Goal: Task Accomplishment & Management: Use online tool/utility

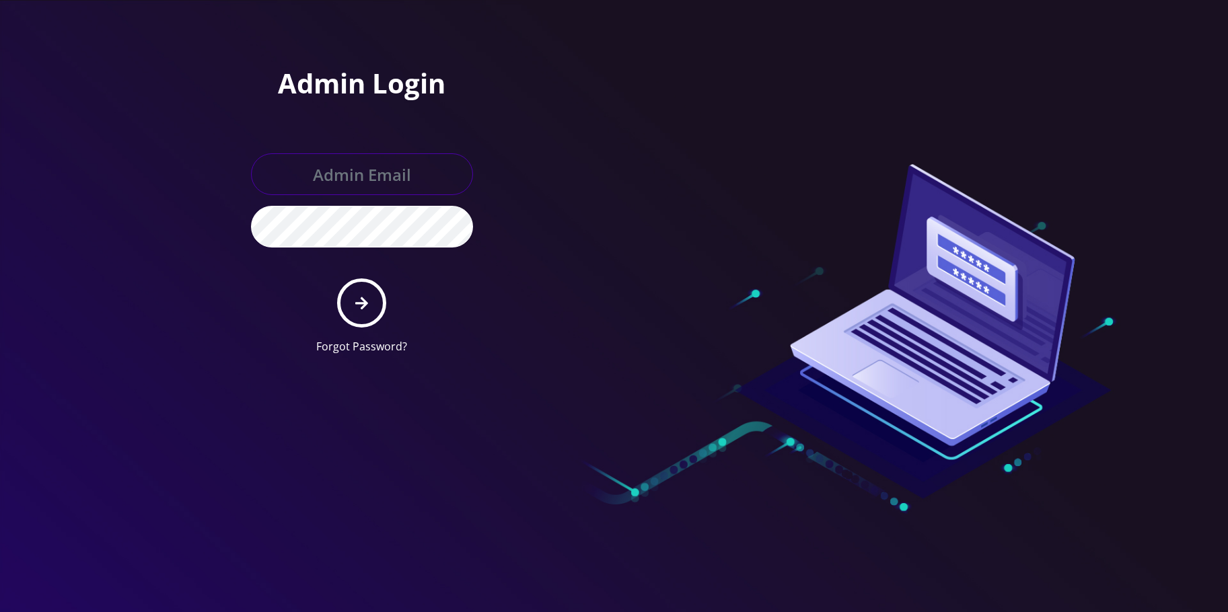
type input "[EMAIL_ADDRESS][DOMAIN_NAME]"
click at [367, 291] on button "submit" at bounding box center [361, 302] width 49 height 49
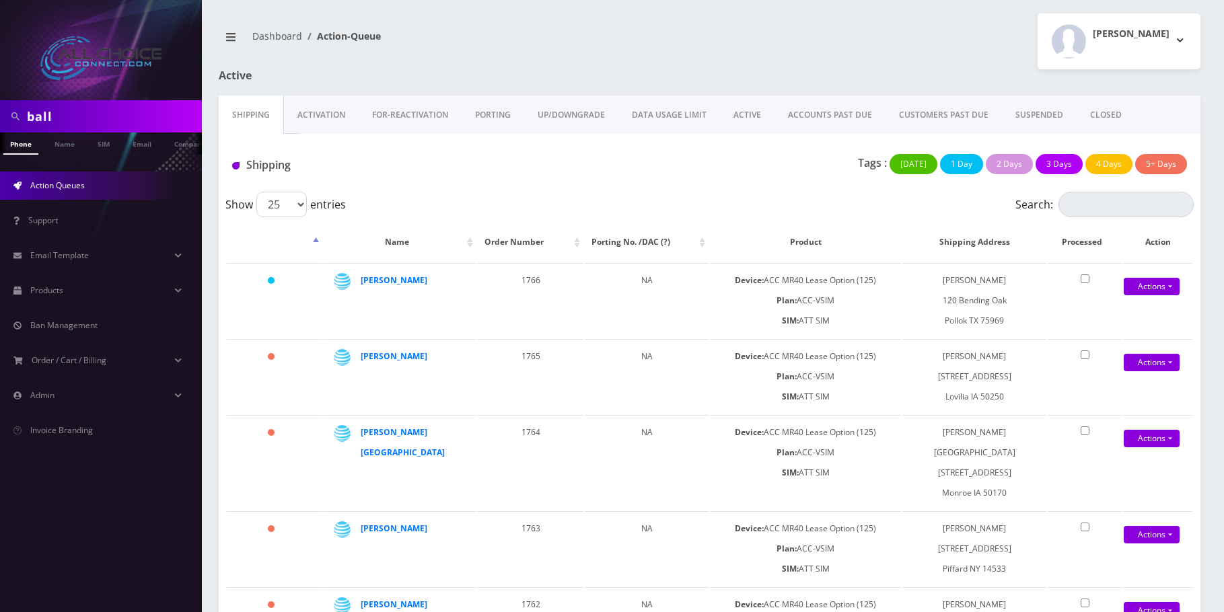
click at [44, 104] on input "ball" at bounding box center [113, 117] width 172 height 26
paste input "Anthony Parsons"
type input "Anthony Parsons"
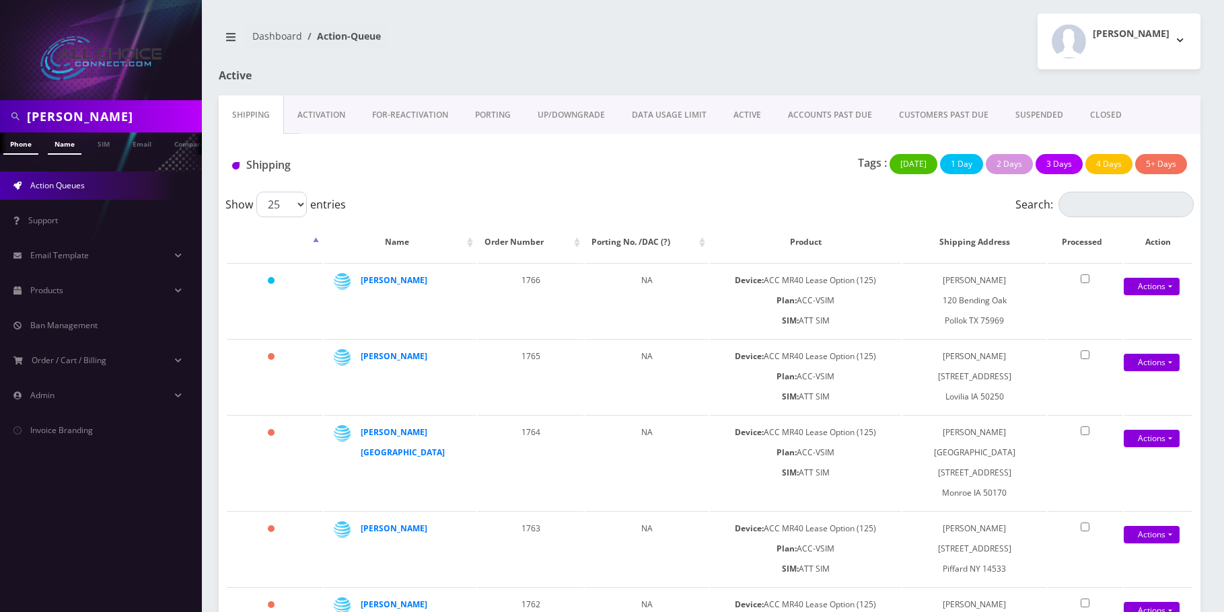
click at [63, 137] on link "Name" at bounding box center [65, 144] width 34 height 22
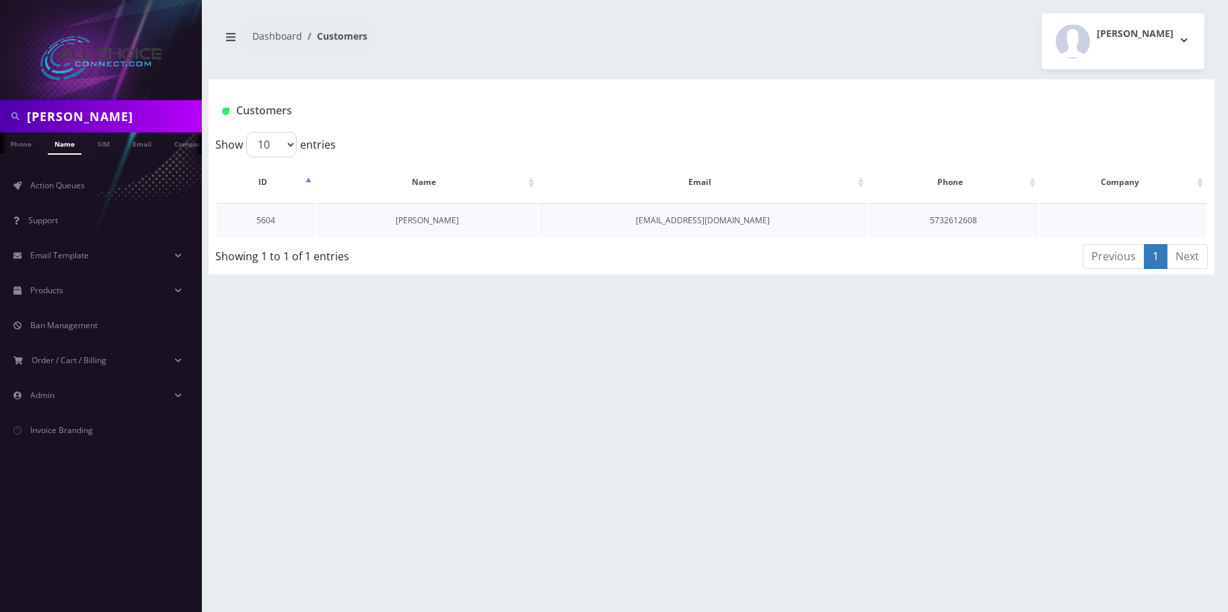
click at [411, 220] on link "[PERSON_NAME]" at bounding box center [427, 220] width 63 height 11
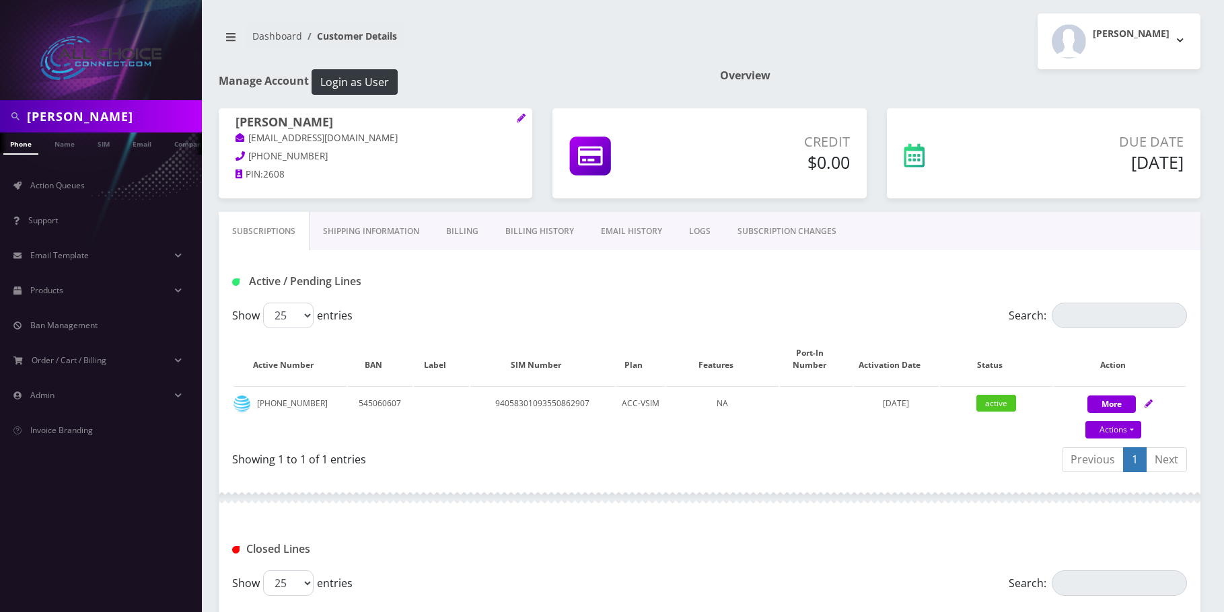
click at [119, 114] on input "Anthony Parsons" at bounding box center [113, 117] width 172 height 26
paste input "[PERSON_NAME]"
type input "[PERSON_NAME]"
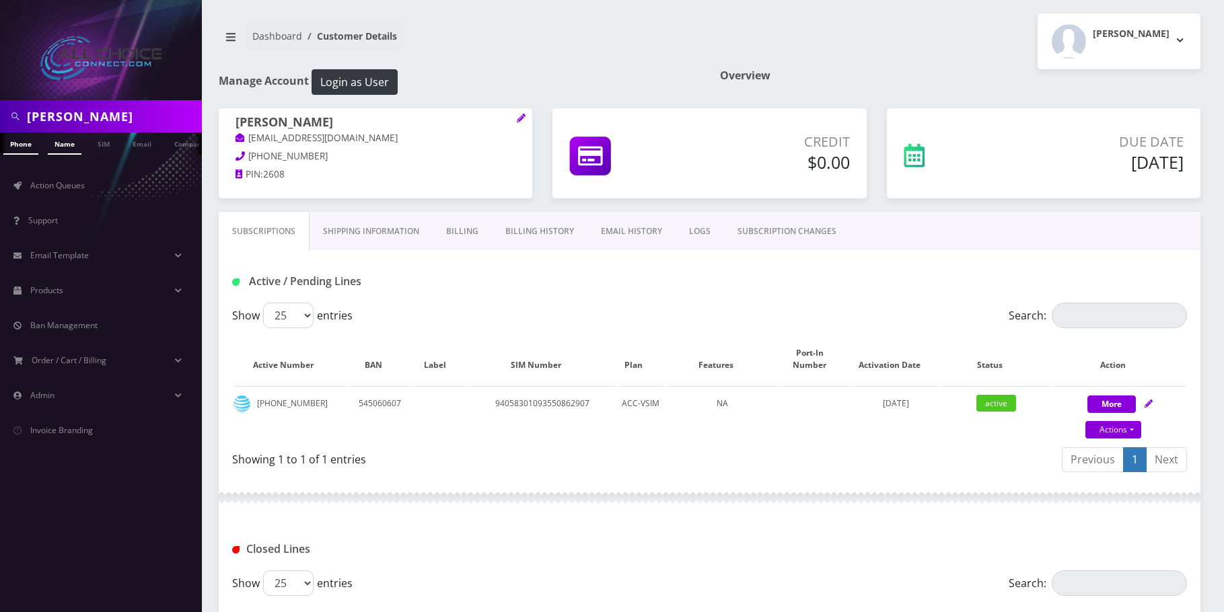
click at [58, 138] on link "Name" at bounding box center [65, 144] width 34 height 22
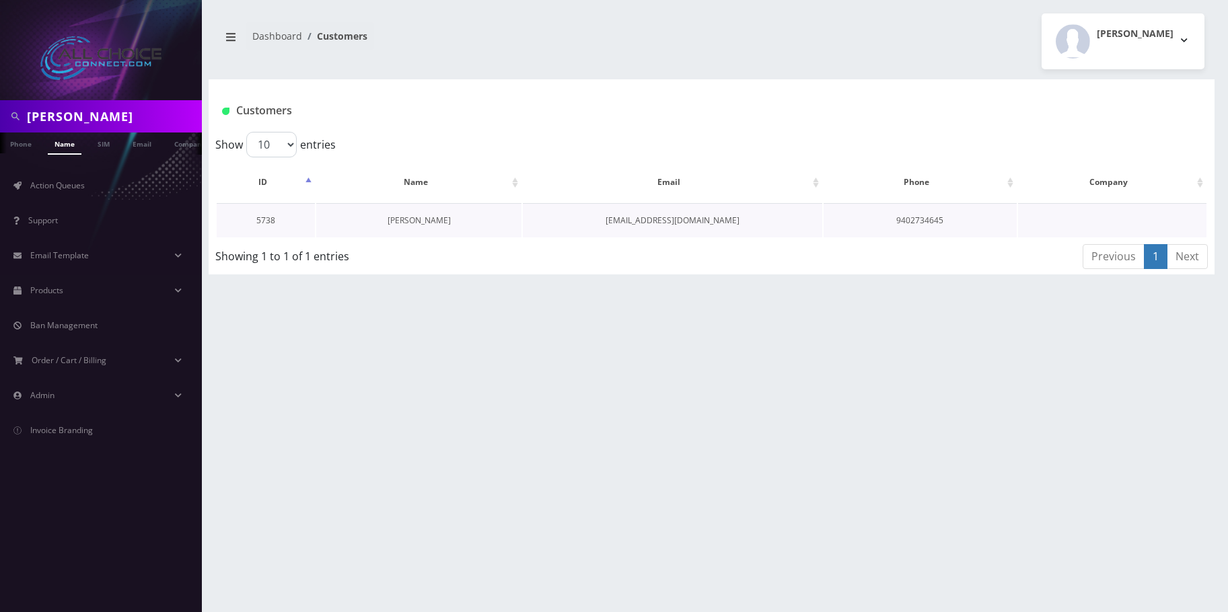
click at [423, 217] on link "Eleanor Slack" at bounding box center [418, 220] width 63 height 11
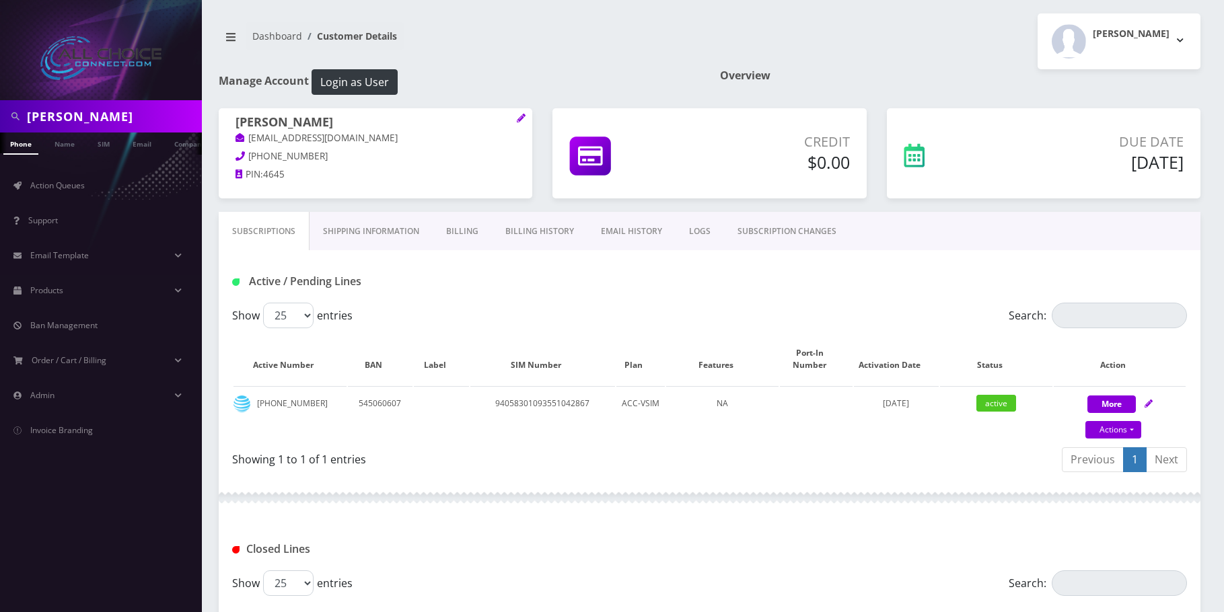
click at [60, 113] on input "Eleanor Slack" at bounding box center [113, 117] width 172 height 26
paste input "Bonnie Hantzsche"
type input "Bonnie Hantzsche"
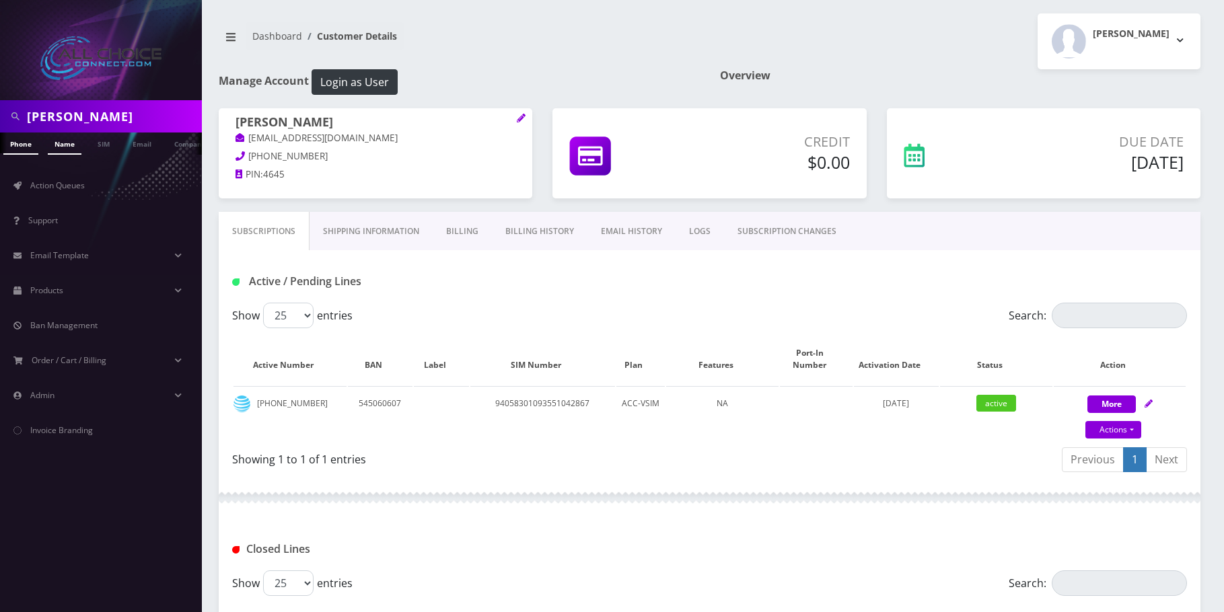
click at [69, 143] on link "Name" at bounding box center [65, 144] width 34 height 22
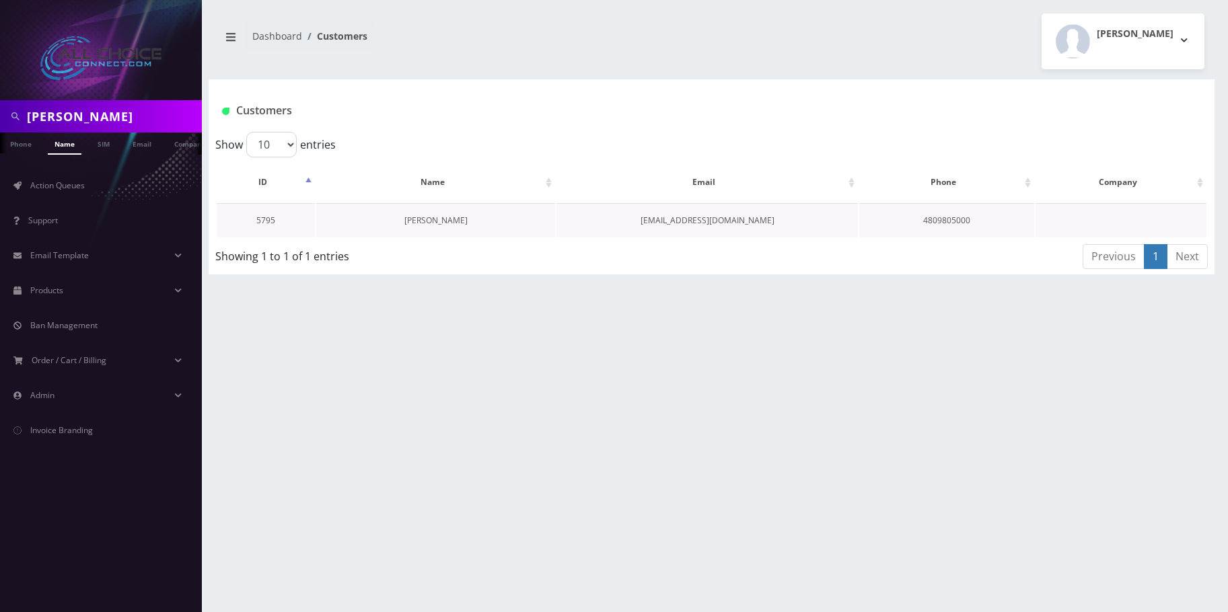
click at [423, 217] on link "[PERSON_NAME]" at bounding box center [435, 220] width 63 height 11
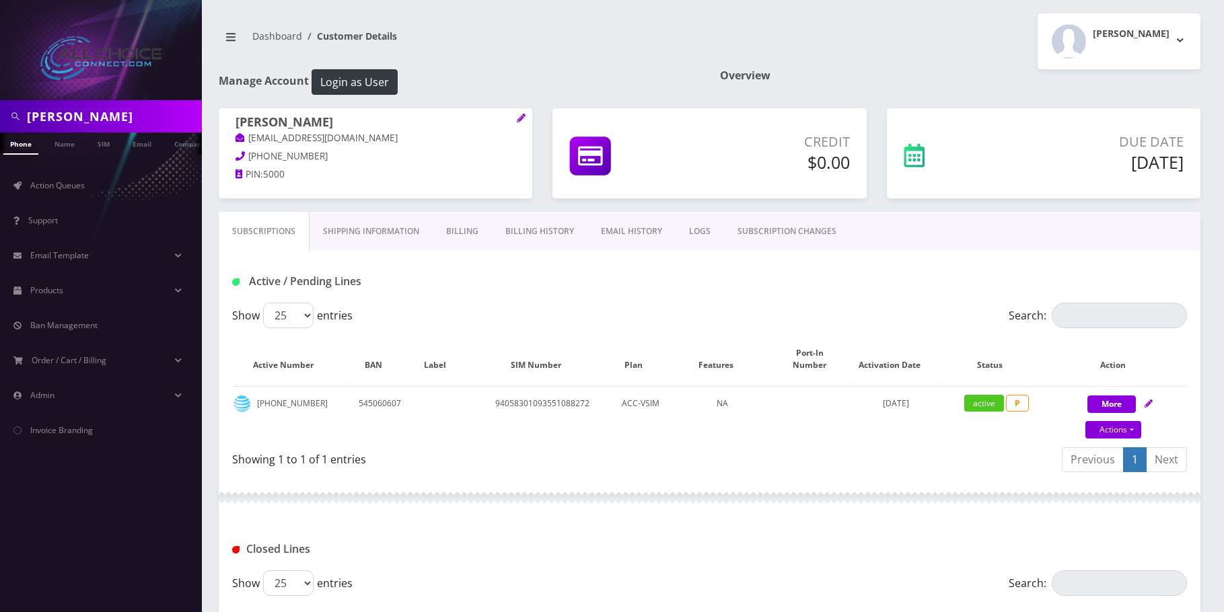
click at [90, 128] on input "Bonnie Hantzsche" at bounding box center [113, 117] width 172 height 26
paste input "Calista Pratt"
type input "Calista Pratt"
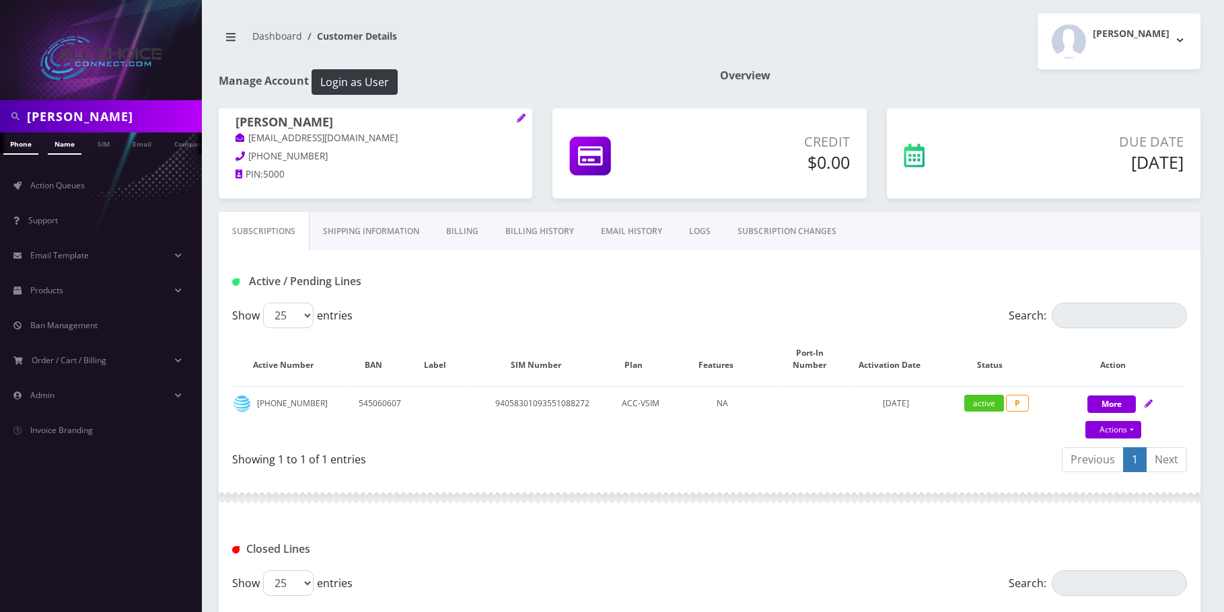
click at [69, 141] on link "Name" at bounding box center [65, 144] width 34 height 22
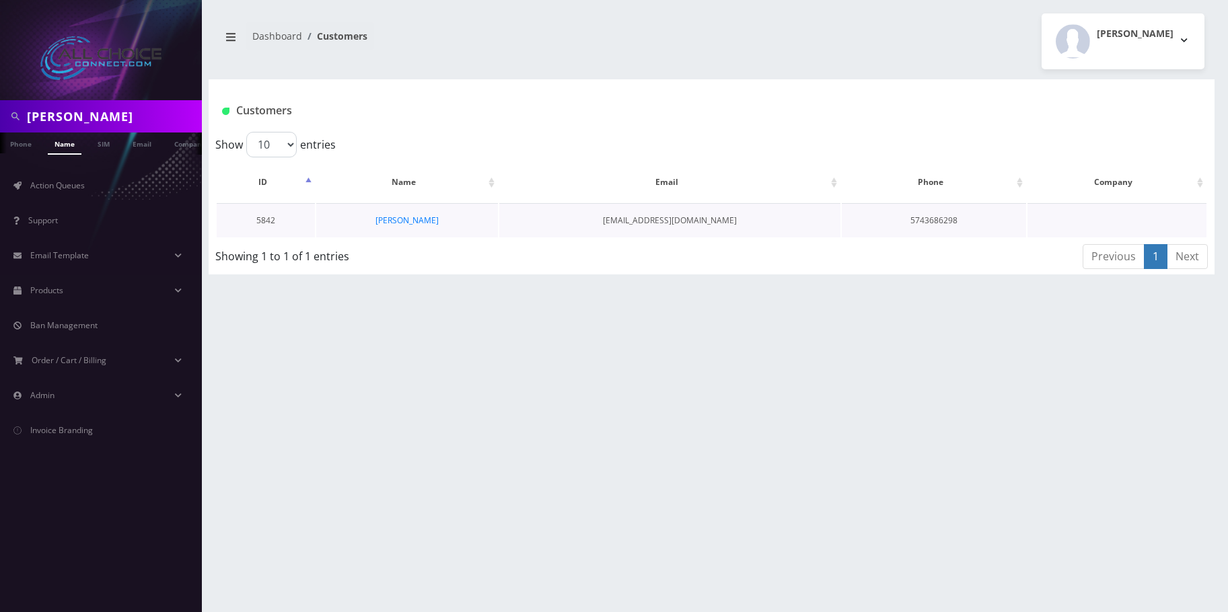
click at [397, 214] on td "[PERSON_NAME]" at bounding box center [406, 220] width 181 height 34
click at [398, 219] on link "Calista Pratt" at bounding box center [406, 220] width 63 height 11
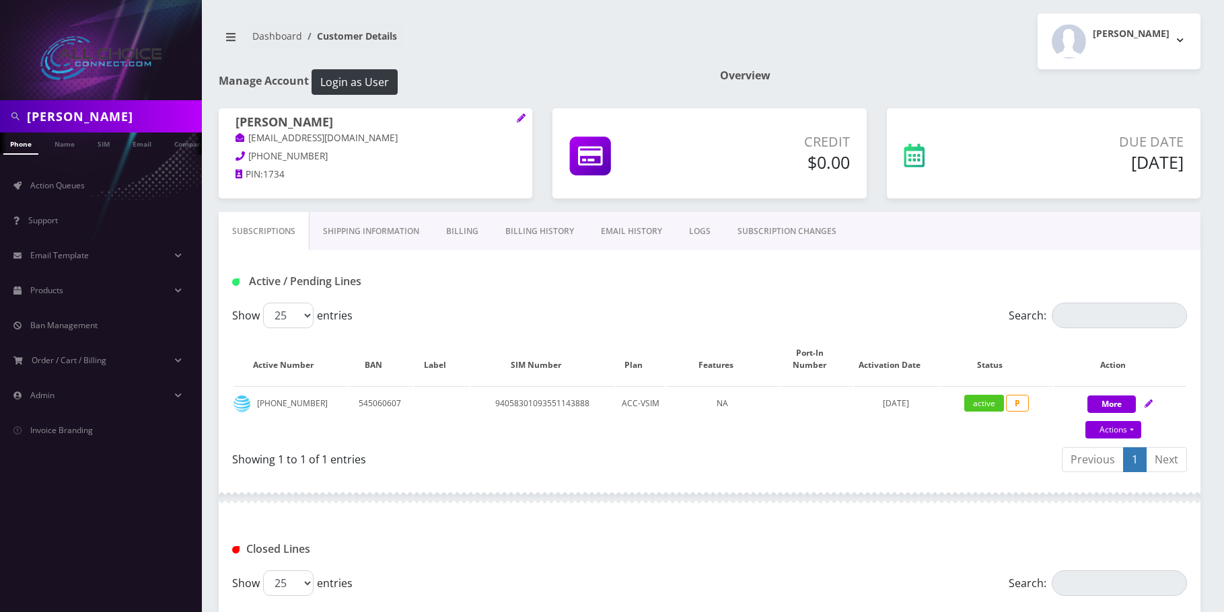
click at [81, 120] on input "[PERSON_NAME]" at bounding box center [113, 117] width 172 height 26
paste input "Dorothy Wemple"
type input "Dorothy Wemple"
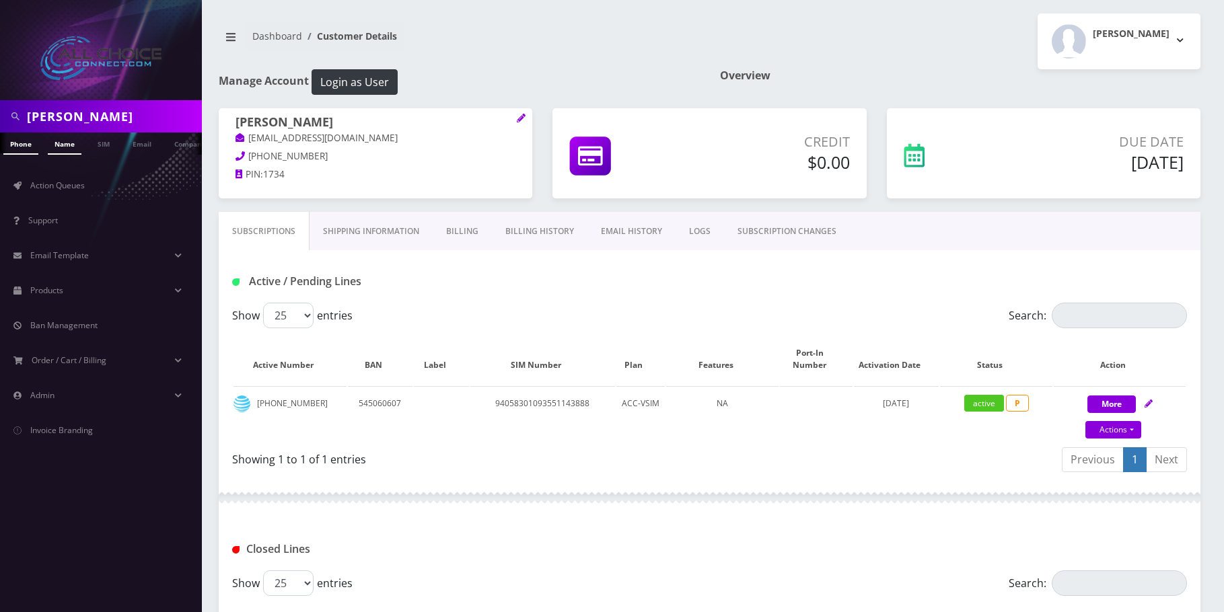
click at [59, 144] on link "Name" at bounding box center [65, 144] width 34 height 22
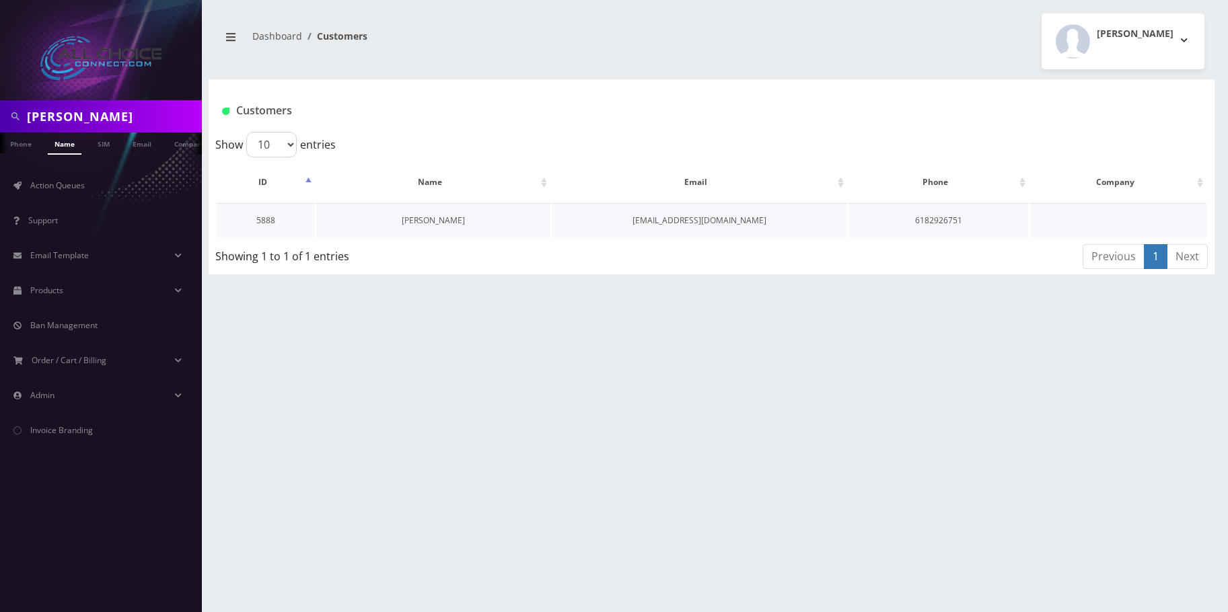
click at [429, 216] on link "[PERSON_NAME]" at bounding box center [433, 220] width 63 height 11
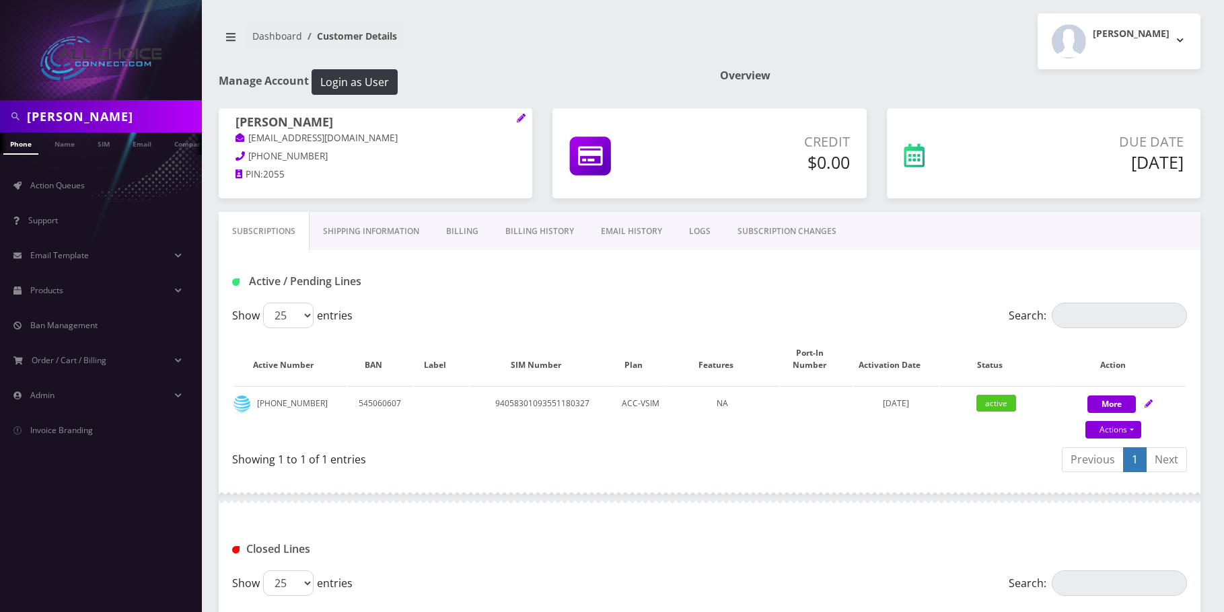
click at [95, 106] on input "Dorothy Wemple" at bounding box center [113, 117] width 172 height 26
paste input "[PERSON_NAME]"
type input "[PERSON_NAME]"
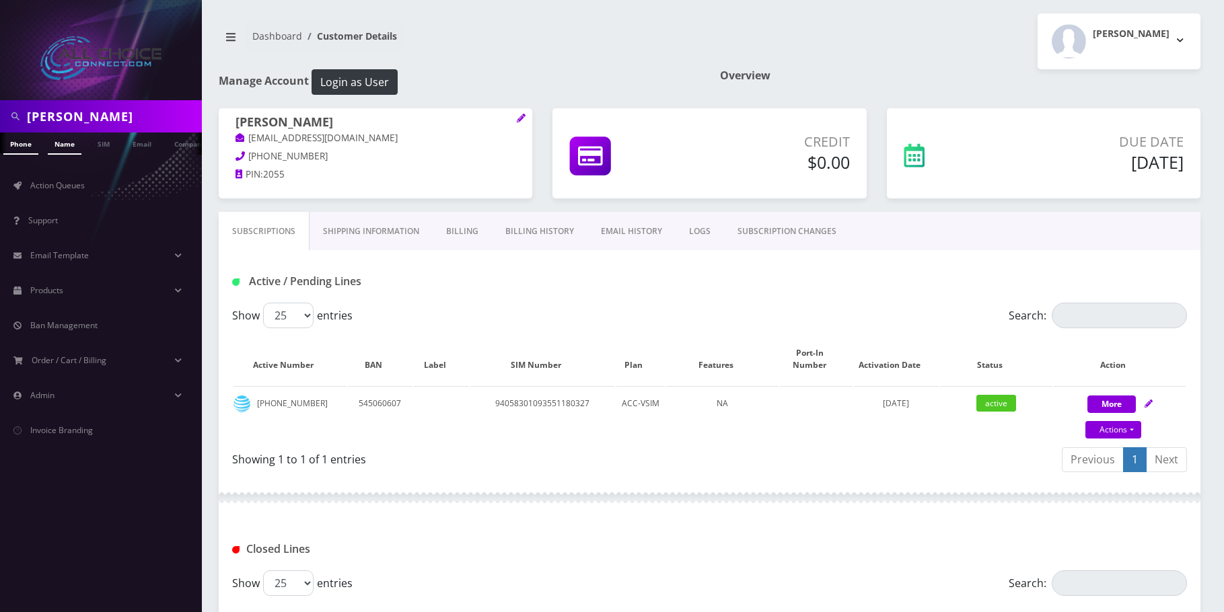
click at [67, 143] on link "Name" at bounding box center [65, 144] width 34 height 22
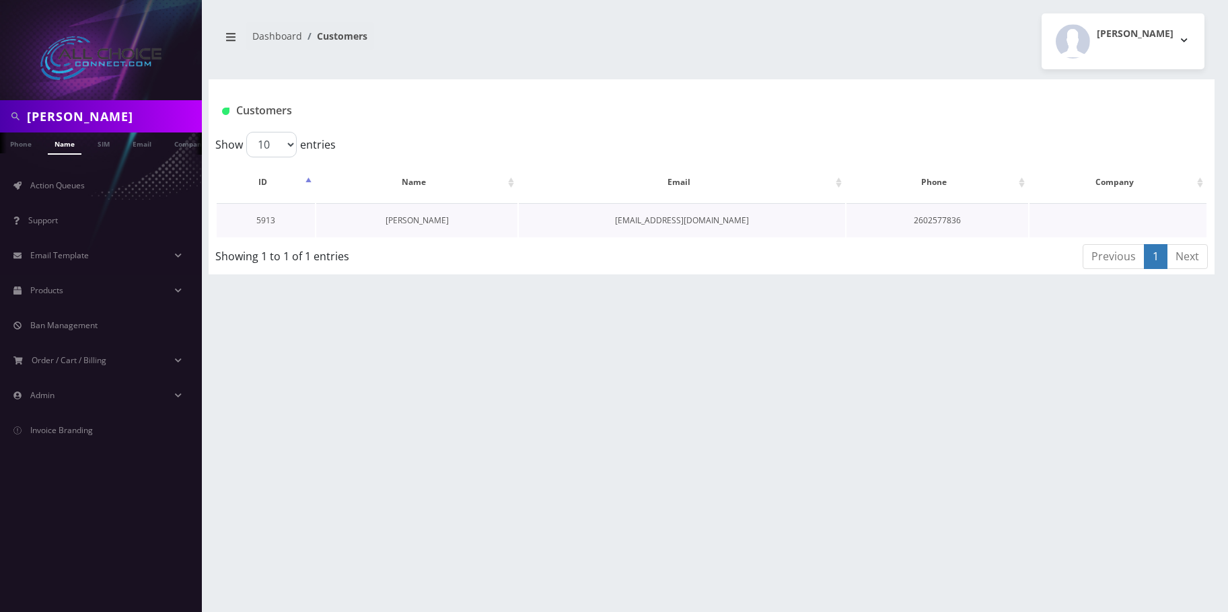
click at [409, 223] on link "[PERSON_NAME]" at bounding box center [416, 220] width 63 height 11
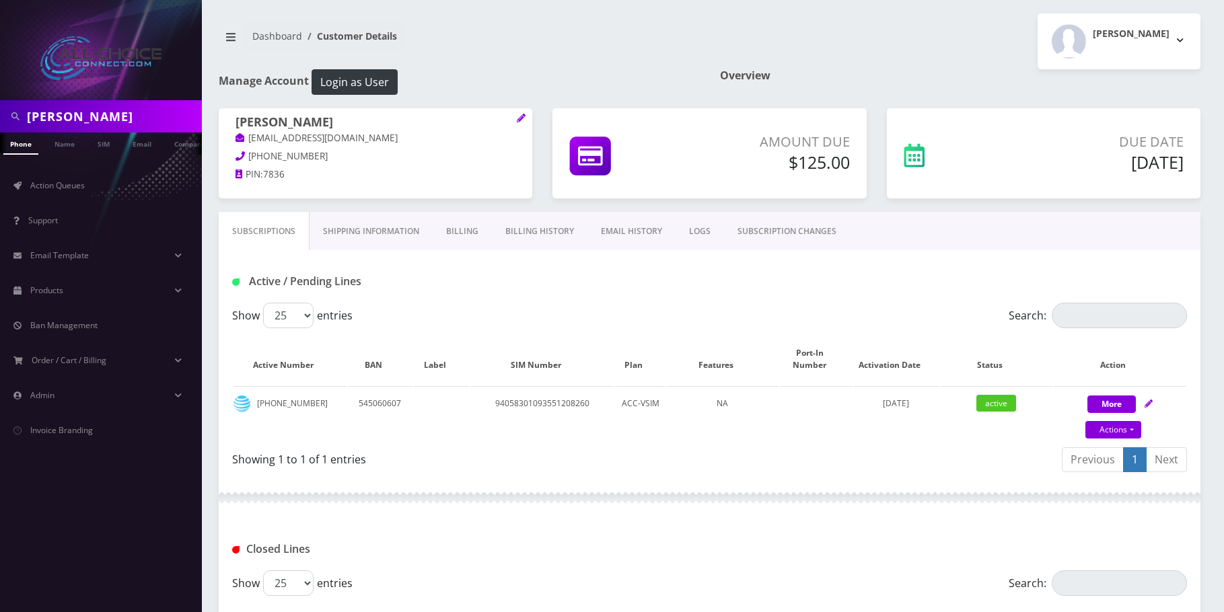
click at [93, 116] on input "[PERSON_NAME]" at bounding box center [113, 117] width 172 height 26
paste input "y [PERSON_NAME]"
type input "[PERSON_NAME]"
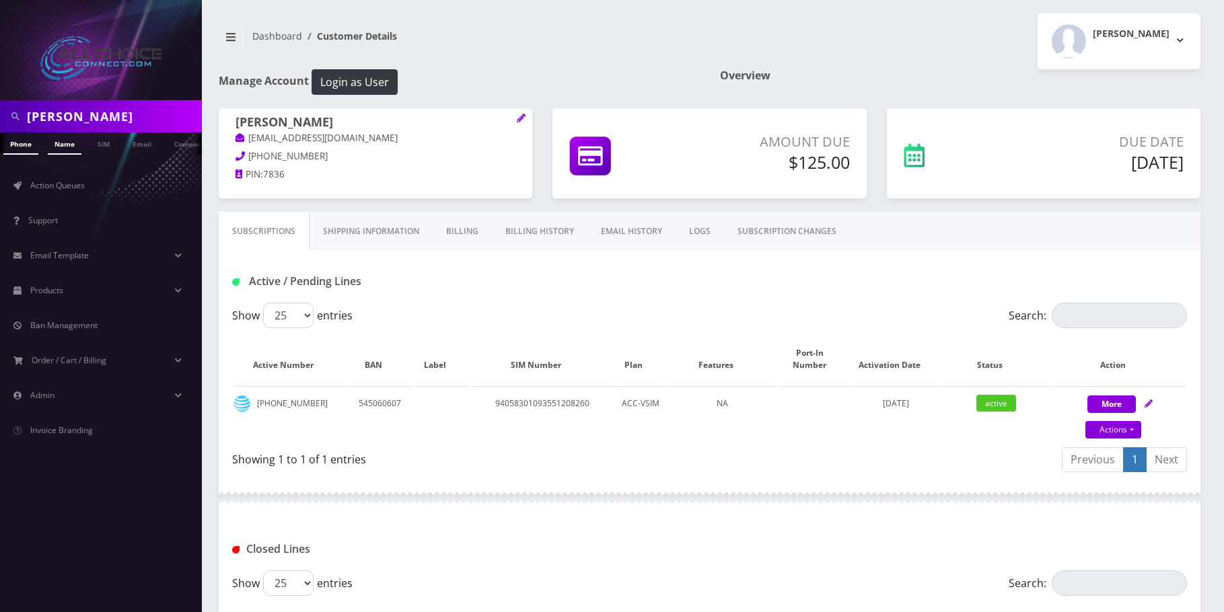
click at [65, 145] on link "Name" at bounding box center [65, 144] width 34 height 22
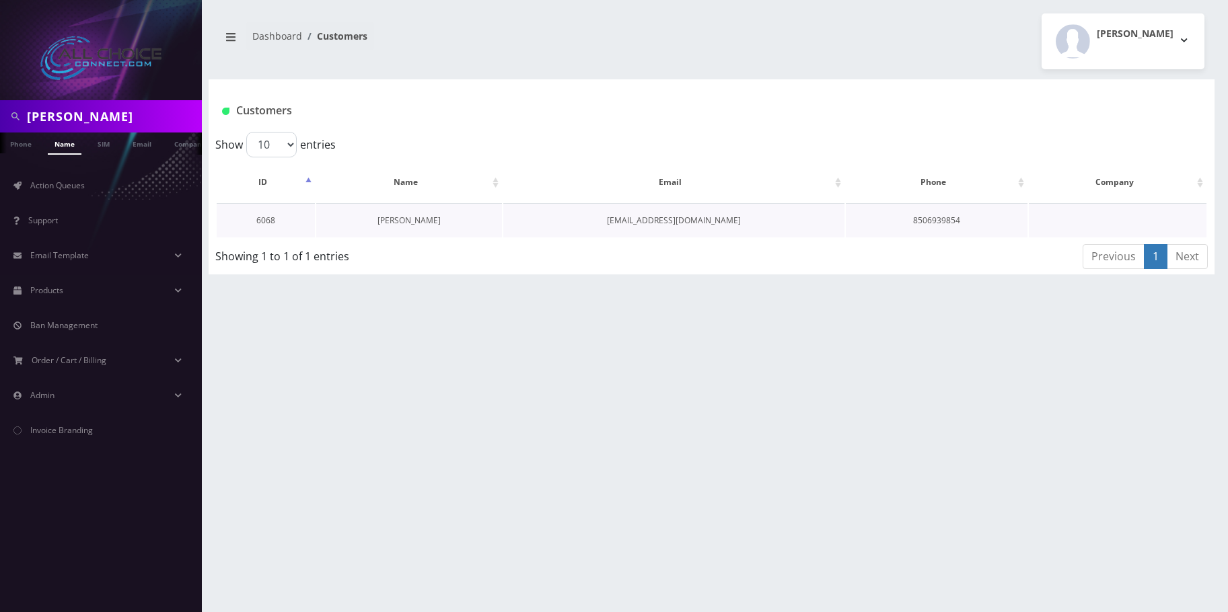
click at [411, 215] on link "[PERSON_NAME]" at bounding box center [408, 220] width 63 height 11
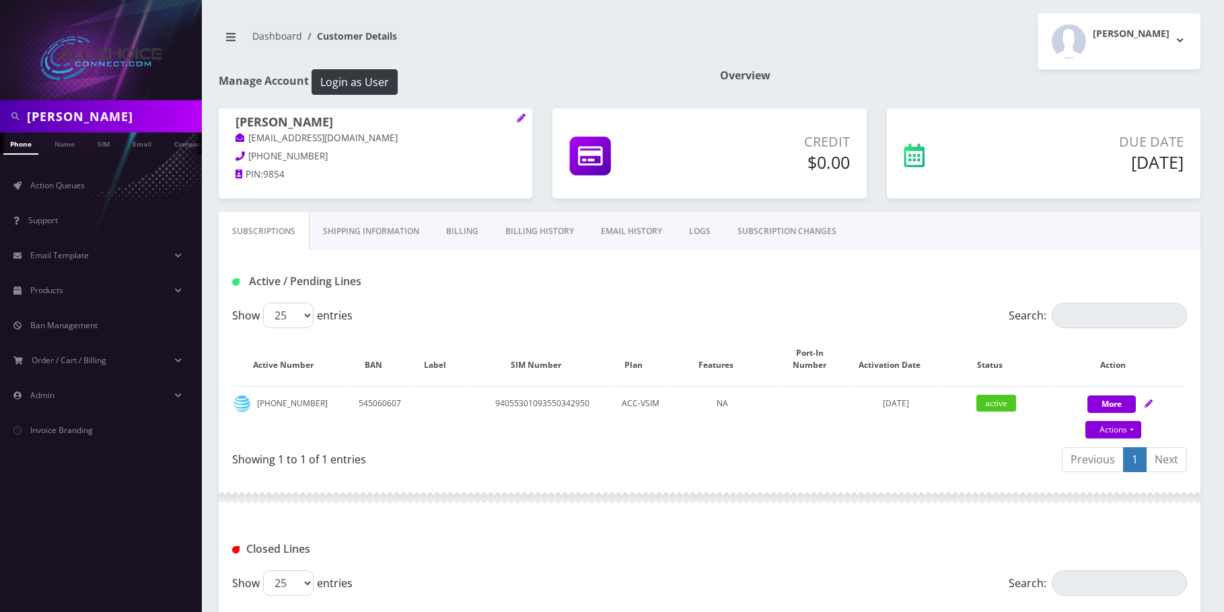
click at [85, 122] on input "[PERSON_NAME]" at bounding box center [113, 117] width 172 height 26
paste input "[PERSON_NAME]"
type input "[PERSON_NAME]"
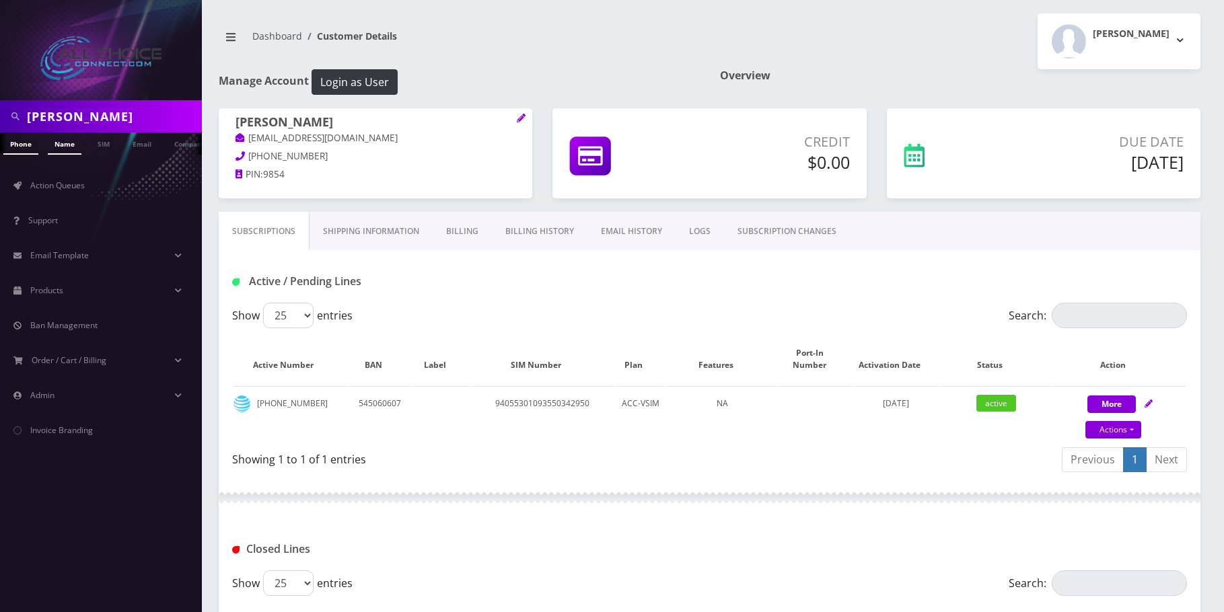
click at [71, 143] on link "Name" at bounding box center [65, 144] width 34 height 22
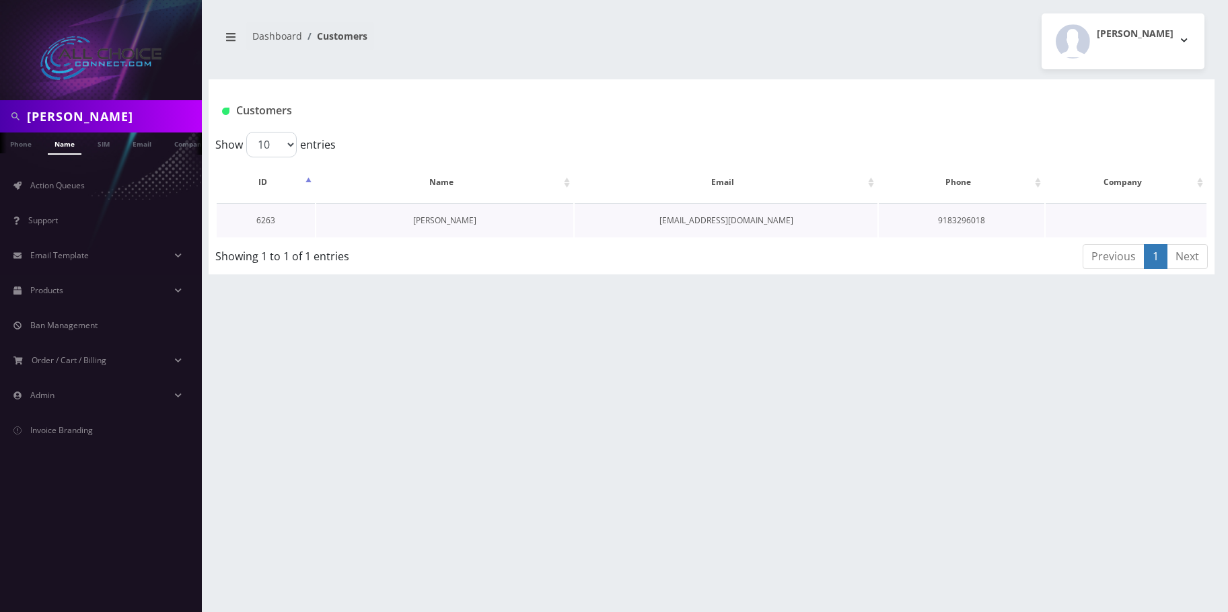
click at [440, 223] on link "[PERSON_NAME]" at bounding box center [444, 220] width 63 height 11
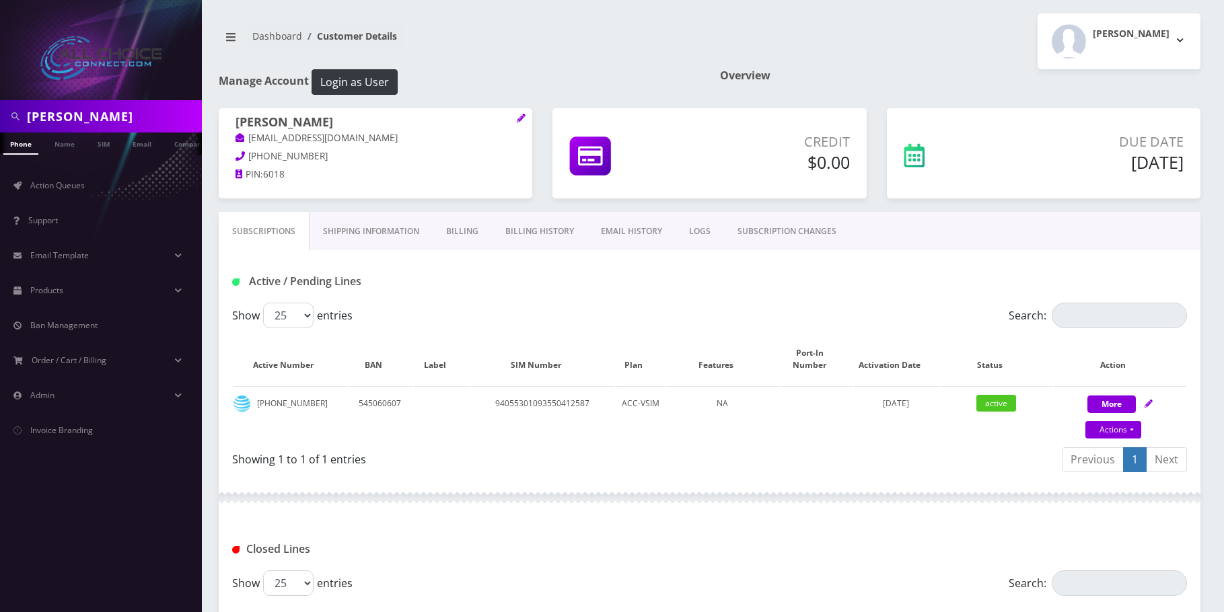
click at [119, 119] on input "Josephina Westerook" at bounding box center [113, 117] width 172 height 26
paste input "Gary Vega"
type input "Gary Vega"
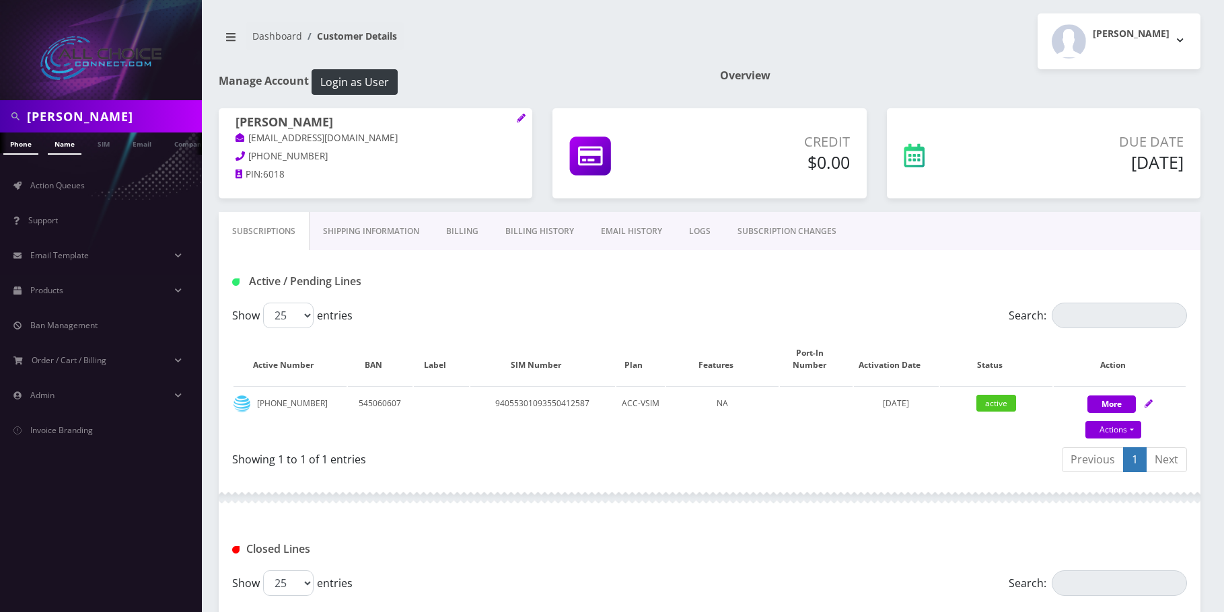
click at [67, 144] on link "Name" at bounding box center [65, 144] width 34 height 22
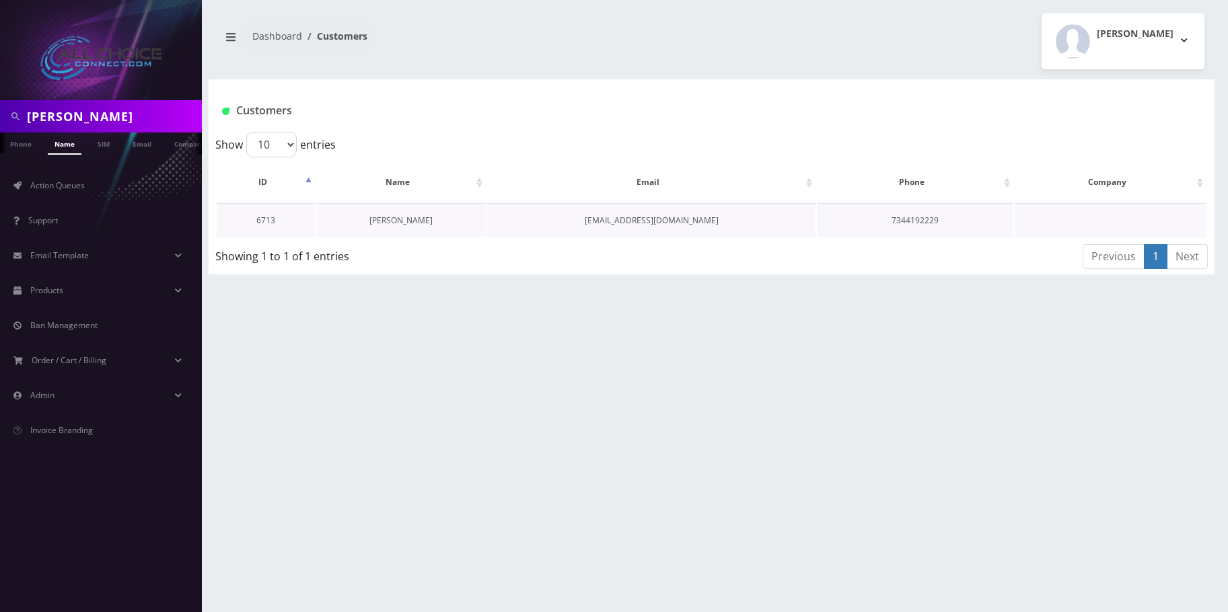
click at [402, 218] on link "[PERSON_NAME]" at bounding box center [400, 220] width 63 height 11
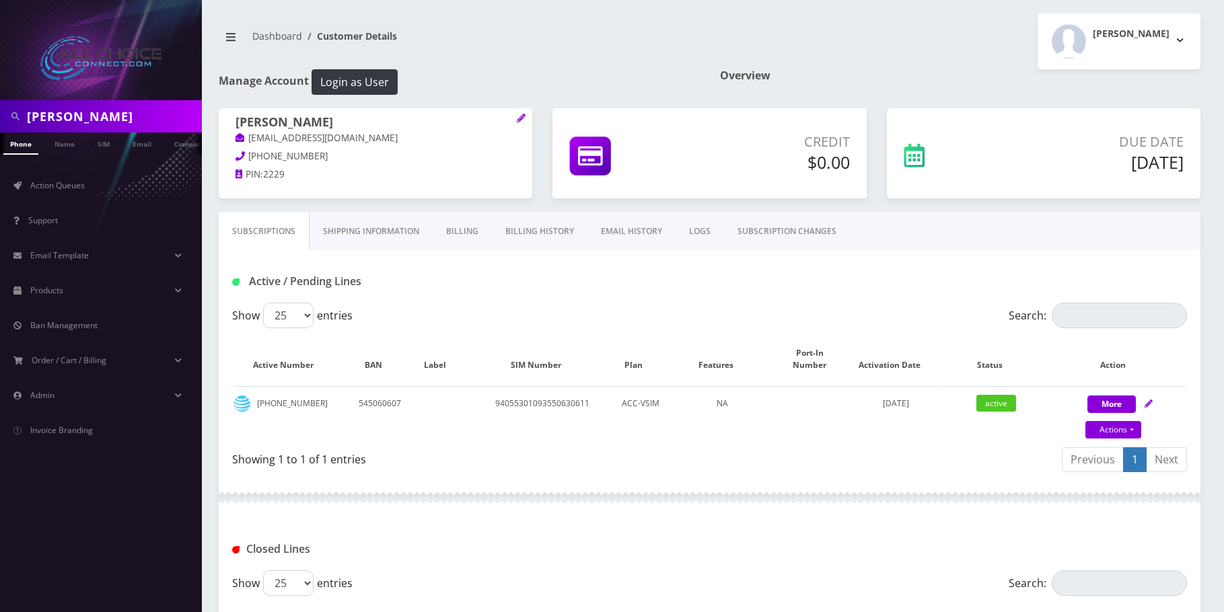
click at [88, 111] on input "Gary Vega" at bounding box center [113, 117] width 172 height 26
paste input "[PERSON_NAME]"
type input "Kaylyn Tscheschke"
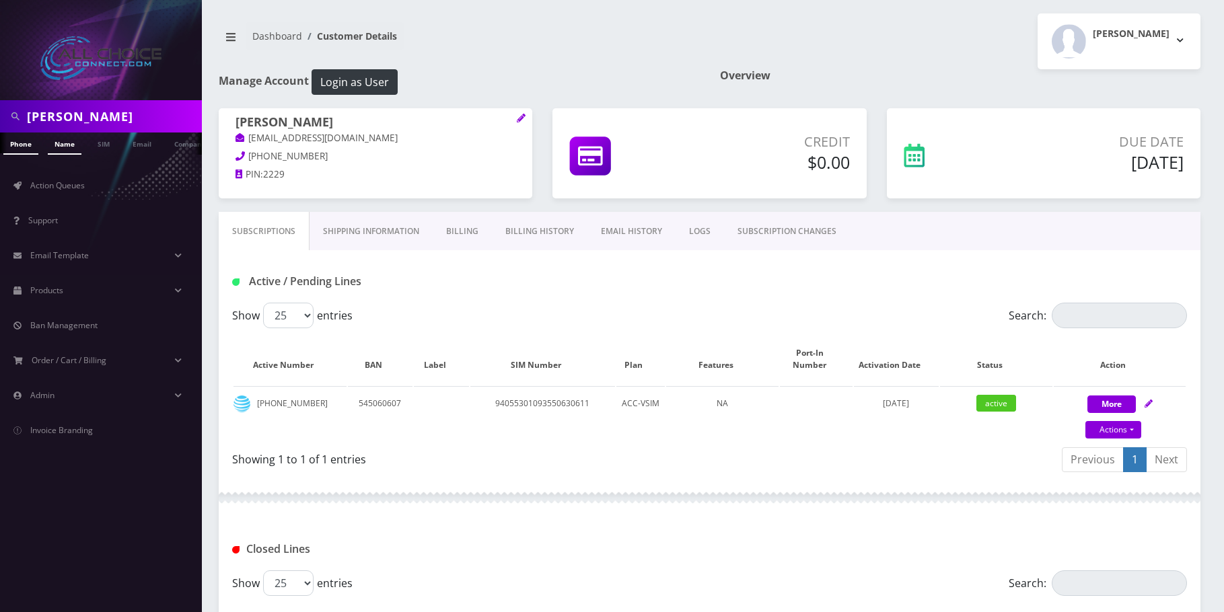
click at [74, 140] on link "Name" at bounding box center [65, 144] width 34 height 22
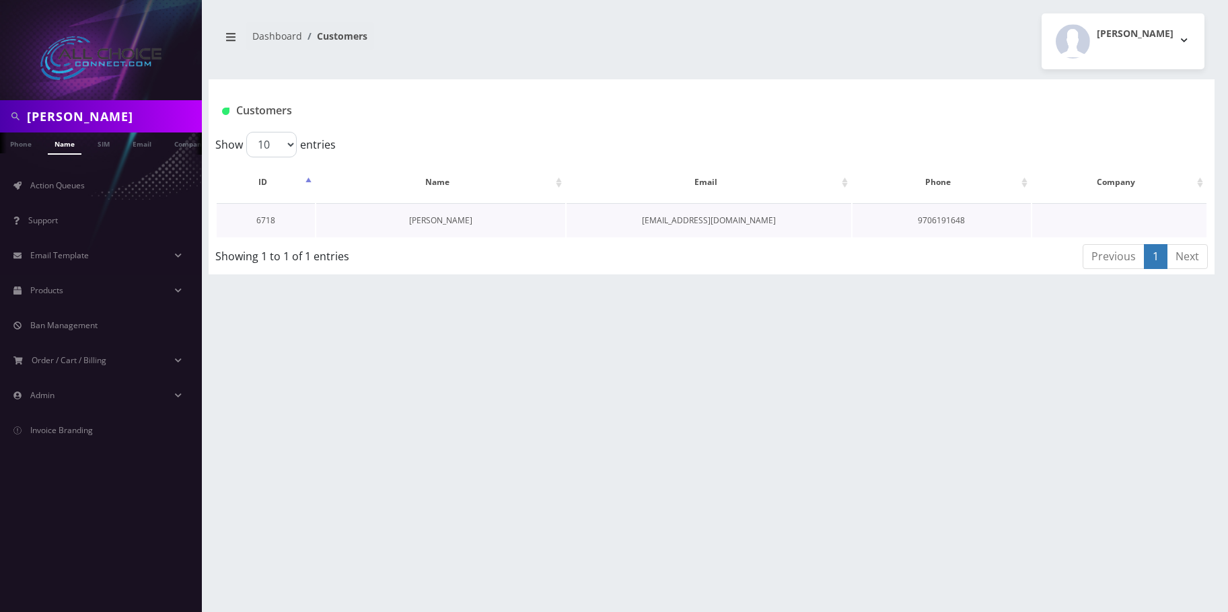
click at [420, 219] on link "[PERSON_NAME]" at bounding box center [440, 220] width 63 height 11
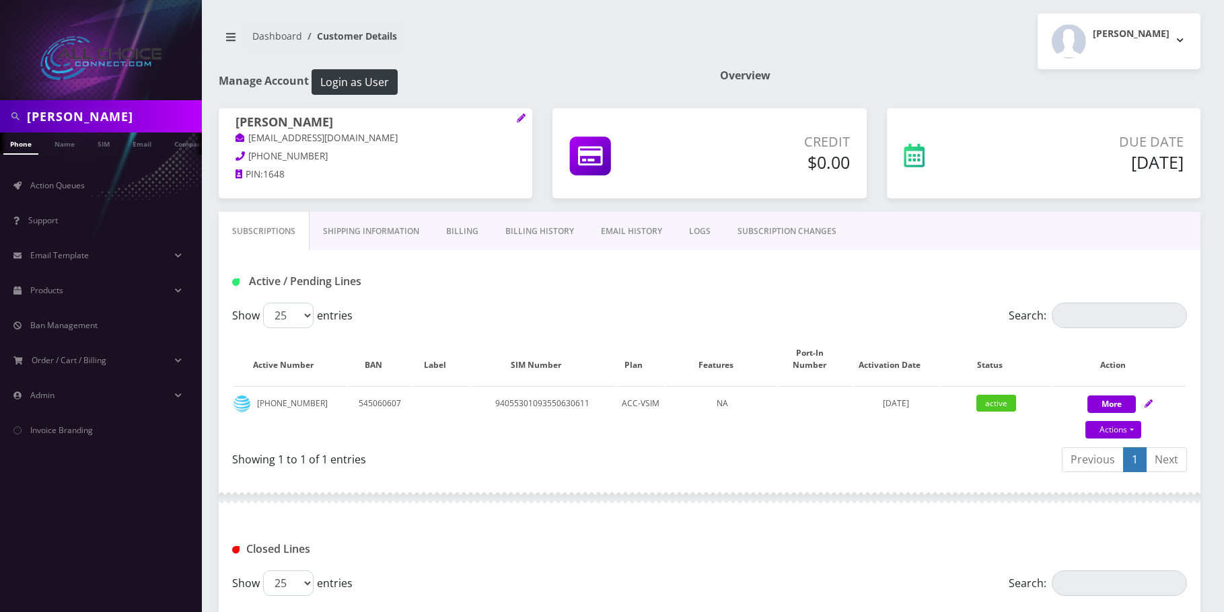
click at [118, 105] on input "[PERSON_NAME]" at bounding box center [113, 117] width 172 height 26
paste input "[PERSON_NAME]"
type input "[PERSON_NAME]"
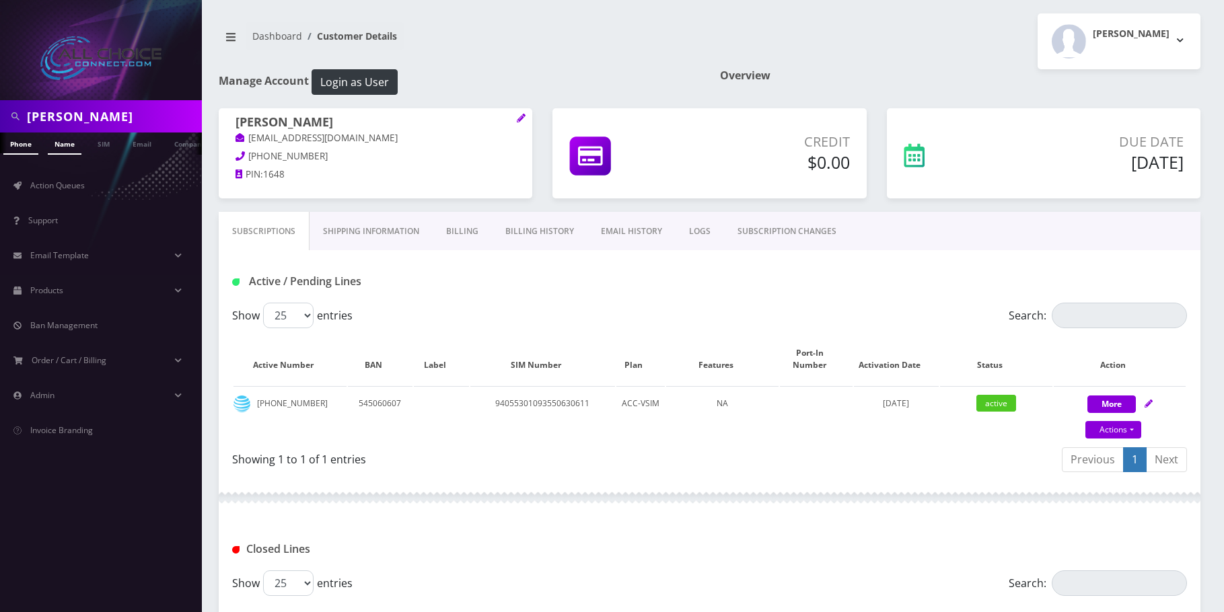
click at [54, 143] on link "Name" at bounding box center [65, 144] width 34 height 22
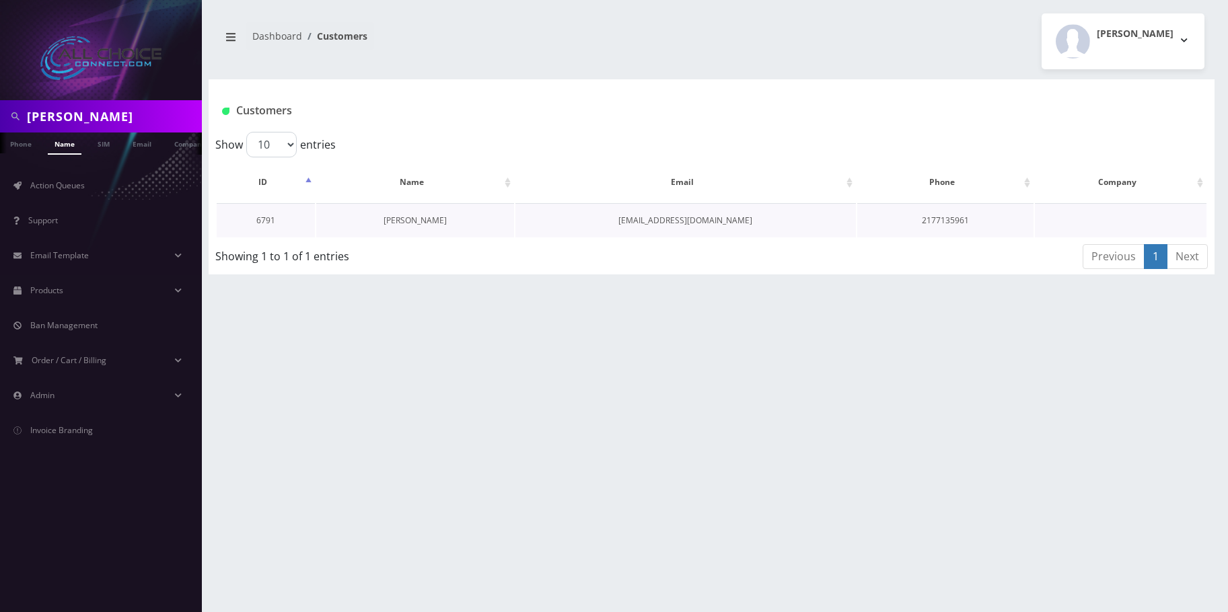
click at [409, 217] on link "[PERSON_NAME]" at bounding box center [414, 220] width 63 height 11
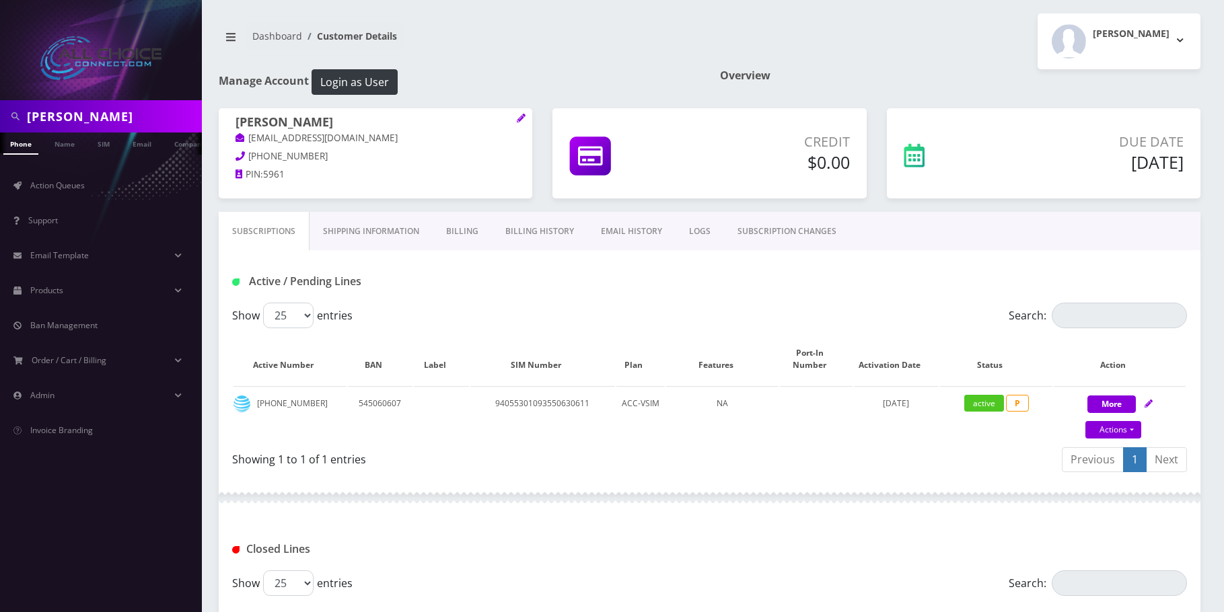
click at [50, 120] on input "[PERSON_NAME]" at bounding box center [113, 117] width 172 height 26
click at [50, 120] on input "Brayden Abdo" at bounding box center [113, 117] width 172 height 26
paste input "[PERSON_NAME]"
type input "[PERSON_NAME]"
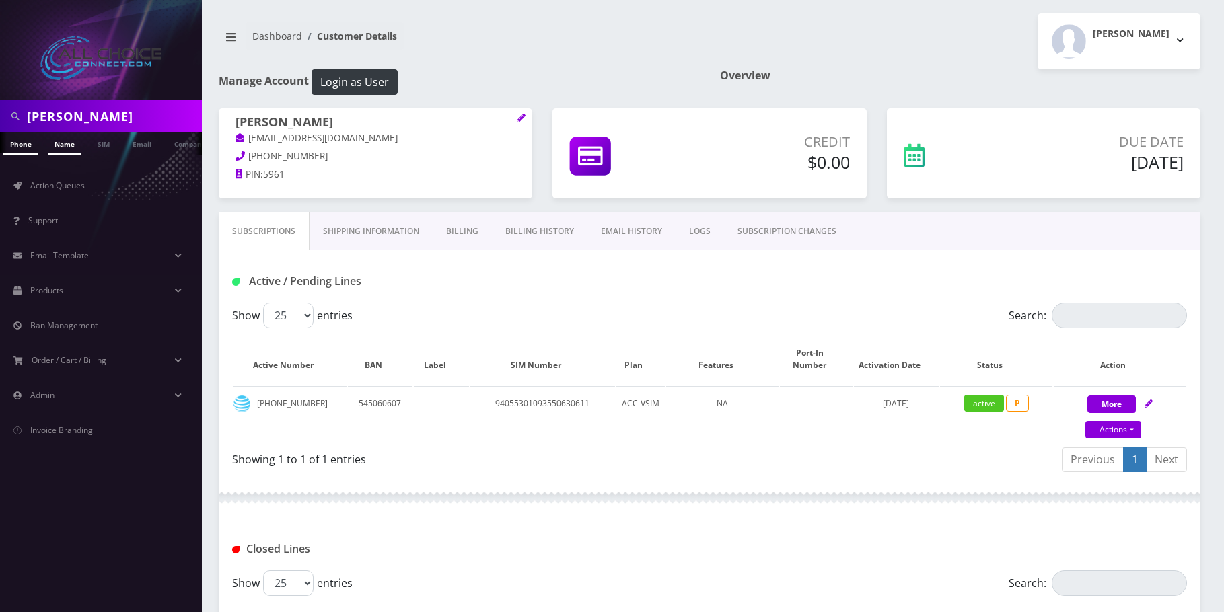
click at [67, 141] on link "Name" at bounding box center [65, 144] width 34 height 22
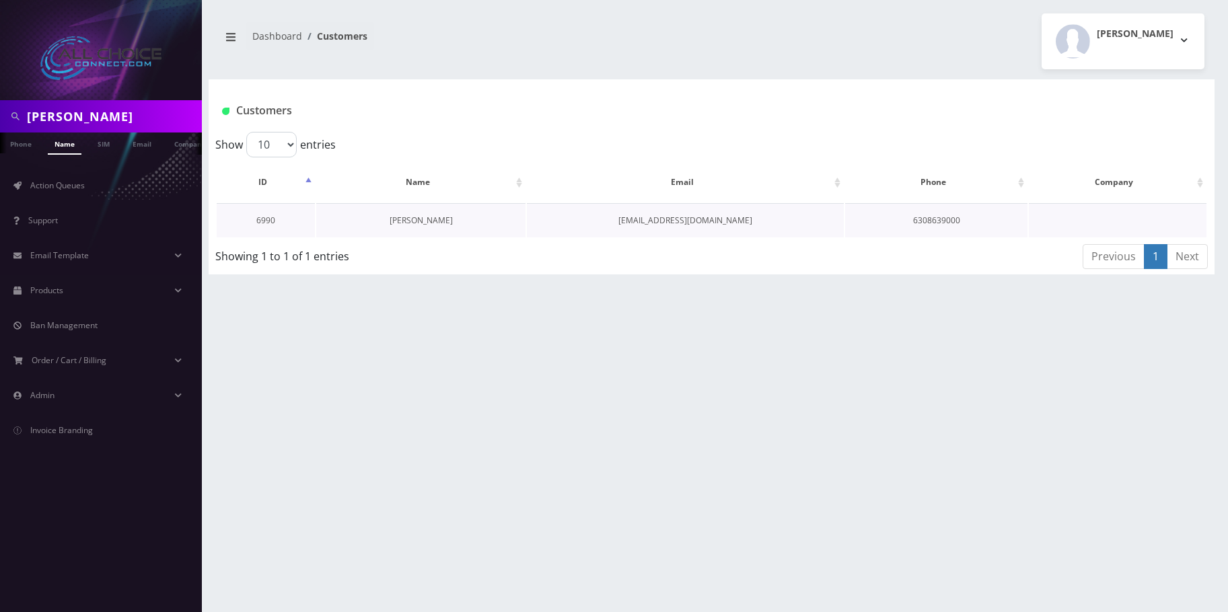
click at [414, 223] on link "[PERSON_NAME]" at bounding box center [420, 220] width 63 height 11
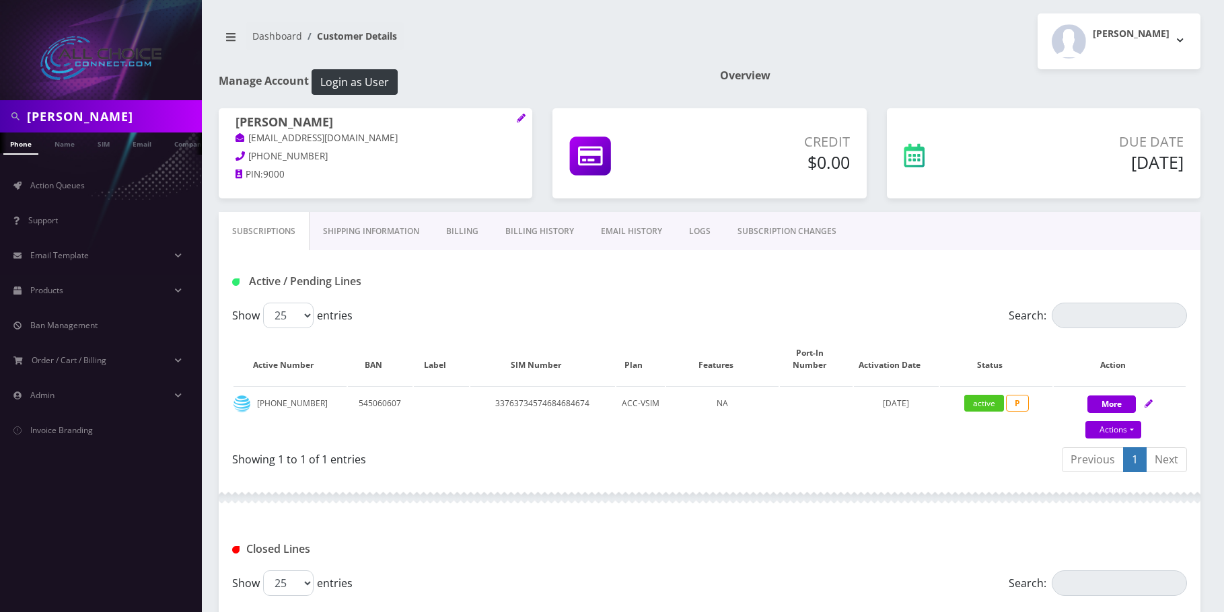
scroll to position [0, 7]
click at [123, 117] on input "Jonatan Garcia" at bounding box center [113, 117] width 172 height 26
paste input "seph Robinson"
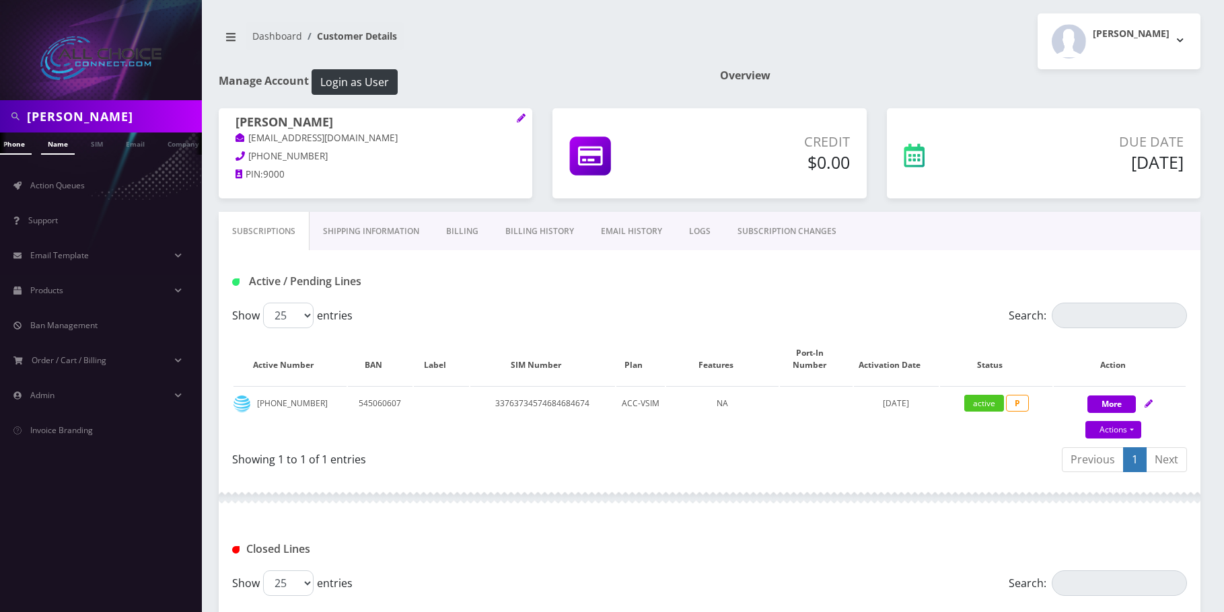
type input "[PERSON_NAME]"
click at [69, 143] on link "Name" at bounding box center [58, 144] width 34 height 22
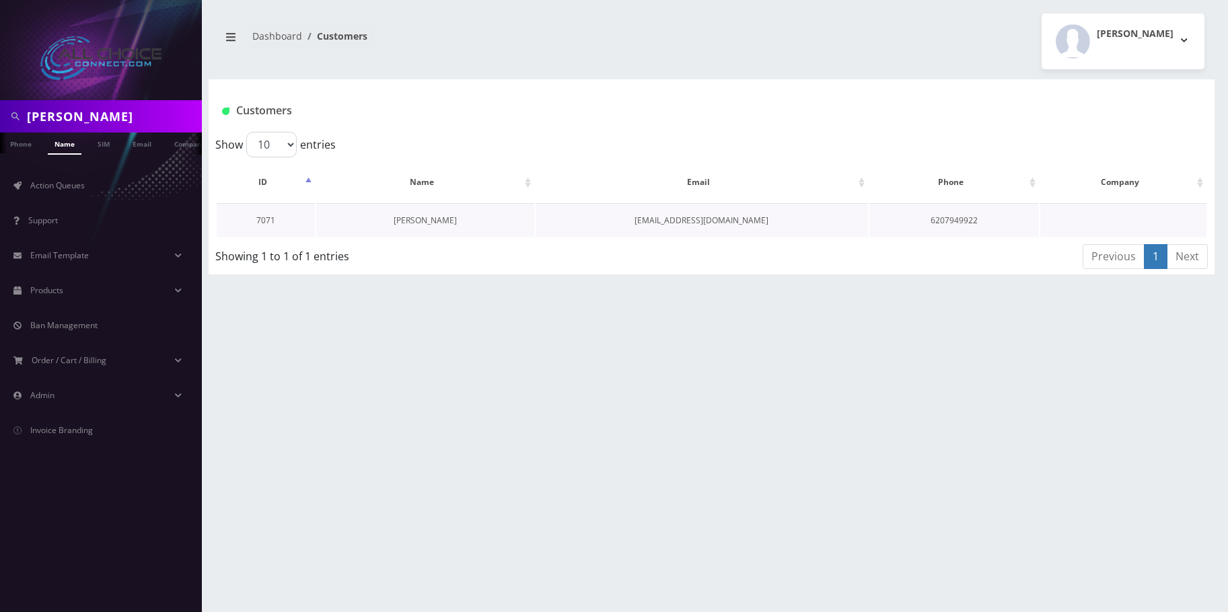
click at [405, 220] on link "[PERSON_NAME]" at bounding box center [424, 220] width 63 height 11
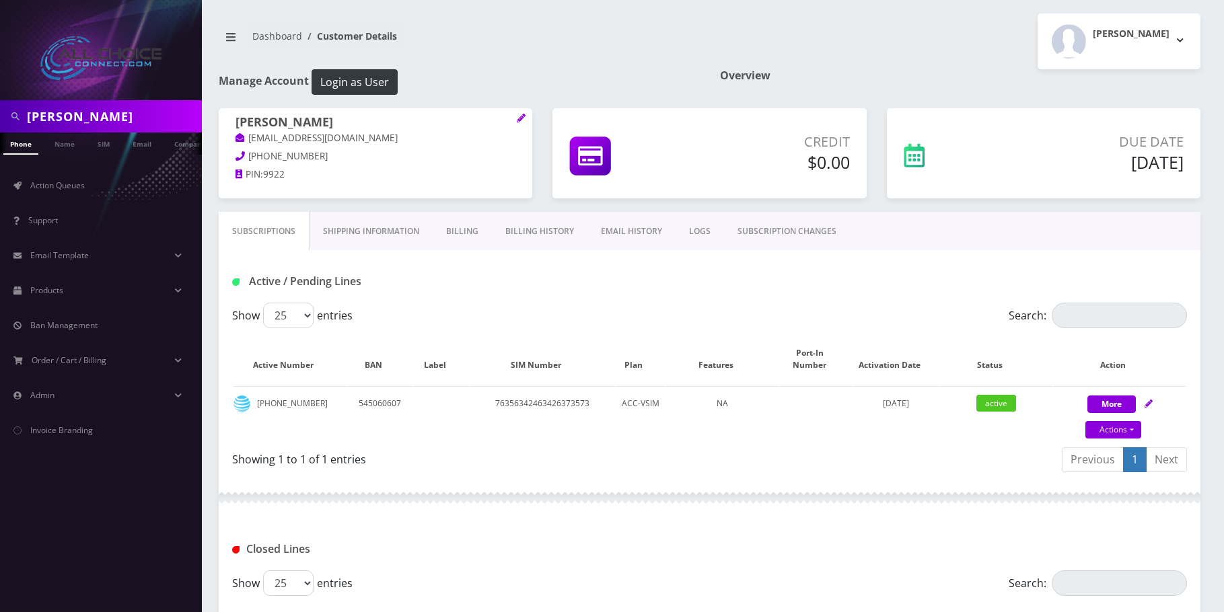
click at [100, 116] on input "[PERSON_NAME]" at bounding box center [113, 117] width 172 height 26
paste input "[PERSON_NAME]"
type input "[PERSON_NAME]"
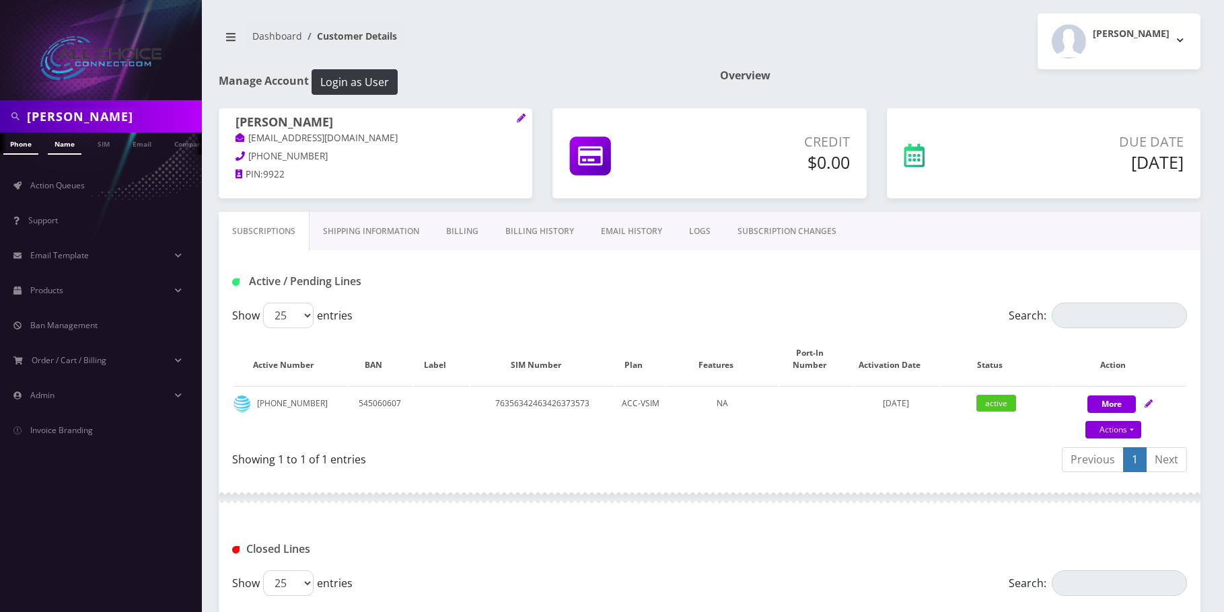
click at [65, 148] on link "Name" at bounding box center [65, 144] width 34 height 22
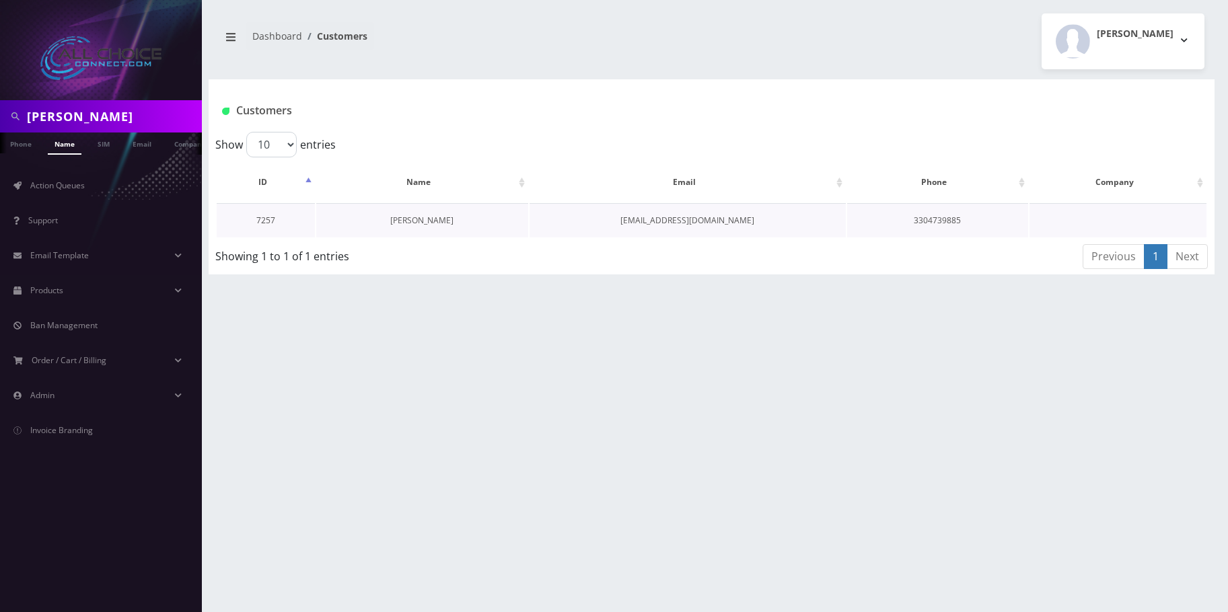
click at [410, 216] on link "[PERSON_NAME]" at bounding box center [421, 220] width 63 height 11
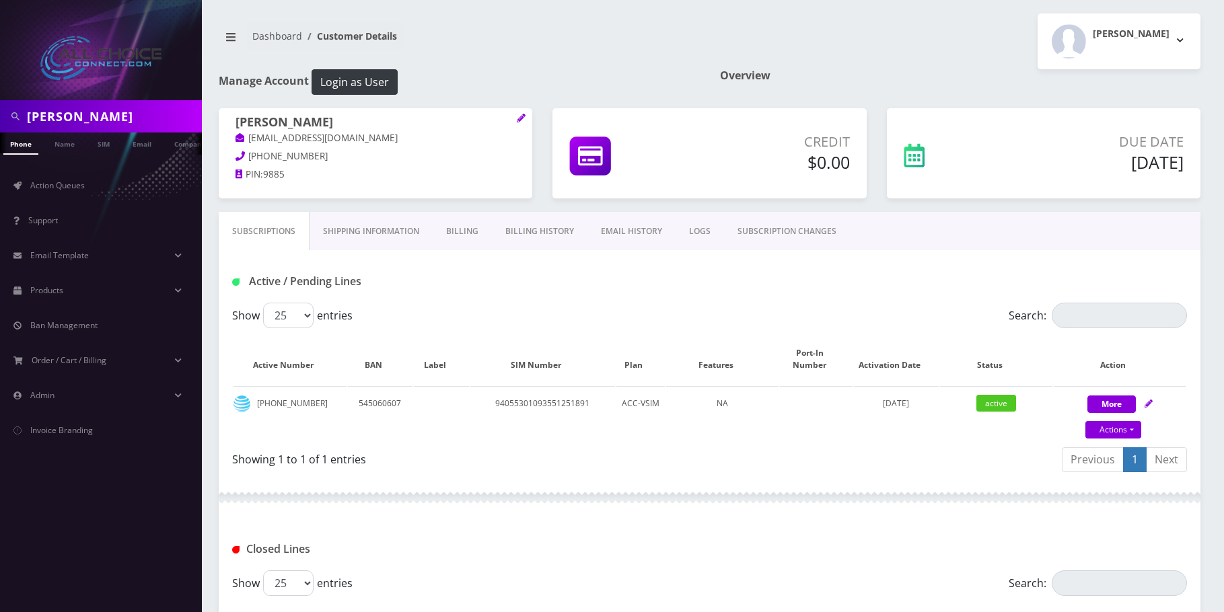
click at [67, 120] on input "[PERSON_NAME]" at bounding box center [113, 117] width 172 height 26
paste input "[PERSON_NAME]"
type input "[PERSON_NAME]"
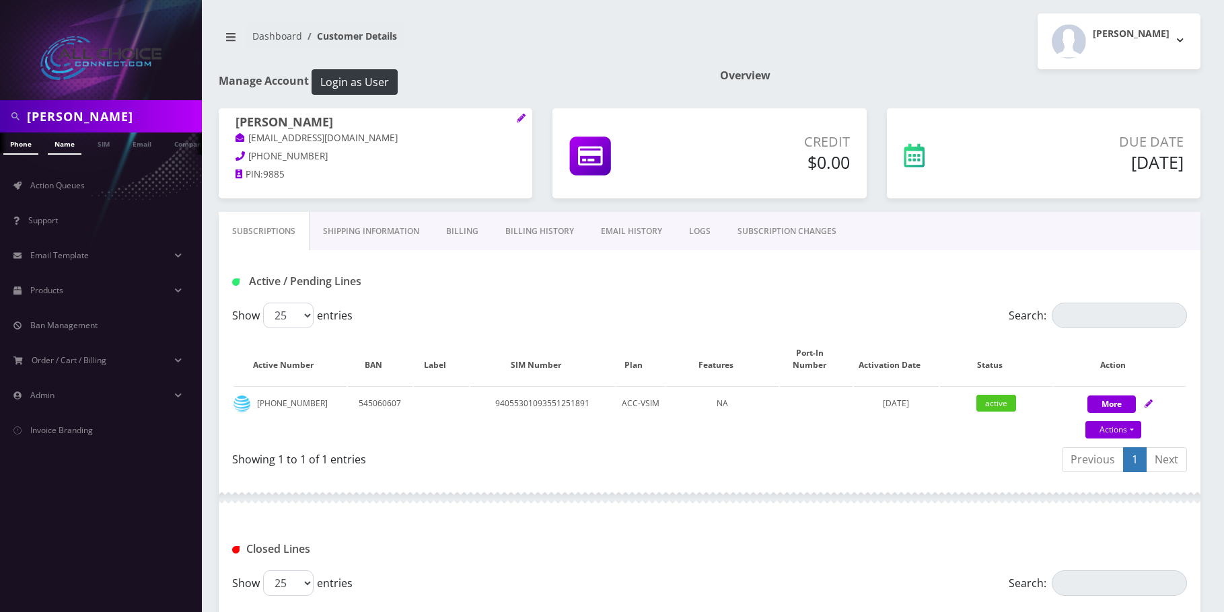
click at [67, 141] on link "Name" at bounding box center [65, 144] width 34 height 22
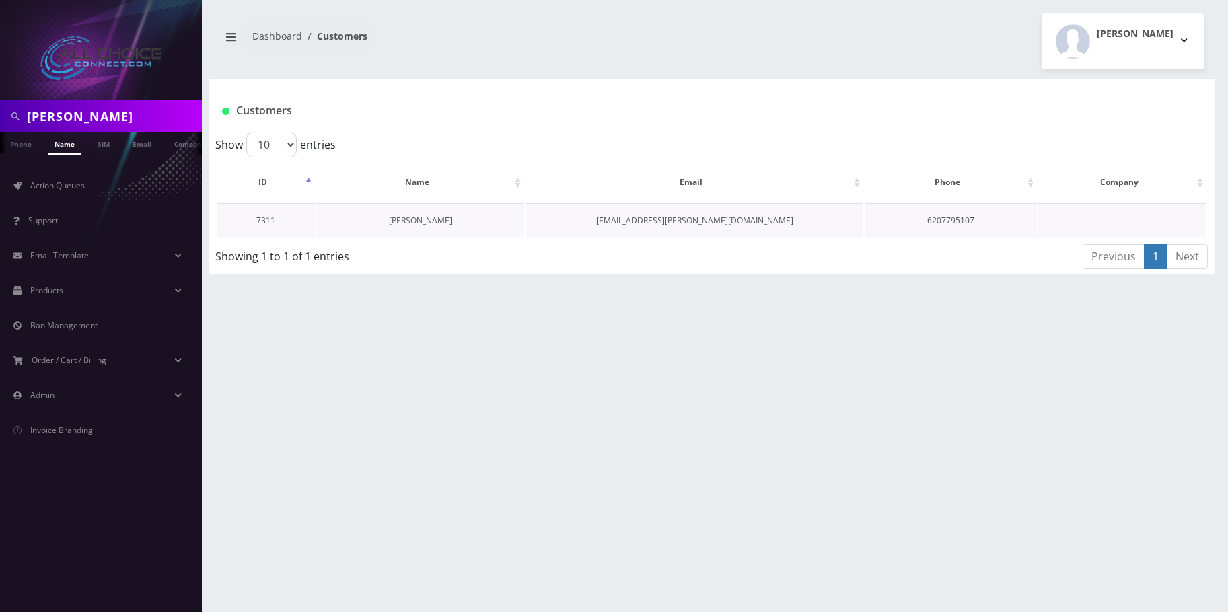
click at [423, 219] on link "Preston Shivers" at bounding box center [420, 220] width 63 height 11
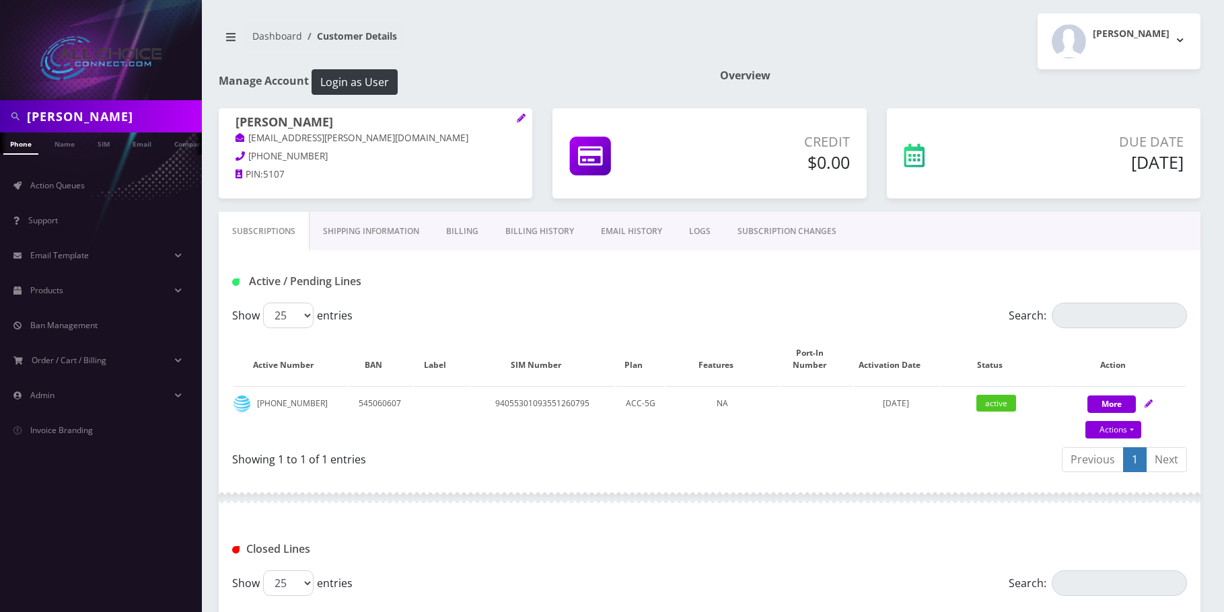
click at [96, 104] on input "[PERSON_NAME]" at bounding box center [113, 117] width 172 height 26
paste input "Jeremie Gloss"
type input "Jeremie Glosser"
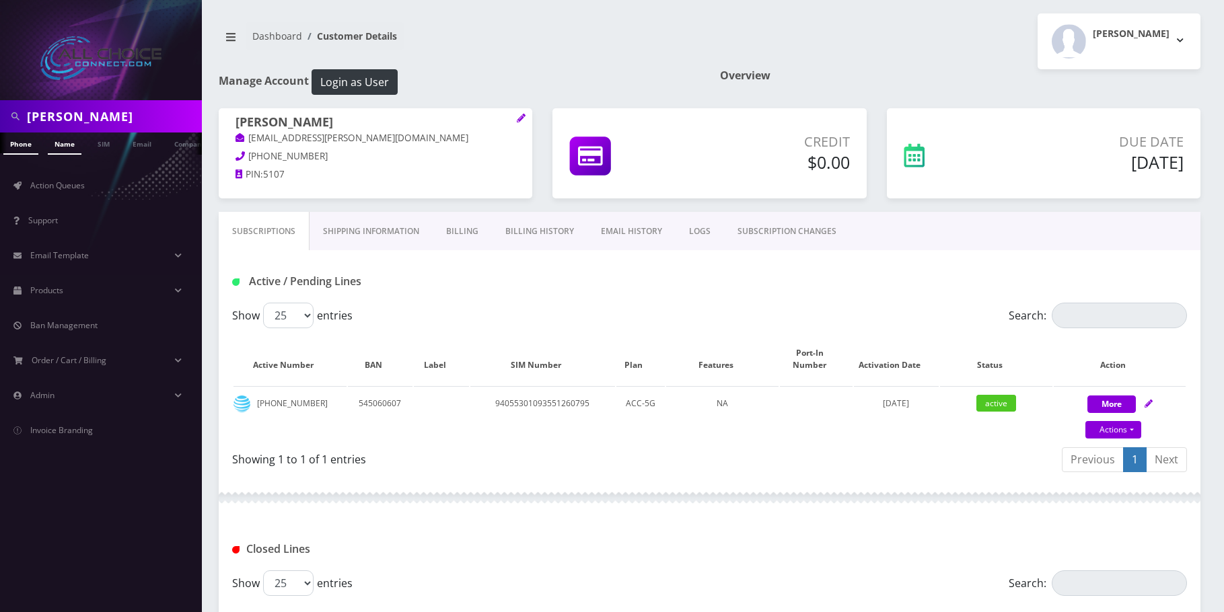
drag, startPoint x: 73, startPoint y: 142, endPoint x: 122, endPoint y: 174, distance: 58.4
click at [73, 143] on link "Name" at bounding box center [65, 143] width 34 height 21
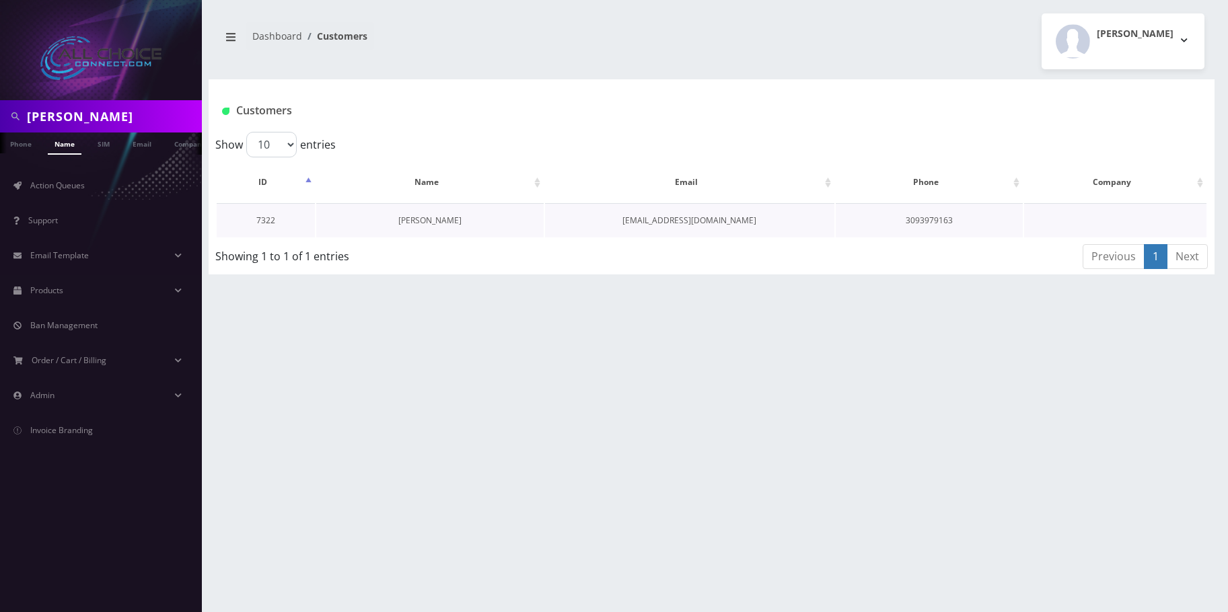
click at [414, 217] on link "Jeremie Glosser" at bounding box center [429, 220] width 63 height 11
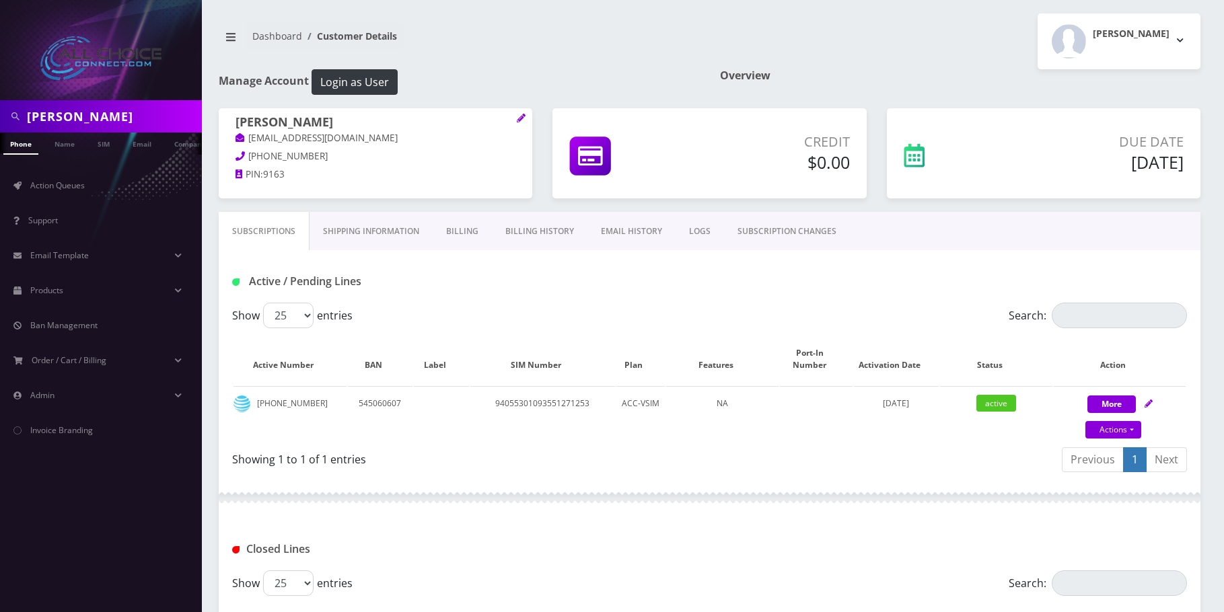
click at [122, 116] on input "[PERSON_NAME]" at bounding box center [113, 117] width 172 height 26
paste input "[PERSON_NAME]"
type input "[PERSON_NAME]"
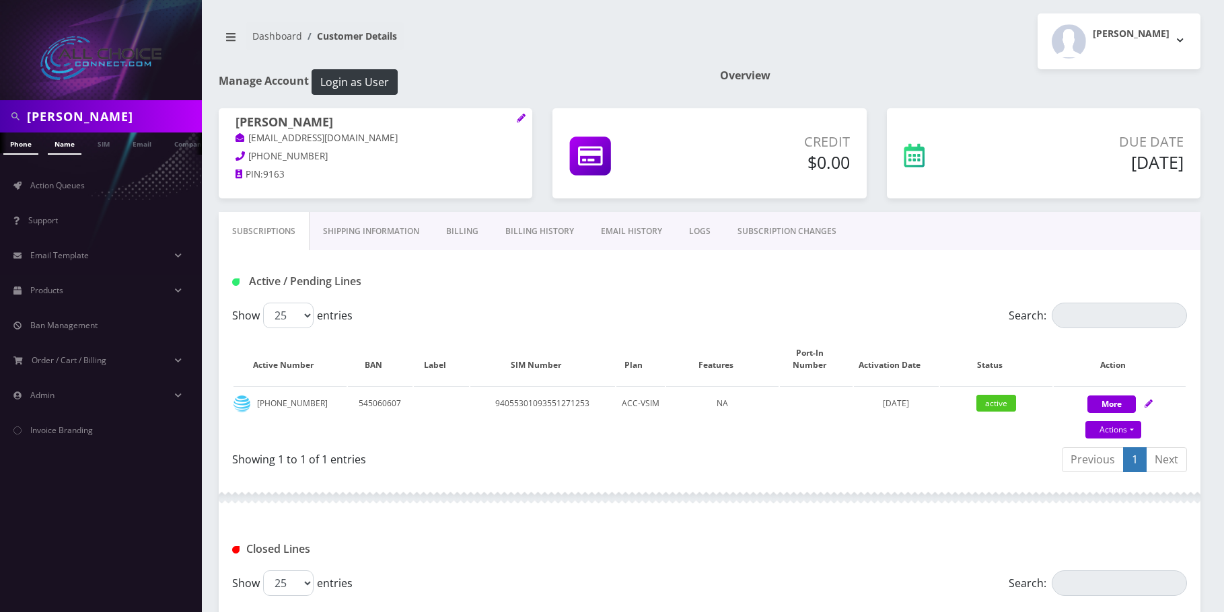
click at [73, 145] on link "Name" at bounding box center [65, 144] width 34 height 22
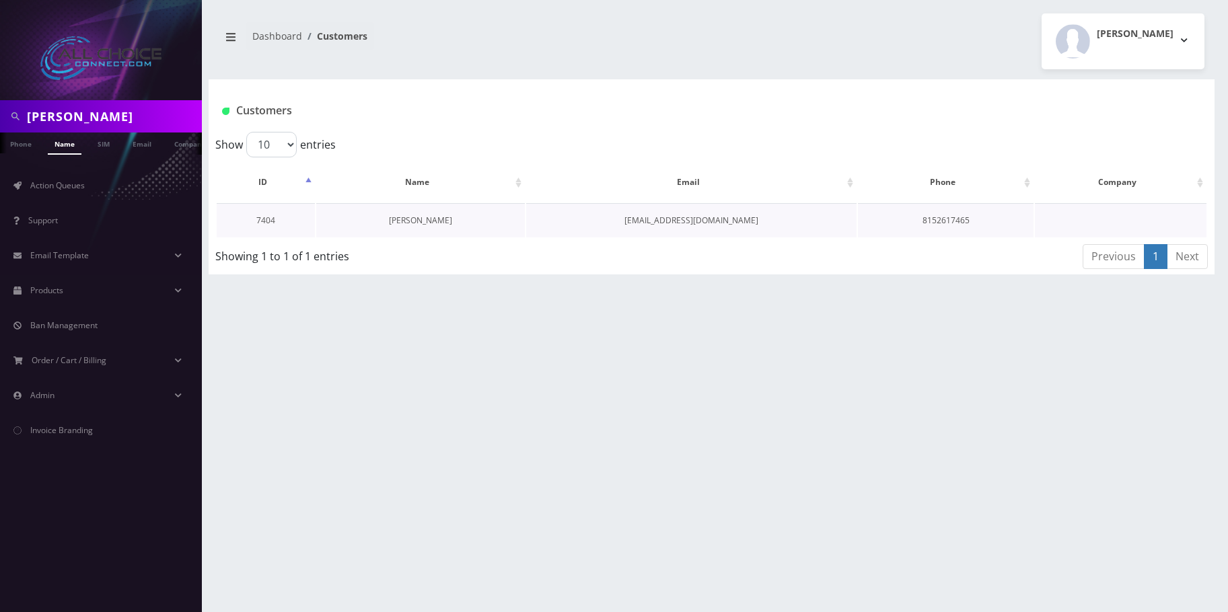
click at [414, 219] on link "[PERSON_NAME]" at bounding box center [420, 220] width 63 height 11
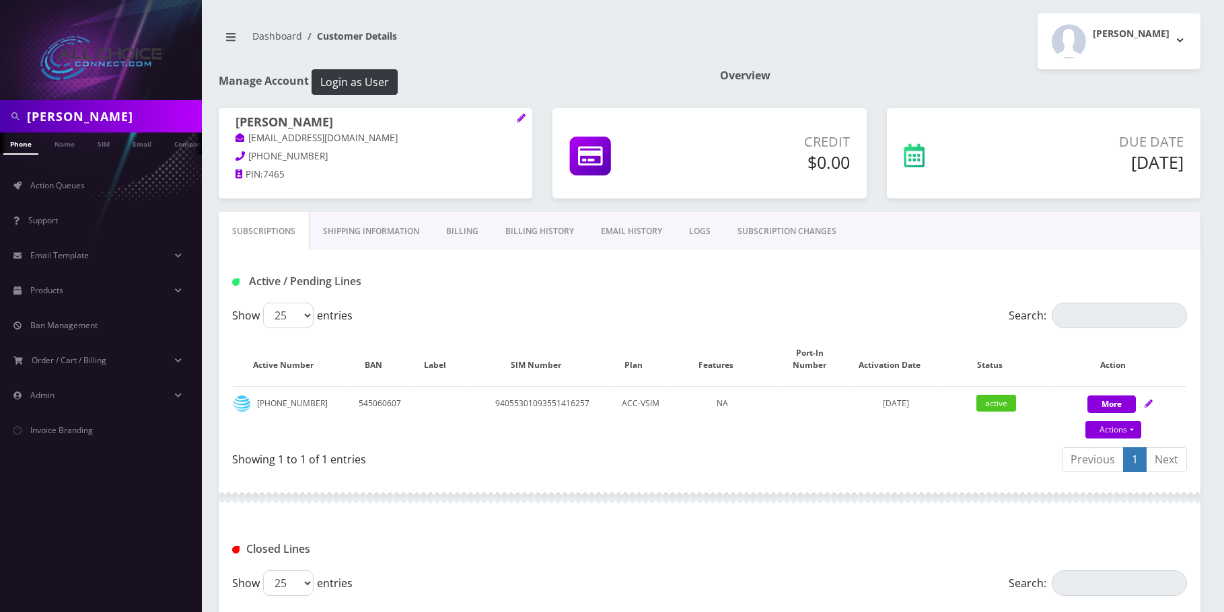
click at [133, 102] on div "[PERSON_NAME]" at bounding box center [101, 116] width 202 height 32
click at [126, 115] on input "Austin Knowles" at bounding box center [113, 117] width 172 height 26
paste input "Catherine Krehel"
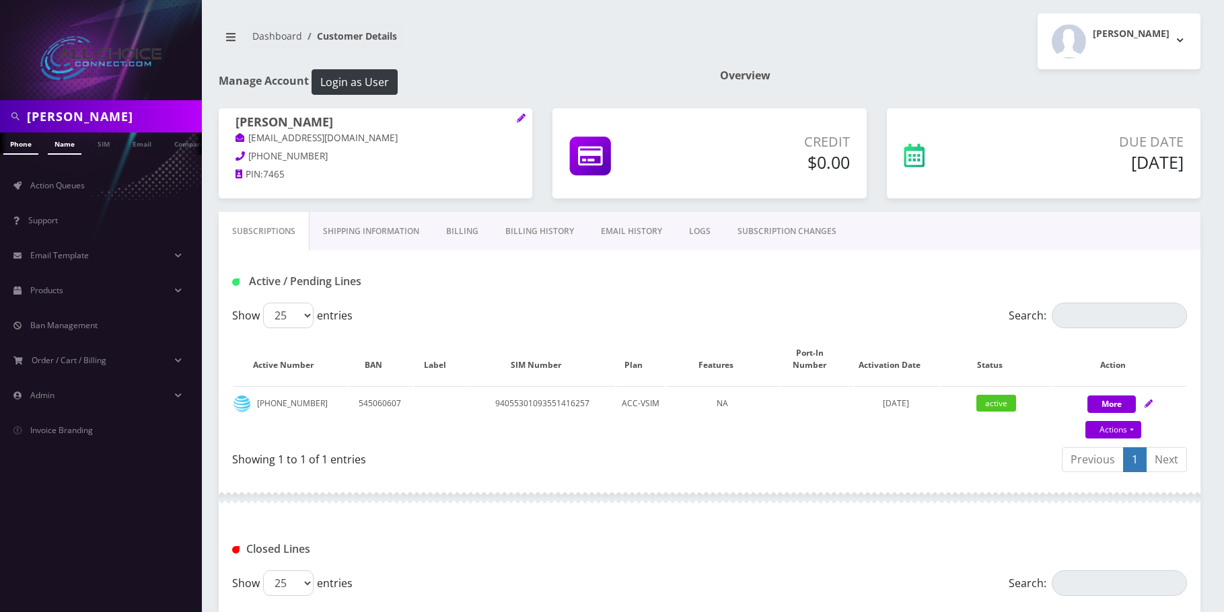
type input "Catherine Krehel"
click at [69, 144] on link "Name" at bounding box center [65, 144] width 34 height 22
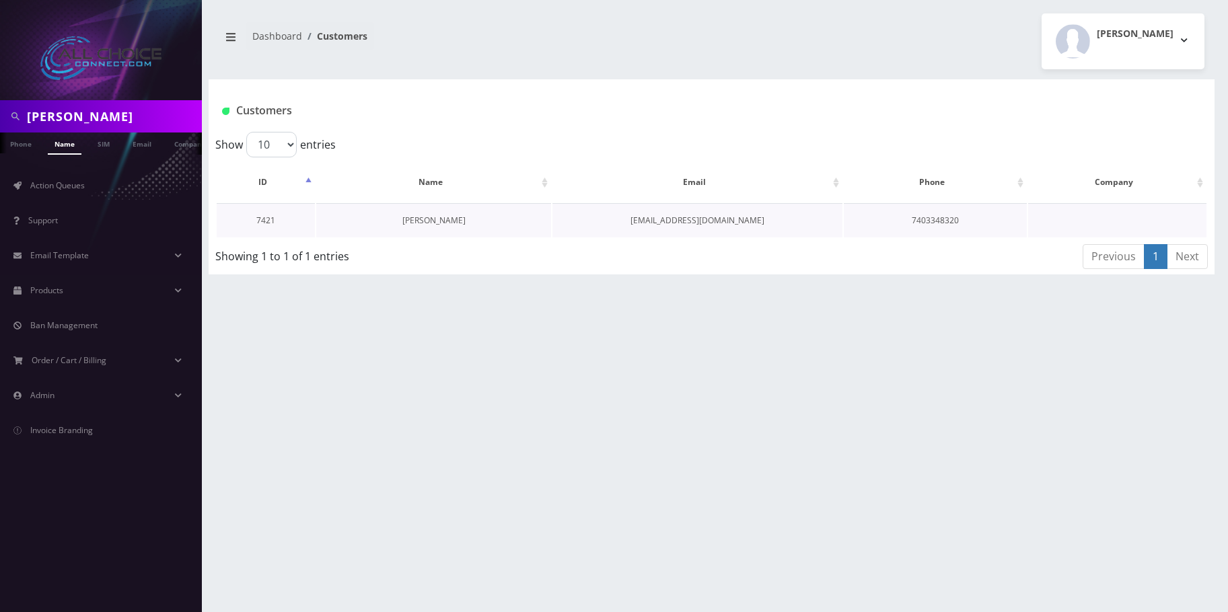
click at [421, 219] on link "[PERSON_NAME]" at bounding box center [433, 220] width 63 height 11
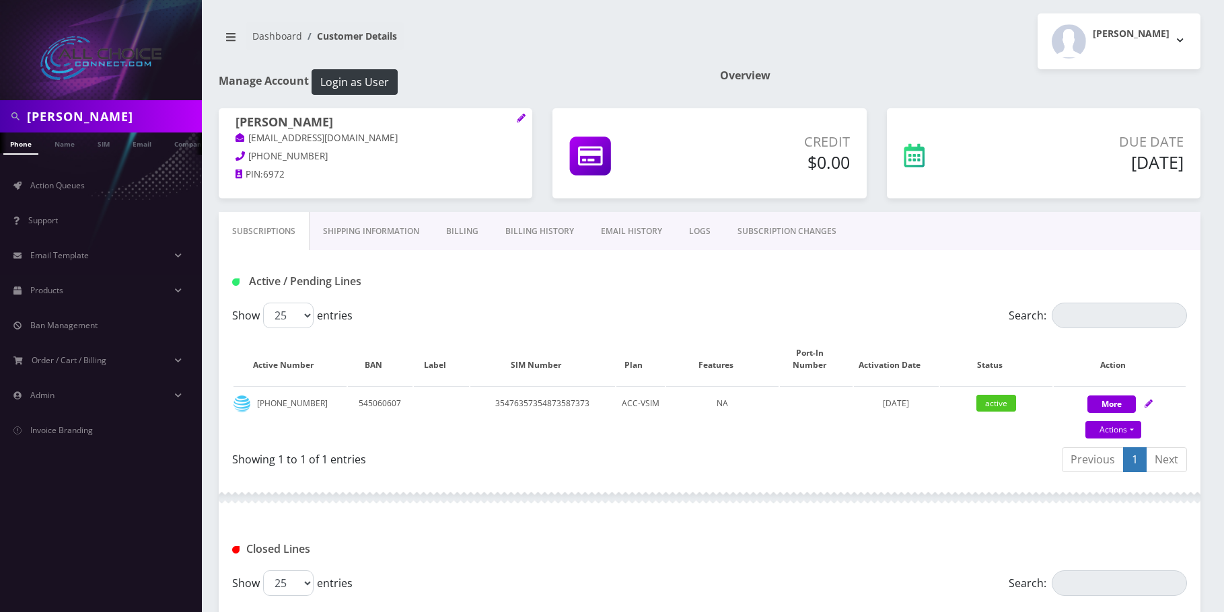
click at [86, 114] on input "Catherine Krehel" at bounding box center [113, 117] width 172 height 26
paste input "Kaiden Finley"
type input "Kaiden Finley"
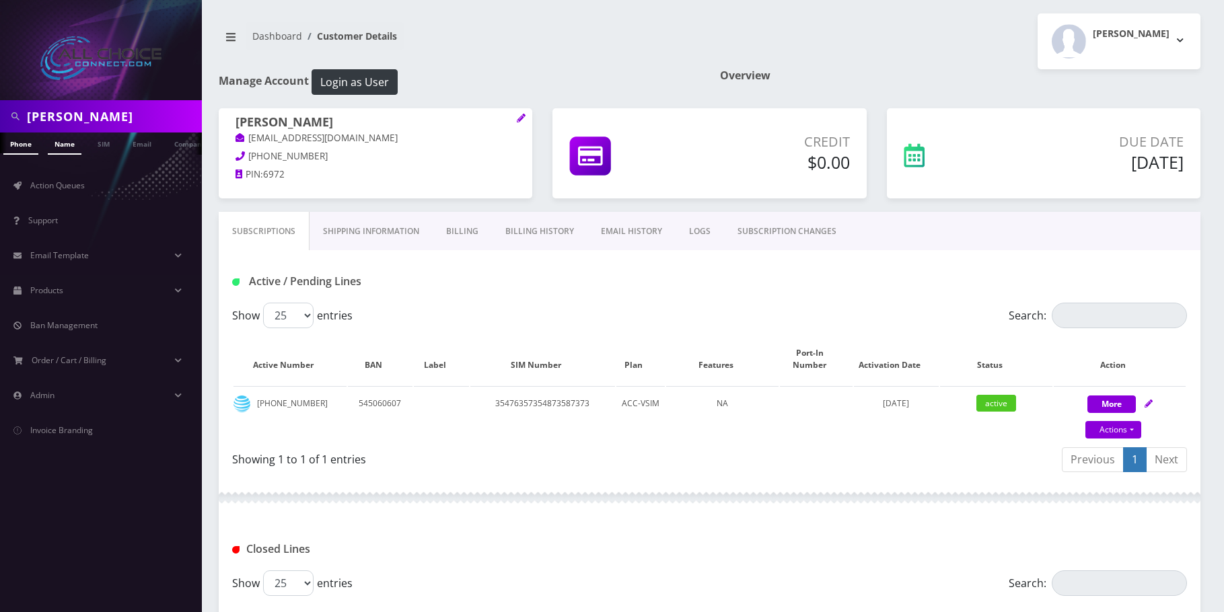
click at [67, 145] on link "Name" at bounding box center [65, 144] width 34 height 22
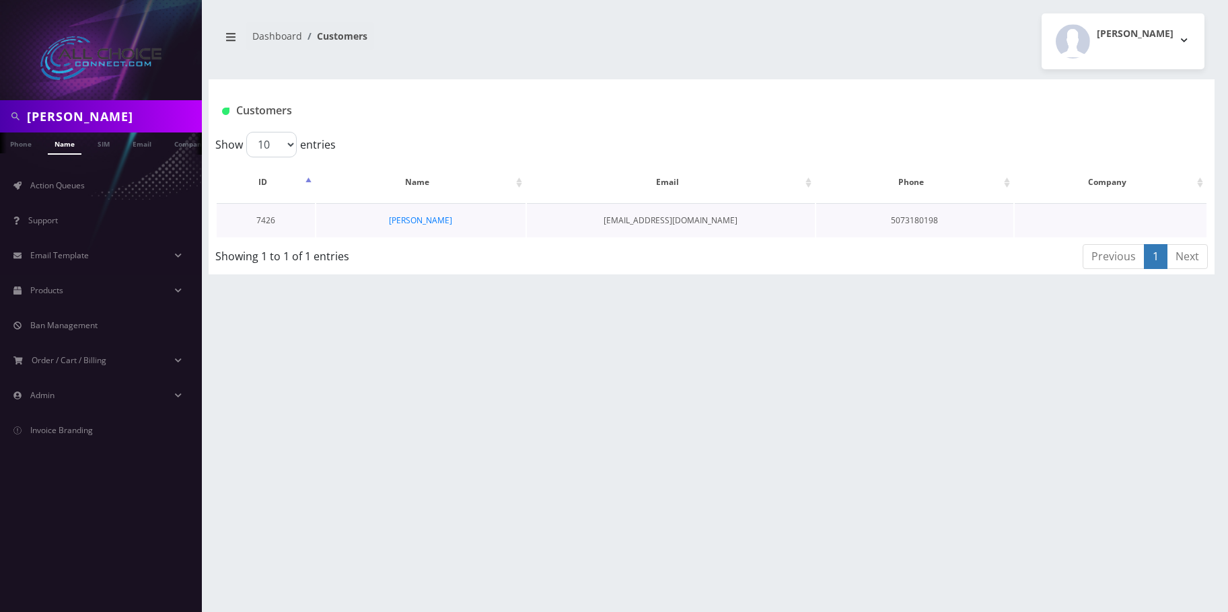
click at [410, 213] on td "[PERSON_NAME]" at bounding box center [420, 220] width 209 height 34
click at [412, 220] on link "[PERSON_NAME]" at bounding box center [420, 220] width 63 height 11
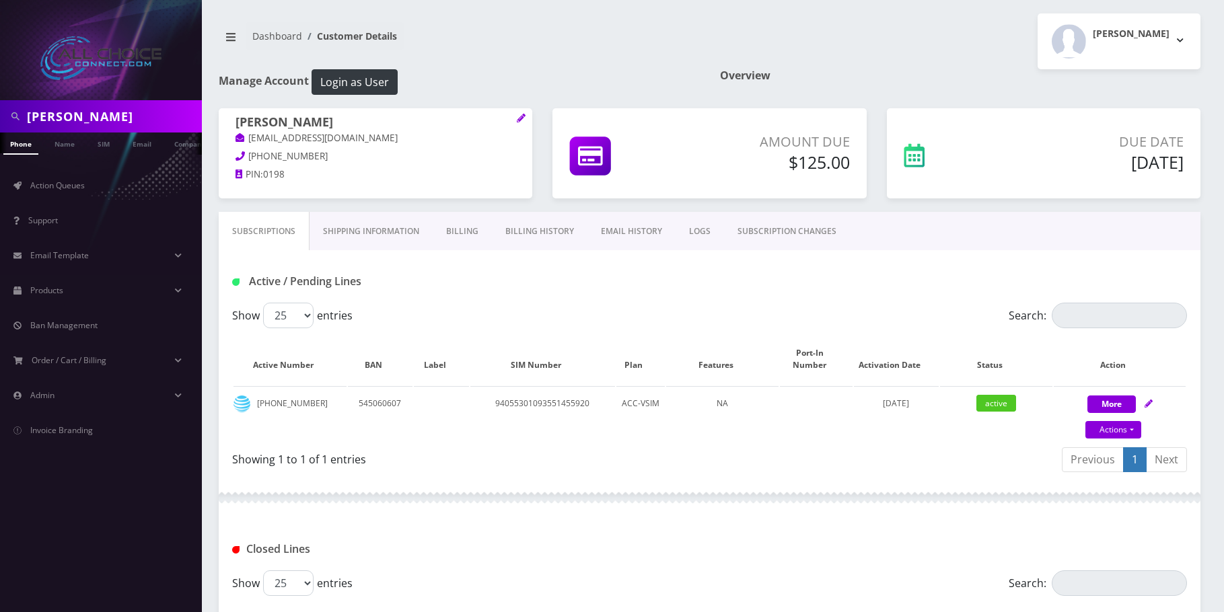
click at [73, 118] on input "[PERSON_NAME]" at bounding box center [113, 117] width 172 height 26
click at [73, 118] on input "Kaiden Finley" at bounding box center [113, 117] width 172 height 26
paste input "[PERSON_NAME]"
type input "[PERSON_NAME]"
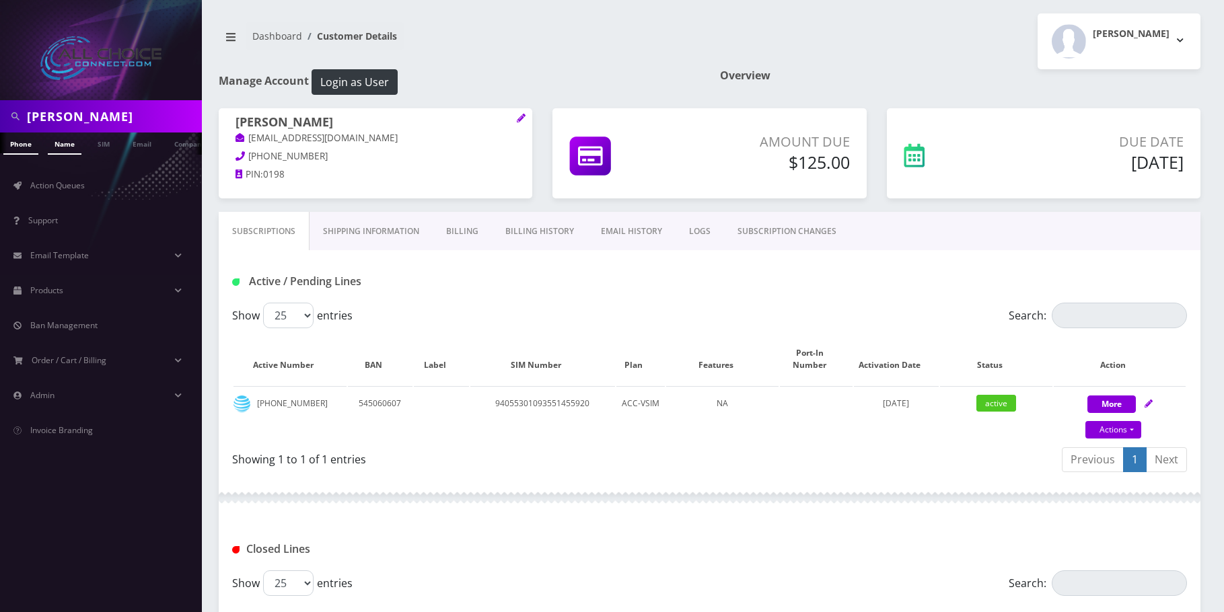
click at [63, 145] on link "Name" at bounding box center [65, 144] width 34 height 22
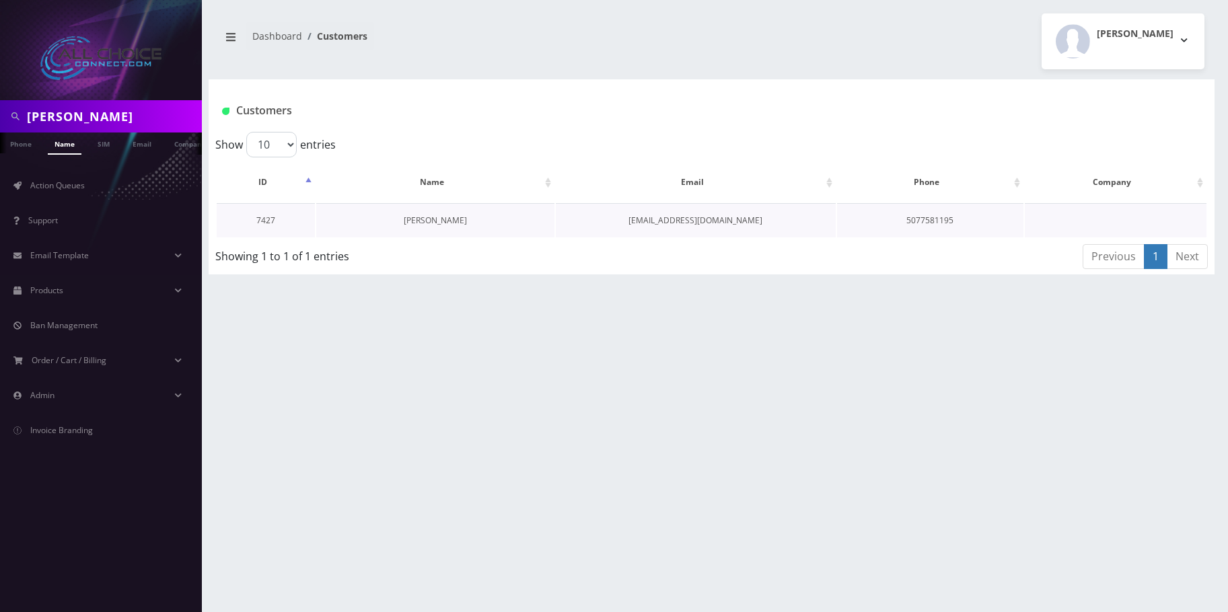
click at [422, 219] on link "[PERSON_NAME]" at bounding box center [435, 220] width 63 height 11
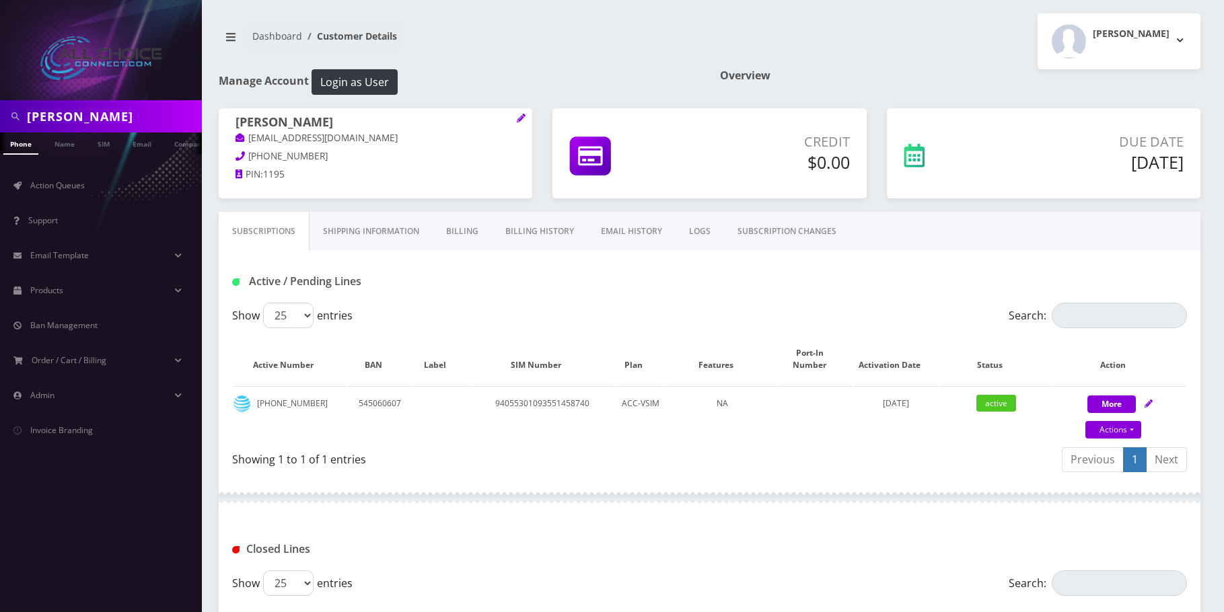
click at [115, 122] on input "[PERSON_NAME]" at bounding box center [113, 117] width 172 height 26
paste input "[PERSON_NAME]"
type input "[PERSON_NAME]"
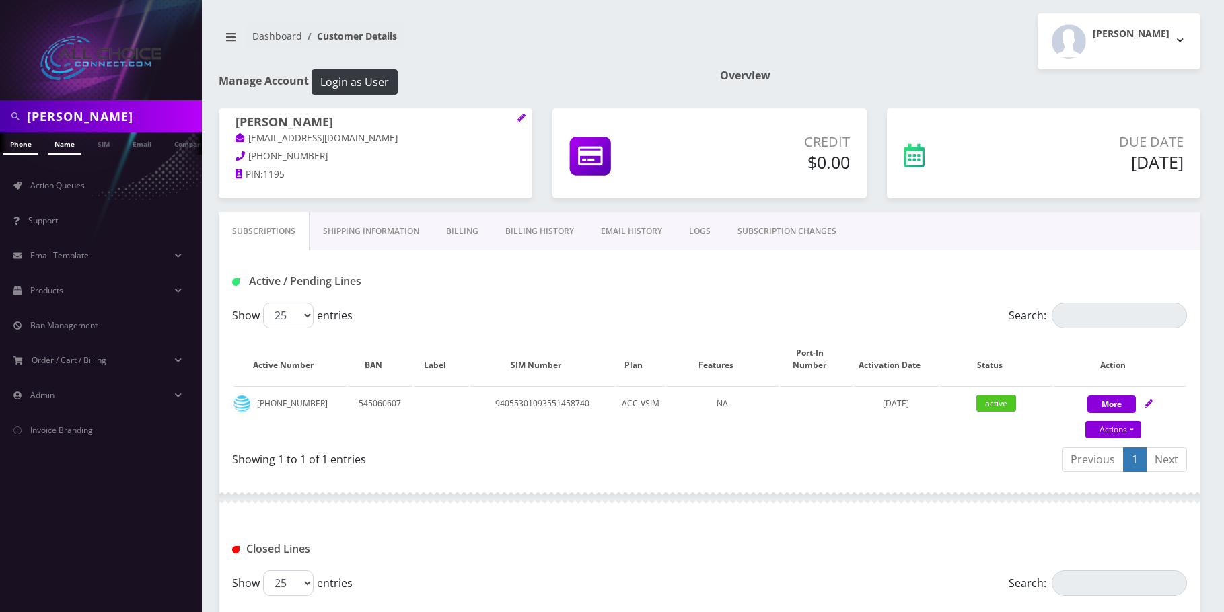
click at [66, 143] on link "Name" at bounding box center [65, 144] width 34 height 22
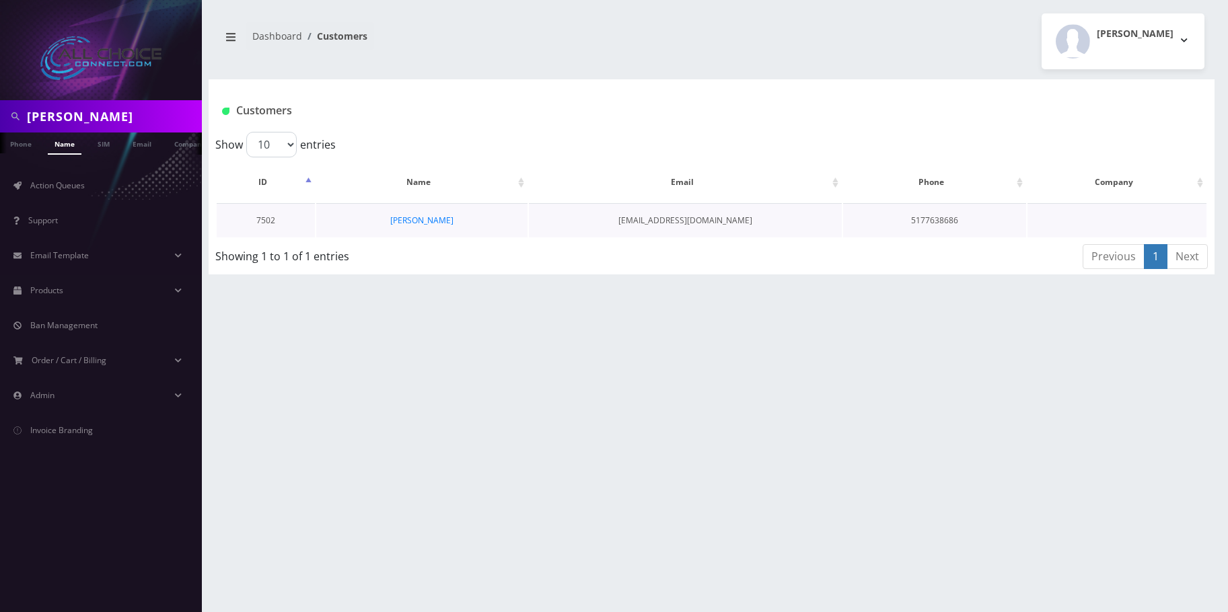
click at [408, 227] on td "Danielle Kuzee" at bounding box center [421, 220] width 211 height 34
click at [409, 222] on link "Danielle Kuzee" at bounding box center [421, 220] width 63 height 11
click at [408, 217] on link "Todd Benoit" at bounding box center [406, 220] width 63 height 11
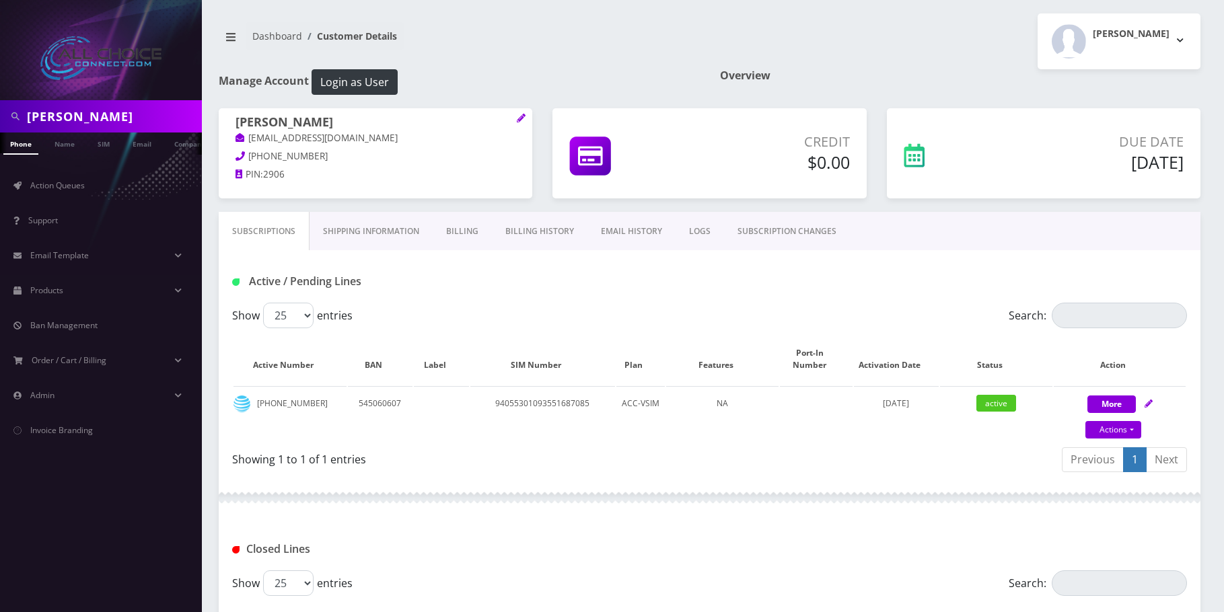
click at [91, 110] on input "[PERSON_NAME]" at bounding box center [113, 117] width 172 height 26
drag, startPoint x: 91, startPoint y: 110, endPoint x: 67, endPoint y: 159, distance: 53.8
click at [91, 112] on input "[PERSON_NAME]" at bounding box center [113, 117] width 172 height 26
paste input "[PERSON_NAME]"
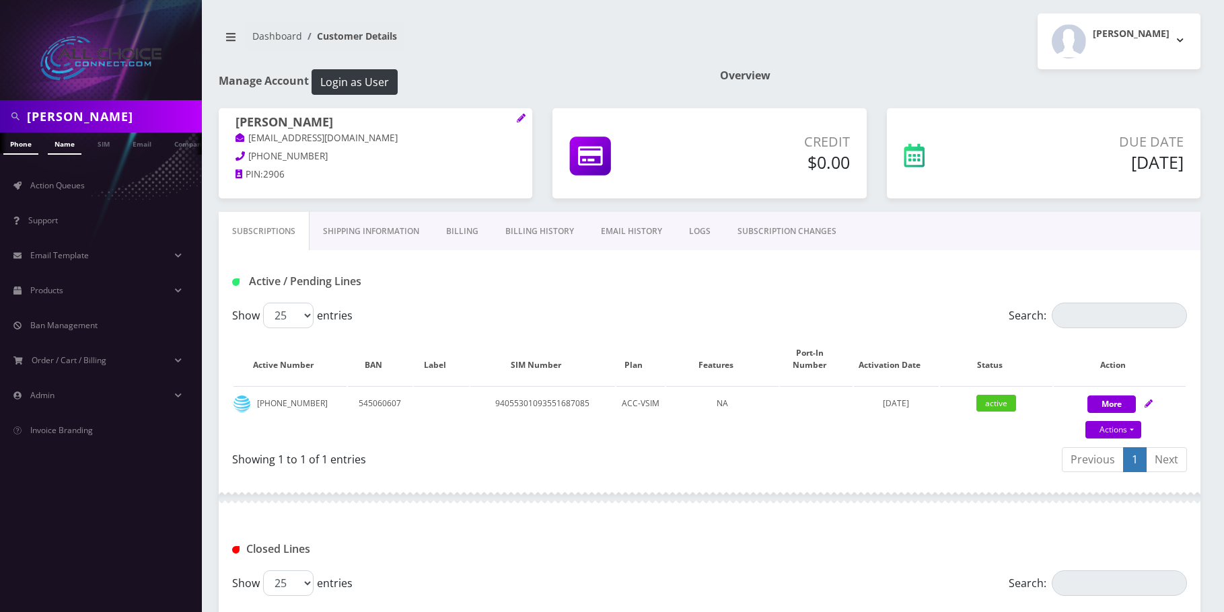
type input "[PERSON_NAME]"
click at [69, 151] on link "Name" at bounding box center [65, 144] width 34 height 22
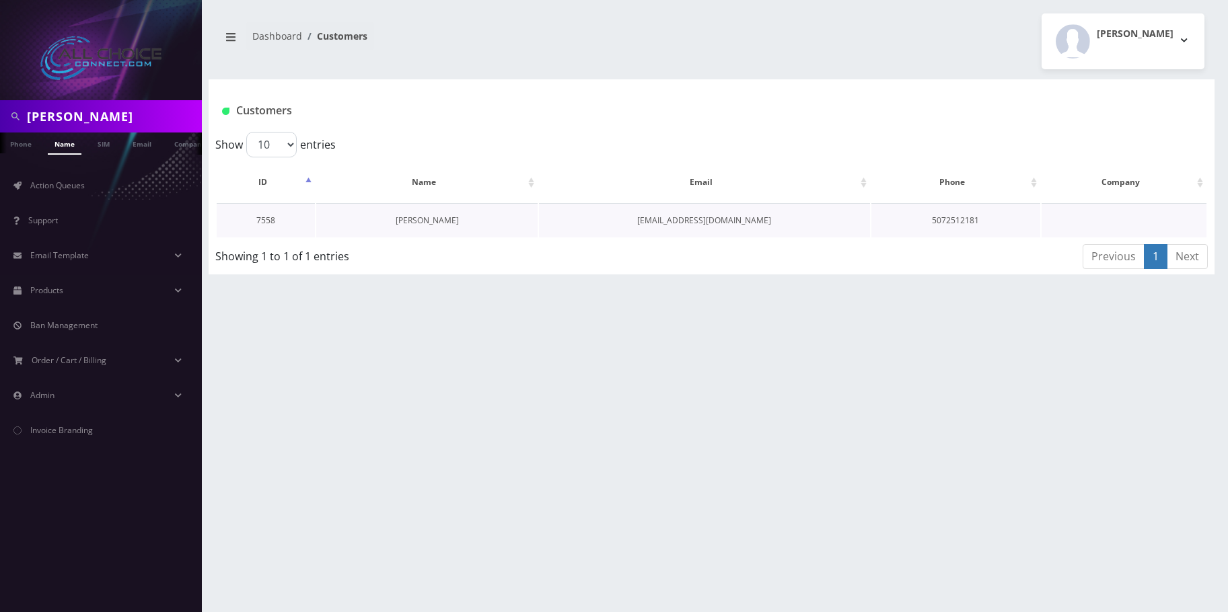
click at [411, 223] on link "Shari Brandevold" at bounding box center [427, 220] width 63 height 11
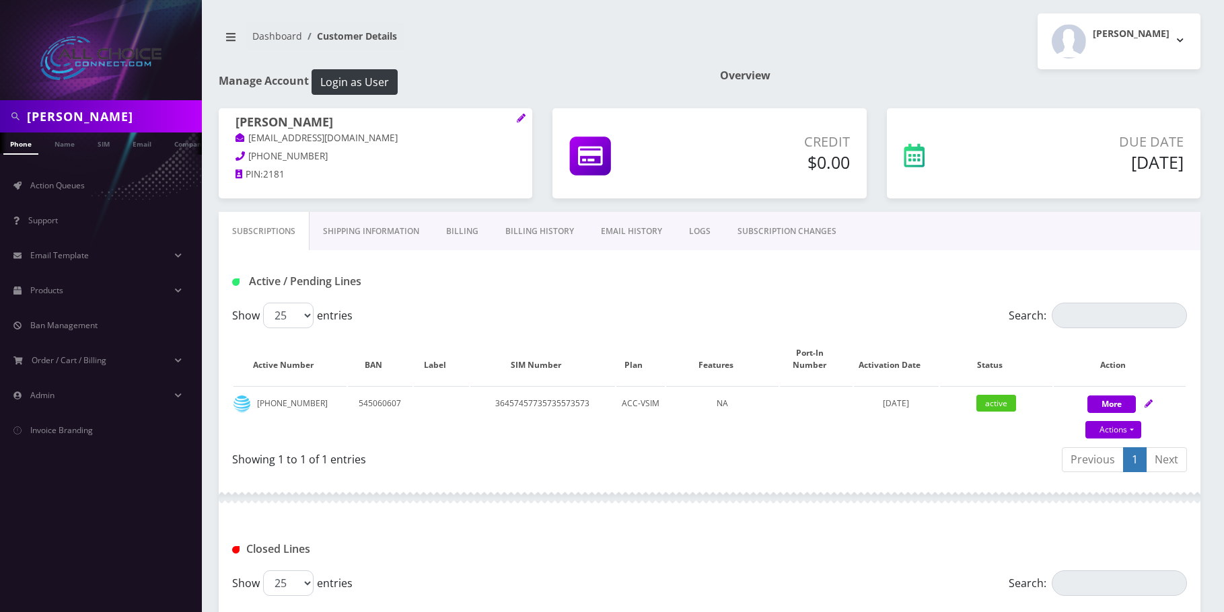
click at [116, 102] on div "[PERSON_NAME]" at bounding box center [101, 116] width 202 height 32
click at [116, 102] on div "Shari Brandevold" at bounding box center [101, 116] width 202 height 32
click at [116, 116] on input "Shari Brandevold" at bounding box center [113, 117] width 172 height 26
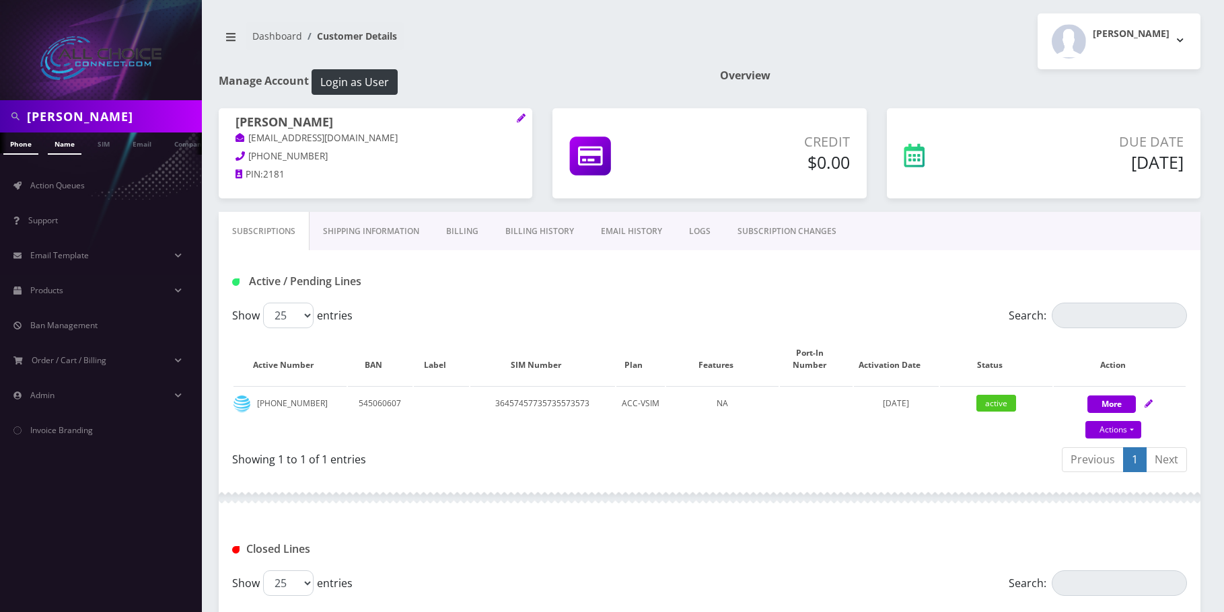
paste input "Raymond Miller"
type input "Raymond Miller"
click at [75, 145] on link "Name" at bounding box center [65, 144] width 34 height 22
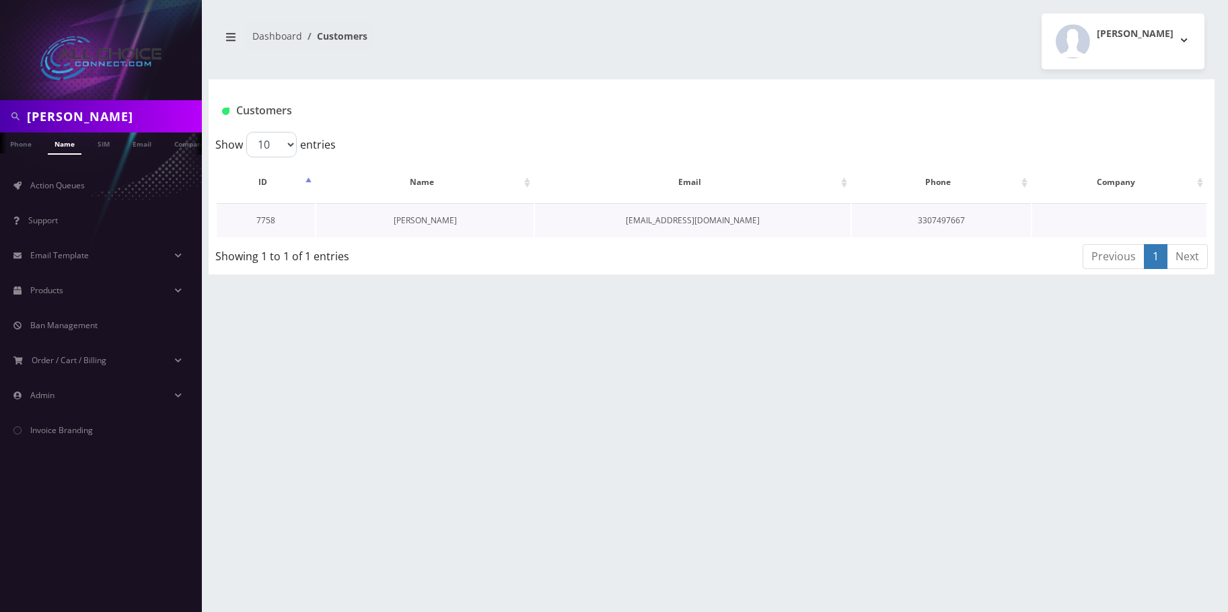
click at [440, 224] on link "[PERSON_NAME]" at bounding box center [424, 220] width 63 height 11
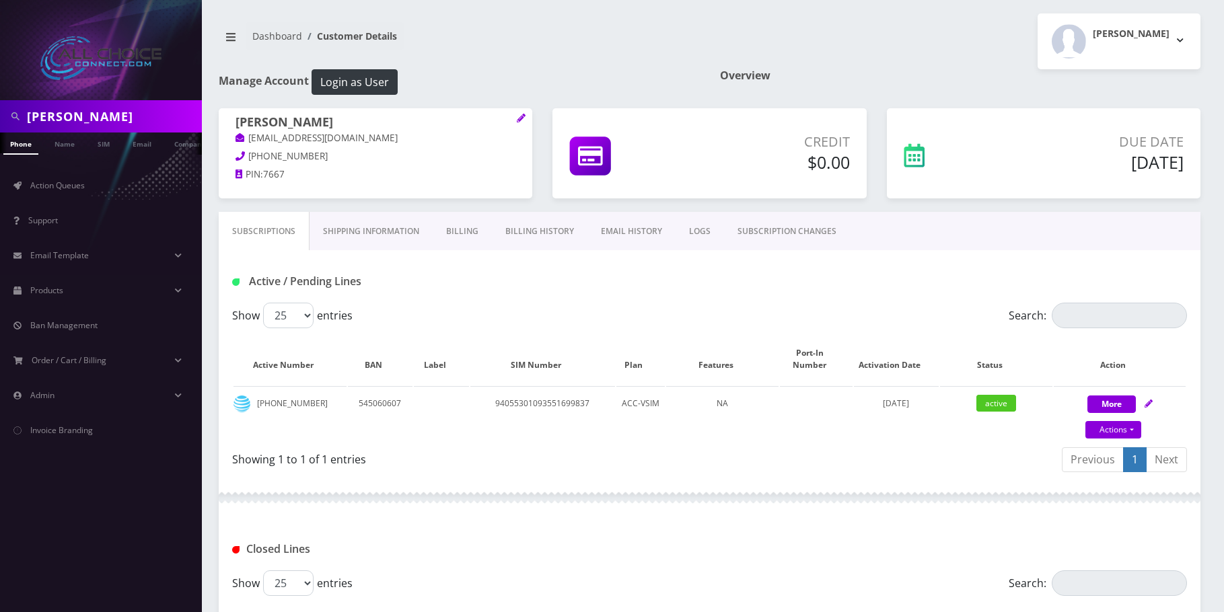
click at [84, 109] on input "Raymond Miller" at bounding box center [113, 117] width 172 height 26
paste input "[PERSON_NAME]"
type input "[PERSON_NAME]"
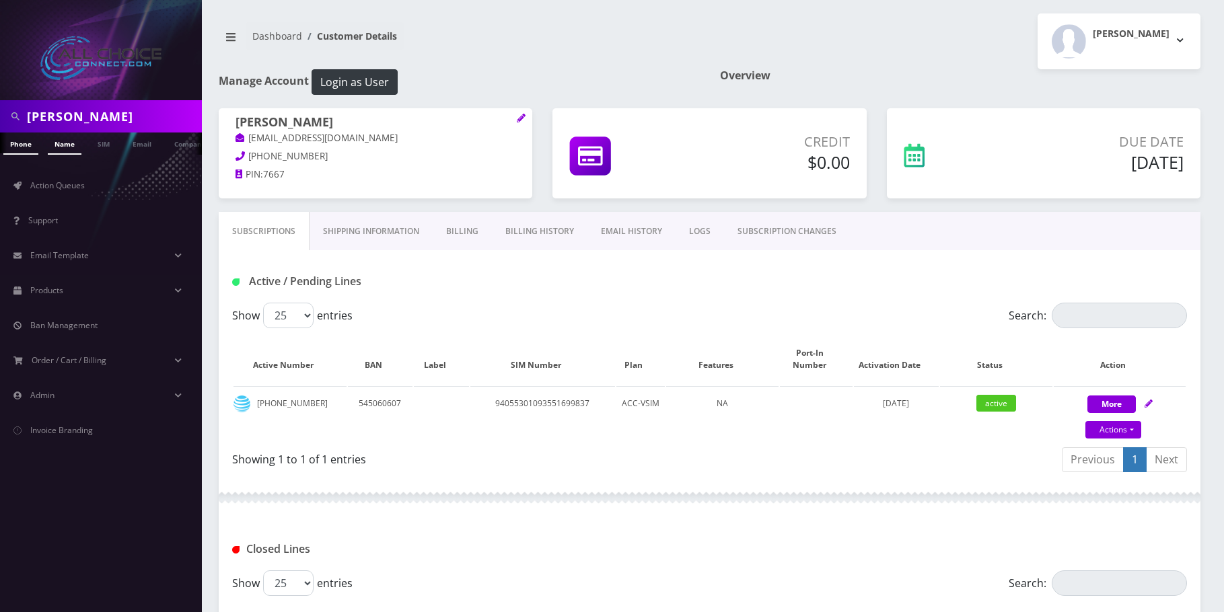
click at [71, 143] on link "Name" at bounding box center [65, 144] width 34 height 22
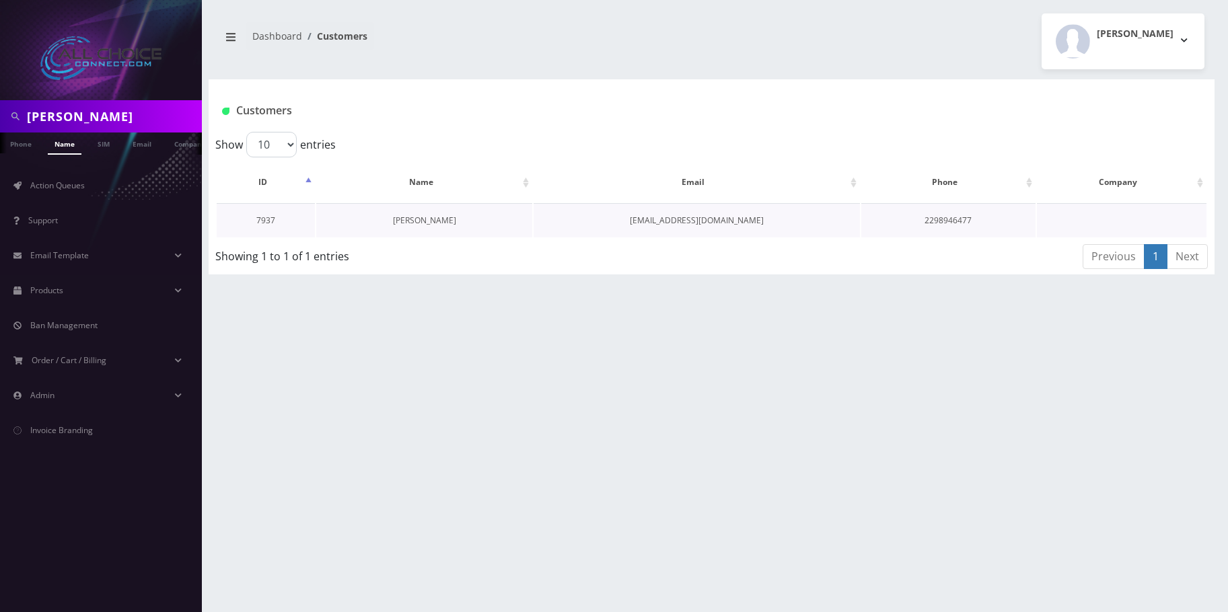
click at [439, 223] on link "[PERSON_NAME]" at bounding box center [424, 220] width 63 height 11
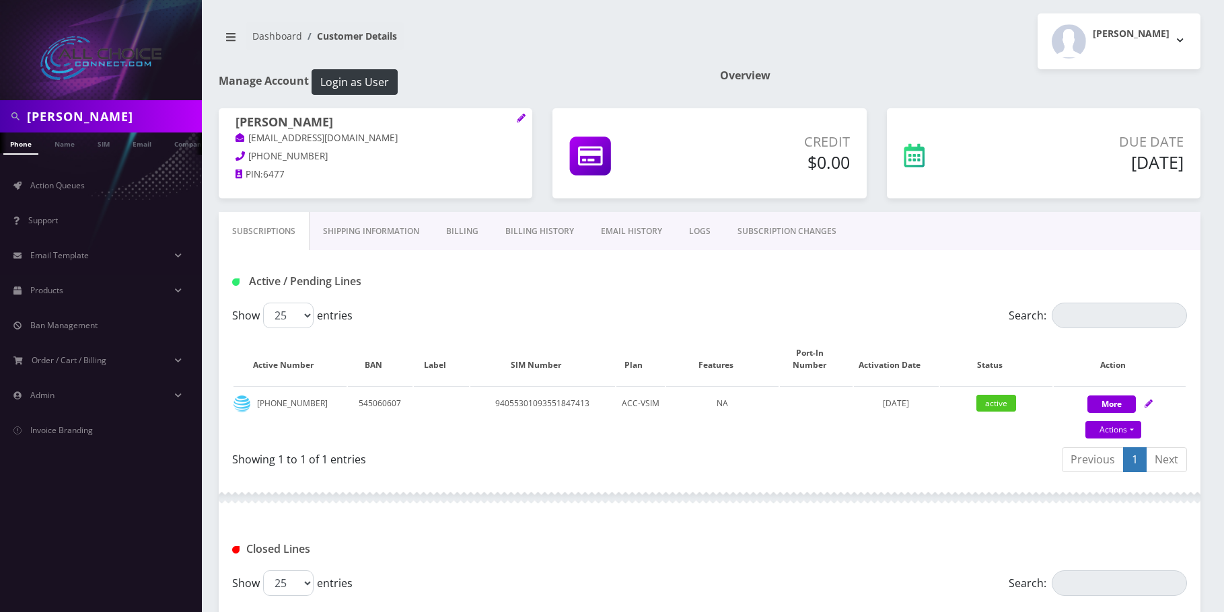
click at [44, 113] on input "[PERSON_NAME]" at bounding box center [113, 117] width 172 height 26
paste input "[PERSON_NAME]"
type input "[PERSON_NAME]"
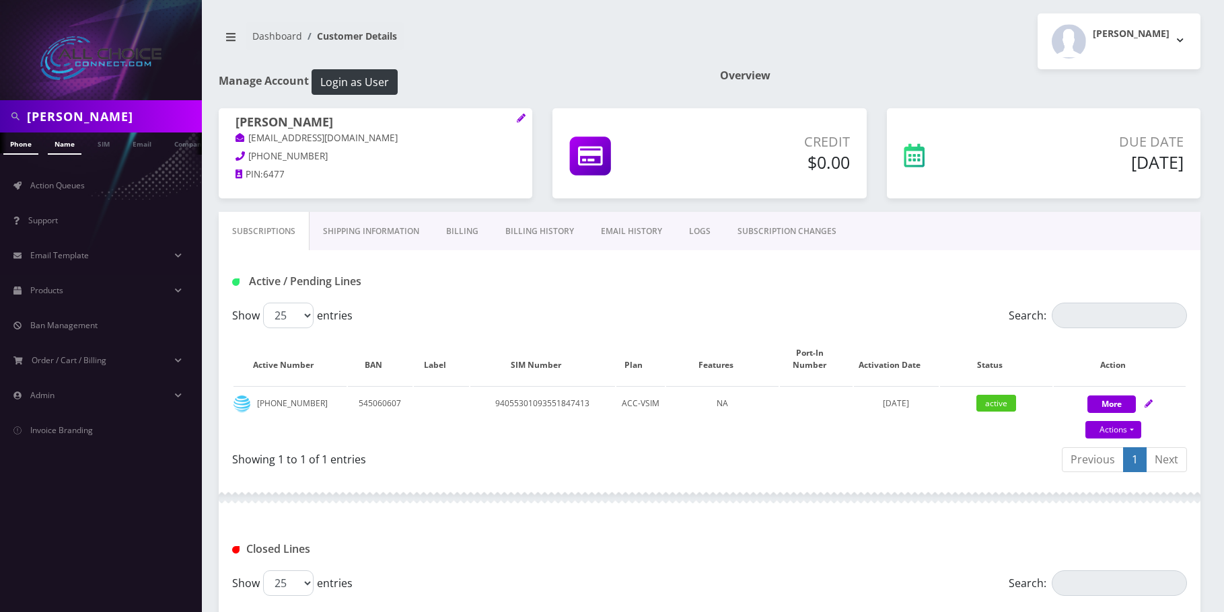
click at [64, 139] on link "Name" at bounding box center [65, 144] width 34 height 22
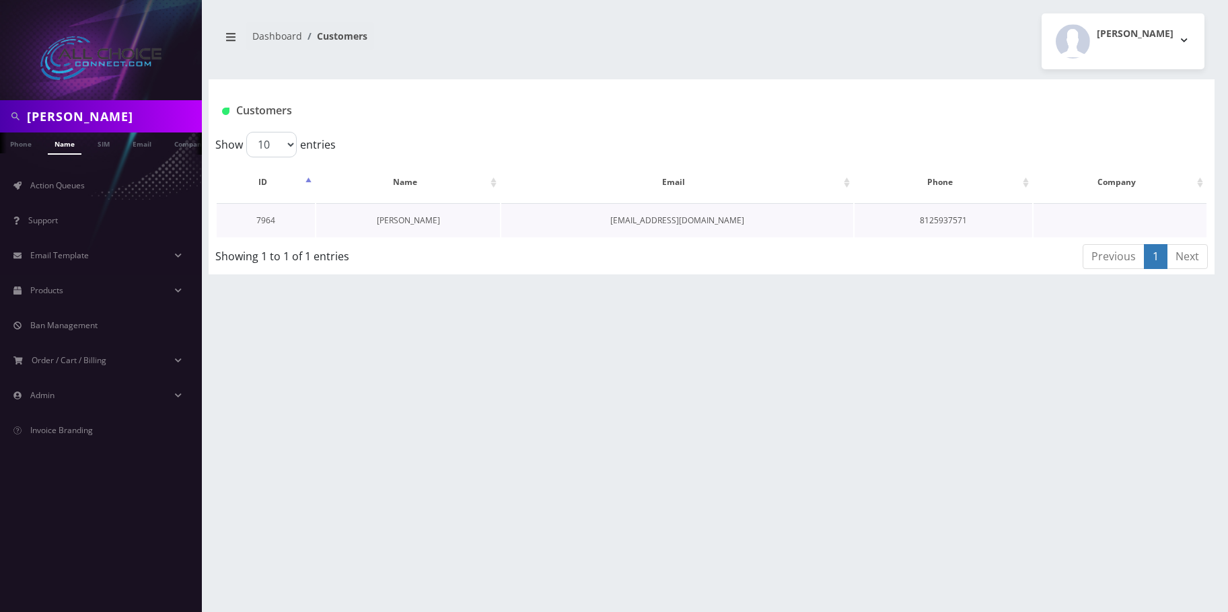
click at [402, 221] on link "[PERSON_NAME]" at bounding box center [408, 220] width 63 height 11
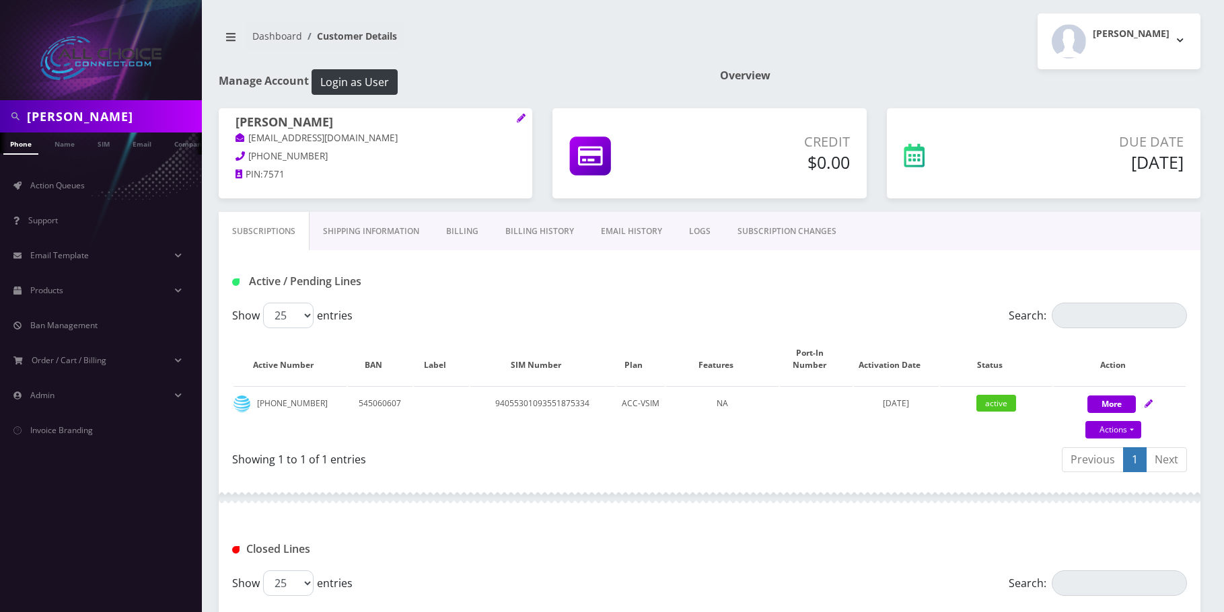
scroll to position [0, 7]
click at [97, 114] on input "Eli Nicholson" at bounding box center [113, 117] width 172 height 26
paste input "Crystal Adams"
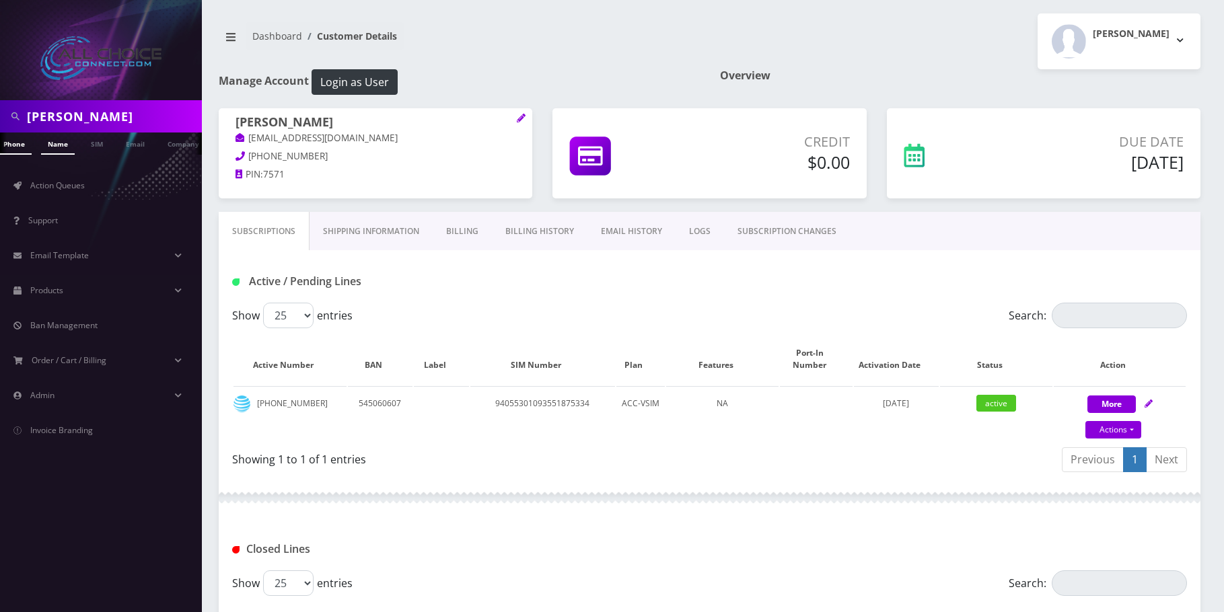
type input "Crystal Adams"
click at [62, 145] on link "Name" at bounding box center [58, 144] width 34 height 22
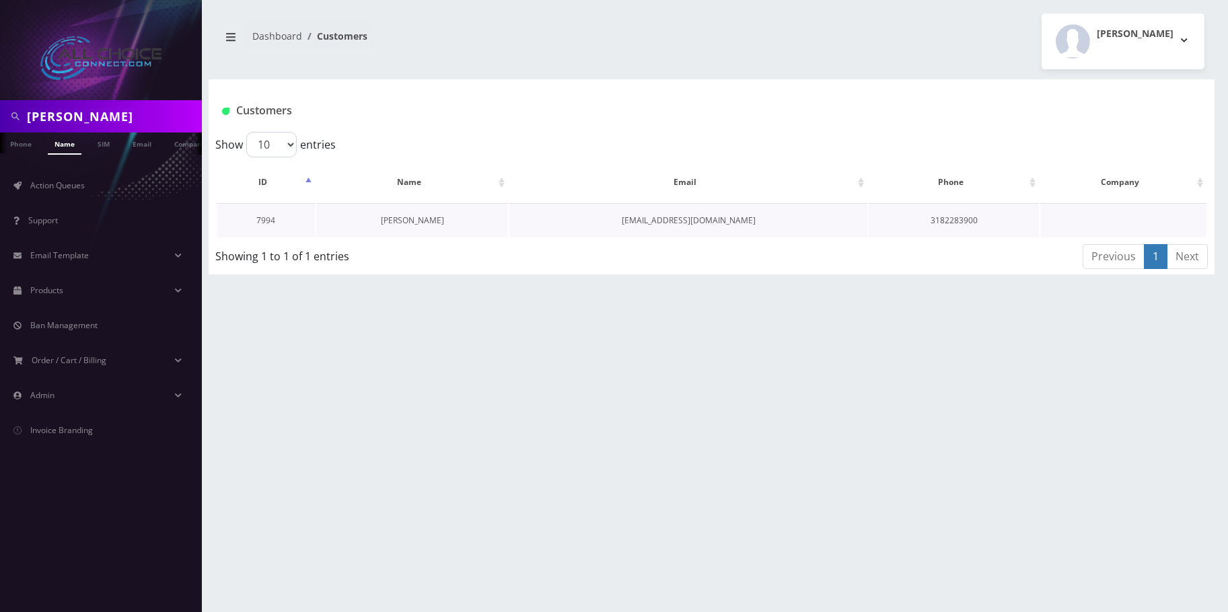
click at [422, 218] on link "[PERSON_NAME]" at bounding box center [412, 220] width 63 height 11
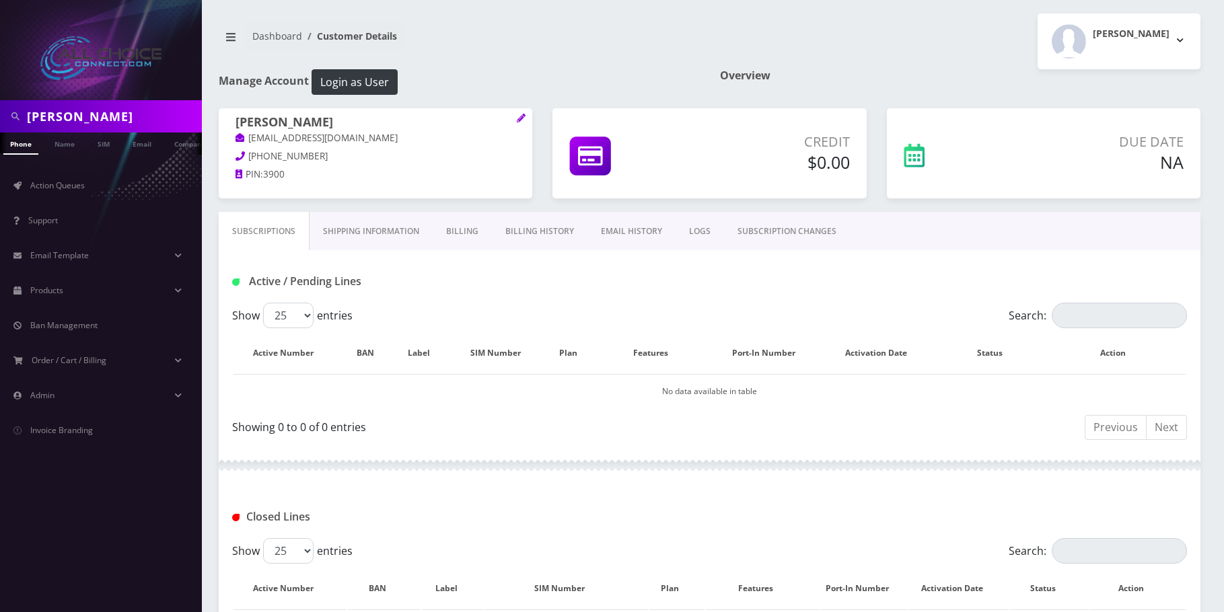
click at [67, 104] on input "[PERSON_NAME]" at bounding box center [113, 117] width 172 height 26
click at [67, 104] on input "Crystal Adams" at bounding box center [113, 117] width 172 height 26
click at [67, 104] on input "[PERSON_NAME]" at bounding box center [113, 117] width 172 height 26
paste input "Elizabeth Tainter"
type input "Elizabeth Tainter"
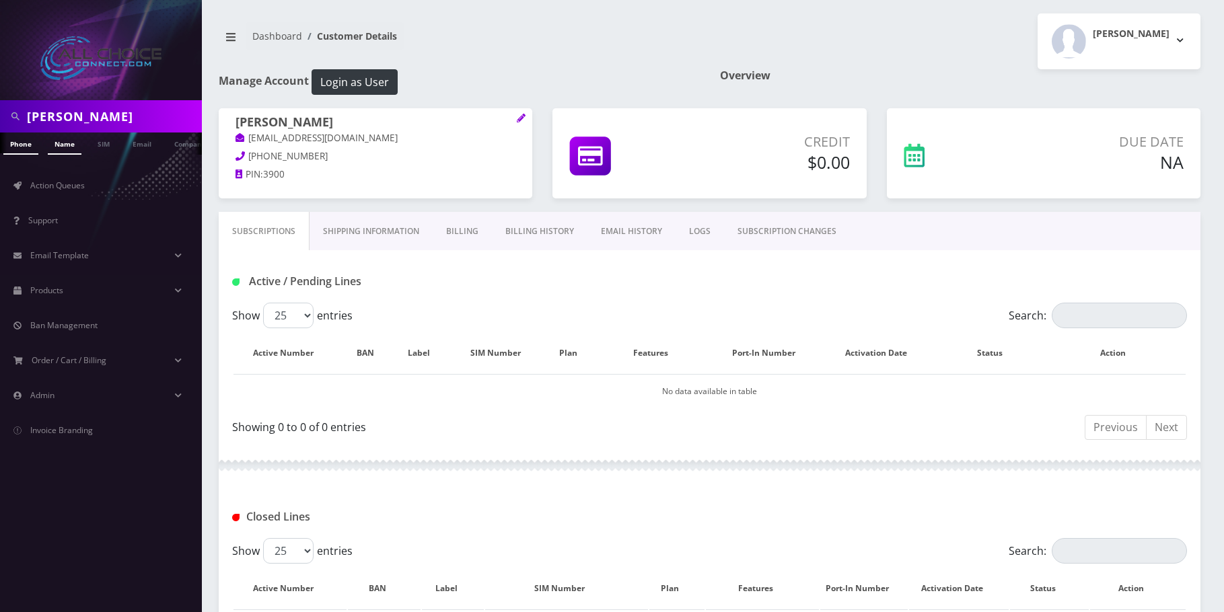
click at [76, 145] on link "Name" at bounding box center [65, 144] width 34 height 22
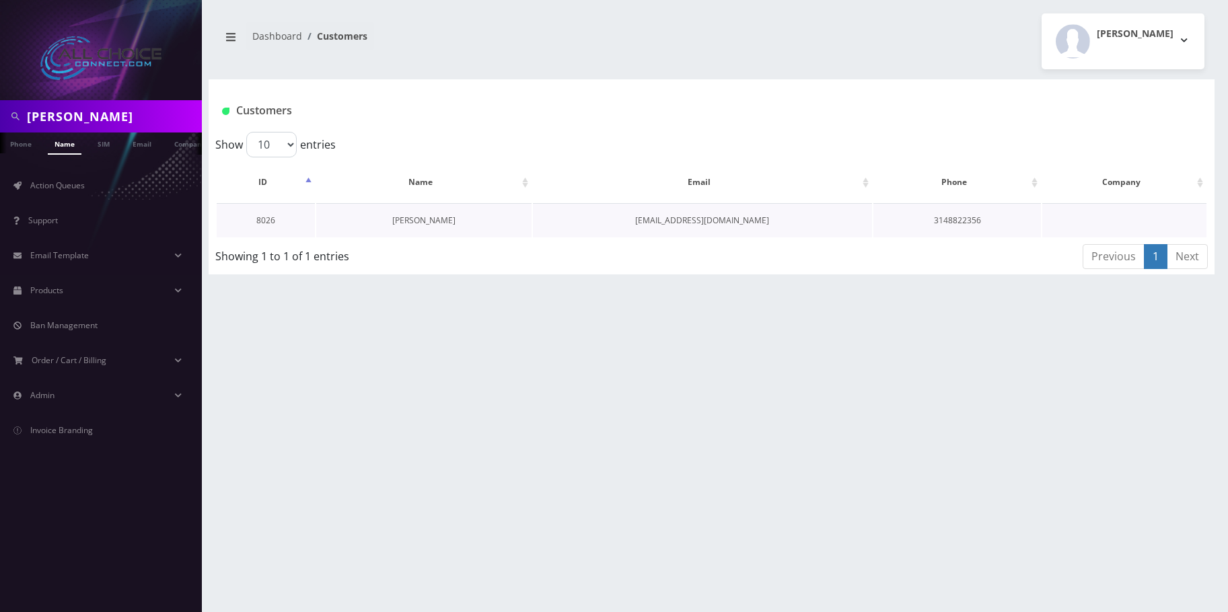
click at [410, 218] on link "Elizabeth Tainter" at bounding box center [423, 220] width 63 height 11
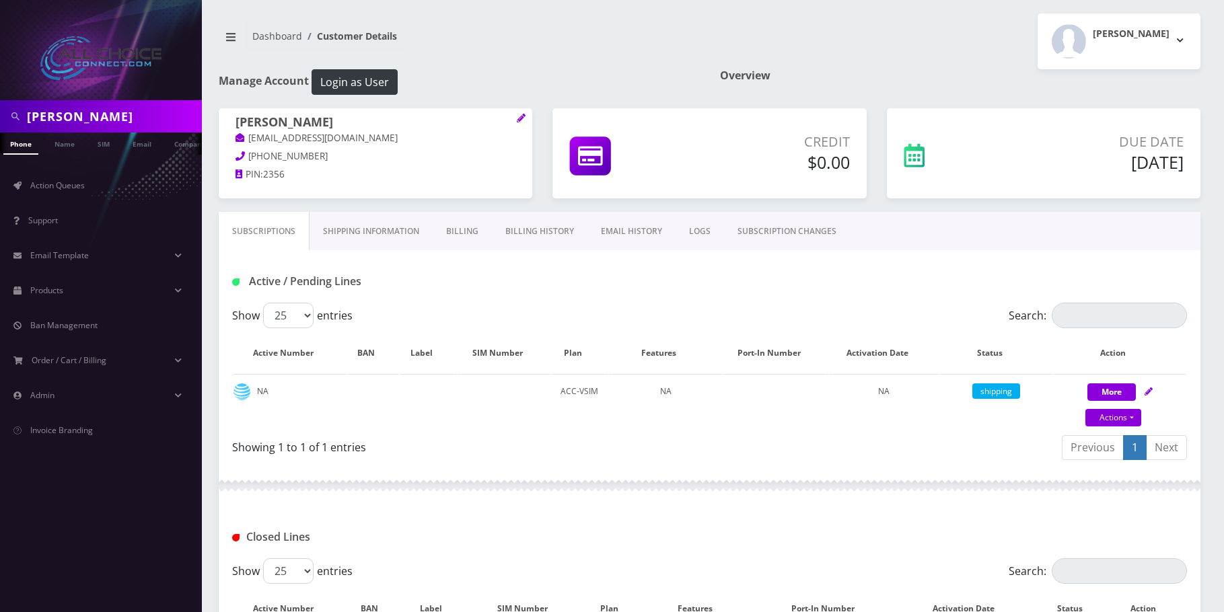
click at [135, 114] on input "Elizabeth Tainter" at bounding box center [113, 117] width 172 height 26
paste input "[PERSON_NAME]"
type input "Martina Alvarez"
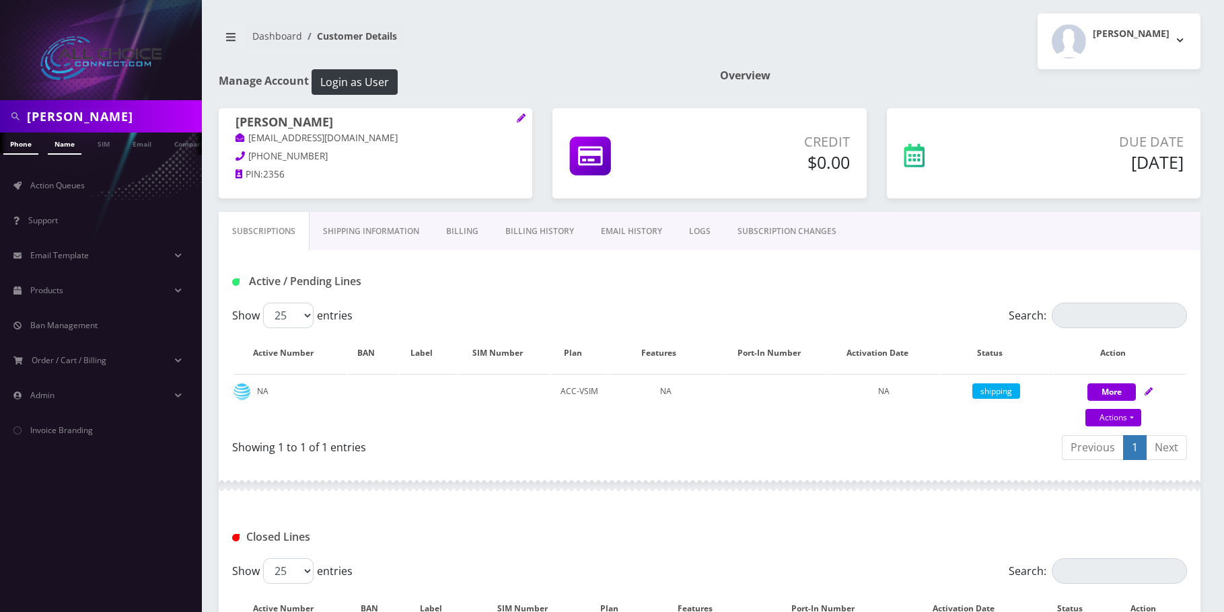
click at [70, 145] on link "Name" at bounding box center [65, 144] width 34 height 22
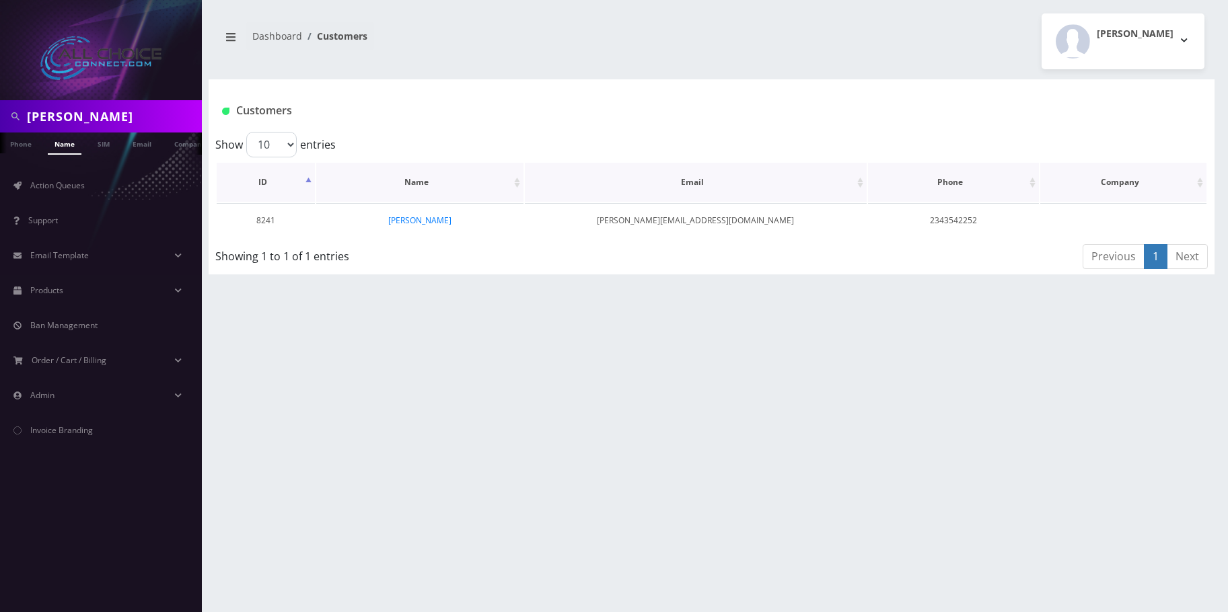
scroll to position [0, 7]
click at [435, 221] on link "[PERSON_NAME]" at bounding box center [419, 220] width 63 height 11
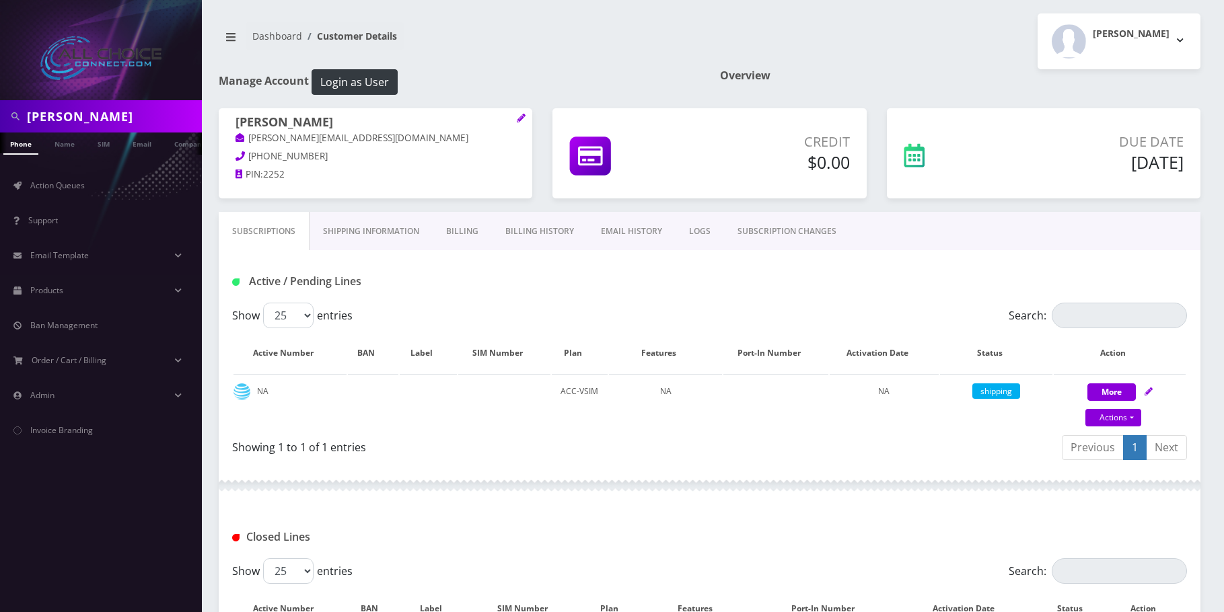
drag, startPoint x: 79, startPoint y: 134, endPoint x: 81, endPoint y: 126, distance: 7.5
click at [79, 134] on link "Name" at bounding box center [65, 143] width 34 height 21
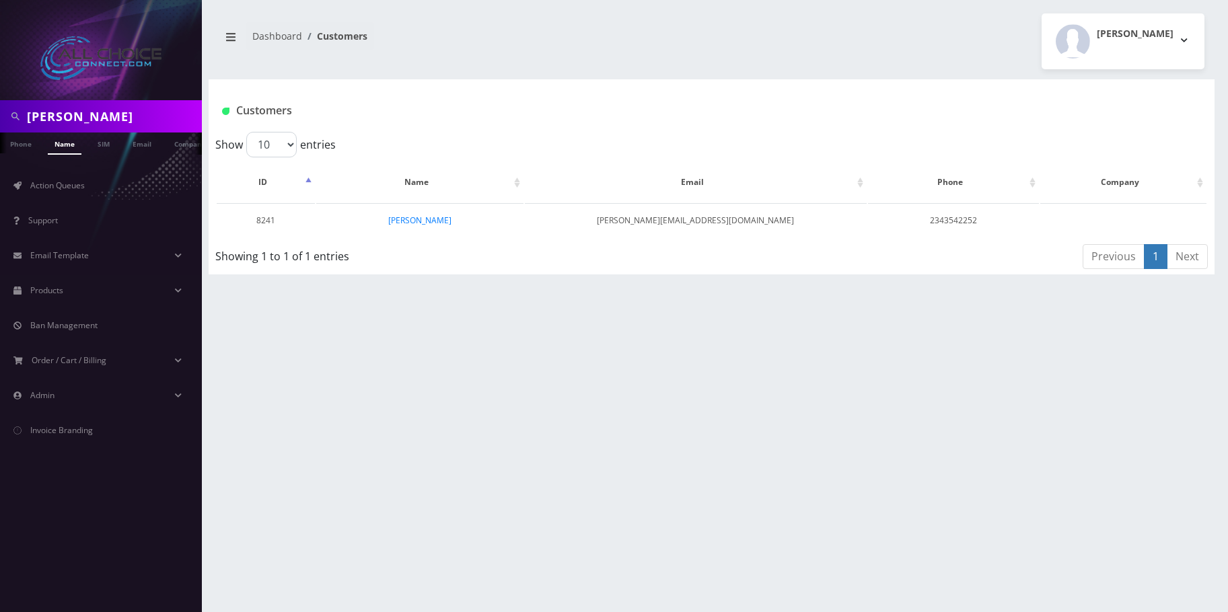
click at [81, 112] on input "[PERSON_NAME]" at bounding box center [113, 117] width 172 height 26
type input "[PERSON_NAME]"
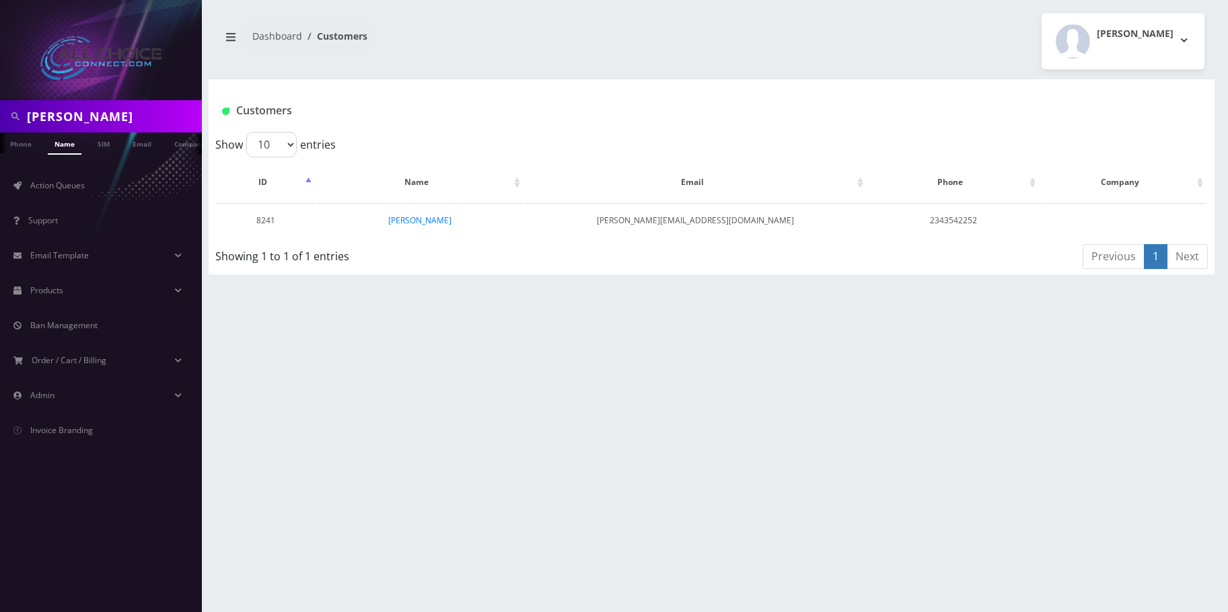
click at [66, 144] on link "Name" at bounding box center [65, 144] width 34 height 22
click at [68, 149] on link "Name" at bounding box center [65, 144] width 34 height 22
click at [113, 120] on input "Charles Nelsen" at bounding box center [113, 117] width 172 height 26
click at [80, 114] on input "Charles Nelsen" at bounding box center [113, 117] width 172 height 26
type input "[PERSON_NAME]"
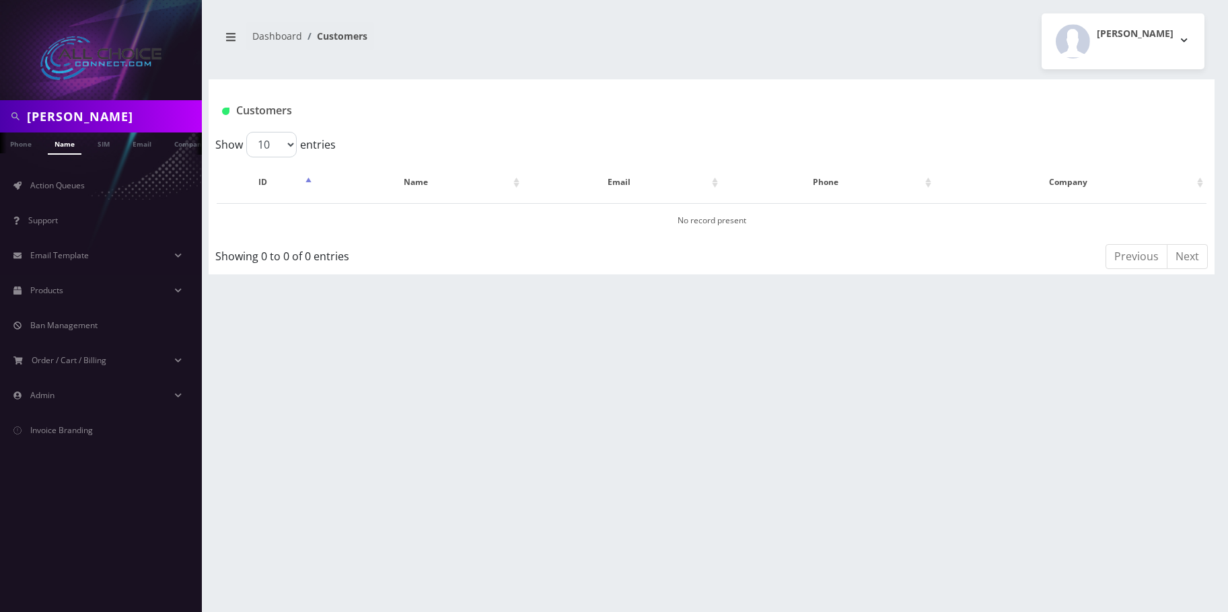
click at [62, 139] on link "Name" at bounding box center [65, 144] width 34 height 22
drag, startPoint x: 74, startPoint y: 114, endPoint x: 0, endPoint y: 110, distance: 74.1
click at [0, 110] on div "[PERSON_NAME]" at bounding box center [101, 116] width 202 height 32
type input "[PERSON_NAME]"
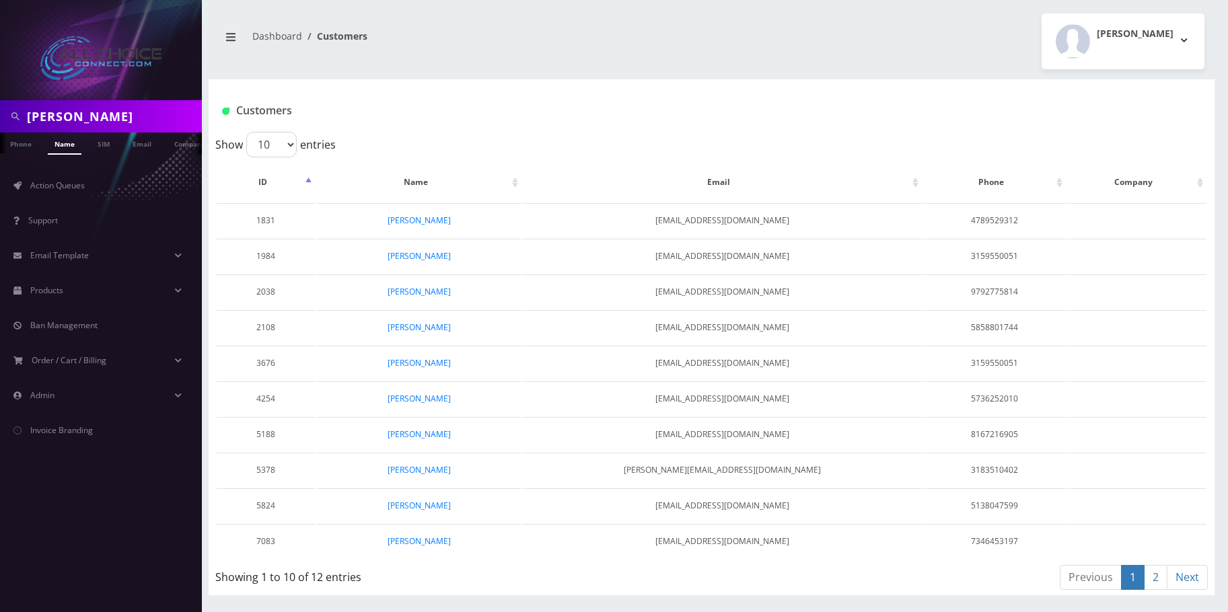
click at [1154, 573] on link "2" at bounding box center [1155, 577] width 24 height 25
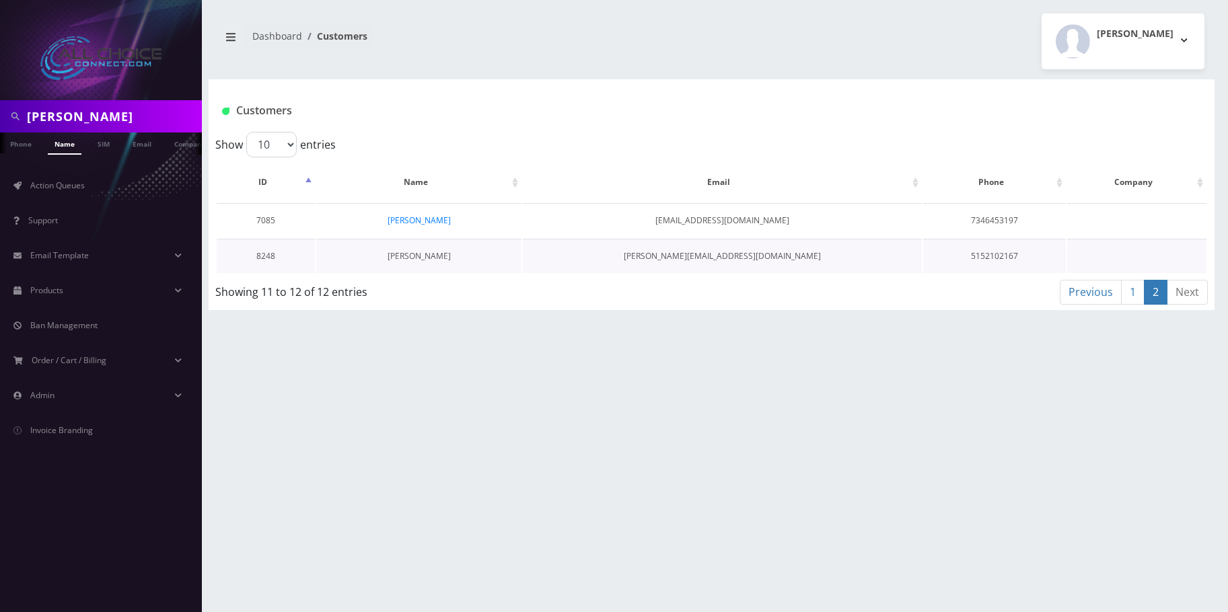
click at [420, 250] on link "Charles Nelson" at bounding box center [418, 255] width 63 height 11
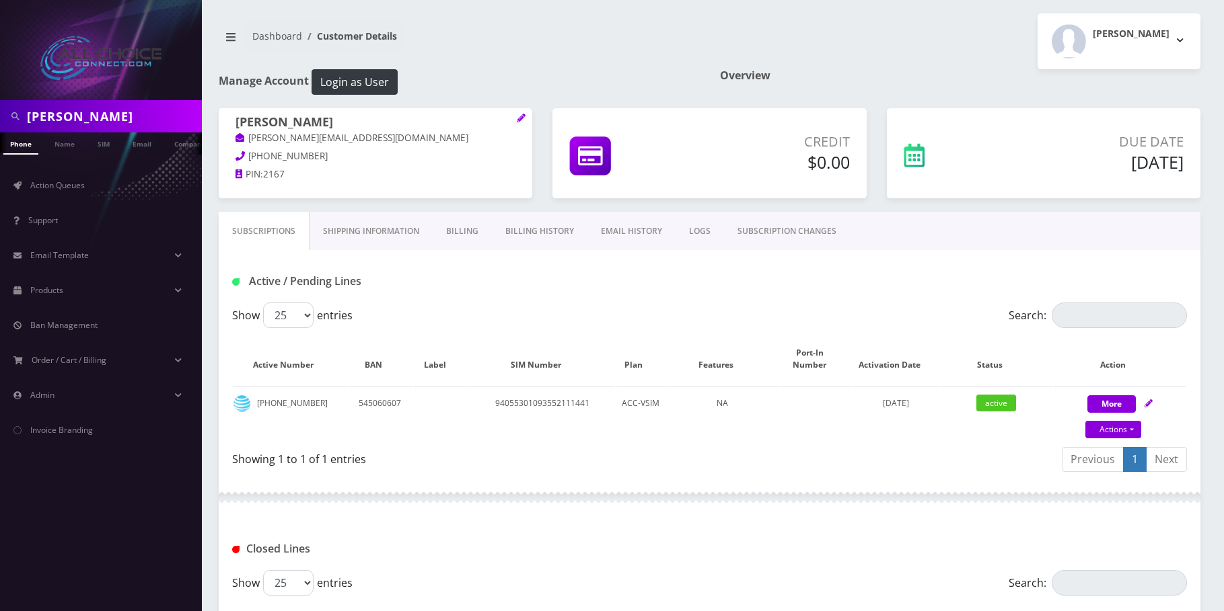
scroll to position [0, 7]
click at [79, 118] on input "[PERSON_NAME]" at bounding box center [113, 117] width 172 height 26
click at [79, 118] on input "Charles" at bounding box center [113, 117] width 172 height 26
paste input "[PERSON_NAME]"
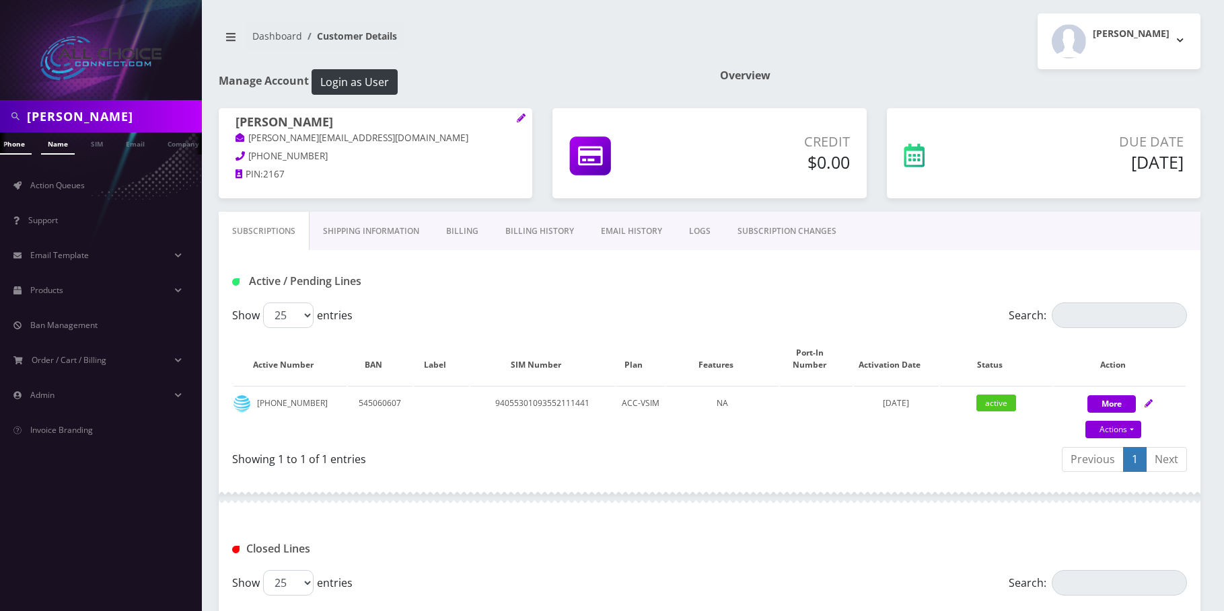
type input "[PERSON_NAME]"
click at [46, 147] on link "Name" at bounding box center [58, 144] width 34 height 22
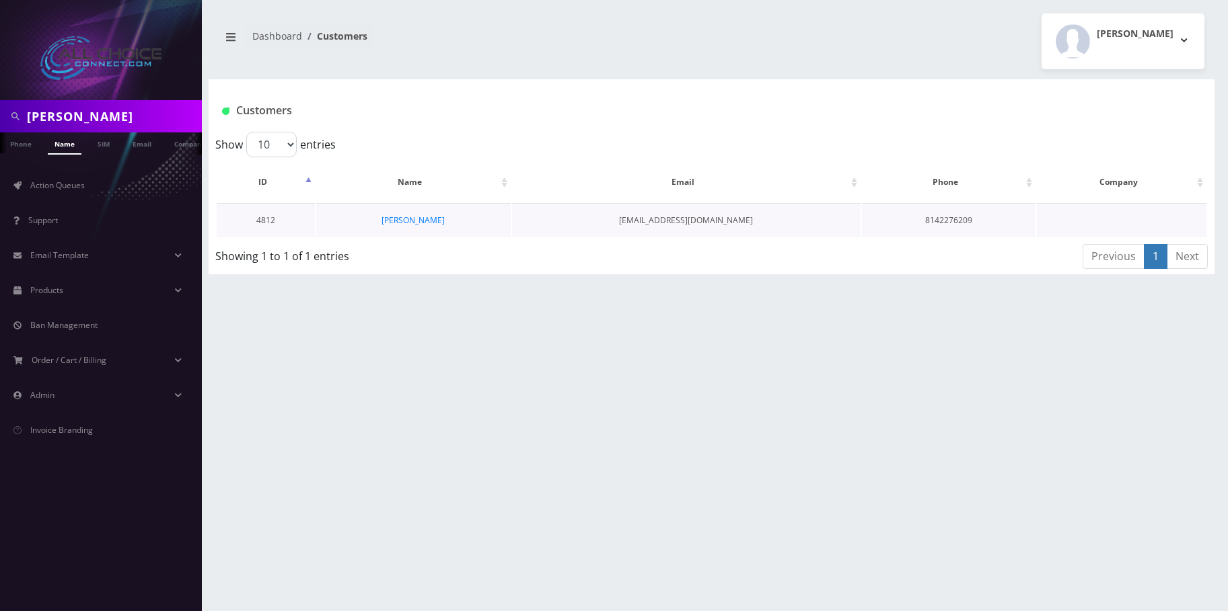
click at [404, 214] on td "[PERSON_NAME]" at bounding box center [413, 220] width 194 height 34
click at [404, 223] on link "[PERSON_NAME]" at bounding box center [412, 220] width 63 height 11
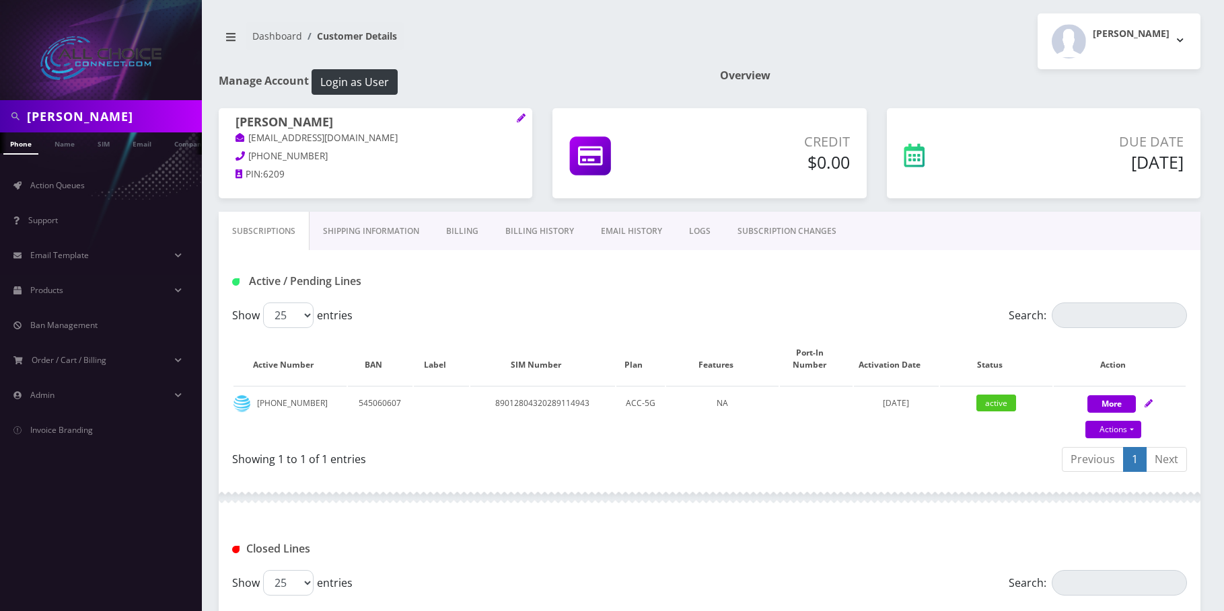
click at [74, 120] on input "JOSH PAINTER" at bounding box center [113, 117] width 172 height 26
click at [89, 111] on input "JOSH PAINTER" at bounding box center [113, 117] width 172 height 26
paste input "Susan Minnich"
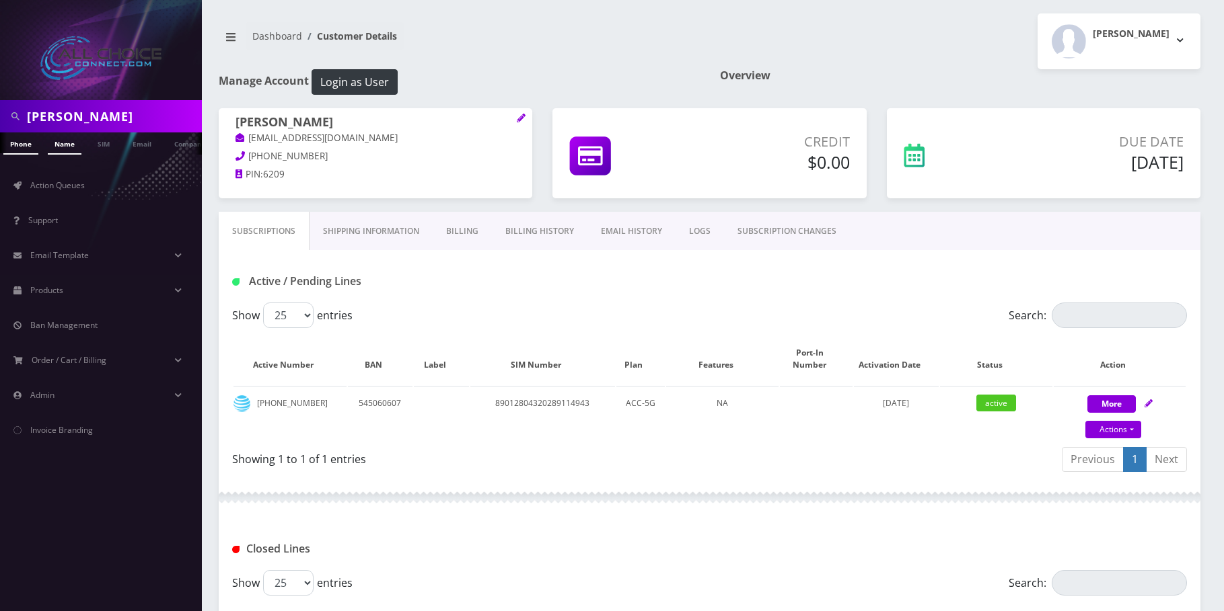
type input "Susan Minnich"
drag, startPoint x: 77, startPoint y: 139, endPoint x: 159, endPoint y: 157, distance: 84.7
click at [79, 139] on link "Name" at bounding box center [65, 144] width 34 height 22
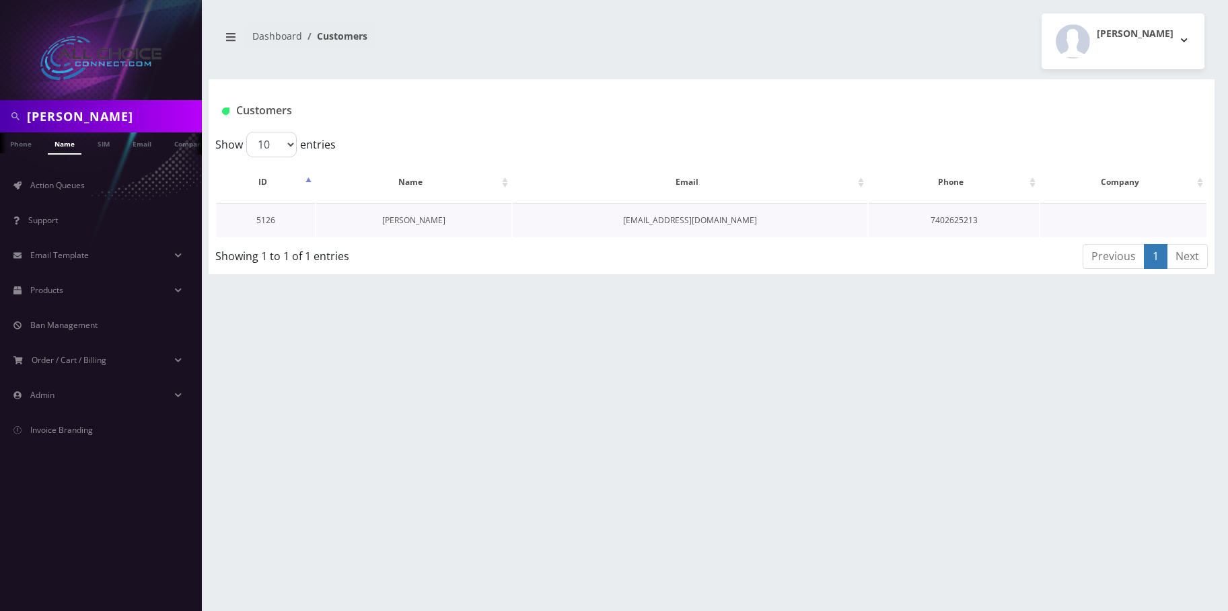
click at [398, 215] on link "[PERSON_NAME]" at bounding box center [413, 220] width 63 height 11
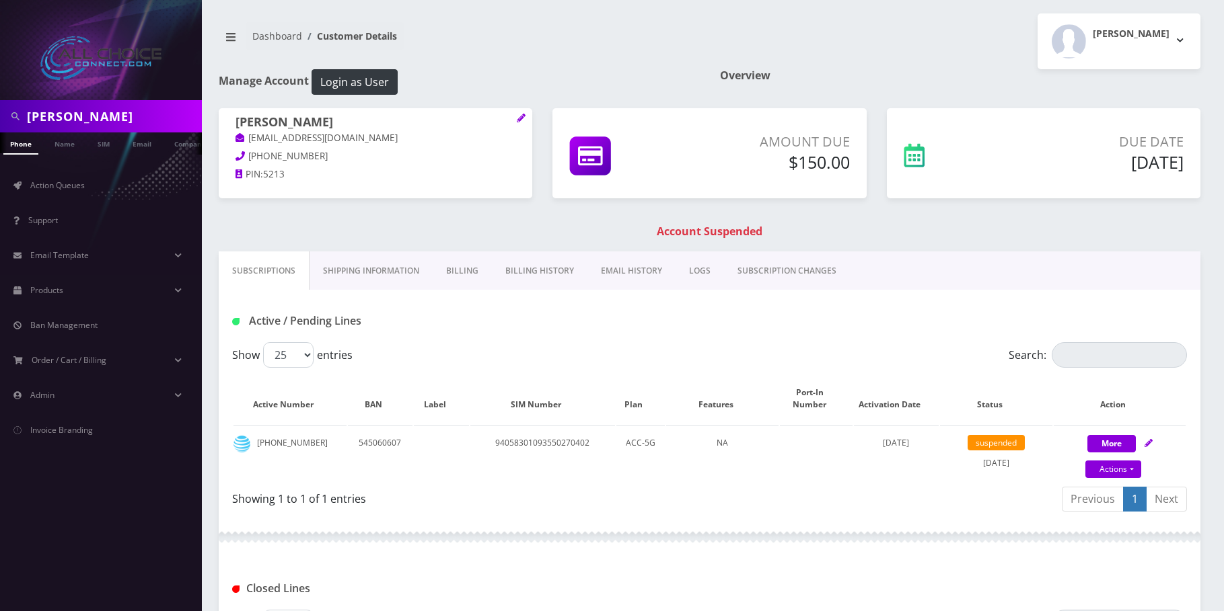
click at [467, 266] on link "Billing" at bounding box center [461, 271] width 59 height 39
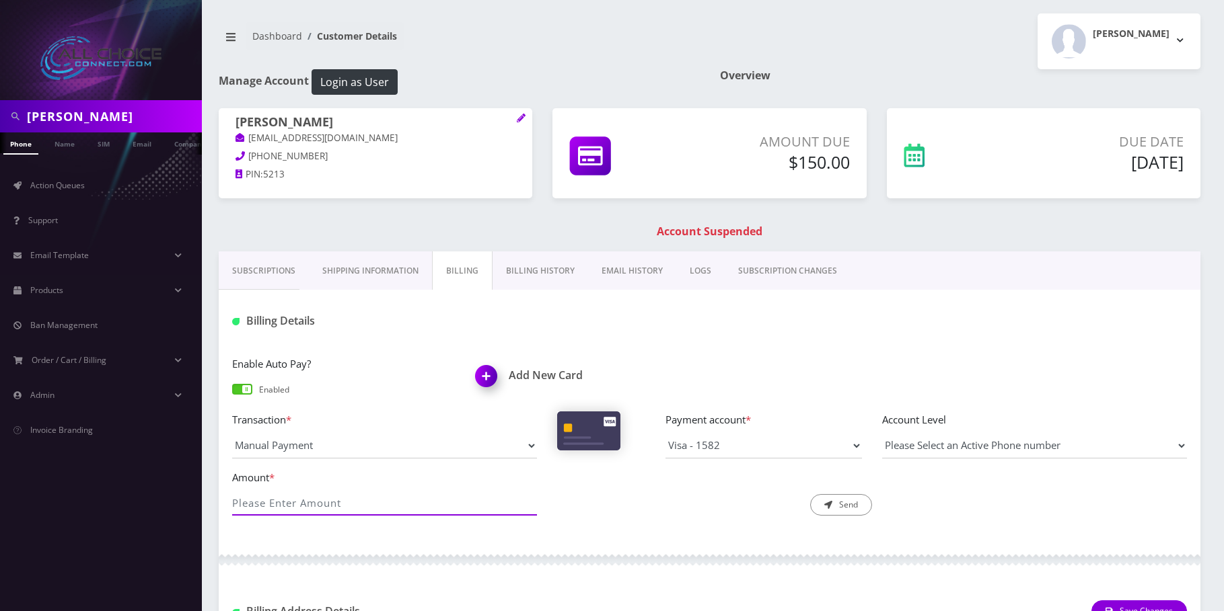
click at [348, 508] on input "Amount *" at bounding box center [384, 503] width 305 height 26
type input "150"
click at [824, 506] on icon "submit" at bounding box center [828, 505] width 8 height 8
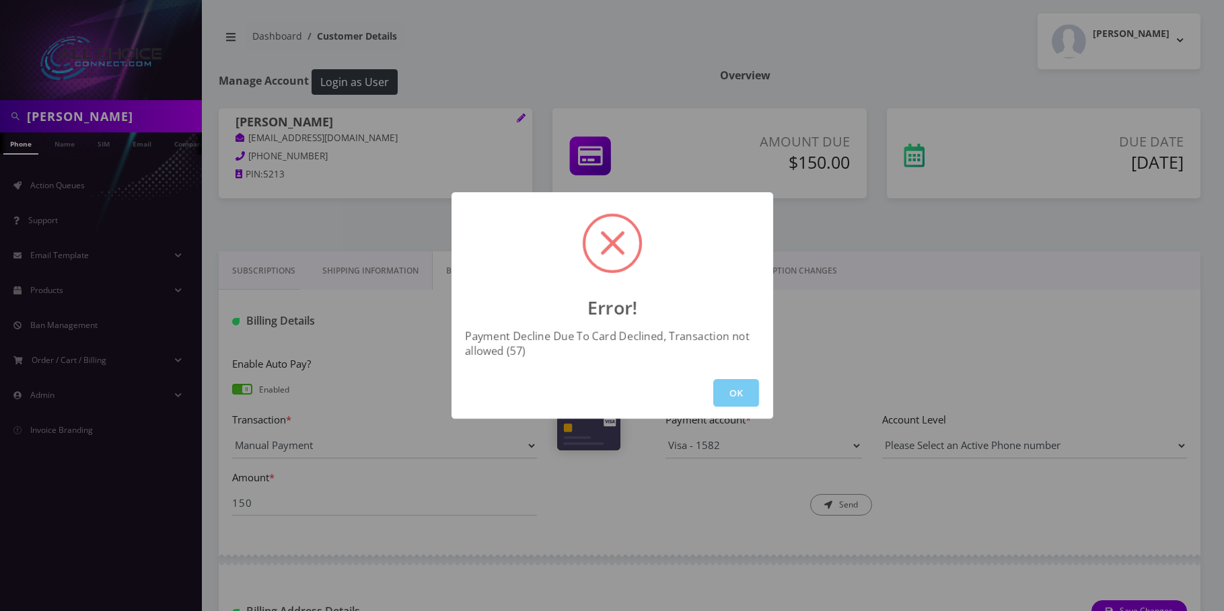
click at [749, 400] on button "OK" at bounding box center [736, 393] width 46 height 28
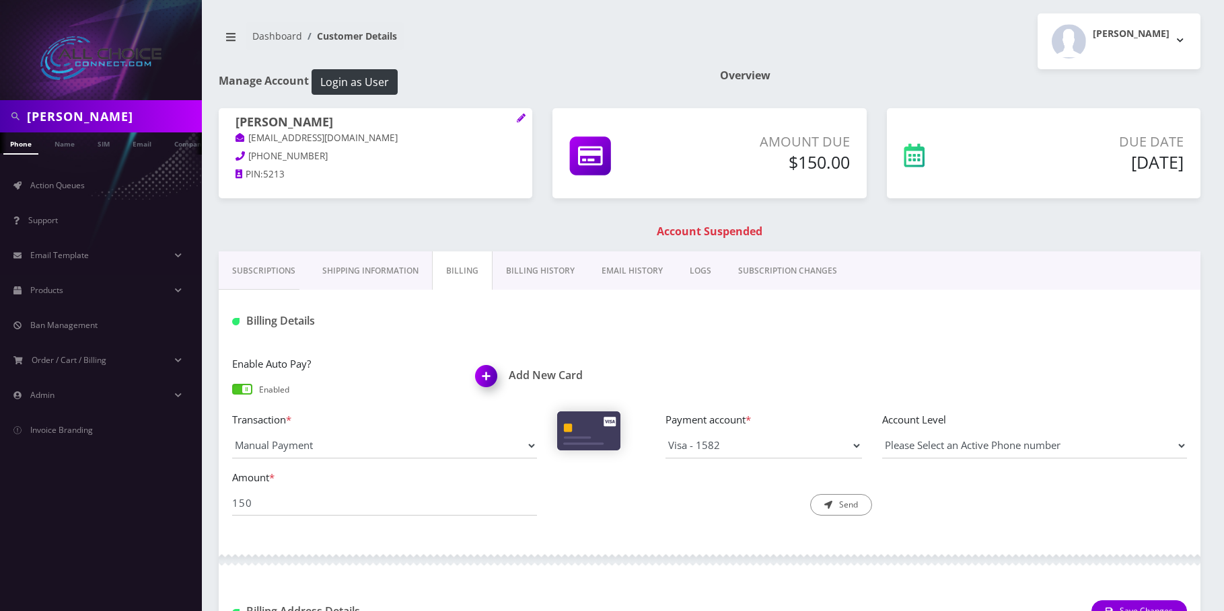
click at [88, 116] on input "Susan Minnich" at bounding box center [113, 117] width 172 height 26
paste input "[PERSON_NAME]"
type input "[PERSON_NAME]"
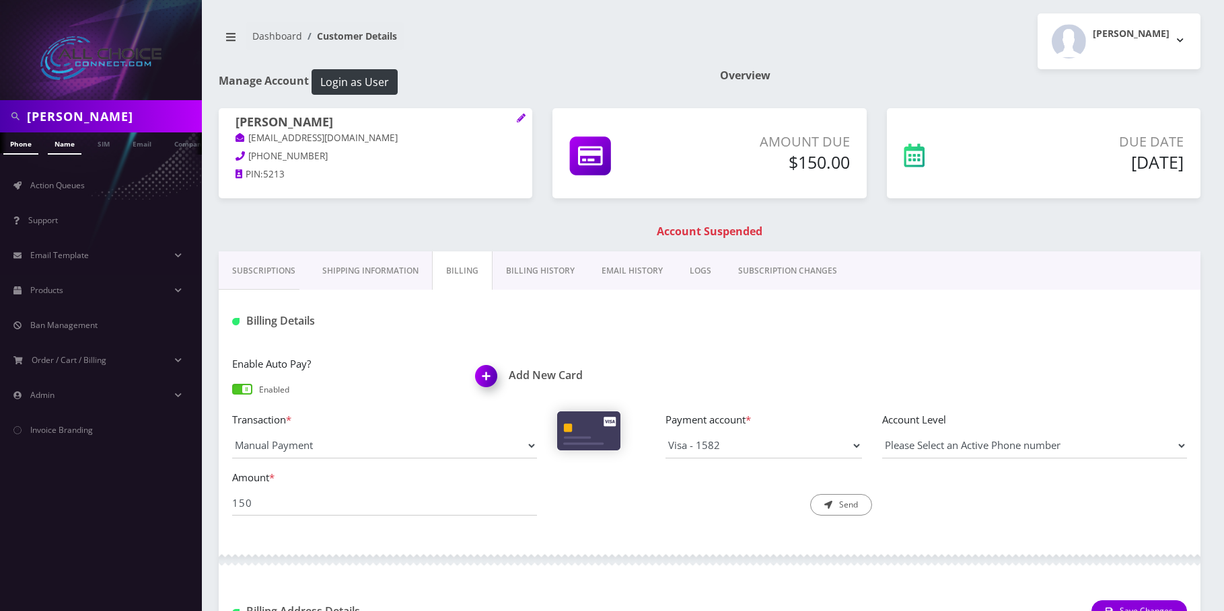
click at [68, 139] on link "Name" at bounding box center [65, 144] width 34 height 22
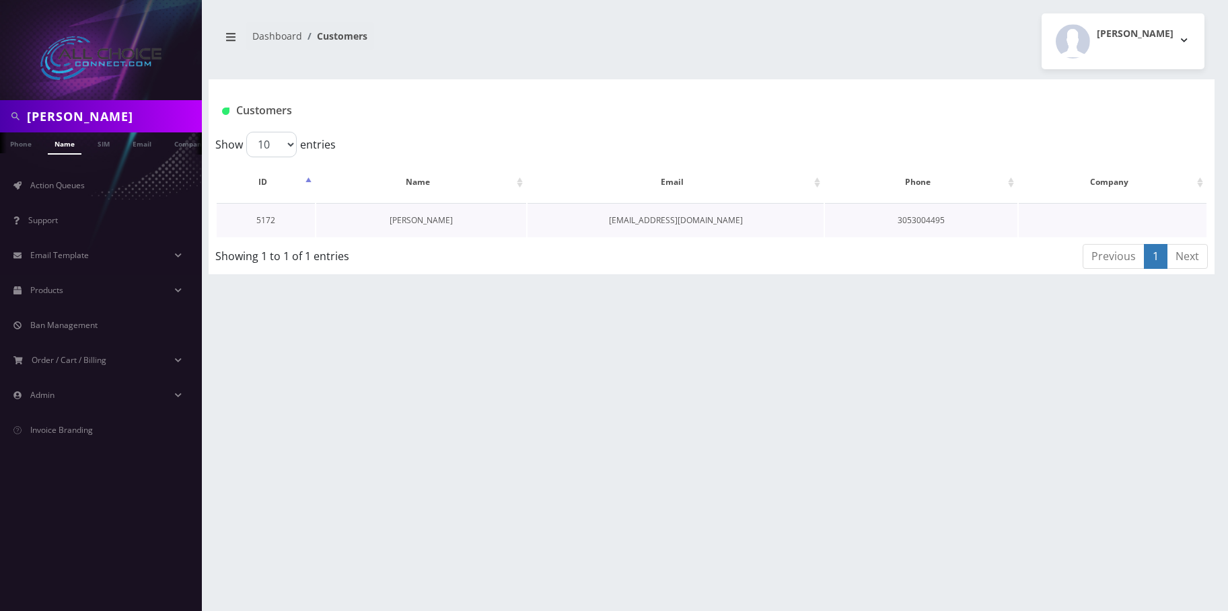
click at [418, 218] on link "[PERSON_NAME]" at bounding box center [420, 220] width 63 height 11
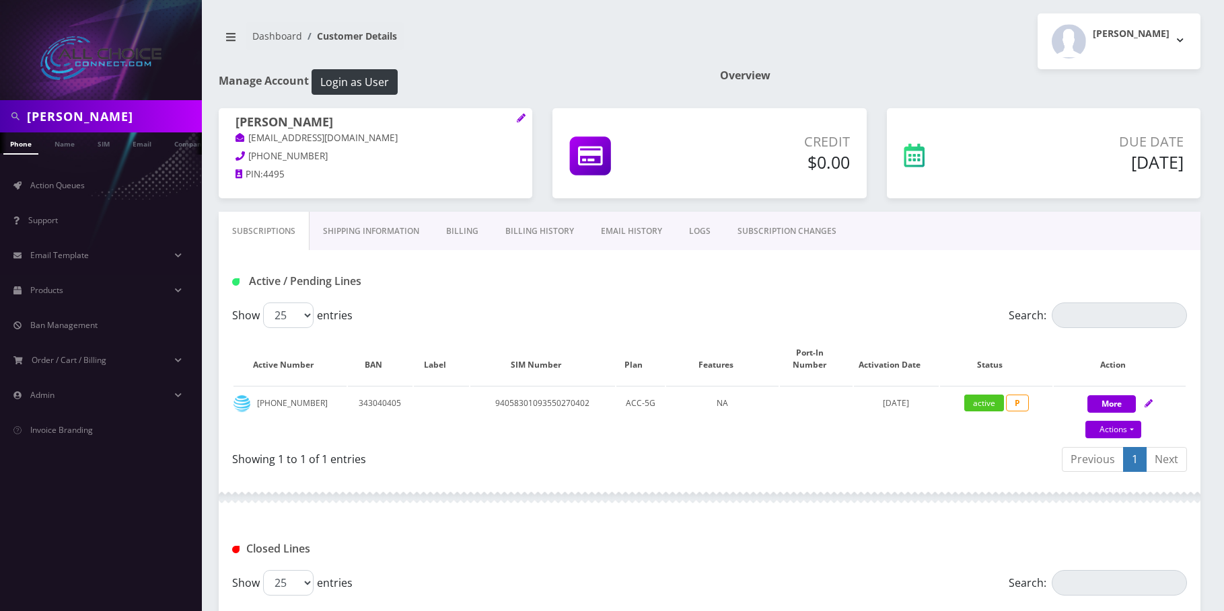
click at [54, 114] on input "[PERSON_NAME]" at bounding box center [113, 117] width 172 height 26
paste input "[PERSON_NAME]"
type input "[PERSON_NAME]"
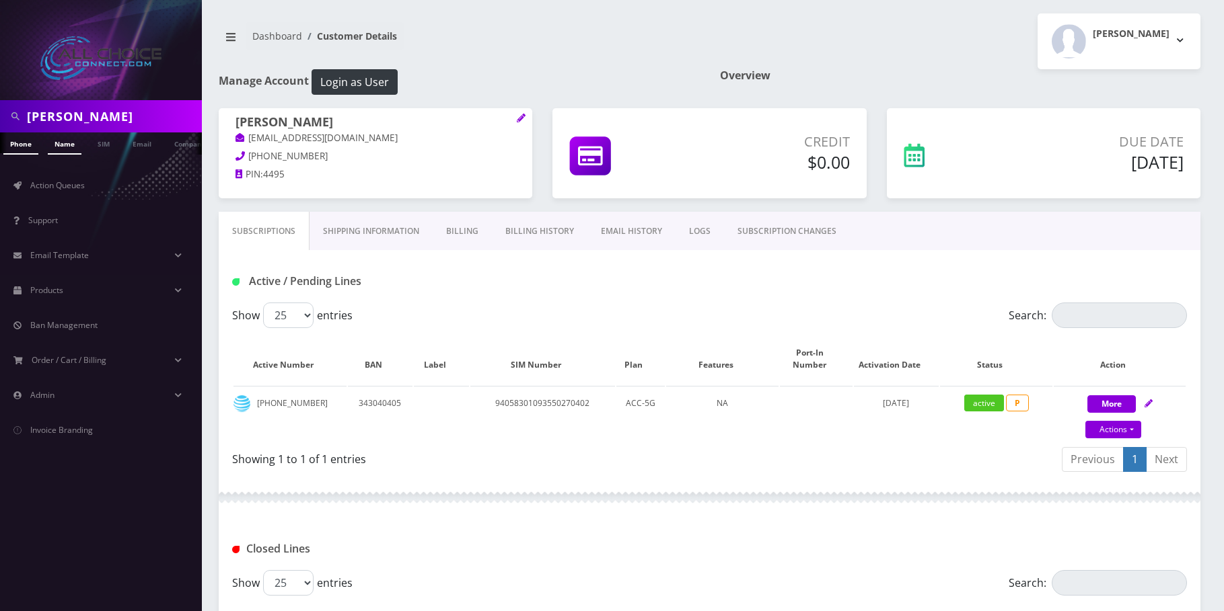
click at [67, 143] on link "Name" at bounding box center [65, 144] width 34 height 22
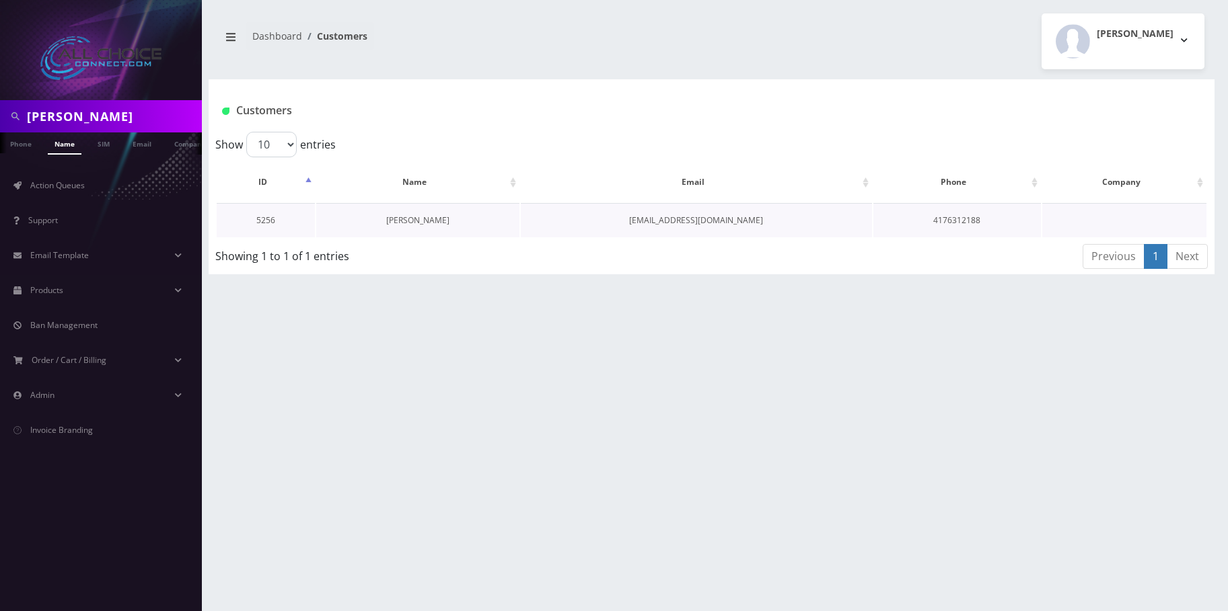
click at [405, 220] on link "[PERSON_NAME]" at bounding box center [417, 220] width 63 height 11
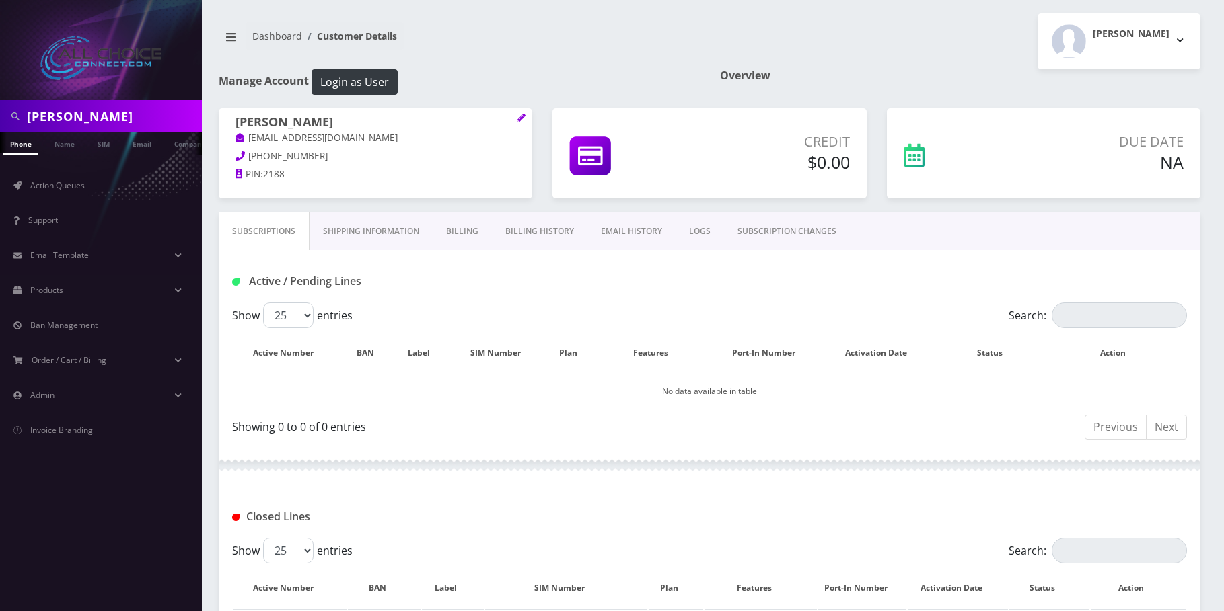
click at [103, 120] on input "[PERSON_NAME]" at bounding box center [113, 117] width 172 height 26
click at [103, 120] on input "Brittany Jenkins" at bounding box center [113, 117] width 172 height 26
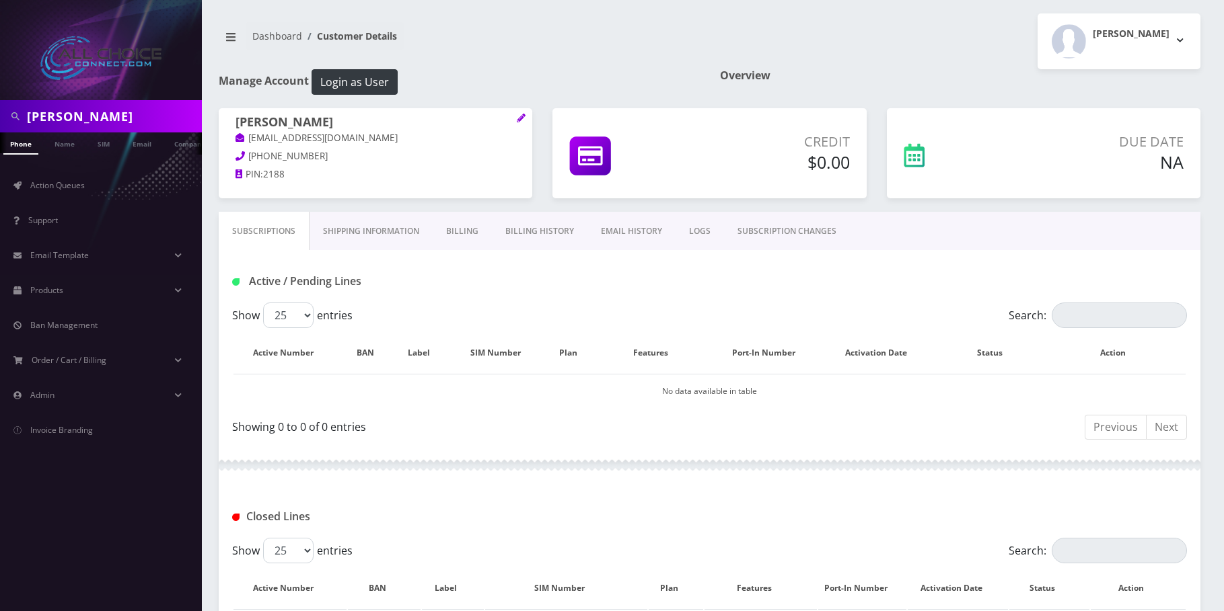
click at [103, 120] on input "Brittany Jenkins" at bounding box center [113, 117] width 172 height 26
paste input "Adam Logsdon"
type input "Adam Logsdon"
click at [72, 145] on link "Name" at bounding box center [65, 144] width 34 height 22
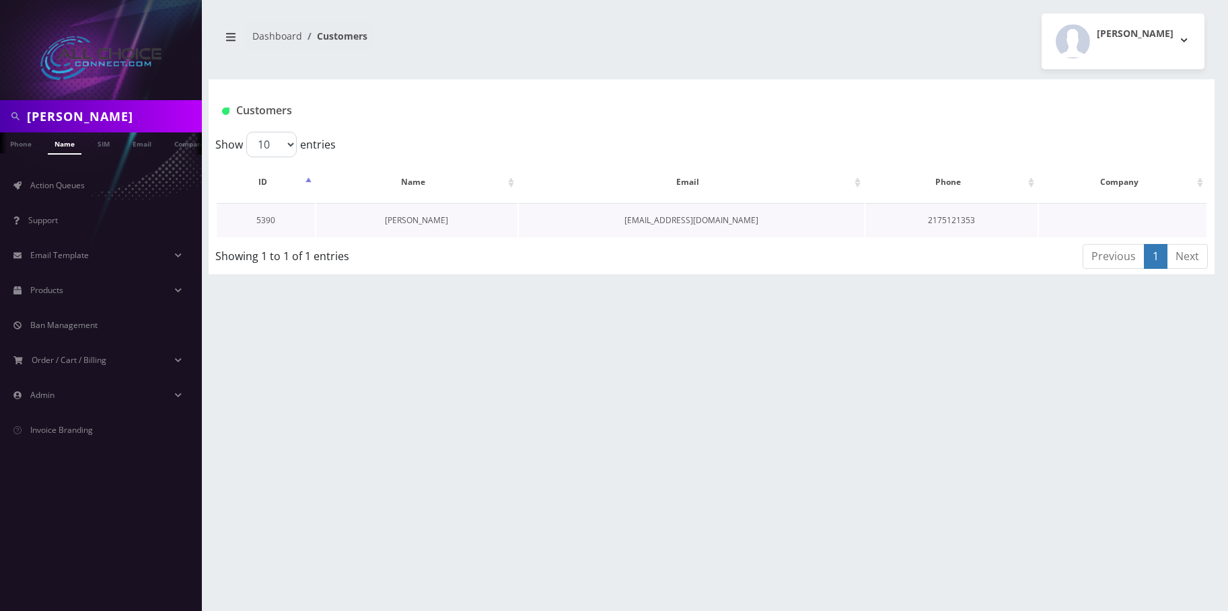
click at [394, 217] on link "[PERSON_NAME]" at bounding box center [416, 220] width 63 height 11
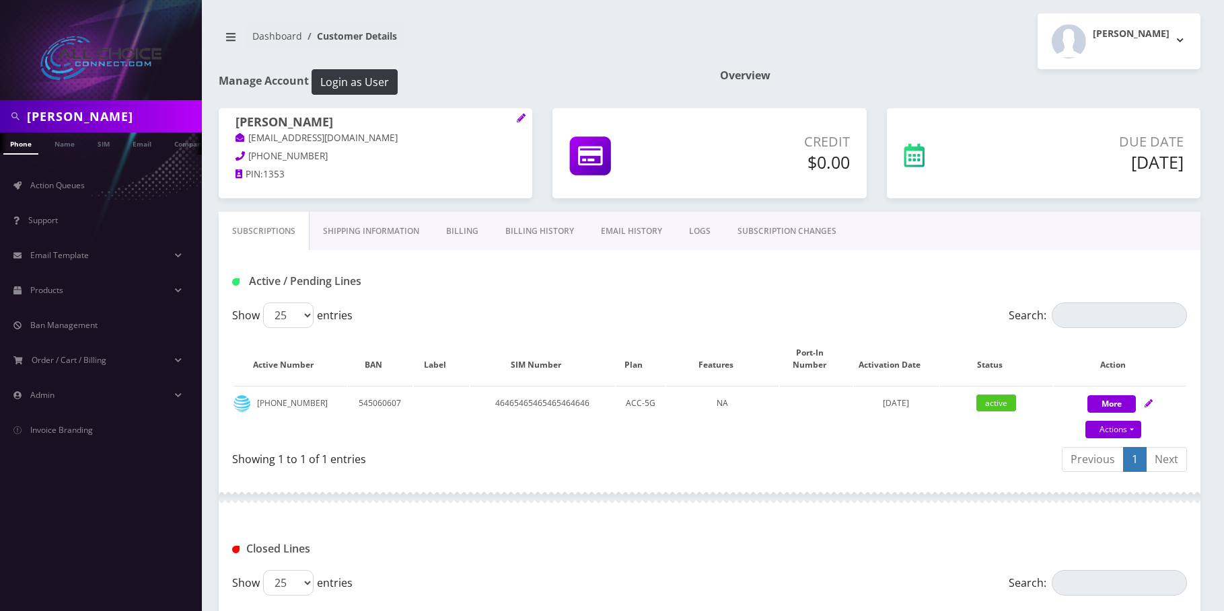
click at [63, 115] on input "Adam Logsdon" at bounding box center [113, 117] width 172 height 26
paste input "carol corder"
type input "carol corder"
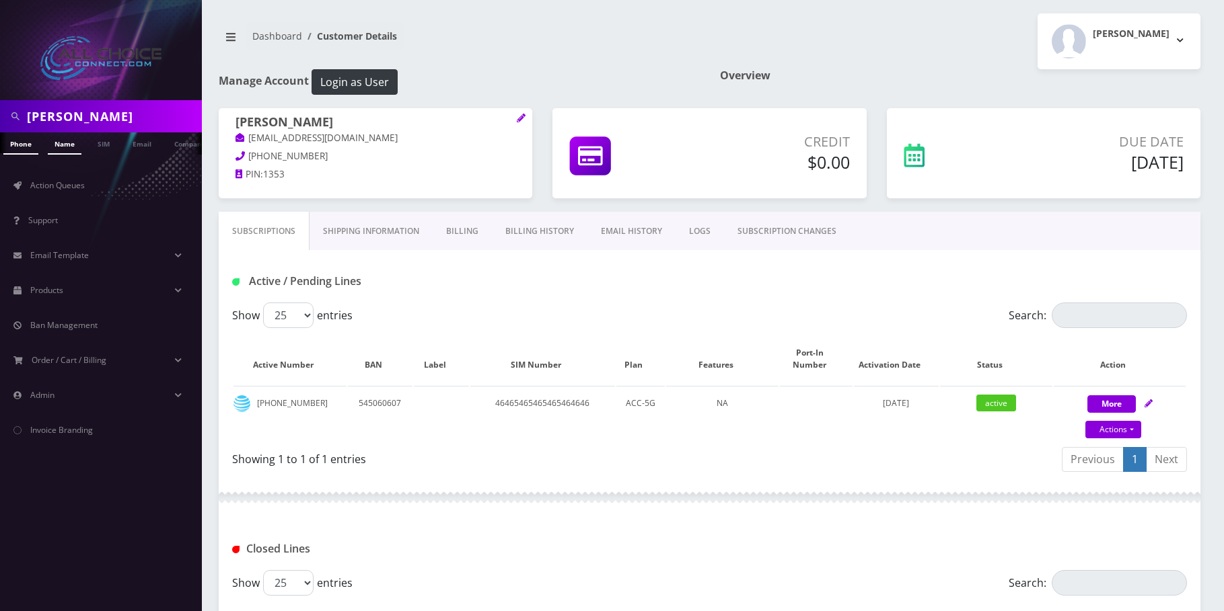
click at [66, 151] on link "Name" at bounding box center [65, 144] width 34 height 22
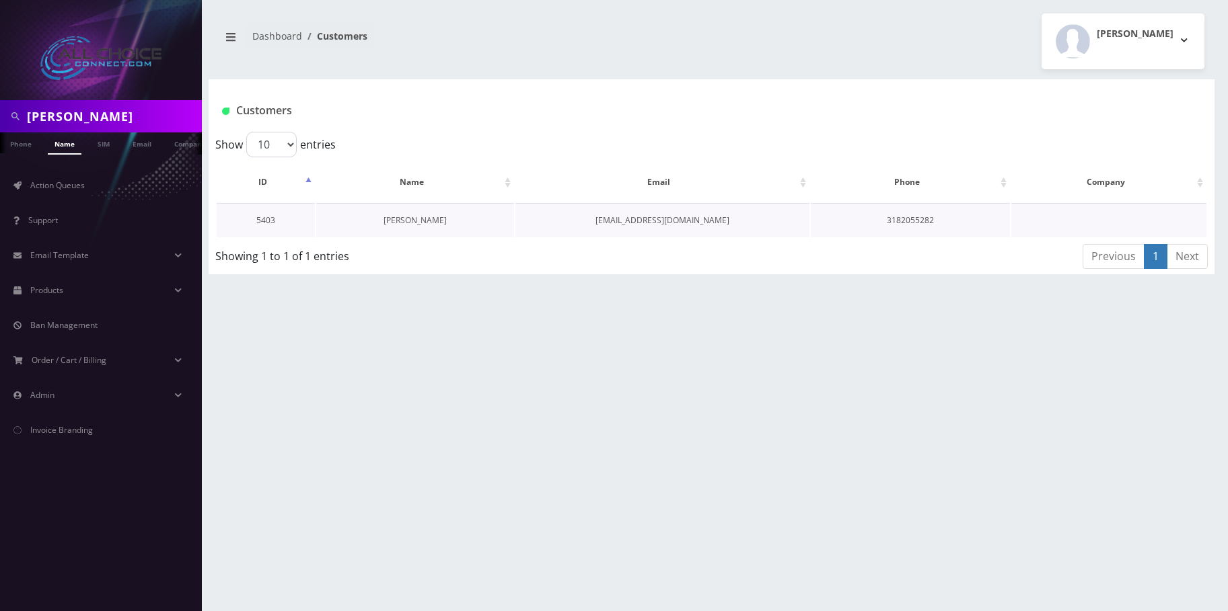
click at [422, 222] on link "[PERSON_NAME]" at bounding box center [414, 220] width 63 height 11
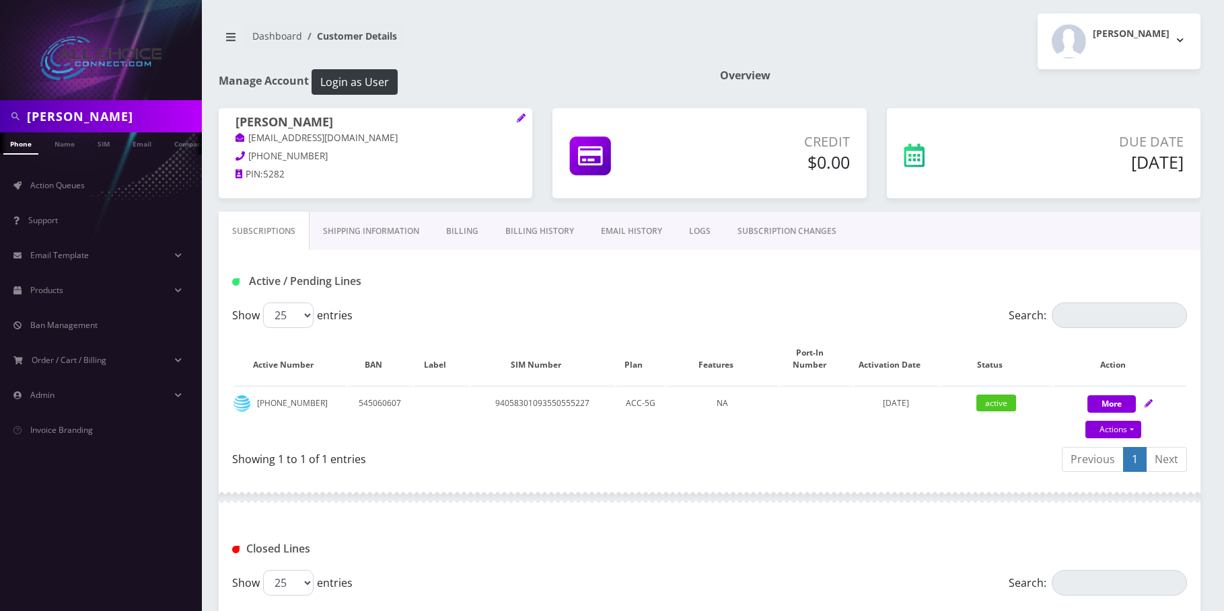
click at [96, 116] on input "[PERSON_NAME]" at bounding box center [113, 117] width 172 height 26
click at [96, 116] on input "carol corder" at bounding box center [113, 117] width 172 height 26
paste input "[PERSON_NAME]"
type input "[PERSON_NAME]"
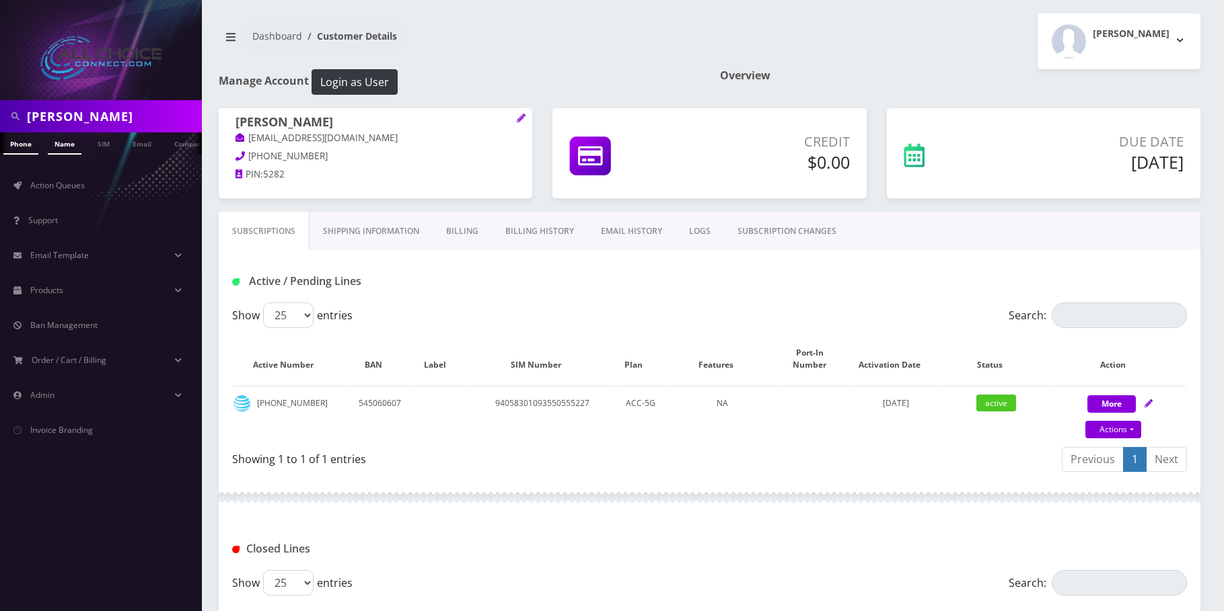
click at [71, 147] on link "Name" at bounding box center [65, 144] width 34 height 22
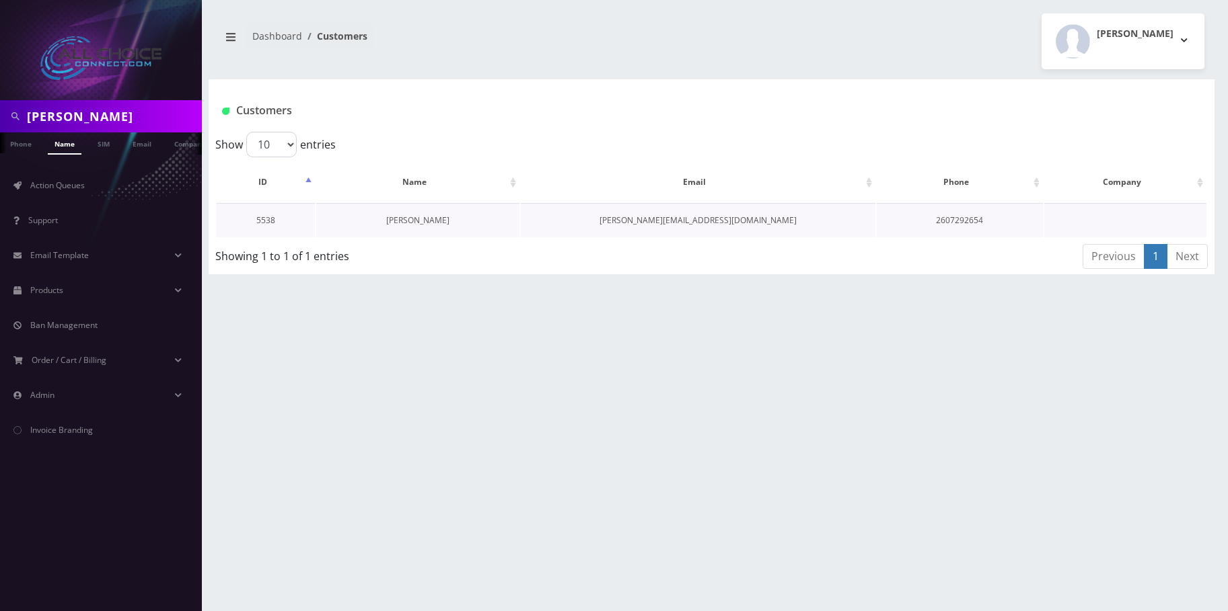
click at [401, 219] on link "[PERSON_NAME]" at bounding box center [417, 220] width 63 height 11
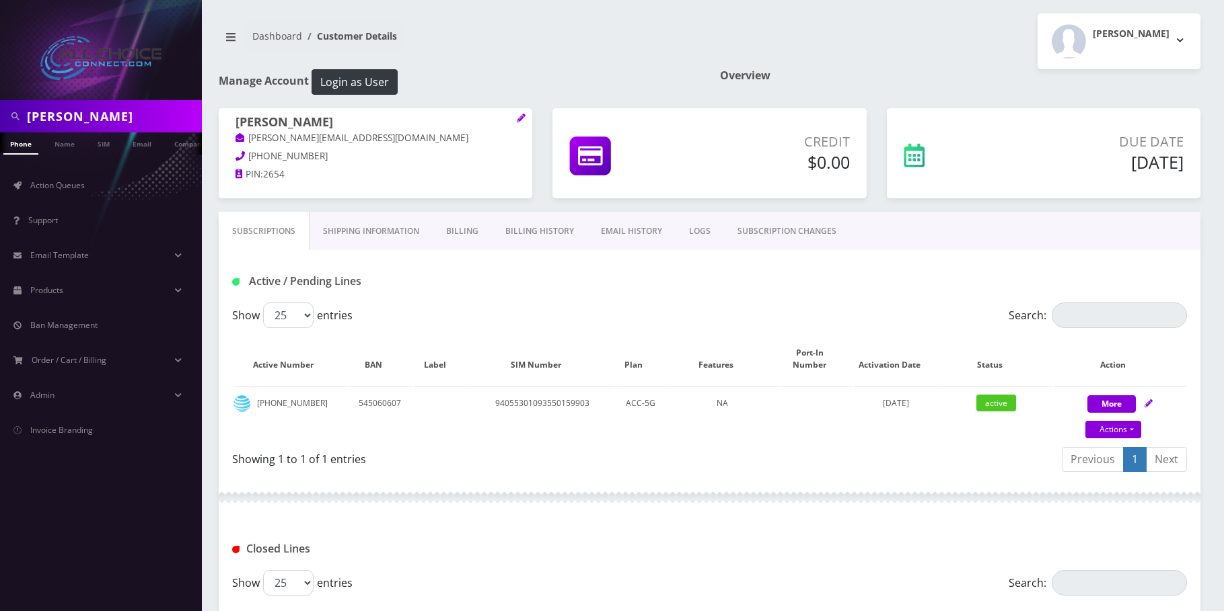
click at [48, 116] on input "Markus Duncan" at bounding box center [113, 117] width 172 height 26
paste input "Jossue Lopez"
type input "Jossue Lopez"
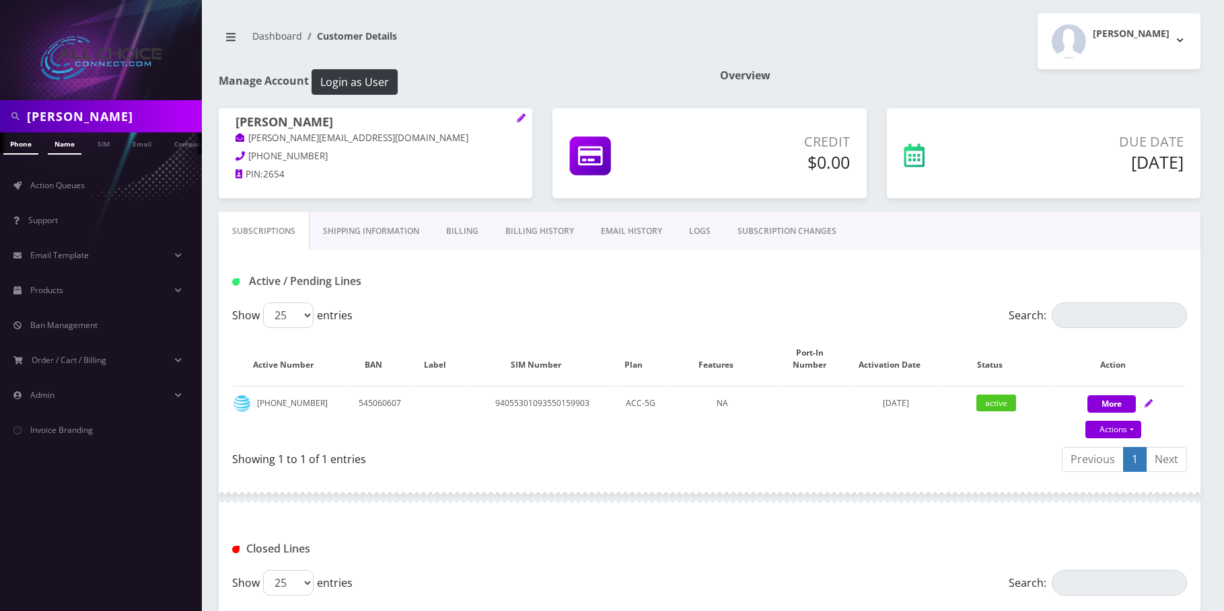
click at [64, 151] on link "Name" at bounding box center [65, 144] width 34 height 22
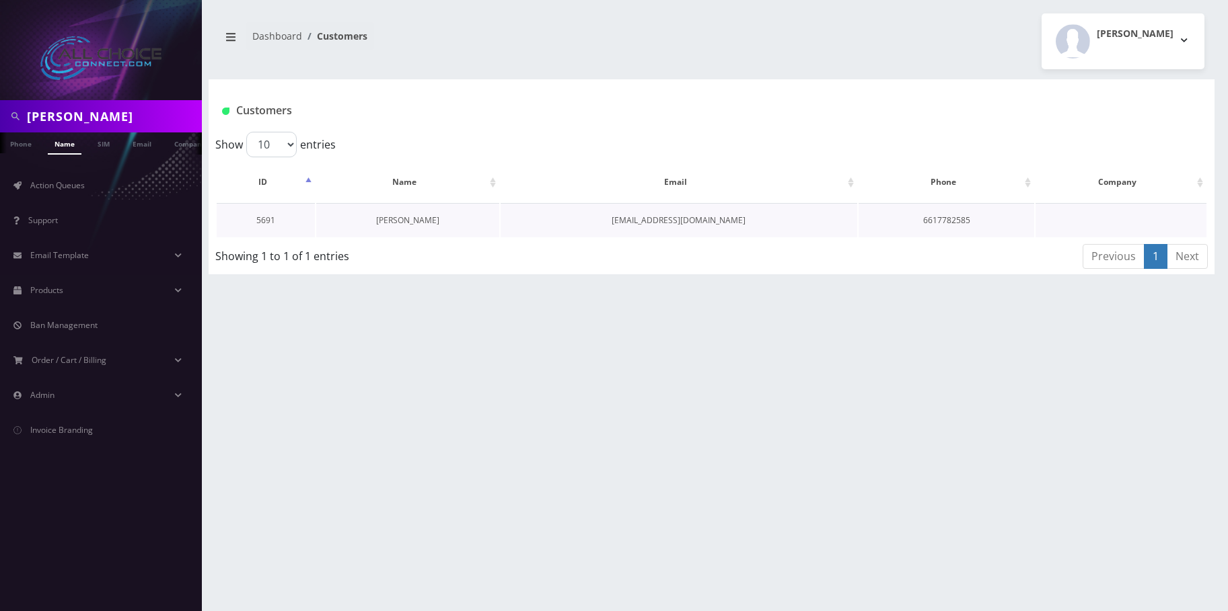
click at [408, 217] on link "[PERSON_NAME]" at bounding box center [407, 220] width 63 height 11
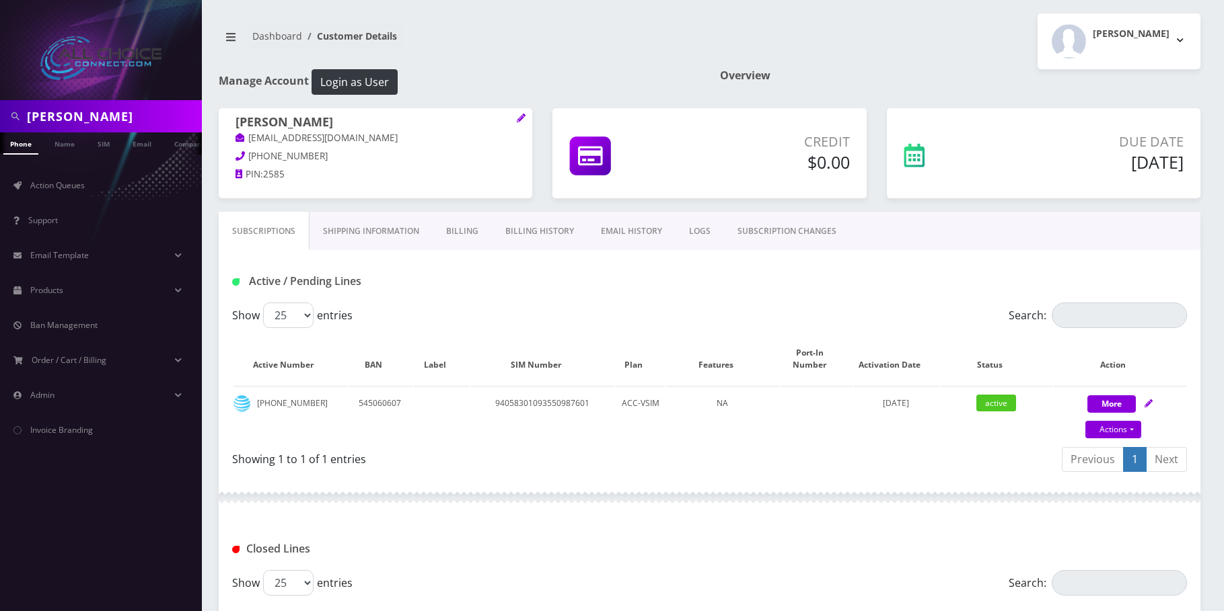
click at [36, 118] on input "Jossue Lopez" at bounding box center [113, 117] width 172 height 26
paste input "[PERSON_NAME]"
type input "[PERSON_NAME]"
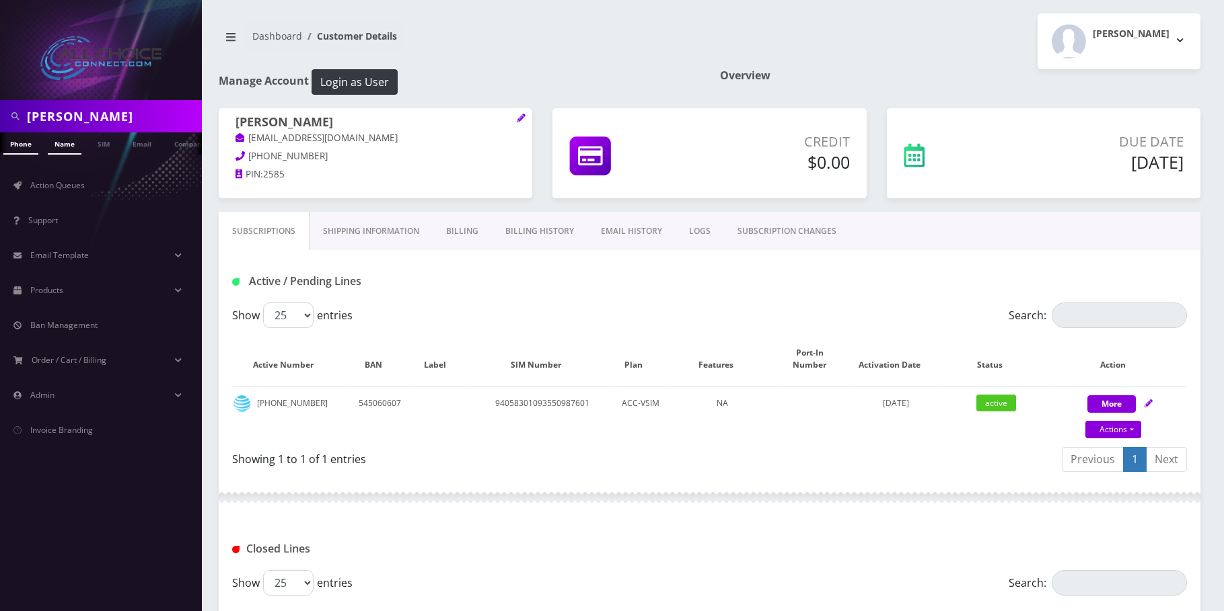
click at [63, 144] on link "Name" at bounding box center [65, 144] width 34 height 22
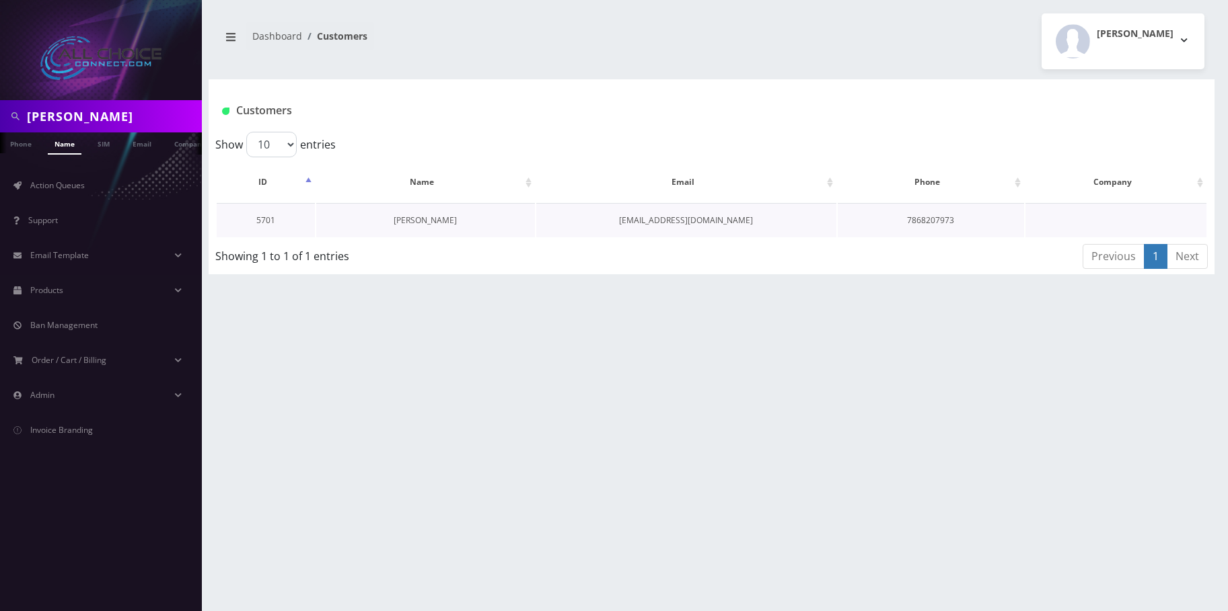
click at [407, 219] on link "[PERSON_NAME]" at bounding box center [424, 220] width 63 height 11
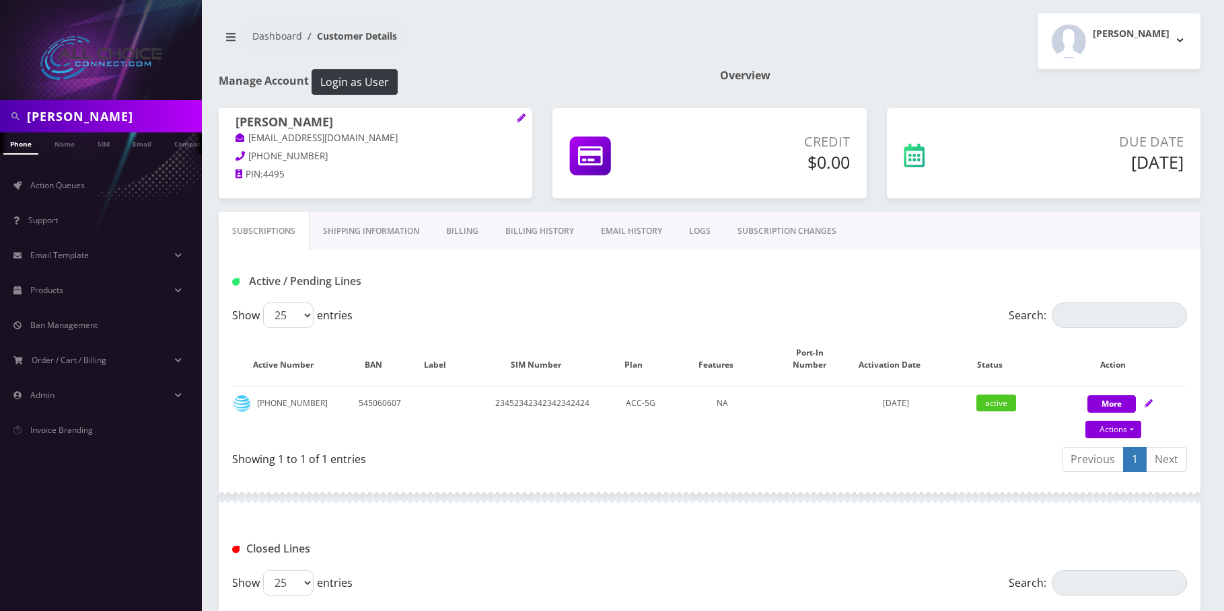
click at [46, 115] on input "[PERSON_NAME]" at bounding box center [113, 117] width 172 height 26
paste input "[PERSON_NAME]"
type input "[PERSON_NAME]"
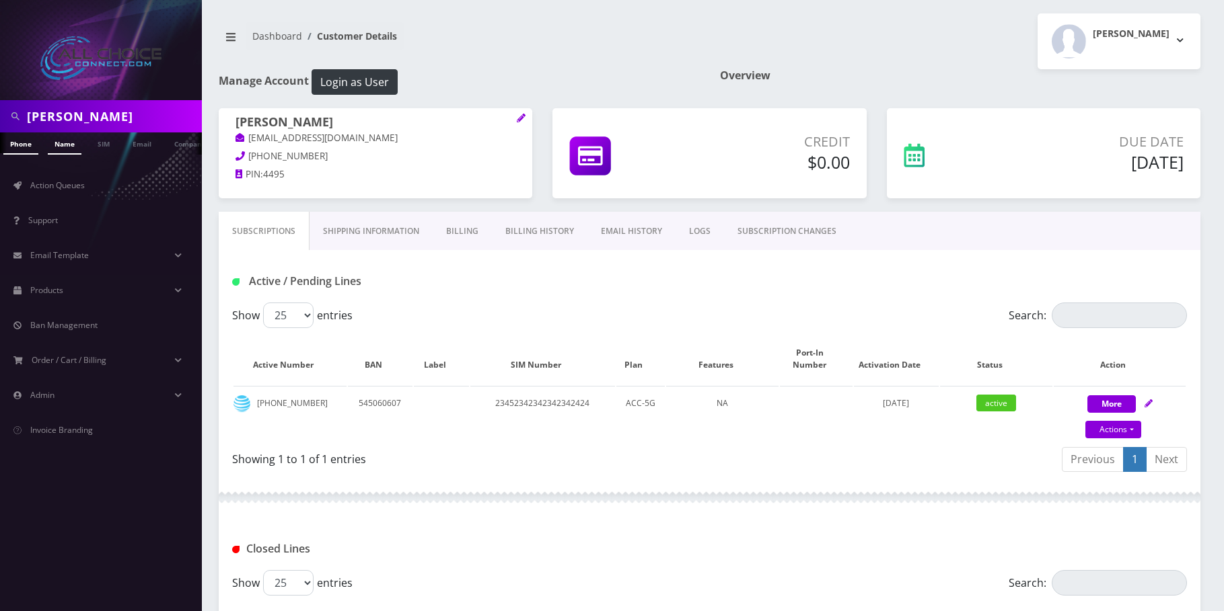
click at [67, 138] on link "Name" at bounding box center [65, 144] width 34 height 22
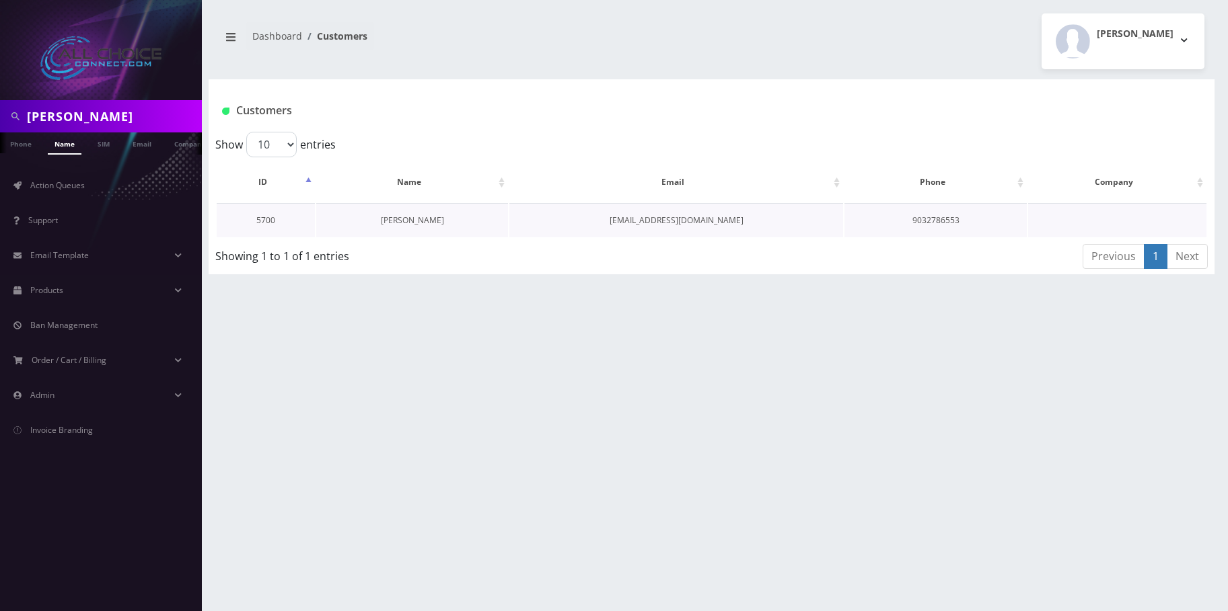
click at [410, 216] on link "David Hardin" at bounding box center [412, 220] width 63 height 11
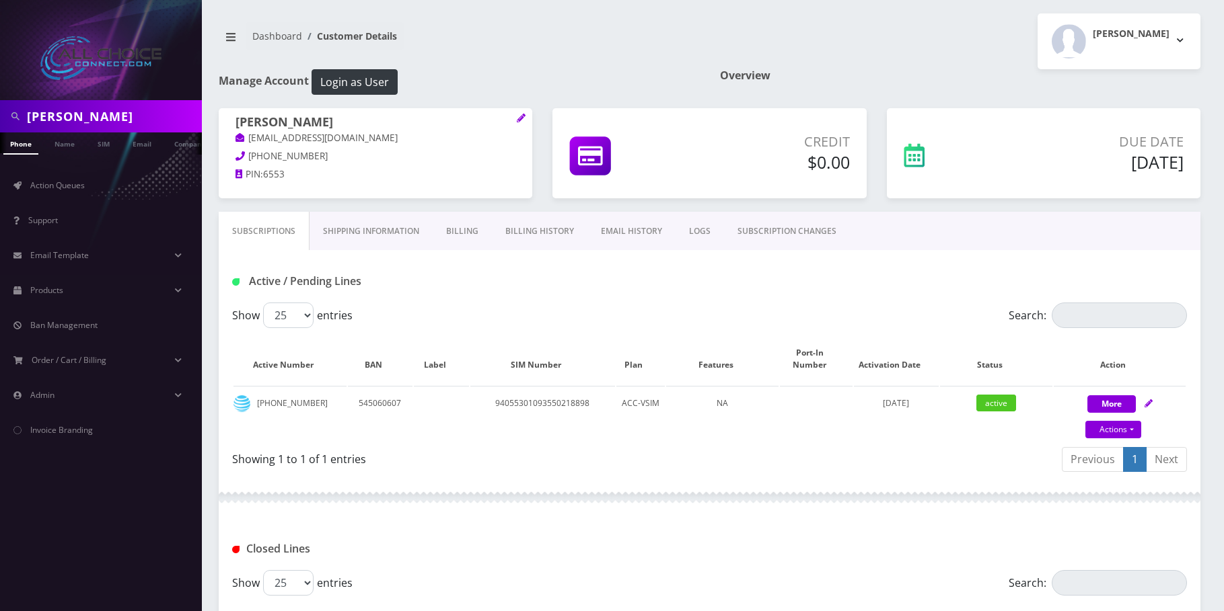
click at [38, 115] on input "[PERSON_NAME]" at bounding box center [113, 117] width 172 height 26
click at [38, 115] on input "David Hardin" at bounding box center [113, 117] width 172 height 26
paste input "kevin shelto"
type input "[PERSON_NAME]"
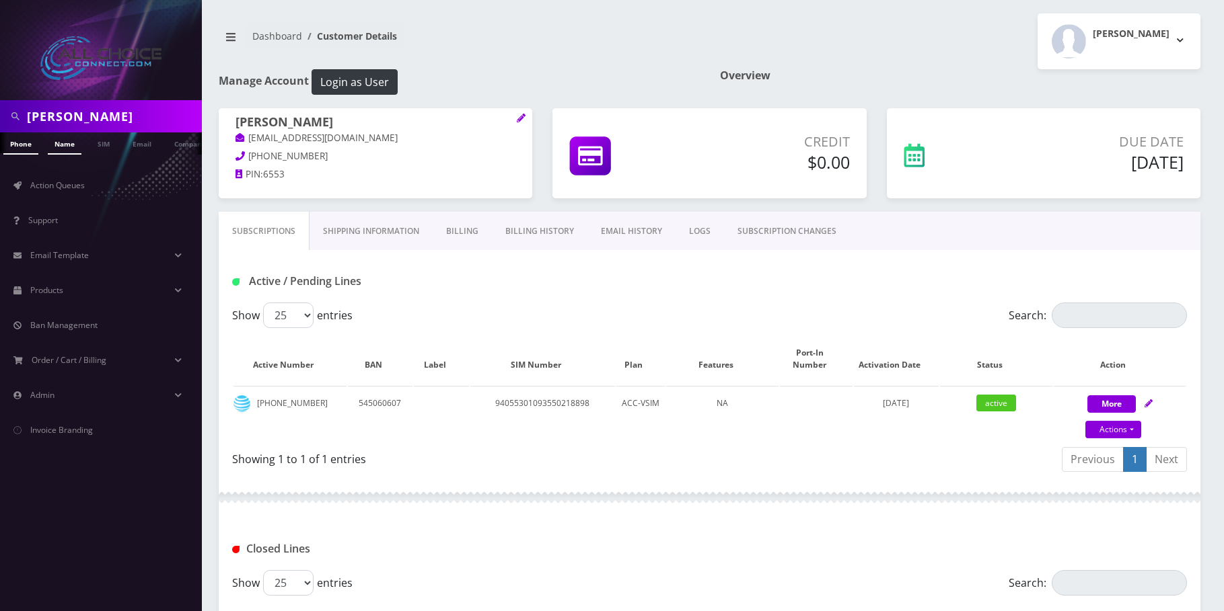
click at [69, 146] on link "Name" at bounding box center [65, 144] width 34 height 22
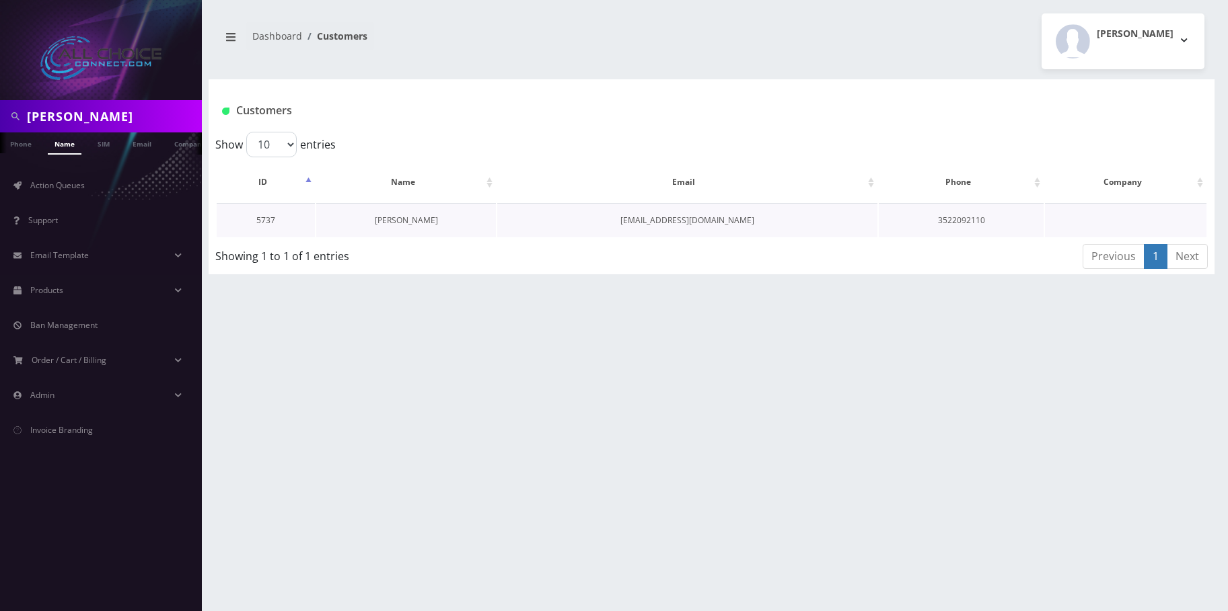
click at [400, 219] on link "[PERSON_NAME]" at bounding box center [406, 220] width 63 height 11
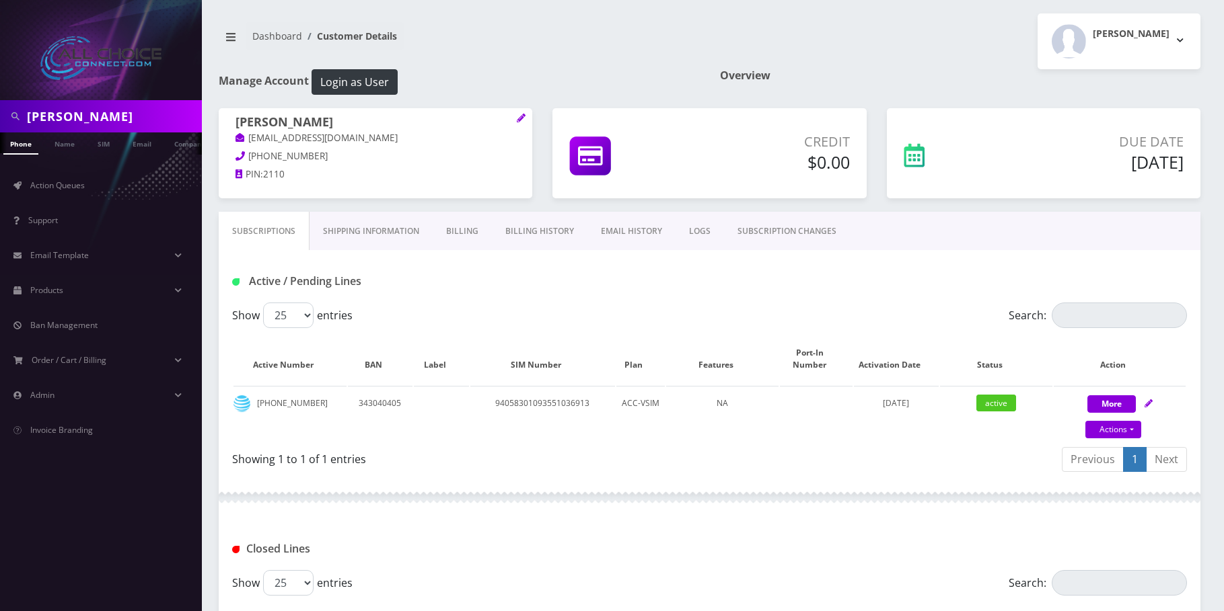
click at [38, 113] on input "kevin shelton" at bounding box center [113, 117] width 172 height 26
paste input "Jeannette Price"
type input "Jeannette Price"
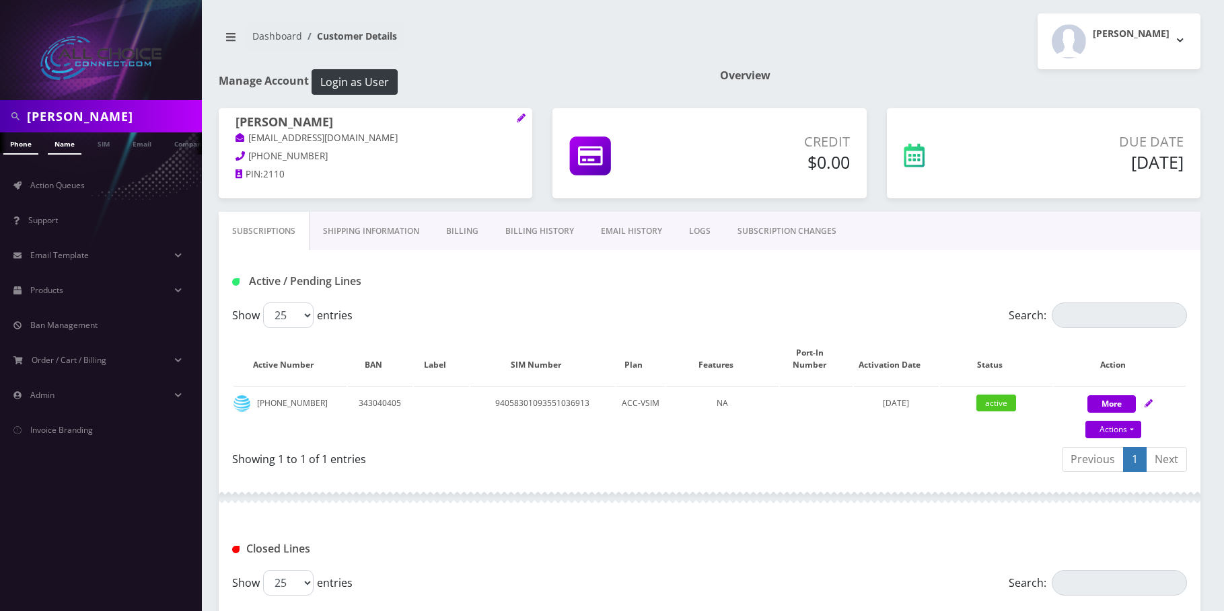
click at [67, 137] on link "Name" at bounding box center [65, 144] width 34 height 22
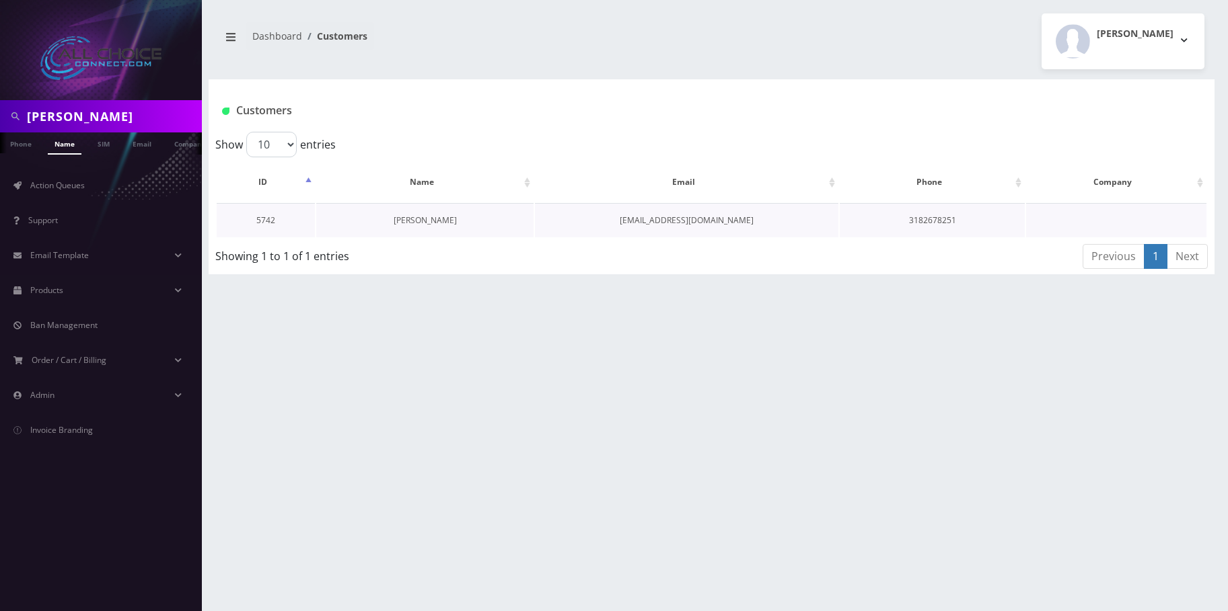
click at [429, 219] on link "[PERSON_NAME]" at bounding box center [424, 220] width 63 height 11
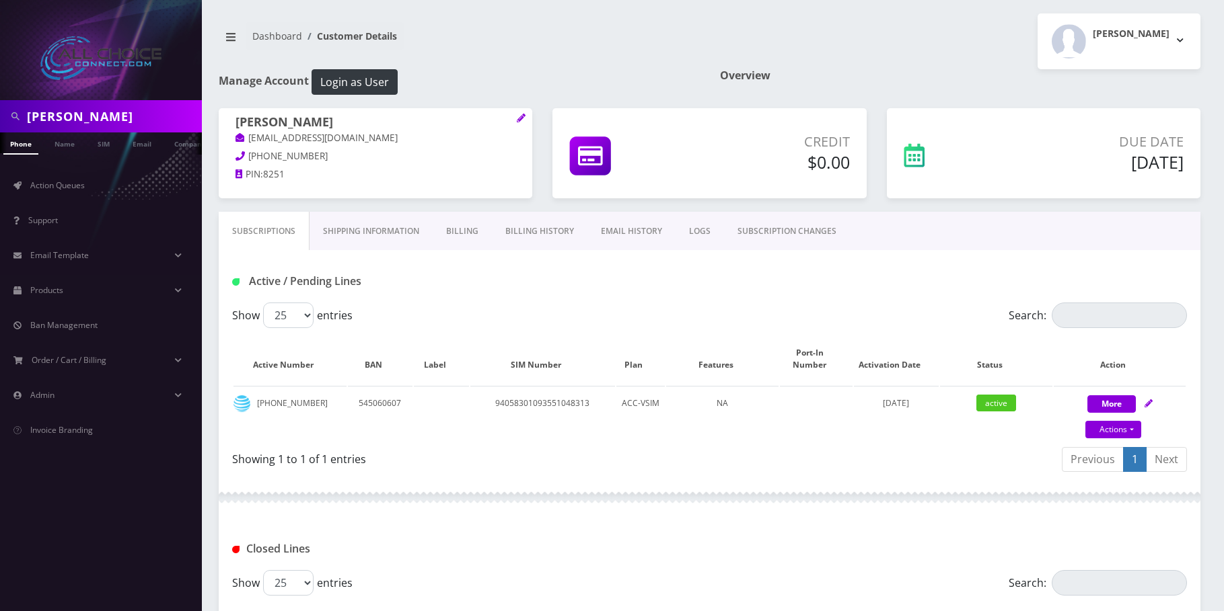
click at [69, 116] on input "Jeannette Price" at bounding box center [113, 117] width 172 height 26
paste input "[PERSON_NAME]"
type input "Ryan Norton"
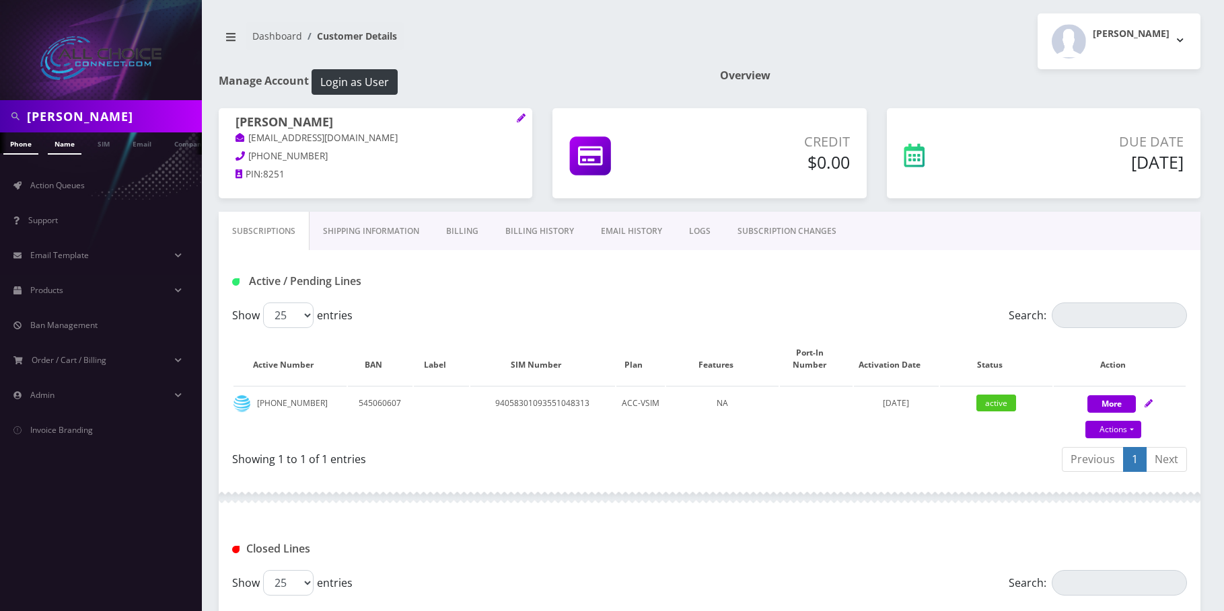
click at [66, 141] on link "Name" at bounding box center [65, 144] width 34 height 22
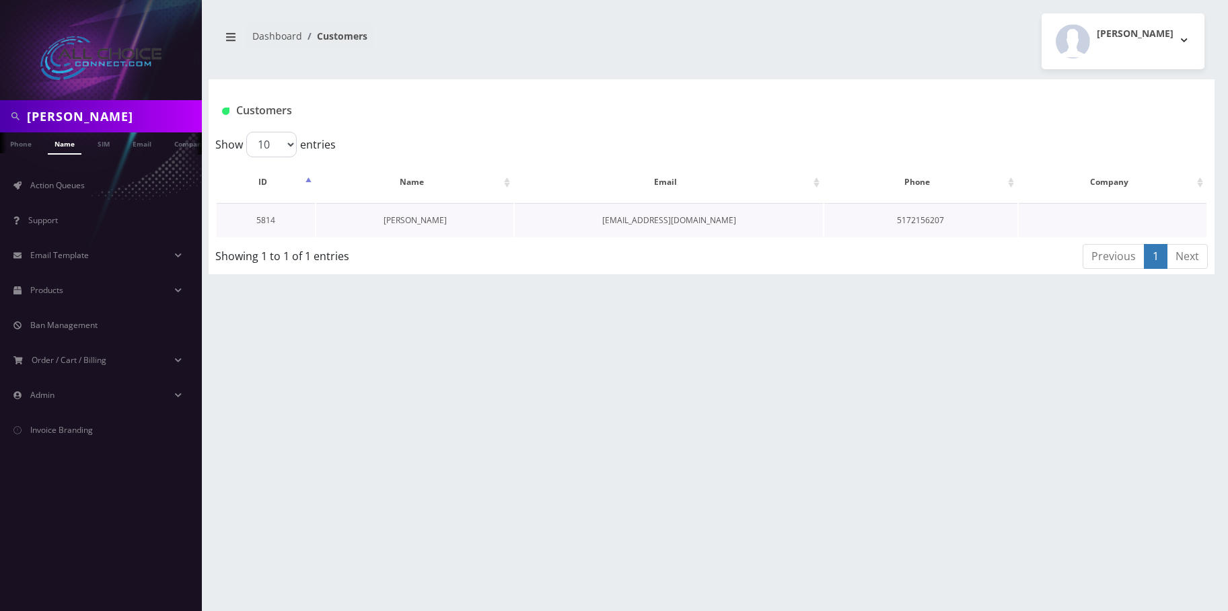
click at [397, 223] on link "[PERSON_NAME]" at bounding box center [414, 220] width 63 height 11
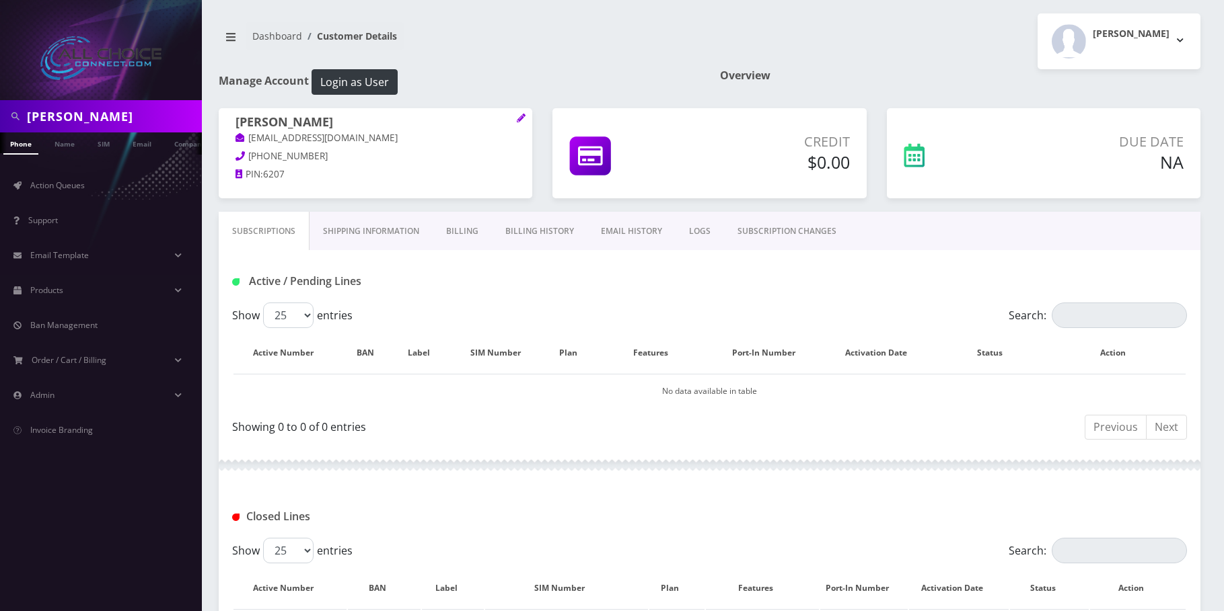
click at [77, 110] on input "Ryan Norton" at bounding box center [113, 117] width 172 height 26
drag, startPoint x: 77, startPoint y: 110, endPoint x: 72, endPoint y: 152, distance: 42.6
click at [77, 111] on input "Ryan Norton" at bounding box center [113, 117] width 172 height 26
paste input "[PERSON_NAME]"
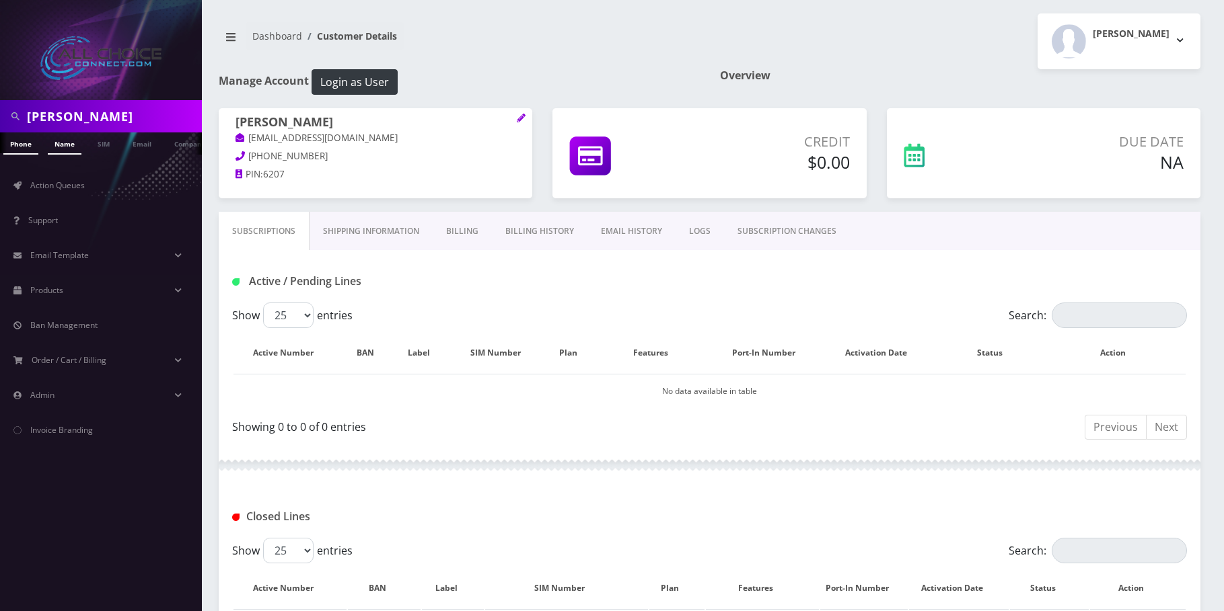
type input "Dalton Troxell"
click at [69, 140] on link "Name" at bounding box center [65, 144] width 34 height 22
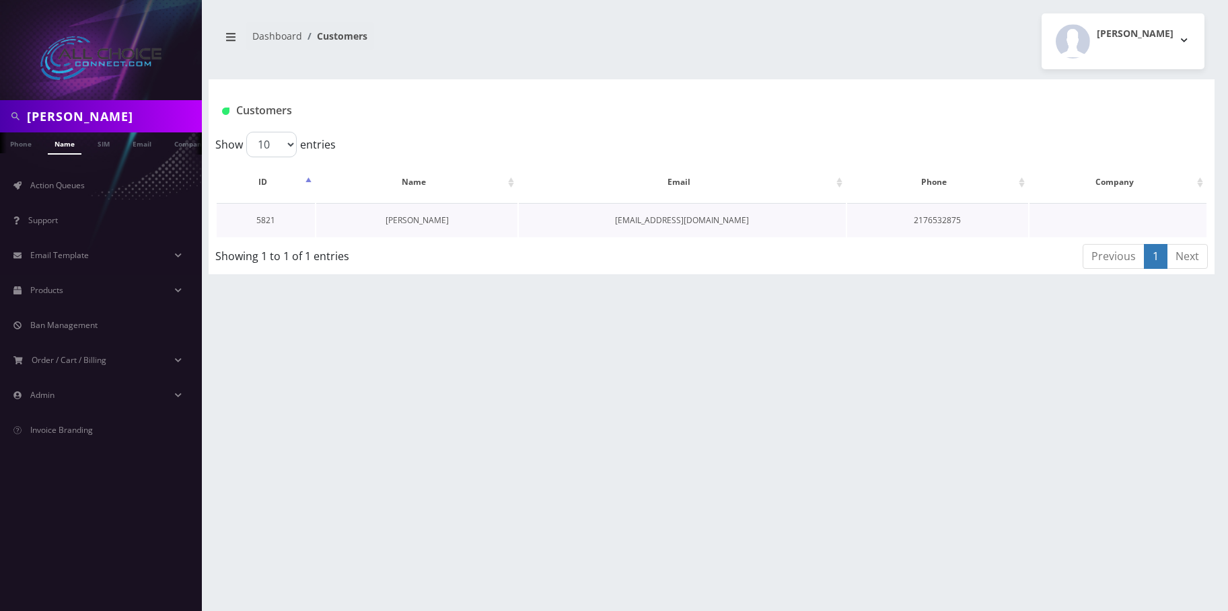
click at [422, 222] on link "[PERSON_NAME]" at bounding box center [416, 220] width 63 height 11
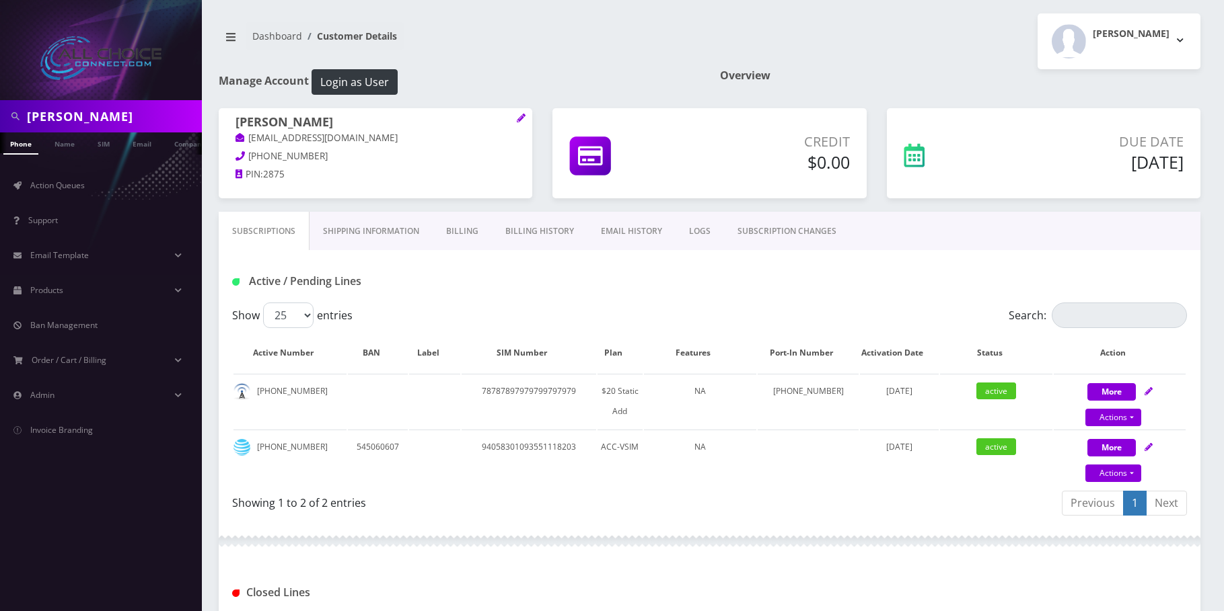
click at [71, 99] on div at bounding box center [101, 50] width 202 height 100
click at [70, 115] on input "Dalton Troxell" at bounding box center [113, 117] width 172 height 26
paste input "Cole Bianski"
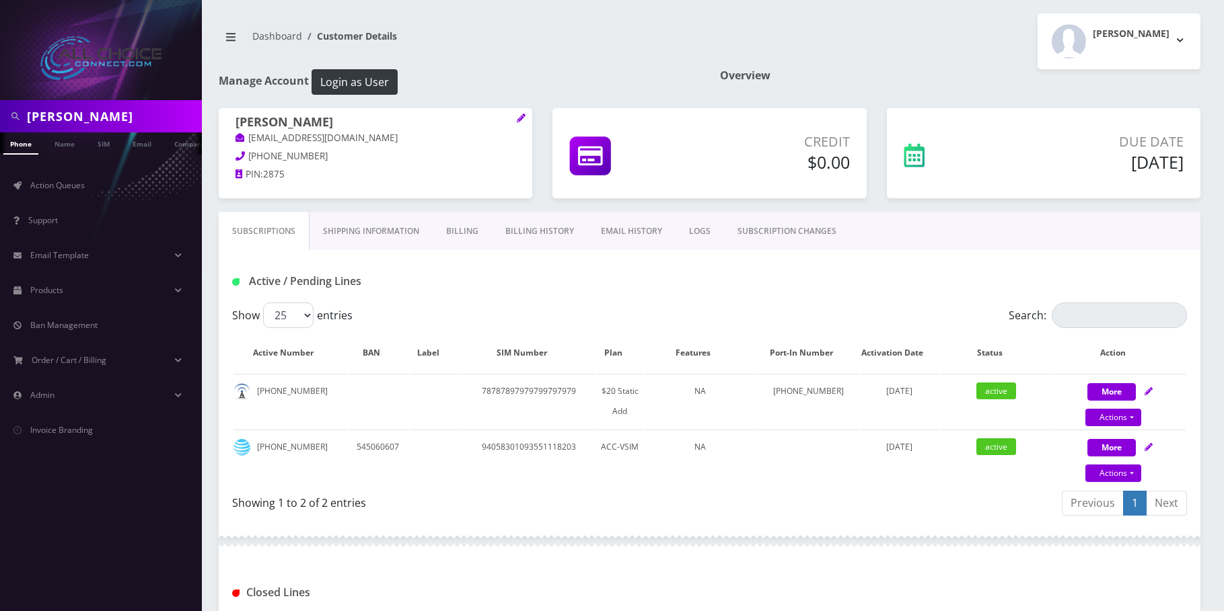
type input "Cole Bianski"
click at [67, 159] on ul "Action Queues Support Email Template Email Template Canned Response Port Error …" at bounding box center [101, 308] width 202 height 307
drag, startPoint x: 64, startPoint y: 145, endPoint x: 404, endPoint y: 217, distance: 347.4
click at [65, 145] on link "Name" at bounding box center [65, 144] width 34 height 22
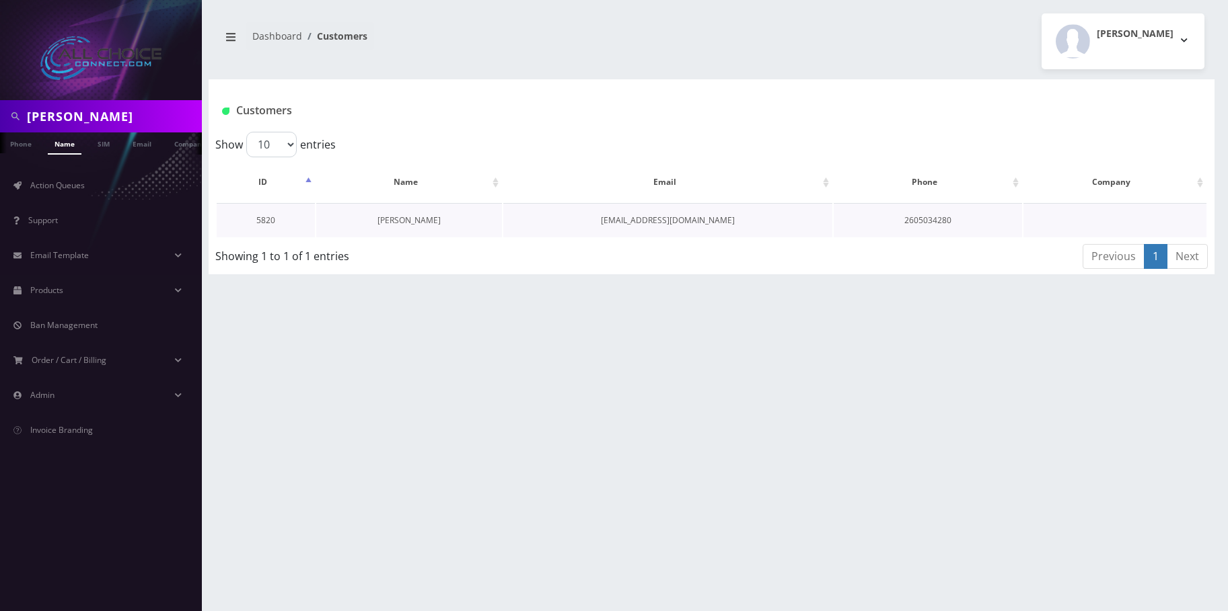
click at [422, 219] on link "[PERSON_NAME]" at bounding box center [408, 220] width 63 height 11
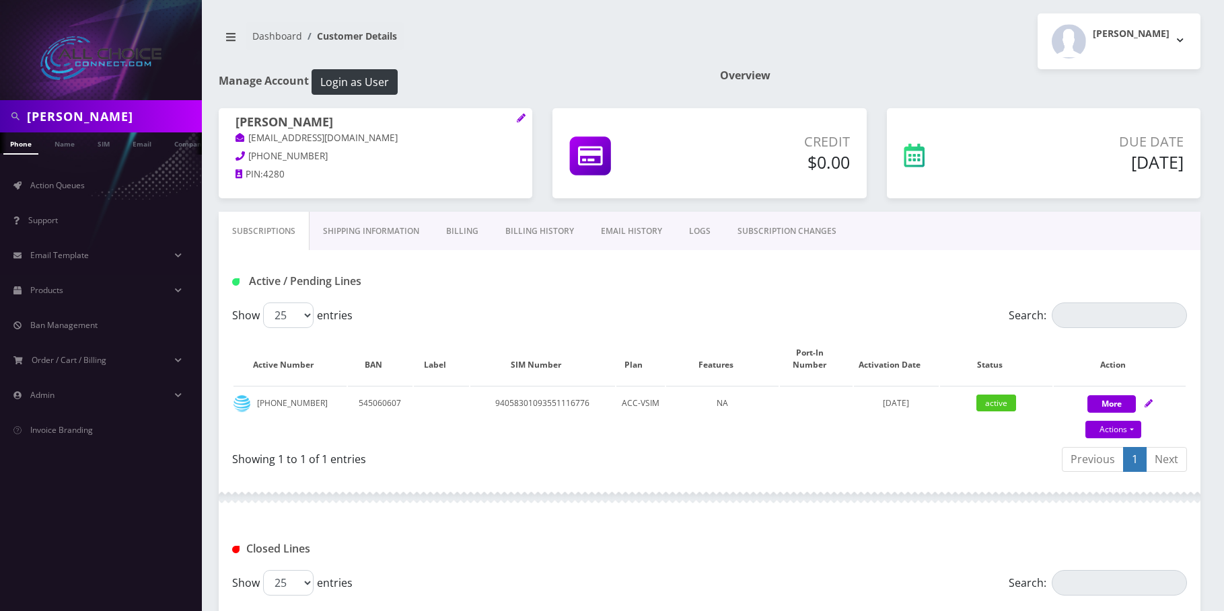
click at [81, 113] on input "Cole Bianski" at bounding box center [113, 117] width 172 height 26
paste input "[PERSON_NAME]"
type input "Jessica Quintero"
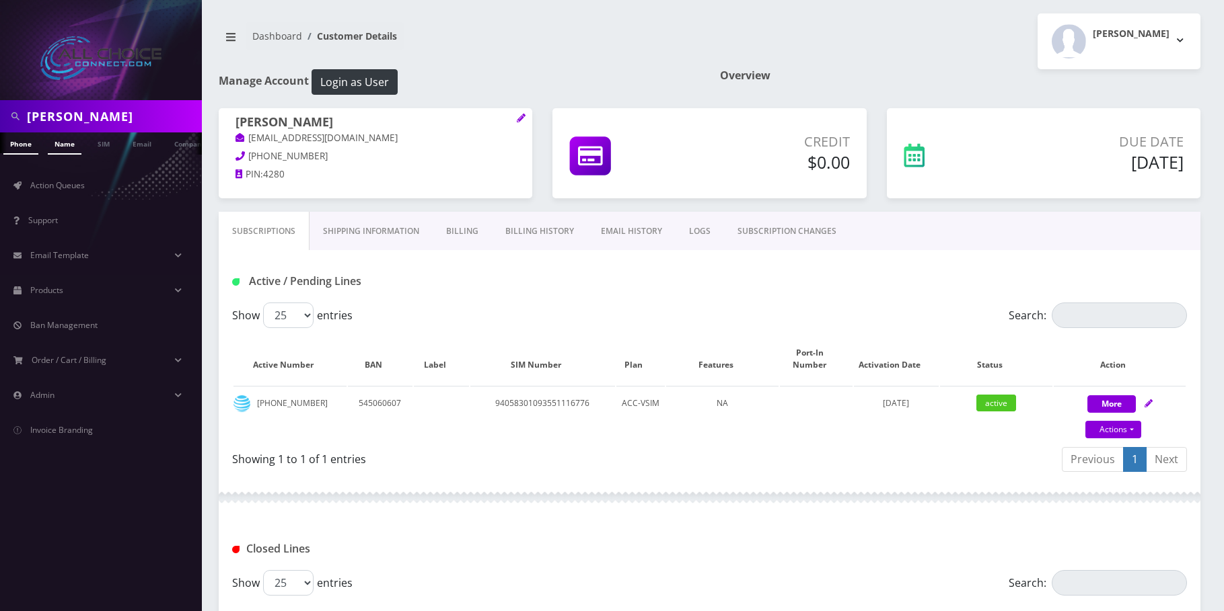
click at [67, 141] on link "Name" at bounding box center [65, 144] width 34 height 22
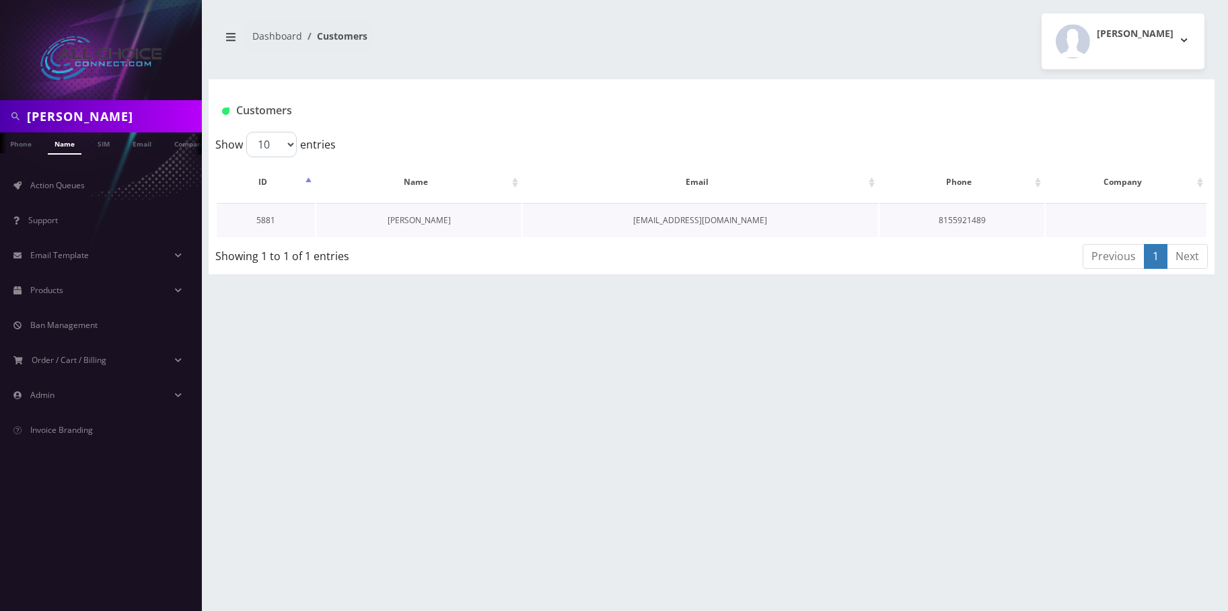
click at [420, 217] on link "[PERSON_NAME]" at bounding box center [418, 220] width 63 height 11
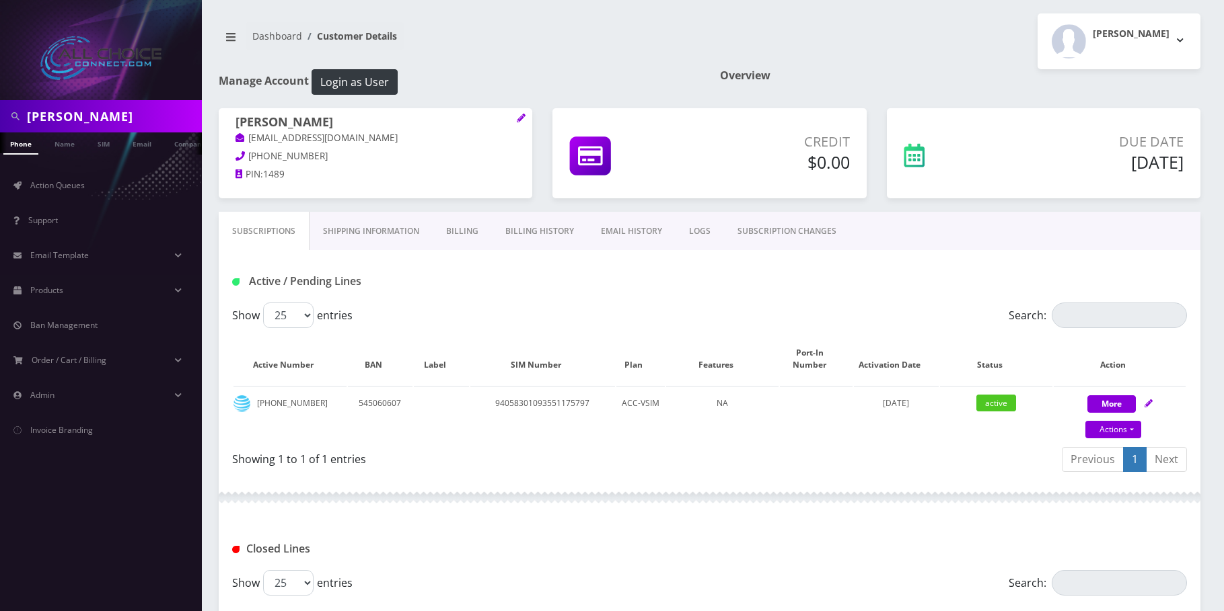
click at [53, 128] on input "Jessica Quintero" at bounding box center [113, 117] width 172 height 26
click at [57, 117] on input "Jessica Quintero" at bounding box center [113, 117] width 172 height 26
drag, startPoint x: 57, startPoint y: 117, endPoint x: 71, endPoint y: 136, distance: 23.5
click at [59, 117] on input "Jessica Quintero" at bounding box center [113, 117] width 172 height 26
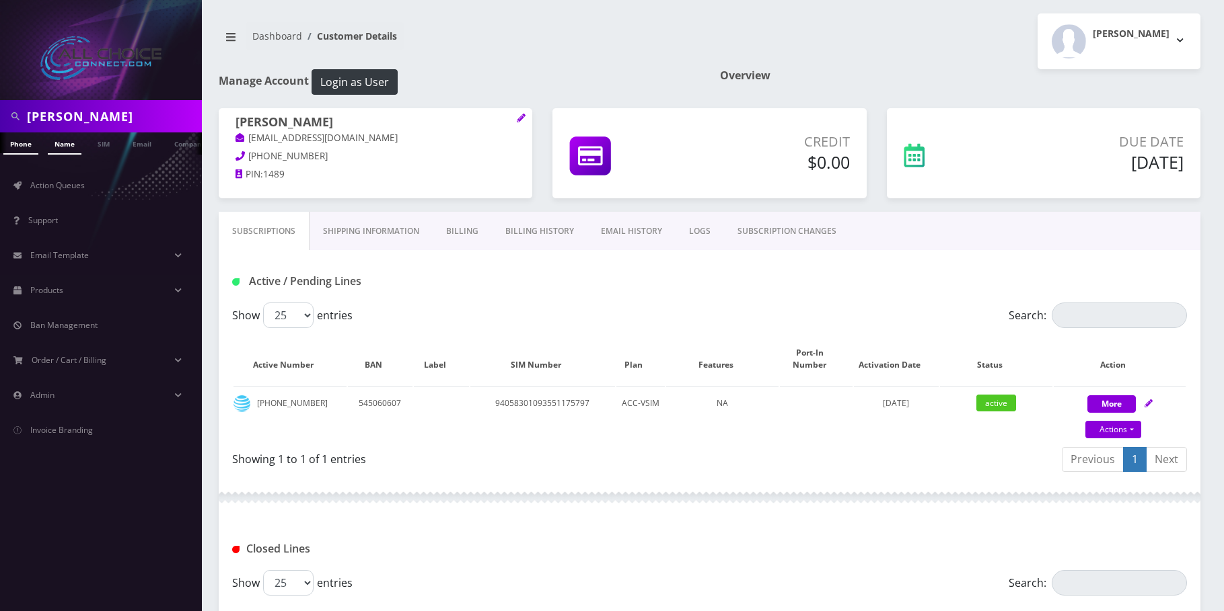
paste input "ffery Miller"
type input "Jeffery Miller"
click at [73, 144] on link "Name" at bounding box center [65, 144] width 34 height 22
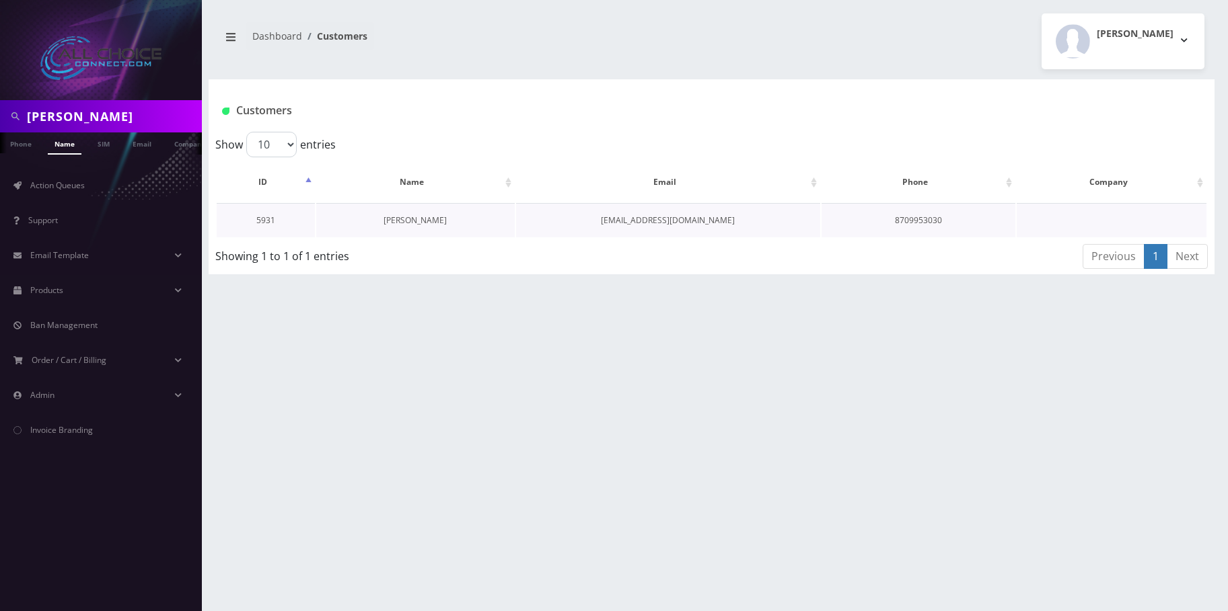
click at [407, 217] on link "[PERSON_NAME]" at bounding box center [414, 220] width 63 height 11
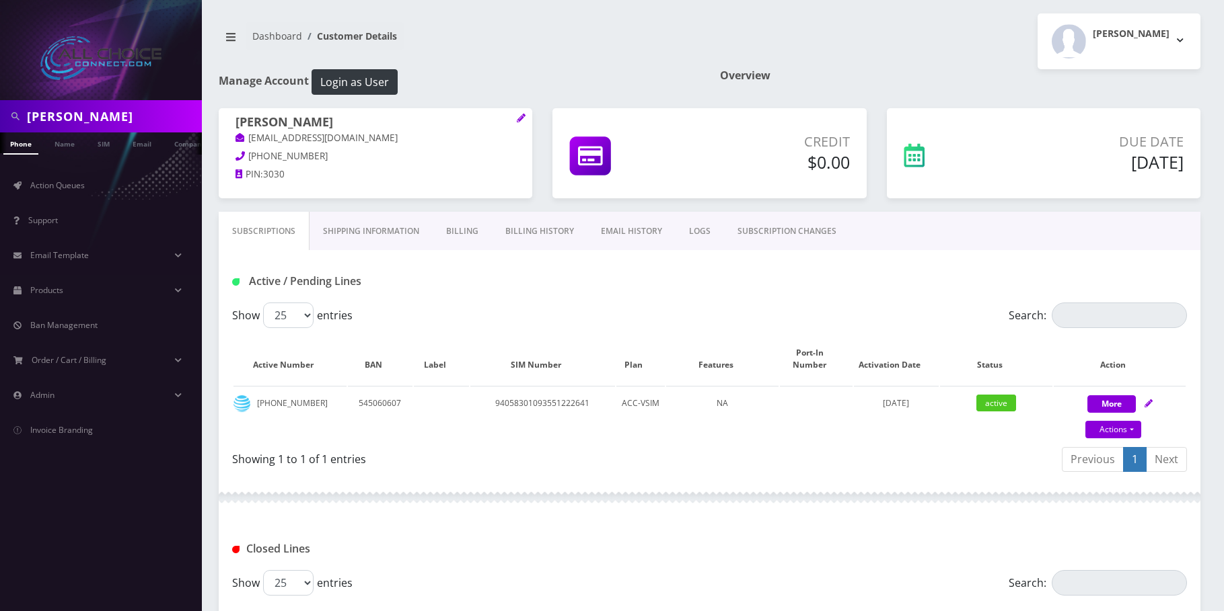
click at [52, 108] on input "[PERSON_NAME]" at bounding box center [113, 117] width 172 height 26
drag, startPoint x: 52, startPoint y: 108, endPoint x: 67, endPoint y: 118, distance: 17.9
click at [54, 108] on input "[PERSON_NAME]" at bounding box center [113, 117] width 172 height 26
paste input "[PERSON_NAME]"
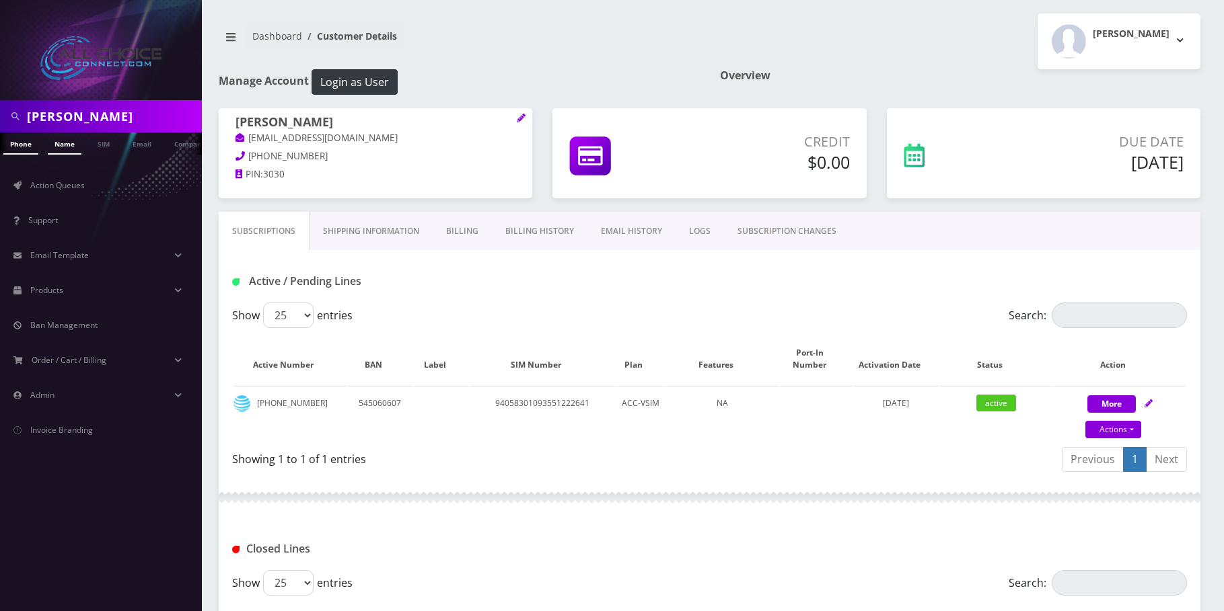
type input "[PERSON_NAME]"
click at [75, 141] on link "Name" at bounding box center [65, 144] width 34 height 22
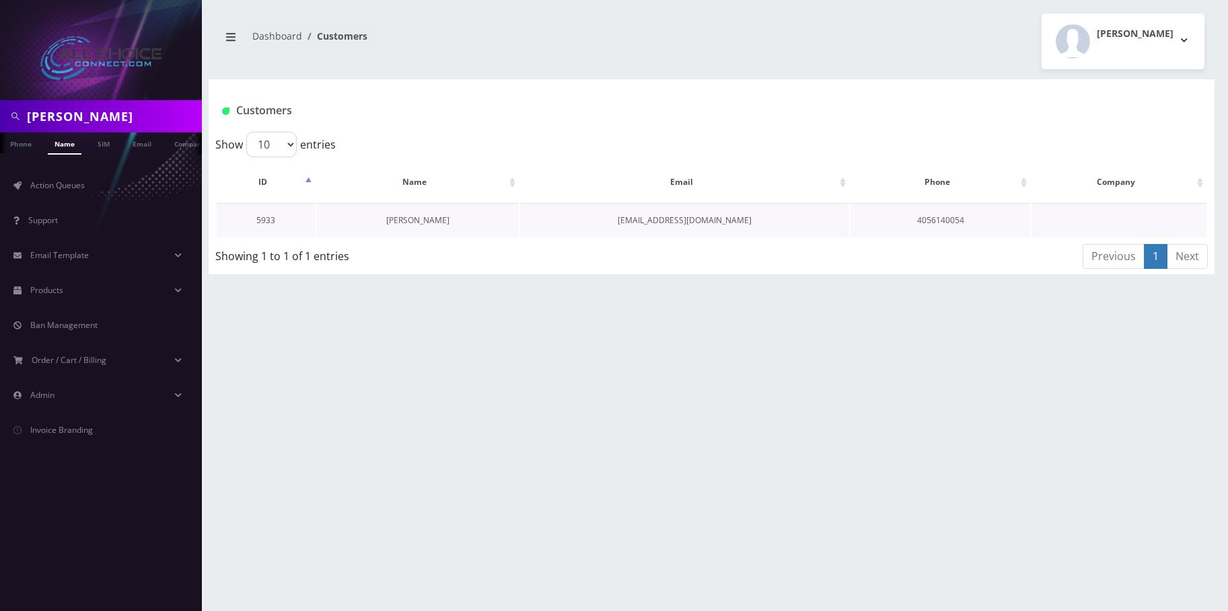
click at [416, 219] on link "Bryce Goetsch" at bounding box center [417, 220] width 63 height 11
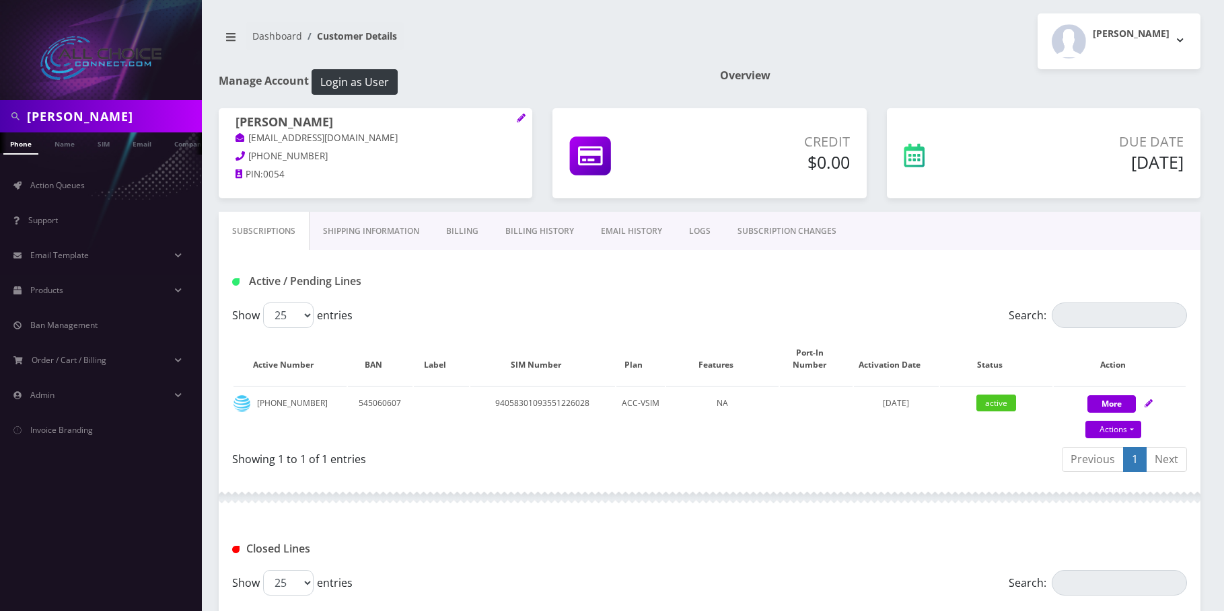
click at [83, 115] on input "Bryce Goetsch" at bounding box center [113, 117] width 172 height 26
paste input "Heather Mercer"
type input "Heather Mercer"
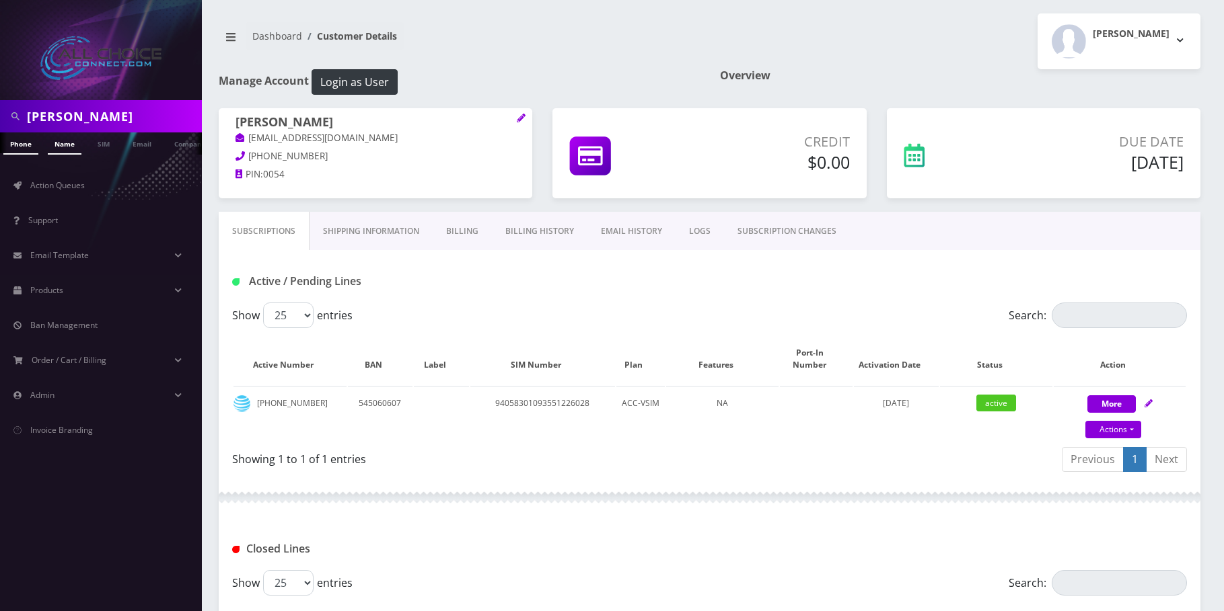
click at [66, 149] on link "Name" at bounding box center [65, 144] width 34 height 22
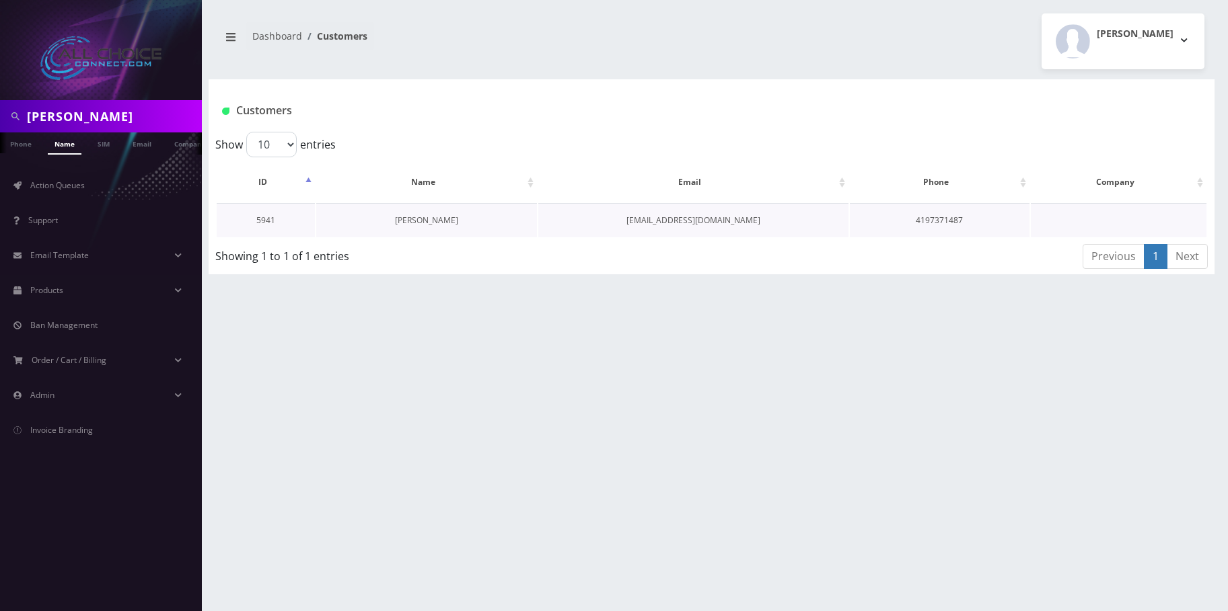
click at [422, 215] on link "[PERSON_NAME]" at bounding box center [426, 220] width 63 height 11
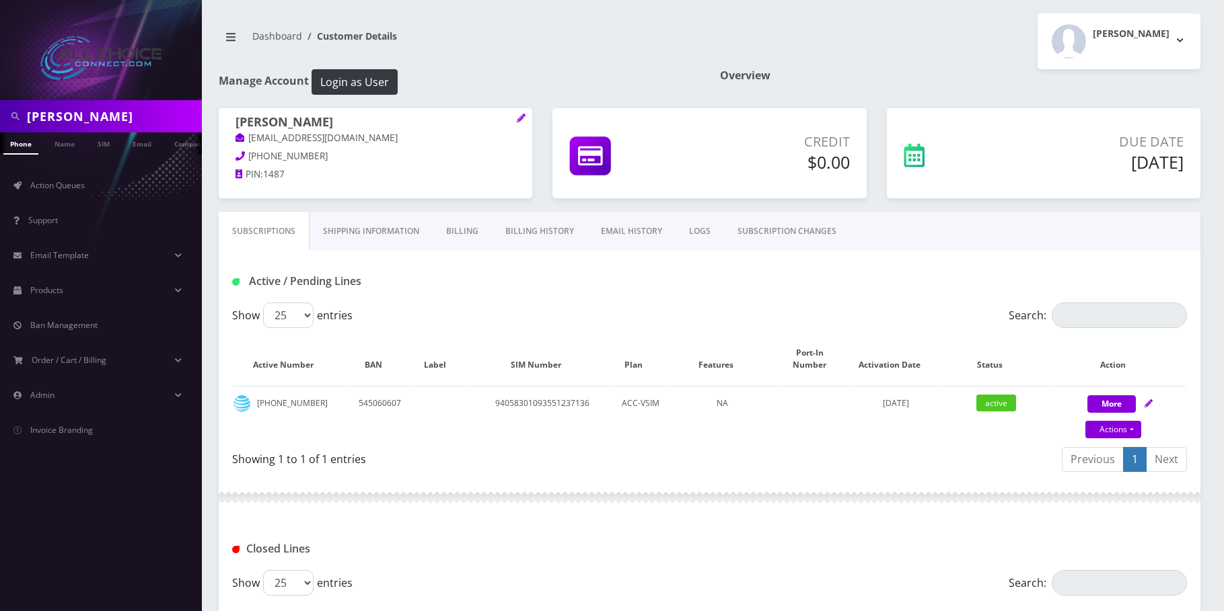
click at [89, 106] on input "Heather Mercer" at bounding box center [113, 117] width 172 height 26
paste input "[PERSON_NAME]"
type input "[PERSON_NAME]"
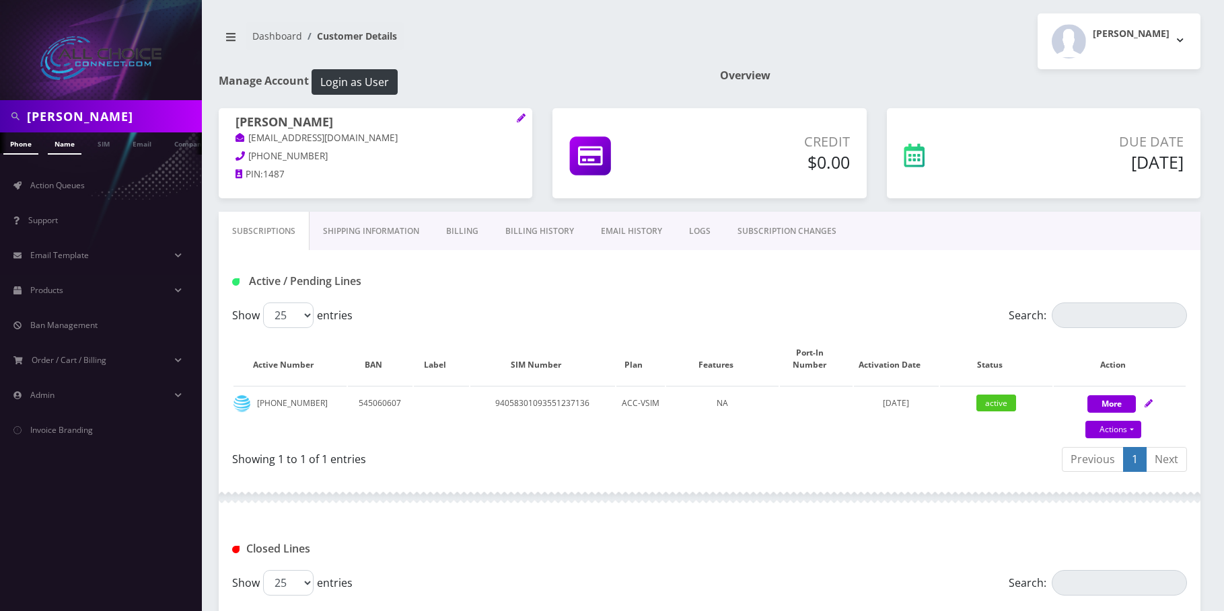
click at [69, 141] on link "Name" at bounding box center [65, 144] width 34 height 22
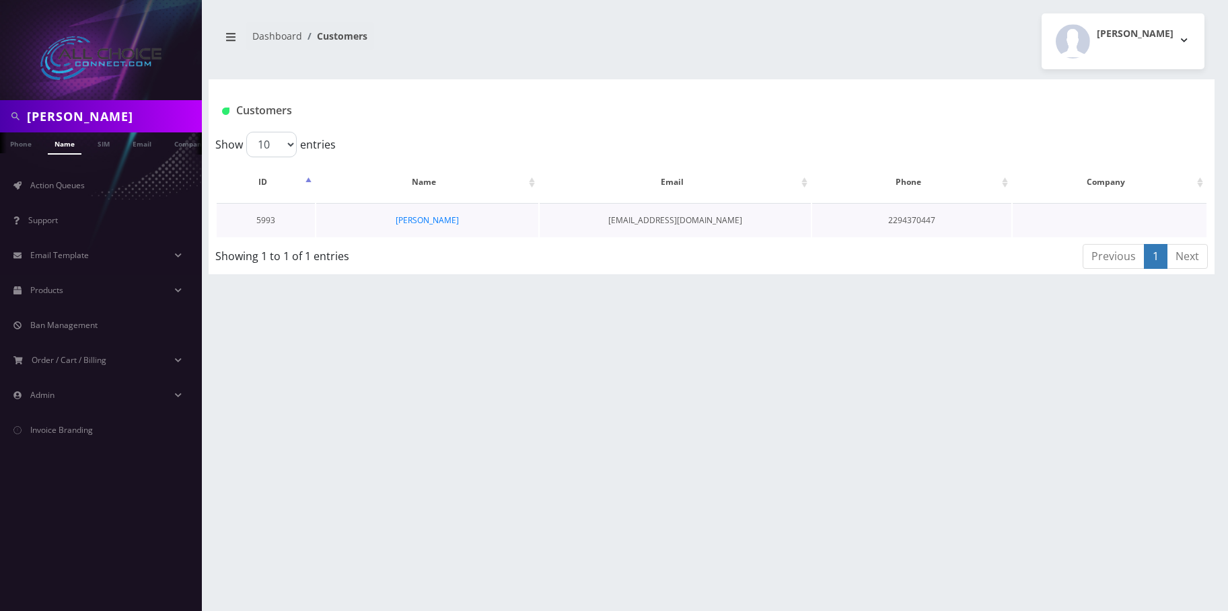
click at [423, 214] on td "[PERSON_NAME]" at bounding box center [427, 220] width 222 height 34
click at [424, 222] on link "[PERSON_NAME]" at bounding box center [427, 220] width 63 height 11
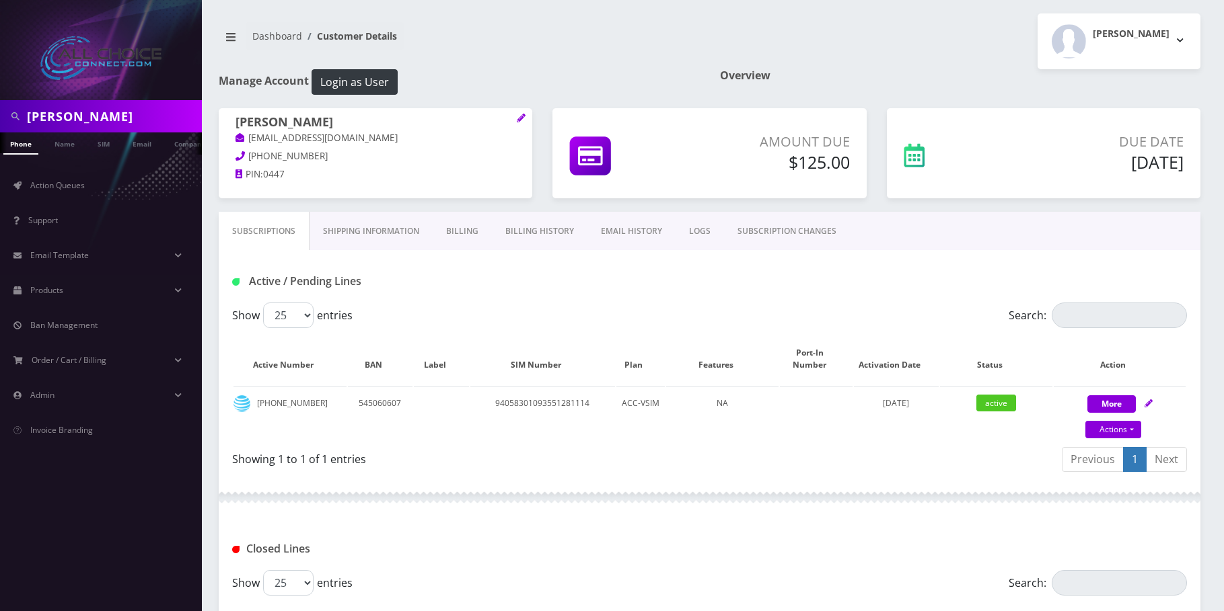
click at [39, 112] on input "[PERSON_NAME]" at bounding box center [113, 117] width 172 height 26
click at [39, 112] on input "Frances Webb" at bounding box center [113, 117] width 172 height 26
paste input "[PERSON_NAME]"
type input "[PERSON_NAME]"
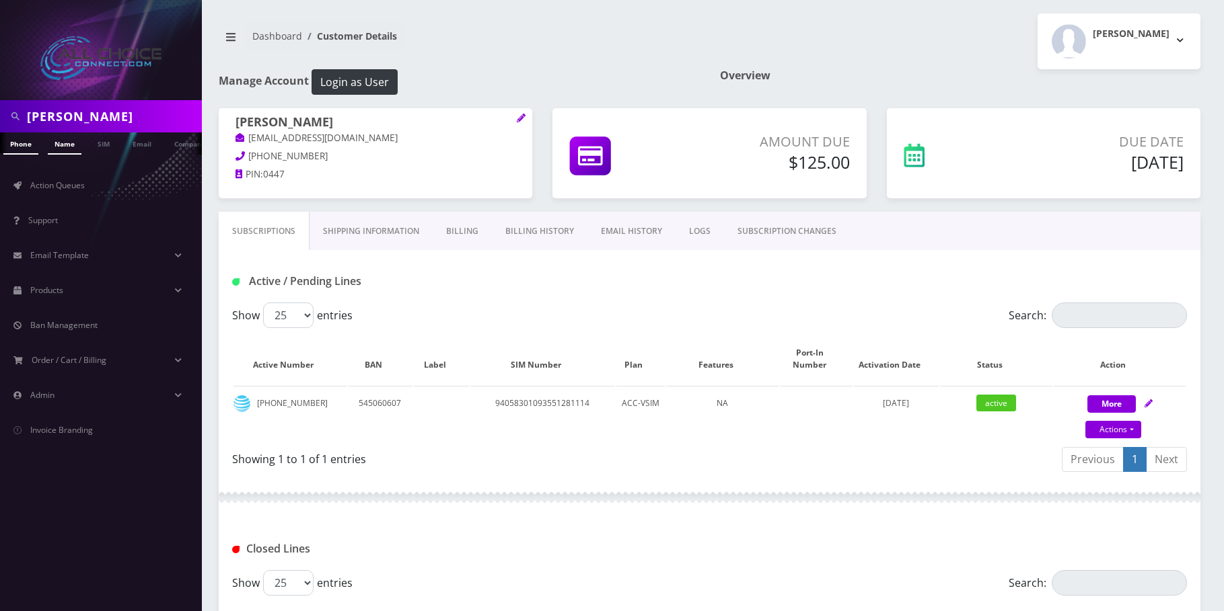
click at [60, 144] on link "Name" at bounding box center [65, 144] width 34 height 22
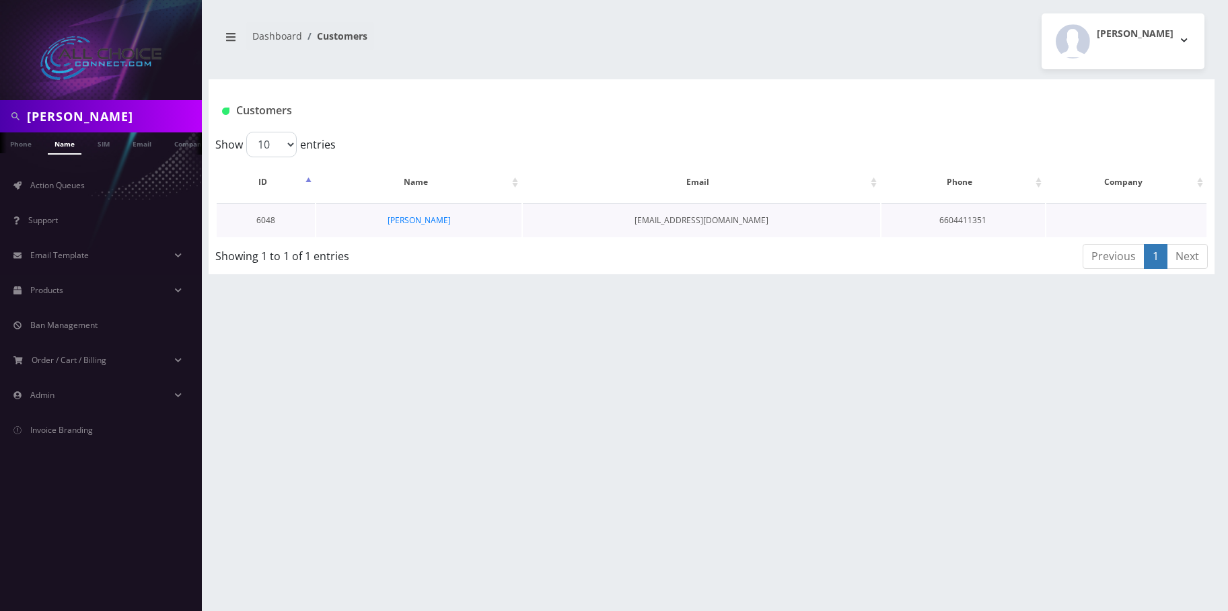
click at [418, 211] on td "[PERSON_NAME]" at bounding box center [418, 220] width 205 height 34
click at [417, 219] on link "[PERSON_NAME]" at bounding box center [418, 220] width 63 height 11
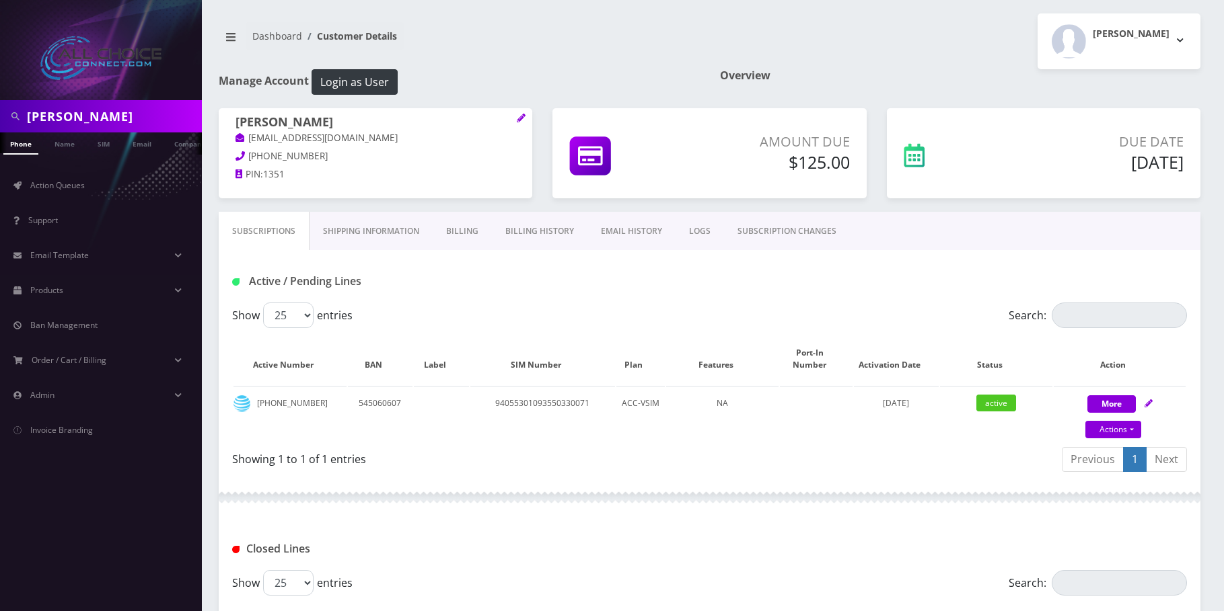
click at [108, 118] on input "Ryan Nussbaum" at bounding box center [113, 117] width 172 height 26
paste input "[PERSON_NAME]"
type input "[PERSON_NAME]"
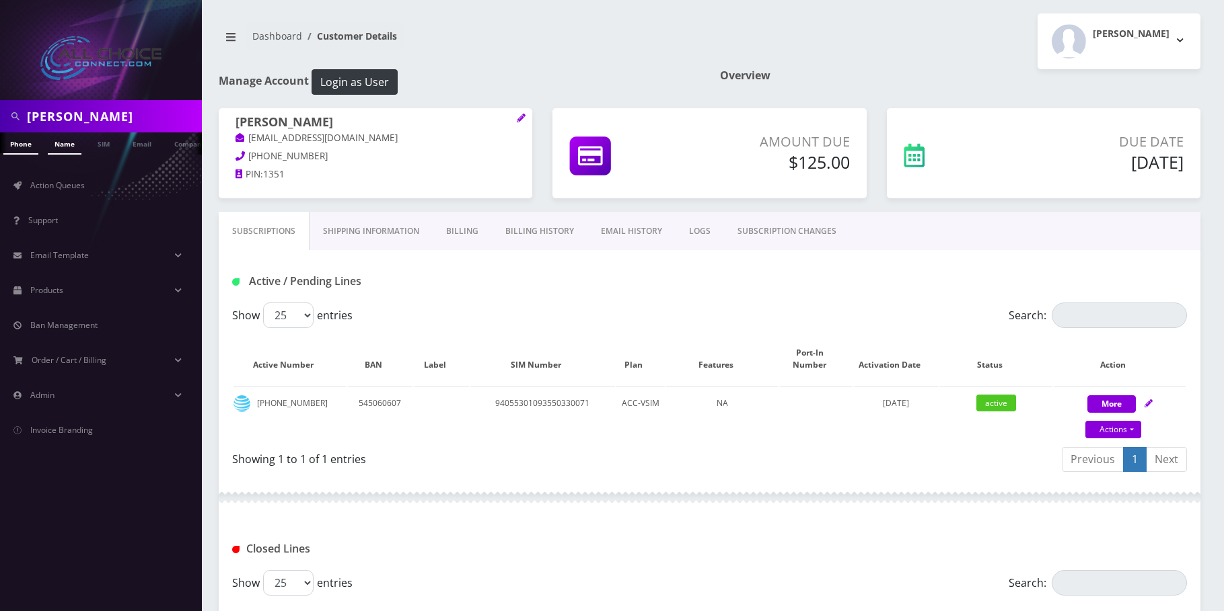
click at [63, 152] on link "Name" at bounding box center [65, 144] width 34 height 22
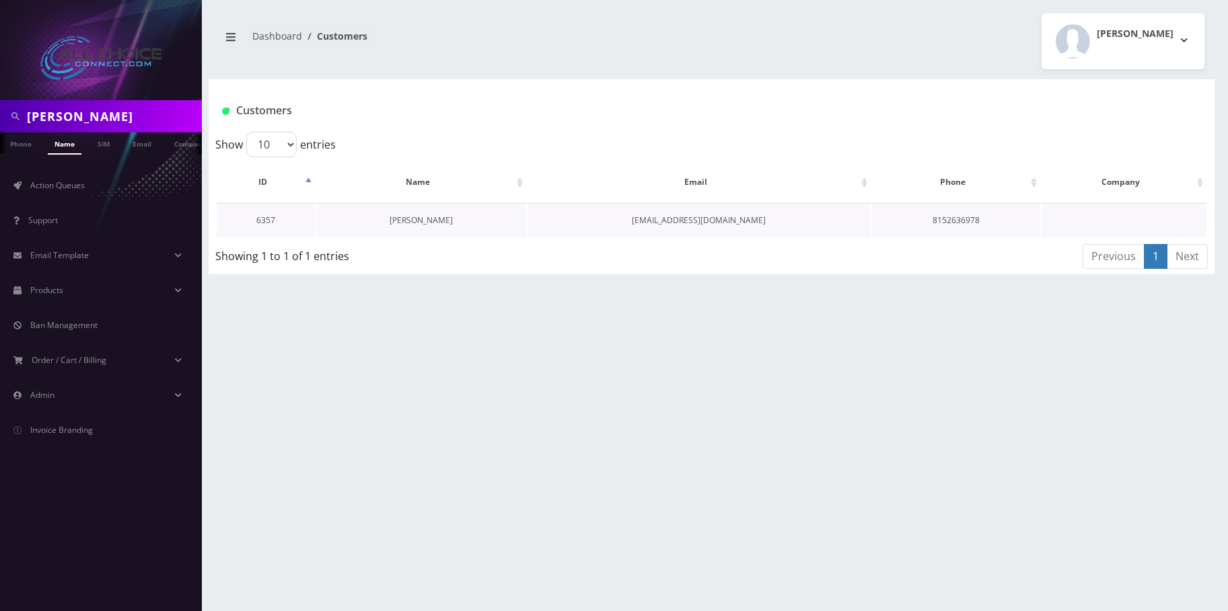
click at [430, 221] on link "[PERSON_NAME]" at bounding box center [420, 220] width 63 height 11
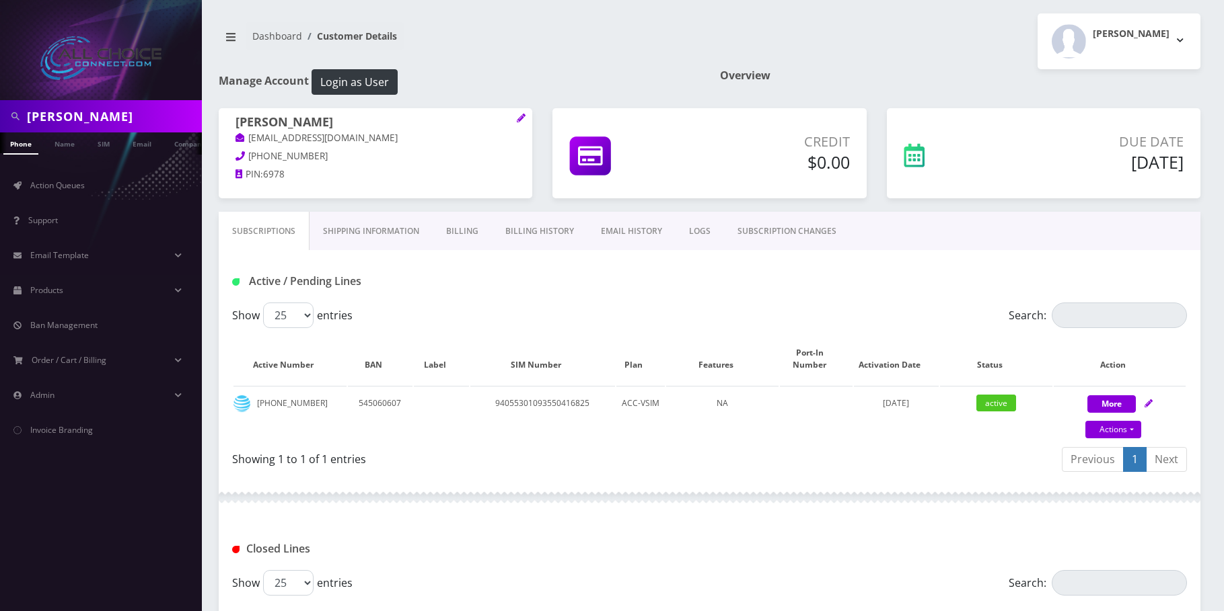
click at [83, 114] on input "Malcolm Gibson" at bounding box center [113, 117] width 172 height 26
paste input "Austin Ulery"
type input "Austin Ulery"
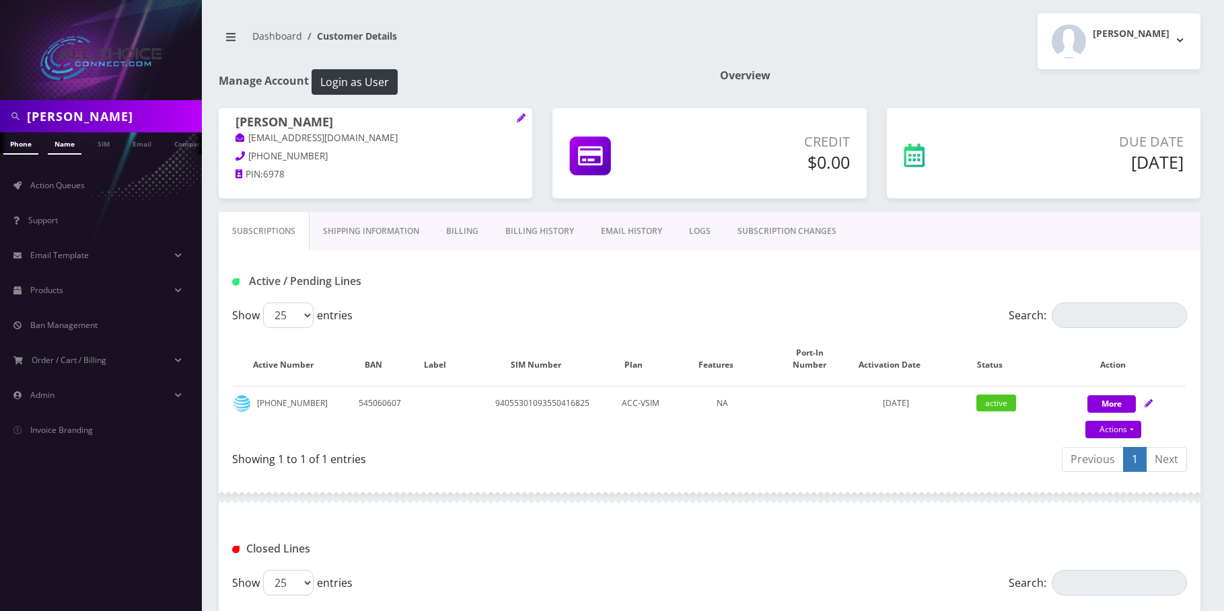
click at [62, 141] on link "Name" at bounding box center [65, 144] width 34 height 22
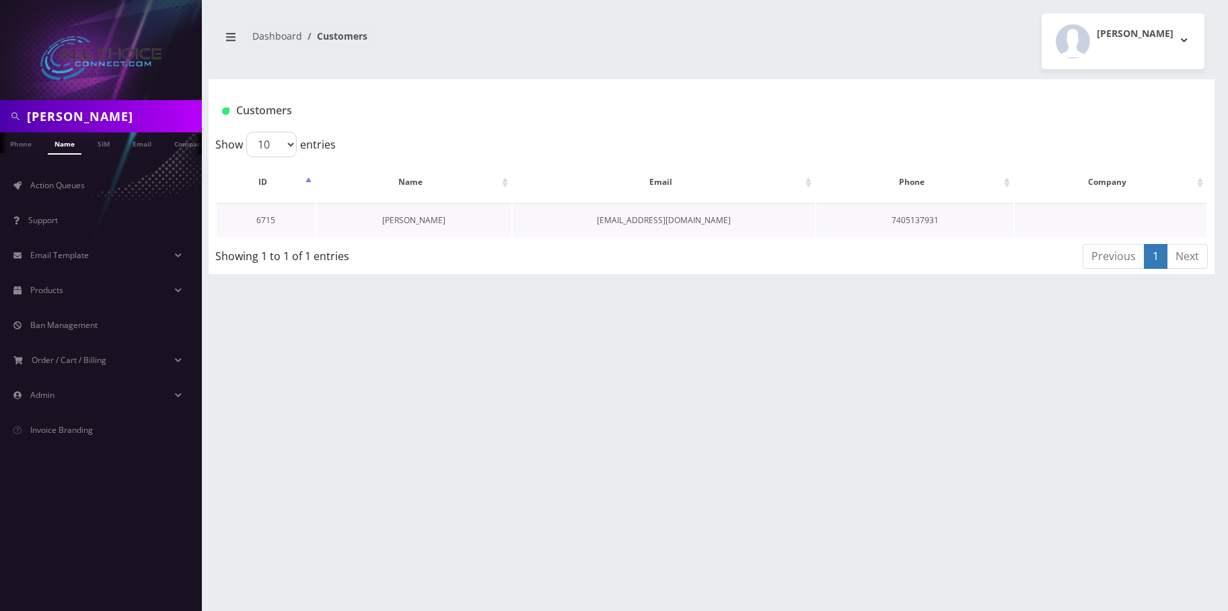
click at [424, 217] on link "[PERSON_NAME]" at bounding box center [413, 220] width 63 height 11
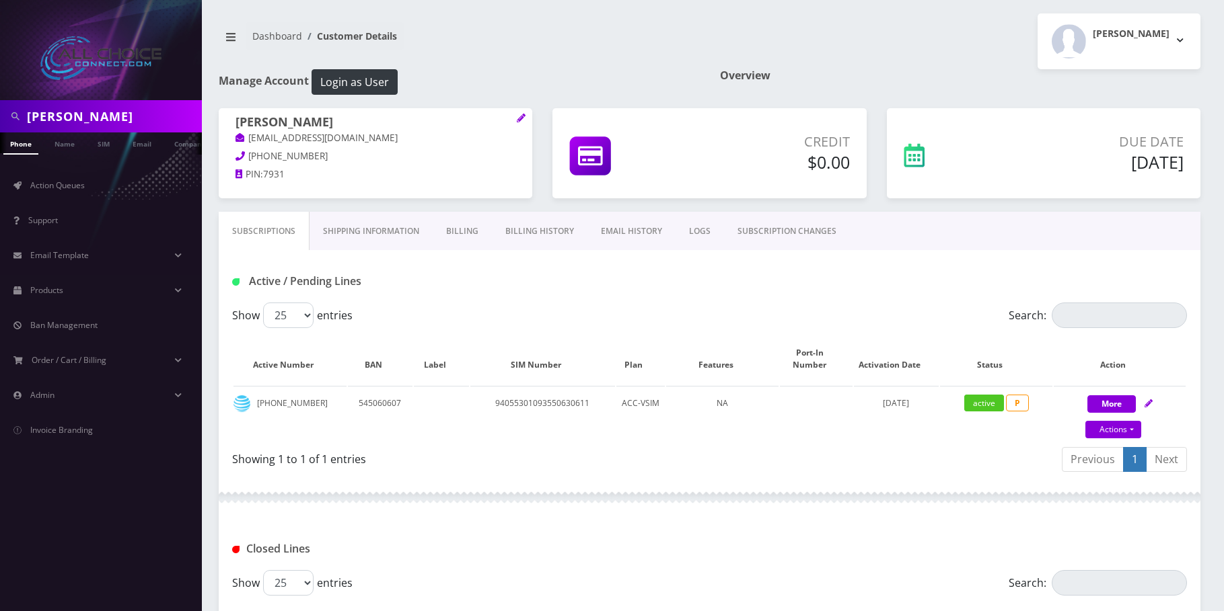
click at [65, 116] on input "Austin Ulery" at bounding box center [113, 117] width 172 height 26
paste input "[PERSON_NAME]"
type input "[PERSON_NAME]"
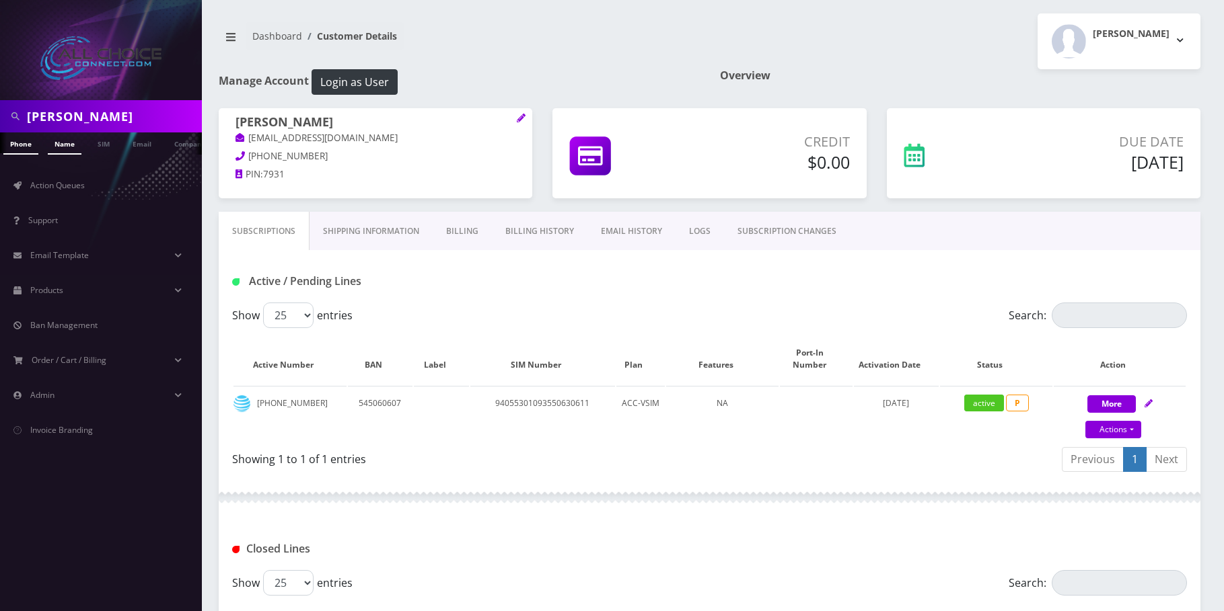
click at [69, 139] on link "Name" at bounding box center [65, 144] width 34 height 22
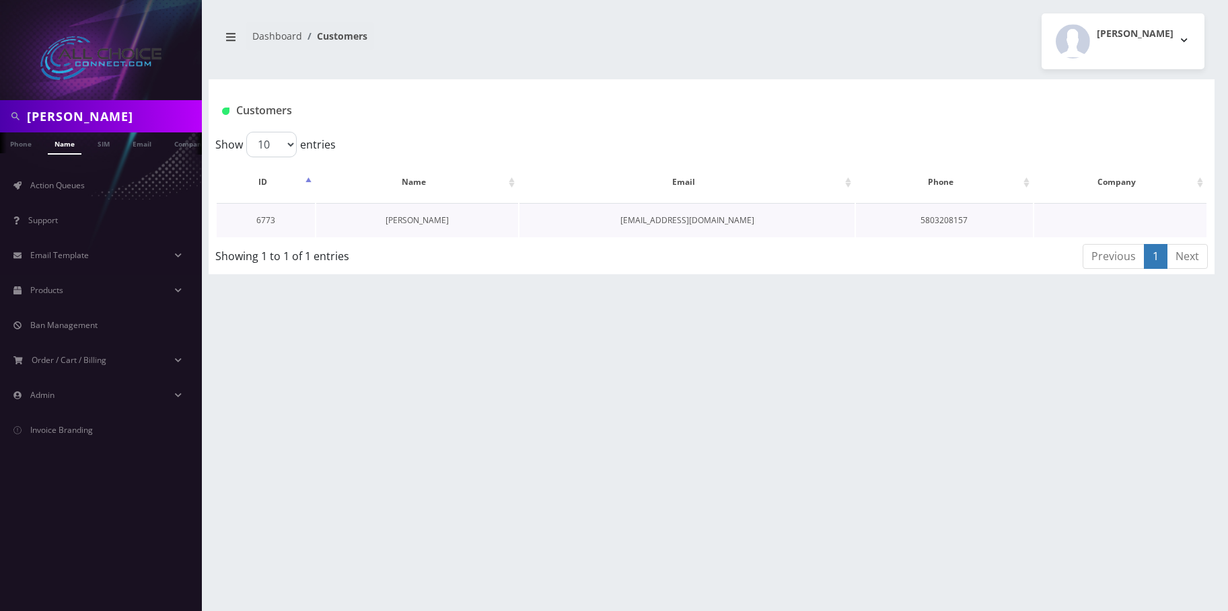
click at [430, 224] on link "[PERSON_NAME]" at bounding box center [416, 220] width 63 height 11
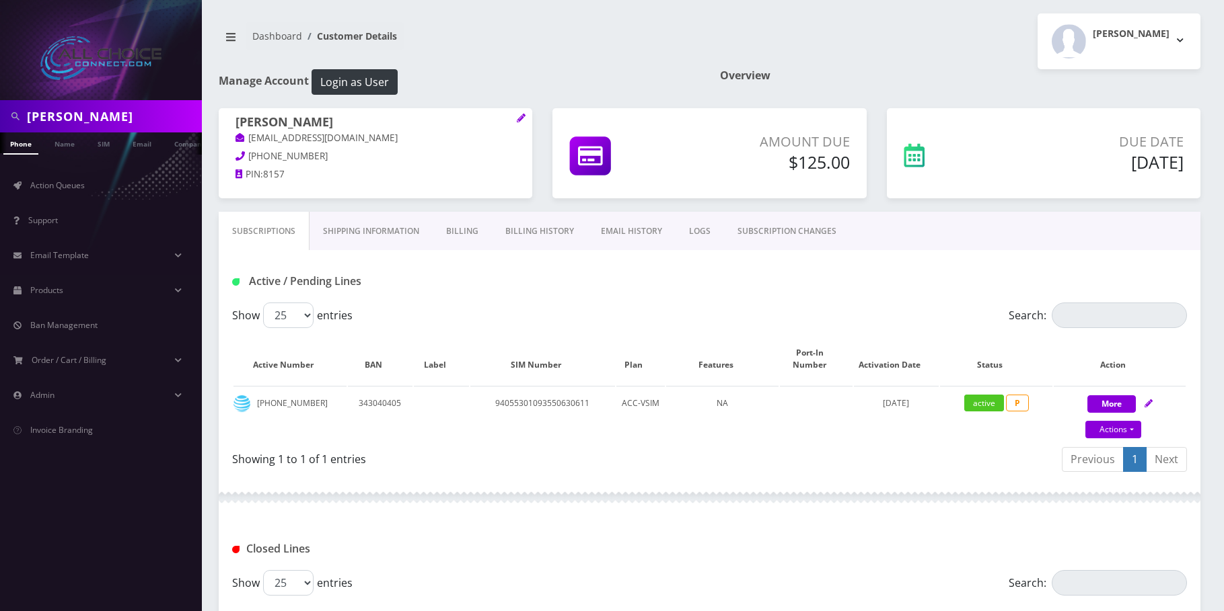
click at [73, 106] on input "[PERSON_NAME]" at bounding box center [113, 117] width 172 height 26
paste input "[PERSON_NAME]"
type input "[PERSON_NAME]"
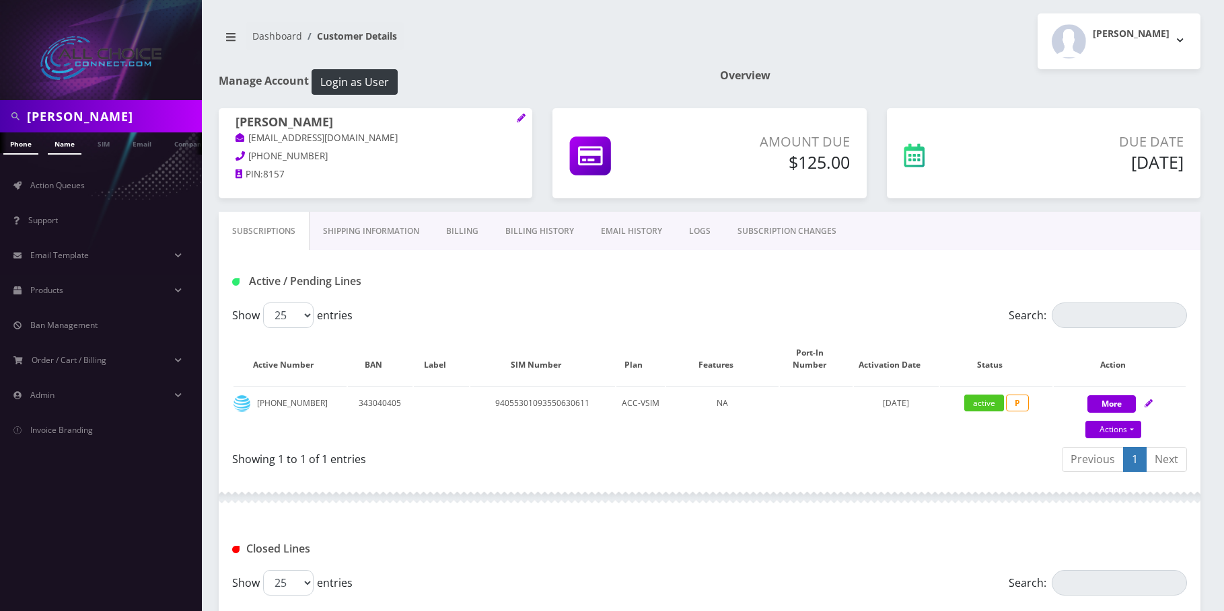
click at [60, 145] on link "Name" at bounding box center [65, 144] width 34 height 22
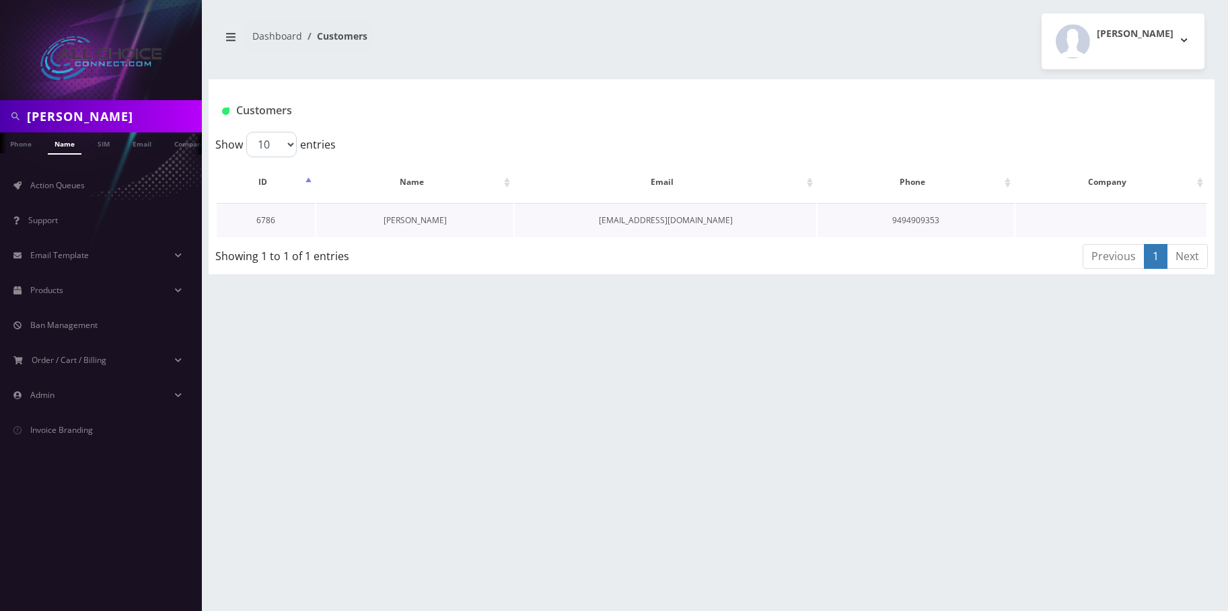
click at [425, 223] on link "[PERSON_NAME]" at bounding box center [414, 220] width 63 height 11
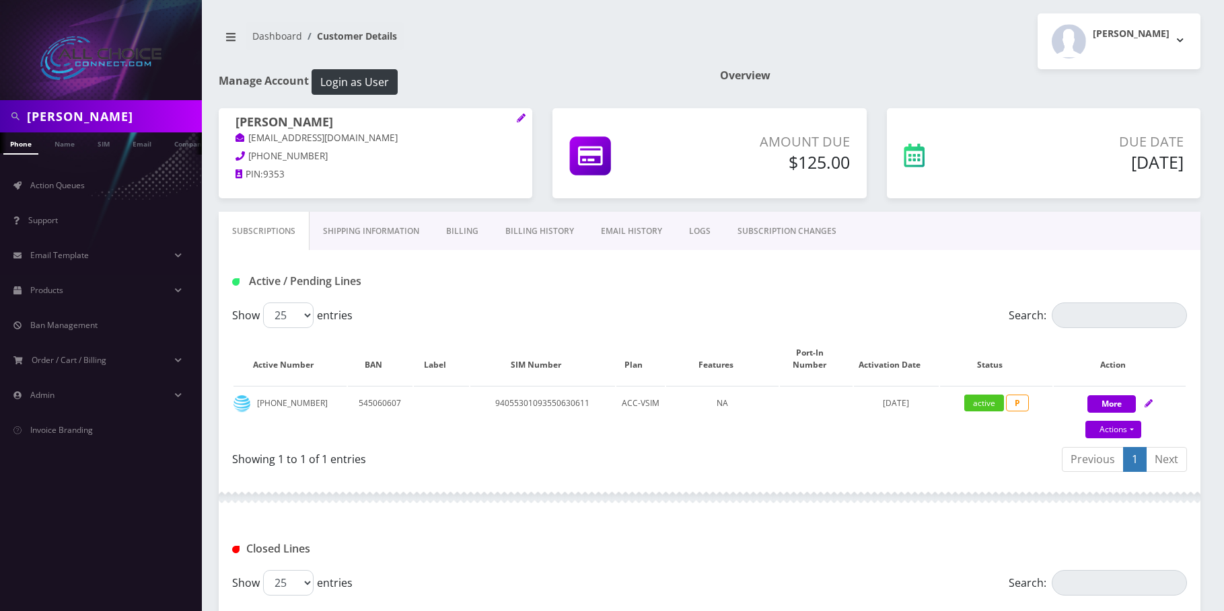
click at [49, 123] on input "Sam Piticaru" at bounding box center [113, 117] width 172 height 26
paste input "[PERSON_NAME]"
type input "[PERSON_NAME]"
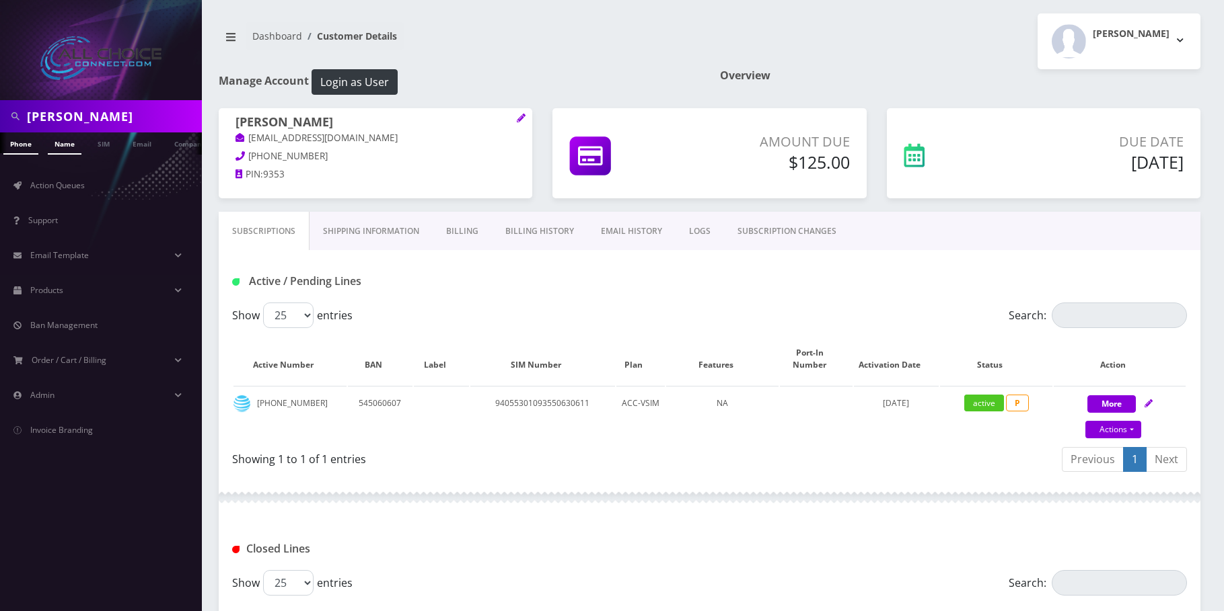
click at [67, 139] on link "Name" at bounding box center [65, 144] width 34 height 22
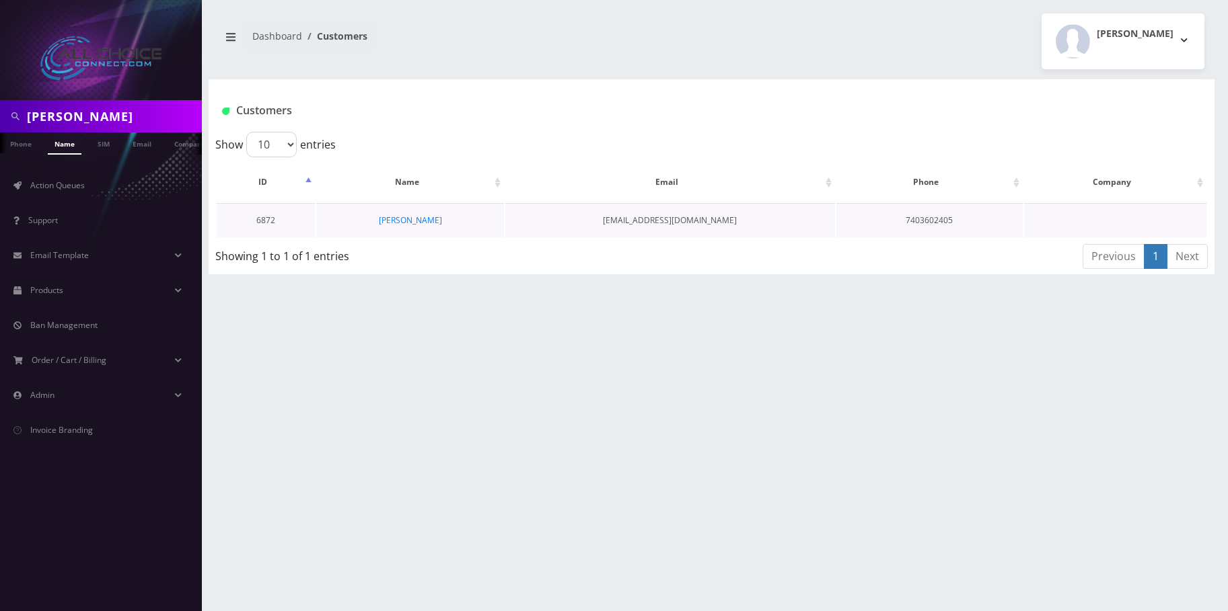
click at [416, 211] on td "[PERSON_NAME]" at bounding box center [410, 220] width 188 height 34
click at [416, 219] on link "[PERSON_NAME]" at bounding box center [410, 220] width 63 height 11
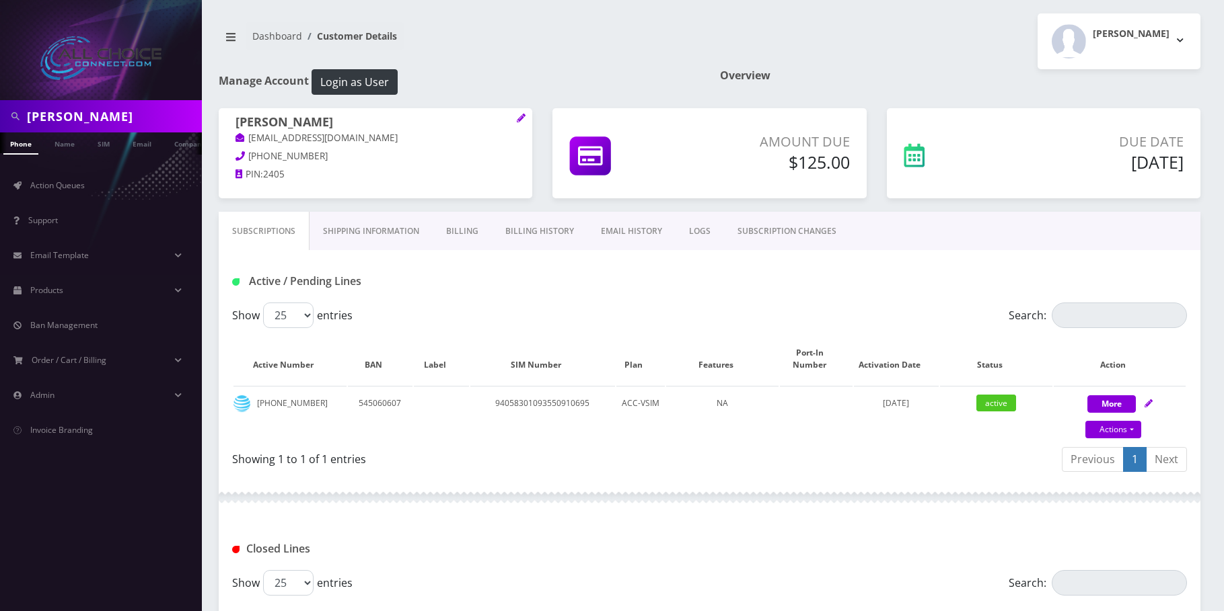
click at [38, 115] on input "Danielle Ball" at bounding box center [113, 117] width 172 height 26
paste input "Brian Taylor"
type input "Brian Taylor"
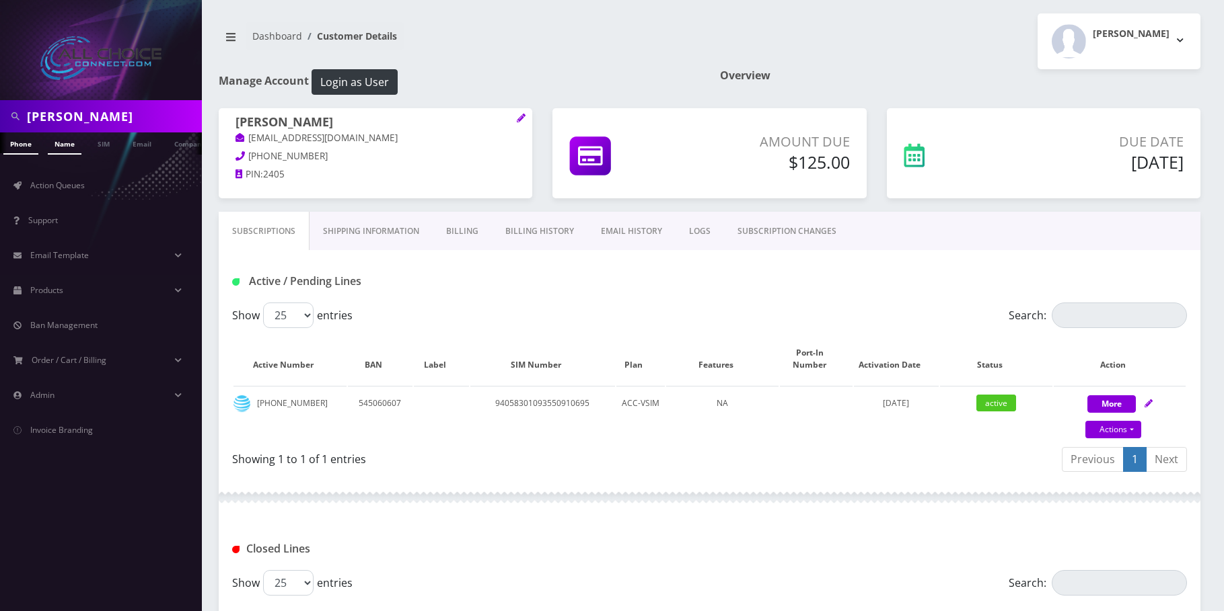
click at [63, 143] on link "Name" at bounding box center [65, 144] width 34 height 22
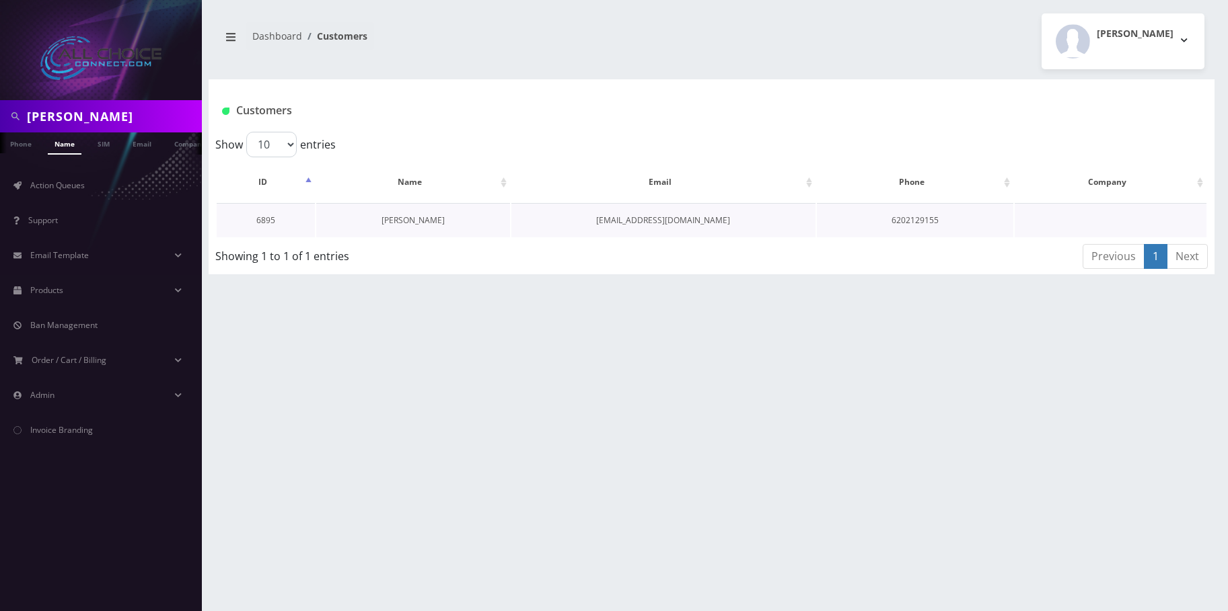
click at [410, 218] on link "[PERSON_NAME]" at bounding box center [412, 220] width 63 height 11
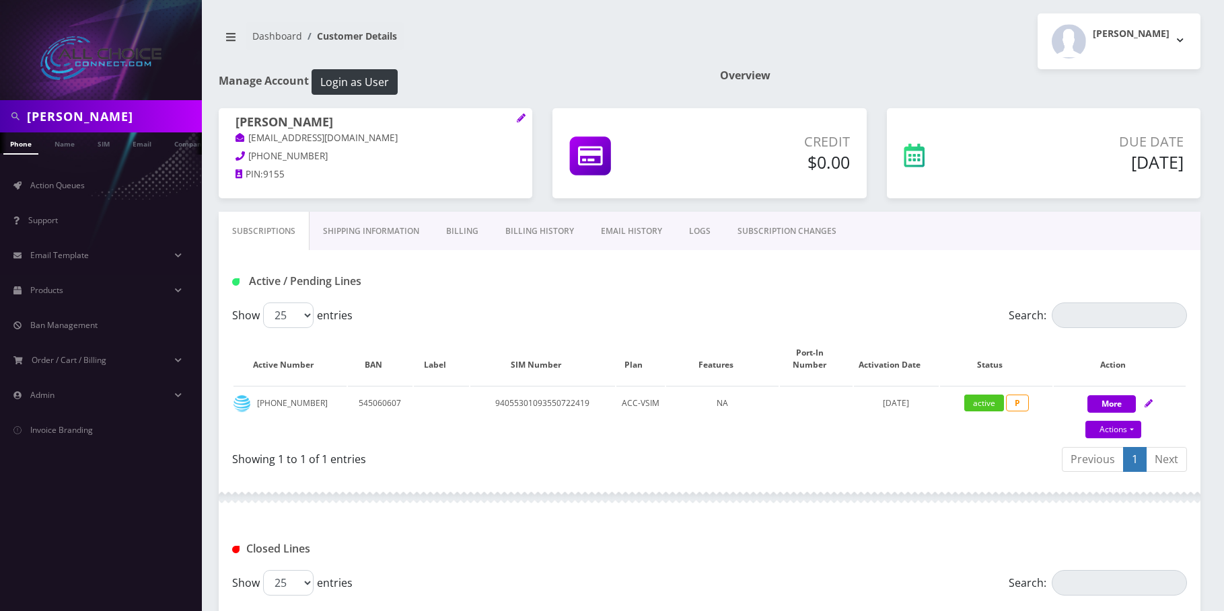
click at [32, 110] on input "[PERSON_NAME]" at bounding box center [113, 117] width 172 height 26
paste input "[PERSON_NAME]"
type input "[PERSON_NAME]"
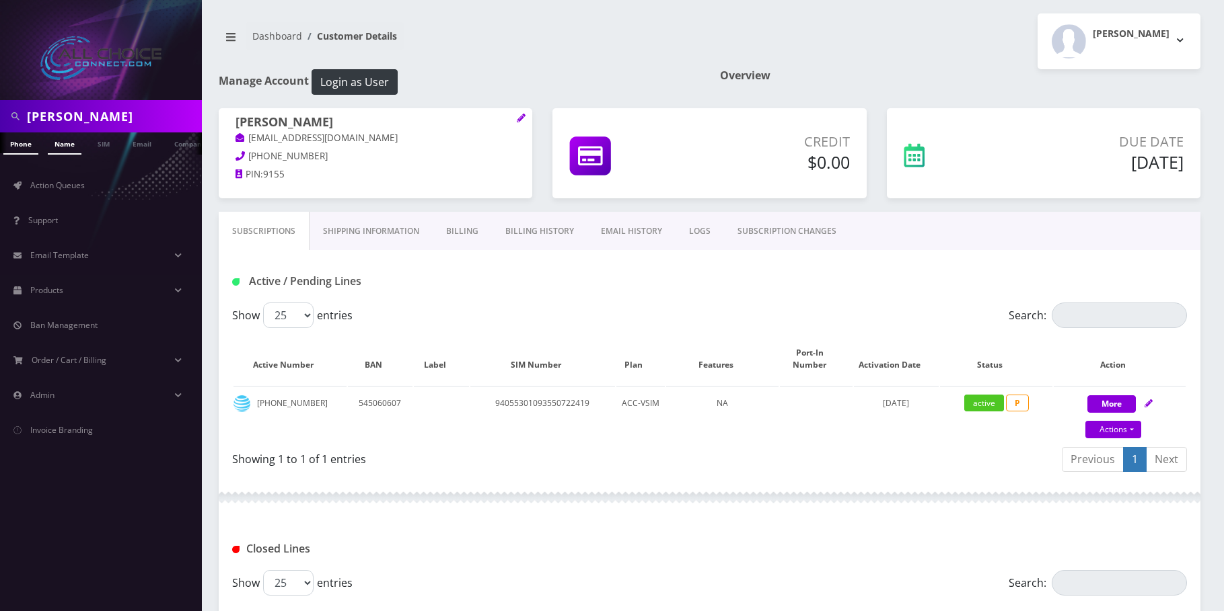
click at [61, 149] on link "Name" at bounding box center [65, 144] width 34 height 22
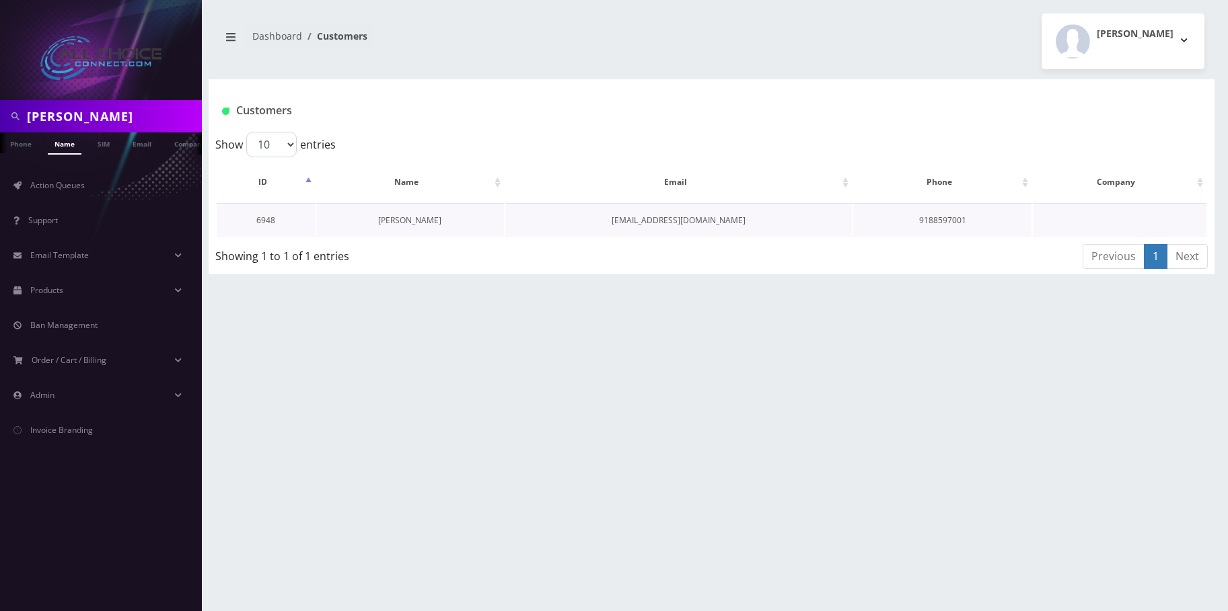
click at [403, 219] on link "Maria Bustos" at bounding box center [409, 220] width 63 height 11
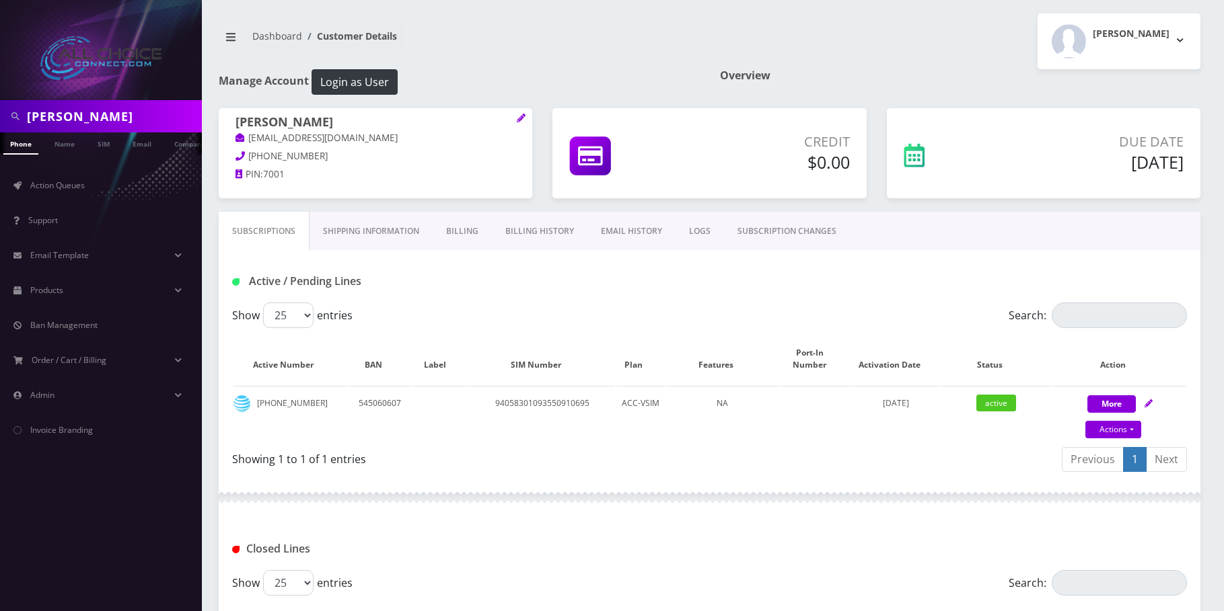
scroll to position [0, 7]
click at [77, 120] on input "Maria Bustos" at bounding box center [113, 117] width 172 height 26
paste input "ichael Talaksen"
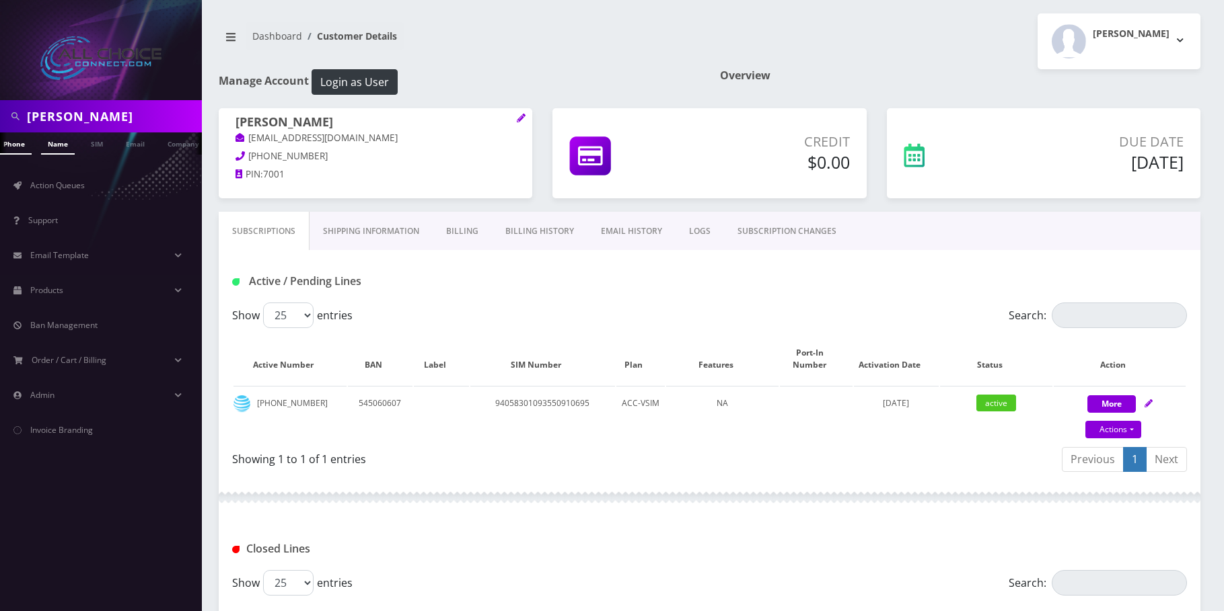
type input "[PERSON_NAME]"
click at [60, 144] on link "Name" at bounding box center [58, 144] width 34 height 22
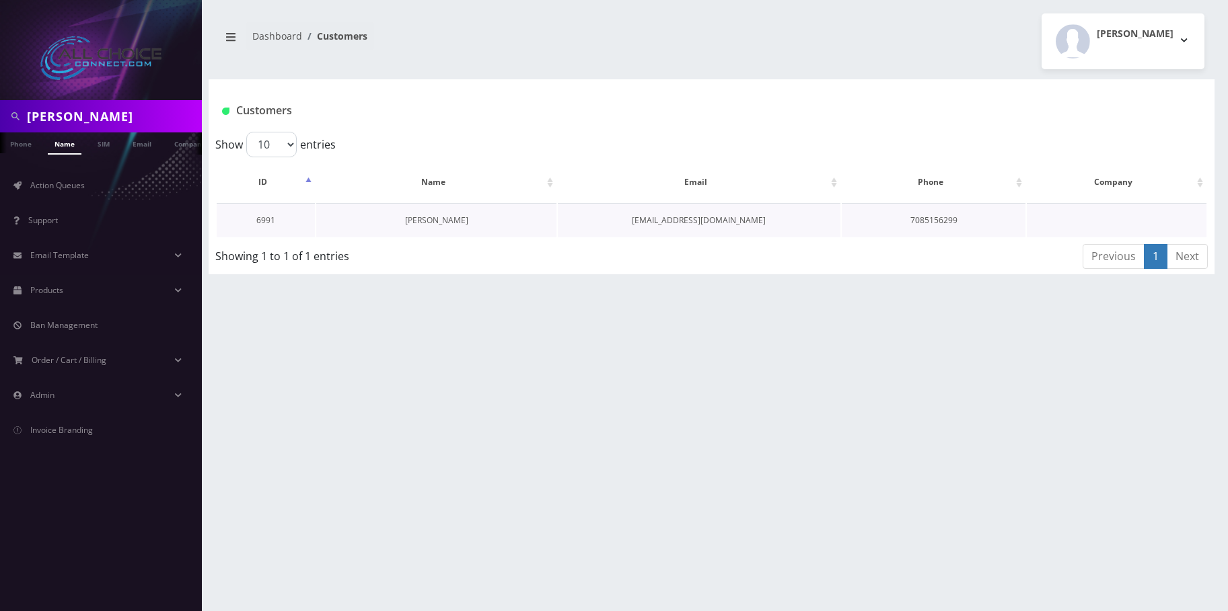
click at [427, 217] on link "[PERSON_NAME]" at bounding box center [436, 220] width 63 height 11
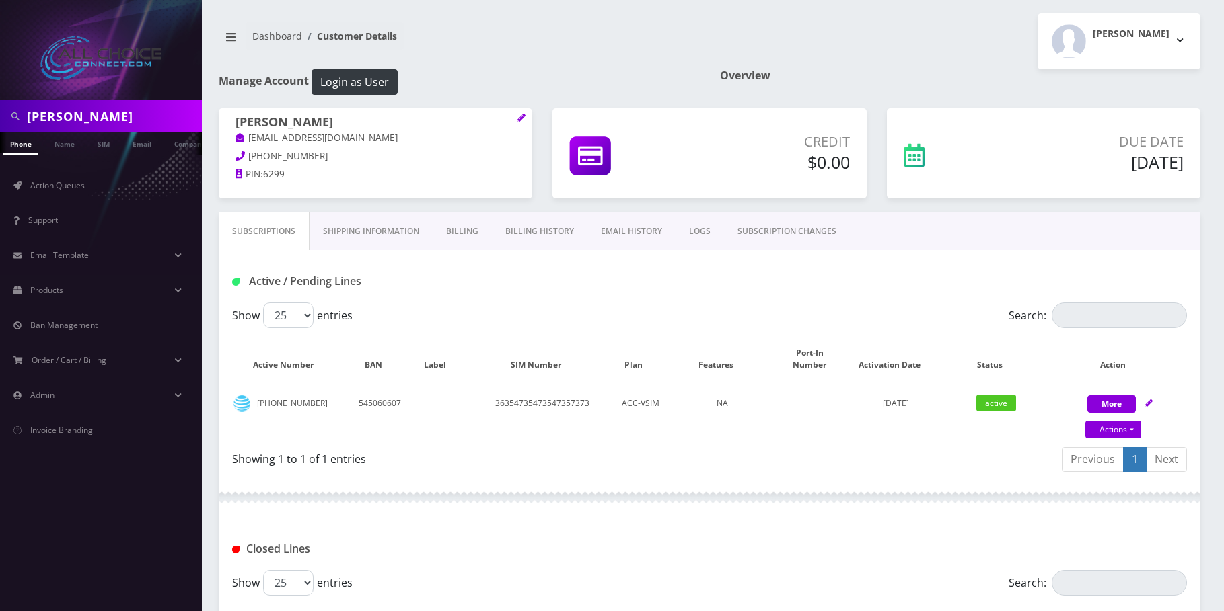
click at [59, 114] on input "[PERSON_NAME]" at bounding box center [113, 117] width 172 height 26
click at [59, 114] on input "Michael Talaksen" at bounding box center [113, 117] width 172 height 26
click at [60, 114] on input "Michael Talaksen" at bounding box center [113, 117] width 172 height 26
paste input "[PERSON_NAME]"
type input "[PERSON_NAME]"
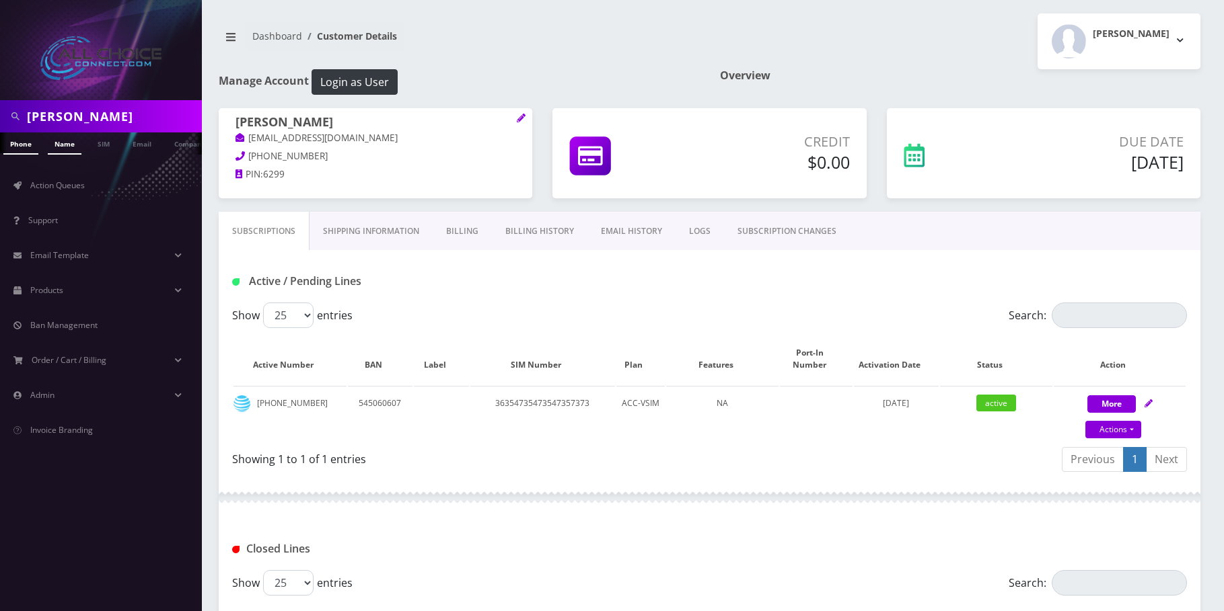
click at [73, 145] on link "Name" at bounding box center [65, 144] width 34 height 22
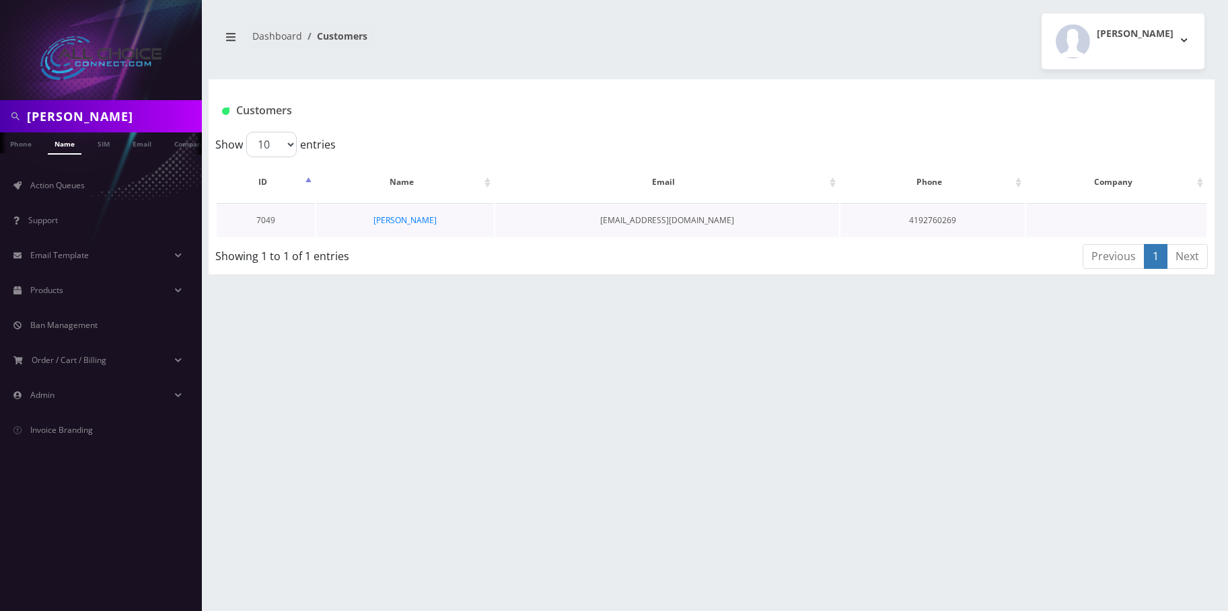
click at [398, 211] on td "[PERSON_NAME]" at bounding box center [404, 220] width 177 height 34
click at [398, 217] on link "[PERSON_NAME]" at bounding box center [404, 220] width 63 height 11
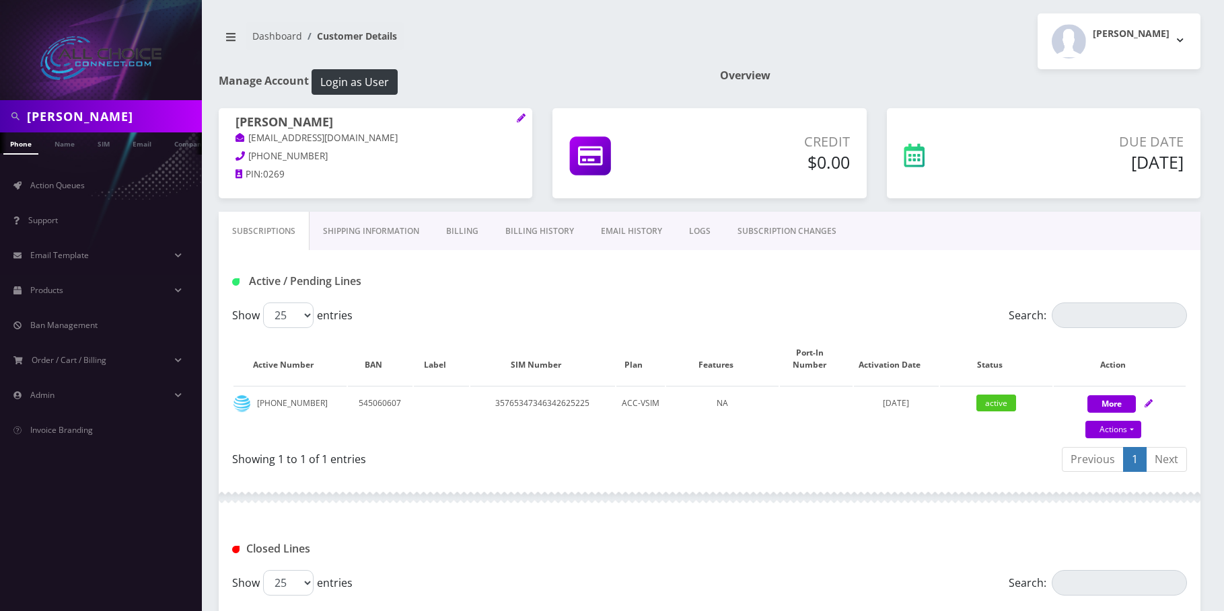
scroll to position [0, 7]
click at [85, 118] on input "Gene Smith" at bounding box center [113, 117] width 172 height 26
drag, startPoint x: 85, startPoint y: 118, endPoint x: 76, endPoint y: 132, distance: 17.0
click at [85, 120] on input "Gene Smith" at bounding box center [113, 117] width 172 height 26
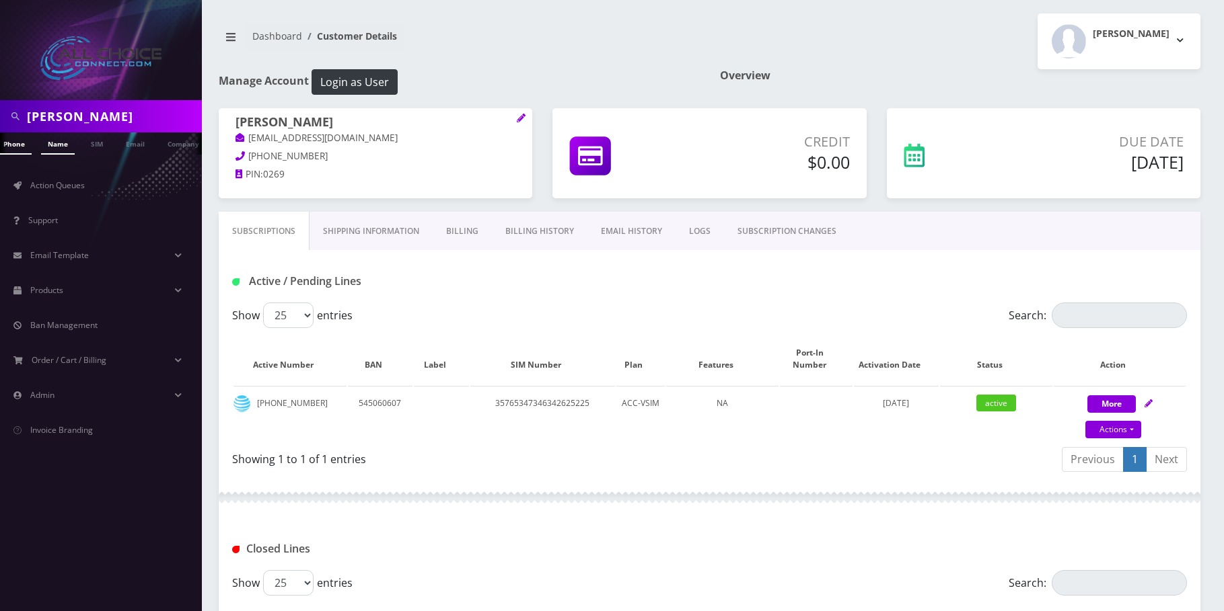
paste input "Brandy Henn"
type input "Brandy Henn"
click at [54, 145] on link "Name" at bounding box center [58, 144] width 34 height 22
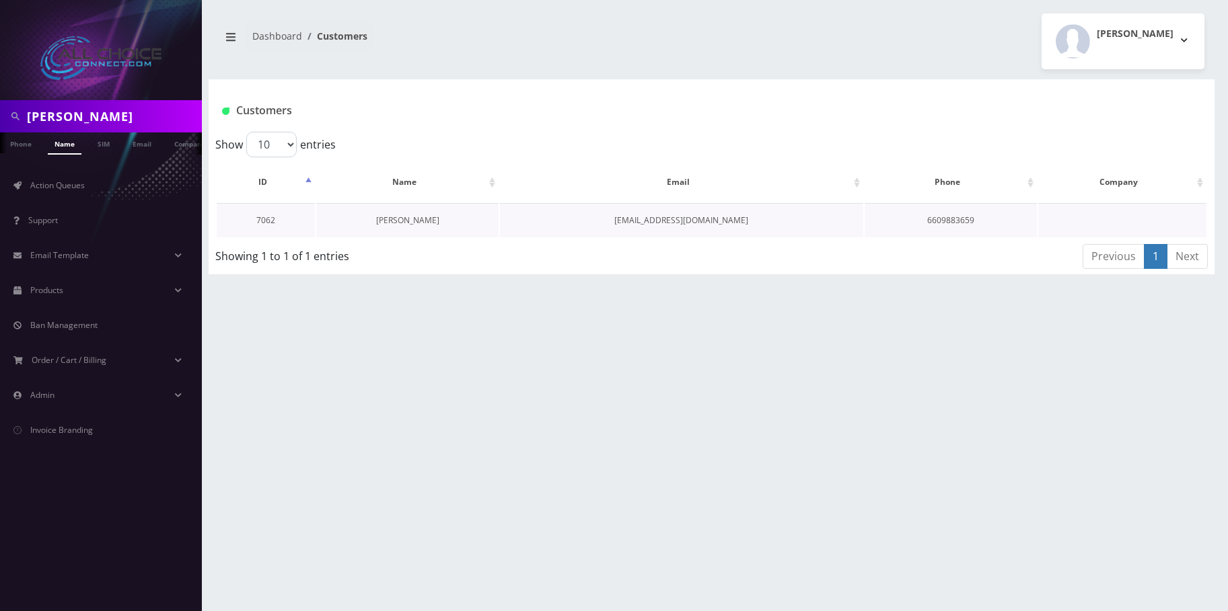
click at [385, 217] on link "[PERSON_NAME]" at bounding box center [407, 220] width 63 height 11
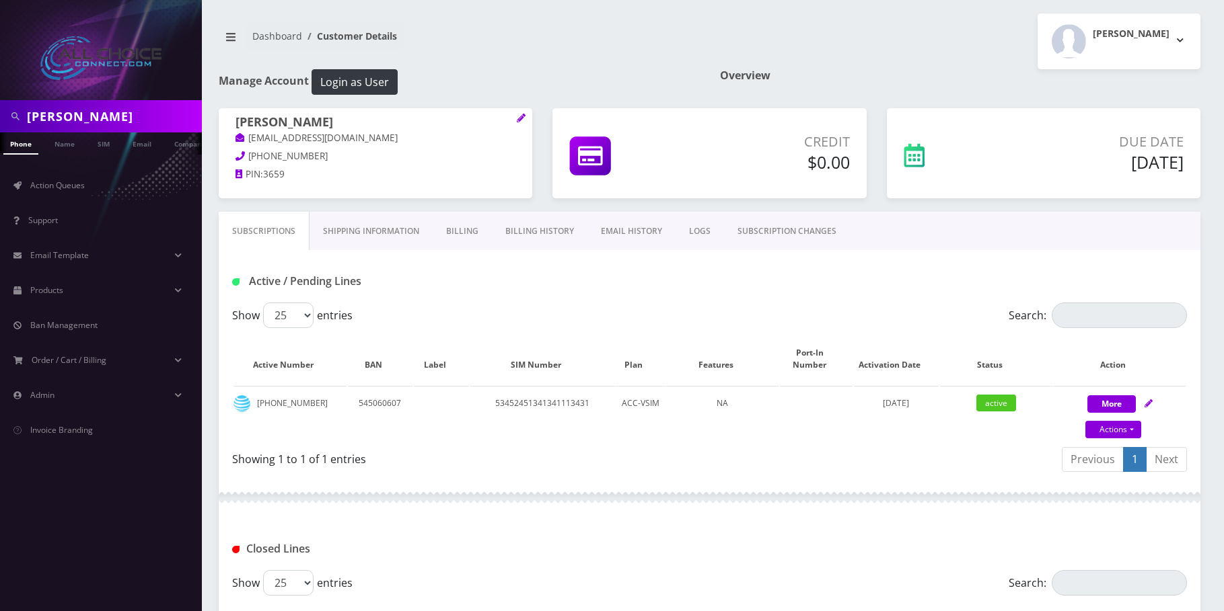
click at [86, 106] on input "[PERSON_NAME]" at bounding box center [113, 117] width 172 height 26
paste input "Worth Whitney"
type input "Worth Whitney"
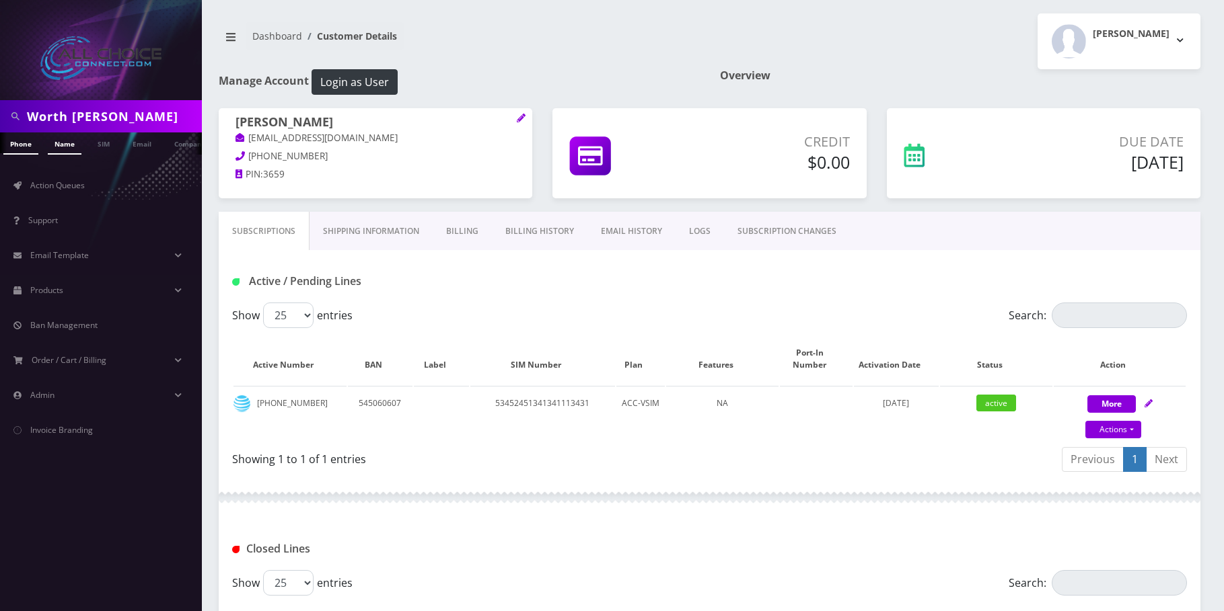
click at [70, 144] on link "Name" at bounding box center [65, 144] width 34 height 22
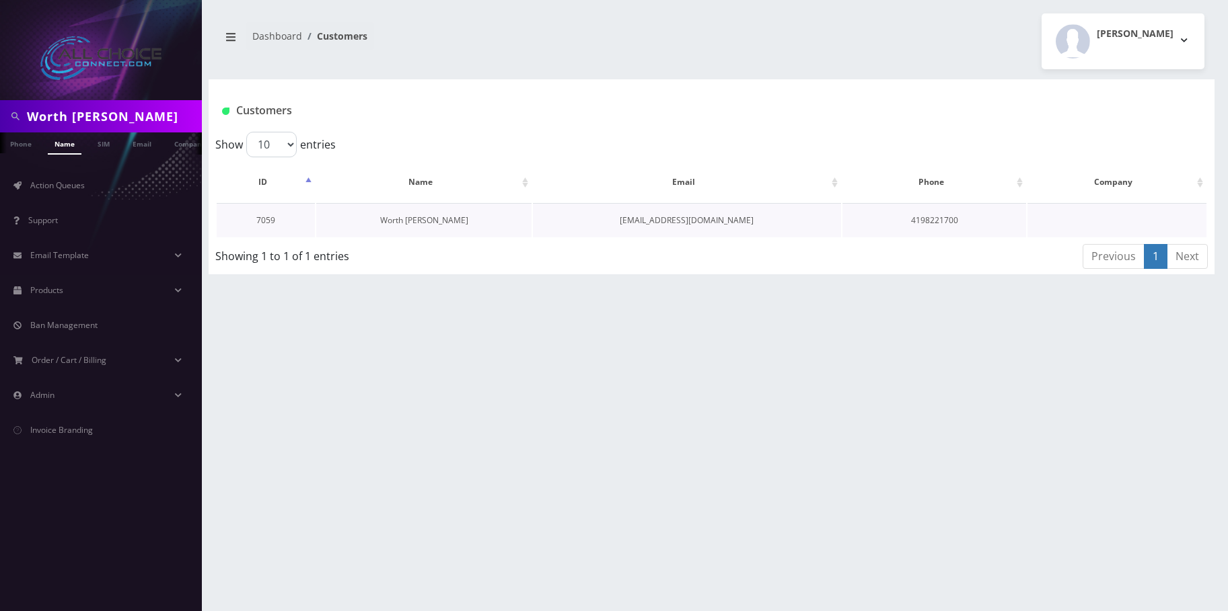
click at [417, 216] on link "Worth Whitney" at bounding box center [424, 220] width 88 height 11
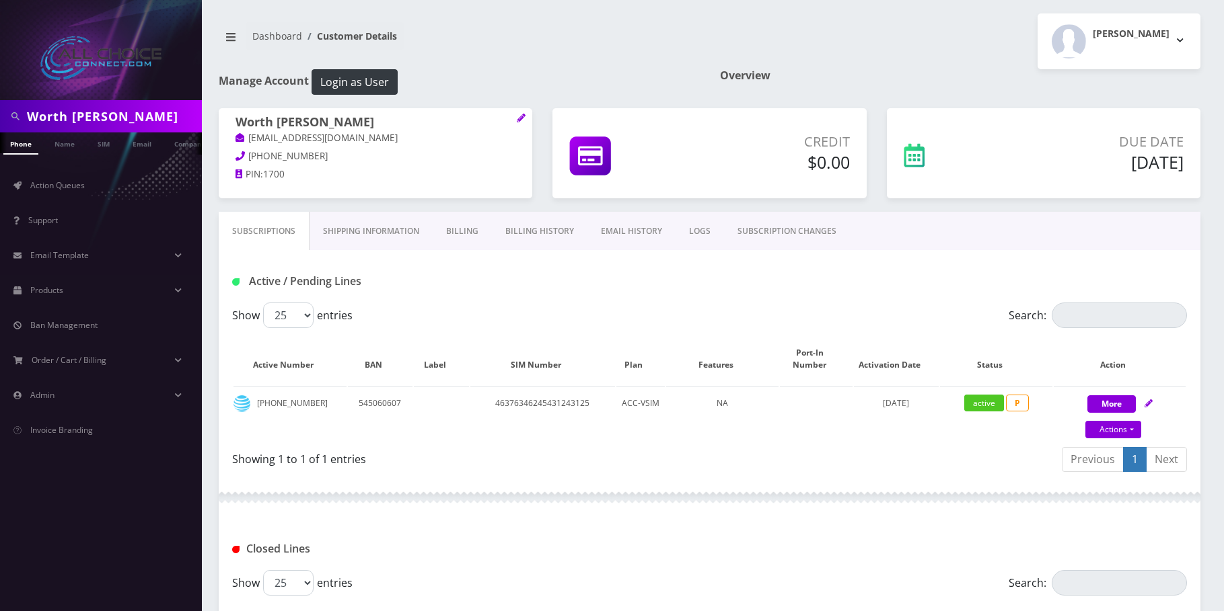
click at [30, 112] on input "Worth Whitney" at bounding box center [113, 117] width 172 height 26
paste input "[PERSON_NAME]"
type input "[PERSON_NAME]"
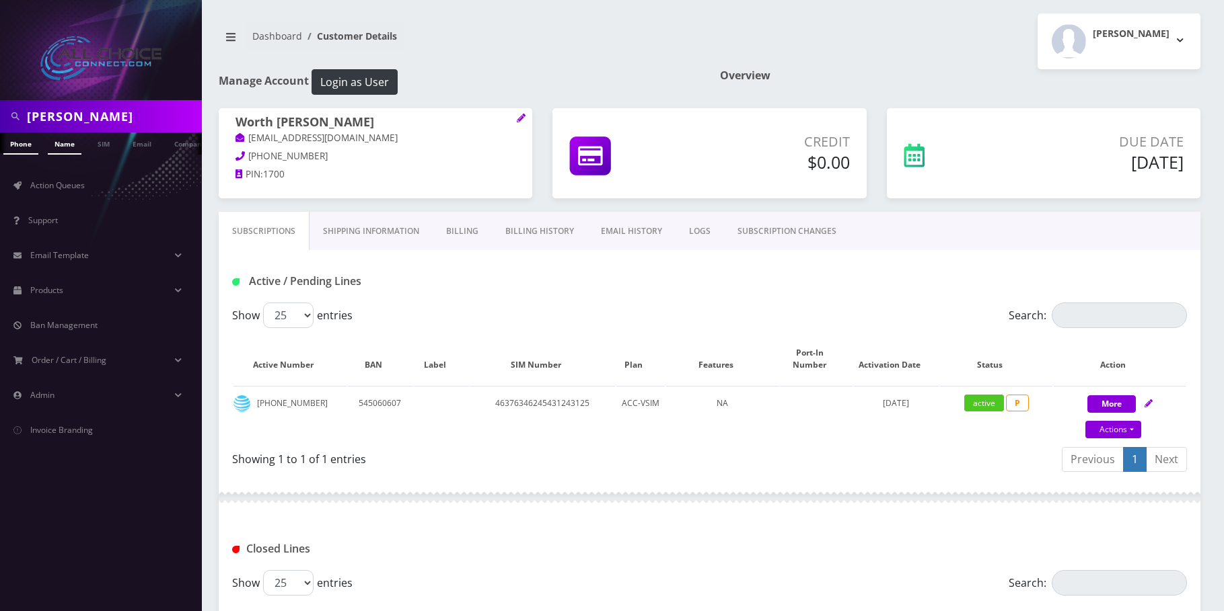
click at [68, 147] on link "Name" at bounding box center [65, 144] width 34 height 22
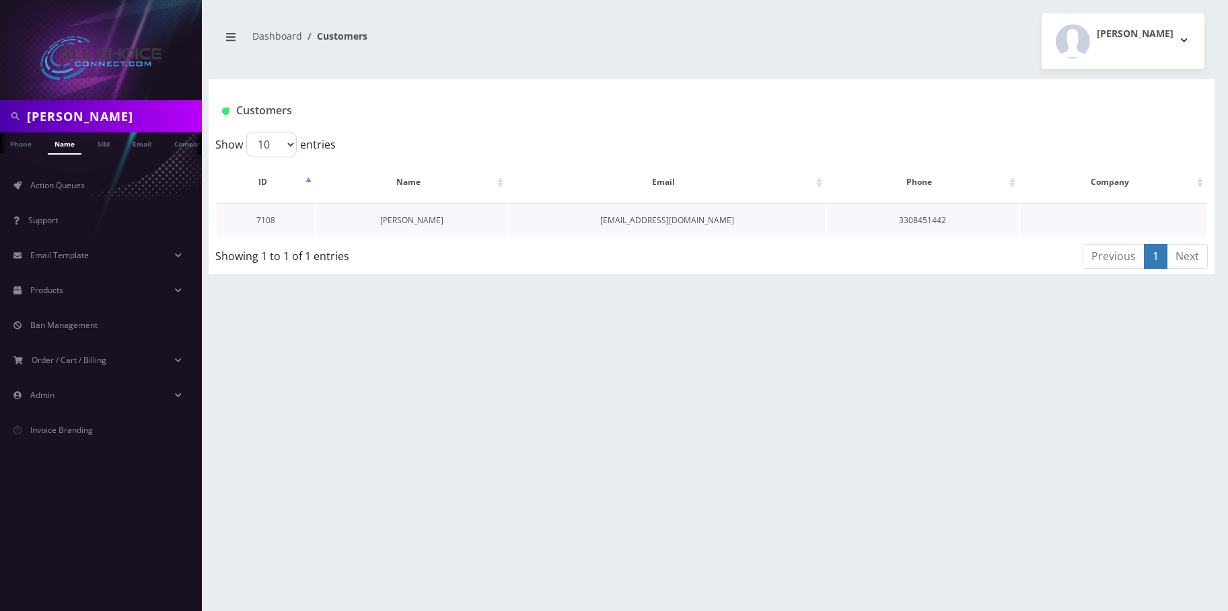
click at [404, 219] on link "[PERSON_NAME]" at bounding box center [411, 220] width 63 height 11
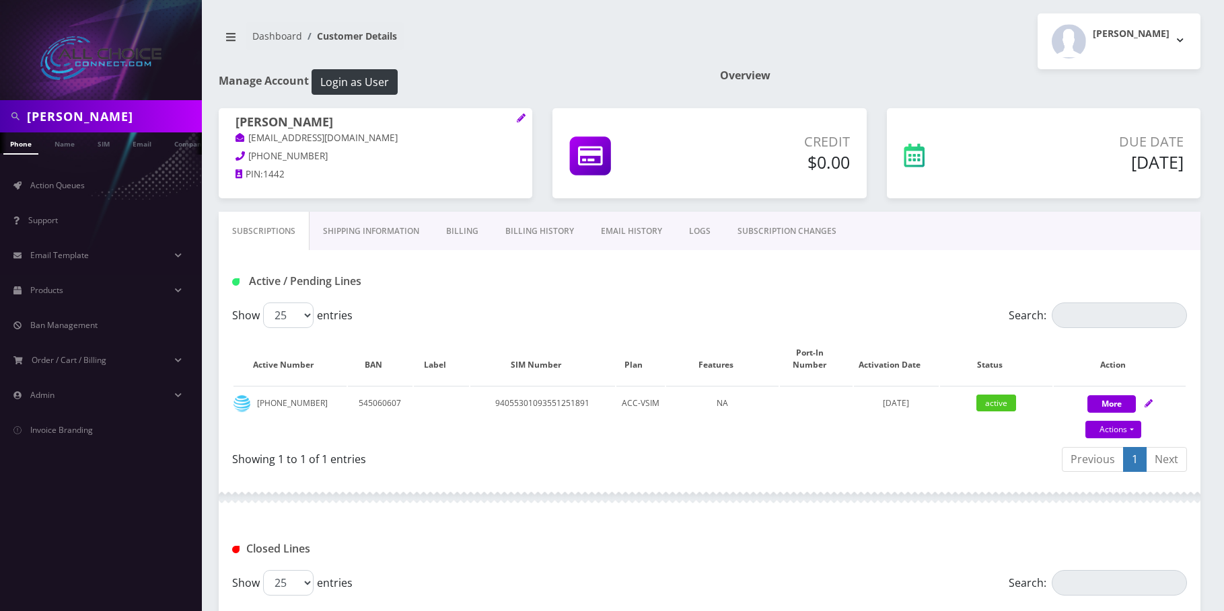
click at [67, 116] on input "[PERSON_NAME]" at bounding box center [113, 117] width 172 height 26
click at [67, 116] on input "Ariel Ziruolo" at bounding box center [113, 117] width 172 height 26
paste input "[PERSON_NAME]"
type input "[PERSON_NAME]"
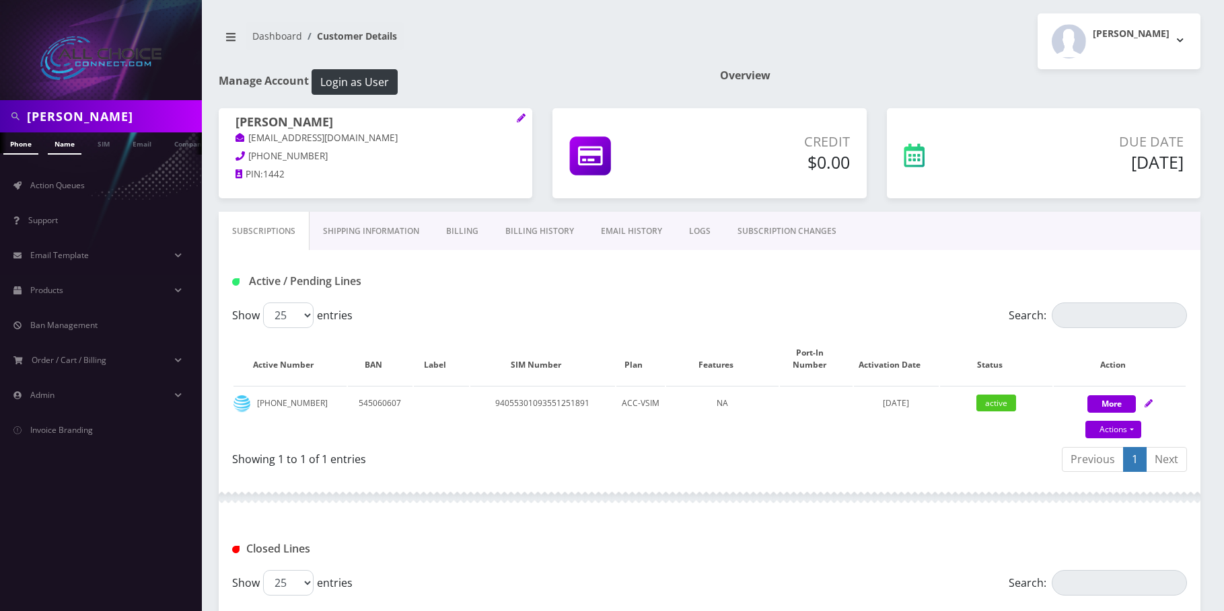
click at [57, 145] on link "Name" at bounding box center [65, 144] width 34 height 22
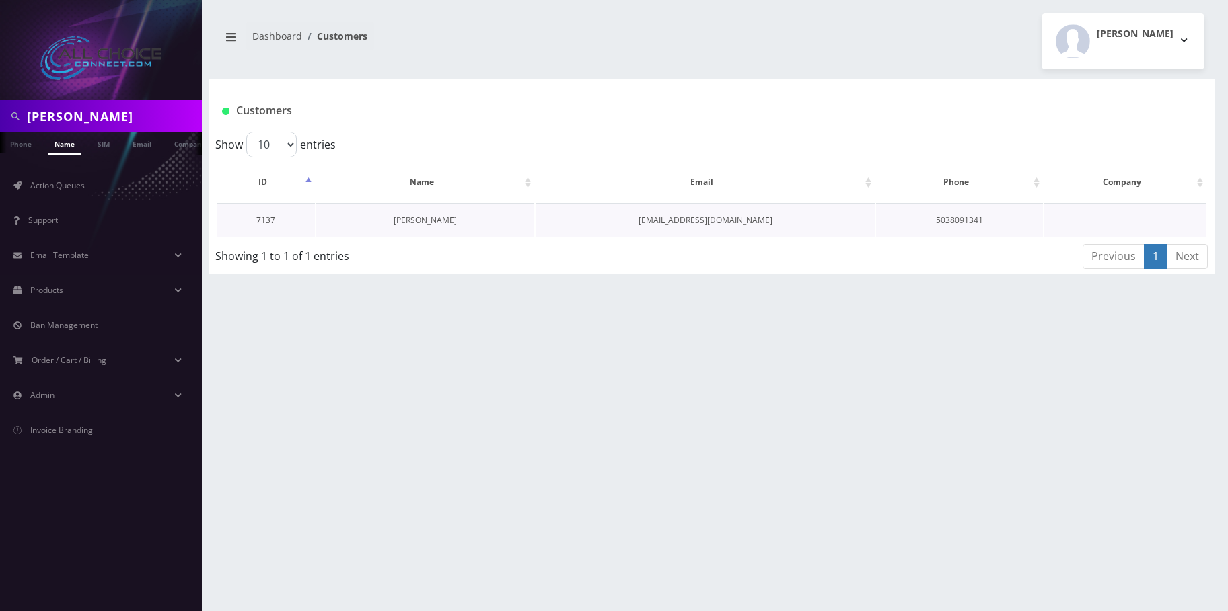
click at [443, 224] on link "[PERSON_NAME]" at bounding box center [424, 220] width 63 height 11
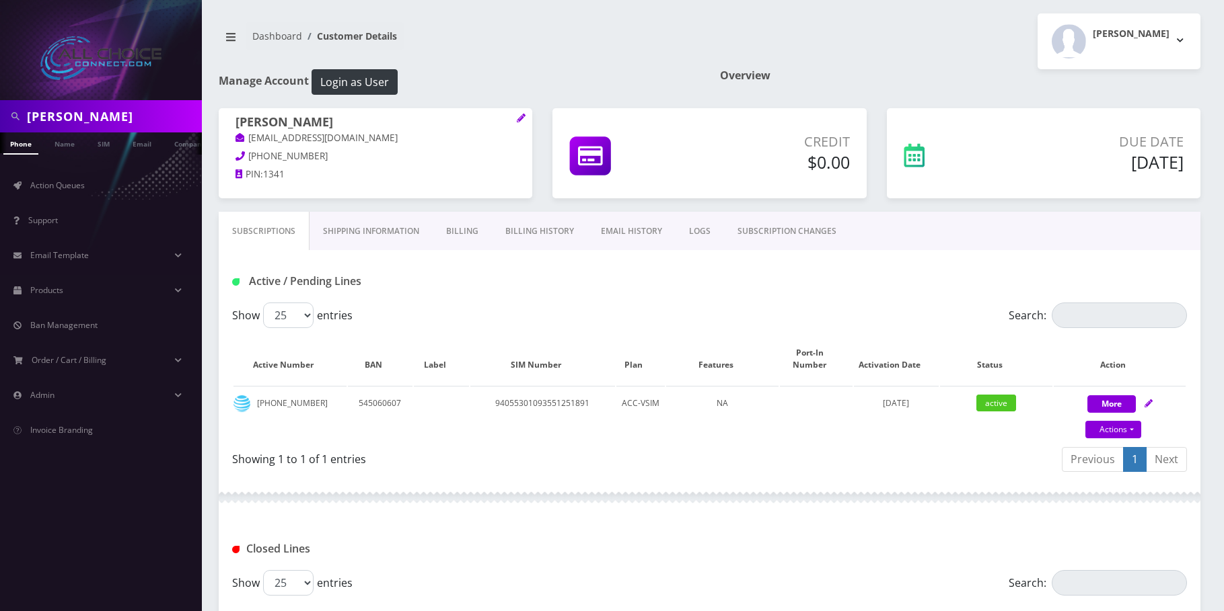
click at [111, 114] on input "Randy Robertson" at bounding box center [113, 117] width 172 height 26
drag, startPoint x: 111, startPoint y: 114, endPoint x: 108, endPoint y: 125, distance: 11.9
click at [111, 114] on input "Randy Robertson" at bounding box center [113, 117] width 172 height 26
paste input "Cori Seth"
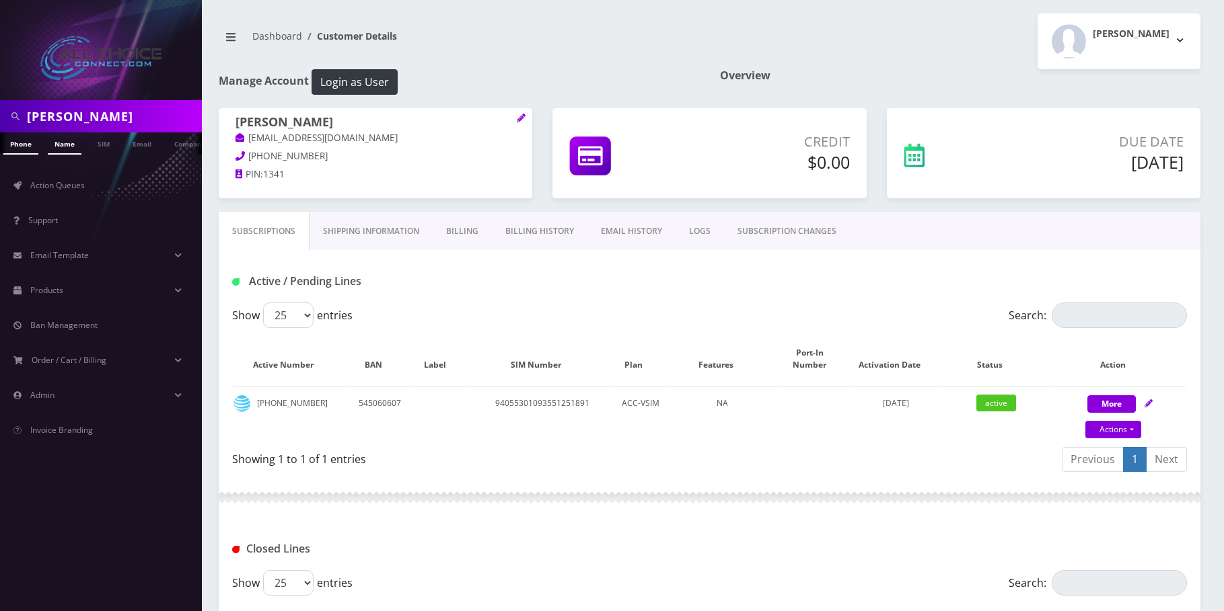
type input "Cori Seth"
click at [77, 149] on link "Name" at bounding box center [65, 144] width 34 height 22
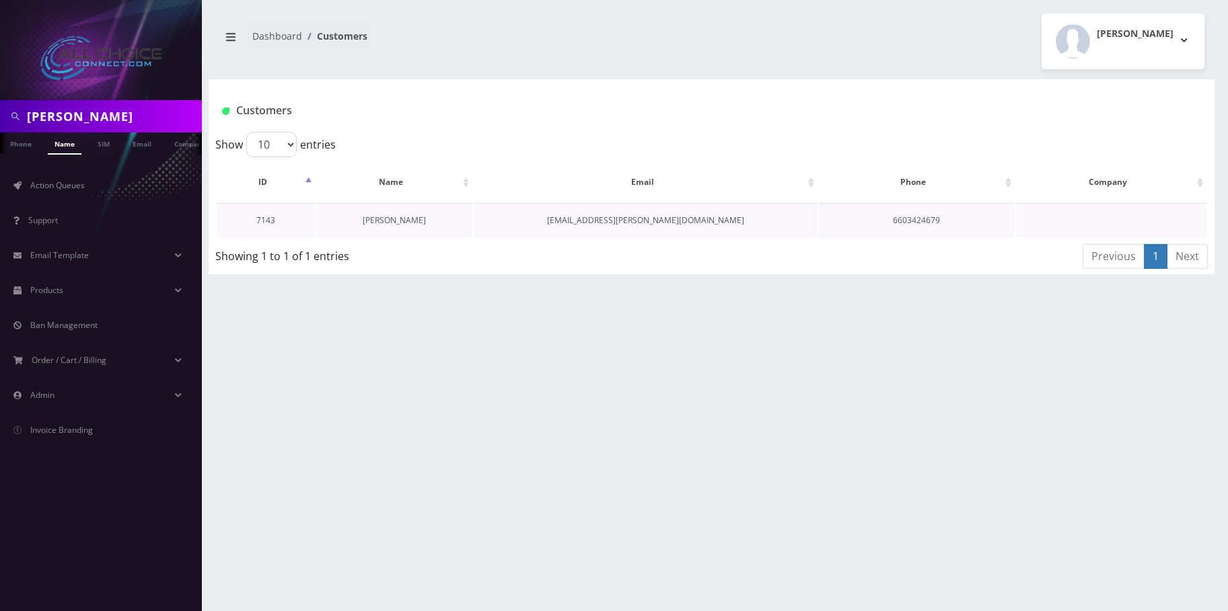
click at [389, 219] on link "[PERSON_NAME]" at bounding box center [394, 220] width 63 height 11
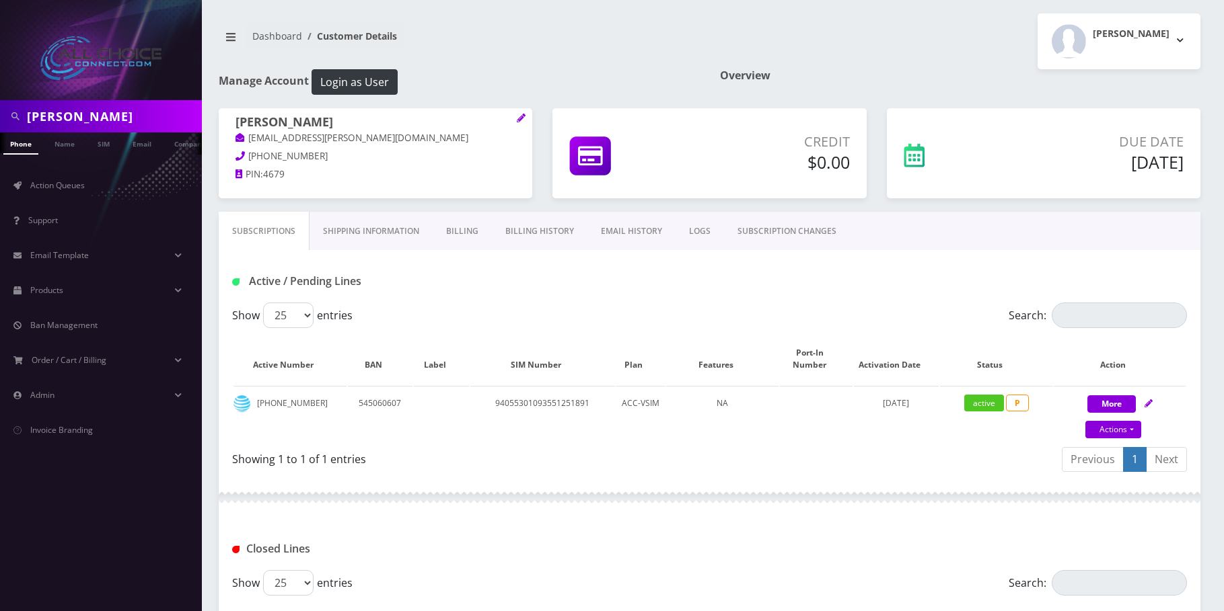
click at [99, 118] on input "Cori Seth" at bounding box center [113, 117] width 172 height 26
paste input "[PERSON_NAME]"
type input "[PERSON_NAME]"
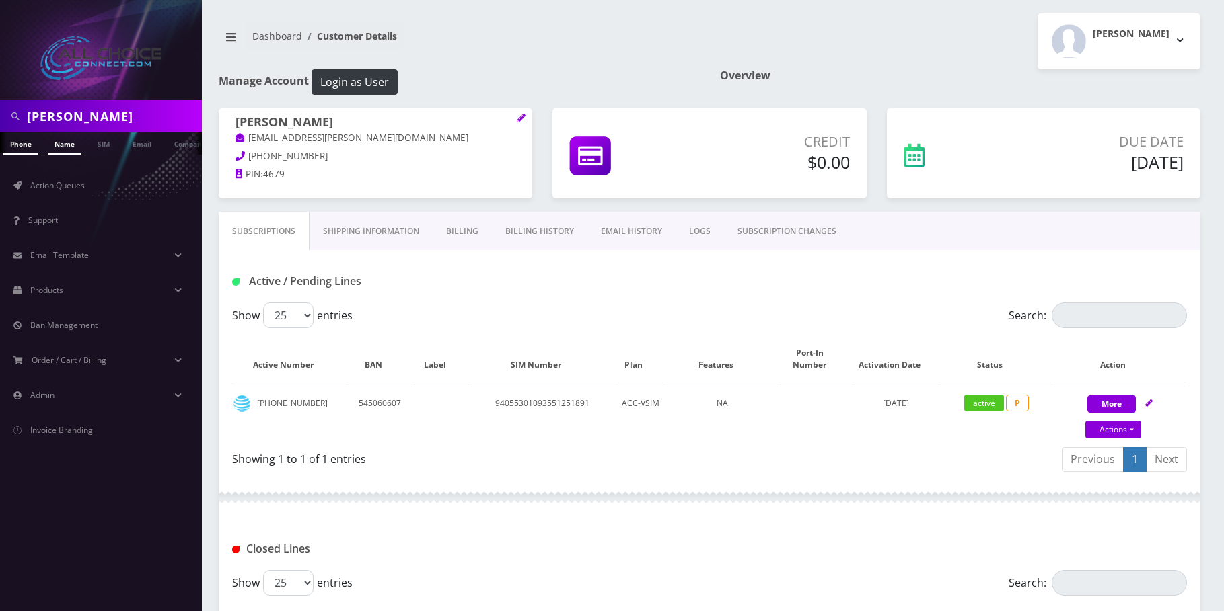
click at [69, 142] on link "Name" at bounding box center [65, 144] width 34 height 22
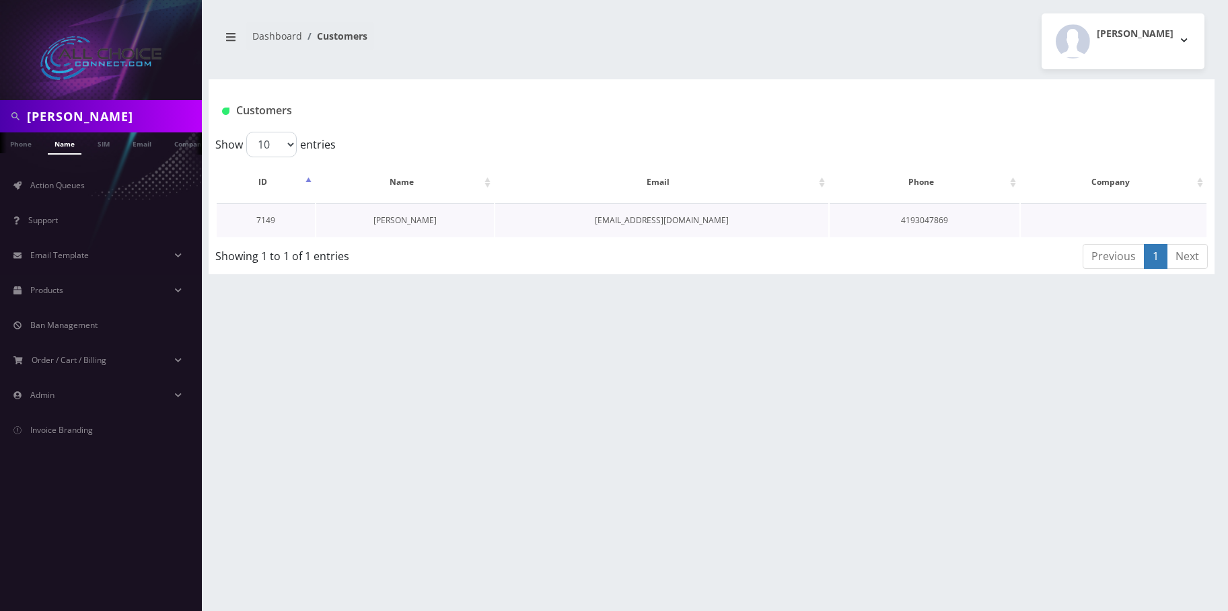
click at [406, 223] on link "[PERSON_NAME]" at bounding box center [404, 220] width 63 height 11
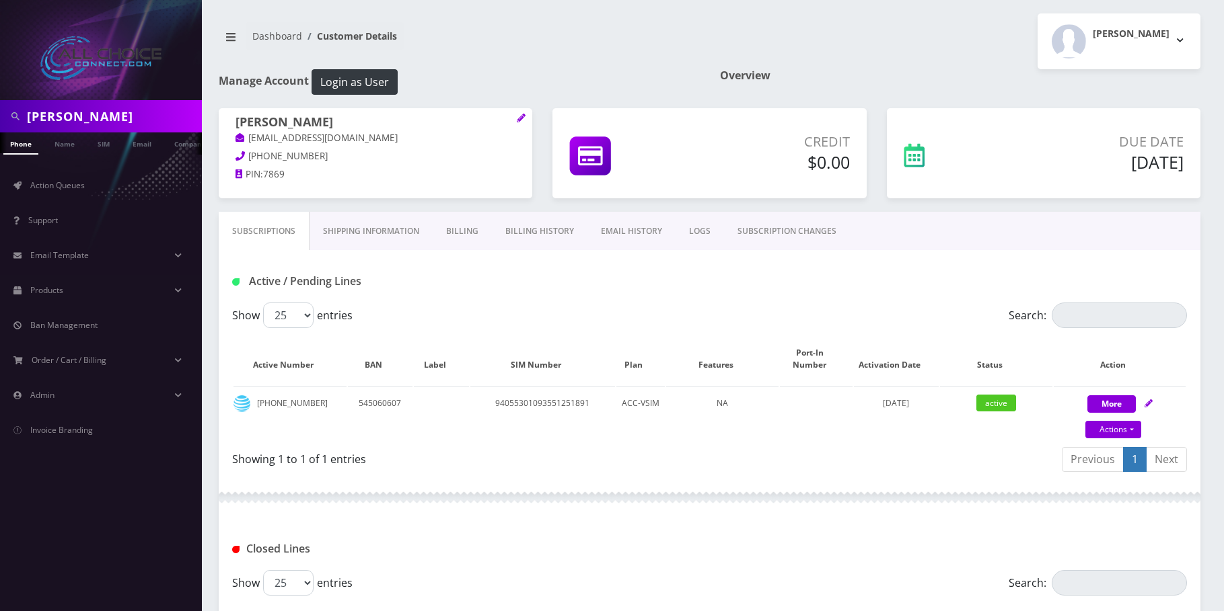
click at [70, 112] on input "Riley Reese" at bounding box center [113, 117] width 172 height 26
paste input "Heather Cran"
type input "Heather Crane"
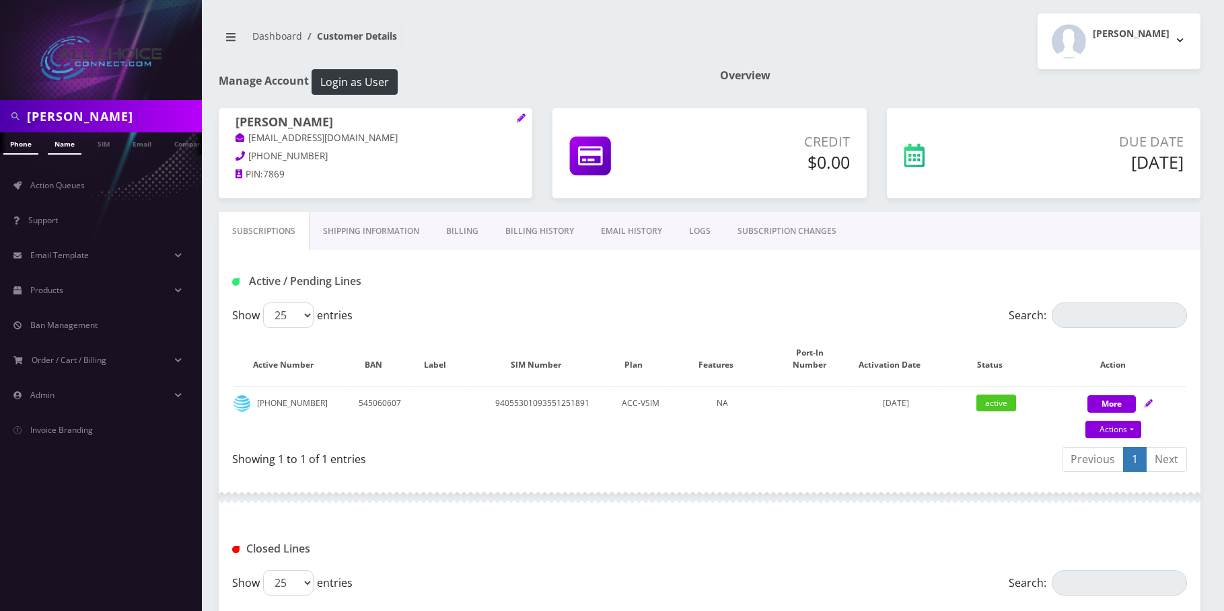
click at [65, 143] on link "Name" at bounding box center [65, 144] width 34 height 22
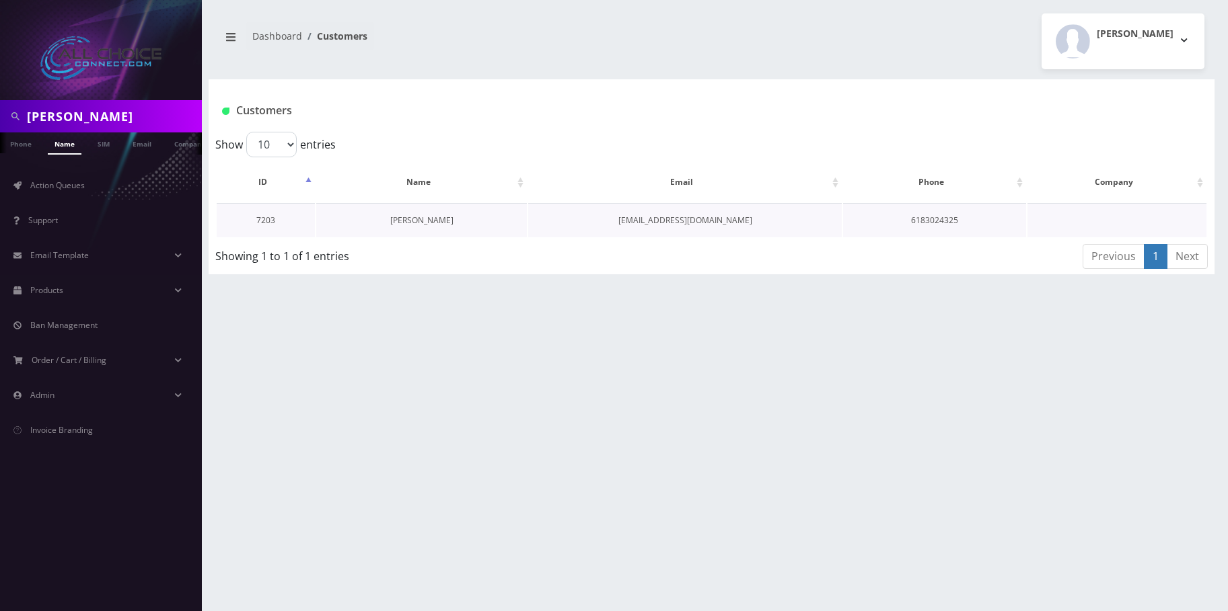
click at [432, 223] on link "[PERSON_NAME]" at bounding box center [421, 220] width 63 height 11
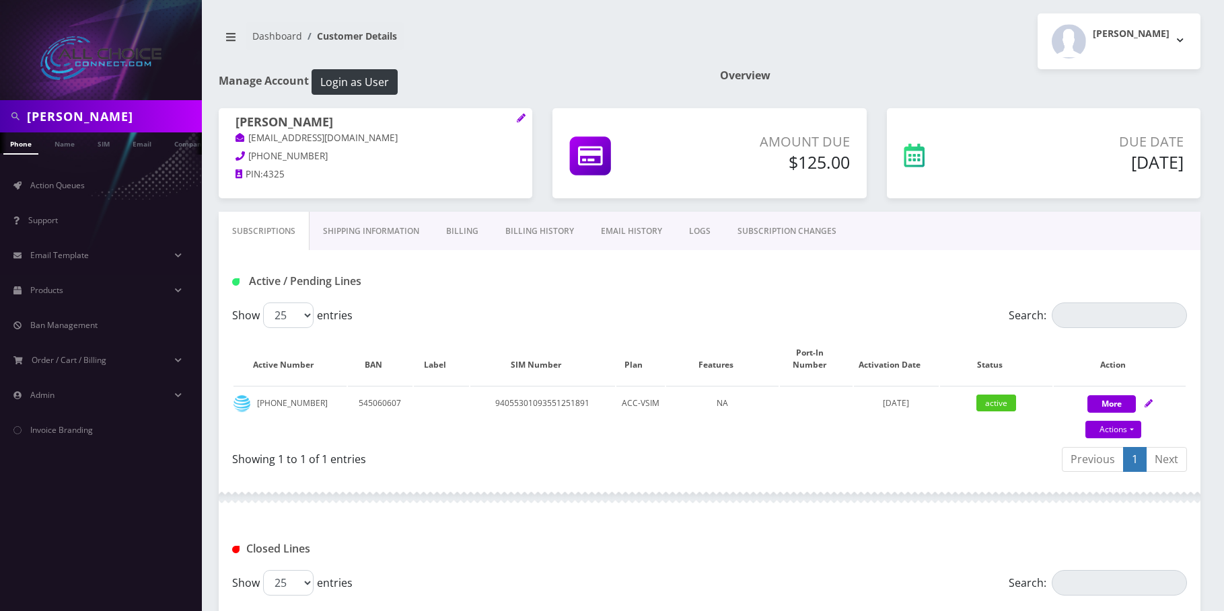
click at [52, 109] on input "Heather Crane" at bounding box center [113, 117] width 172 height 26
paste input "[PERSON_NAME]"
type input "[PERSON_NAME]"
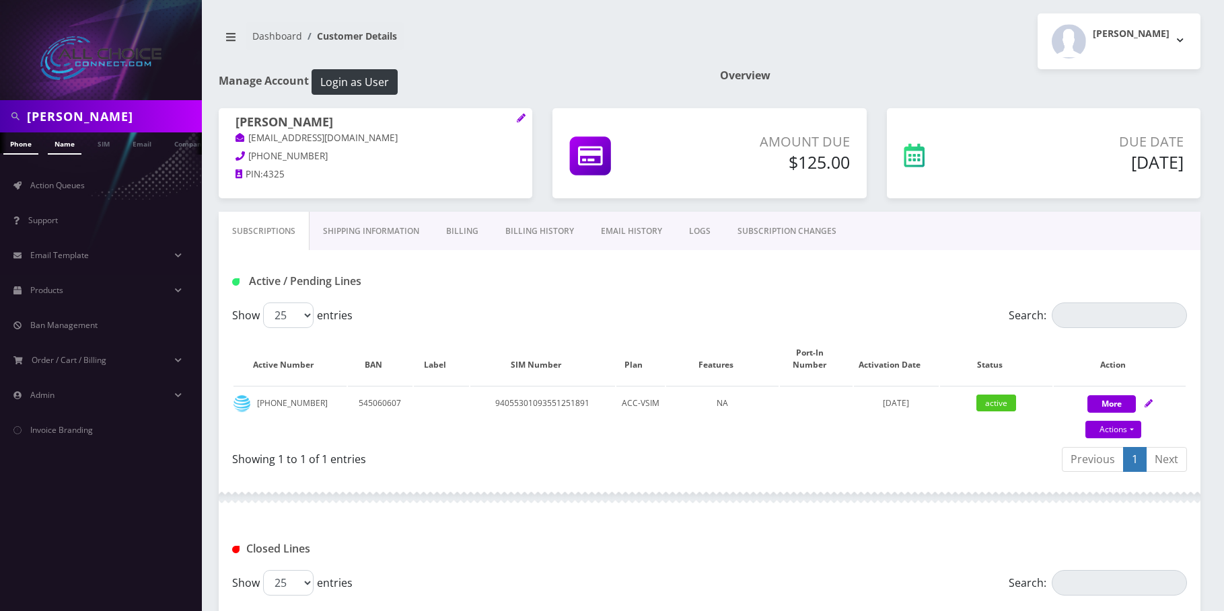
click at [64, 145] on link "Name" at bounding box center [65, 144] width 34 height 22
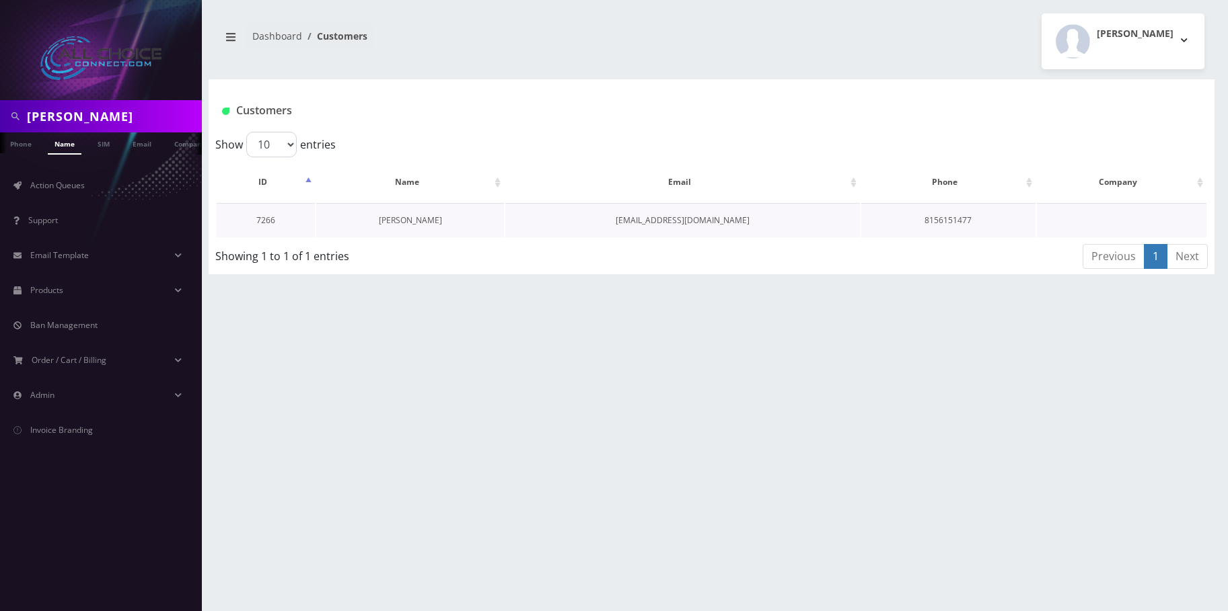
click at [418, 217] on link "[PERSON_NAME]" at bounding box center [410, 220] width 63 height 11
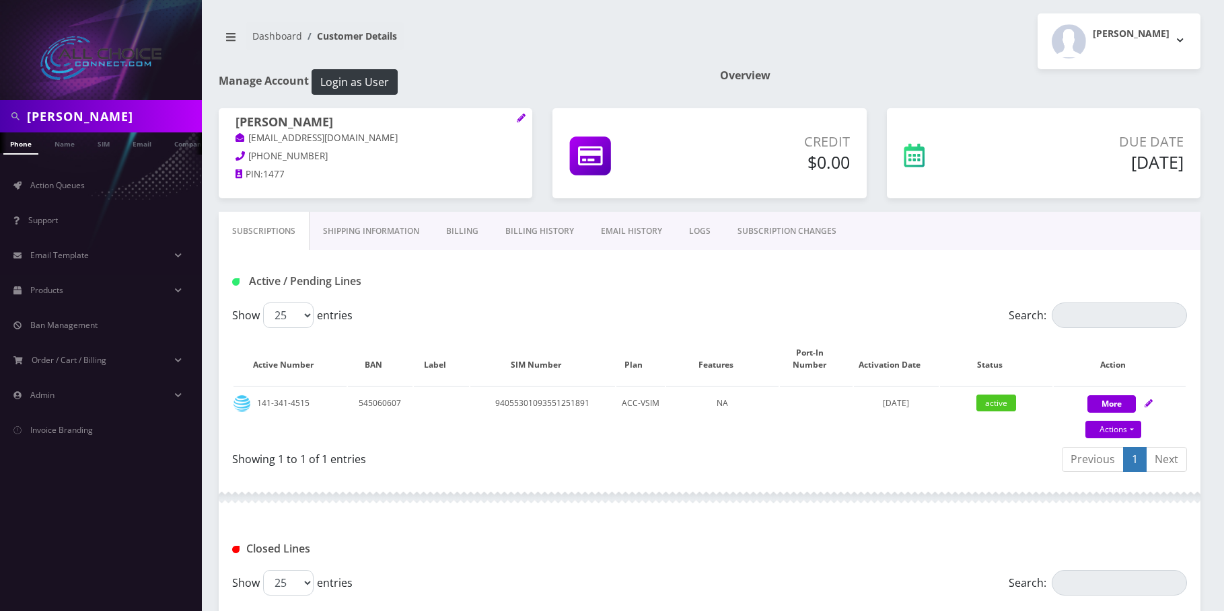
click at [52, 107] on input "[PERSON_NAME]" at bounding box center [113, 117] width 172 height 26
drag, startPoint x: 52, startPoint y: 107, endPoint x: 63, endPoint y: 115, distance: 13.5
click at [55, 108] on input "[PERSON_NAME]" at bounding box center [113, 117] width 172 height 26
paste input "[PERSON_NAME]"
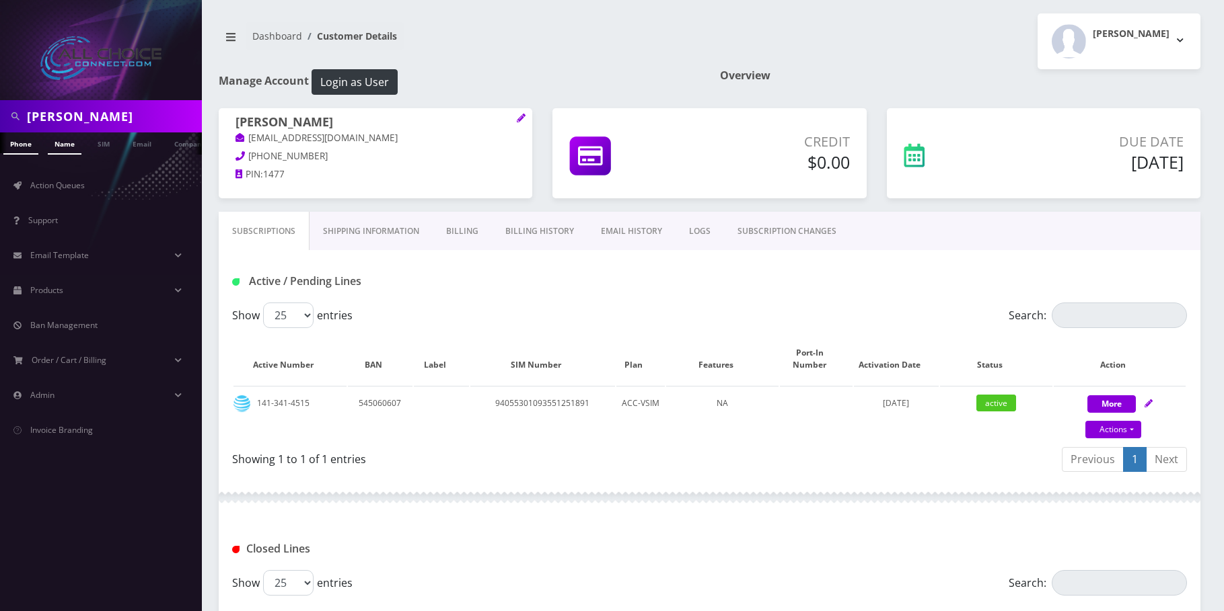
type input "[PERSON_NAME]"
click at [62, 146] on link "Name" at bounding box center [65, 144] width 34 height 22
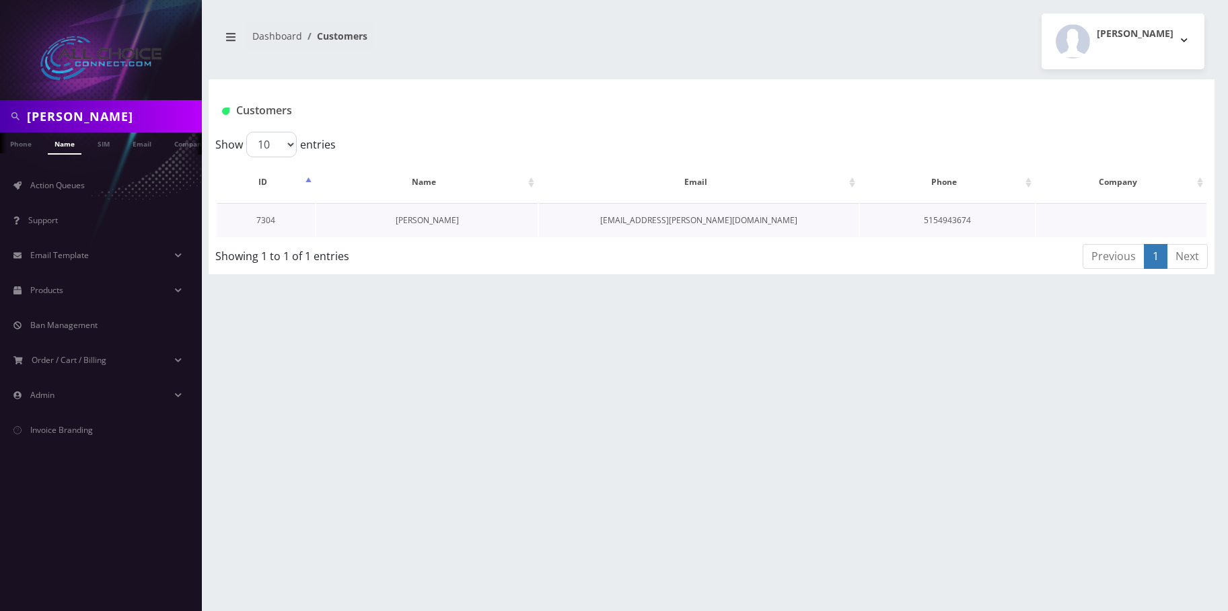
click at [451, 223] on link "Ashley Linscheid" at bounding box center [427, 220] width 63 height 11
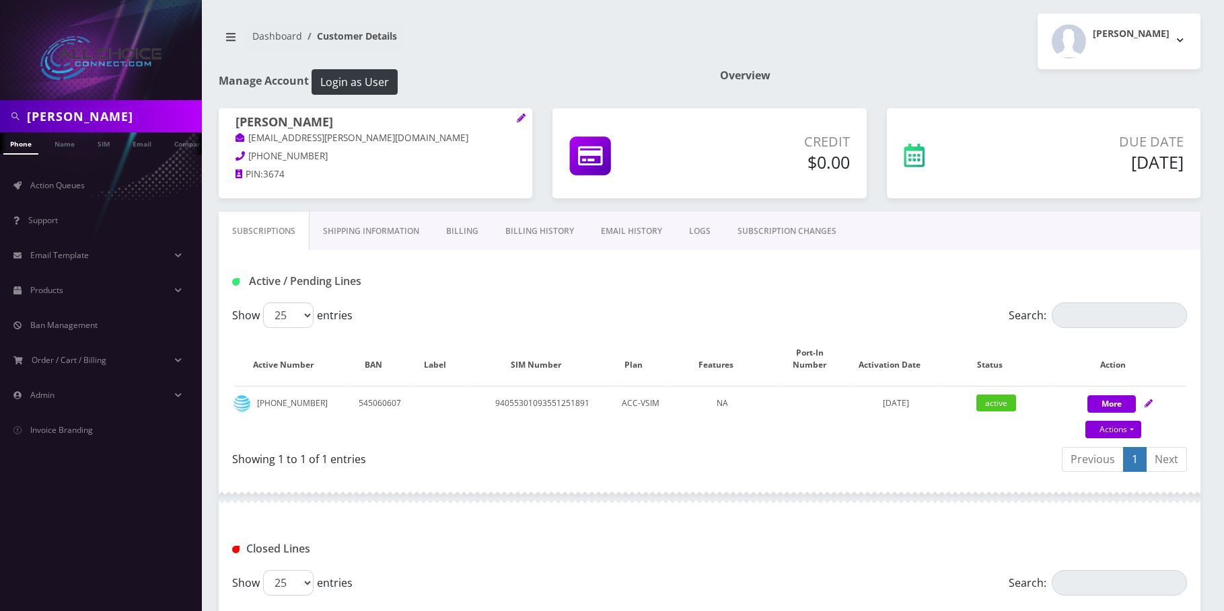
click at [64, 115] on input "Ashley Linscheid" at bounding box center [113, 117] width 172 height 26
paste input "Nathaniel Harris"
type input "Nathaniel Harris"
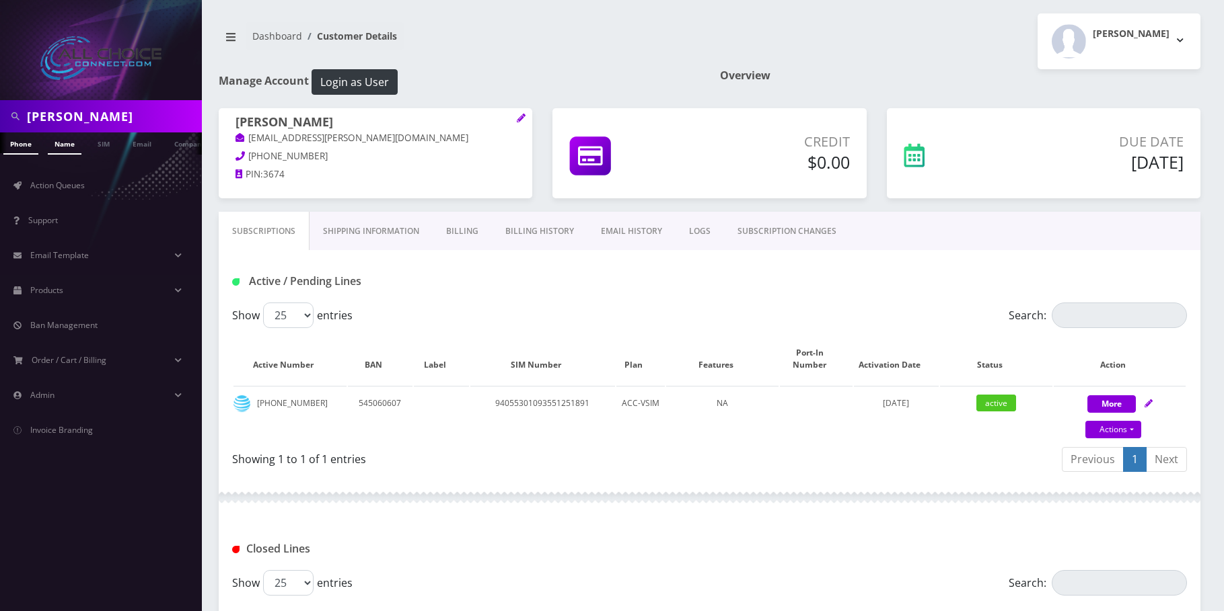
click at [65, 143] on link "Name" at bounding box center [65, 144] width 34 height 22
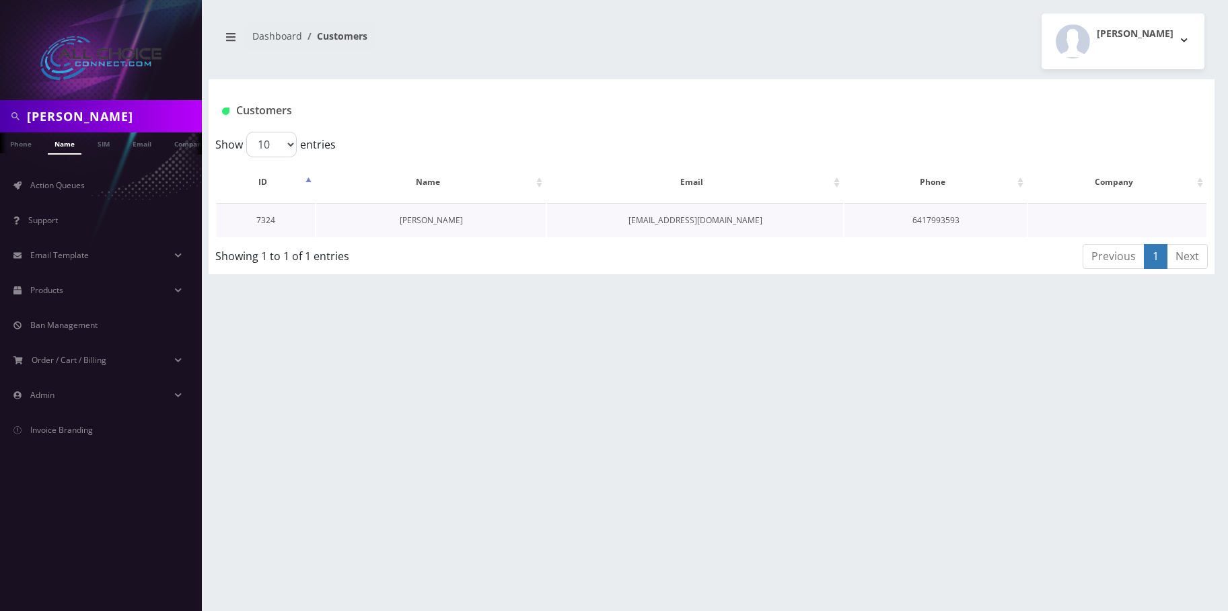
click at [425, 223] on link "[PERSON_NAME]" at bounding box center [431, 220] width 63 height 11
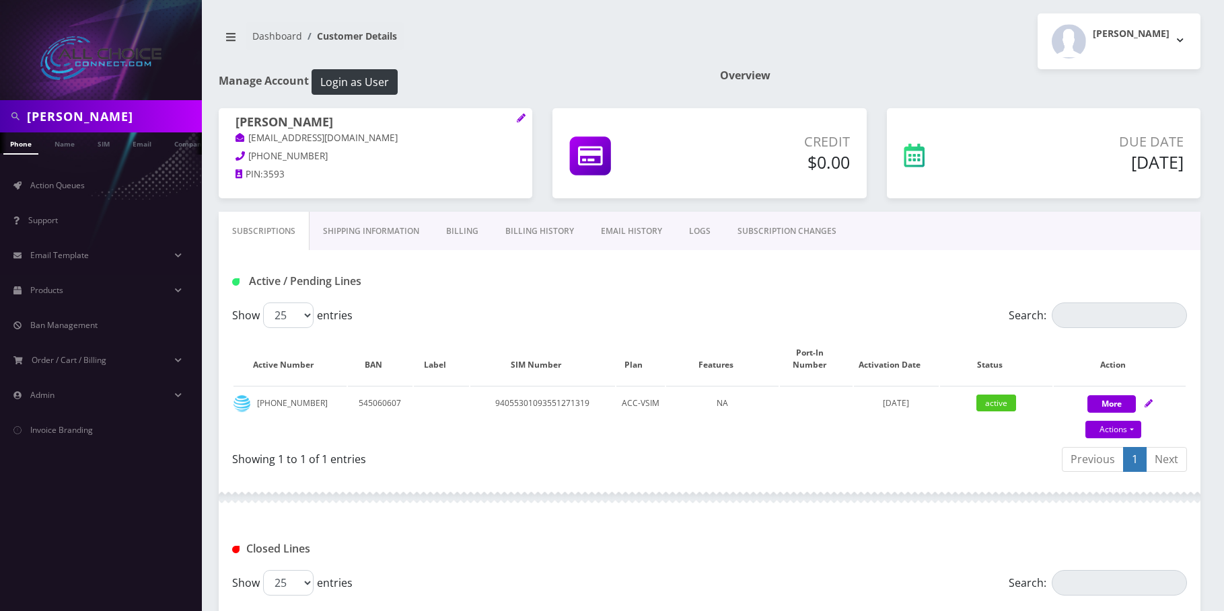
click at [65, 122] on input "Nathaniel Harris" at bounding box center [113, 117] width 172 height 26
click at [65, 120] on input "Nathaniel Harris" at bounding box center [113, 117] width 172 height 26
paste input "[PERSON_NAME]"
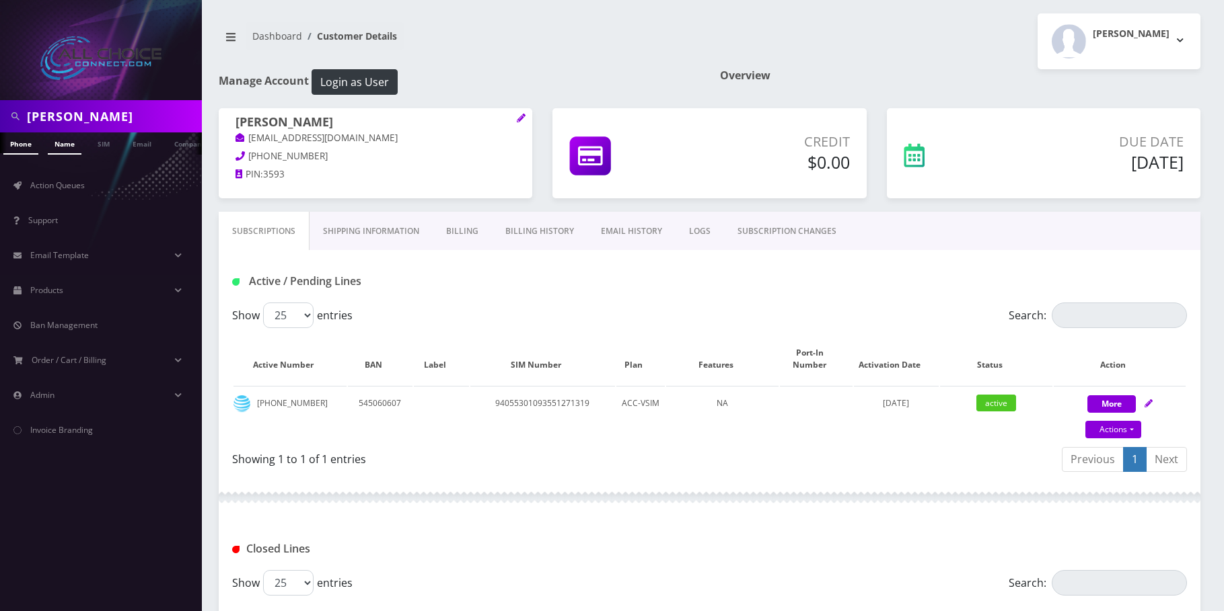
type input "[PERSON_NAME]"
click at [75, 145] on link "Name" at bounding box center [65, 144] width 34 height 22
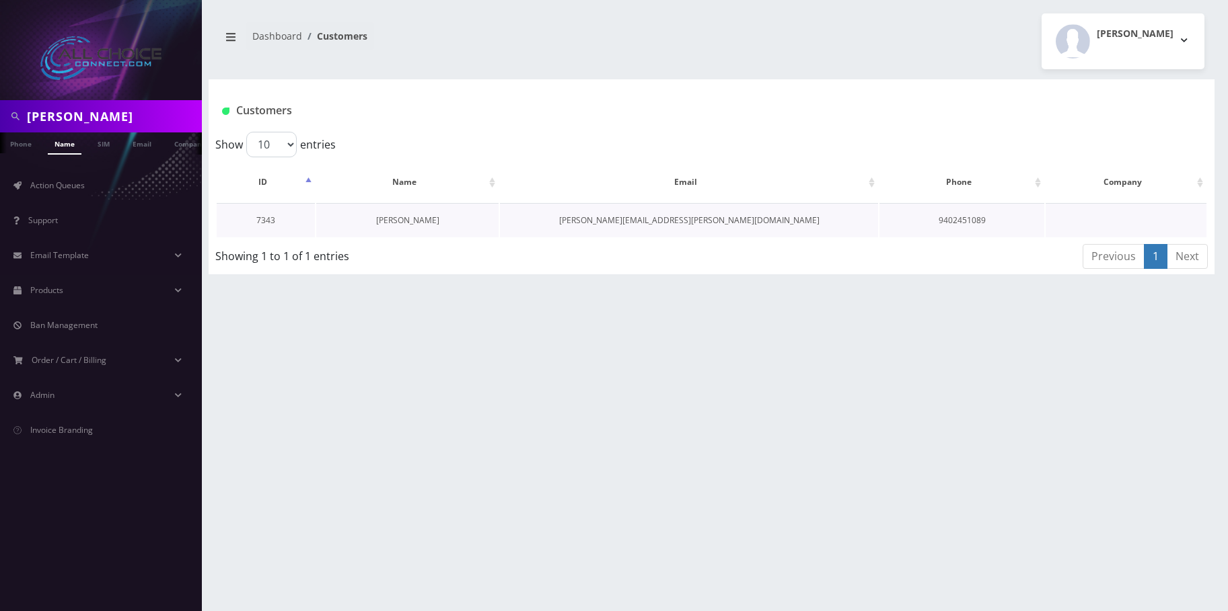
click at [413, 223] on link "[PERSON_NAME]" at bounding box center [407, 220] width 63 height 11
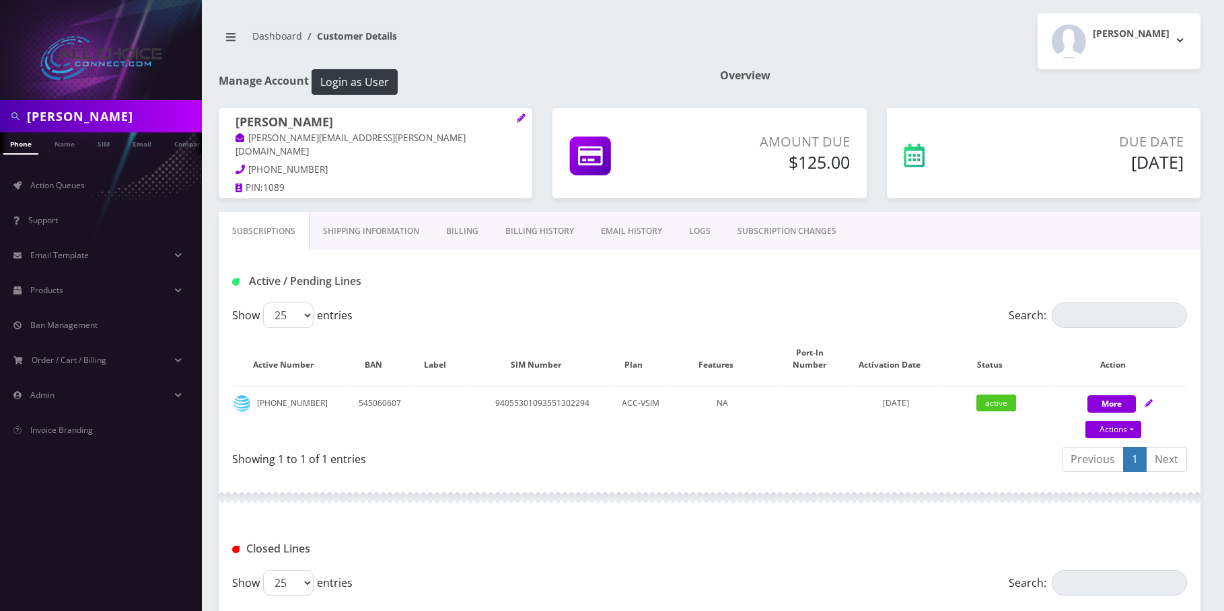
click at [126, 112] on input "[PERSON_NAME]" at bounding box center [113, 117] width 172 height 26
click at [126, 112] on input "Heather Lowe" at bounding box center [113, 117] width 172 height 26
paste input "[PERSON_NAME]"
type input "[PERSON_NAME]"
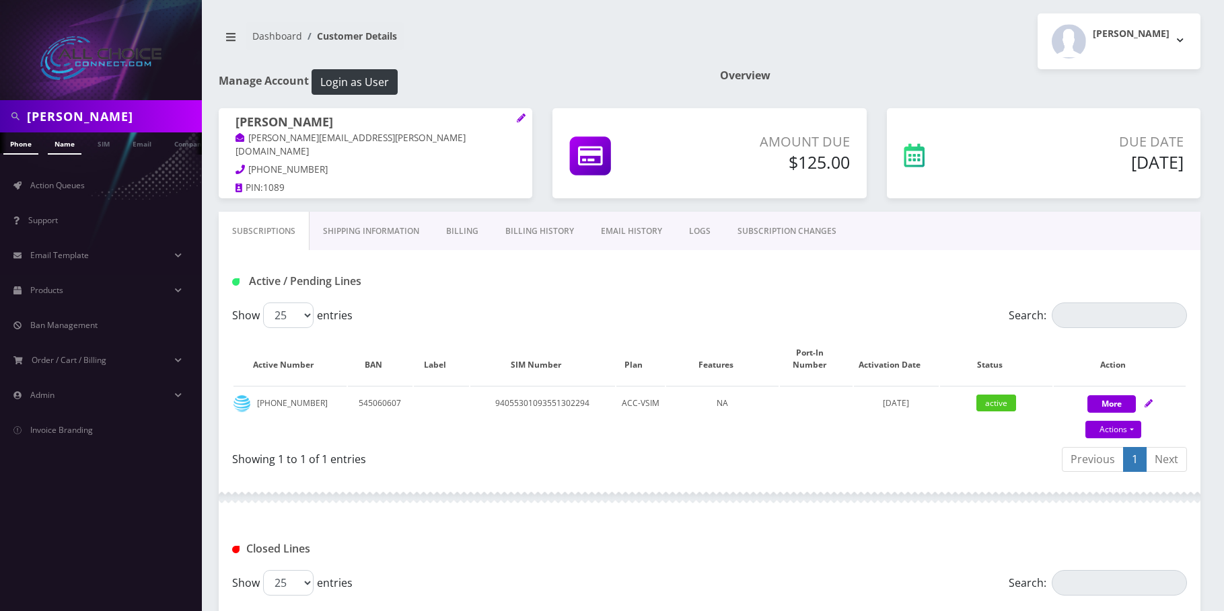
click at [71, 139] on link "Name" at bounding box center [65, 144] width 34 height 22
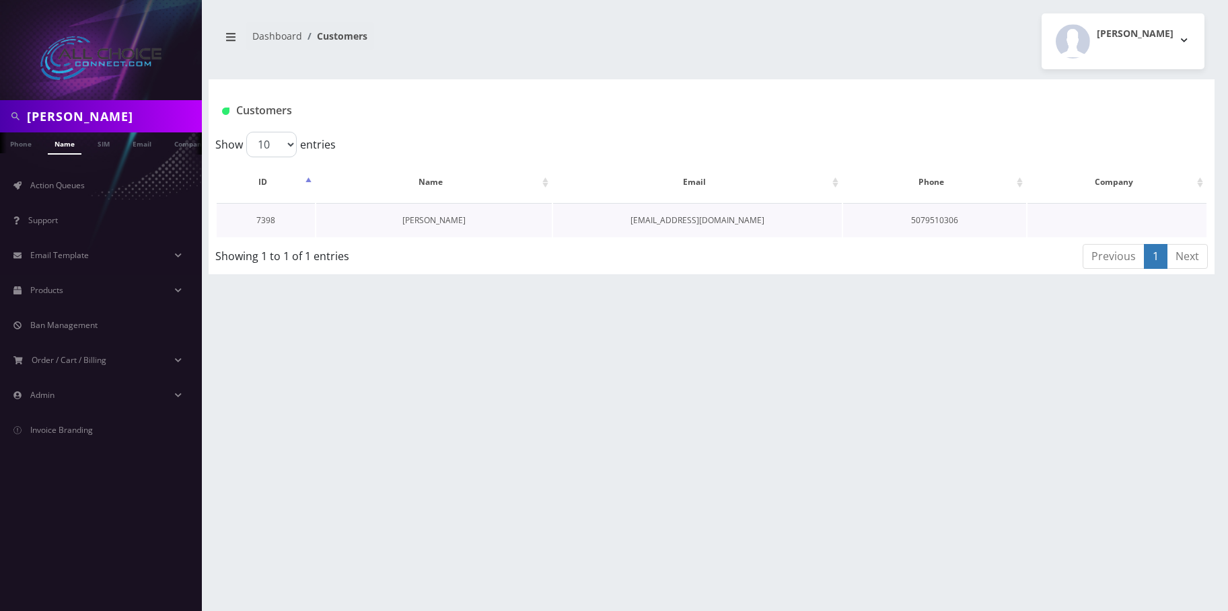
click at [422, 215] on link "[PERSON_NAME]" at bounding box center [433, 220] width 63 height 11
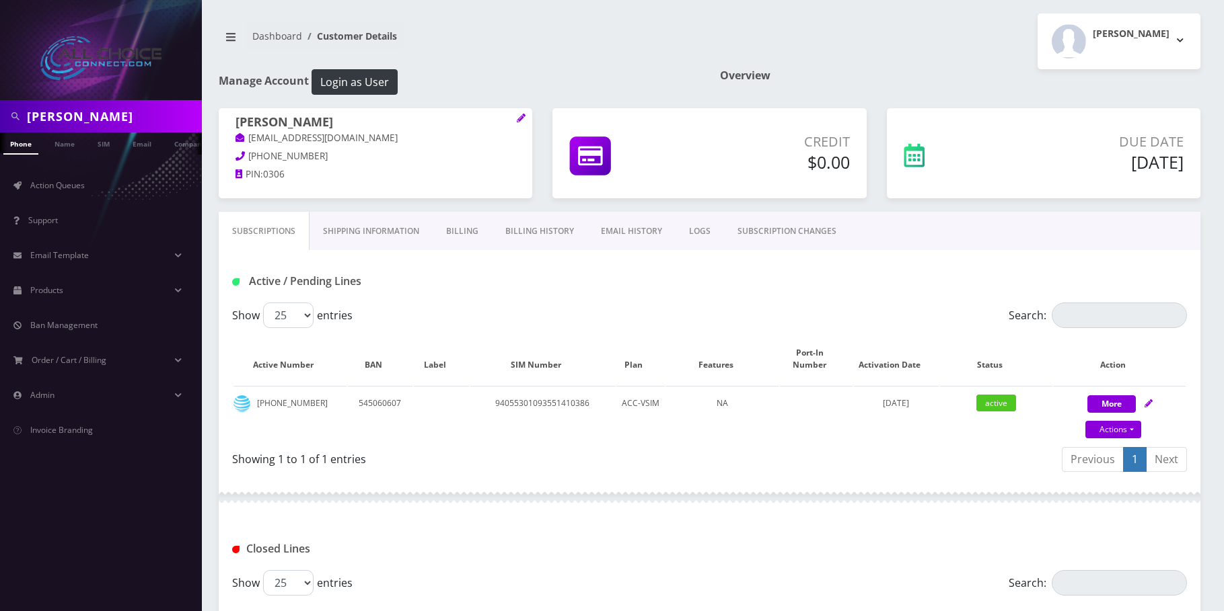
click at [82, 104] on input "Thomas Ellringer" at bounding box center [113, 117] width 172 height 26
click at [81, 105] on input "Thomas Ellringer" at bounding box center [113, 117] width 172 height 26
paste input "[PERSON_NAME]"
type input "[PERSON_NAME]"
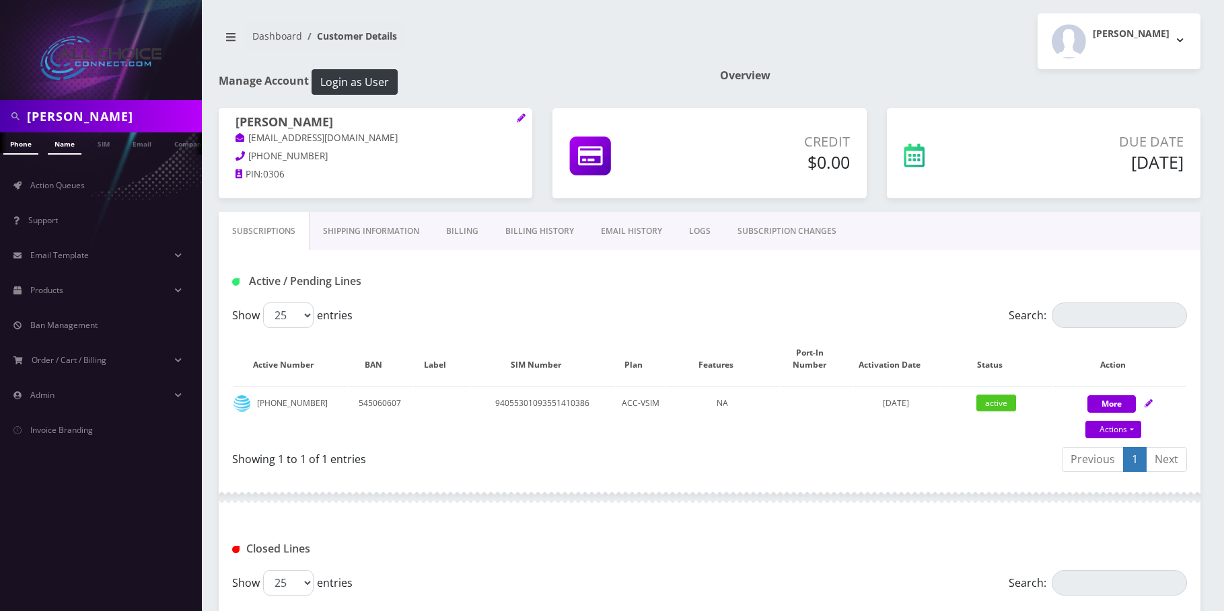
click at [66, 142] on link "Name" at bounding box center [65, 144] width 34 height 22
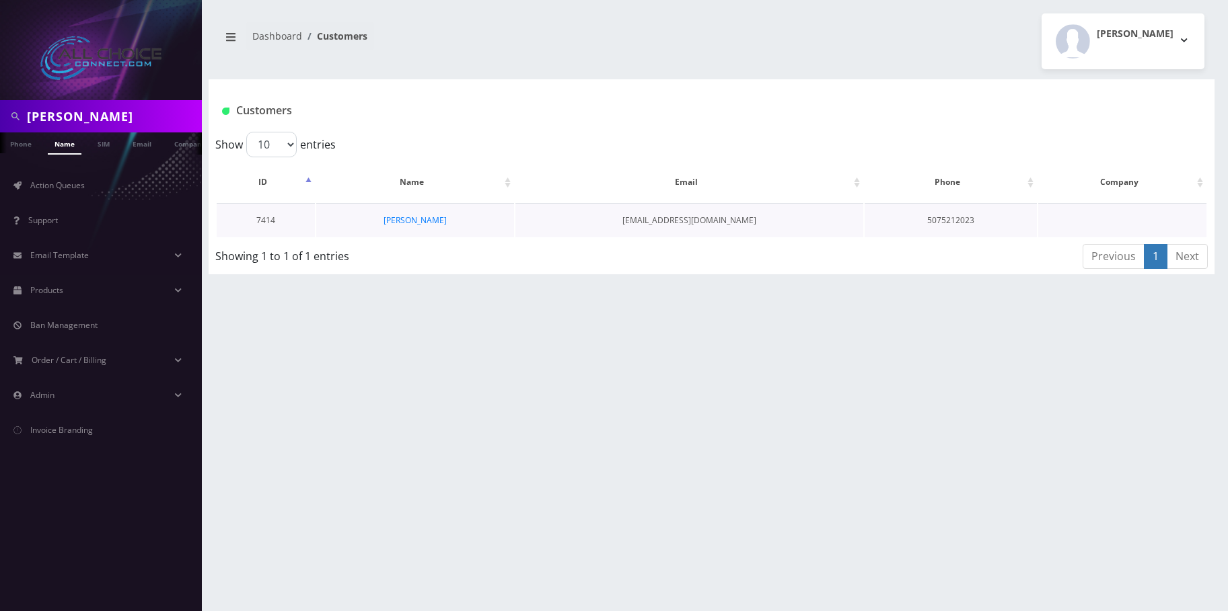
click at [423, 213] on td "[PERSON_NAME]" at bounding box center [415, 220] width 198 height 34
click at [422, 213] on td "[PERSON_NAME]" at bounding box center [415, 220] width 198 height 34
click at [422, 217] on link "[PERSON_NAME]" at bounding box center [414, 220] width 63 height 11
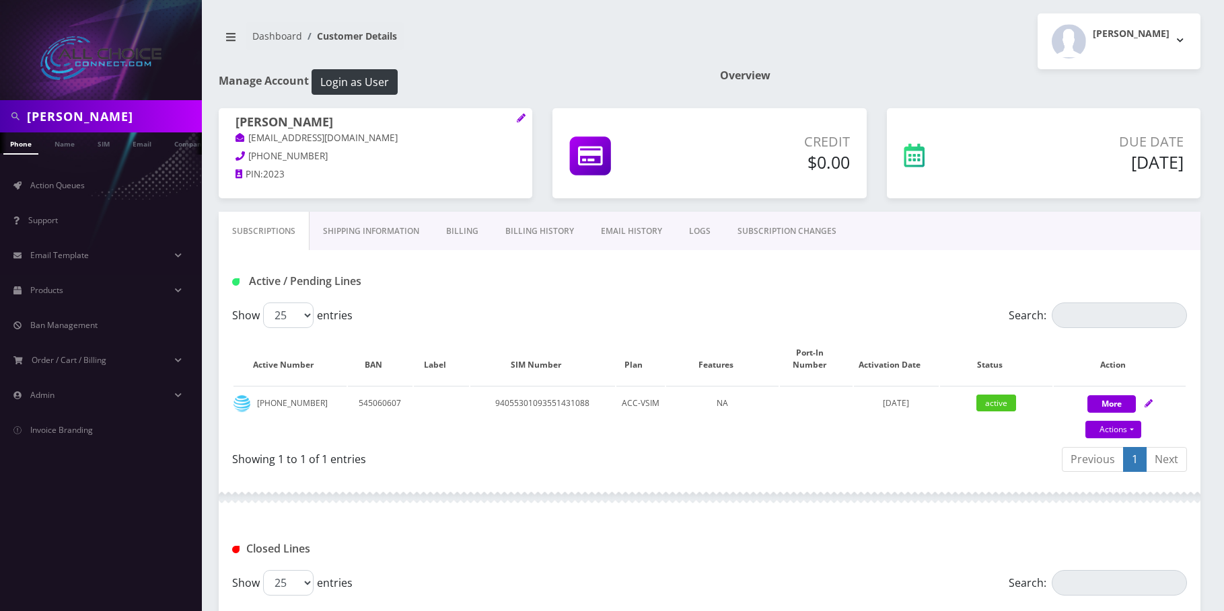
click at [96, 120] on input "Dylan Bauman" at bounding box center [113, 117] width 172 height 26
drag, startPoint x: 96, startPoint y: 120, endPoint x: 83, endPoint y: 137, distance: 20.7
click at [96, 120] on input "Dylan Bauman" at bounding box center [113, 117] width 172 height 26
paste input "Jorge Esqueda Santos"
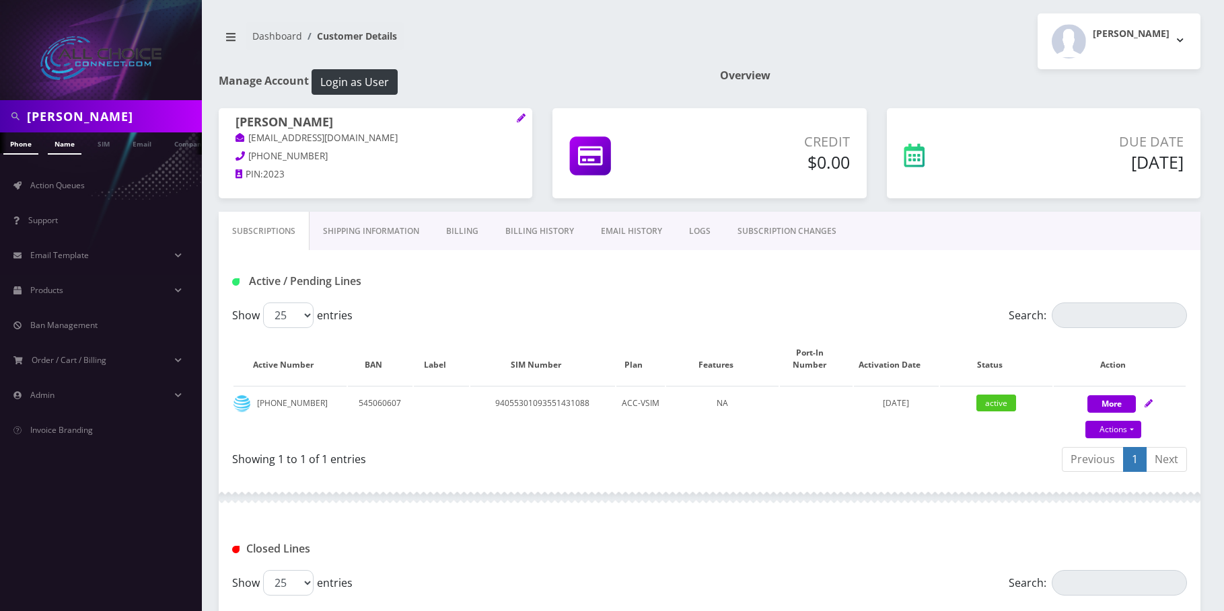
type input "Jorge Esqueda Santos"
click at [78, 144] on link "Name" at bounding box center [65, 144] width 34 height 22
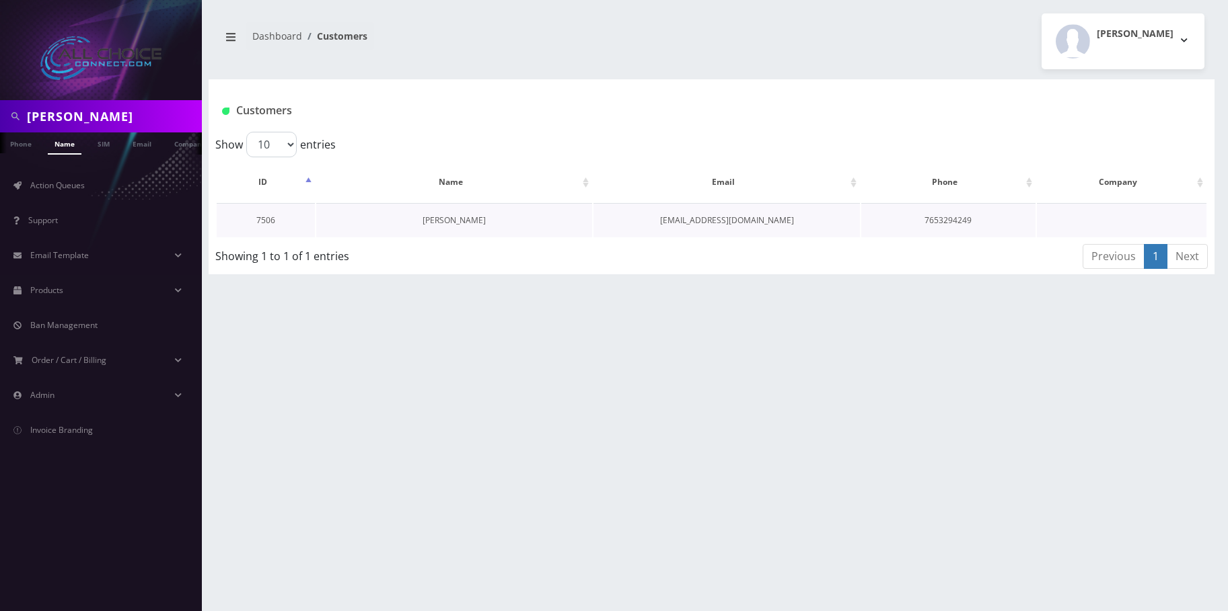
click at [478, 223] on link "[PERSON_NAME]" at bounding box center [453, 220] width 63 height 11
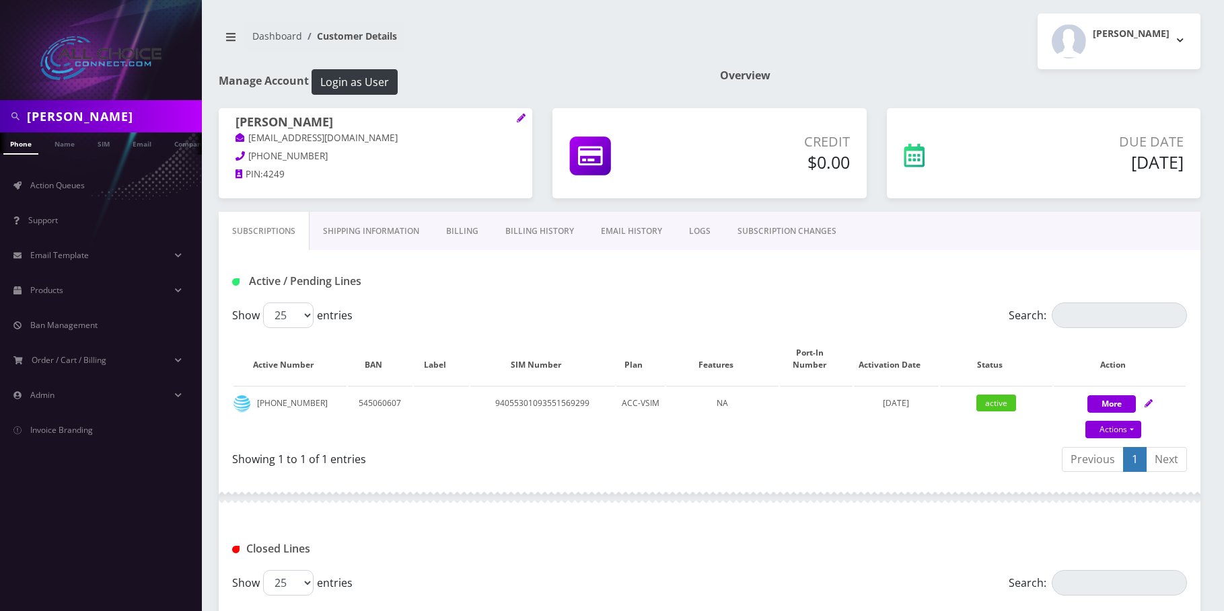
click at [59, 116] on input "Jorge Esqueda Santos" at bounding box center [113, 117] width 172 height 26
drag, startPoint x: 59, startPoint y: 116, endPoint x: 65, endPoint y: 135, distance: 19.6
click at [61, 117] on input "Jorge Esqueda Santos" at bounding box center [113, 117] width 172 height 26
paste input "Sandra Given"
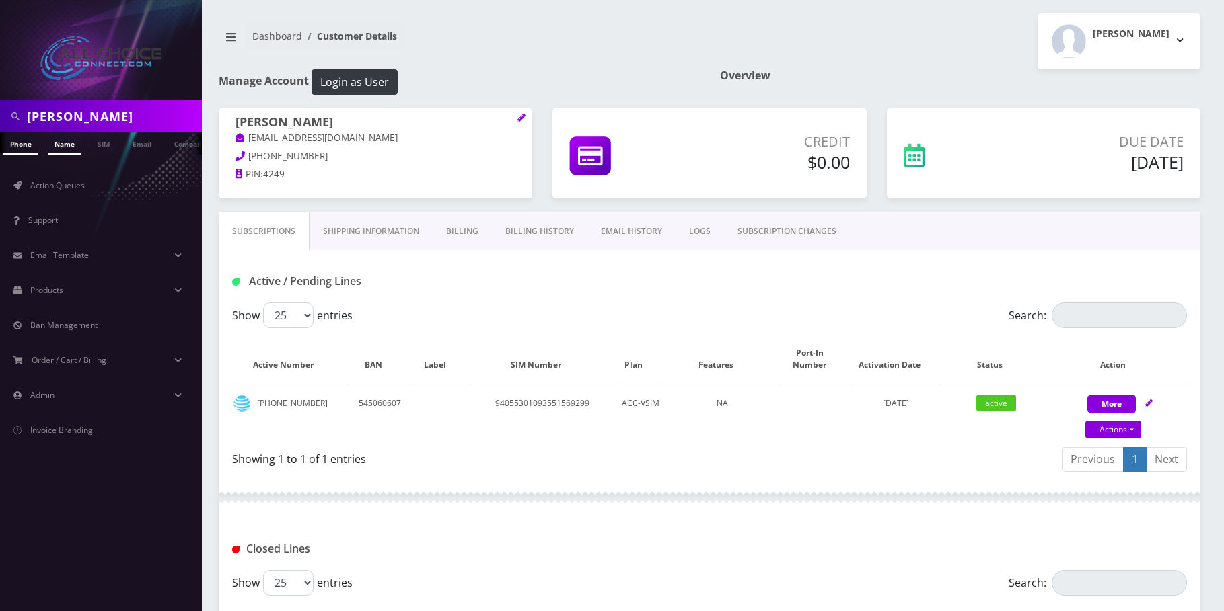
type input "Sandra Givens"
click at [61, 149] on link "Name" at bounding box center [65, 144] width 34 height 22
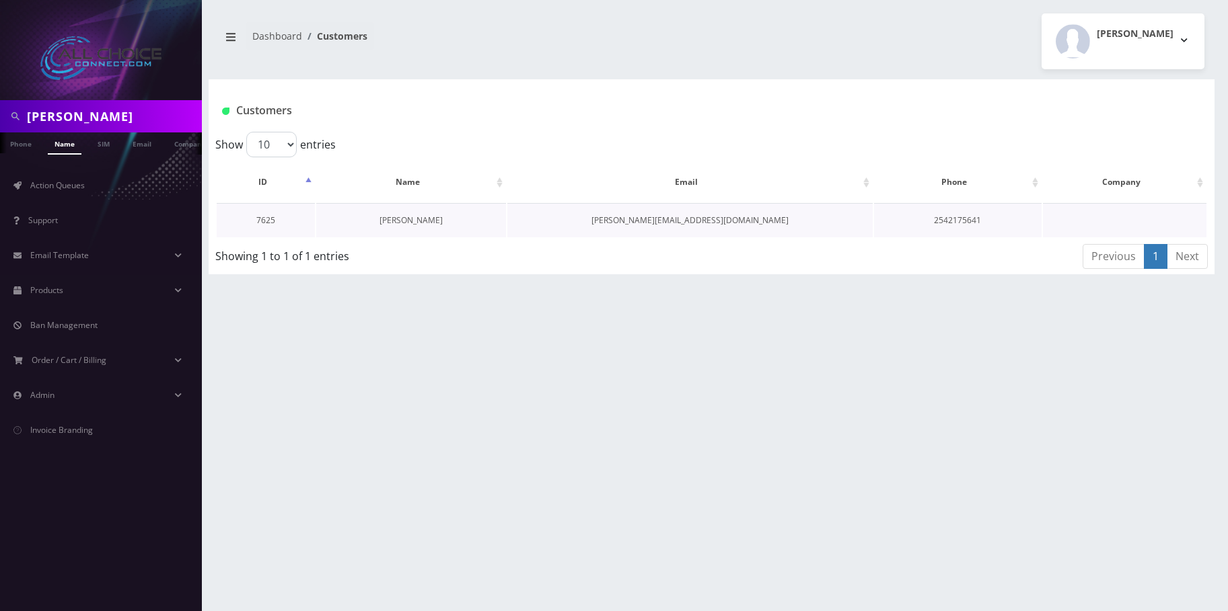
click at [393, 218] on link "[PERSON_NAME]" at bounding box center [410, 220] width 63 height 11
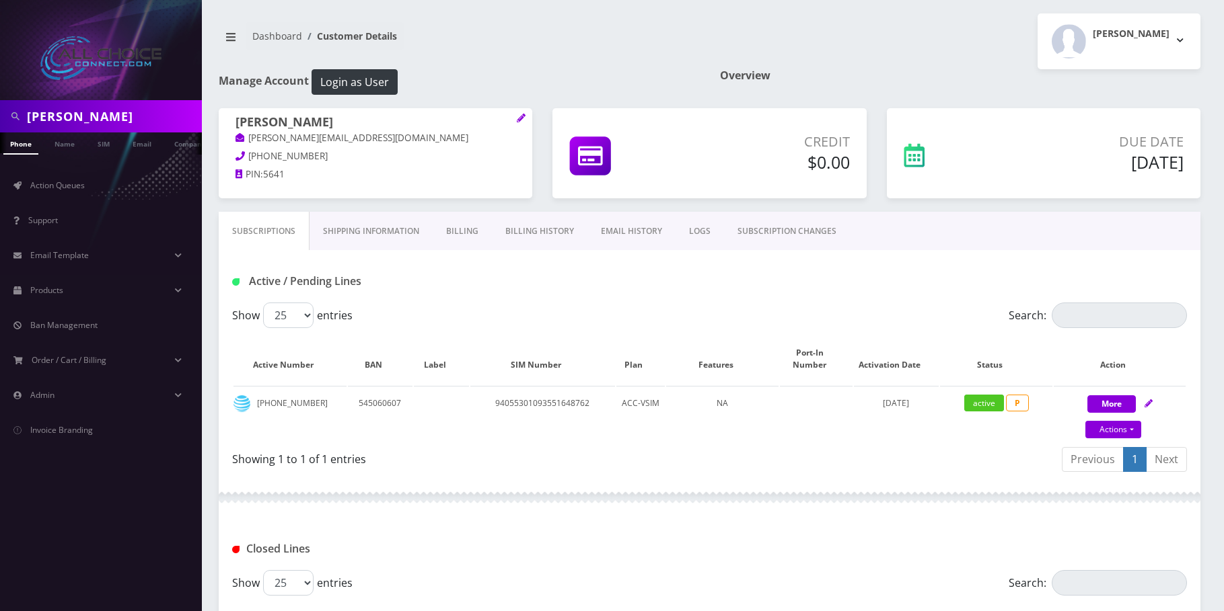
click at [63, 118] on input "Sandra Givens" at bounding box center [113, 117] width 172 height 26
click at [64, 118] on input "Sandra Givens" at bounding box center [113, 117] width 172 height 26
paste input "[PERSON_NAME]"
type input "[PERSON_NAME]"
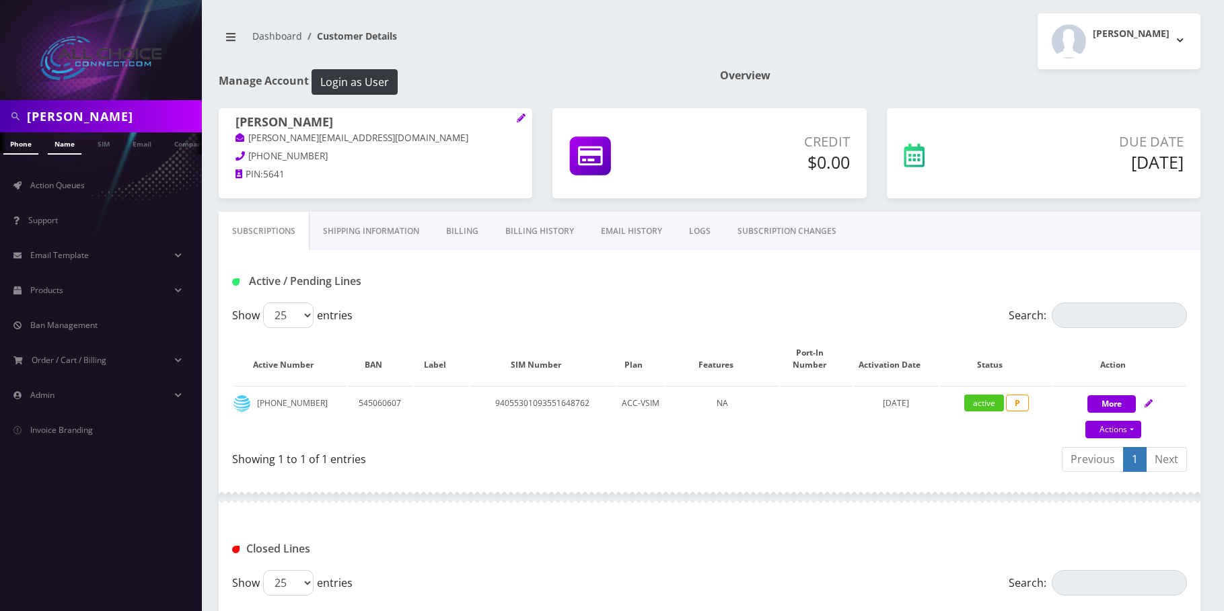
click at [67, 145] on link "Name" at bounding box center [65, 144] width 34 height 22
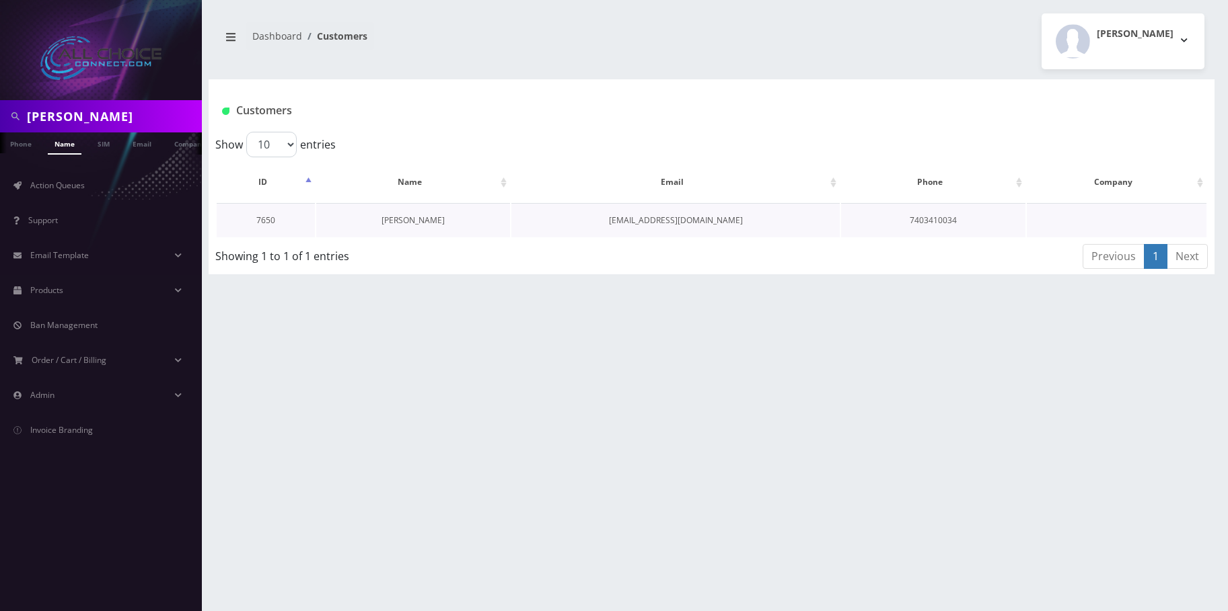
click at [421, 223] on link "[PERSON_NAME]" at bounding box center [412, 220] width 63 height 11
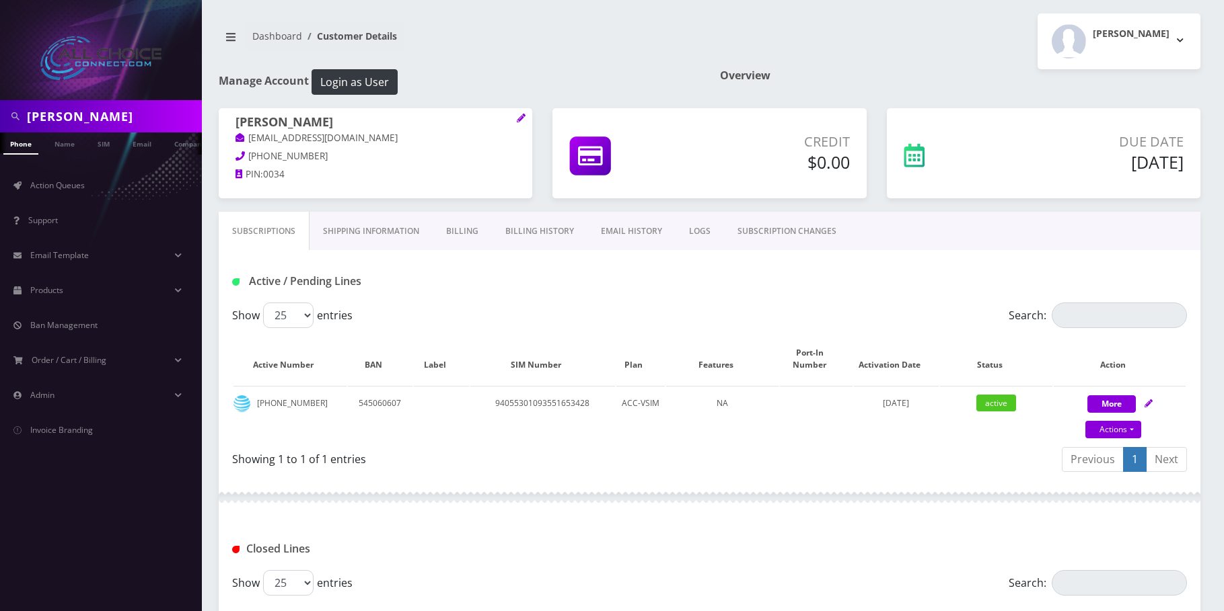
click at [86, 112] on input "[PERSON_NAME]" at bounding box center [113, 117] width 172 height 26
drag, startPoint x: 86, startPoint y: 112, endPoint x: 61, endPoint y: 145, distance: 41.3
click at [86, 114] on input "[PERSON_NAME]" at bounding box center [113, 117] width 172 height 26
paste input "[PERSON_NAME]"
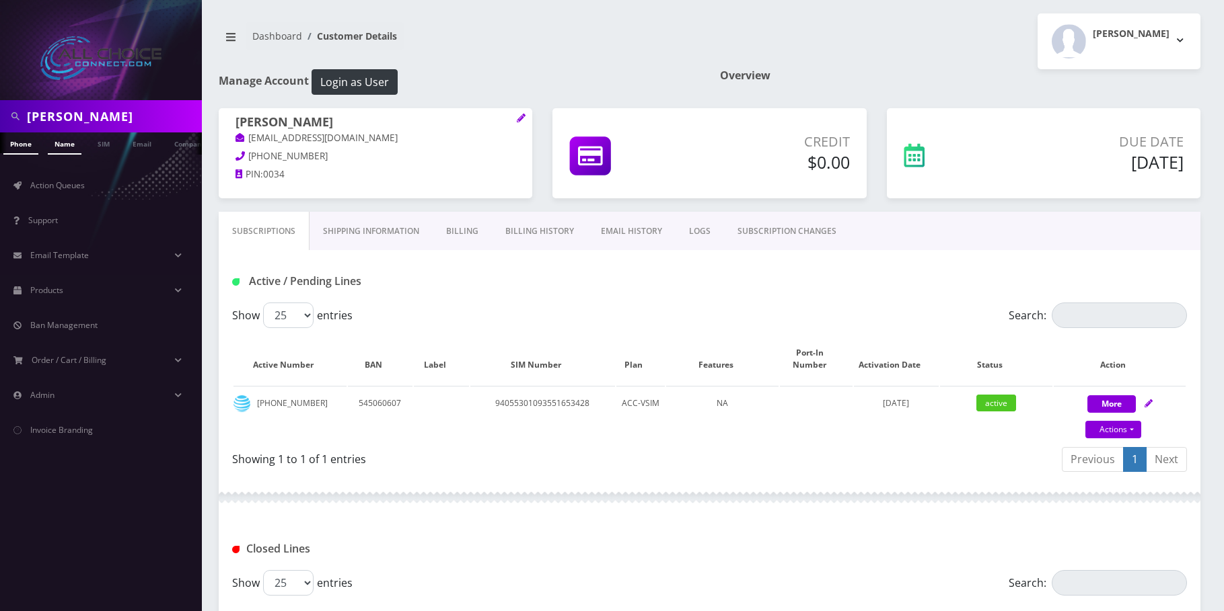
type input "[PERSON_NAME]"
click at [63, 143] on link "Name" at bounding box center [65, 144] width 34 height 22
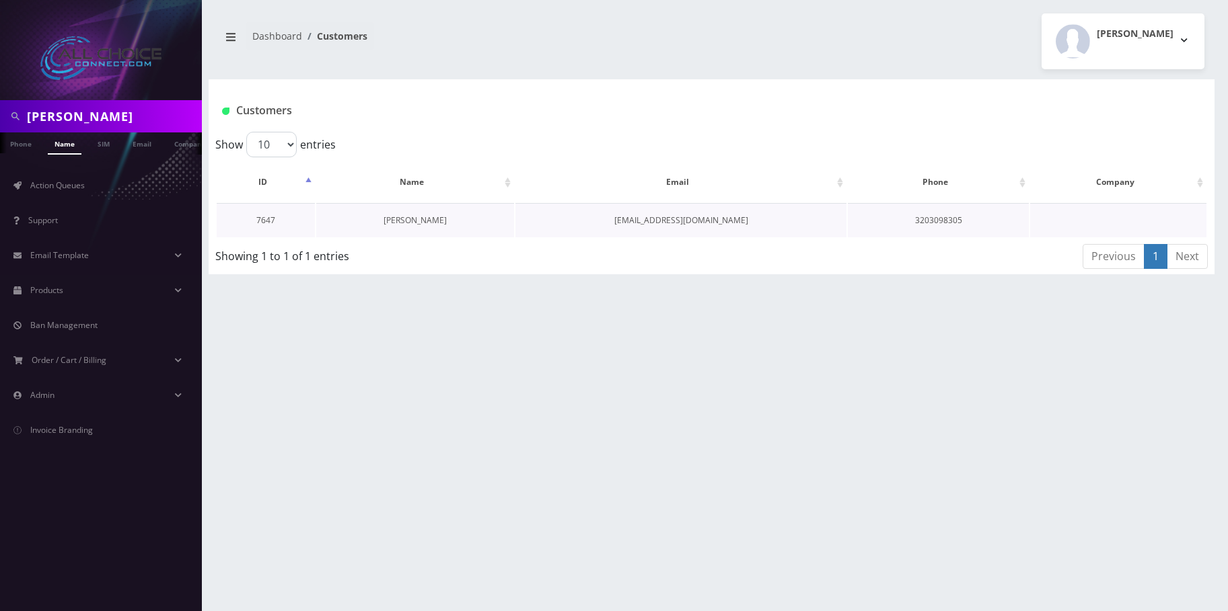
click at [412, 217] on link "[PERSON_NAME]" at bounding box center [414, 220] width 63 height 11
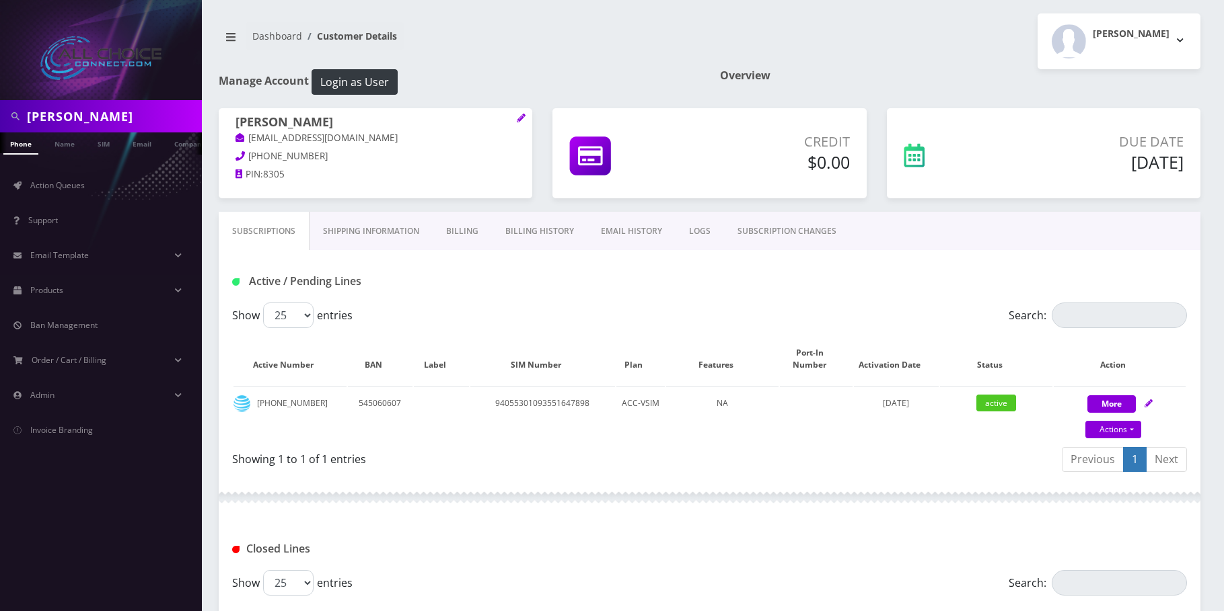
click at [61, 118] on input "Lakken Braun" at bounding box center [113, 117] width 172 height 26
paste input "Mary Geislema"
type input "Mary Geisleman"
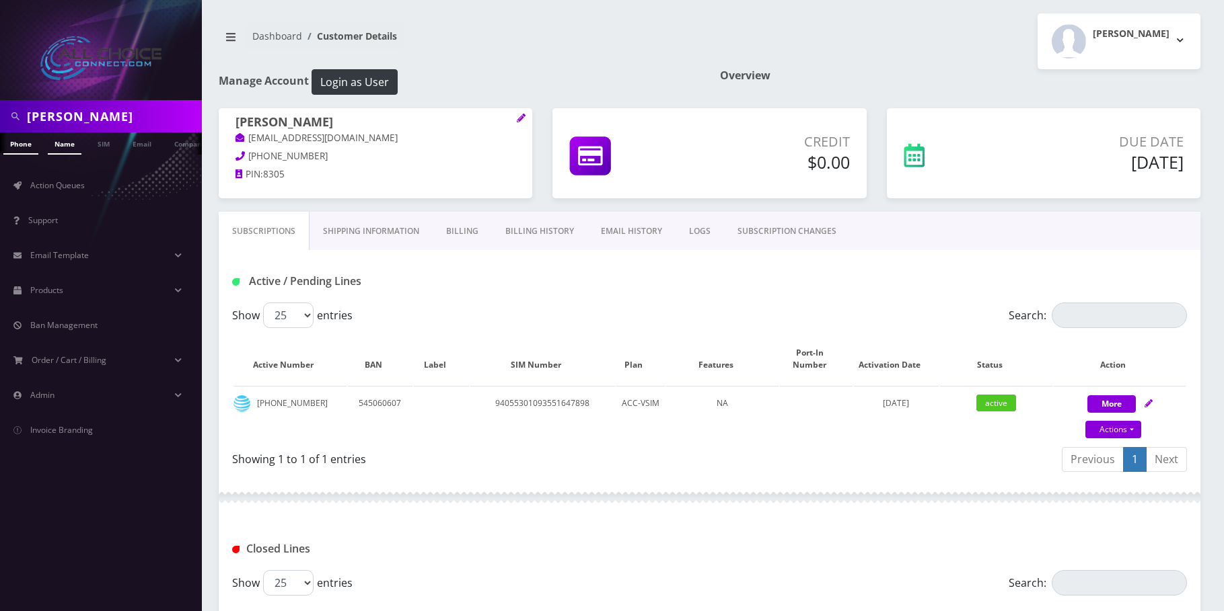
click at [69, 149] on link "Name" at bounding box center [65, 144] width 34 height 22
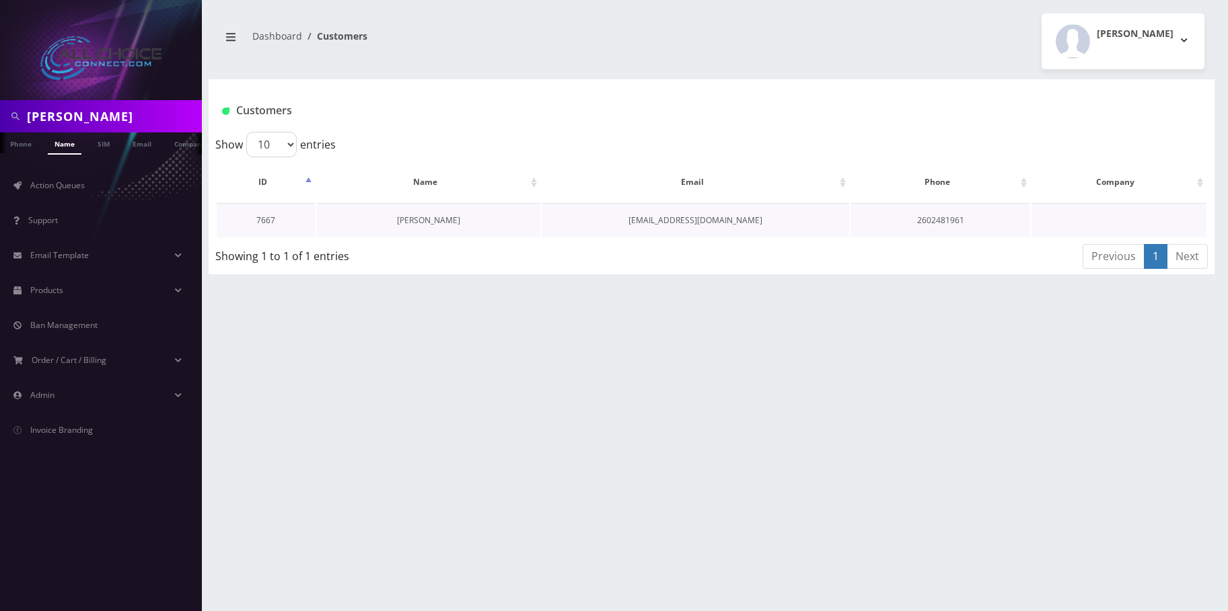
click at [401, 216] on link "[PERSON_NAME]" at bounding box center [428, 220] width 63 height 11
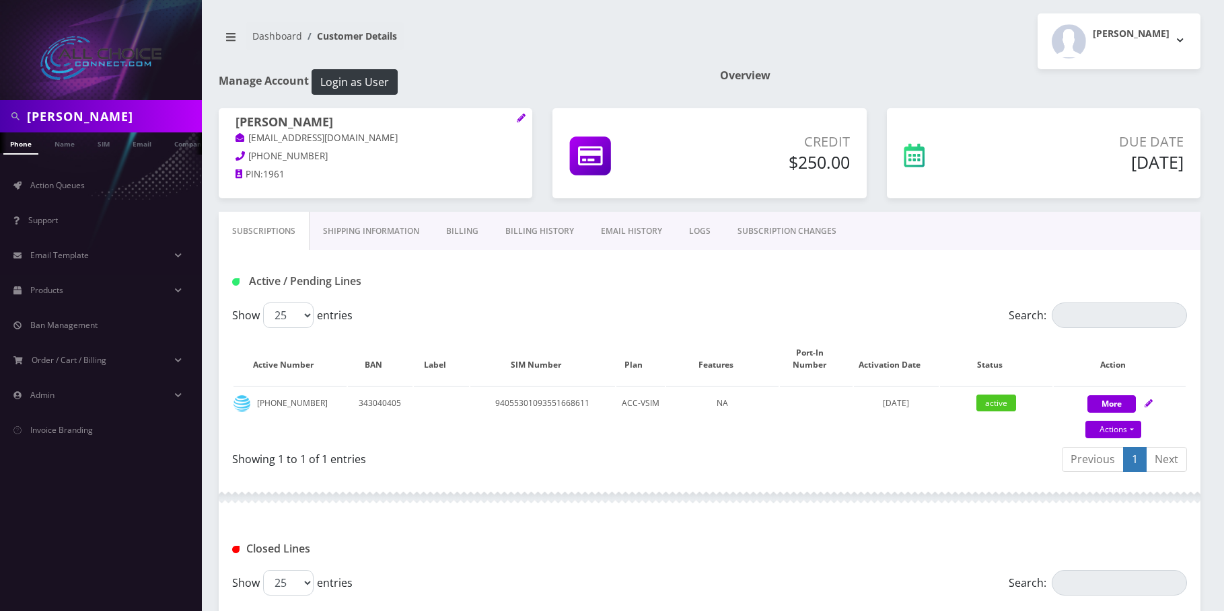
click at [138, 115] on input "Mary Geisleman" at bounding box center [113, 117] width 172 height 26
paste input "[PERSON_NAME]"
type input "[PERSON_NAME]"
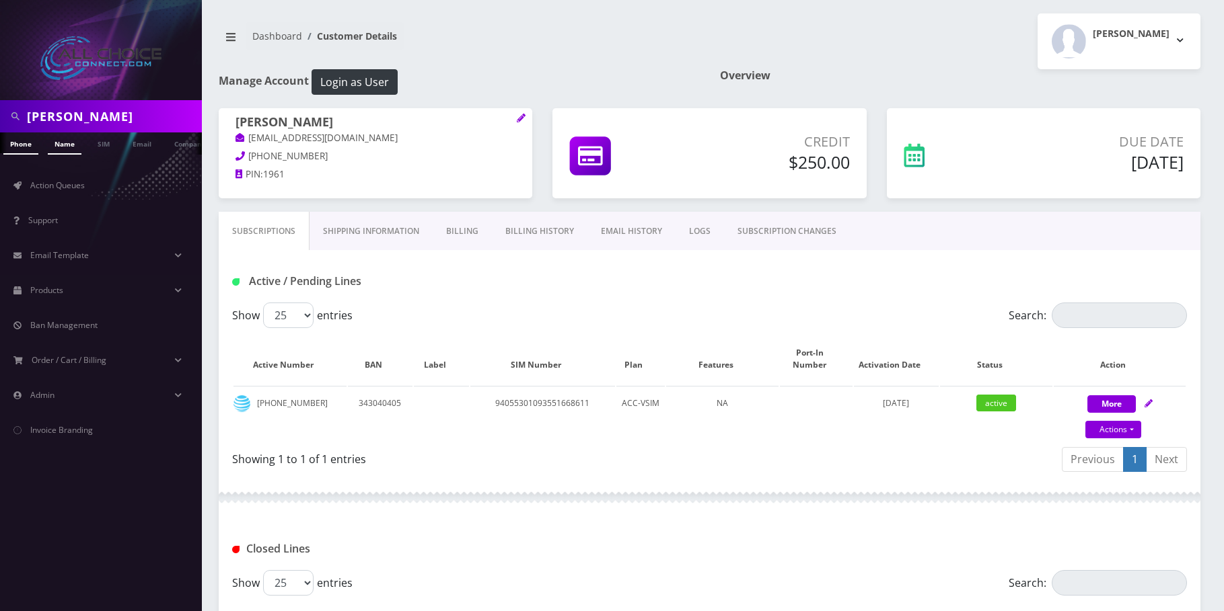
drag, startPoint x: 61, startPoint y: 151, endPoint x: 75, endPoint y: 151, distance: 13.5
click at [61, 151] on link "Name" at bounding box center [65, 144] width 34 height 22
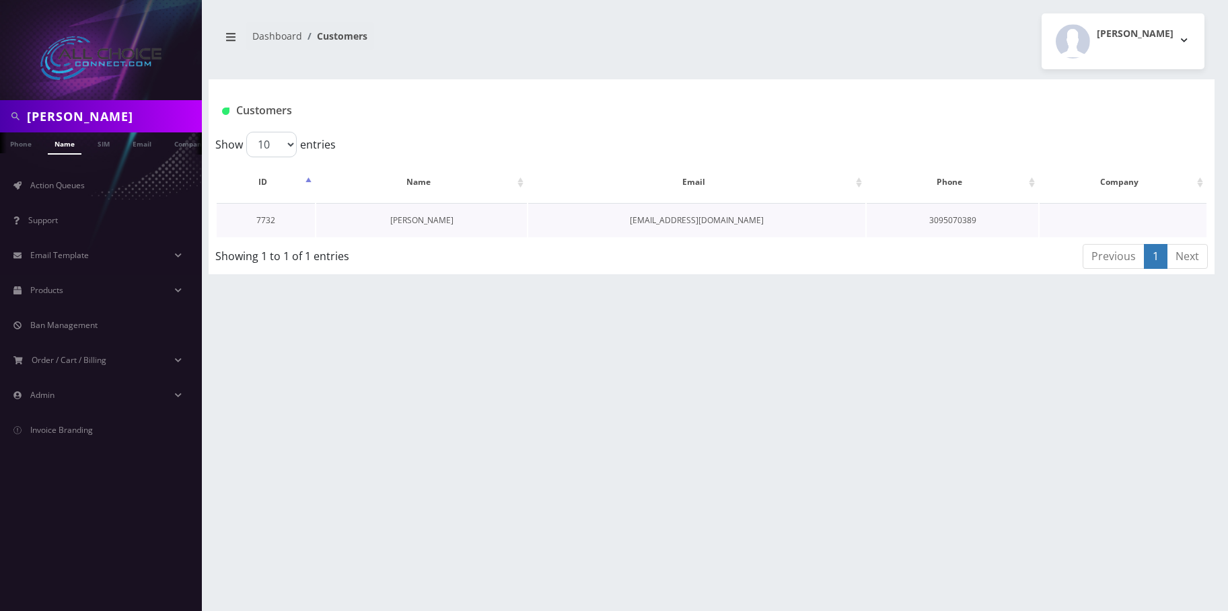
click at [431, 219] on link "[PERSON_NAME]" at bounding box center [421, 220] width 63 height 11
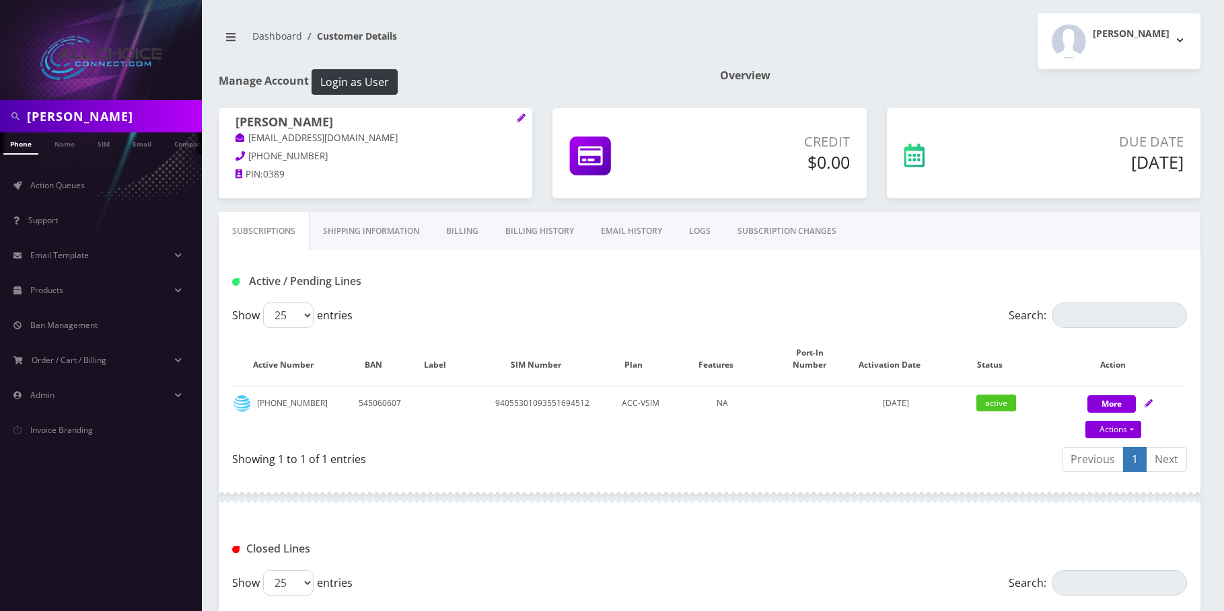
click at [63, 122] on input "[PERSON_NAME]" at bounding box center [113, 117] width 172 height 26
drag, startPoint x: 63, startPoint y: 122, endPoint x: 64, endPoint y: 143, distance: 20.2
click at [63, 123] on input "[PERSON_NAME]" at bounding box center [113, 117] width 172 height 26
paste input "[PERSON_NAME]"
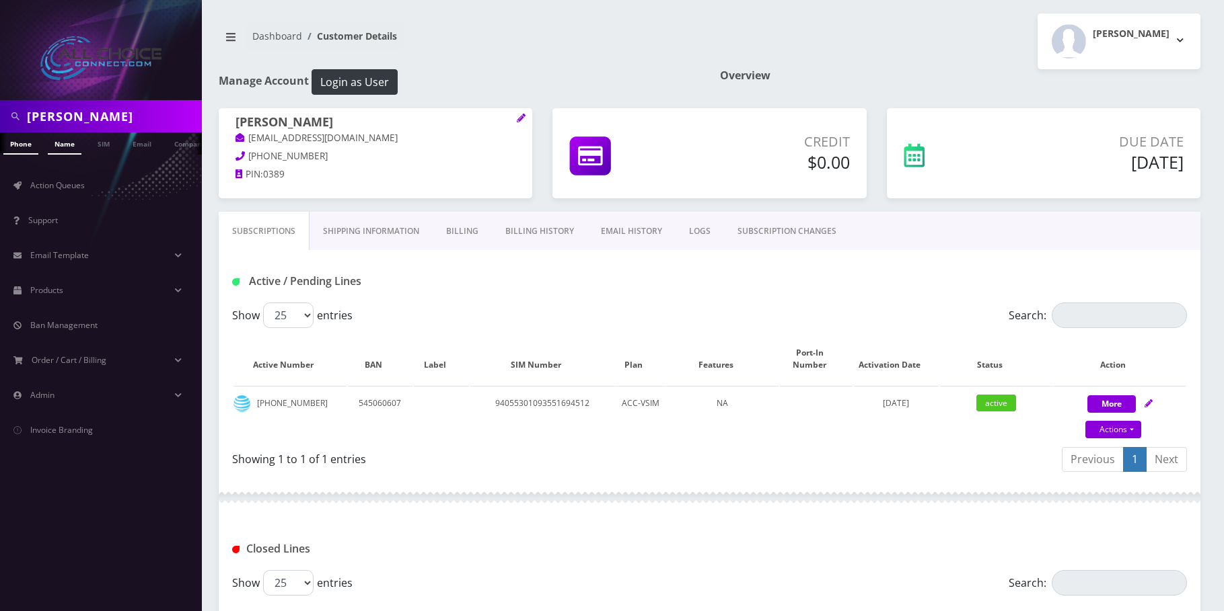
type input "[PERSON_NAME]"
click at [64, 143] on link "Name" at bounding box center [65, 144] width 34 height 22
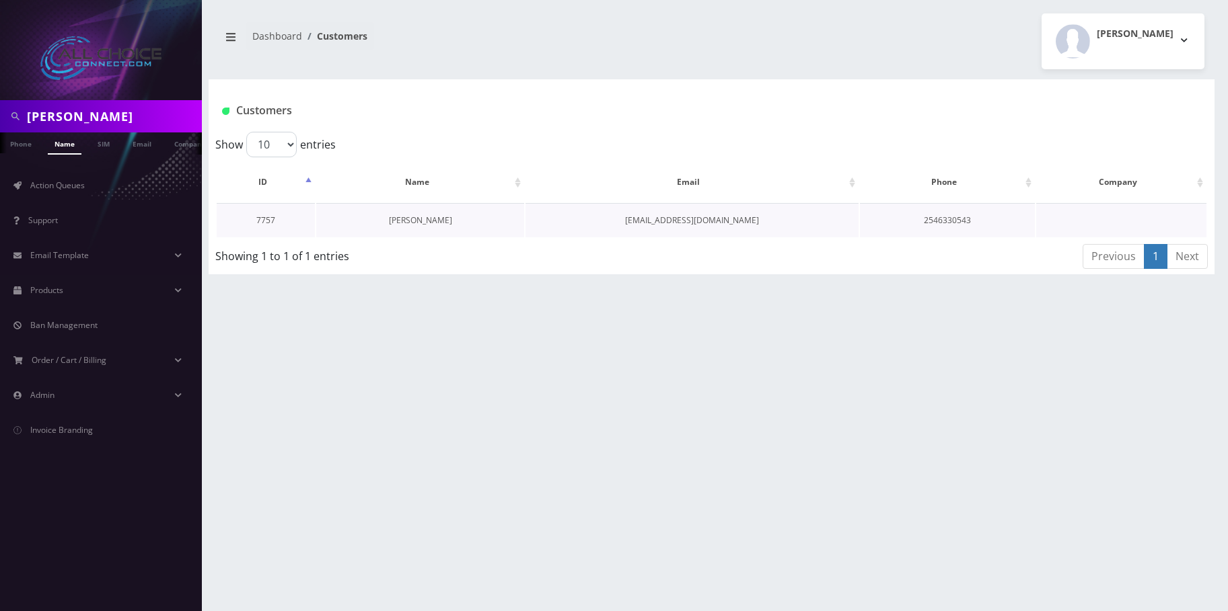
click at [418, 219] on link "[PERSON_NAME]" at bounding box center [420, 220] width 63 height 11
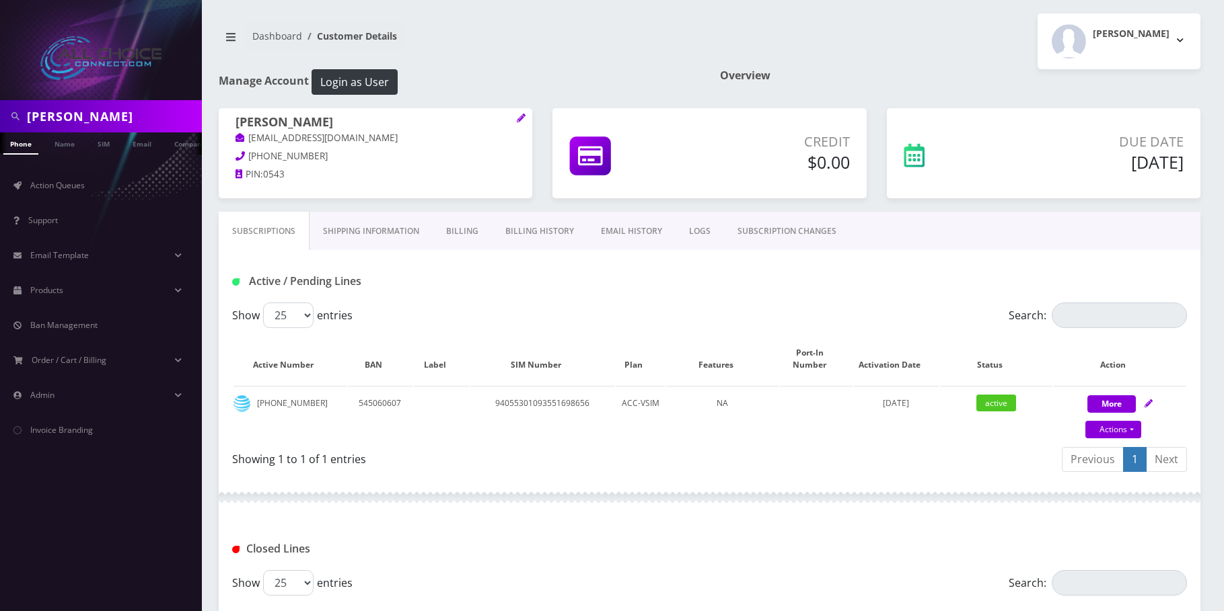
click at [126, 113] on input "Maritza Salazar" at bounding box center [113, 117] width 172 height 26
paste input "Bessy Ortez"
type input "Bessy Ortez"
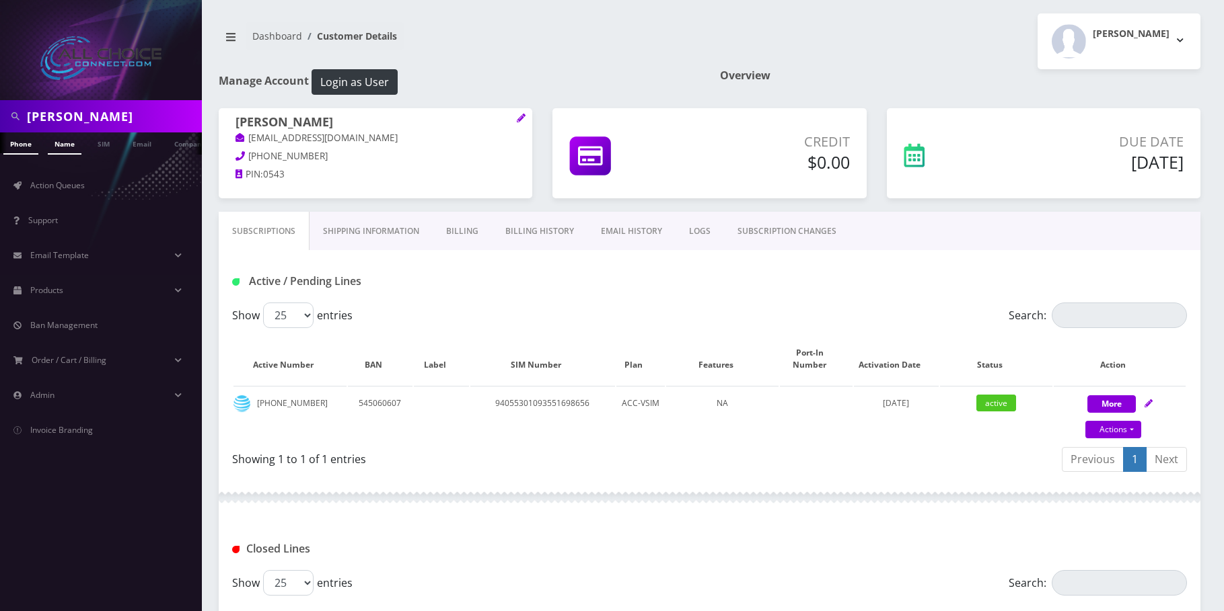
click at [73, 142] on link "Name" at bounding box center [65, 144] width 34 height 22
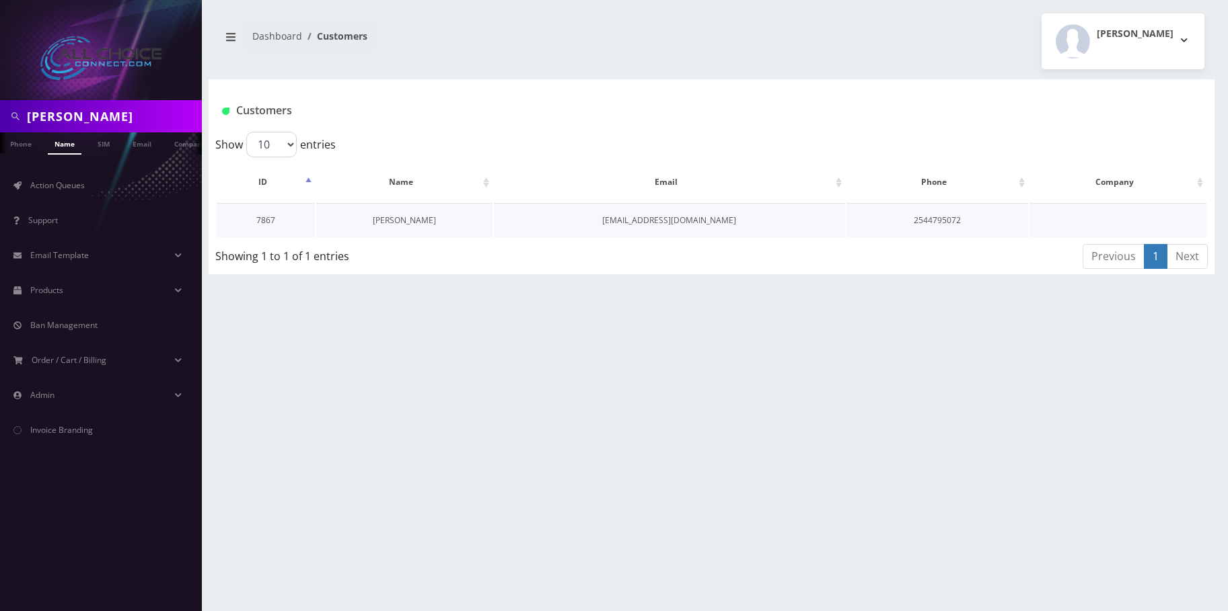
click at [389, 217] on link "[PERSON_NAME]" at bounding box center [404, 220] width 63 height 11
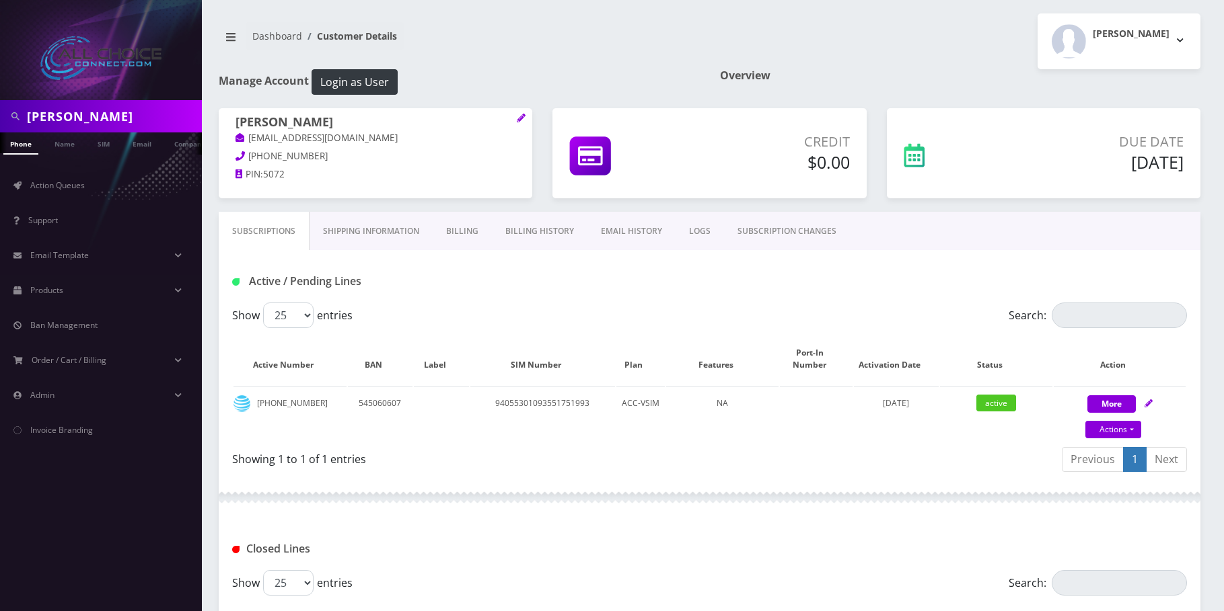
click at [100, 119] on input "Bessy Ortez" at bounding box center [113, 117] width 172 height 26
paste input "Kaleyah Williams"
type input "Kaleyah Williams"
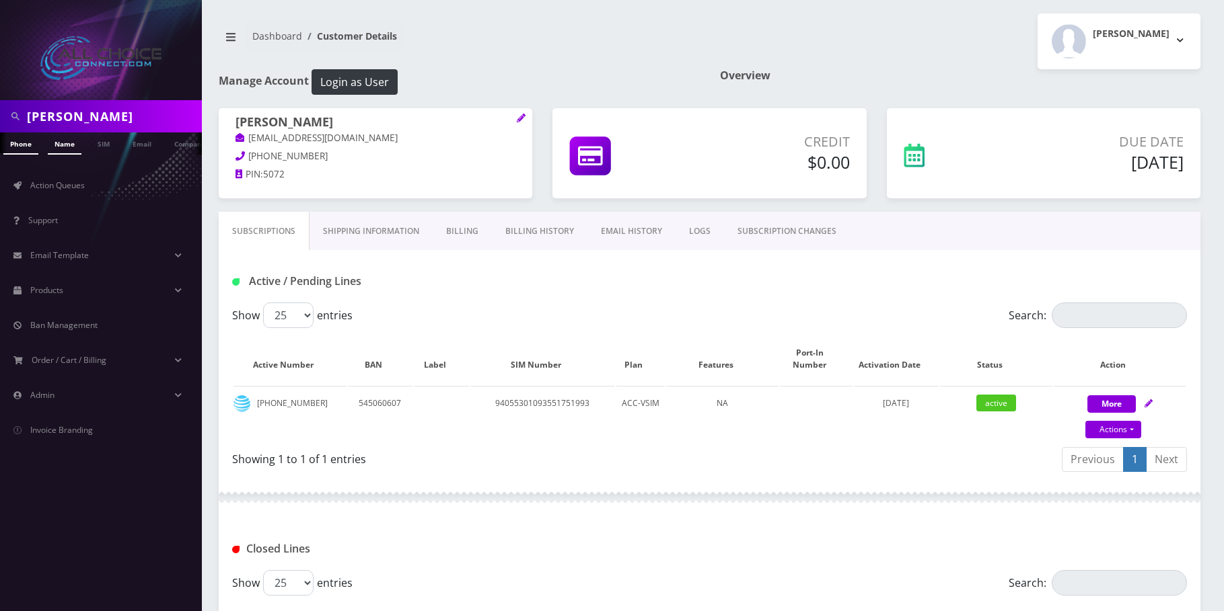
click at [73, 144] on link "Name" at bounding box center [65, 144] width 34 height 22
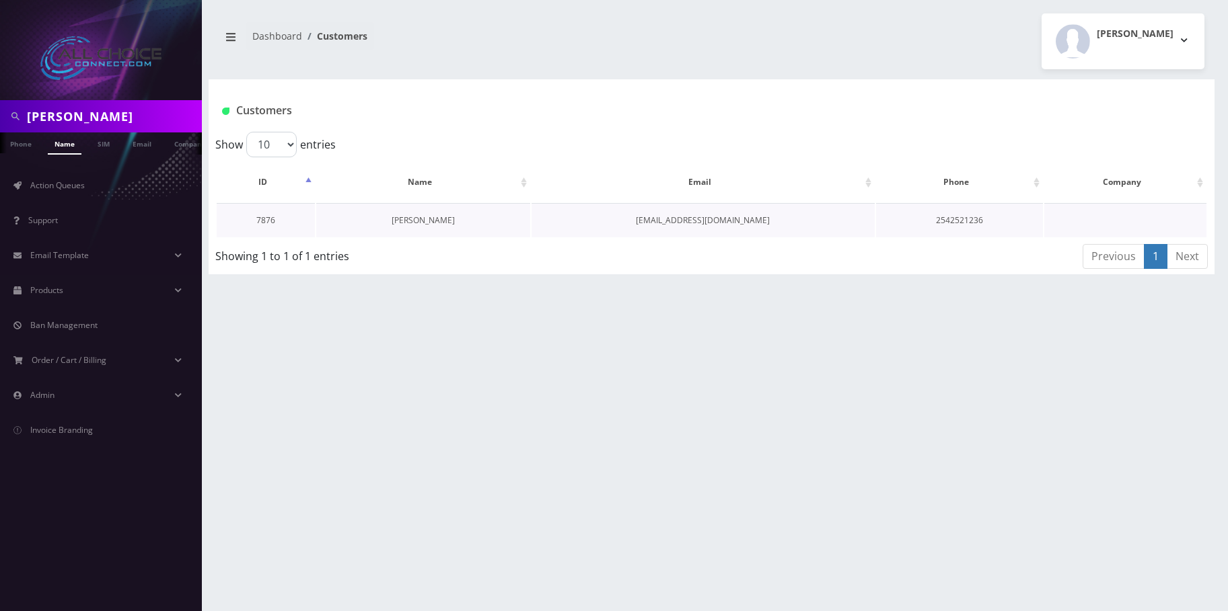
click at [408, 217] on link "[PERSON_NAME]" at bounding box center [422, 220] width 63 height 11
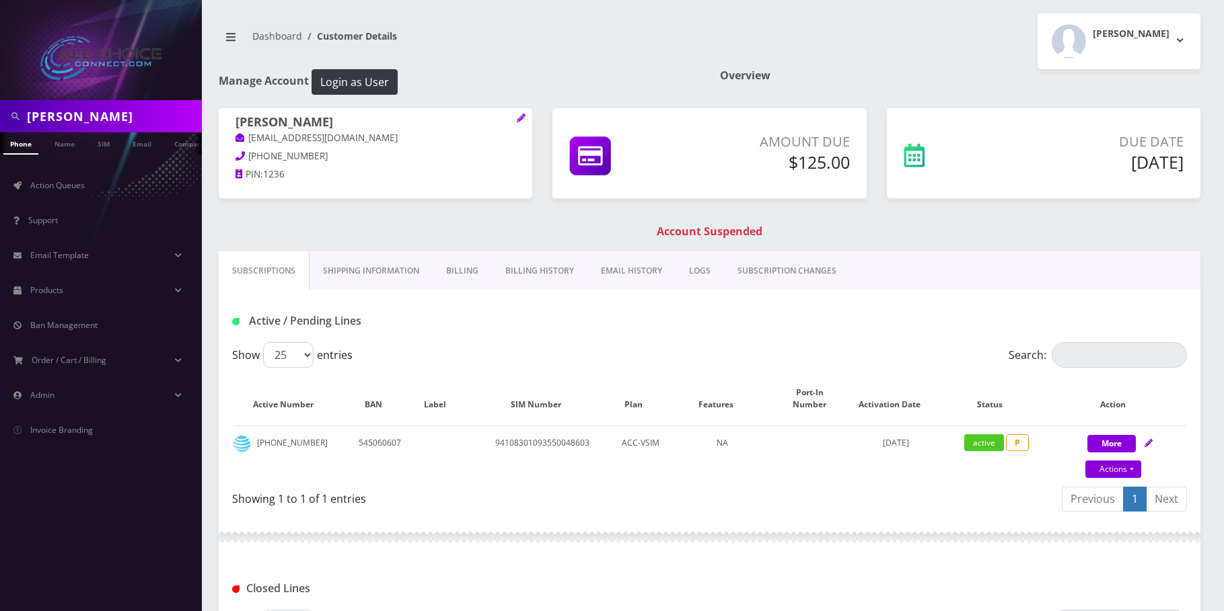
click at [461, 266] on link "Billing" at bounding box center [461, 271] width 59 height 39
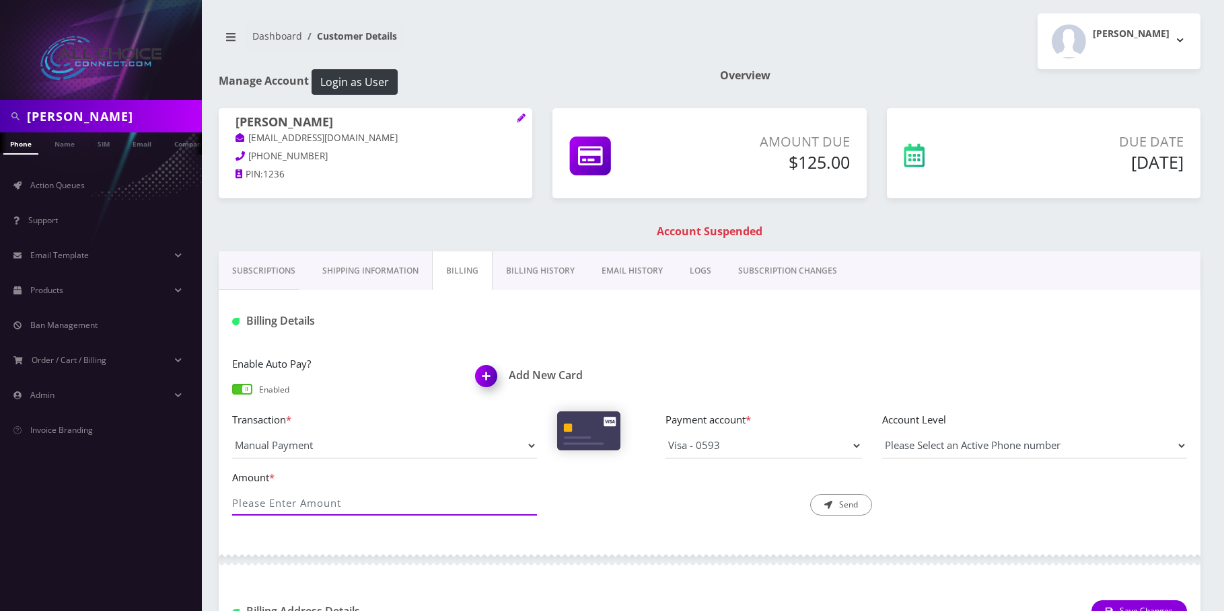
click at [320, 507] on input "Amount *" at bounding box center [384, 503] width 305 height 26
type input "125"
click at [846, 493] on div "Description * Send" at bounding box center [709, 492] width 325 height 47
click at [846, 502] on button "Send" at bounding box center [841, 505] width 62 height 22
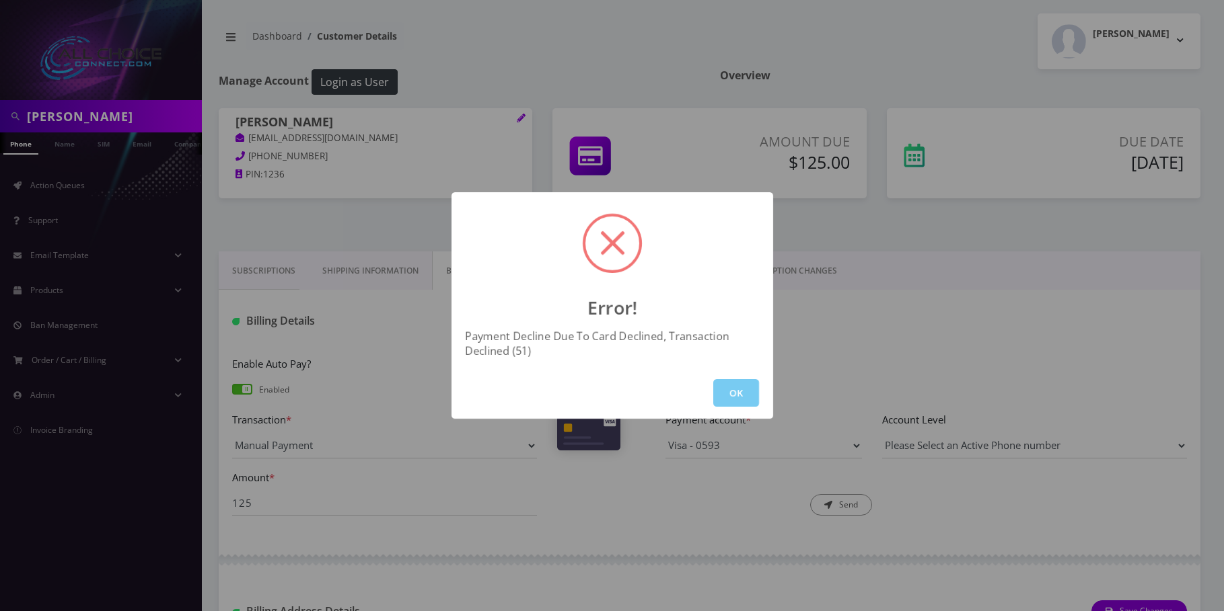
click at [741, 387] on button "OK" at bounding box center [736, 393] width 46 height 28
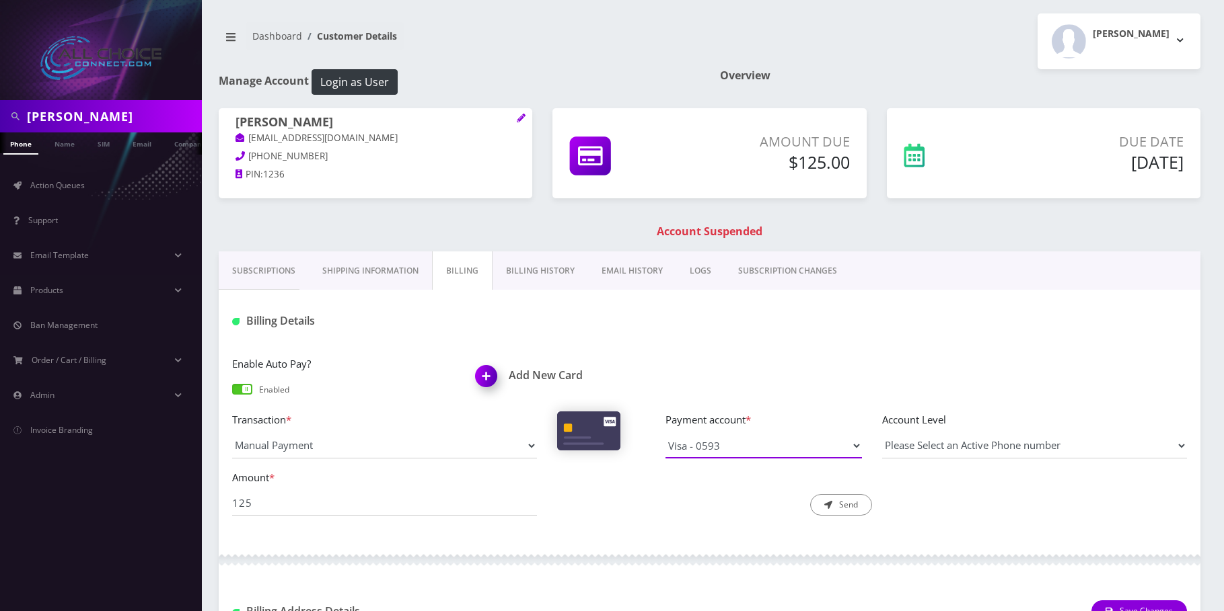
click at [748, 449] on select "Visa - 3761 Visa - 0593" at bounding box center [763, 446] width 196 height 26
click at [98, 112] on input "Kaleyah Williams" at bounding box center [113, 117] width 172 height 26
drag, startPoint x: 98, startPoint y: 112, endPoint x: 81, endPoint y: 139, distance: 30.8
click at [98, 114] on input "Kaleyah Williams" at bounding box center [113, 117] width 172 height 26
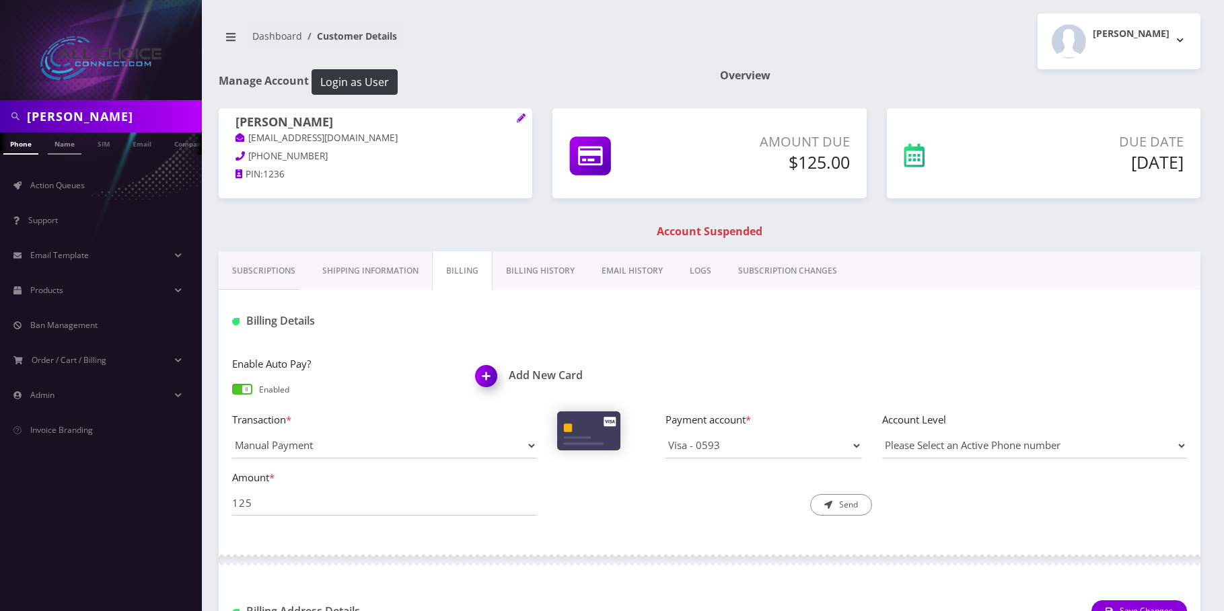
paste input "David Kopp"
type input "David Kopp"
click at [71, 142] on link "Name" at bounding box center [65, 144] width 34 height 22
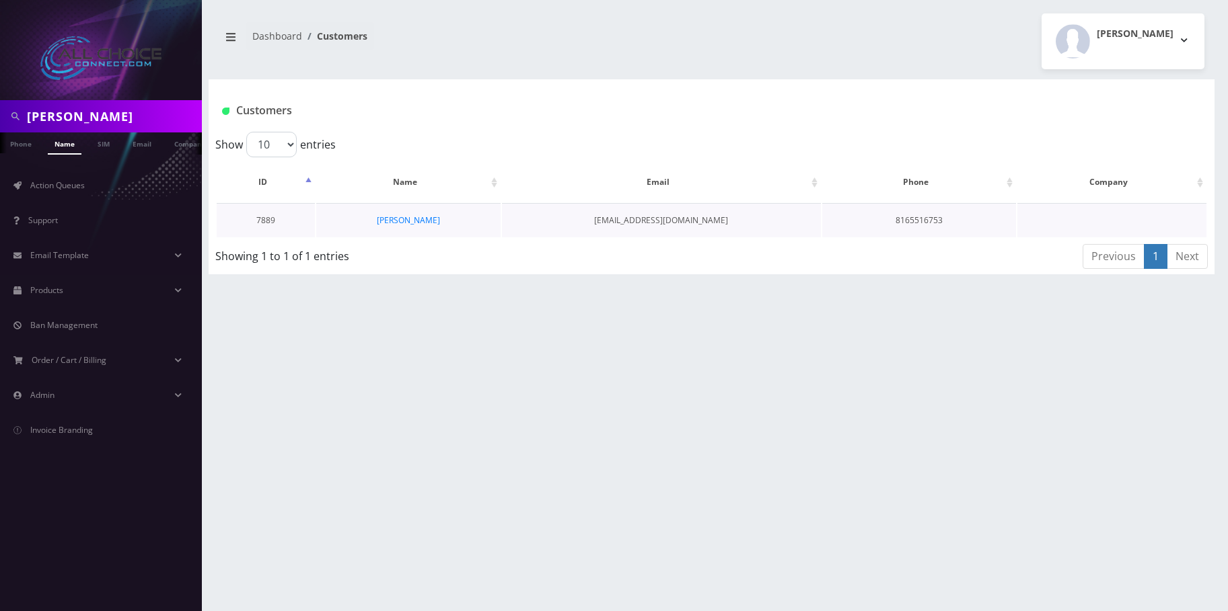
click at [385, 214] on td "[PERSON_NAME]" at bounding box center [408, 220] width 184 height 34
click at [405, 225] on link "[PERSON_NAME]" at bounding box center [408, 220] width 63 height 11
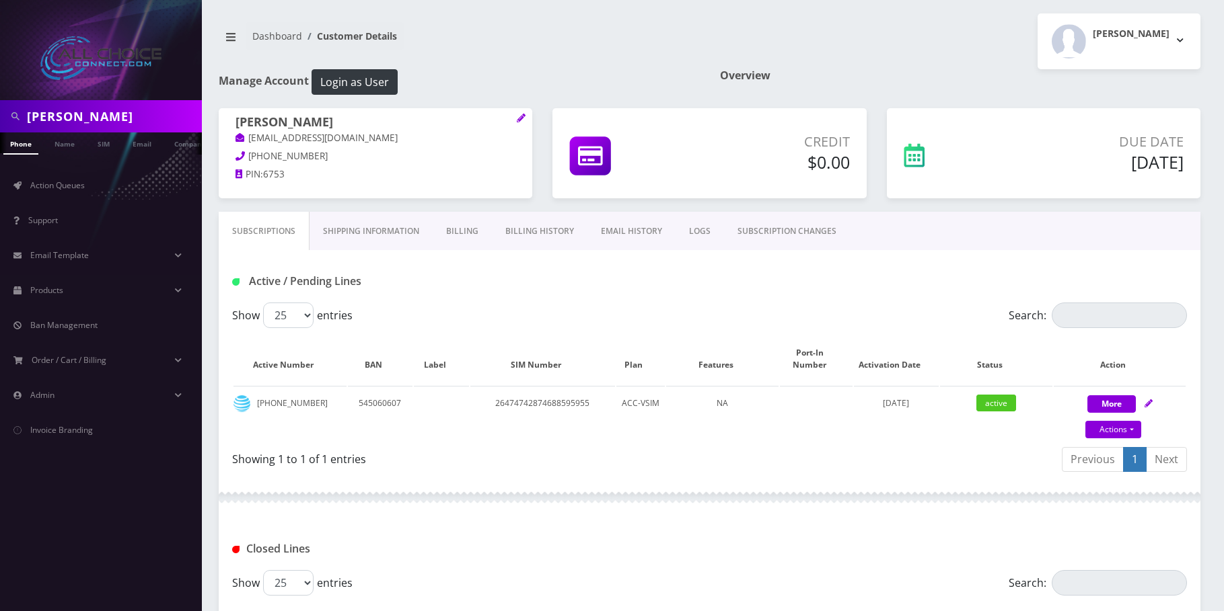
click at [63, 121] on input "David Kopp" at bounding box center [113, 117] width 172 height 26
paste input "[PERSON_NAME]"
type input "Joni Hagie"
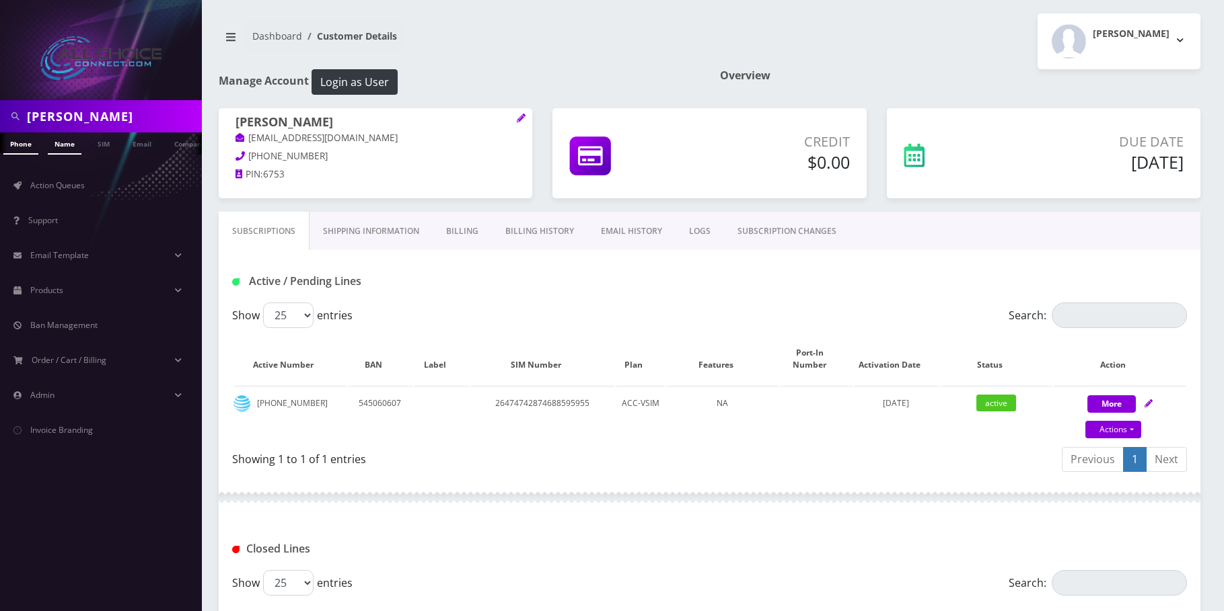
click at [64, 147] on link "Name" at bounding box center [65, 144] width 34 height 22
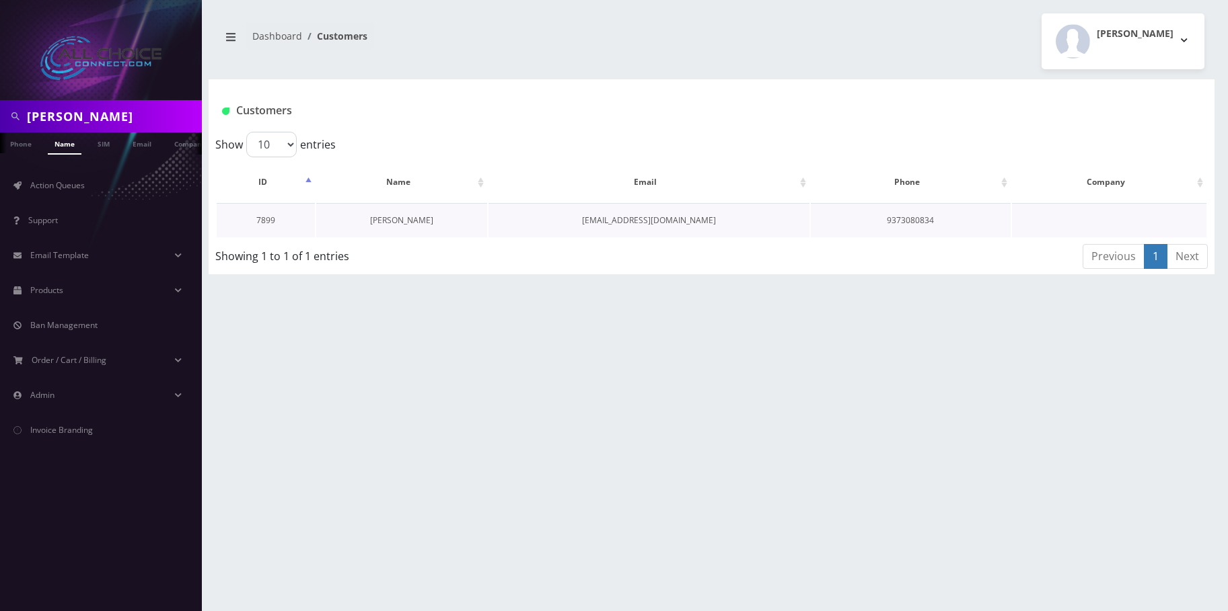
click at [398, 216] on link "[PERSON_NAME]" at bounding box center [401, 220] width 63 height 11
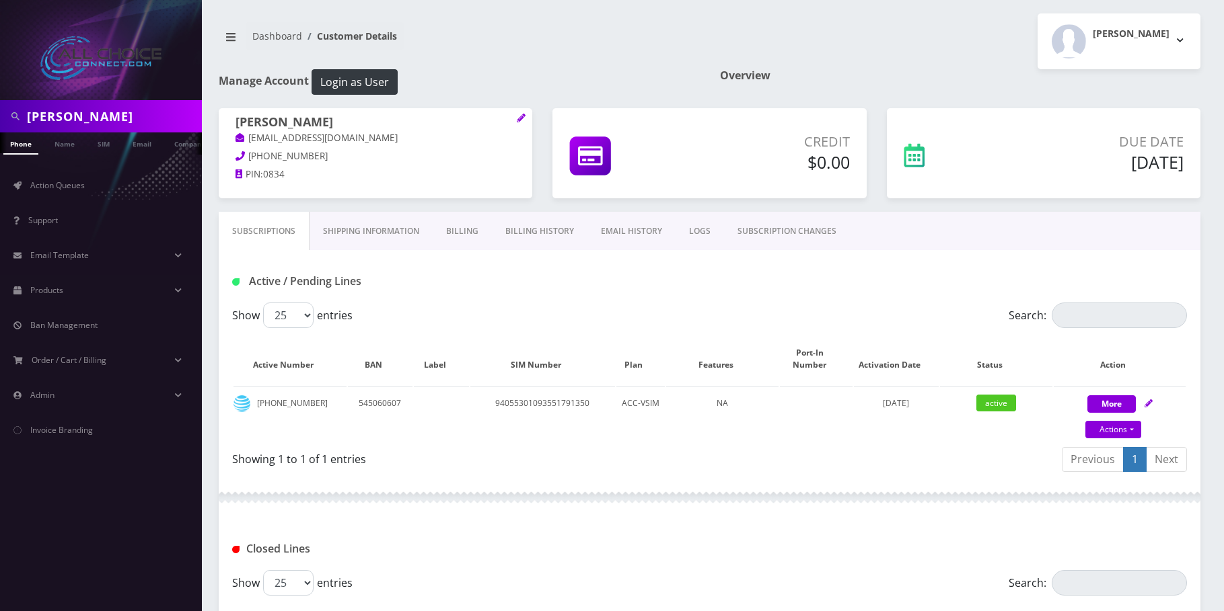
click at [55, 99] on div at bounding box center [101, 50] width 202 height 100
click at [54, 112] on input "[PERSON_NAME]" at bounding box center [113, 117] width 172 height 26
drag, startPoint x: 54, startPoint y: 112, endPoint x: 60, endPoint y: 127, distance: 16.0
click at [54, 113] on input "Joni Hagie" at bounding box center [113, 117] width 172 height 26
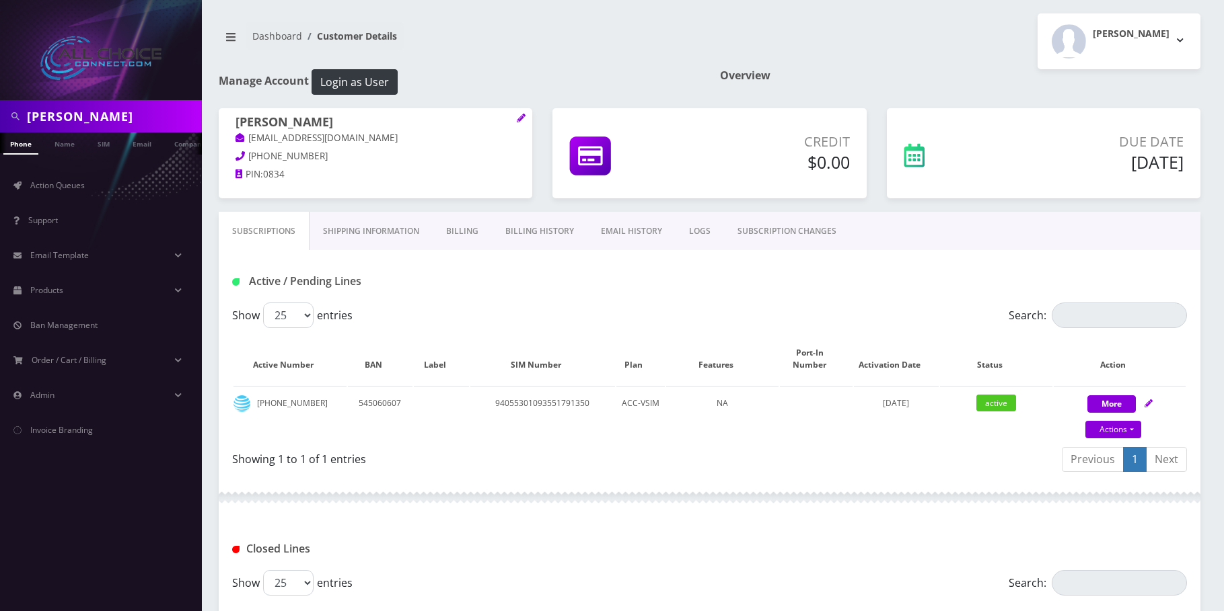
paste input "[PERSON_NAME]"
type input "[PERSON_NAME]"
click at [62, 145] on link "Name" at bounding box center [65, 144] width 34 height 22
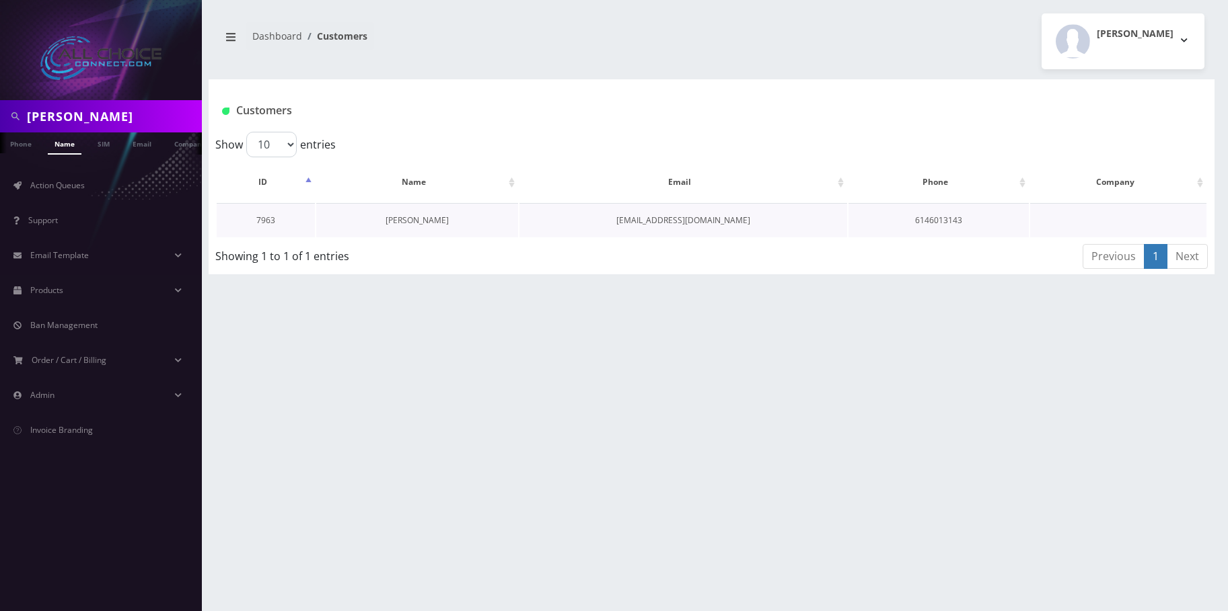
click at [415, 222] on link "[PERSON_NAME]" at bounding box center [416, 220] width 63 height 11
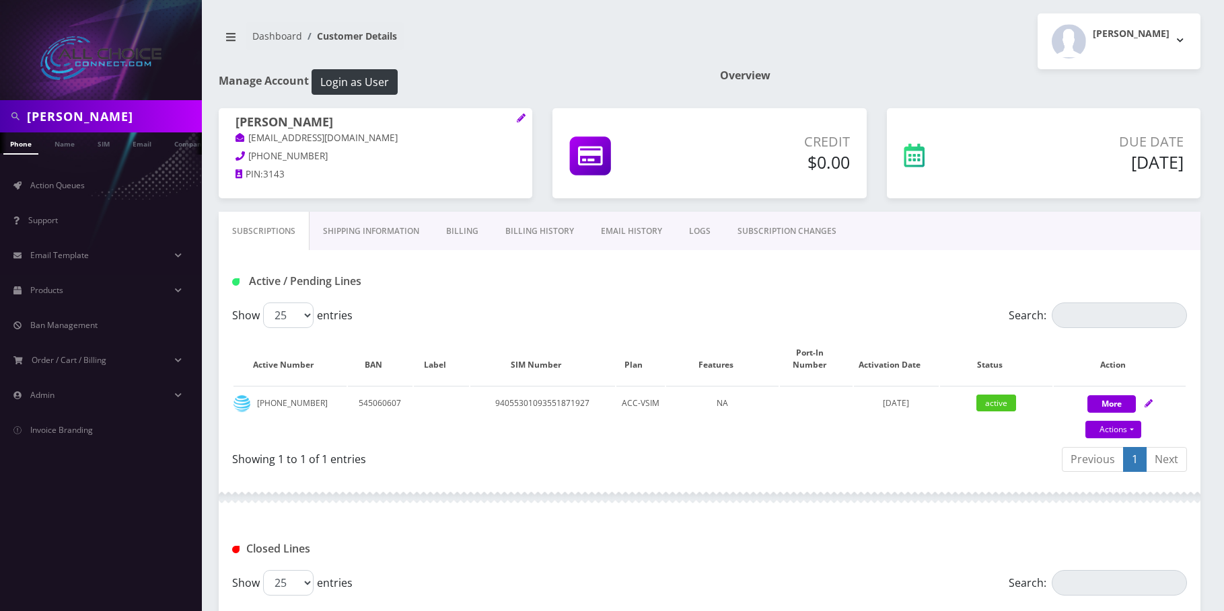
click at [54, 115] on input "Ron Stammen" at bounding box center [113, 117] width 172 height 26
paste input "Babalola Olusola"
type input "Babalola Olusola"
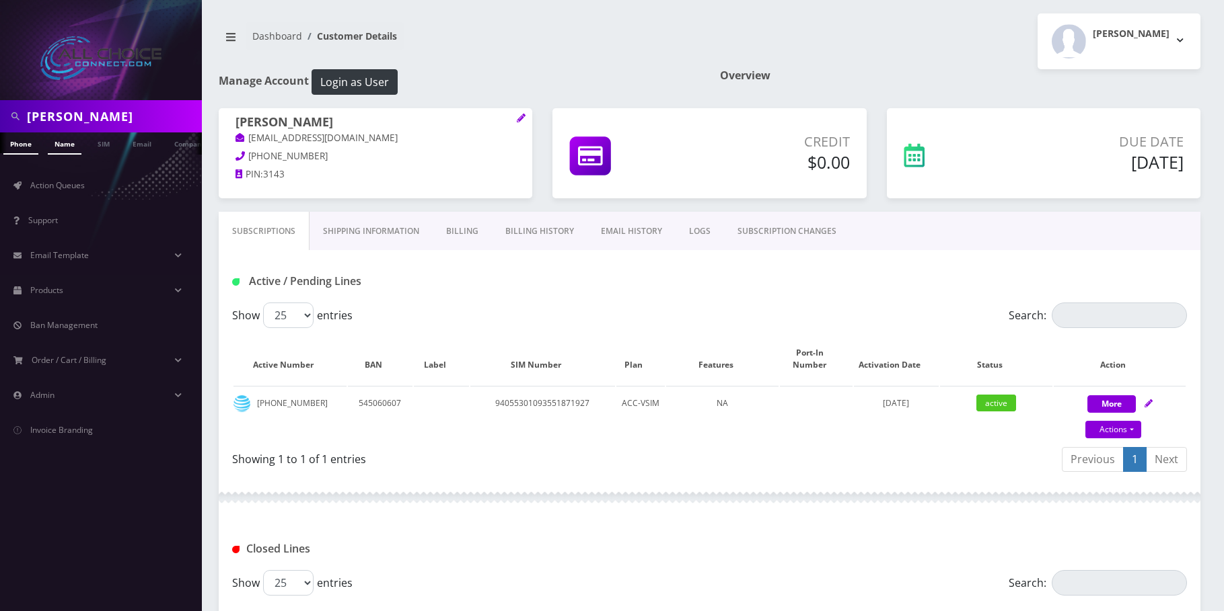
click at [65, 141] on link "Name" at bounding box center [65, 144] width 34 height 22
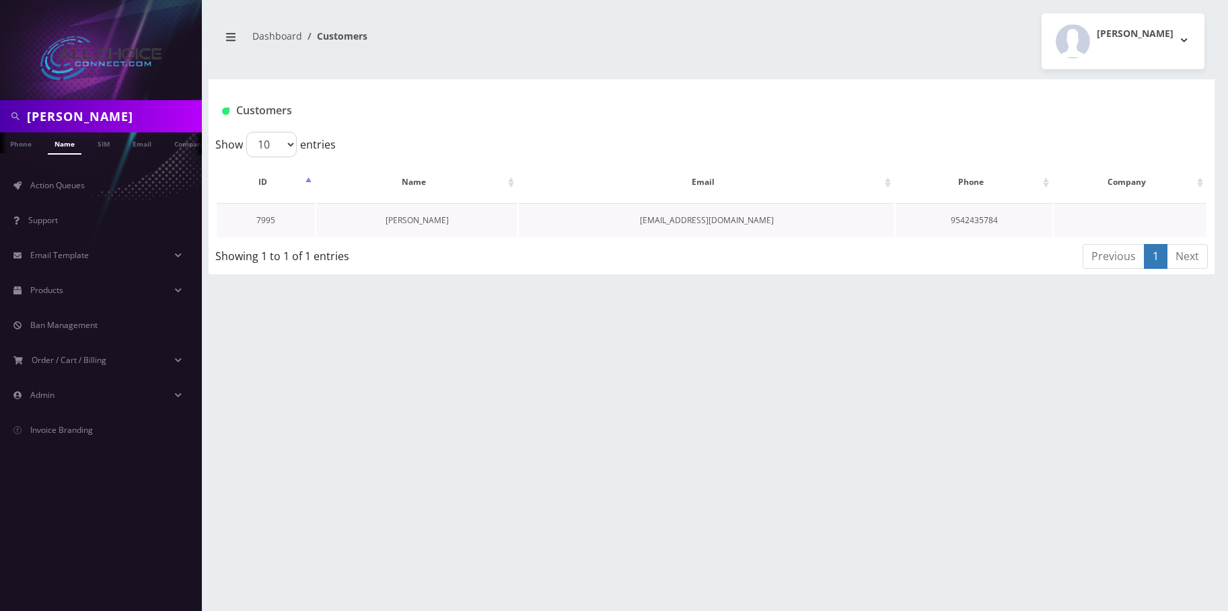
click at [414, 222] on link "[PERSON_NAME]" at bounding box center [416, 220] width 63 height 11
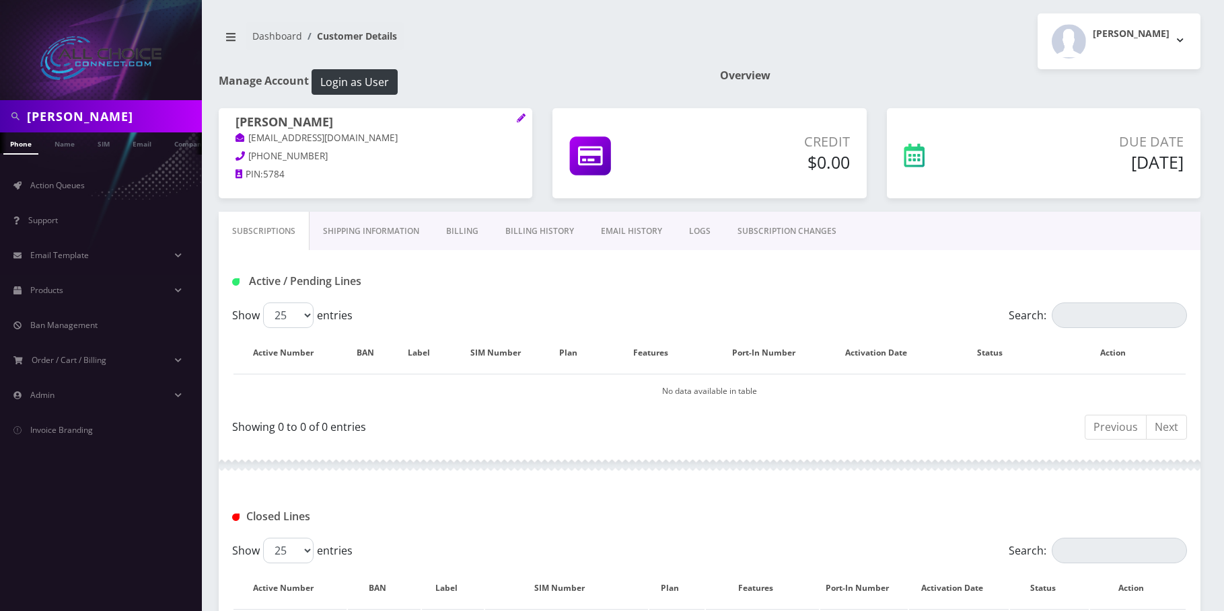
click at [50, 108] on input "Babalola Olusola" at bounding box center [113, 117] width 172 height 26
paste input "[PERSON_NAME]"
type input "[PERSON_NAME]"
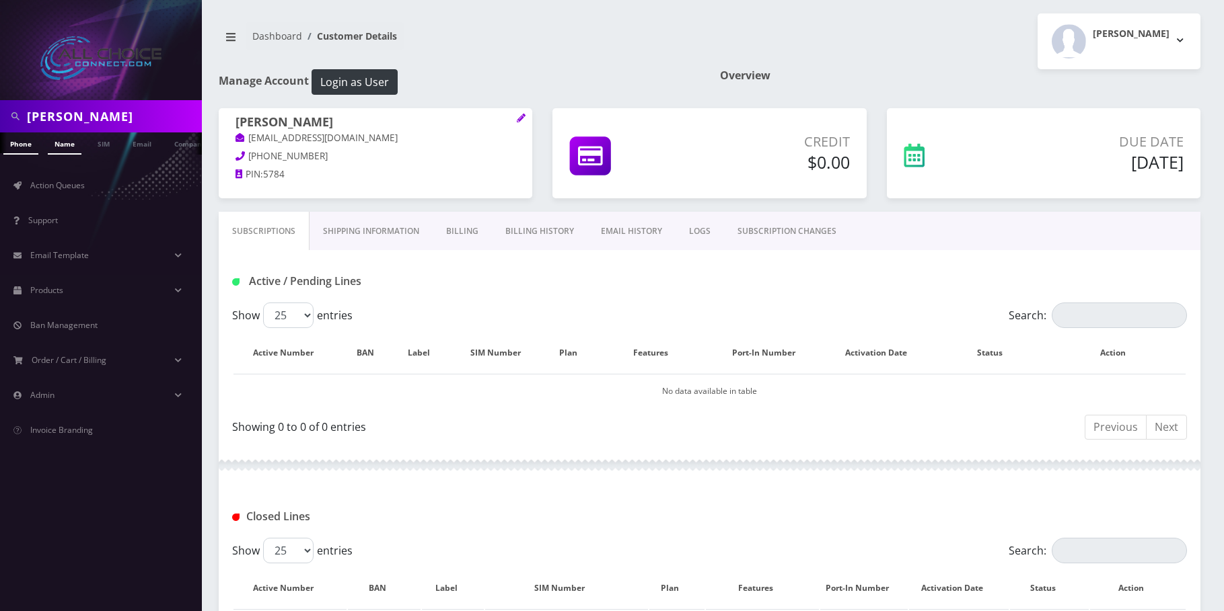
click at [65, 143] on link "Name" at bounding box center [65, 144] width 34 height 22
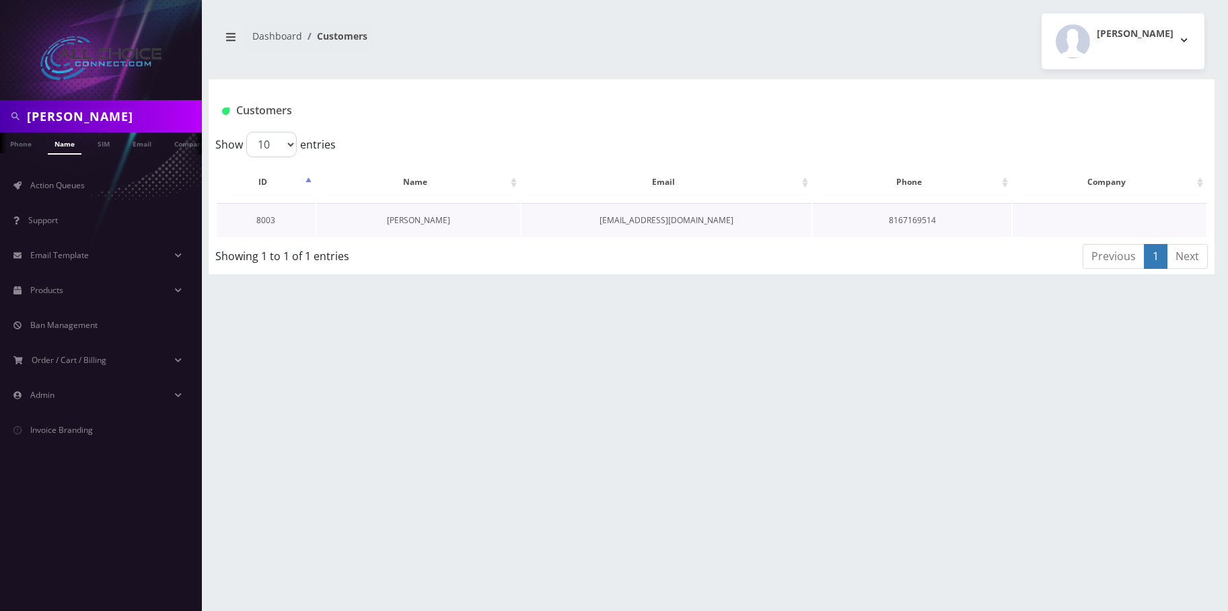
click at [414, 215] on link "[PERSON_NAME]" at bounding box center [418, 220] width 63 height 11
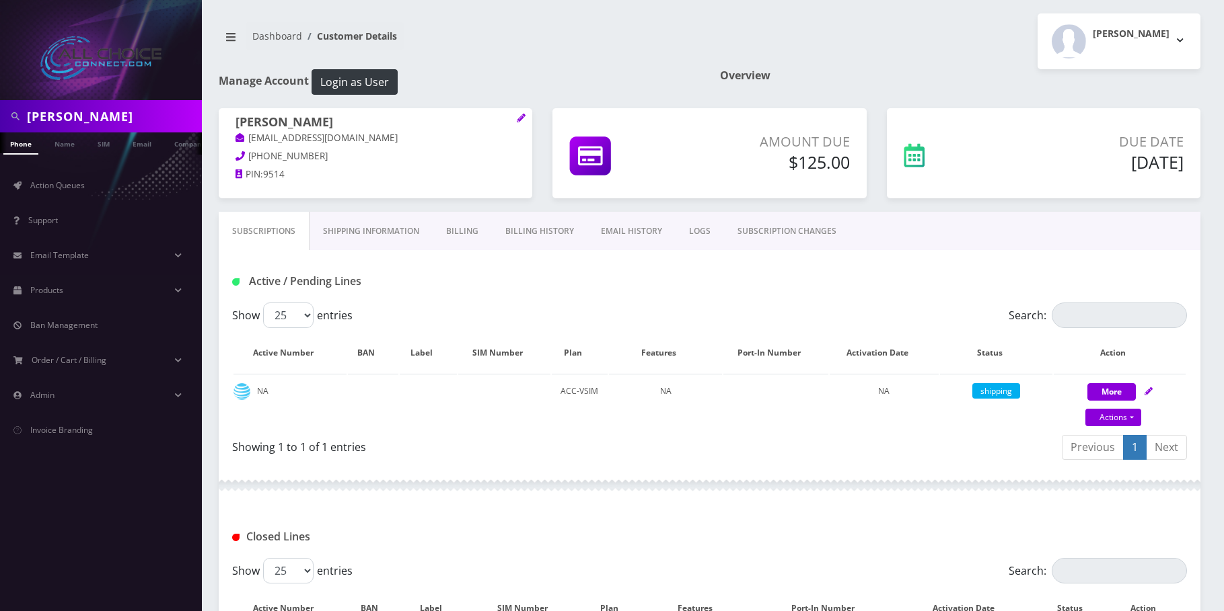
click at [105, 110] on input "Linda Muncy" at bounding box center [113, 117] width 172 height 26
paste input "Joseph Grant"
type input "Joseph Grant"
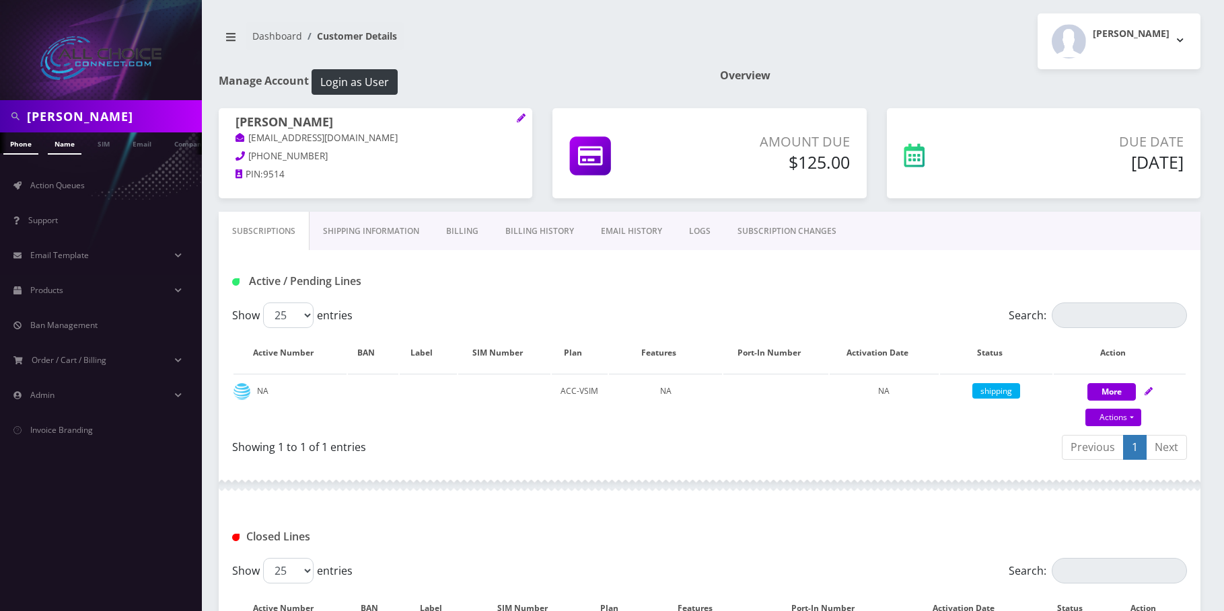
click at [63, 146] on link "Name" at bounding box center [65, 144] width 34 height 22
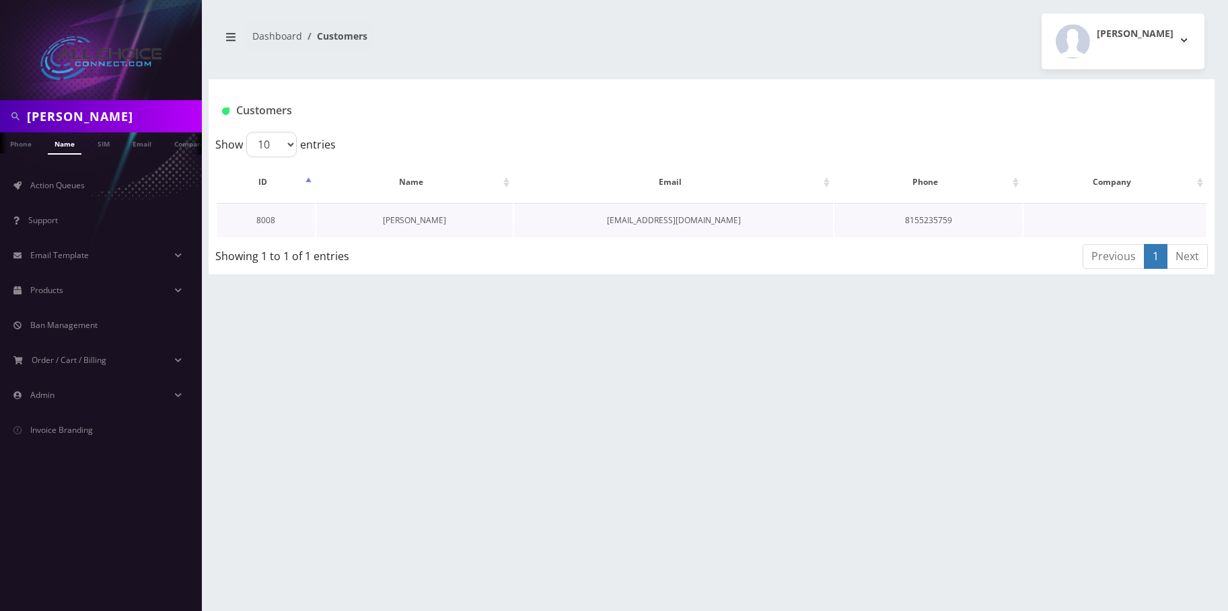
click at [410, 223] on link "[PERSON_NAME]" at bounding box center [414, 220] width 63 height 11
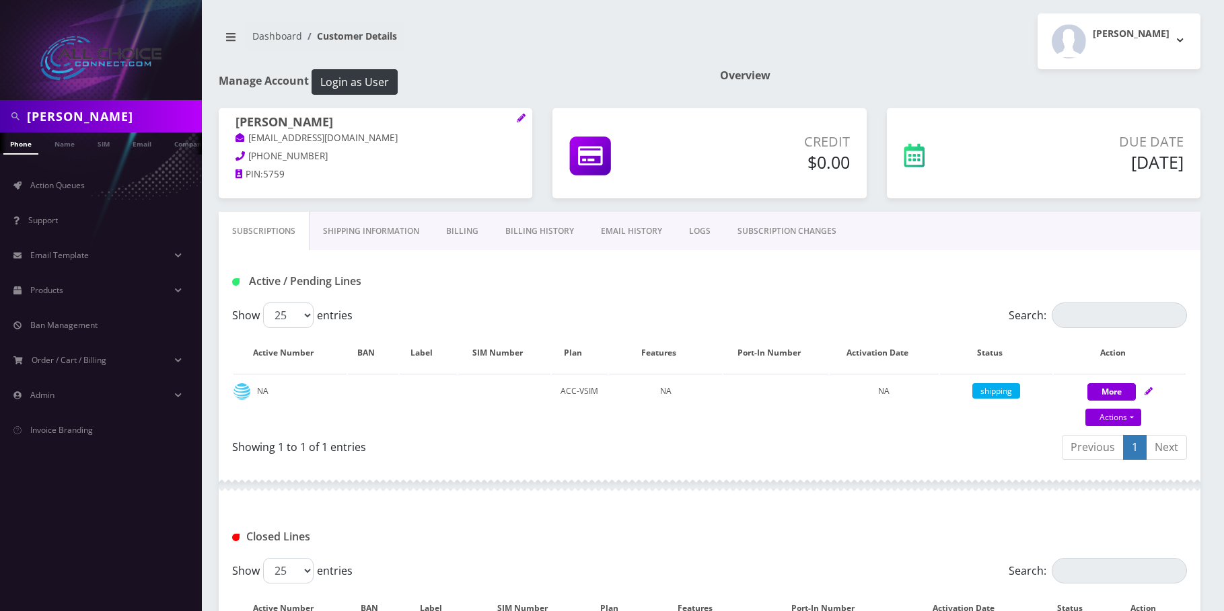
click at [46, 113] on input "Joseph Grant" at bounding box center [113, 117] width 172 height 26
paste input "[PERSON_NAME]"
type input "[PERSON_NAME]"
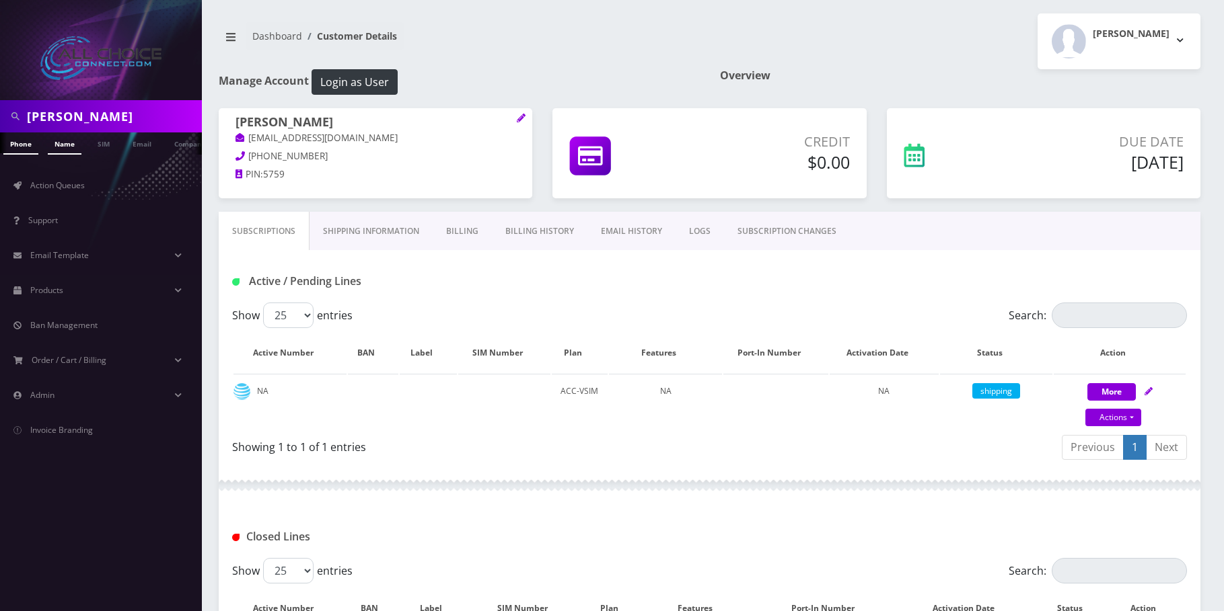
click at [65, 139] on link "Name" at bounding box center [65, 144] width 34 height 22
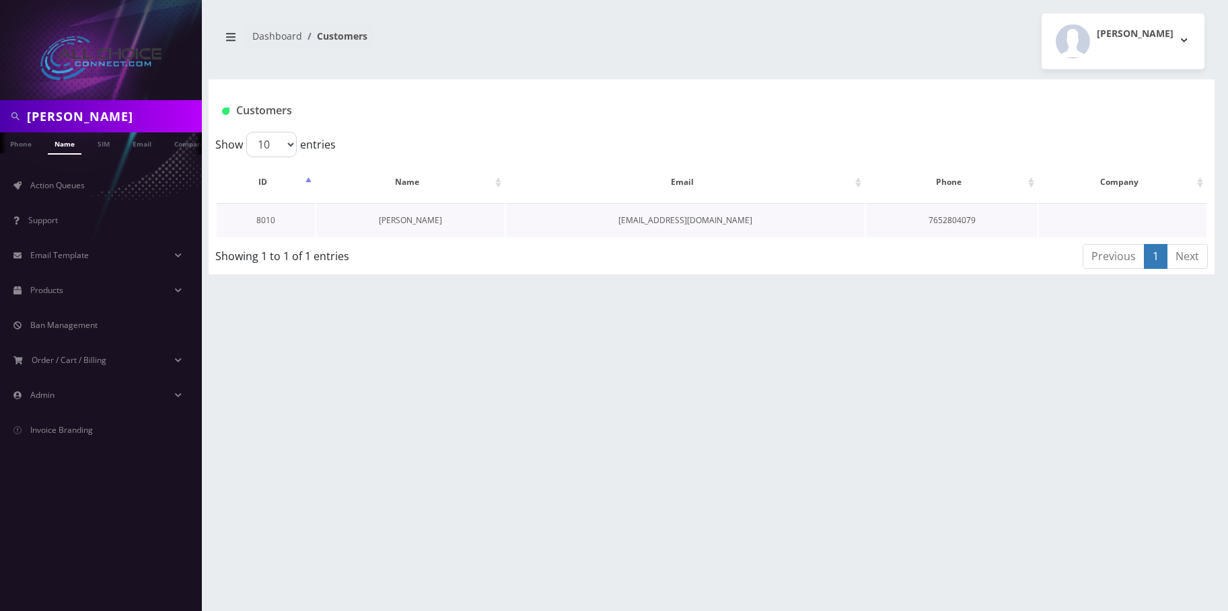
click at [415, 220] on link "[PERSON_NAME]" at bounding box center [410, 220] width 63 height 11
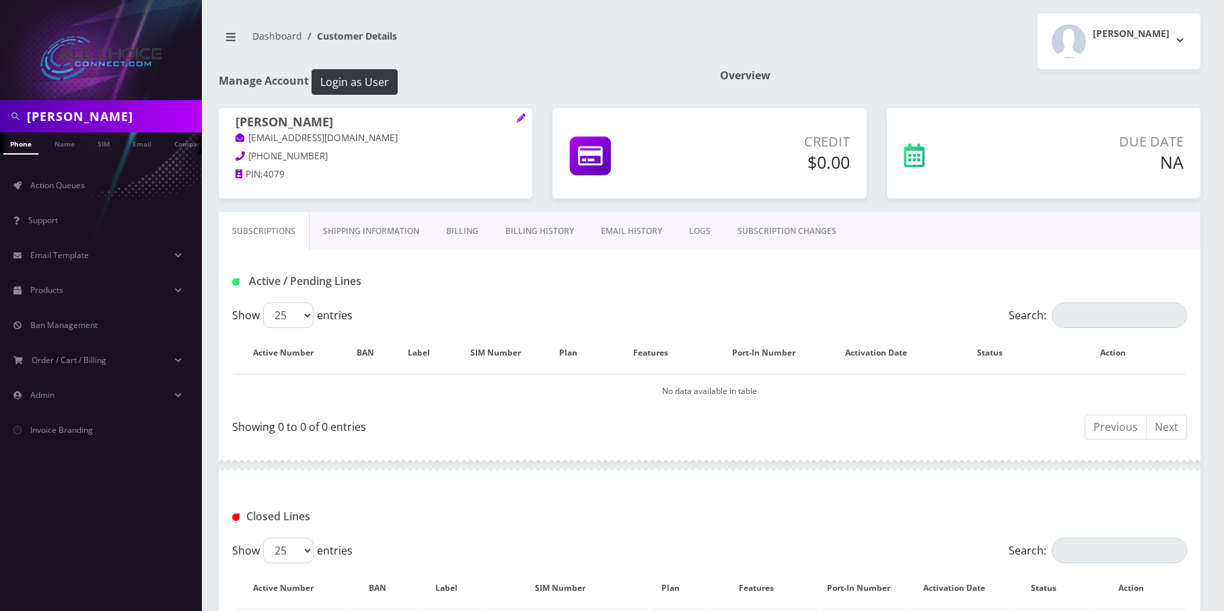
click at [67, 115] on input "[PERSON_NAME]" at bounding box center [113, 117] width 172 height 26
click at [68, 115] on input "[PERSON_NAME]" at bounding box center [113, 117] width 172 height 26
paste input "[PERSON_NAME]"
type input "[PERSON_NAME]"
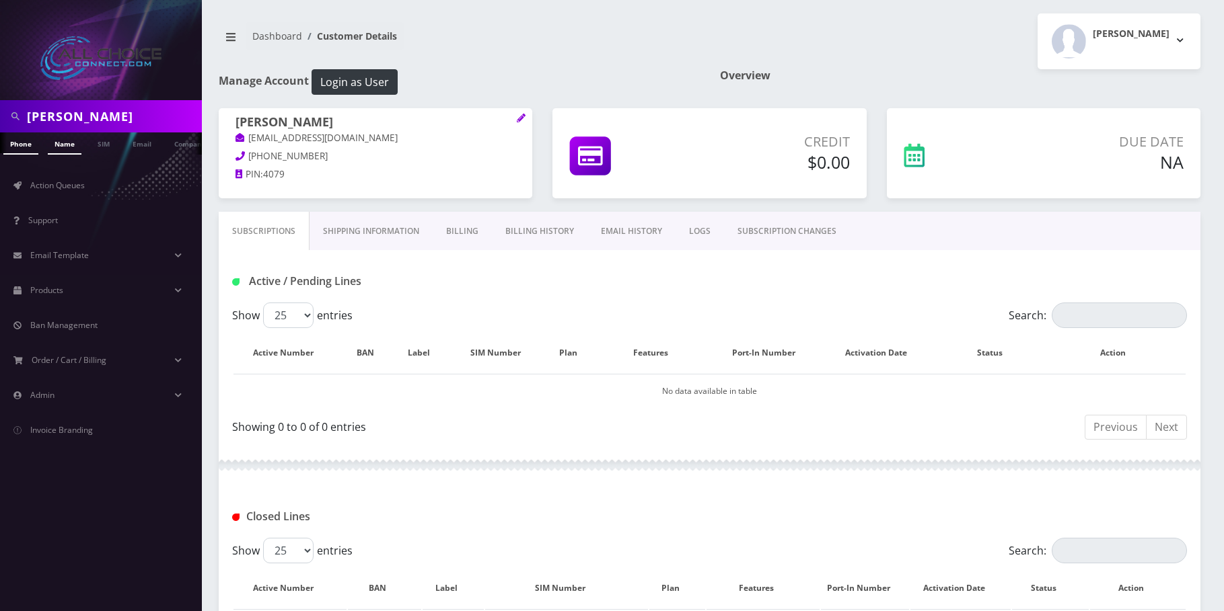
click at [65, 148] on link "Name" at bounding box center [65, 144] width 34 height 22
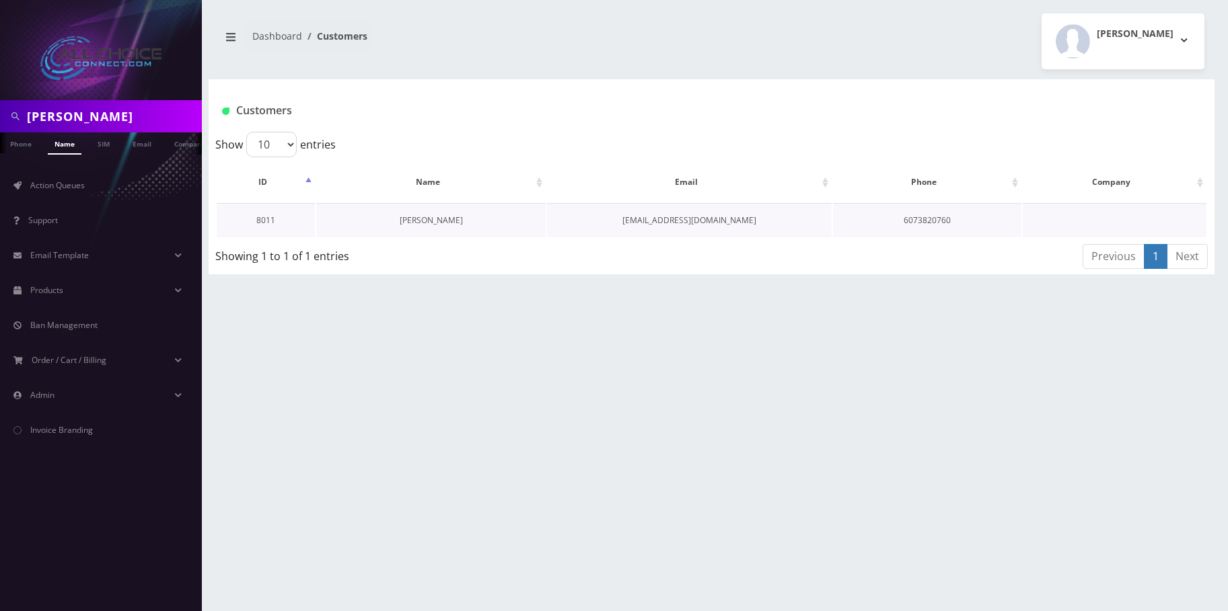
click at [420, 221] on link "Roger Holbrook" at bounding box center [431, 220] width 63 height 11
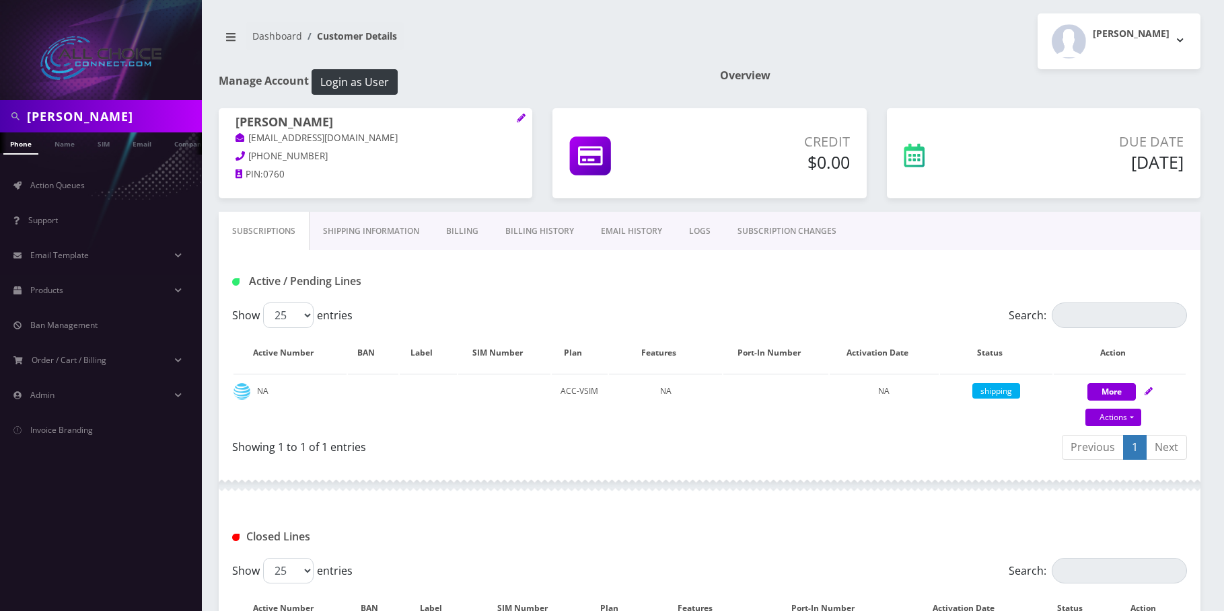
click at [99, 110] on input "[PERSON_NAME]" at bounding box center [113, 117] width 172 height 26
paste input "[PERSON_NAME]"
type input "[PERSON_NAME]"
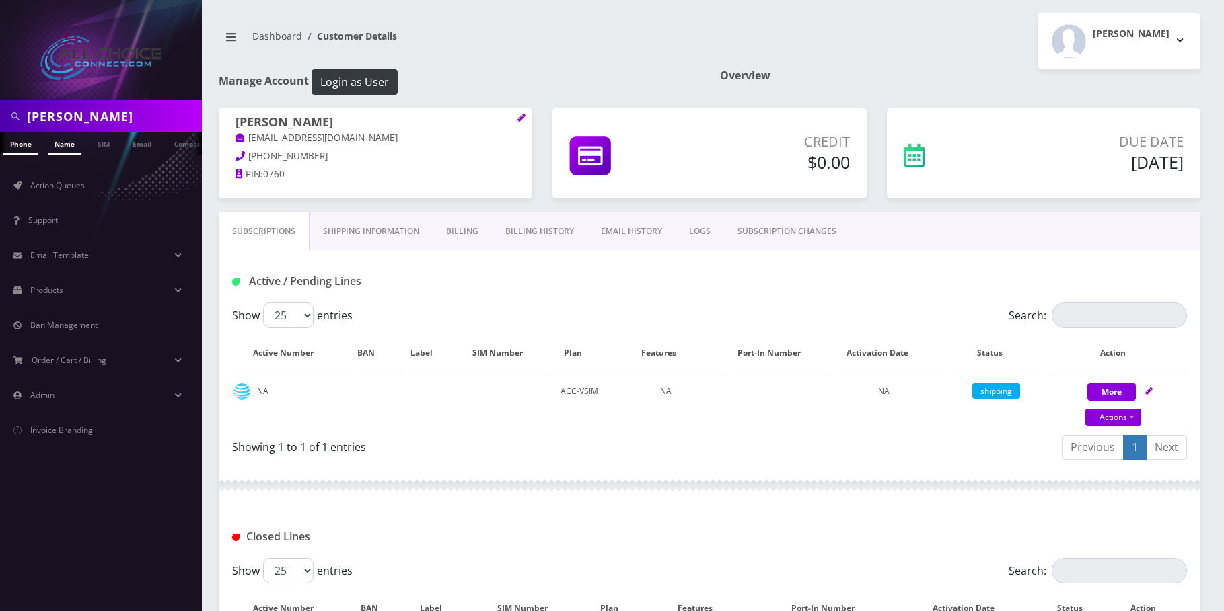
click at [62, 149] on link "Name" at bounding box center [65, 144] width 34 height 22
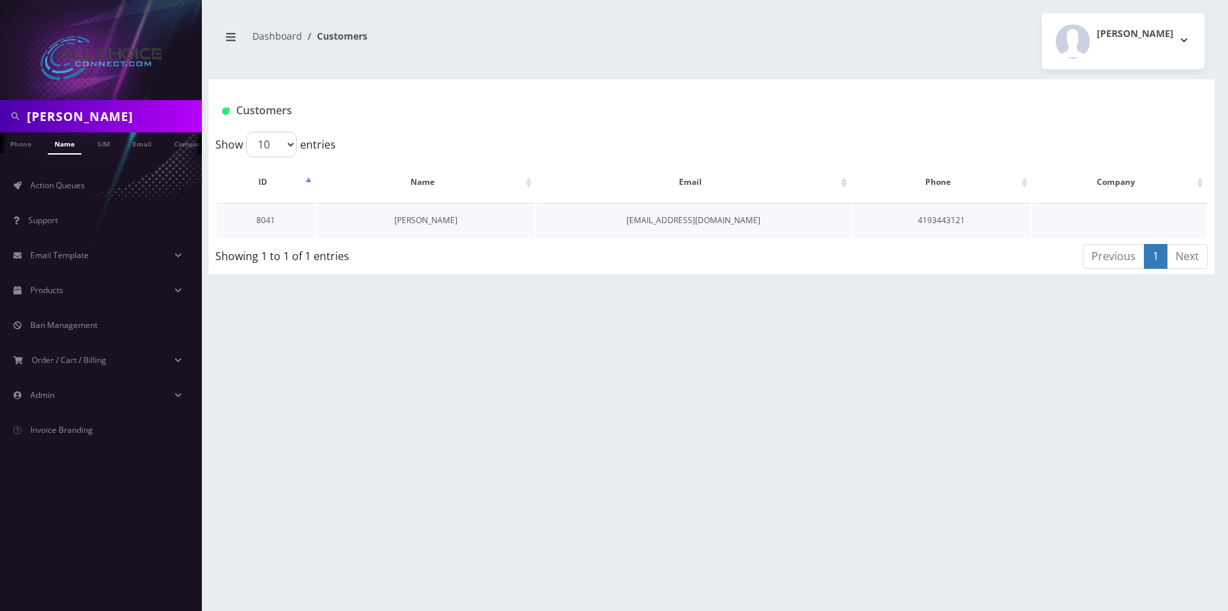
click at [420, 219] on link "Steven Rudnicki" at bounding box center [425, 220] width 63 height 11
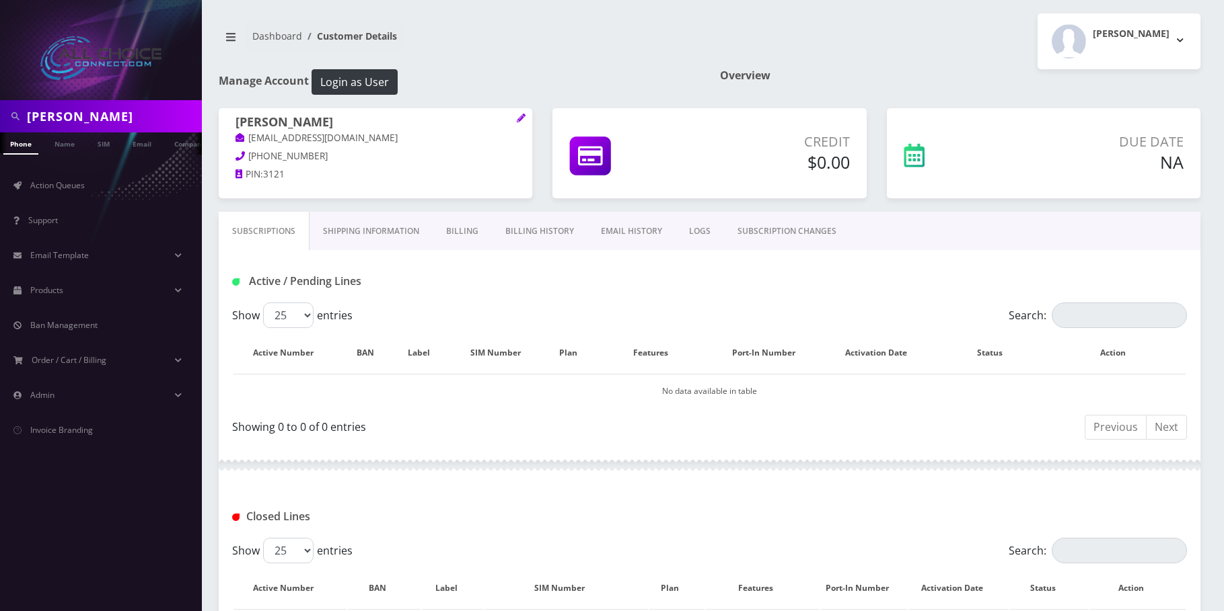
click at [86, 112] on input "Steven Rudnicki" at bounding box center [113, 117] width 172 height 26
drag, startPoint x: 86, startPoint y: 112, endPoint x: 76, endPoint y: 141, distance: 31.3
click at [86, 114] on input "Steven Rudnicki" at bounding box center [113, 117] width 172 height 26
paste input "[PERSON_NAME]"
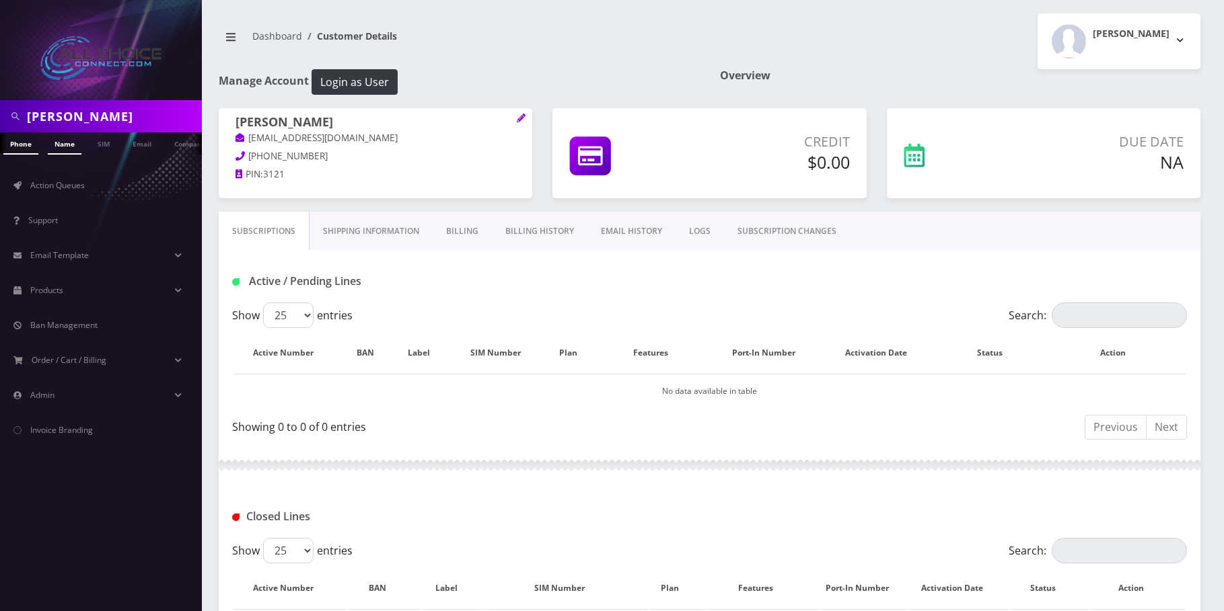
type input "[PERSON_NAME]"
click at [75, 143] on link "Name" at bounding box center [65, 144] width 34 height 22
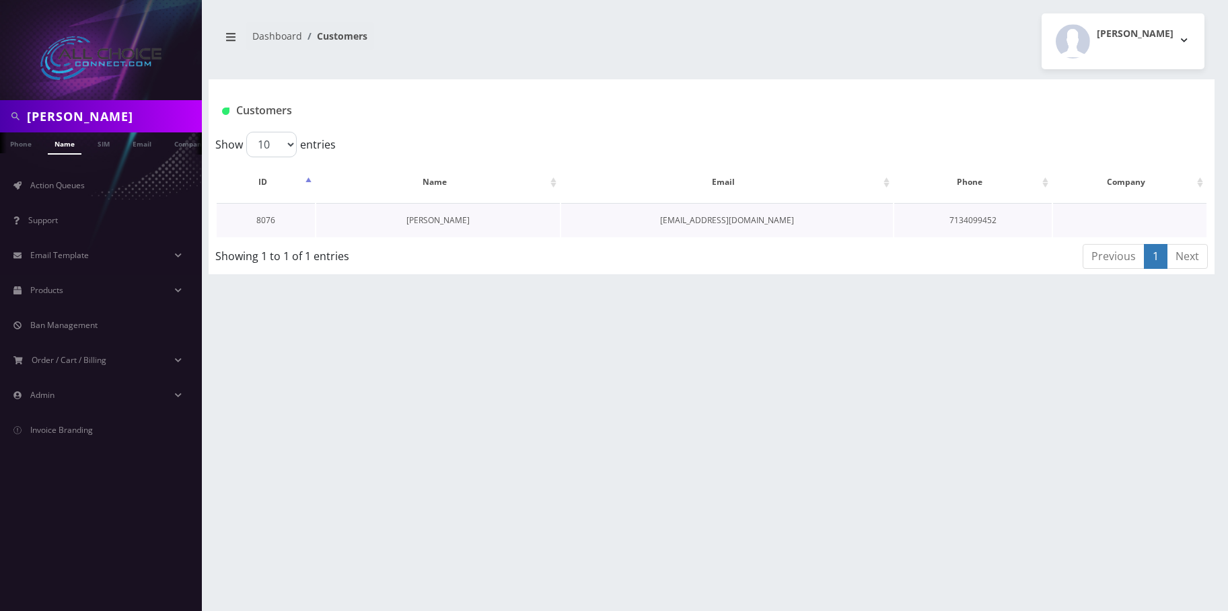
click at [456, 224] on link "[PERSON_NAME]" at bounding box center [437, 220] width 63 height 11
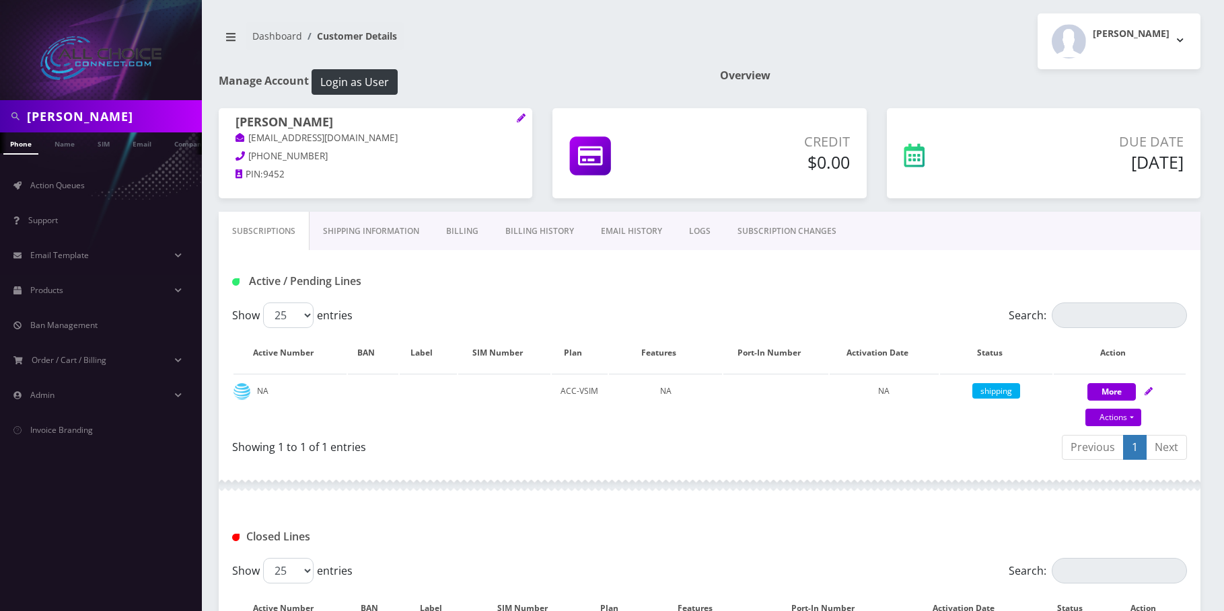
click at [67, 119] on input "[PERSON_NAME]" at bounding box center [113, 117] width 172 height 26
drag, startPoint x: 67, startPoint y: 119, endPoint x: 74, endPoint y: 128, distance: 11.0
click at [68, 120] on input "[PERSON_NAME]" at bounding box center [113, 117] width 172 height 26
paste input "[PERSON_NAME]"
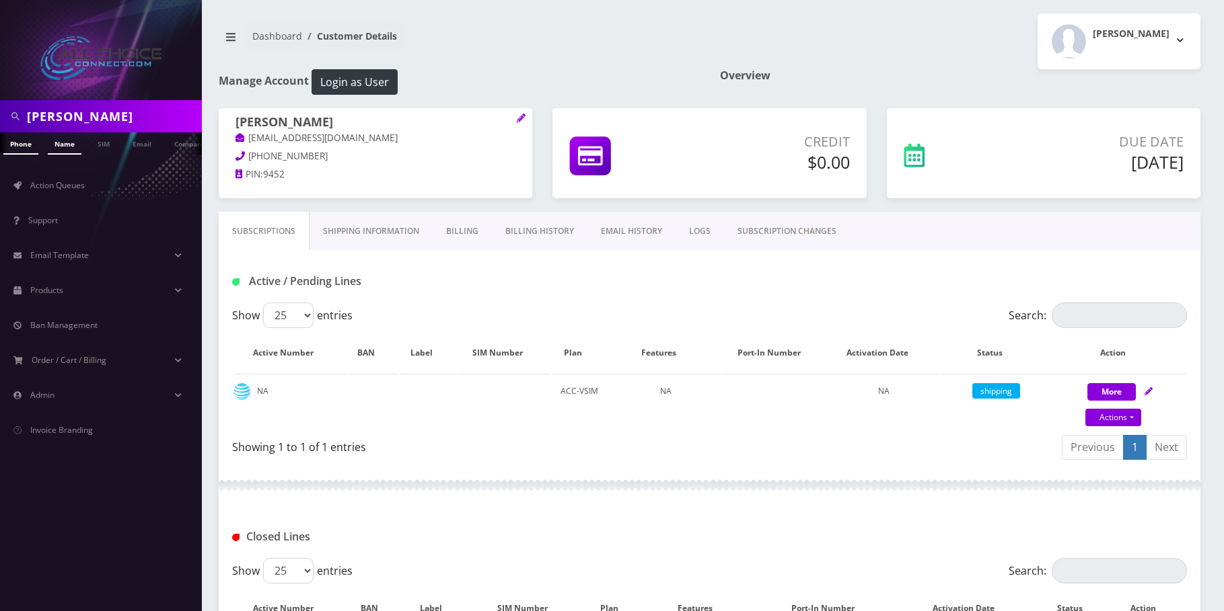
type input "[PERSON_NAME]"
click at [73, 145] on link "Name" at bounding box center [65, 144] width 34 height 22
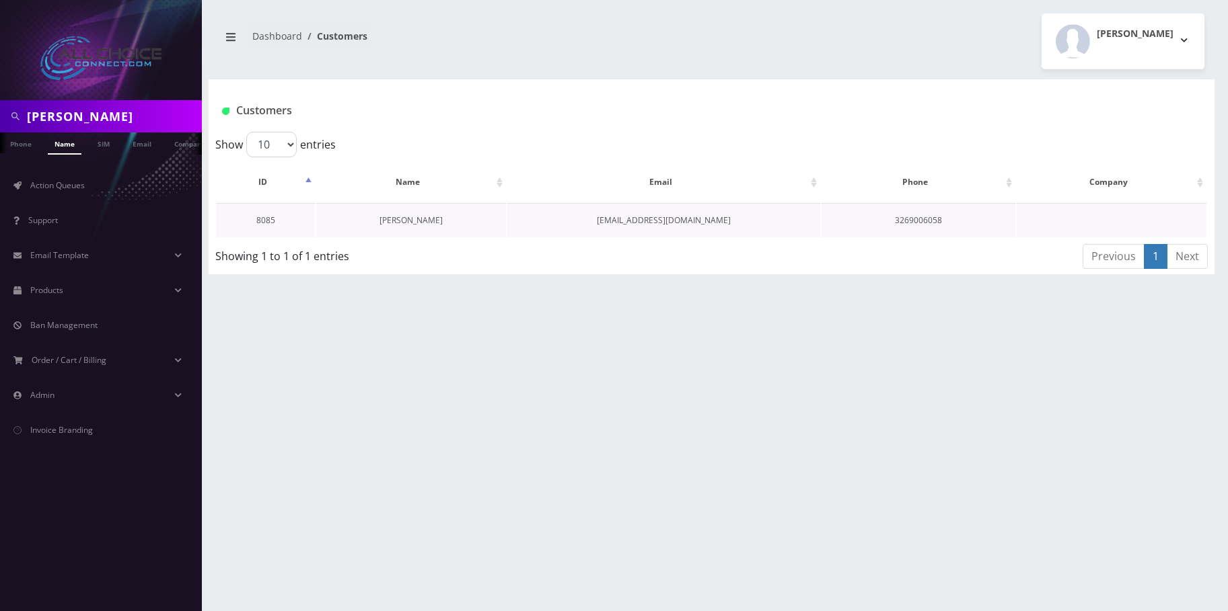
click at [408, 218] on link "Alexis Lewis" at bounding box center [410, 220] width 63 height 11
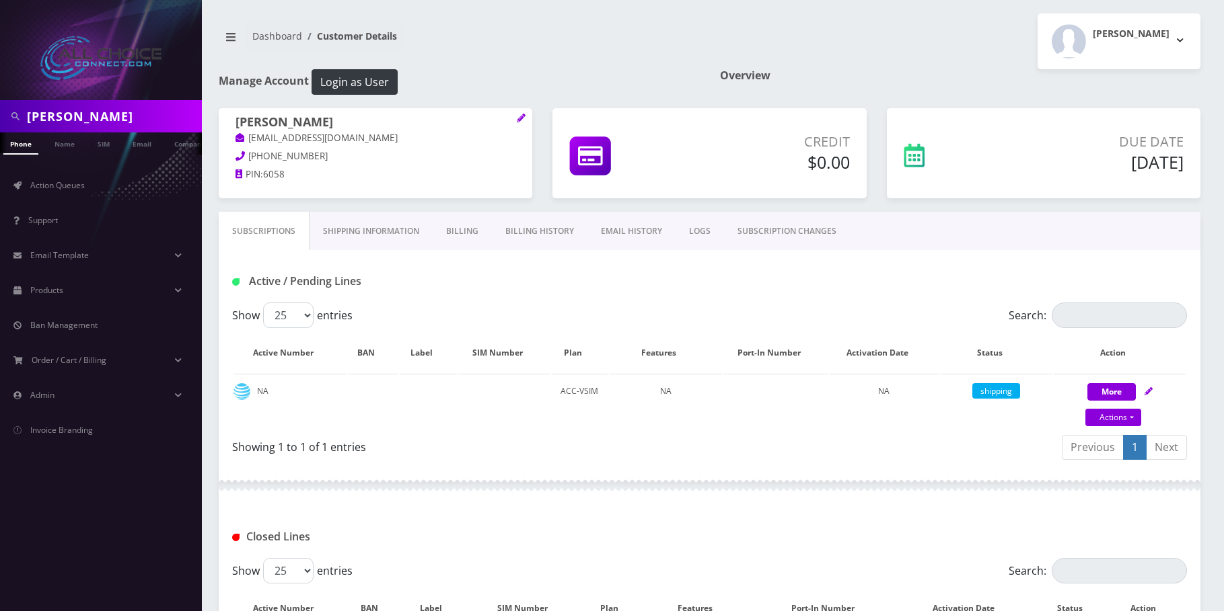
click at [87, 116] on input "[PERSON_NAME]" at bounding box center [113, 117] width 172 height 26
click at [35, 180] on span "Action Queues" at bounding box center [57, 185] width 54 height 11
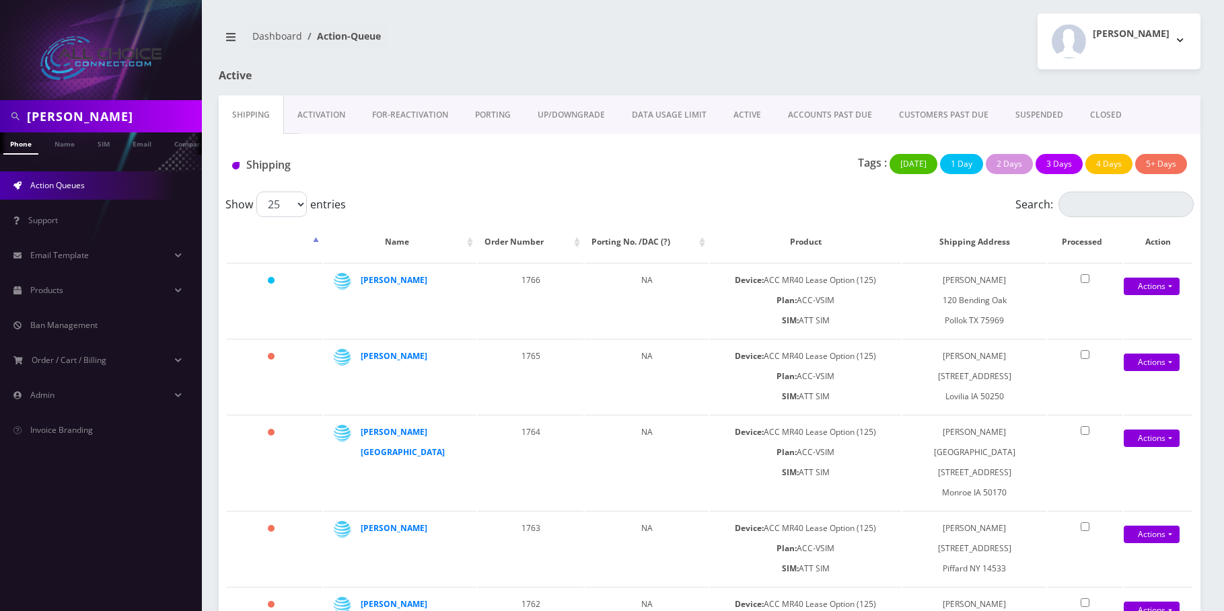
click at [103, 113] on input "Alexis Lewis" at bounding box center [113, 117] width 172 height 26
paste input "CECELIA JOHNSON"
type input "CECELIA JOHNSON"
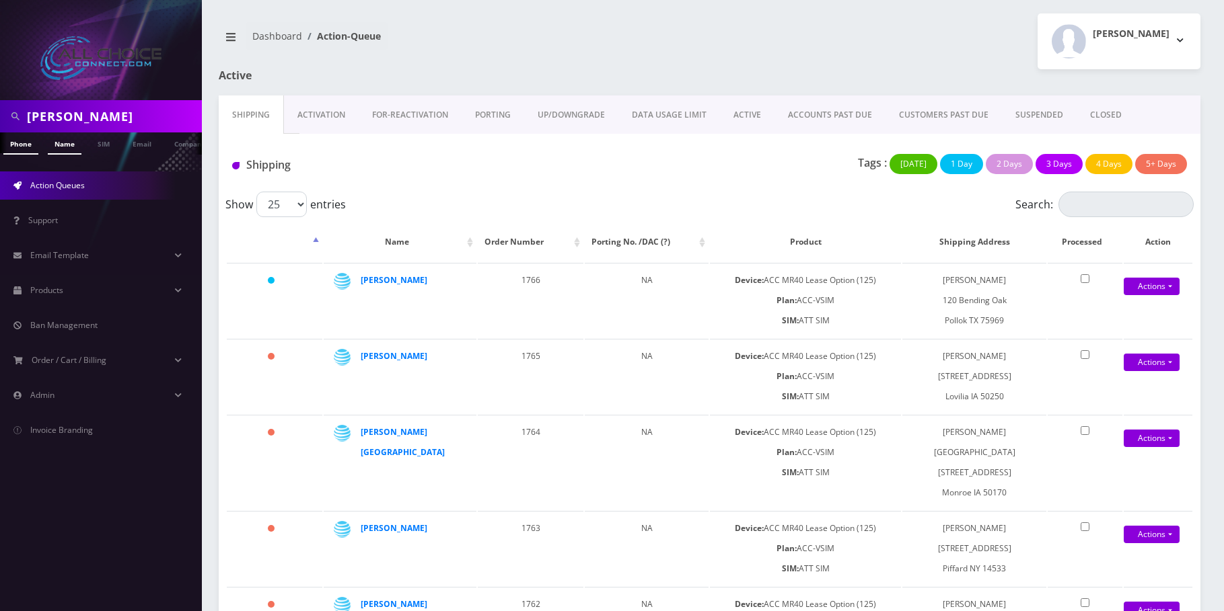
click at [67, 149] on link "Name" at bounding box center [65, 144] width 34 height 22
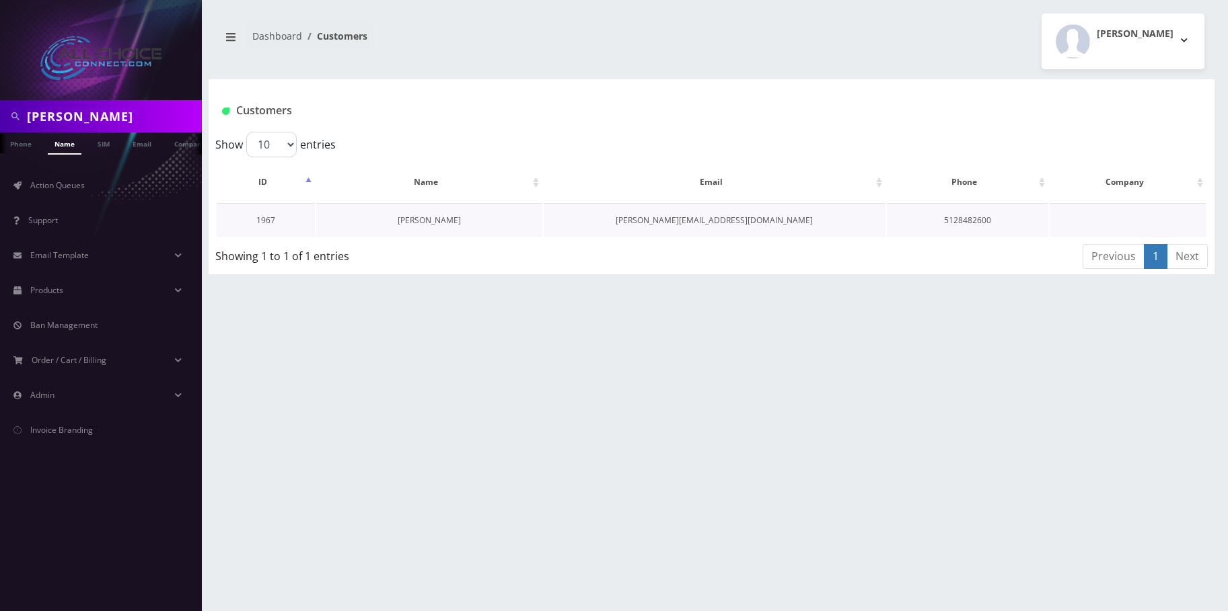
click at [428, 223] on link "[PERSON_NAME]" at bounding box center [429, 220] width 63 height 11
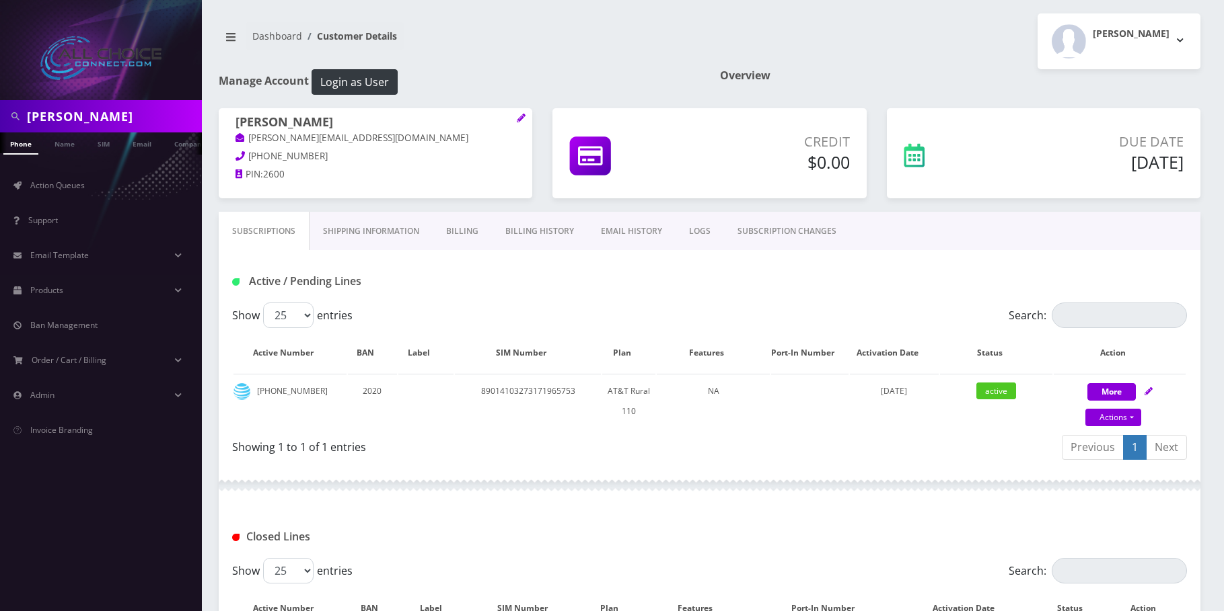
click at [77, 116] on input "[PERSON_NAME]" at bounding box center [113, 117] width 172 height 26
paste input "[PERSON_NAME]"
type input "[PERSON_NAME]"
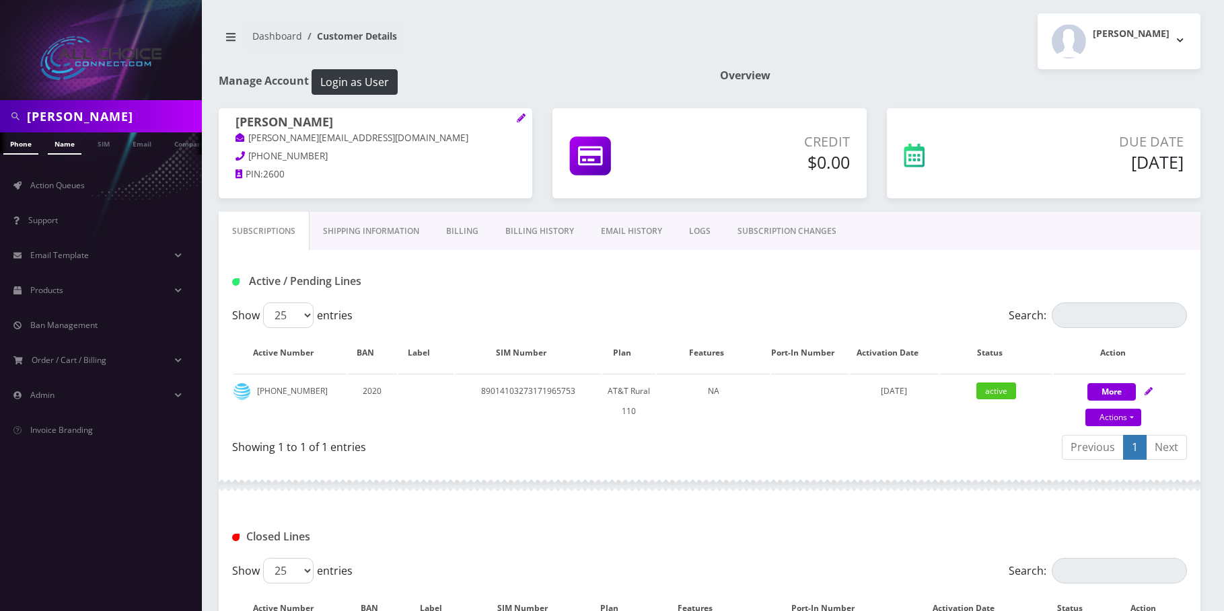
click at [77, 146] on link "Name" at bounding box center [65, 144] width 34 height 22
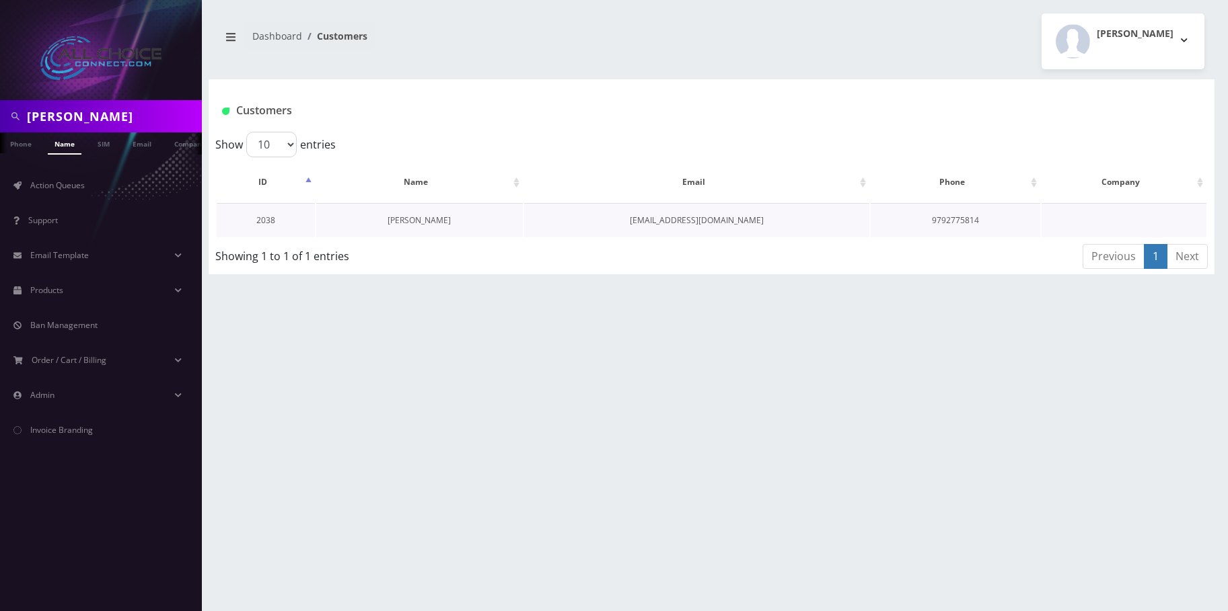
click at [407, 223] on link "CHARLES LEWIS" at bounding box center [418, 220] width 63 height 11
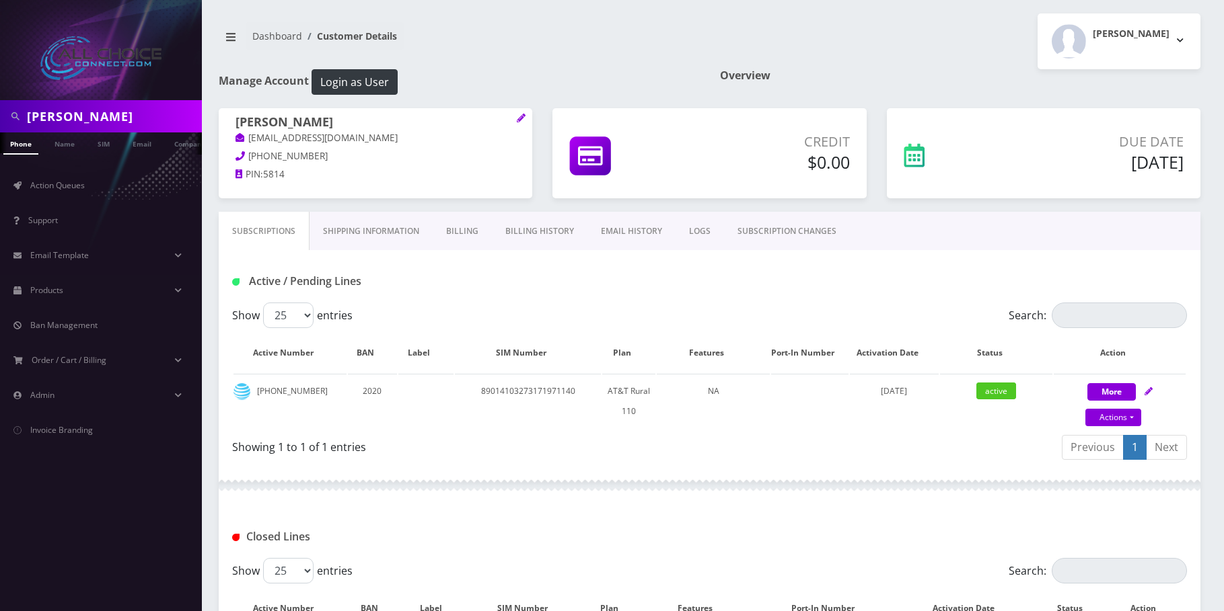
click at [66, 114] on input "[PERSON_NAME]" at bounding box center [113, 117] width 172 height 26
paste input "NEAL RUMBLE"
type input "NEAL RUMBLE"
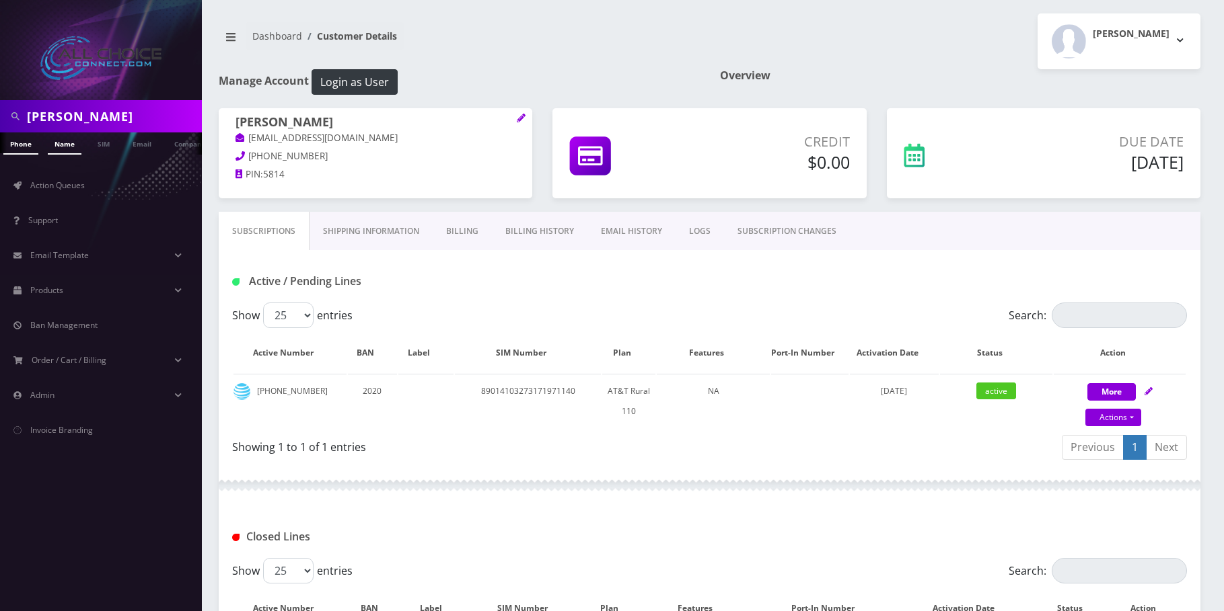
click at [65, 152] on link "Name" at bounding box center [65, 144] width 34 height 22
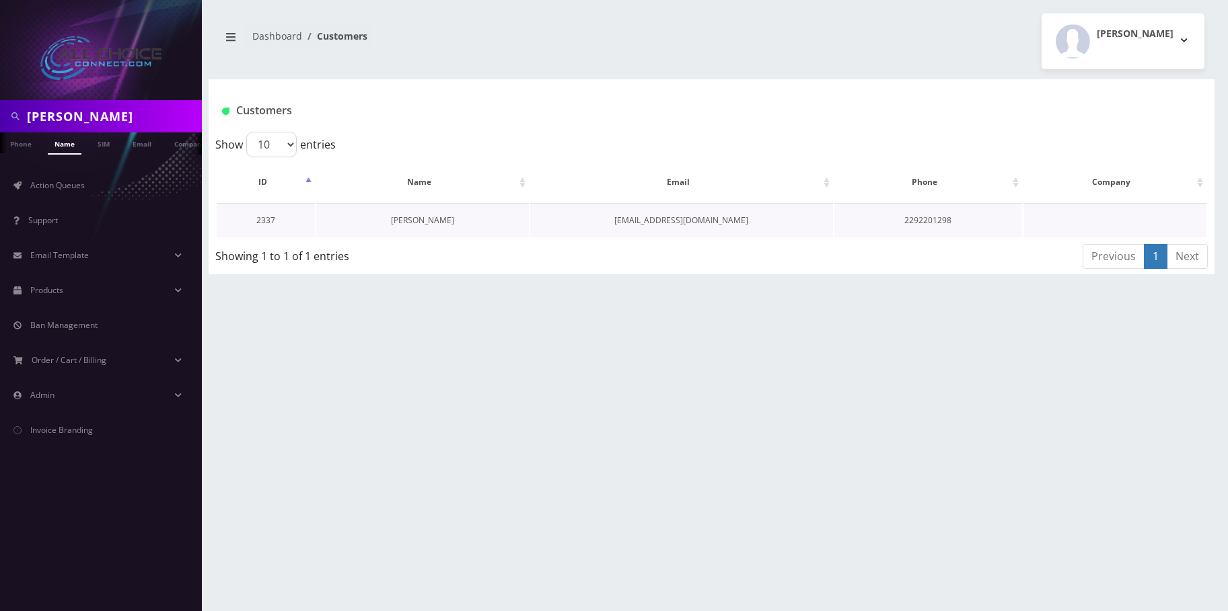
click at [409, 218] on link "[PERSON_NAME]" at bounding box center [422, 220] width 63 height 11
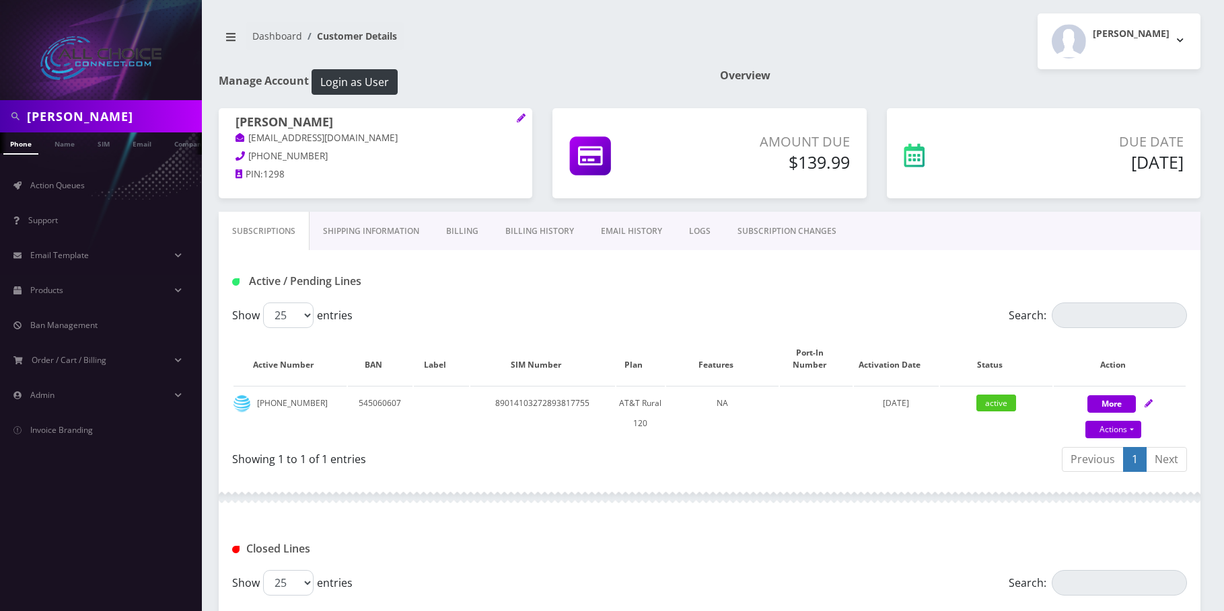
click at [87, 115] on input "NEAL RUMBLE" at bounding box center [113, 117] width 172 height 26
drag, startPoint x: 87, startPoint y: 115, endPoint x: 82, endPoint y: 134, distance: 19.4
click at [87, 119] on input "NEAL RUMBLE" at bounding box center [113, 117] width 172 height 26
paste input "PAUL BORUCKI"
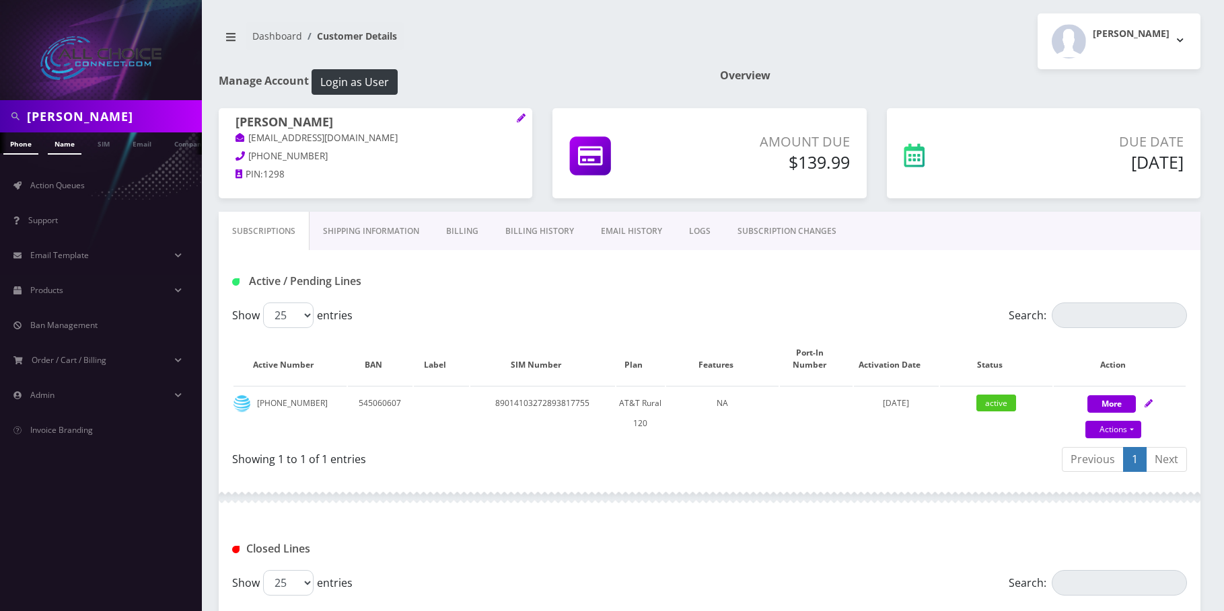
type input "PAUL BORUCKI"
click at [77, 139] on link "Name" at bounding box center [65, 144] width 34 height 22
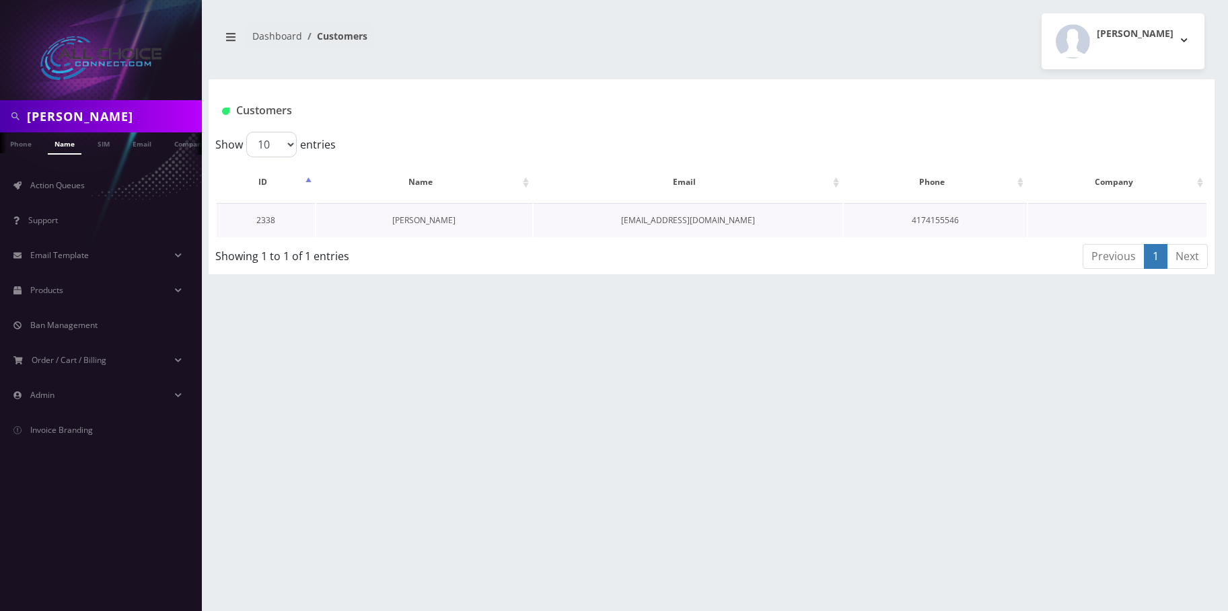
drag, startPoint x: 404, startPoint y: 207, endPoint x: 407, endPoint y: 217, distance: 9.8
click at [404, 209] on td "[PERSON_NAME]" at bounding box center [423, 220] width 215 height 34
click at [407, 217] on link "[PERSON_NAME]" at bounding box center [423, 220] width 63 height 11
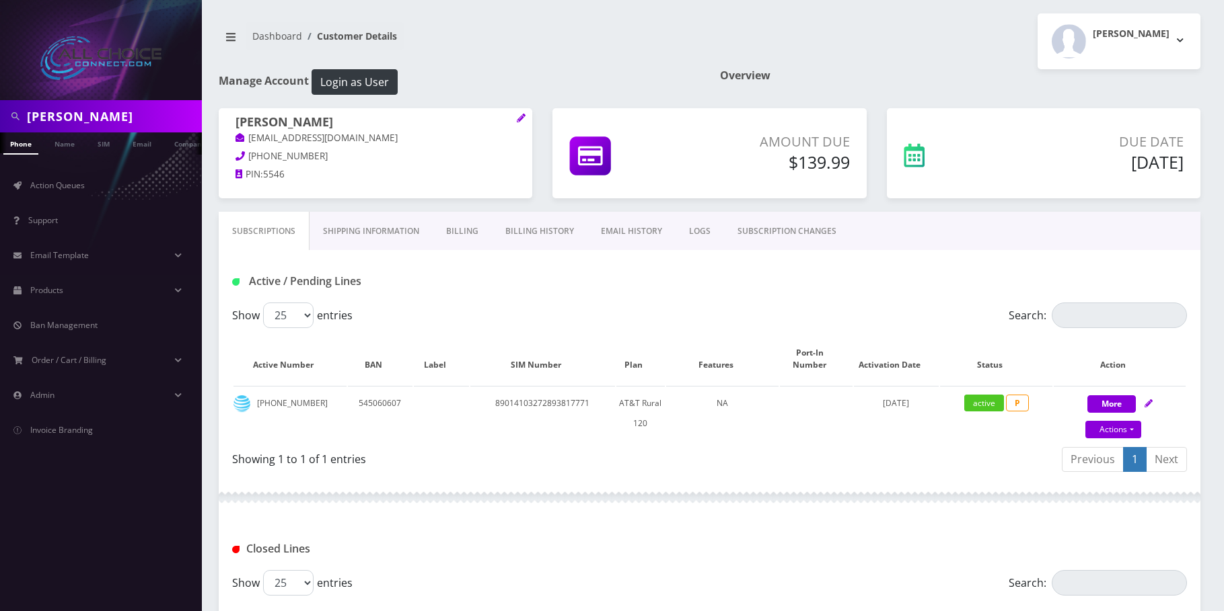
click at [114, 123] on input "[PERSON_NAME]" at bounding box center [113, 117] width 172 height 26
paste input "KAREN WAGNER"
click at [91, 113] on input "PAUL KAREN WAGNER" at bounding box center [113, 117] width 172 height 26
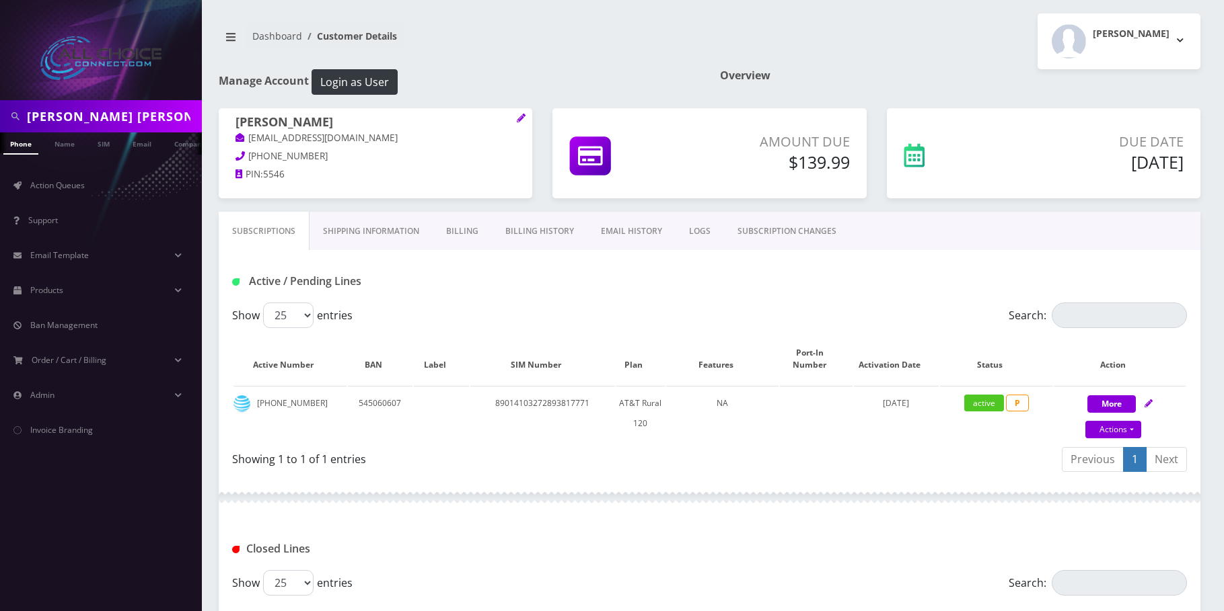
click at [91, 113] on input "PAUL KAREN WAGNER" at bounding box center [113, 117] width 172 height 26
paste input "text"
type input "KAREN WAGNER"
click at [75, 145] on link "Name" at bounding box center [65, 144] width 34 height 22
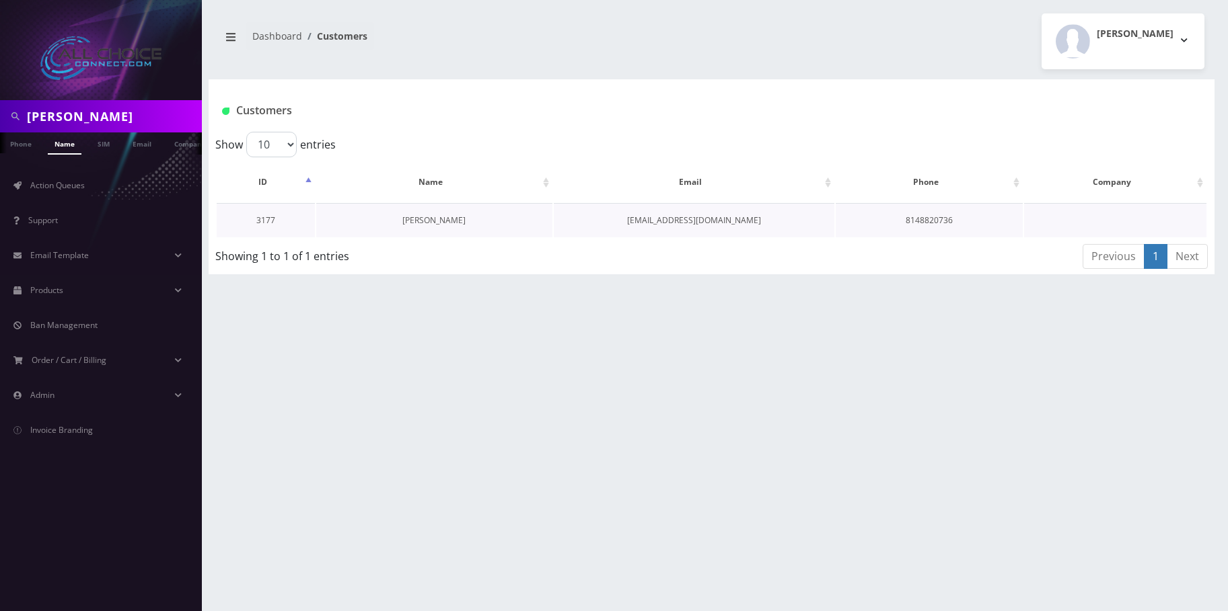
click at [427, 216] on link "[PERSON_NAME]" at bounding box center [433, 220] width 63 height 11
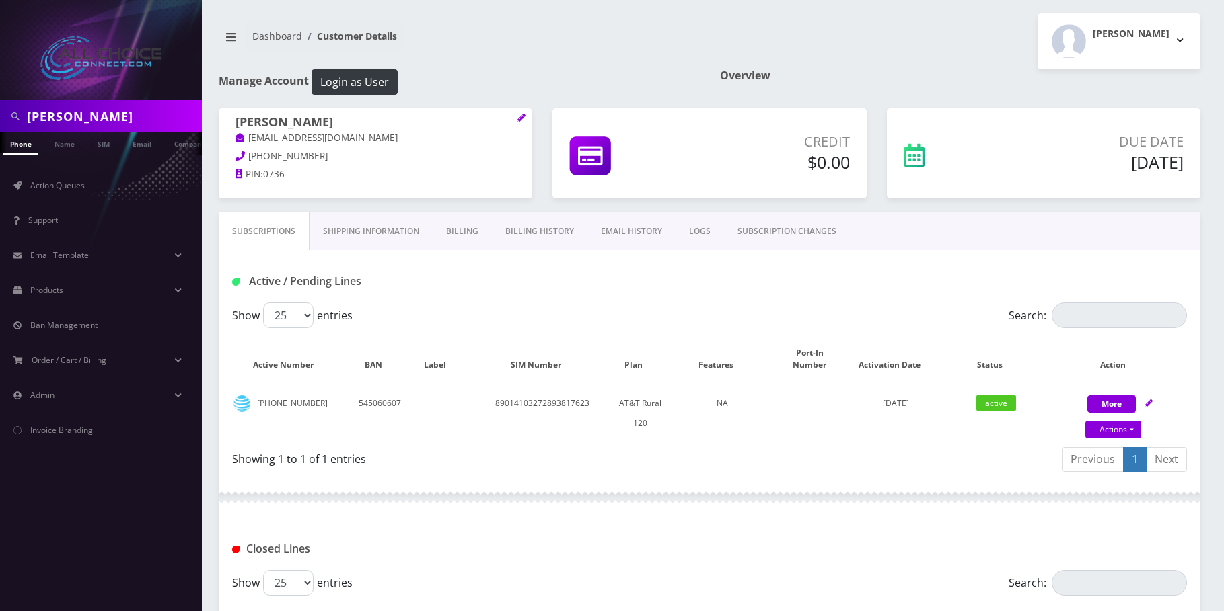
click at [42, 120] on input "KAREN WAGNER" at bounding box center [113, 117] width 172 height 26
paste input "ANITA BUMBACO"
type input "ANITA BUMBACO"
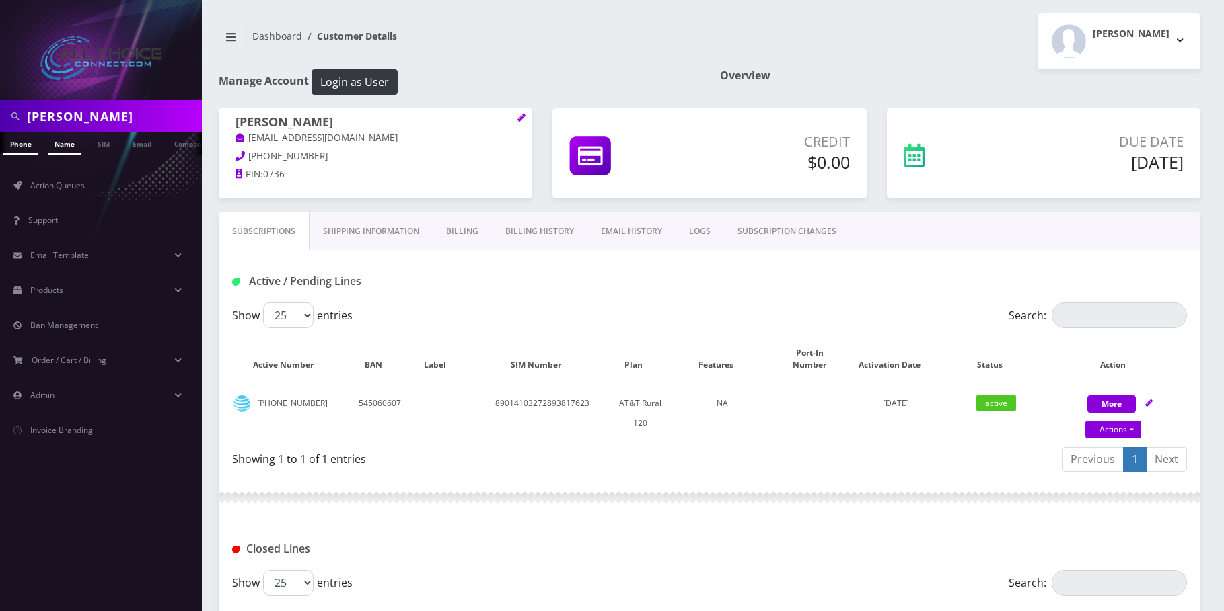
click at [67, 149] on link "Name" at bounding box center [65, 144] width 34 height 22
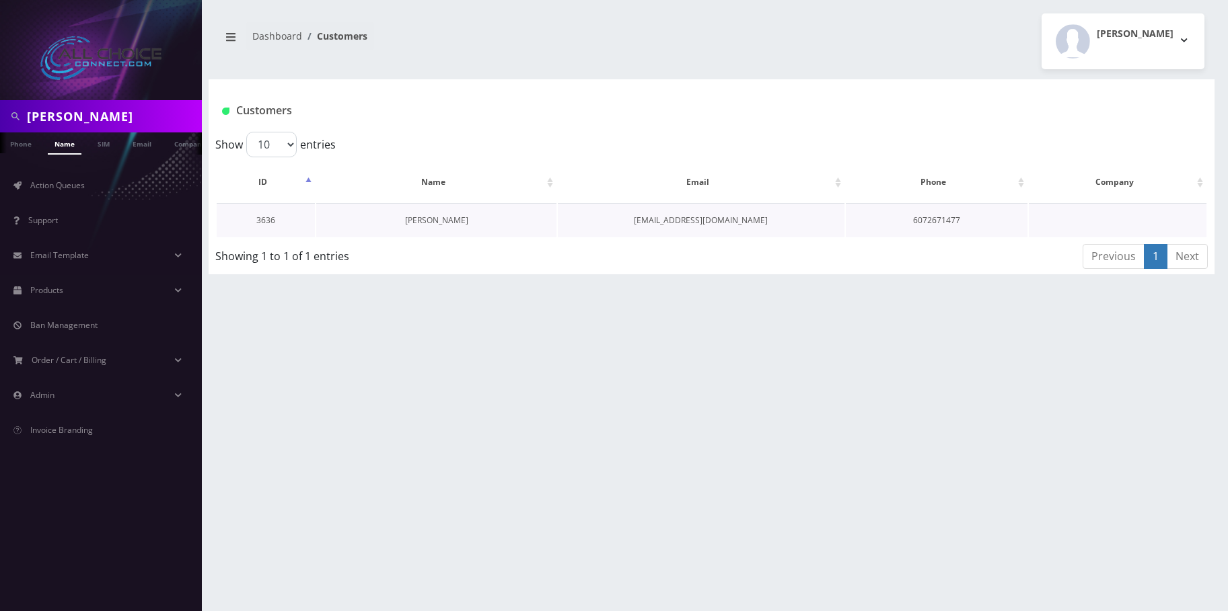
click at [449, 215] on link "[PERSON_NAME]" at bounding box center [436, 220] width 63 height 11
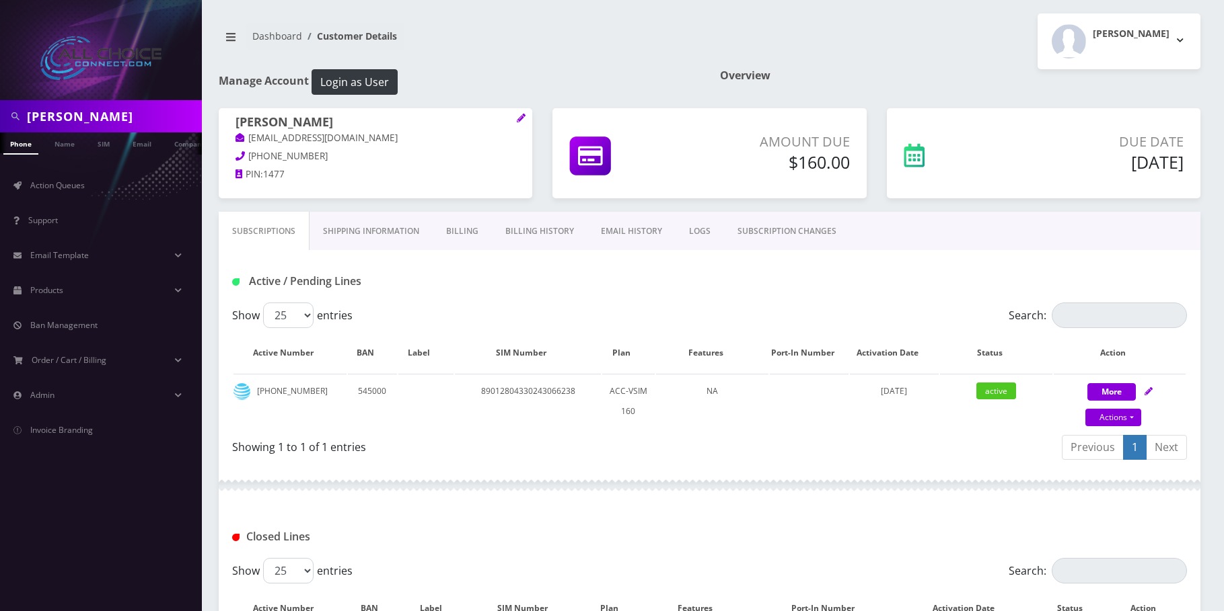
click at [71, 121] on input "ANITA BUMBACO" at bounding box center [113, 117] width 172 height 26
paste input "NATE HEDGES"
type input "NATE HEDGES"
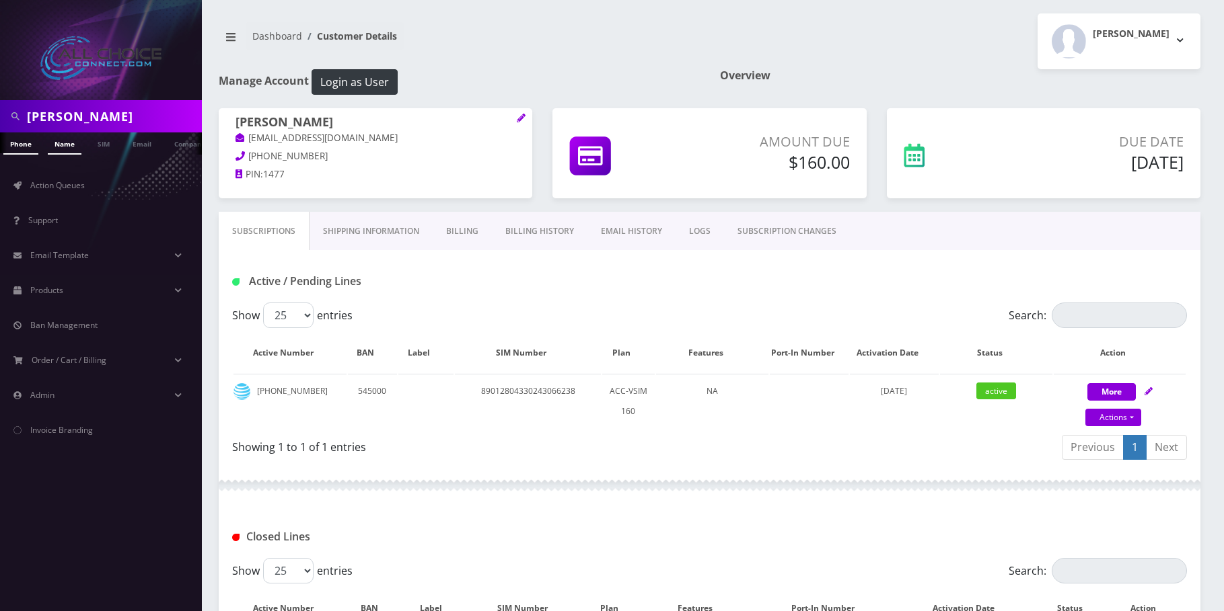
click at [61, 145] on link "Name" at bounding box center [65, 144] width 34 height 22
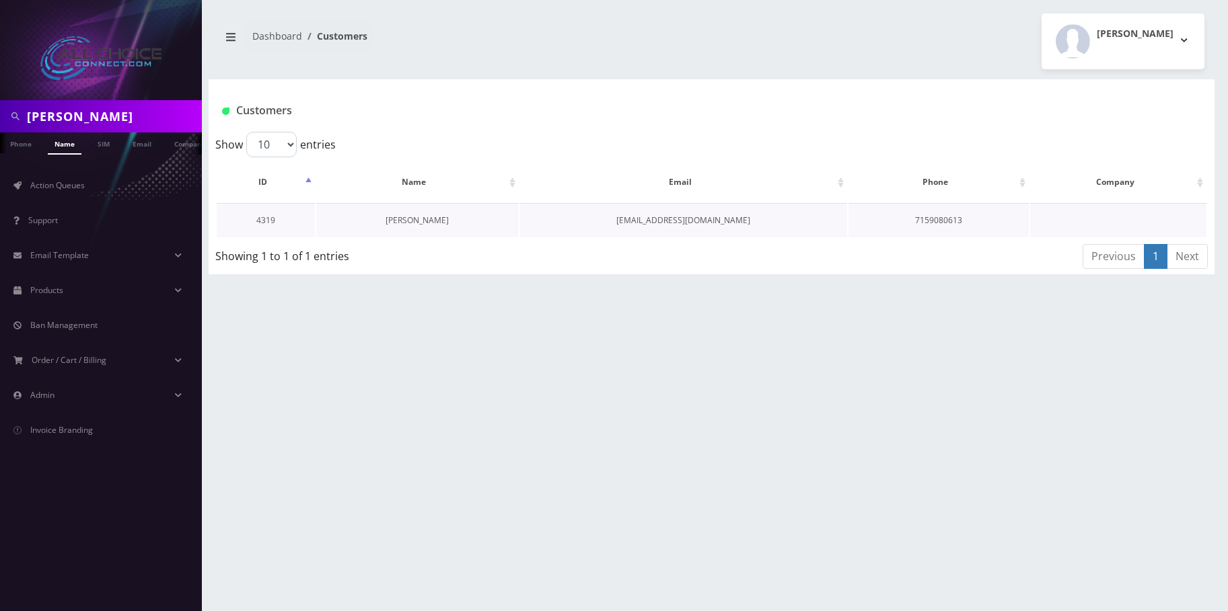
click at [425, 222] on link "[PERSON_NAME]" at bounding box center [416, 220] width 63 height 11
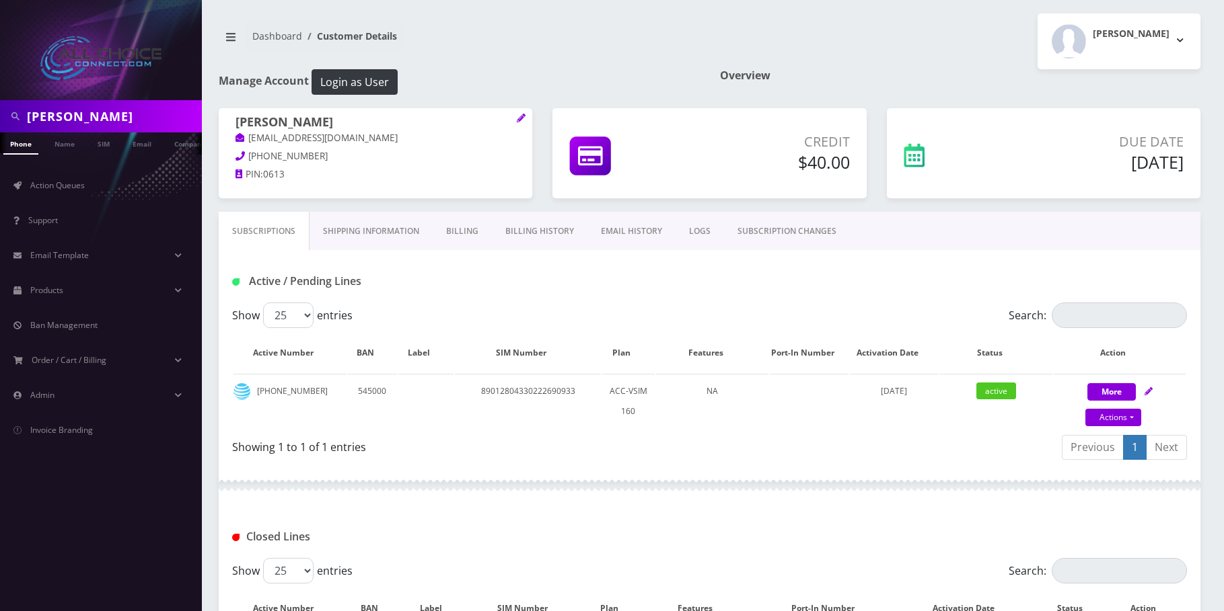
click at [44, 116] on input "[PERSON_NAME]" at bounding box center [113, 117] width 172 height 26
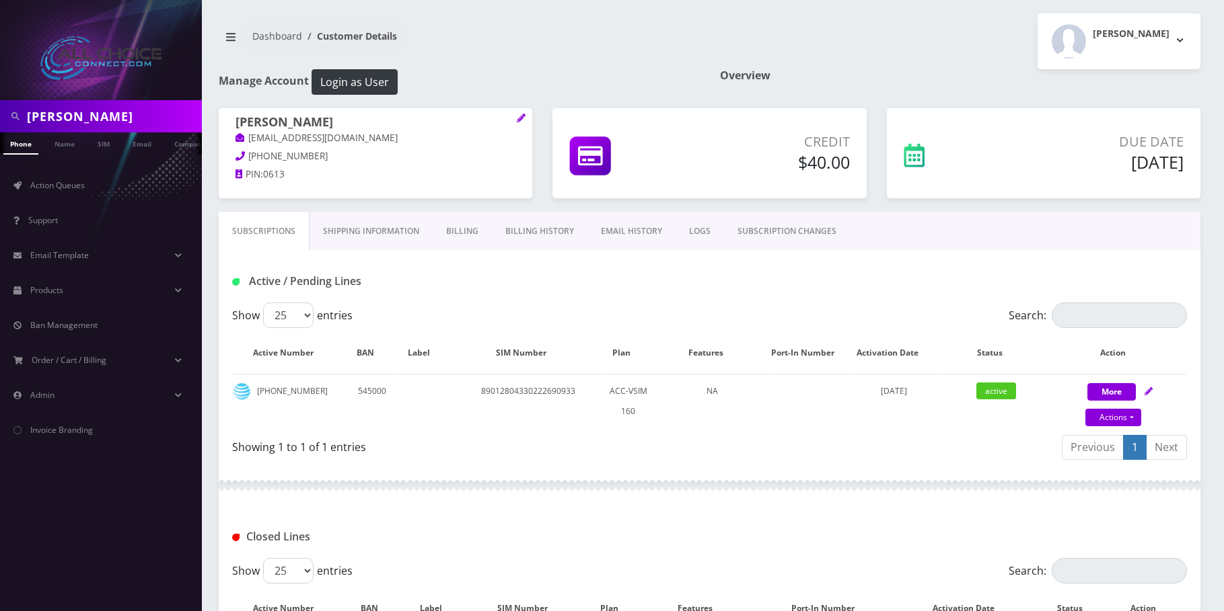
paste input "[PERSON_NAME]"
type input "[PERSON_NAME]"
click at [63, 143] on link "Name" at bounding box center [65, 144] width 34 height 22
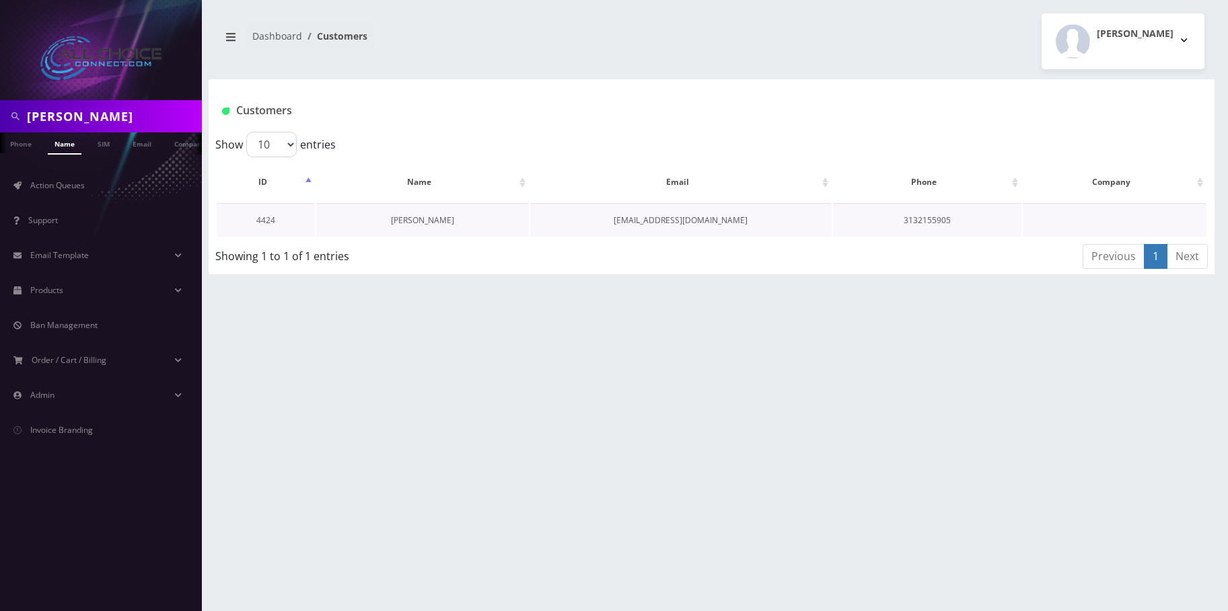
click at [442, 222] on link "[PERSON_NAME]" at bounding box center [422, 220] width 63 height 11
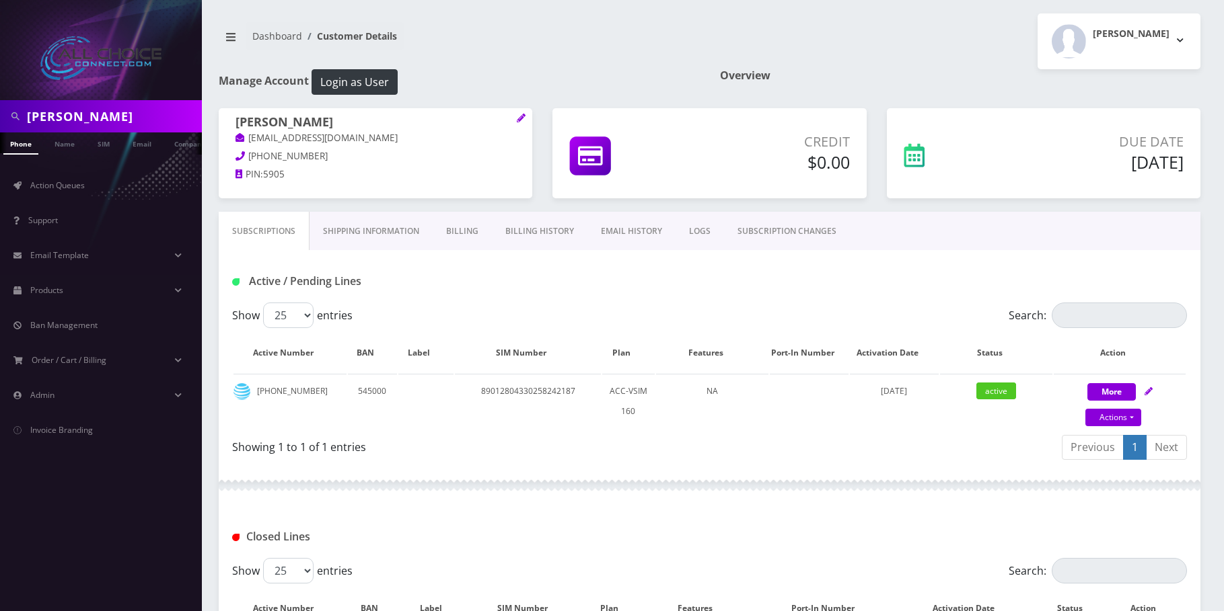
click at [65, 112] on input "Adam Harnish" at bounding box center [113, 117] width 172 height 26
paste input "Curt Mortensen"
type input "Curt Mortensen"
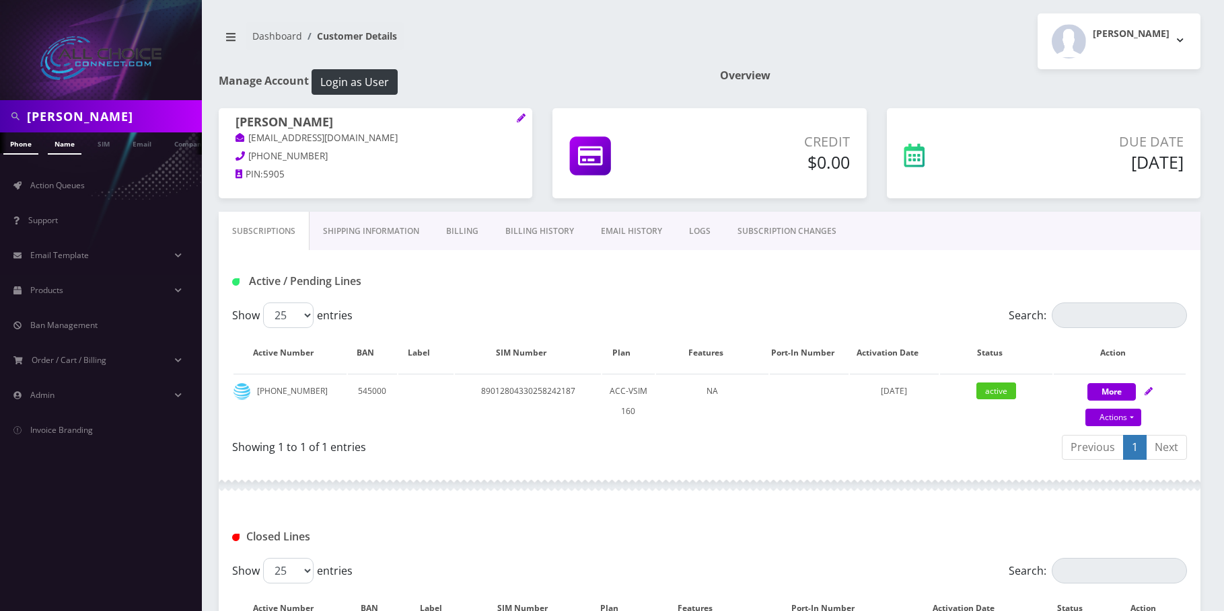
click at [65, 143] on link "Name" at bounding box center [65, 144] width 34 height 22
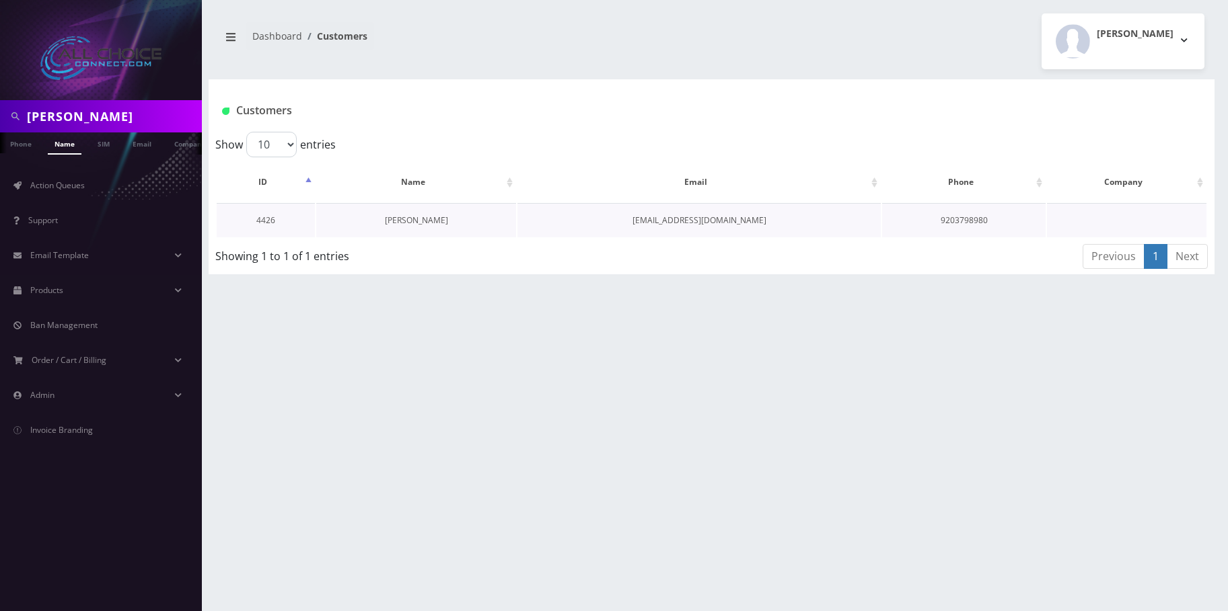
click at [431, 222] on link "[PERSON_NAME]" at bounding box center [416, 220] width 63 height 11
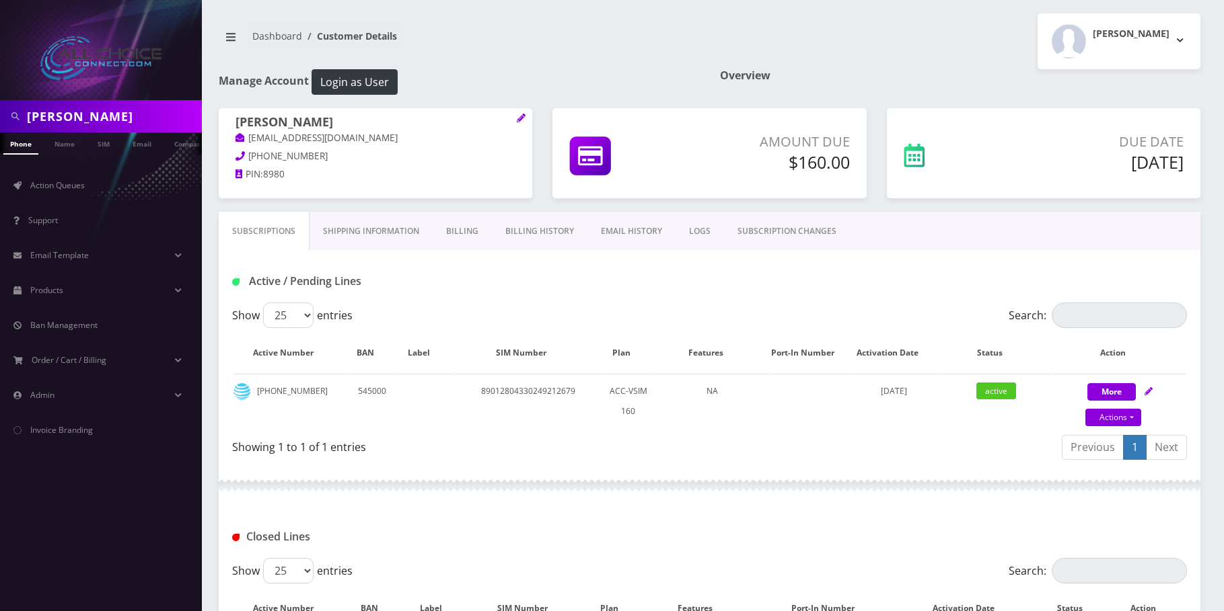
click at [81, 124] on input "Curt Mortensen" at bounding box center [113, 117] width 172 height 26
paste input "Emily Draska"
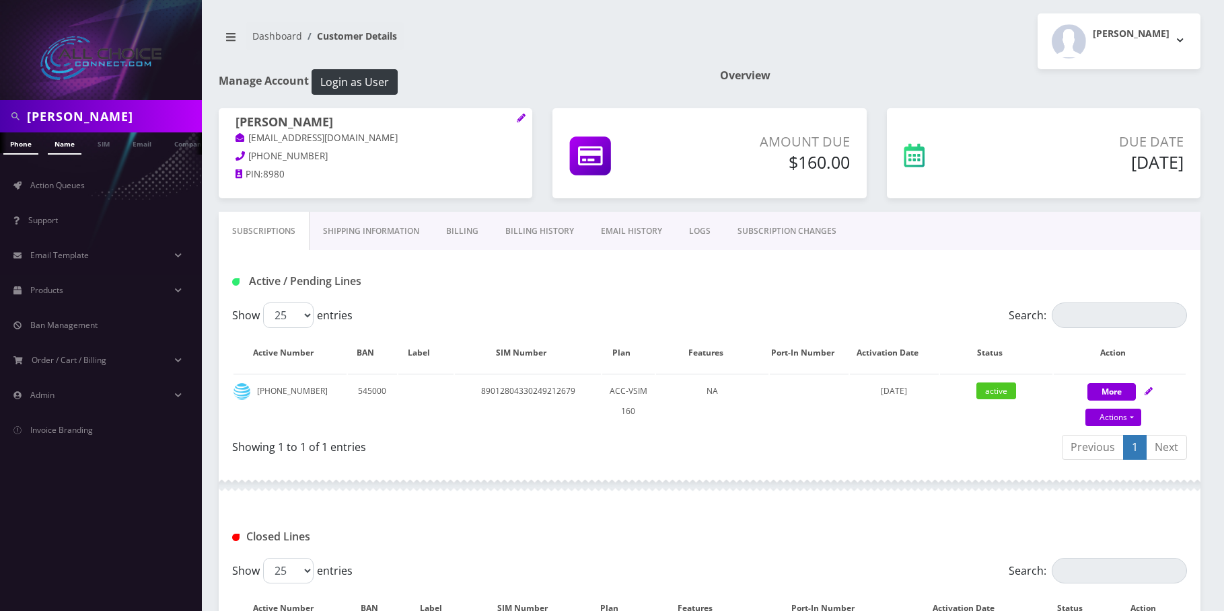
type input "Emily Draska"
click at [65, 143] on link "Name" at bounding box center [65, 144] width 34 height 22
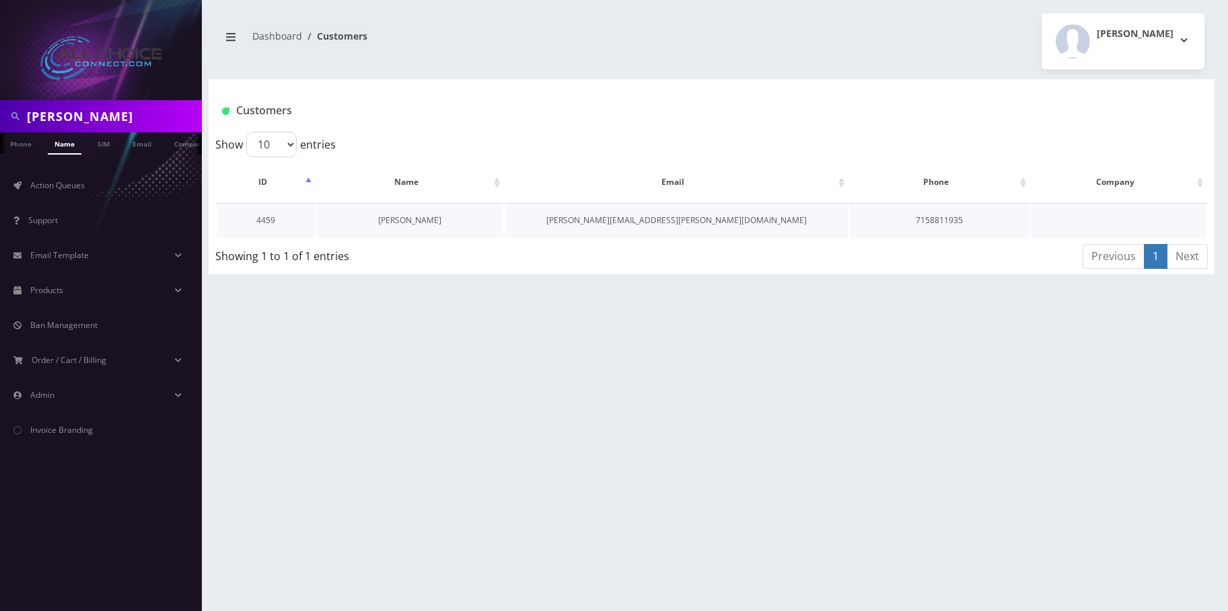
click at [409, 215] on link "[PERSON_NAME]" at bounding box center [409, 220] width 63 height 11
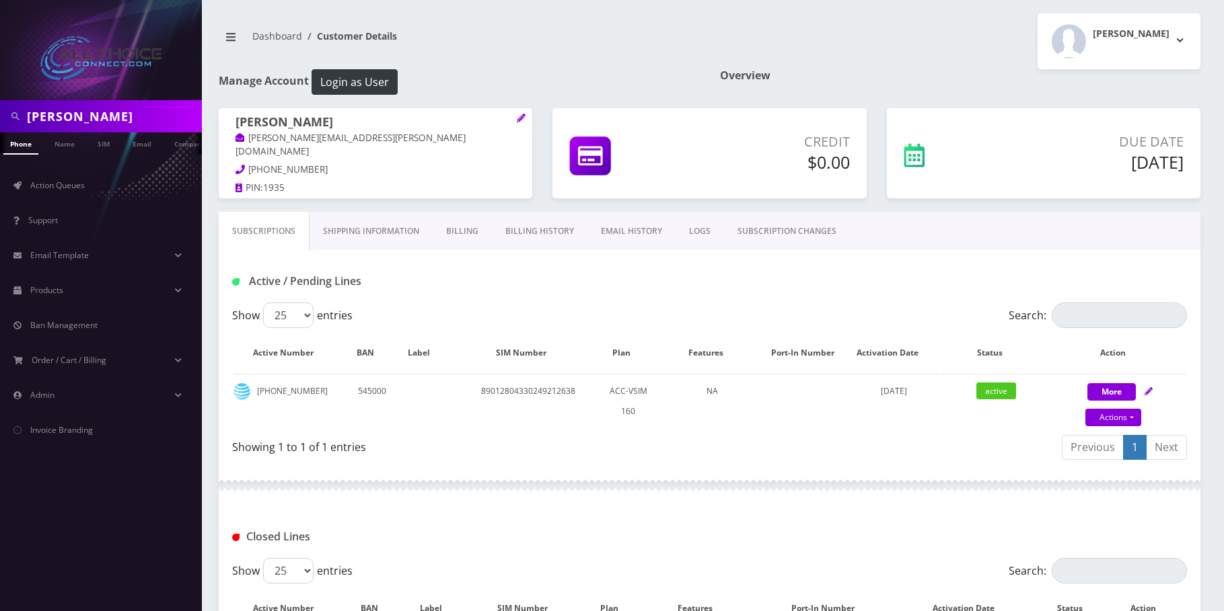
click at [71, 117] on input "[PERSON_NAME]" at bounding box center [113, 117] width 172 height 26
paste input "[PERSON_NAME]"
type input "[PERSON_NAME]"
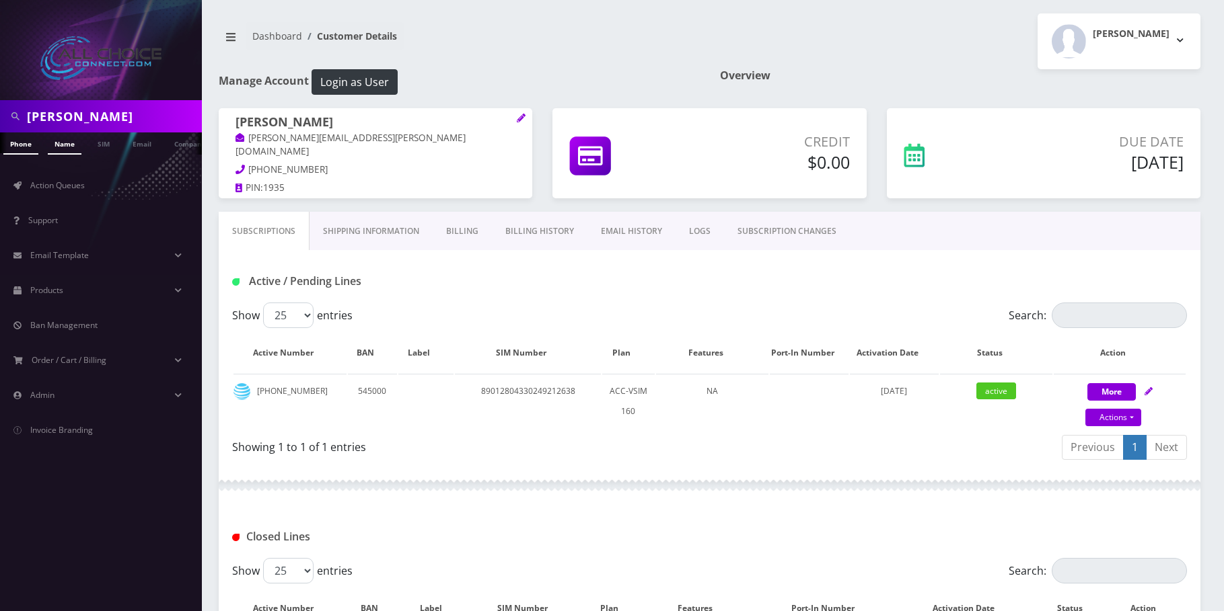
click at [64, 145] on link "Name" at bounding box center [65, 144] width 34 height 22
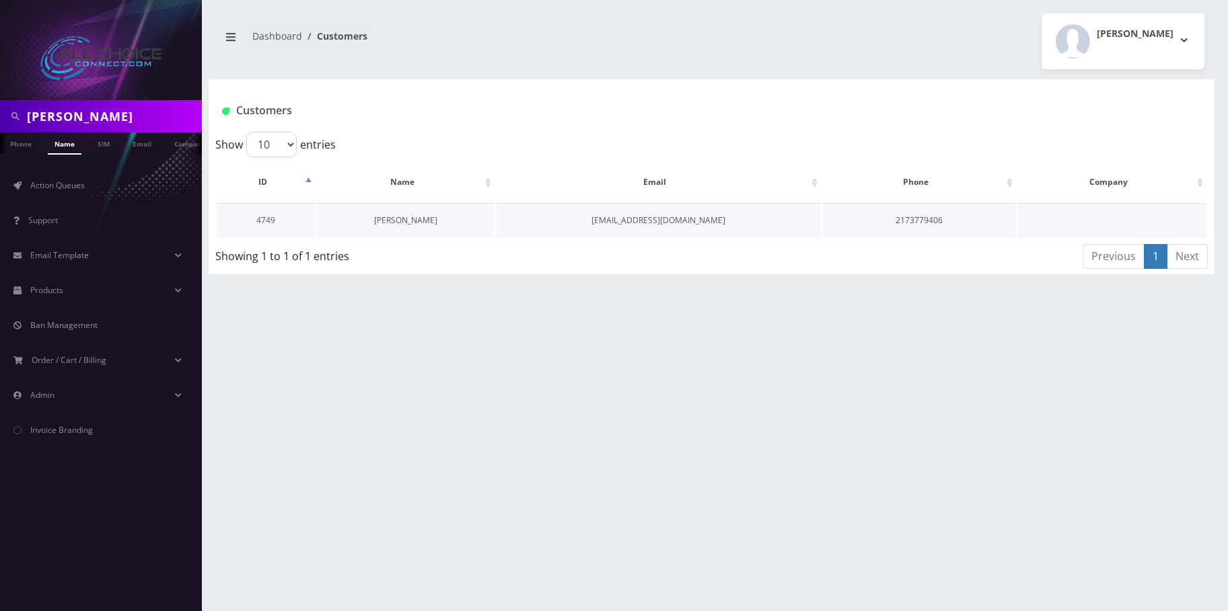
click at [402, 220] on link "Jessica Day" at bounding box center [405, 220] width 63 height 11
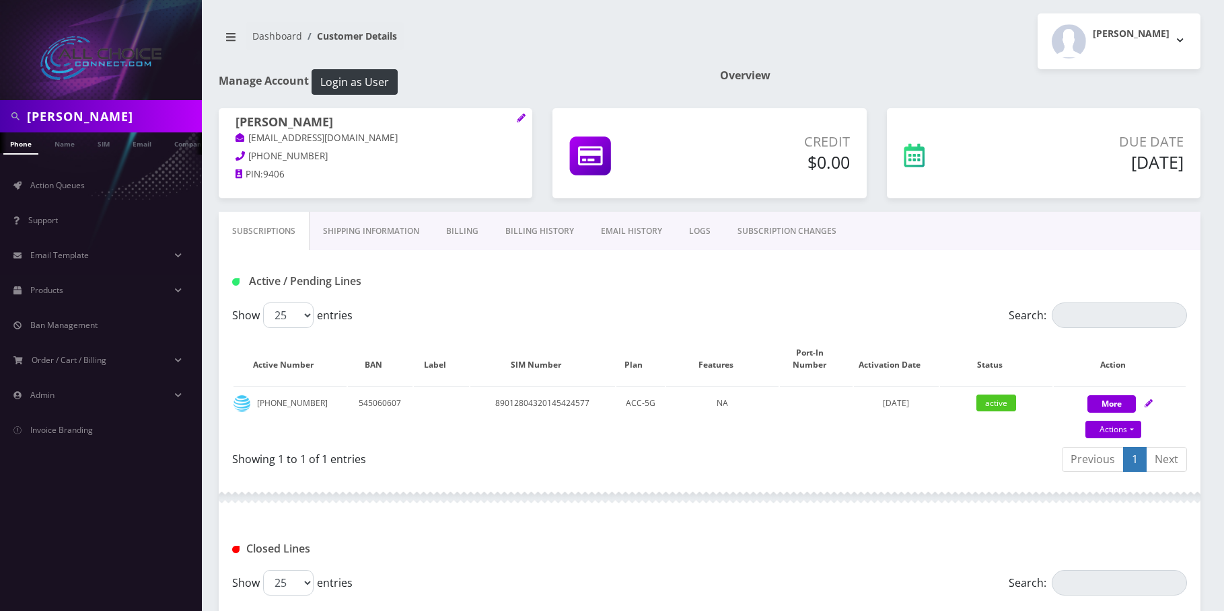
click at [43, 118] on input "jessica day" at bounding box center [113, 117] width 172 height 26
paste input "nathan hull"
type input "nathan hull"
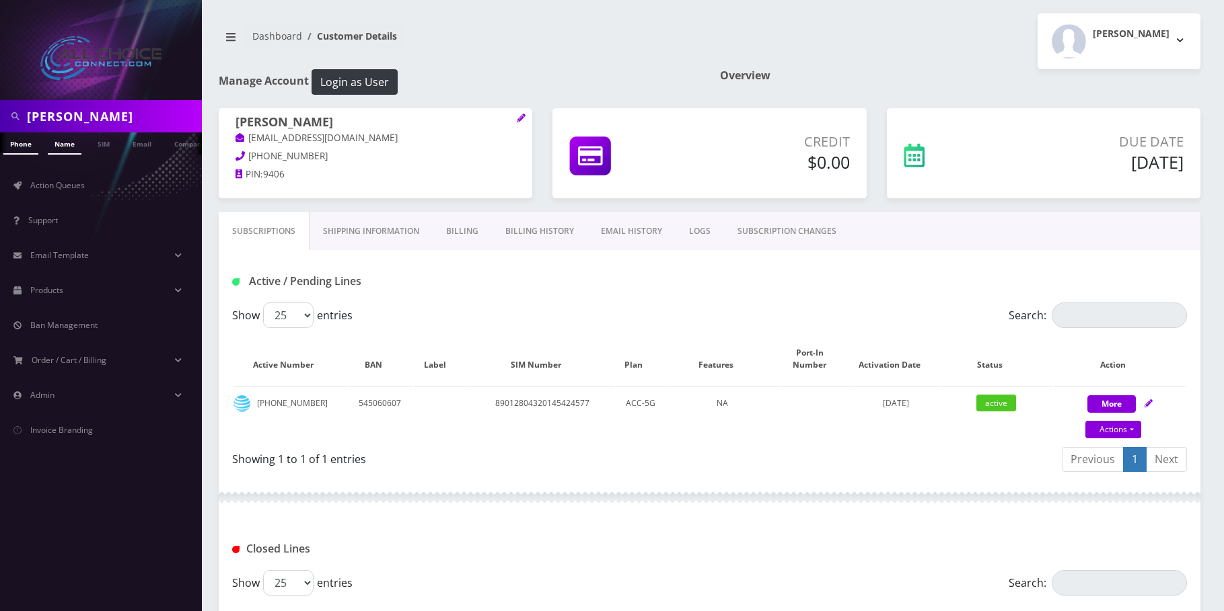
click at [63, 149] on link "Name" at bounding box center [65, 144] width 34 height 22
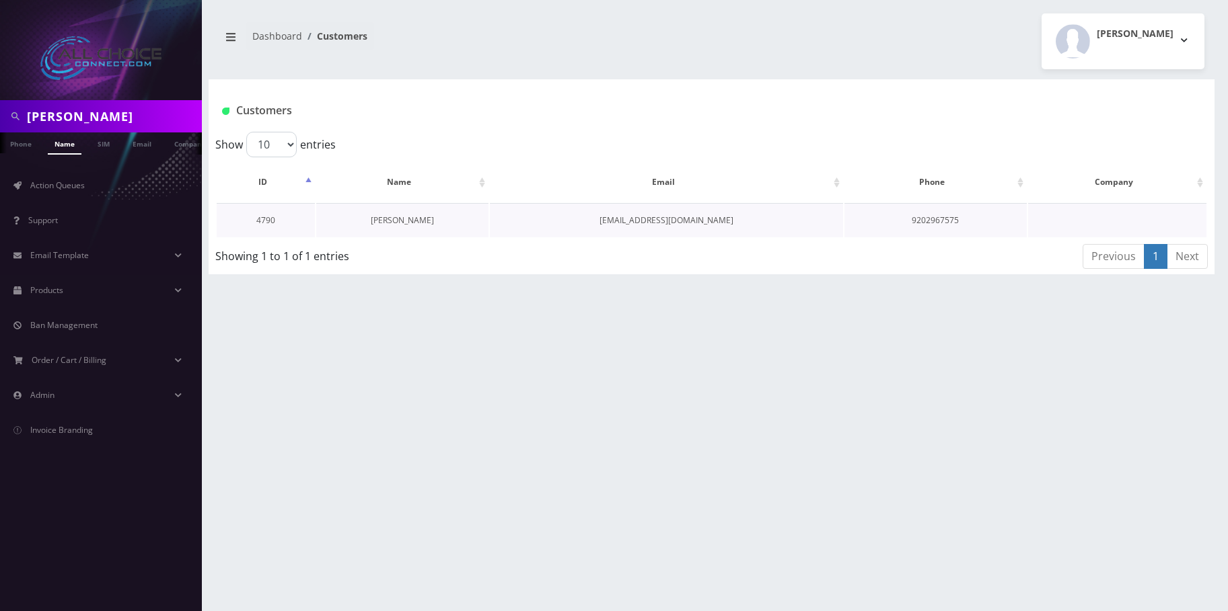
click at [397, 219] on link "[PERSON_NAME]" at bounding box center [402, 220] width 63 height 11
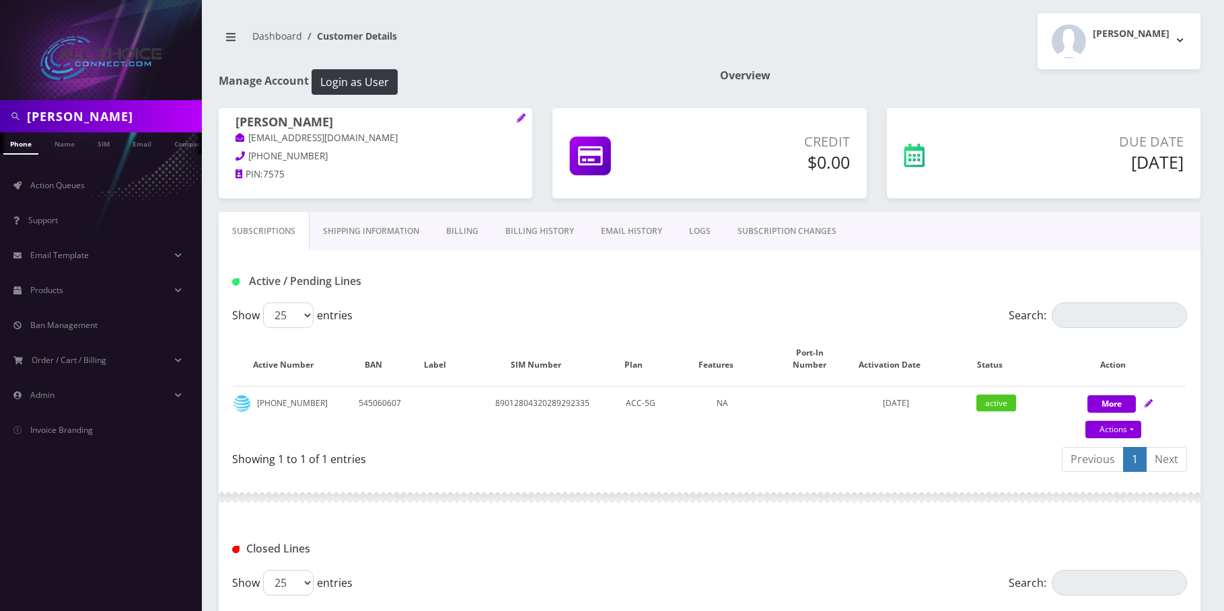
click at [40, 108] on input "nathan hull" at bounding box center [113, 117] width 172 height 26
paste input "tina wilson"
type input "tina wilson"
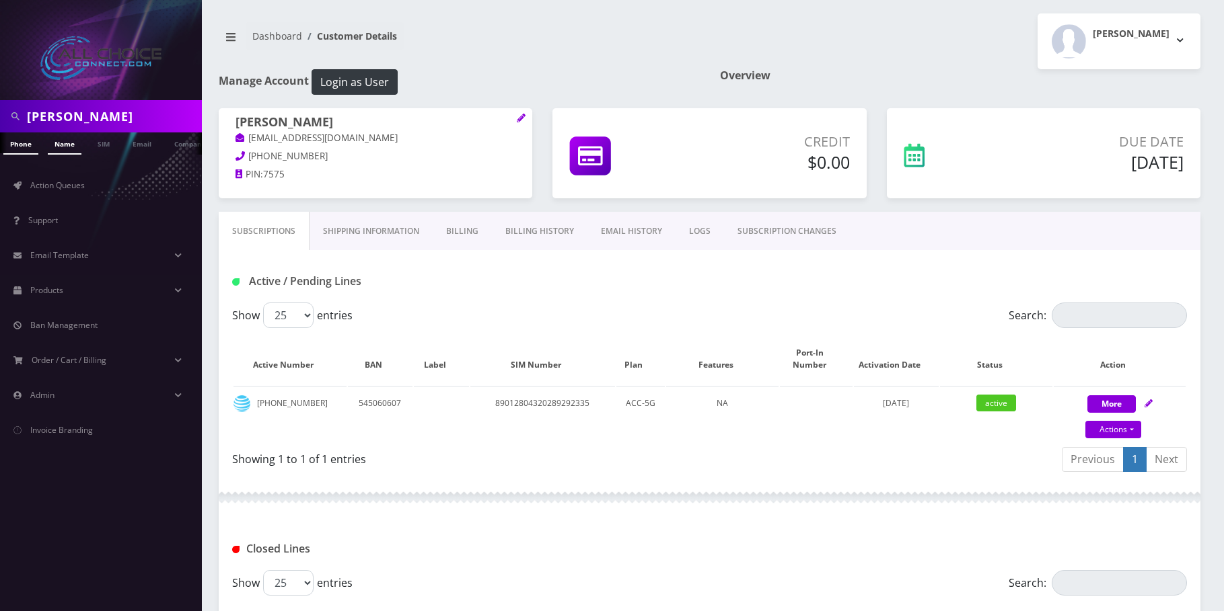
click at [58, 143] on link "Name" at bounding box center [65, 144] width 34 height 22
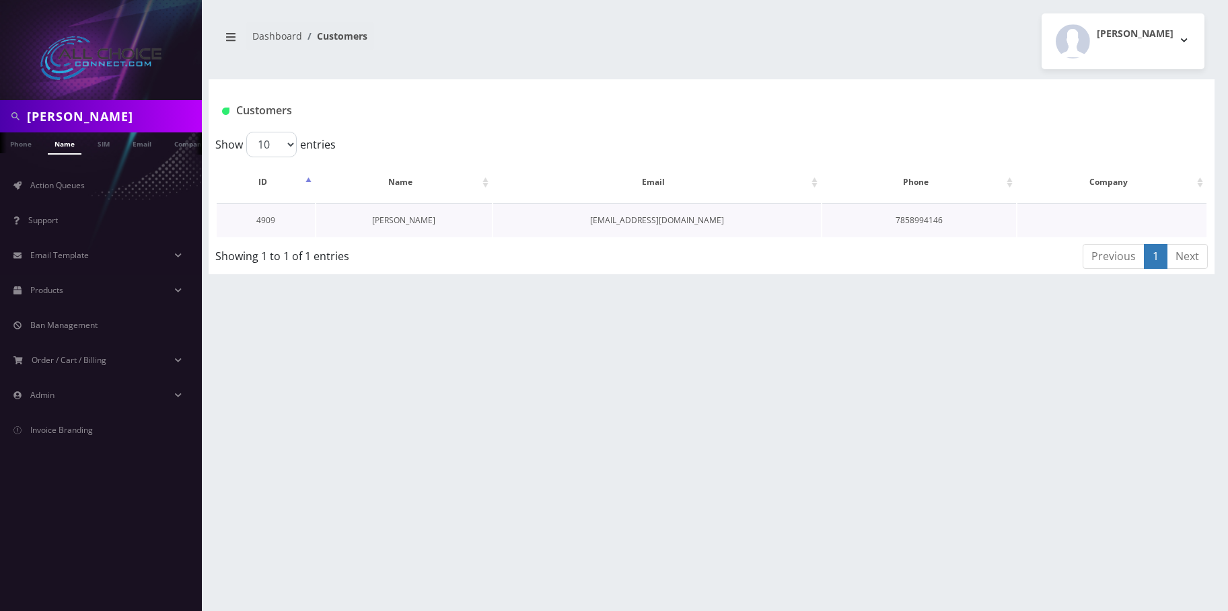
click at [386, 217] on link "[PERSON_NAME]" at bounding box center [403, 220] width 63 height 11
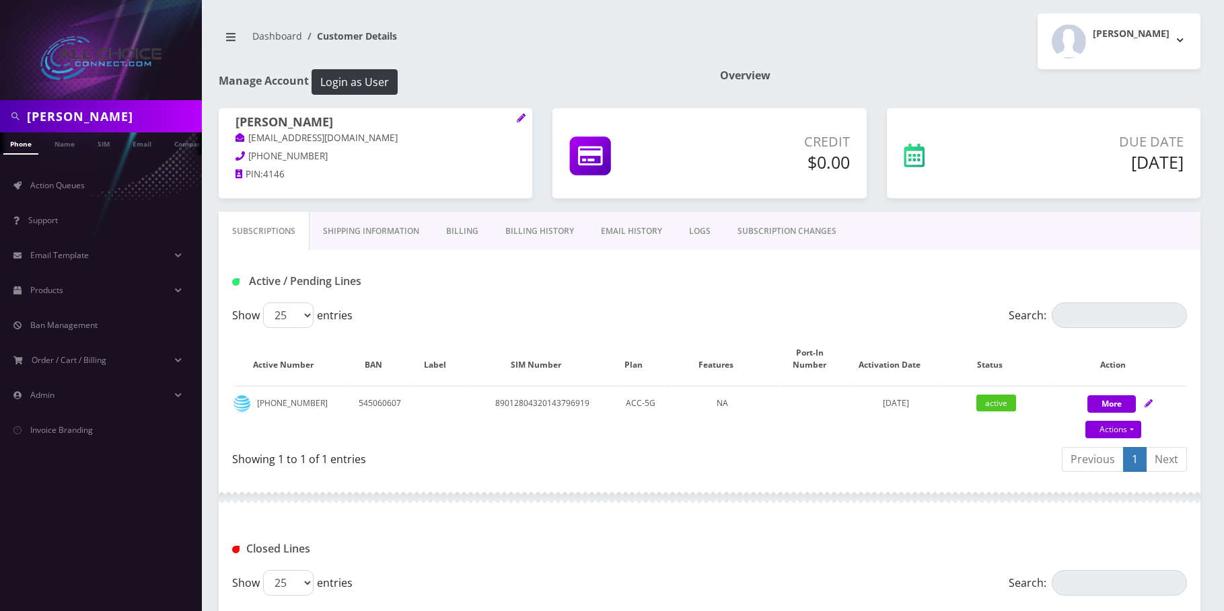
click at [92, 111] on input "tina wilson" at bounding box center [113, 117] width 172 height 26
paste input "Nadine Mckinney"
type input "[PERSON_NAME]"
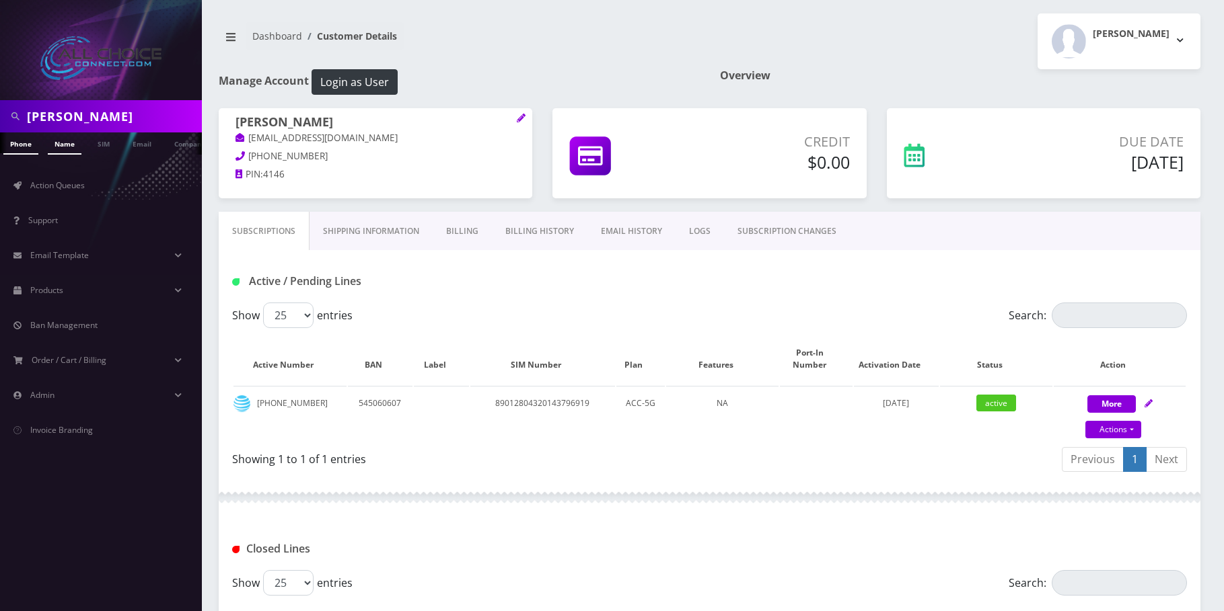
click at [71, 144] on link "Name" at bounding box center [65, 144] width 34 height 22
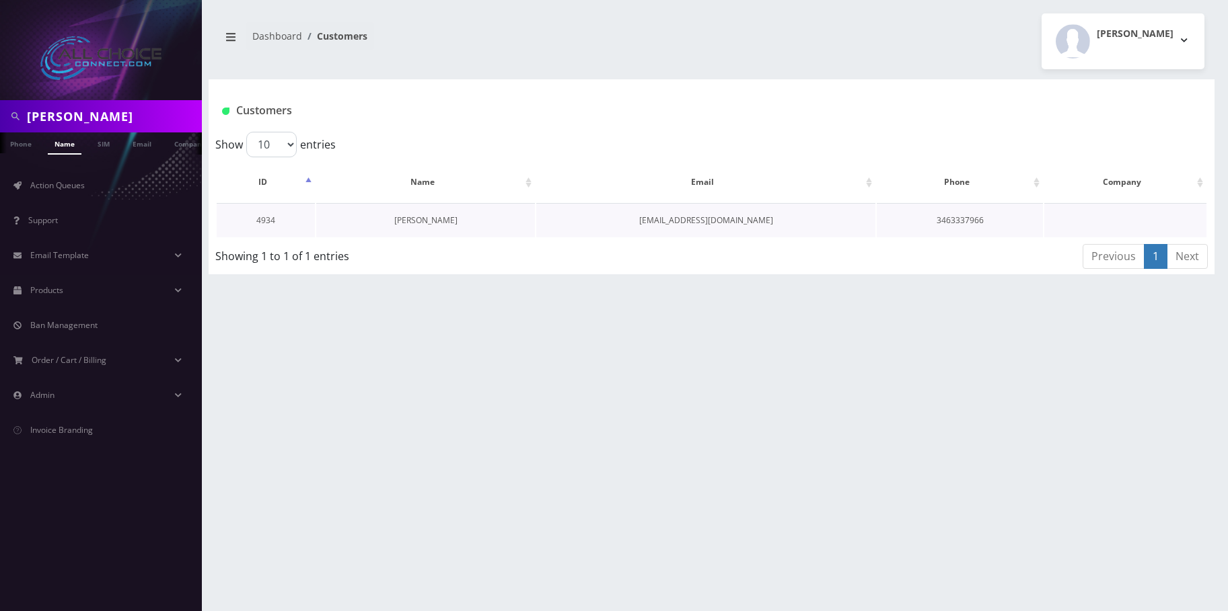
click at [405, 221] on link "[PERSON_NAME]" at bounding box center [425, 220] width 63 height 11
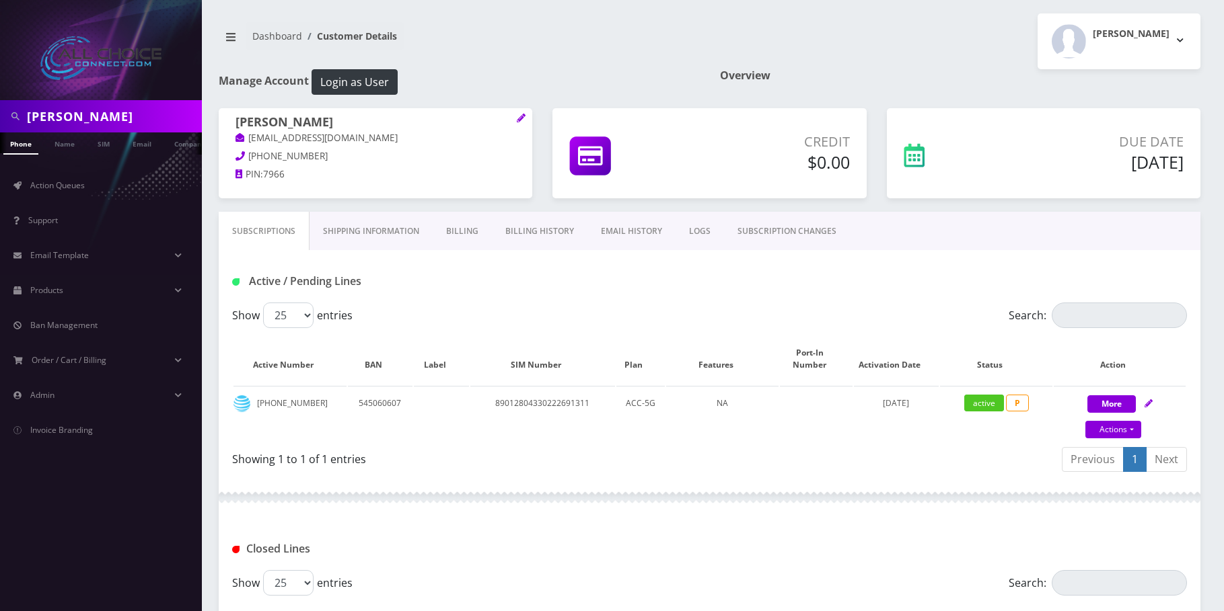
click at [120, 99] on div at bounding box center [101, 50] width 202 height 100
click at [118, 122] on input "Nadine Mckinney" at bounding box center [113, 117] width 172 height 26
paste input "Stacie Newsome"
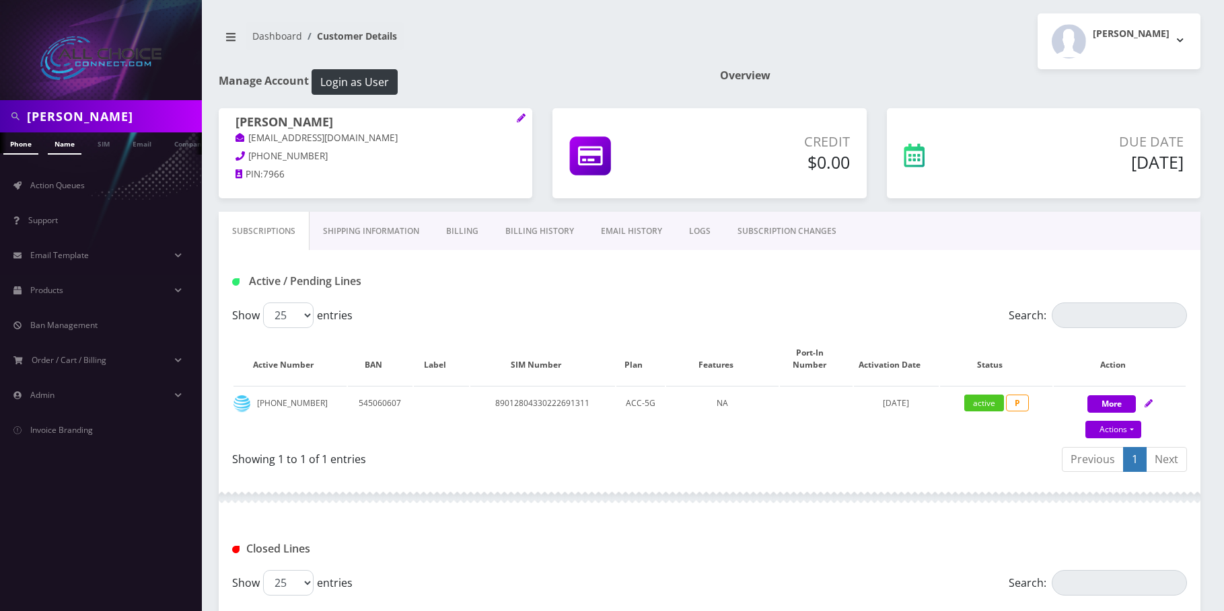
type input "Stacie Newsome"
click at [69, 149] on link "Name" at bounding box center [65, 144] width 34 height 22
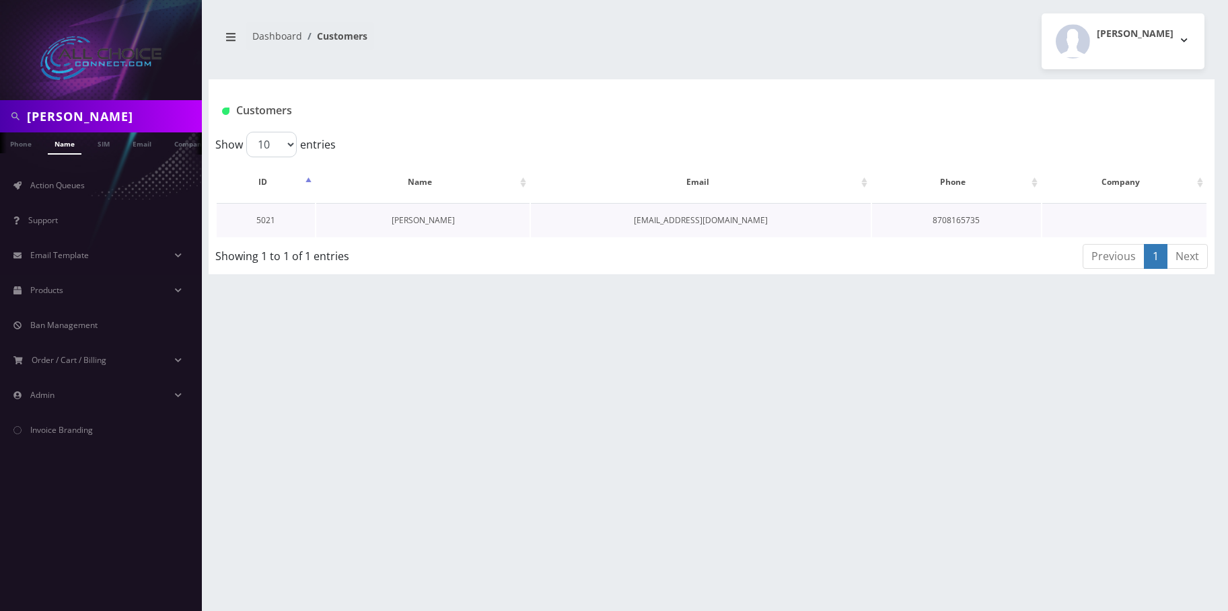
click at [411, 219] on link "[PERSON_NAME]" at bounding box center [422, 220] width 63 height 11
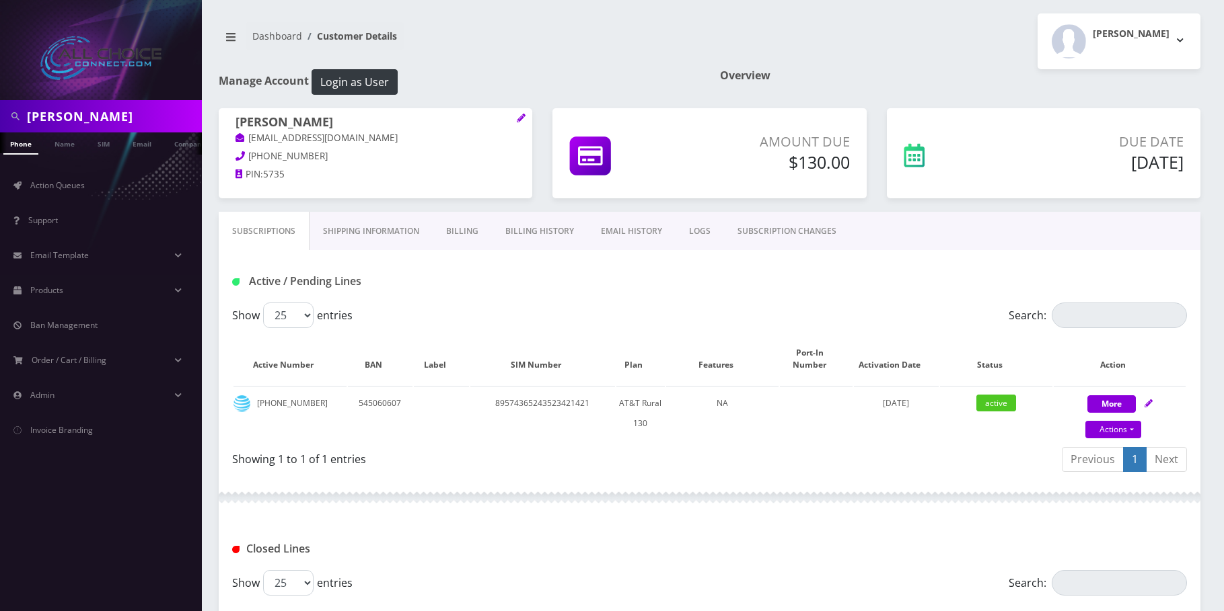
click at [87, 106] on input "Stacie Newsome" at bounding box center [113, 117] width 172 height 26
paste input "[PERSON_NAME]"
type input "[PERSON_NAME]"
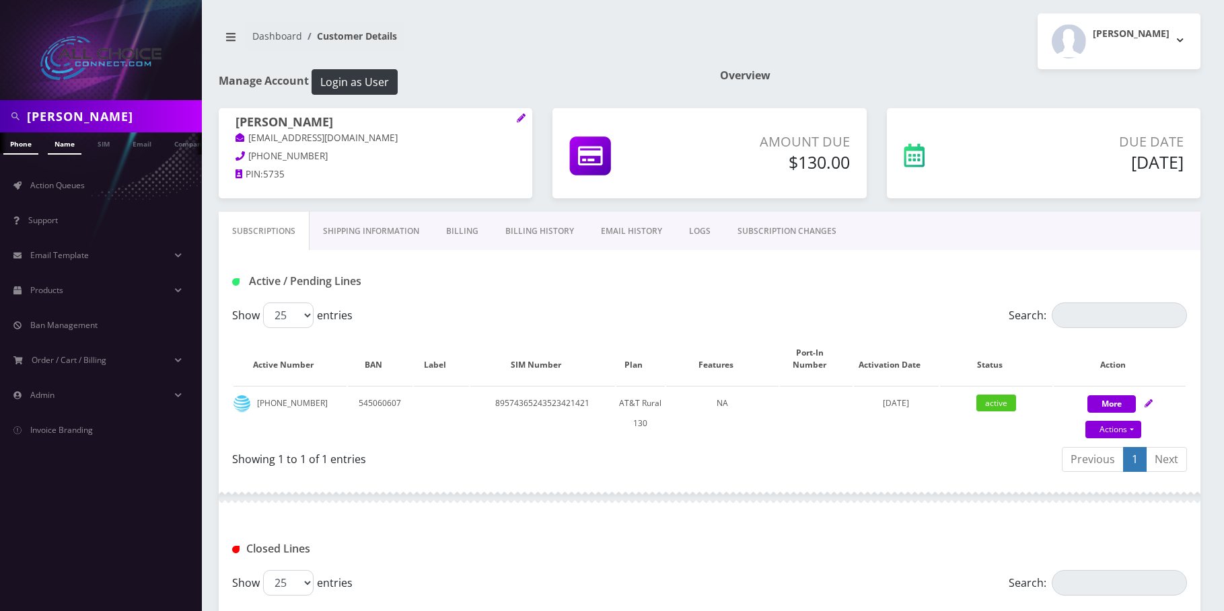
click at [66, 150] on link "Name" at bounding box center [65, 144] width 34 height 22
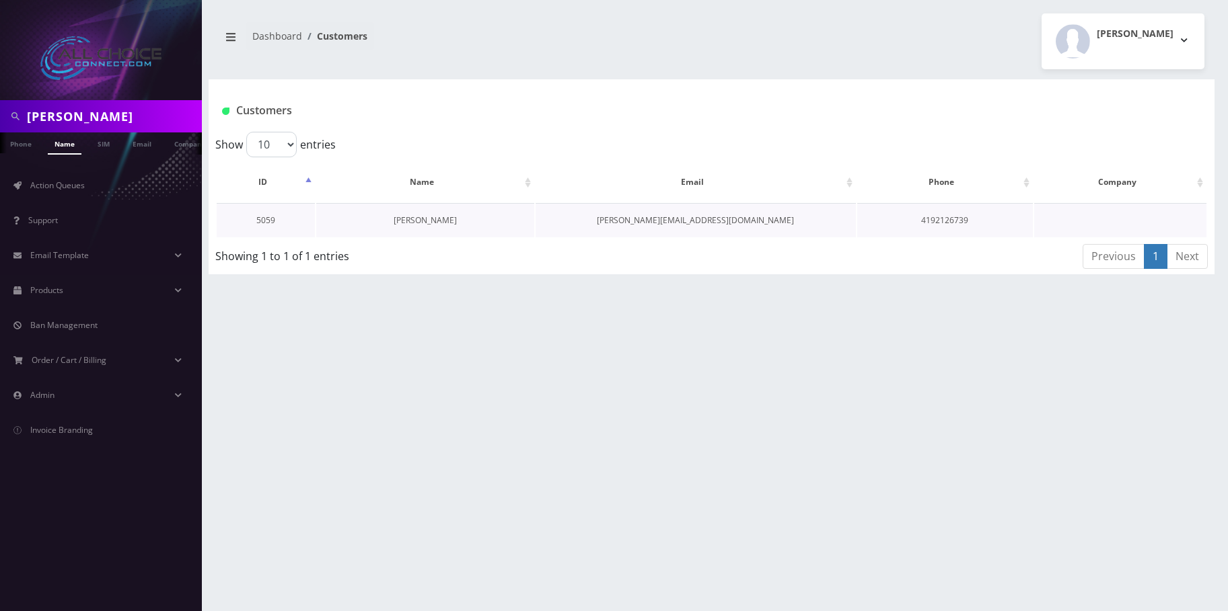
click at [437, 223] on link "[PERSON_NAME]" at bounding box center [424, 220] width 63 height 11
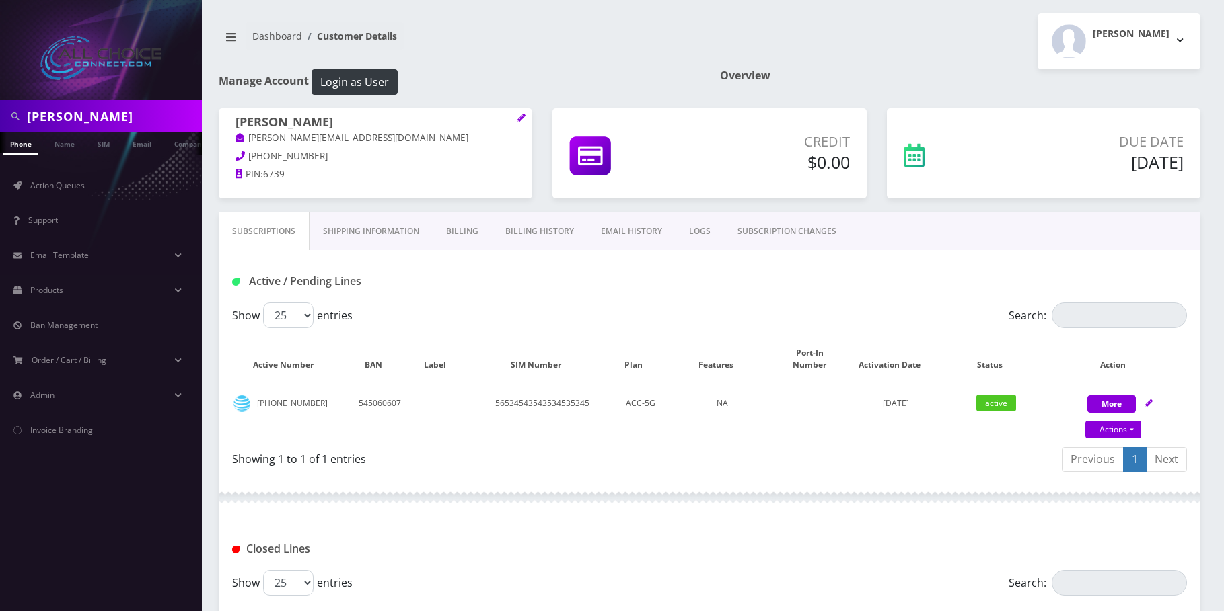
click at [79, 115] on input "Kimberly Collins" at bounding box center [113, 117] width 172 height 26
paste input "Denise Drenning"
type input "Denise Drenning"
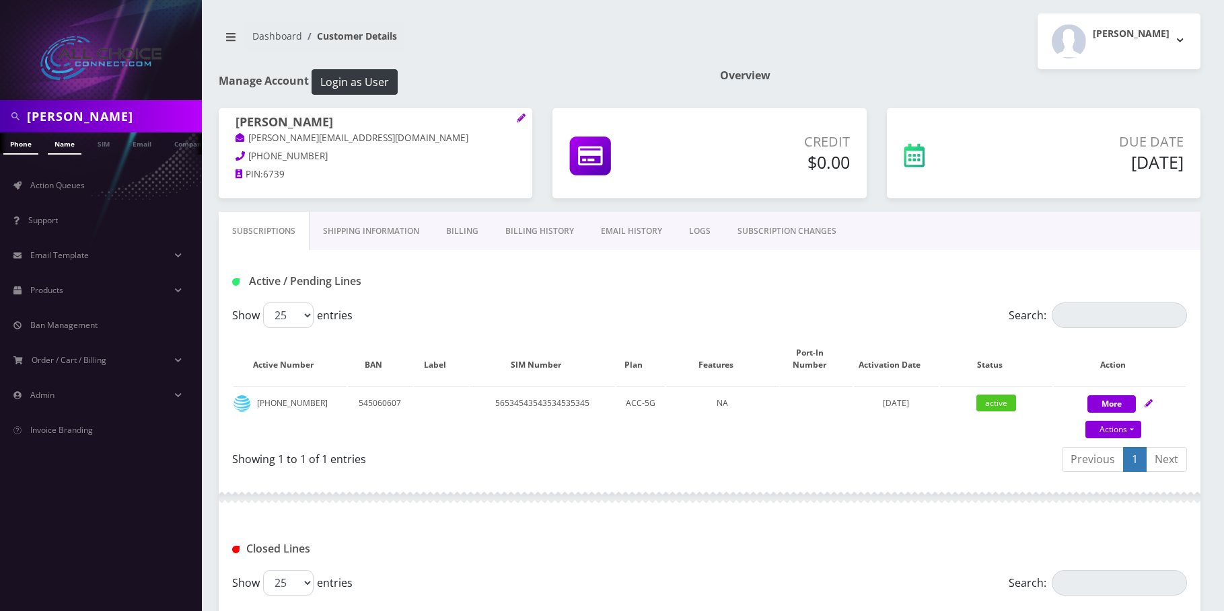
click at [73, 145] on link "Name" at bounding box center [65, 144] width 34 height 22
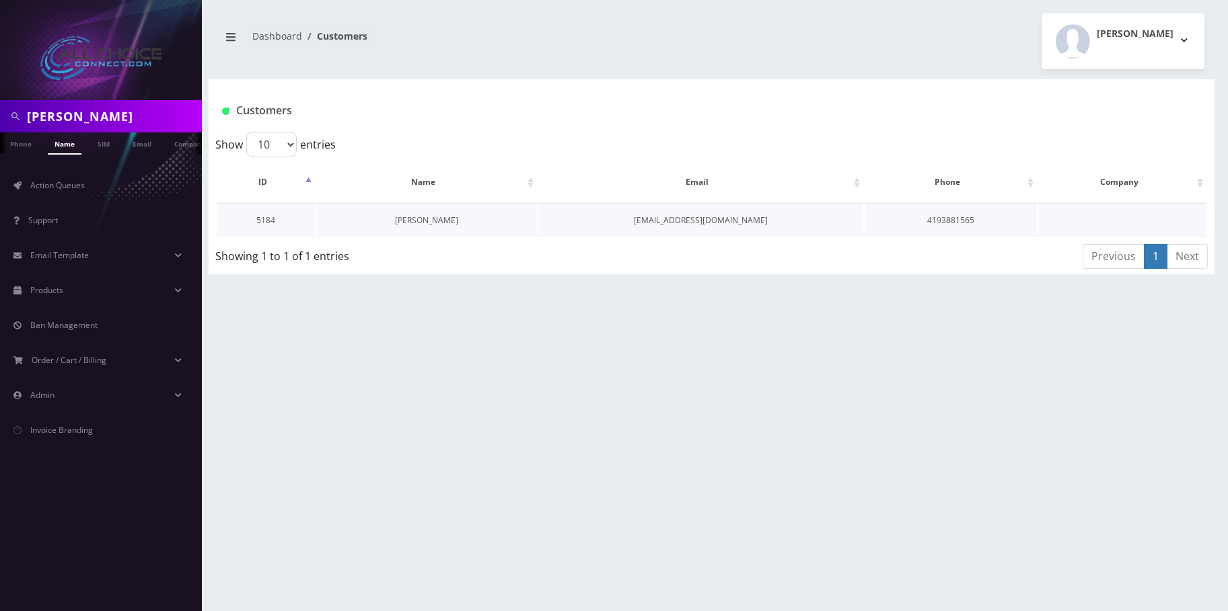
click at [422, 224] on link "[PERSON_NAME]" at bounding box center [426, 220] width 63 height 11
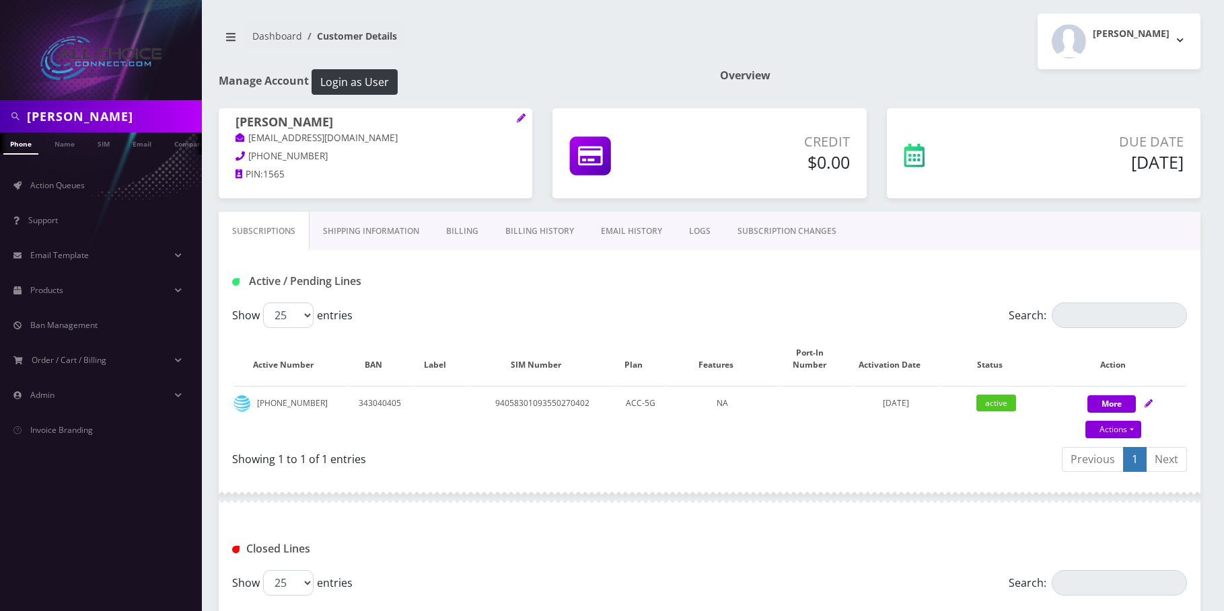
click at [111, 110] on input "Denise Drenning" at bounding box center [113, 117] width 172 height 26
paste input "Justin Dudenhoeffer"
type input "Justin Dudenhoeffer"
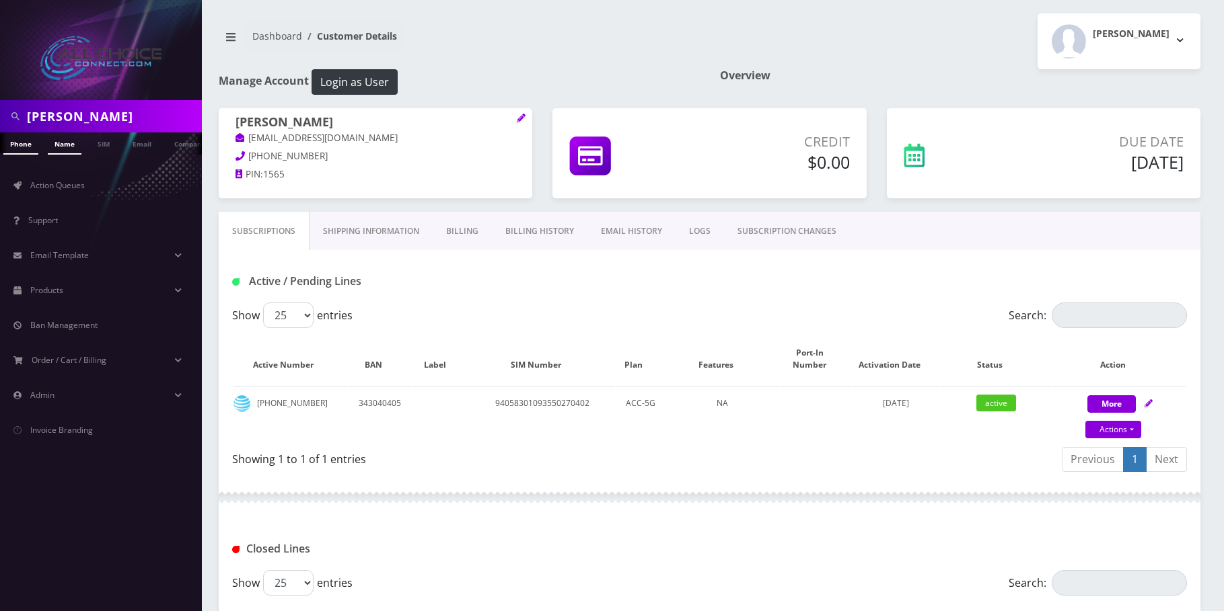
click at [66, 146] on link "Name" at bounding box center [65, 144] width 34 height 22
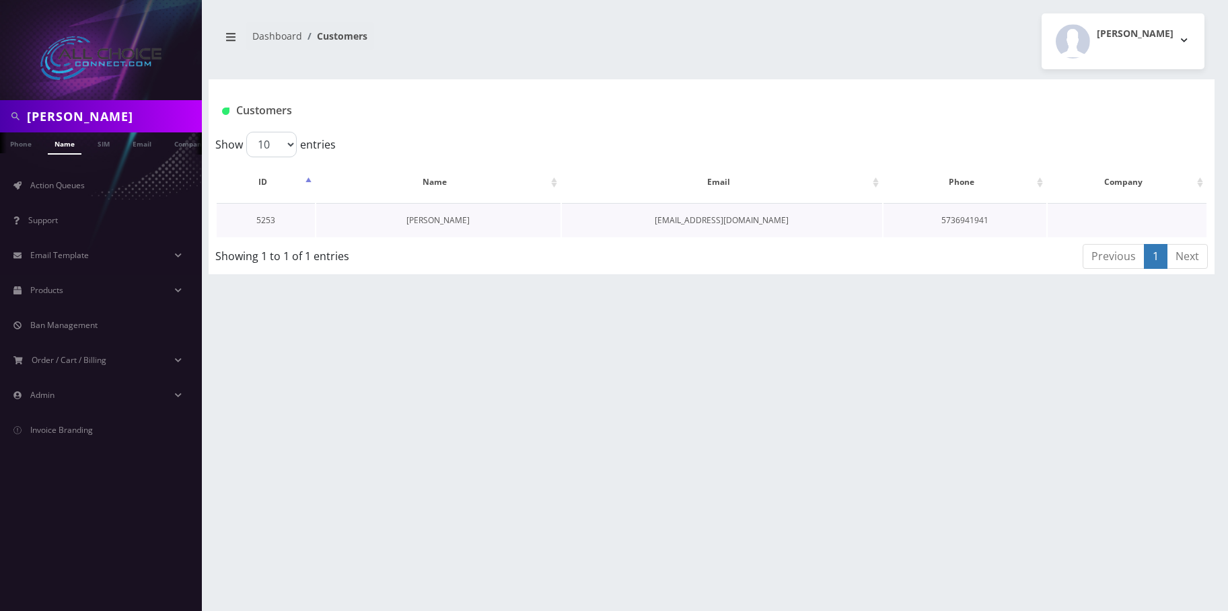
click at [426, 219] on link "[PERSON_NAME]" at bounding box center [437, 220] width 63 height 11
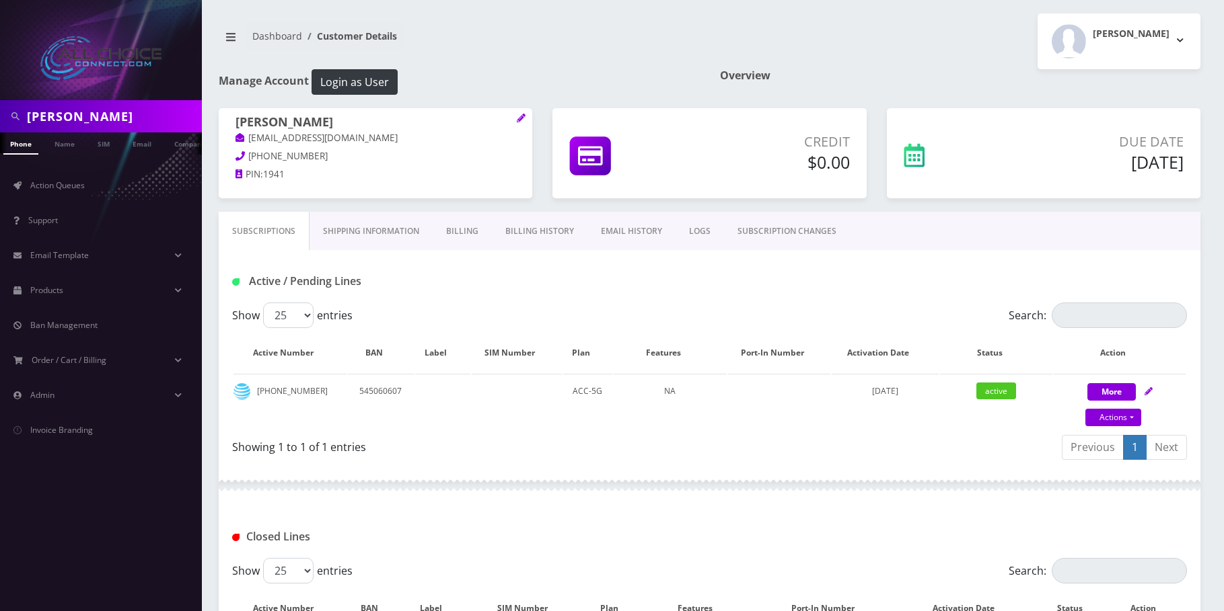
scroll to position [0, 7]
click at [118, 112] on input "[PERSON_NAME]" at bounding box center [113, 117] width 172 height 26
paste input "[PERSON_NAME]"
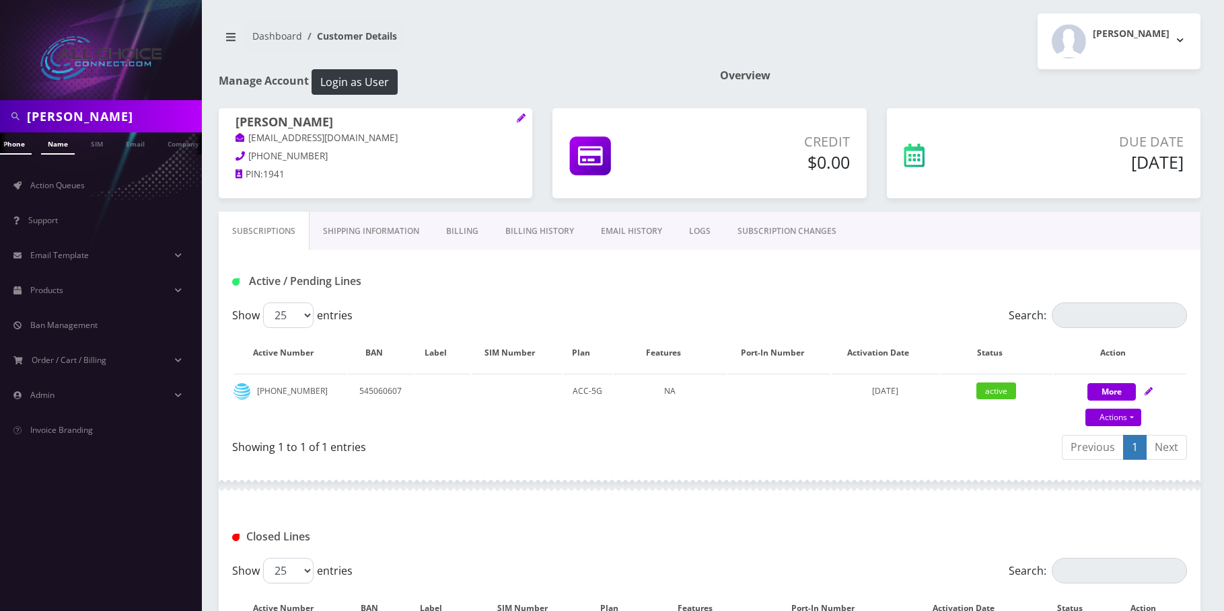
type input "[PERSON_NAME]"
click at [71, 145] on link "Name" at bounding box center [58, 144] width 34 height 22
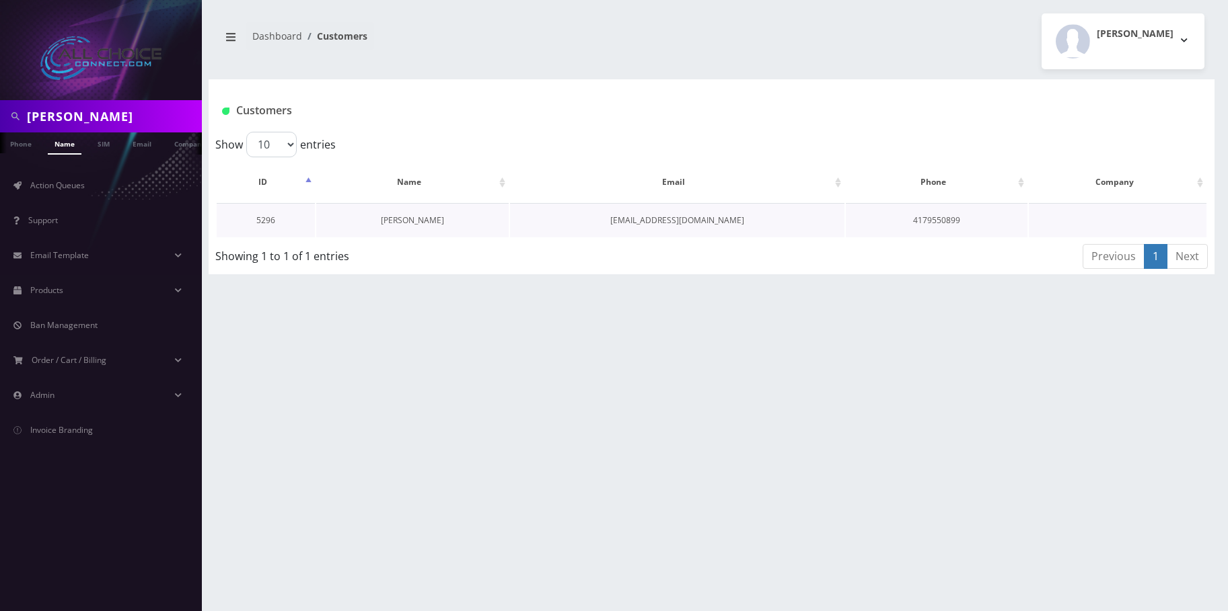
click at [396, 220] on link "Sxayne Cahill" at bounding box center [412, 220] width 63 height 11
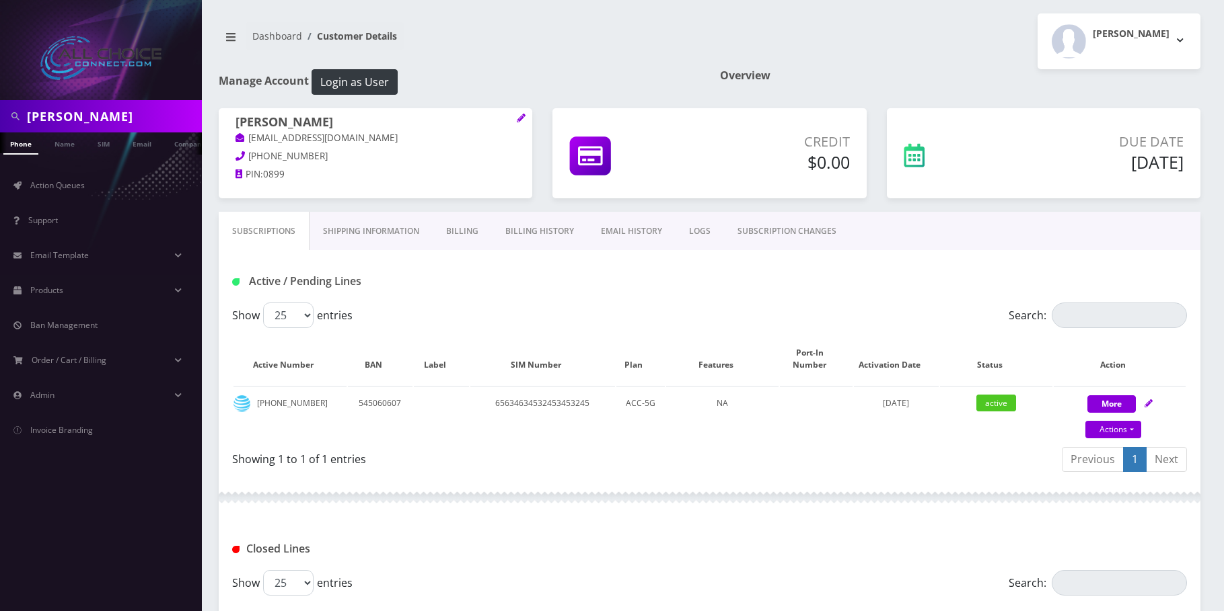
click at [88, 117] on input "[PERSON_NAME]" at bounding box center [113, 117] width 172 height 26
drag, startPoint x: 88, startPoint y: 117, endPoint x: 81, endPoint y: 137, distance: 20.9
click at [88, 120] on input "[PERSON_NAME]" at bounding box center [113, 117] width 172 height 26
paste input "[PERSON_NAME]"
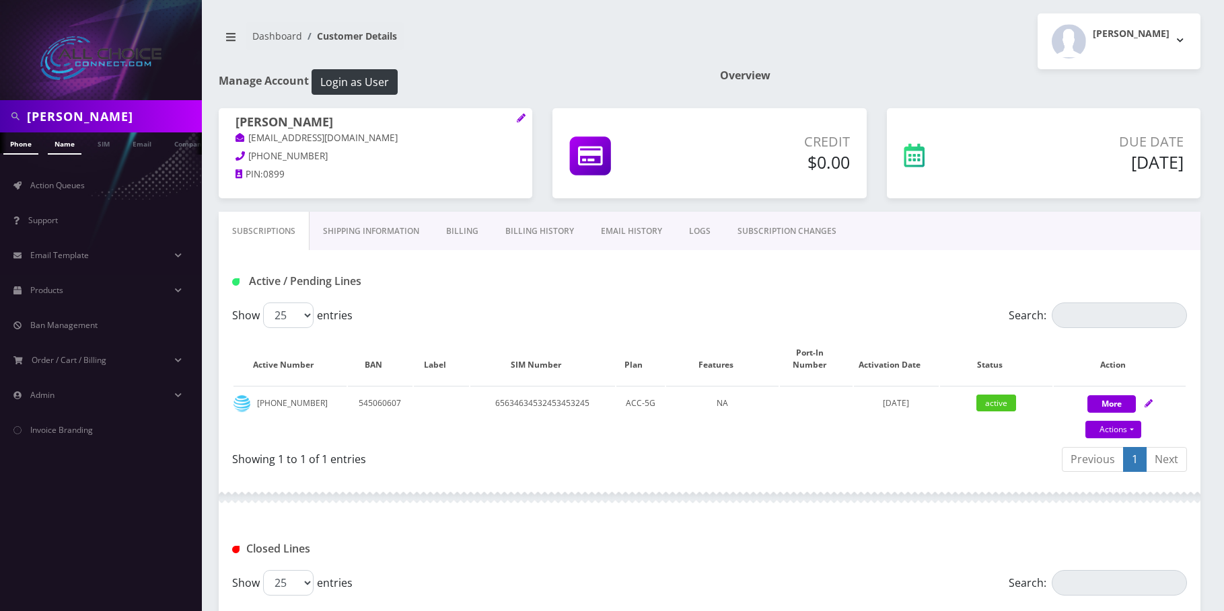
type input "[PERSON_NAME]"
click at [60, 147] on link "Name" at bounding box center [65, 144] width 34 height 22
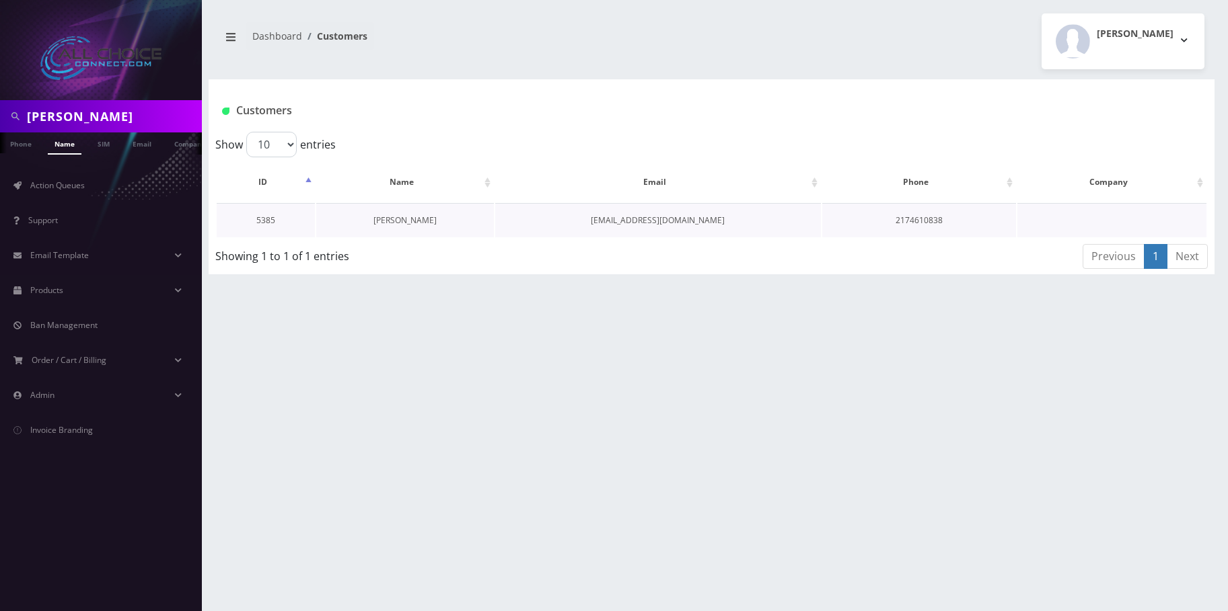
click at [410, 222] on link "[PERSON_NAME]" at bounding box center [404, 220] width 63 height 11
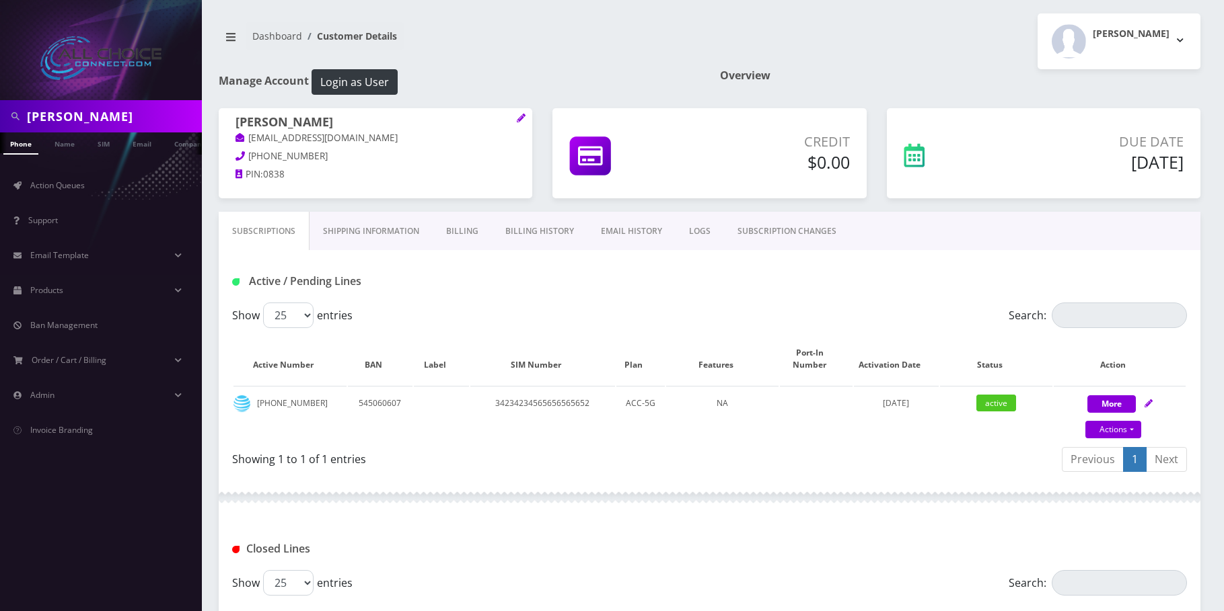
click at [87, 104] on input "[PERSON_NAME]" at bounding box center [113, 117] width 172 height 26
paste input "[PERSON_NAME]"
type input "[PERSON_NAME]"
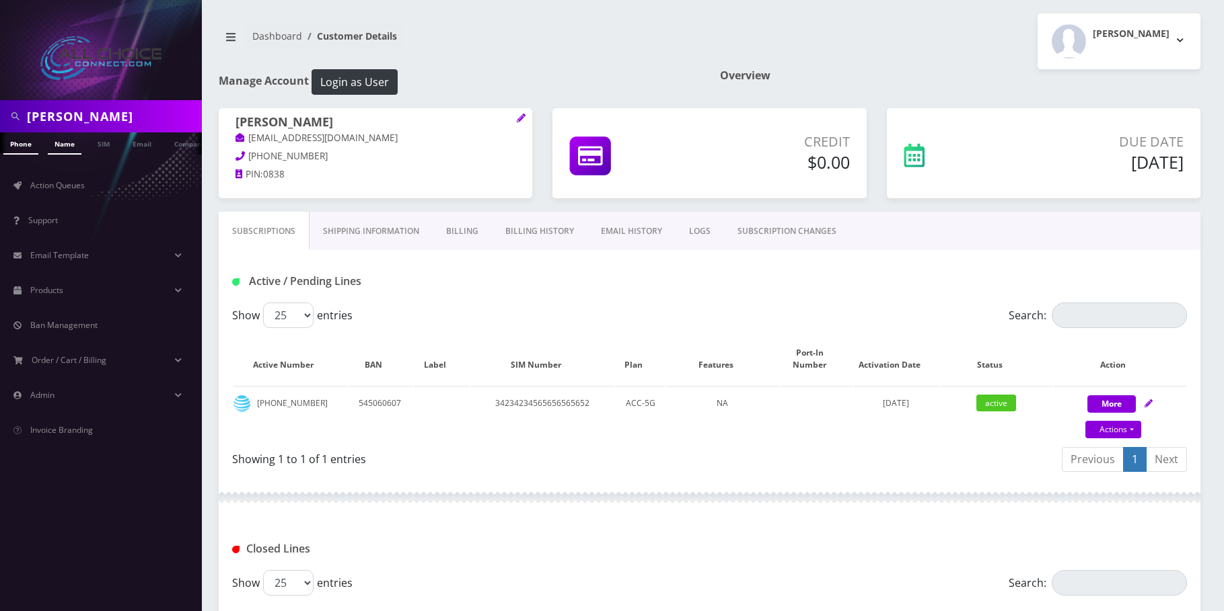
click at [63, 137] on link "Name" at bounding box center [65, 144] width 34 height 22
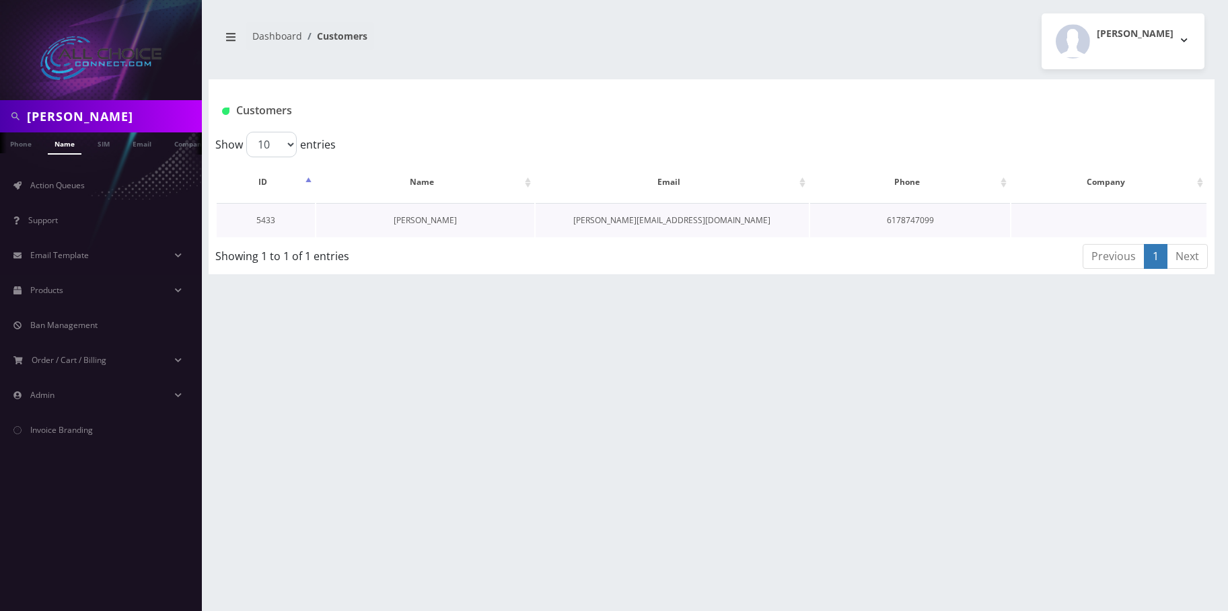
click at [414, 222] on link "[PERSON_NAME]" at bounding box center [424, 220] width 63 height 11
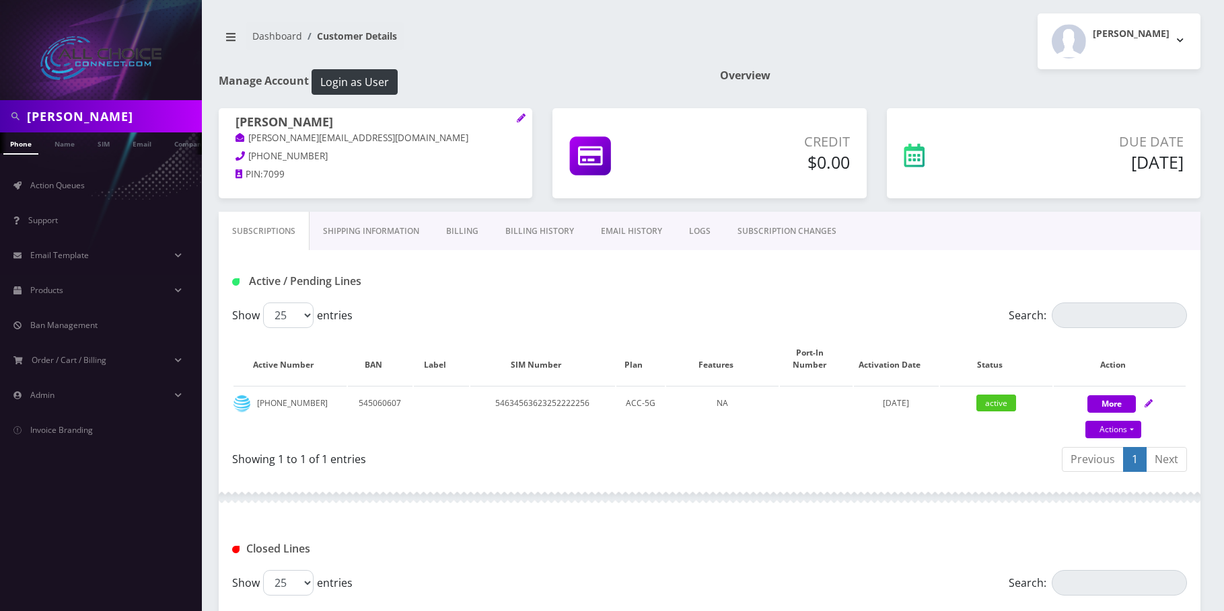
click at [89, 114] on input "Jessie Caynon" at bounding box center [113, 117] width 172 height 26
paste input "[PERSON_NAME]"
type input "[PERSON_NAME]"
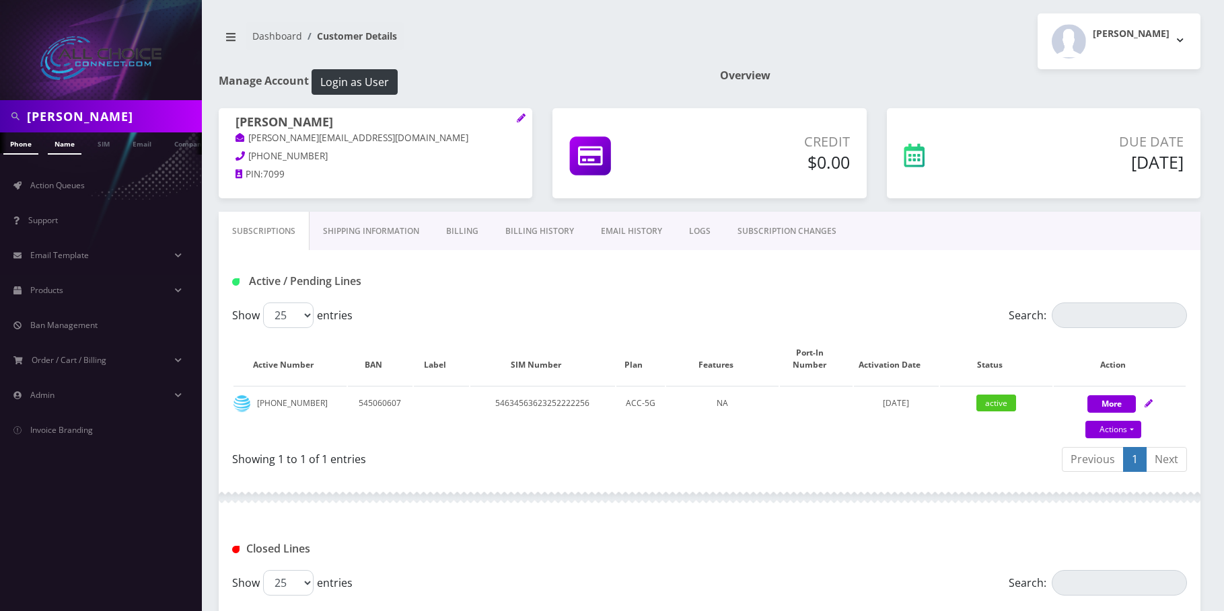
click at [68, 153] on link "Name" at bounding box center [65, 144] width 34 height 22
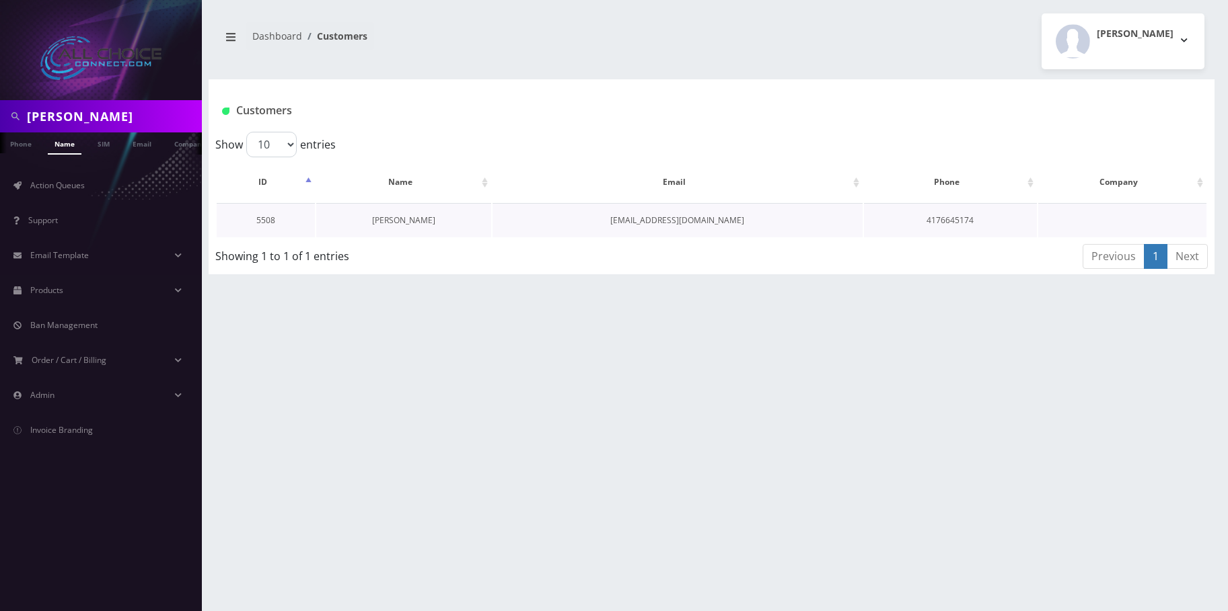
click at [397, 221] on link "[PERSON_NAME]" at bounding box center [403, 220] width 63 height 11
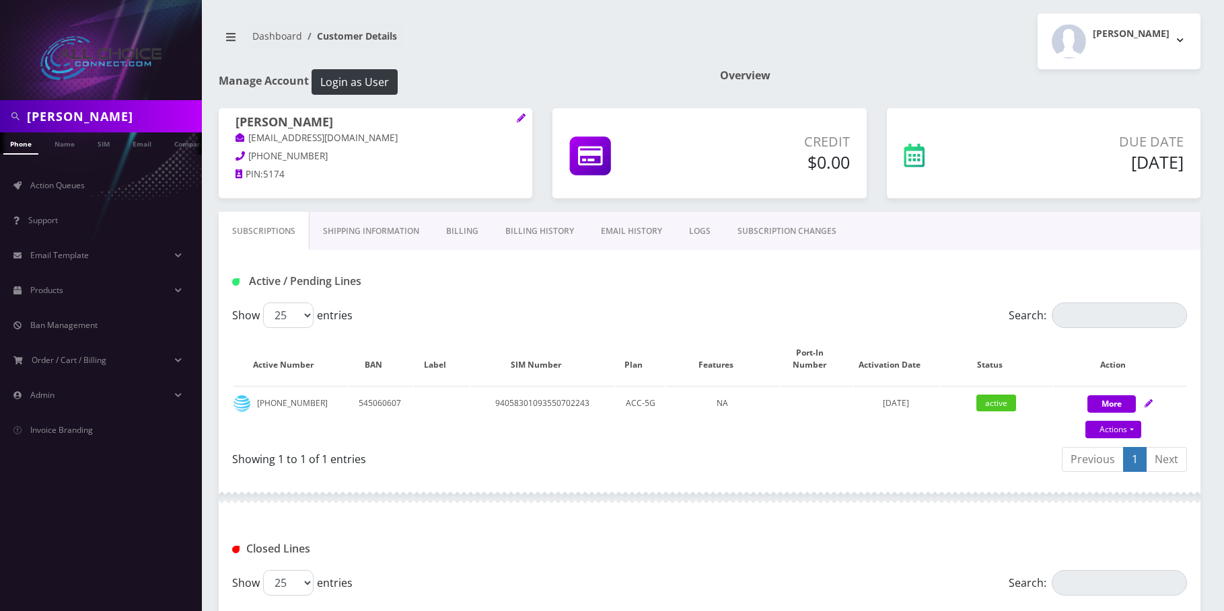
click at [36, 116] on input "[PERSON_NAME]" at bounding box center [113, 117] width 172 height 26
paste input "[PERSON_NAME]"
type input "[PERSON_NAME]"
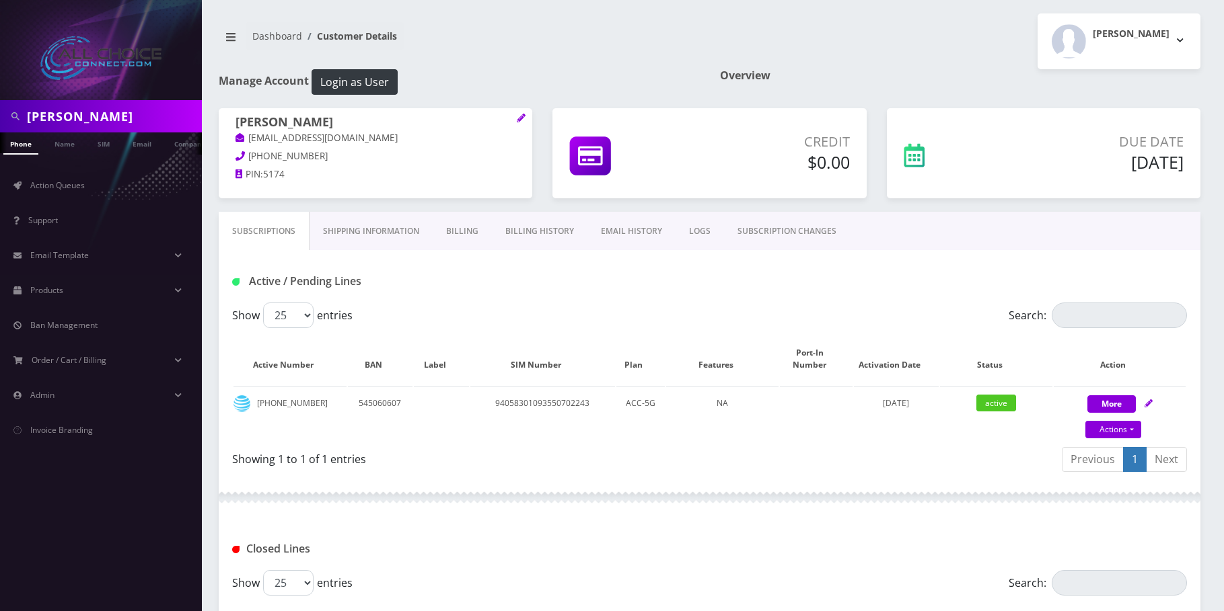
click at [63, 159] on ul "Action Queues Support Email Template Email Template Canned Response Port Error …" at bounding box center [101, 308] width 202 height 307
click at [63, 145] on link "Name" at bounding box center [65, 144] width 34 height 22
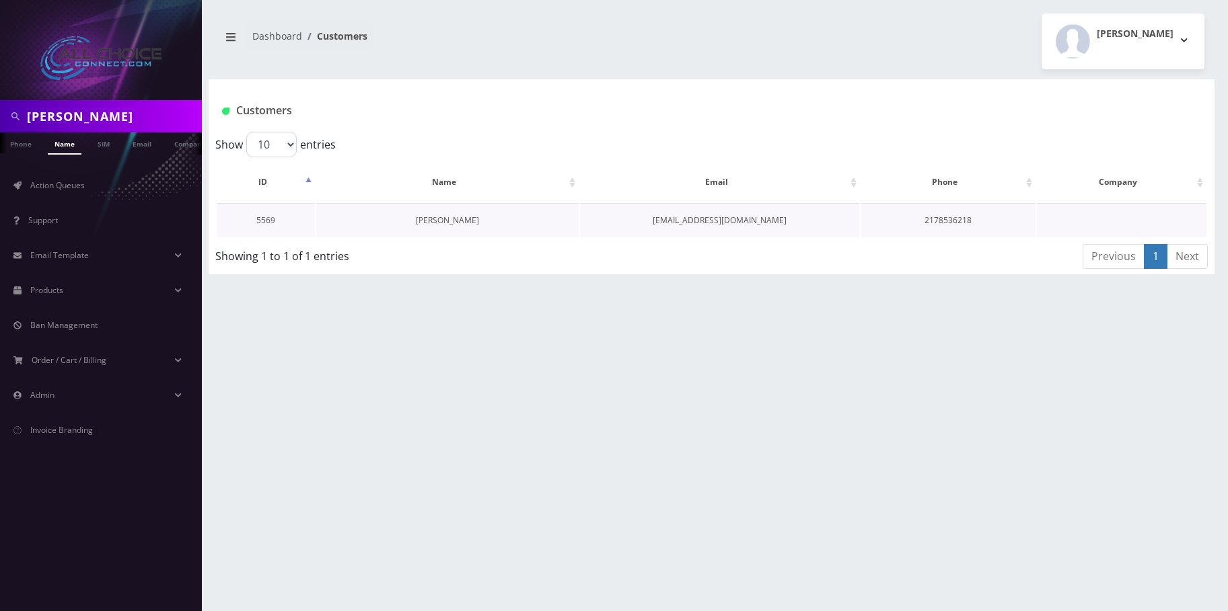
click at [437, 223] on link "[PERSON_NAME]" at bounding box center [447, 220] width 63 height 11
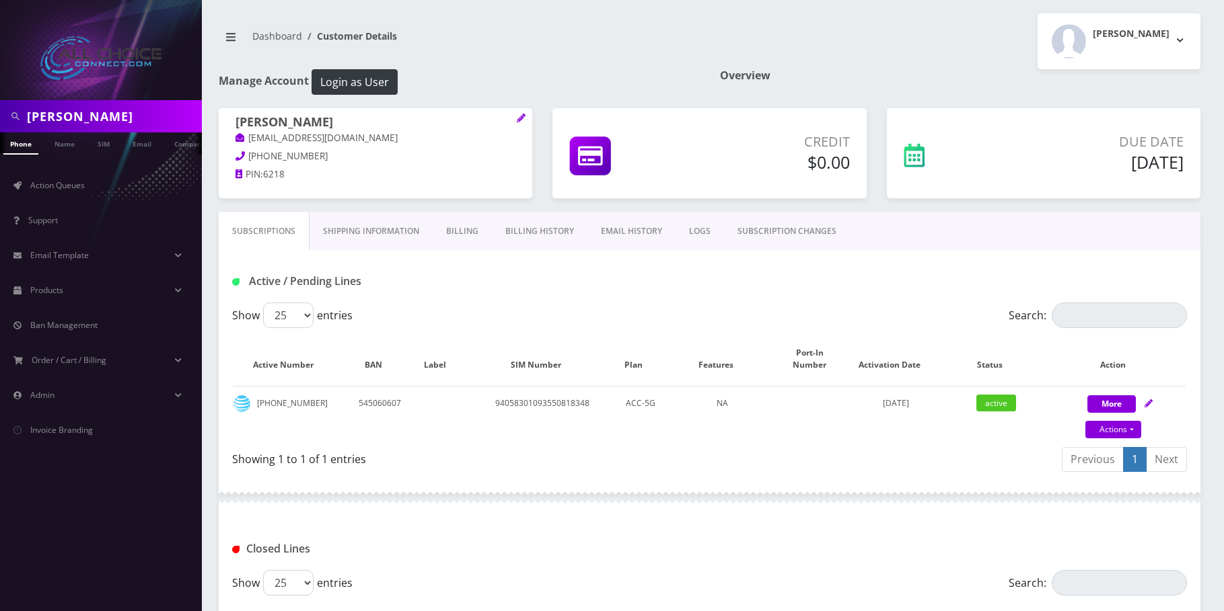
click at [48, 109] on input "[PERSON_NAME]" at bounding box center [113, 117] width 172 height 26
paste input "Daphne Edge"
type input "Daphne Edge"
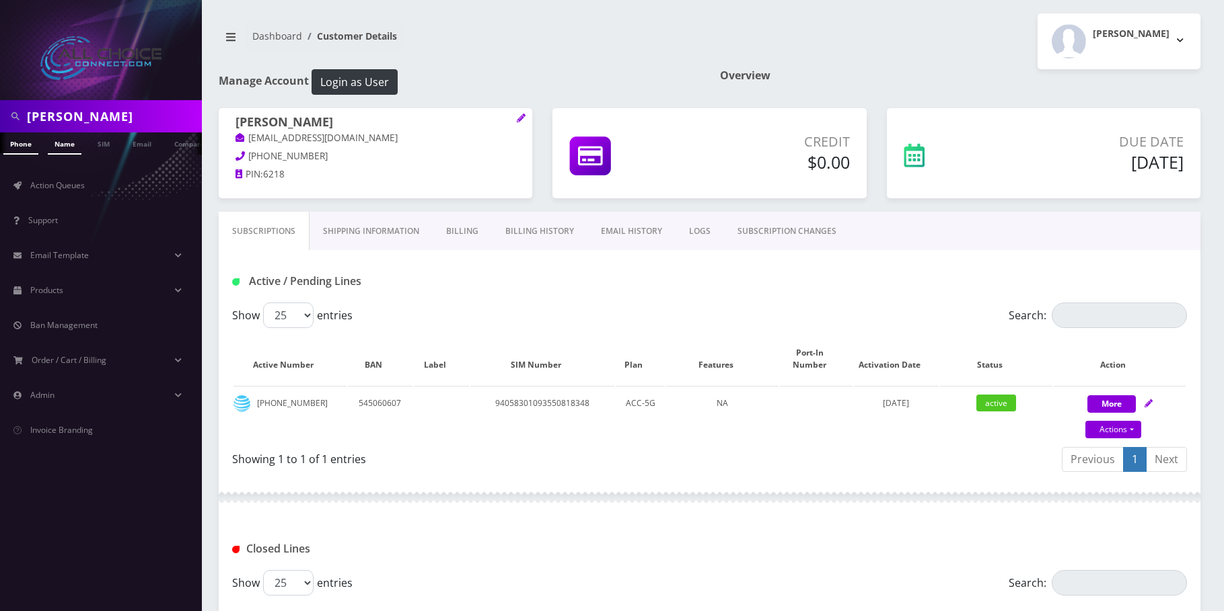
click at [55, 141] on link "Name" at bounding box center [65, 144] width 34 height 22
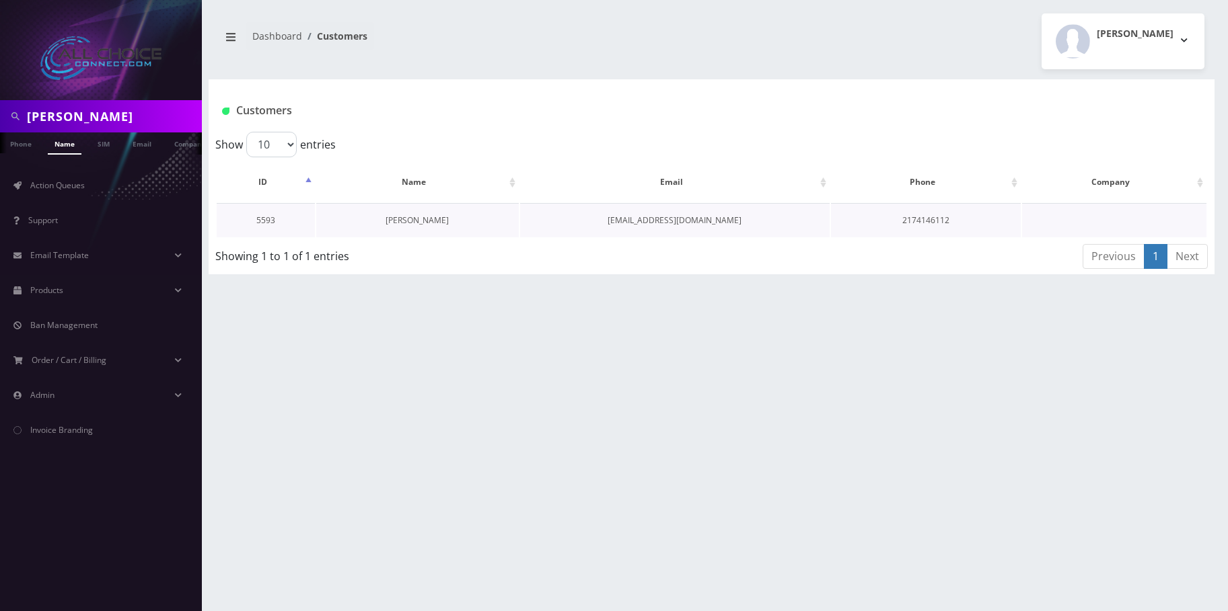
click at [427, 221] on link "Daphne Edge" at bounding box center [416, 220] width 63 height 11
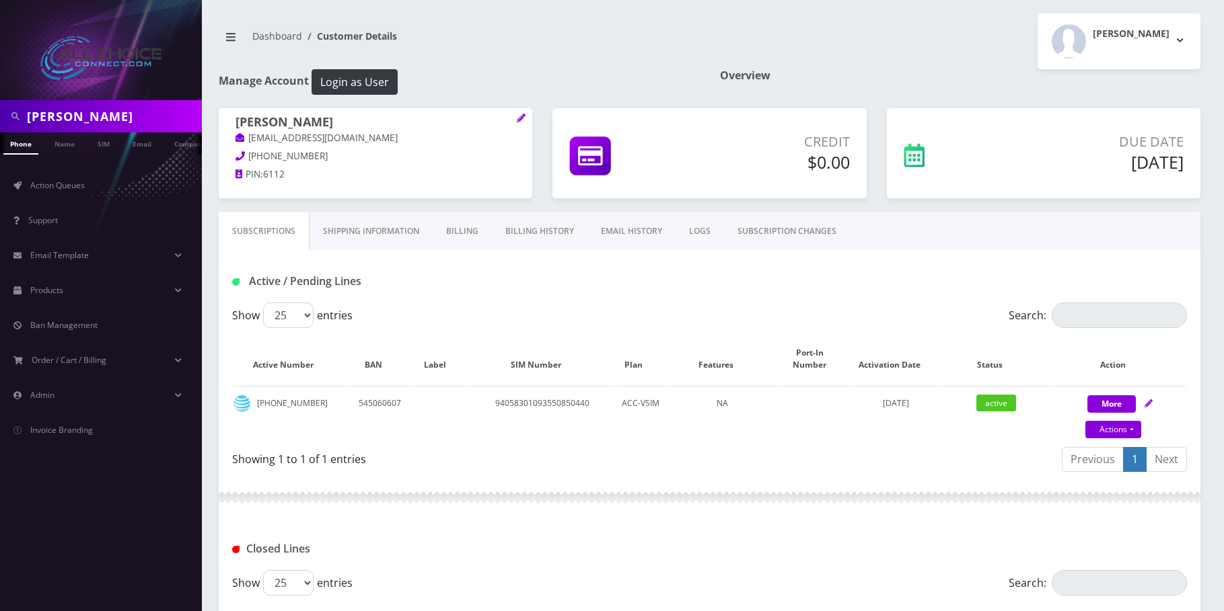
click at [54, 119] on input "[PERSON_NAME]" at bounding box center [113, 117] width 172 height 26
paste input "Westin Moor"
type input "Westin Moore"
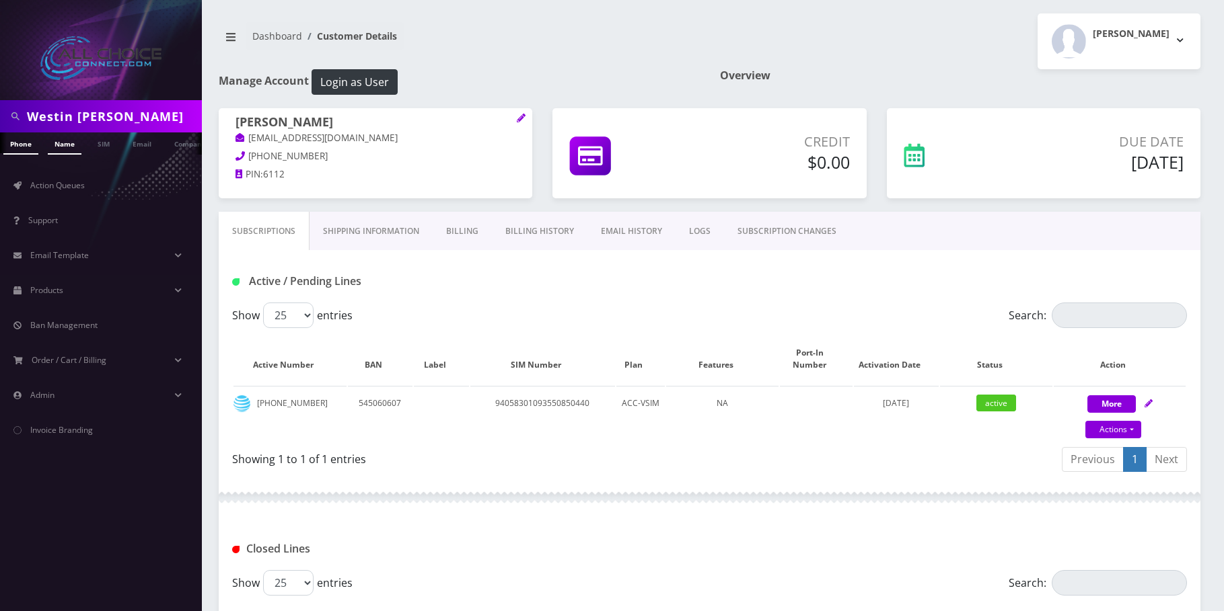
click at [67, 145] on link "Name" at bounding box center [65, 144] width 34 height 22
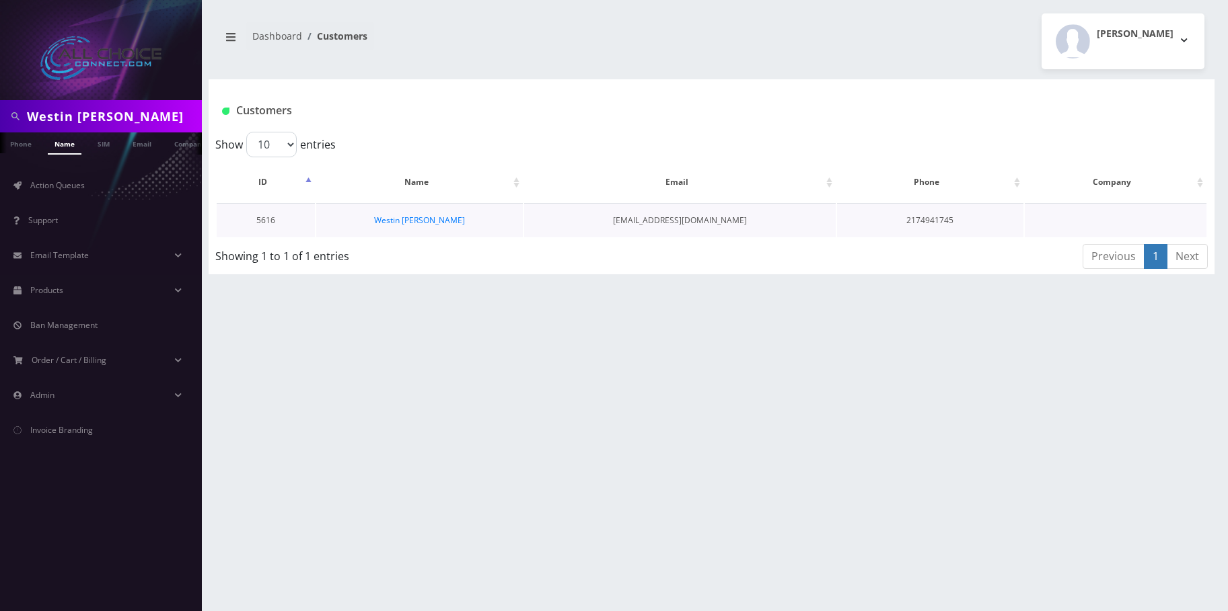
click at [419, 212] on td "Westin [PERSON_NAME]" at bounding box center [419, 220] width 206 height 34
click at [419, 219] on link "Westin [PERSON_NAME]" at bounding box center [419, 220] width 91 height 11
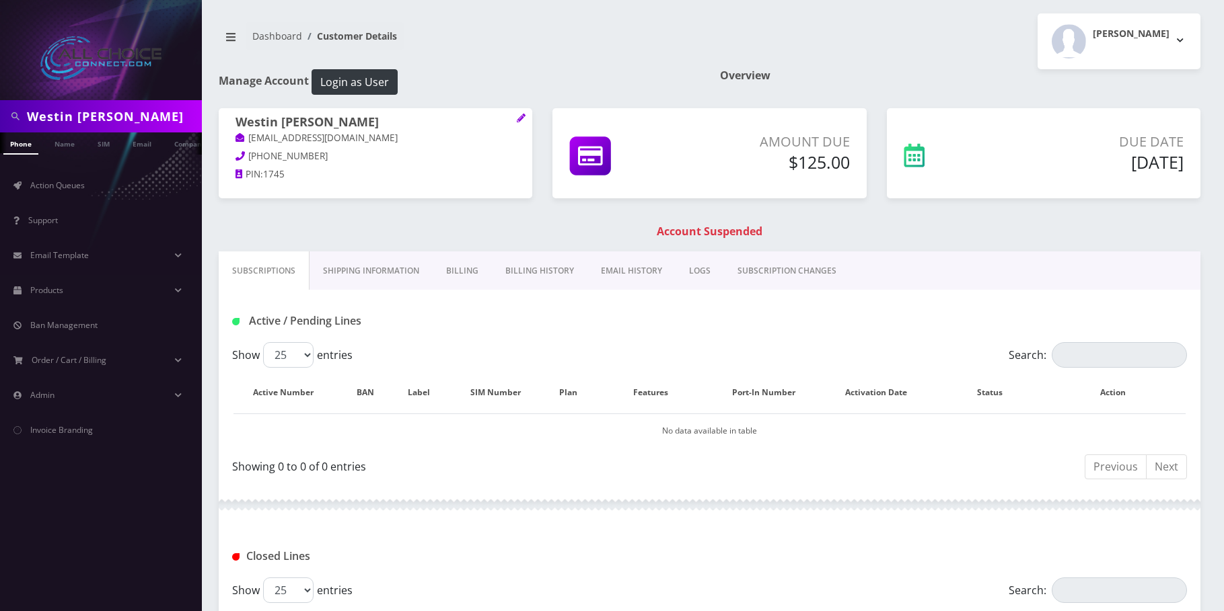
scroll to position [0, 7]
click at [103, 113] on input "Westin [PERSON_NAME]" at bounding box center [113, 117] width 172 height 26
click at [103, 113] on input "Westin Moore" at bounding box center [113, 117] width 172 height 26
paste input "[PERSON_NAME]"
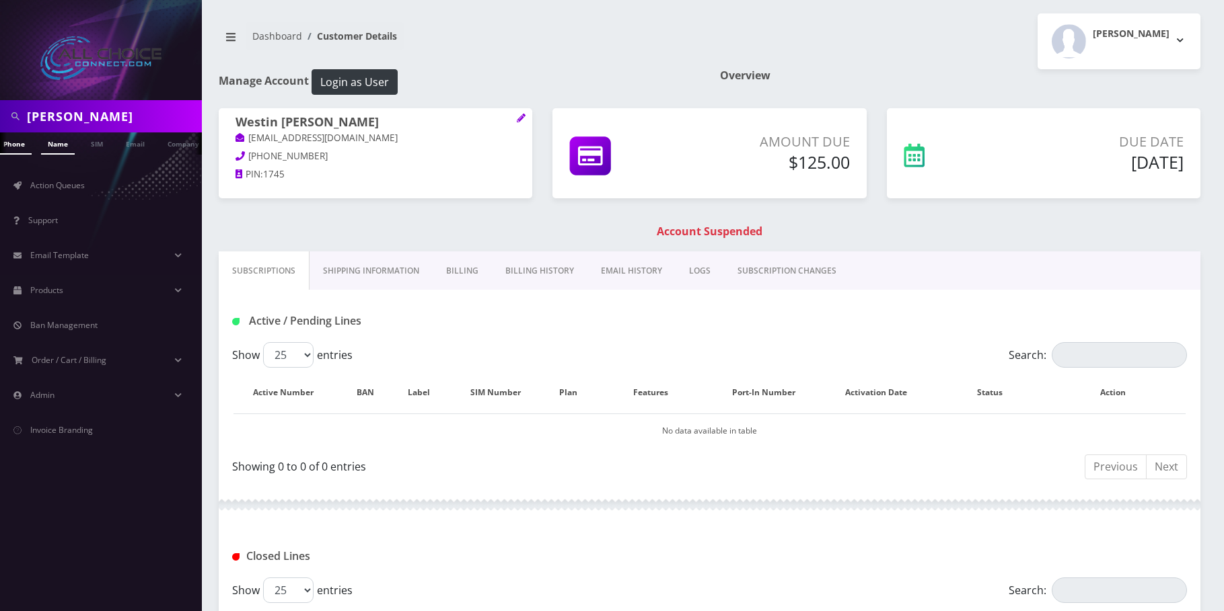
type input "[PERSON_NAME]"
drag, startPoint x: 63, startPoint y: 137, endPoint x: 109, endPoint y: 157, distance: 50.9
click at [63, 137] on link "Name" at bounding box center [58, 143] width 34 height 21
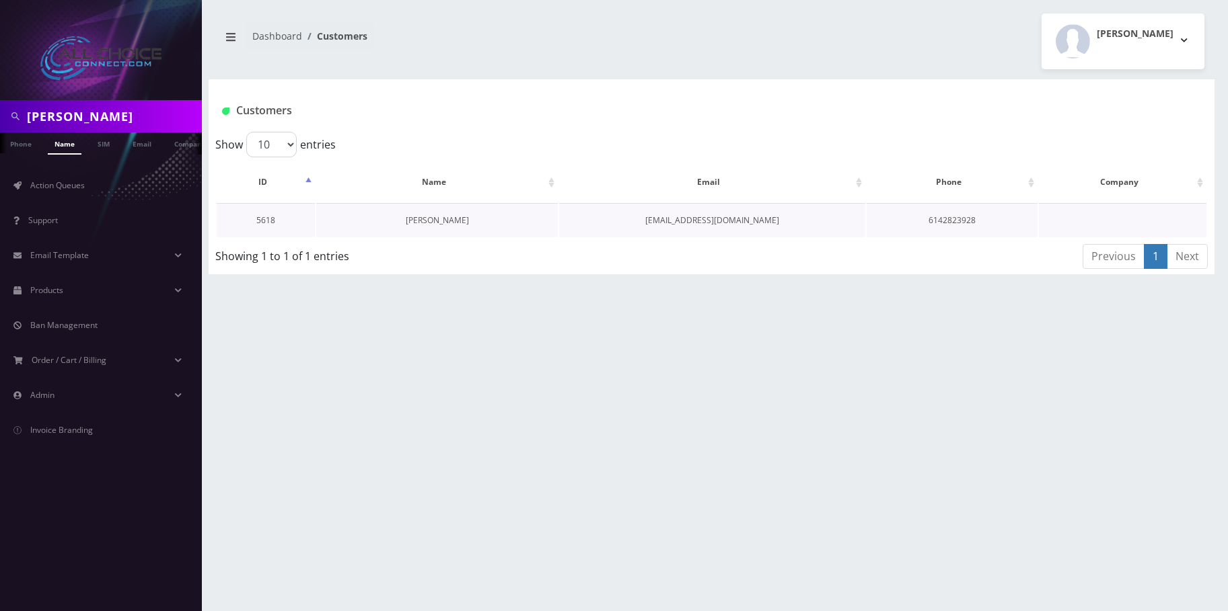
click at [439, 219] on link "[PERSON_NAME]" at bounding box center [437, 220] width 63 height 11
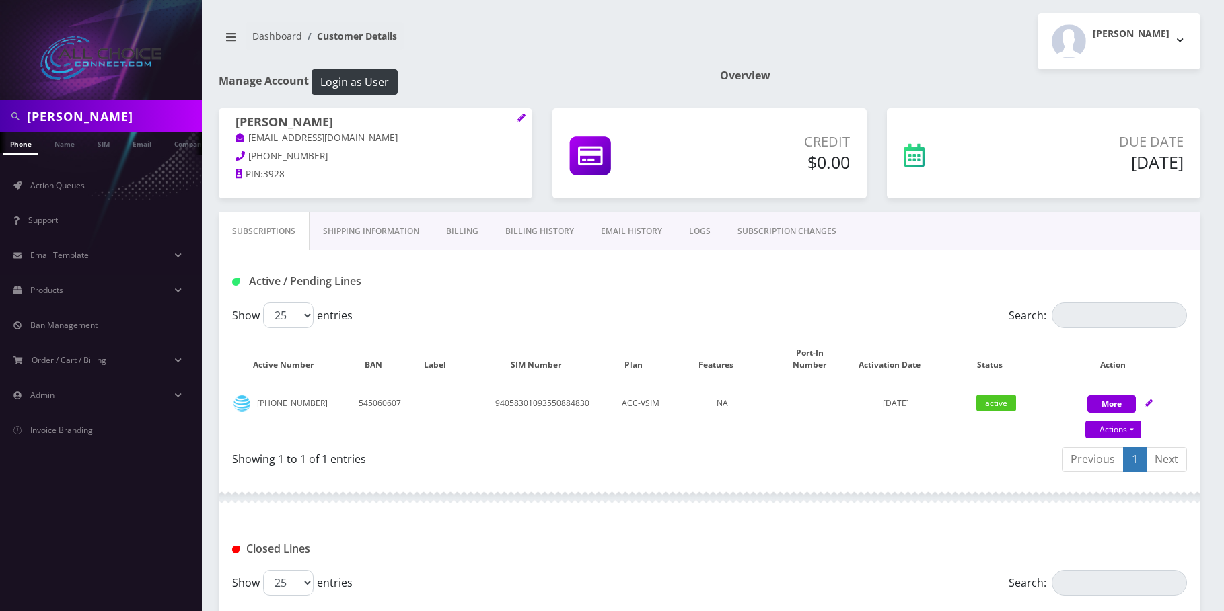
click at [38, 115] on input "Jennifer Malavazos" at bounding box center [113, 117] width 172 height 26
click at [40, 115] on input "Jennifer Malavazos" at bounding box center [113, 117] width 172 height 26
paste input "[PERSON_NAME]"
type input "[PERSON_NAME]"
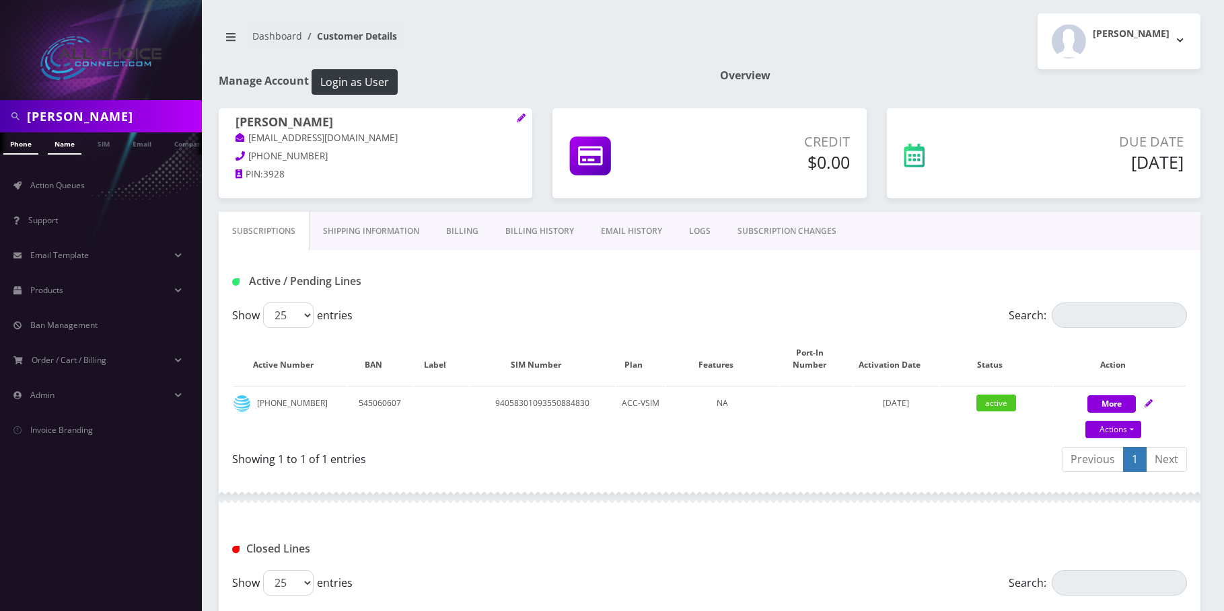
click at [69, 146] on link "Name" at bounding box center [65, 144] width 34 height 22
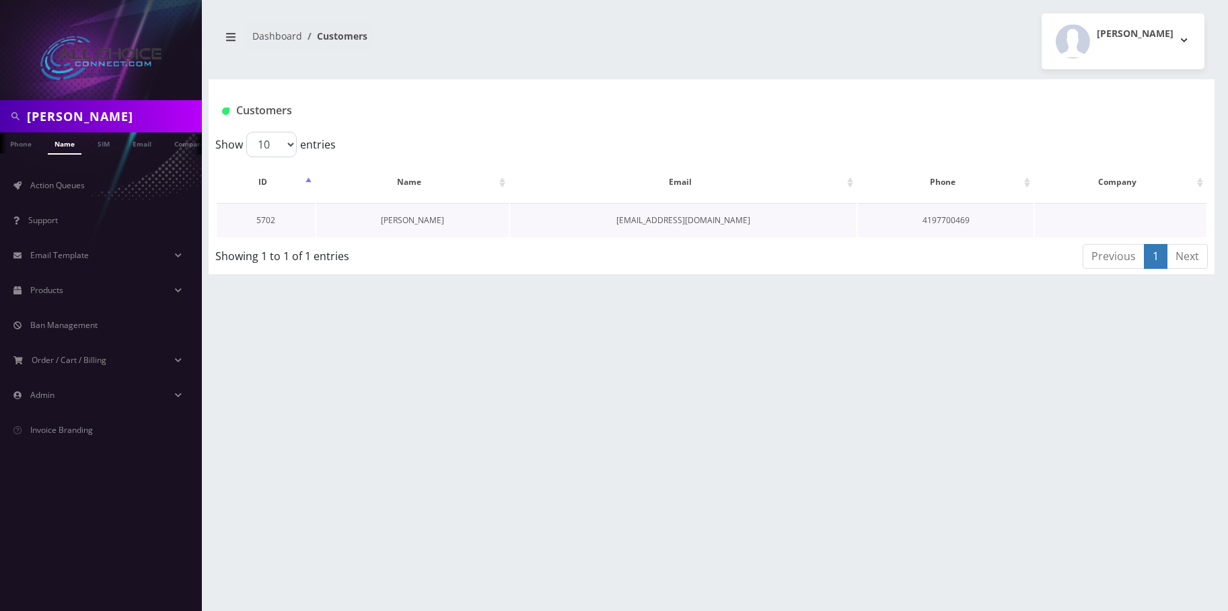
click at [415, 215] on link "[PERSON_NAME]" at bounding box center [412, 220] width 63 height 11
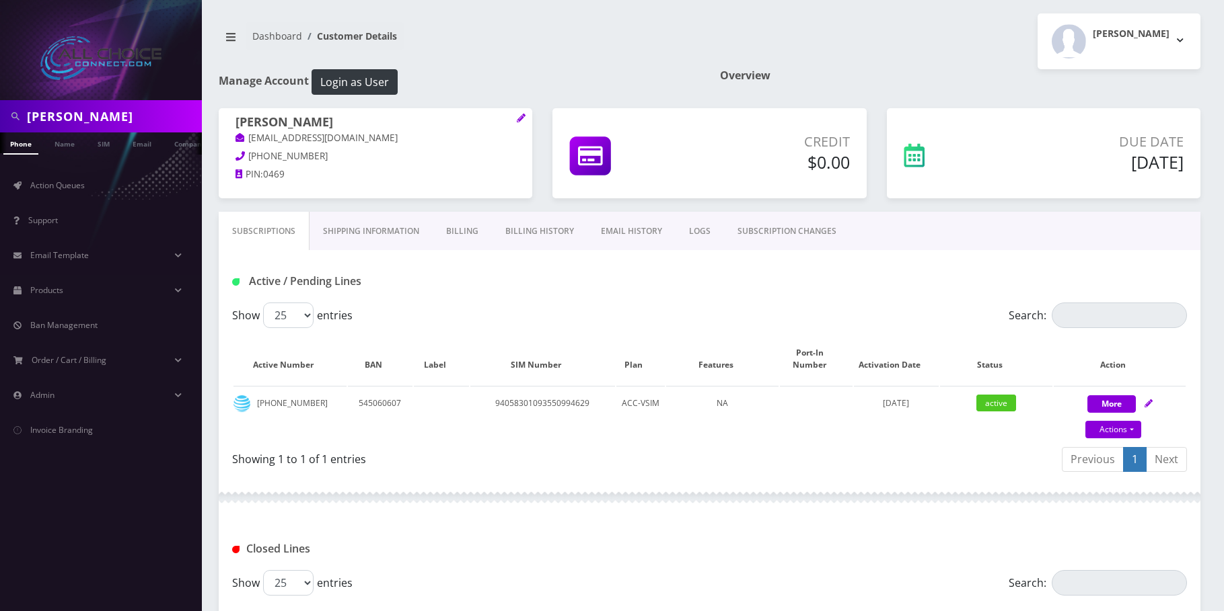
click at [64, 100] on div "[PERSON_NAME]" at bounding box center [101, 116] width 202 height 32
click at [54, 109] on input "Devin Montez" at bounding box center [113, 117] width 172 height 26
paste input "[PERSON_NAME]"
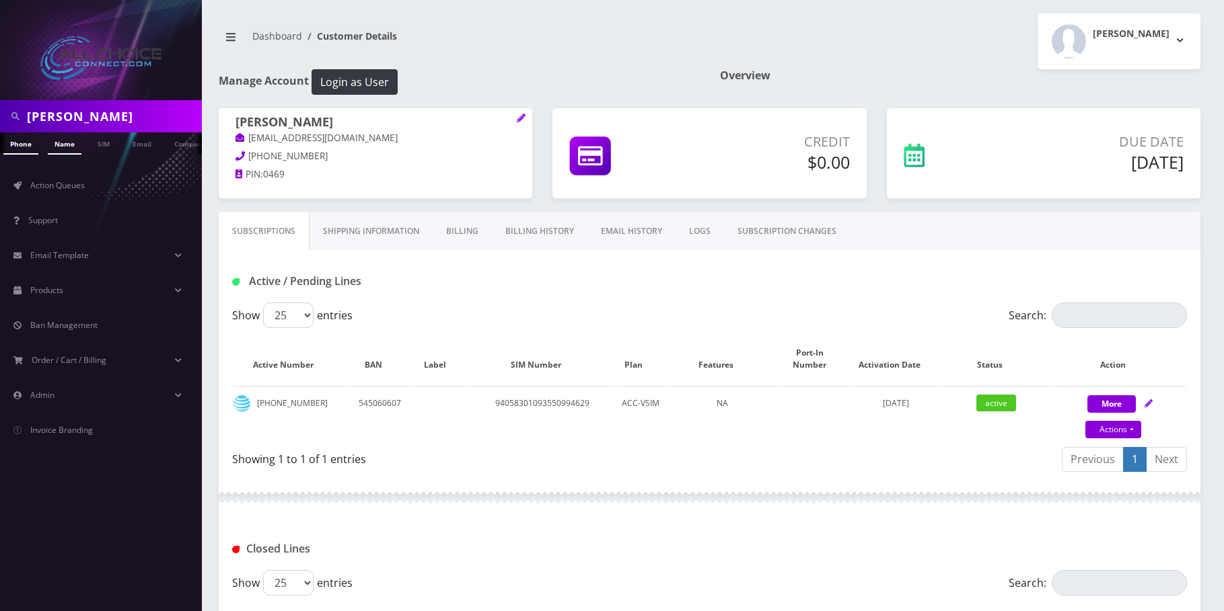
type input "[PERSON_NAME]"
click at [72, 149] on link "Name" at bounding box center [65, 144] width 34 height 22
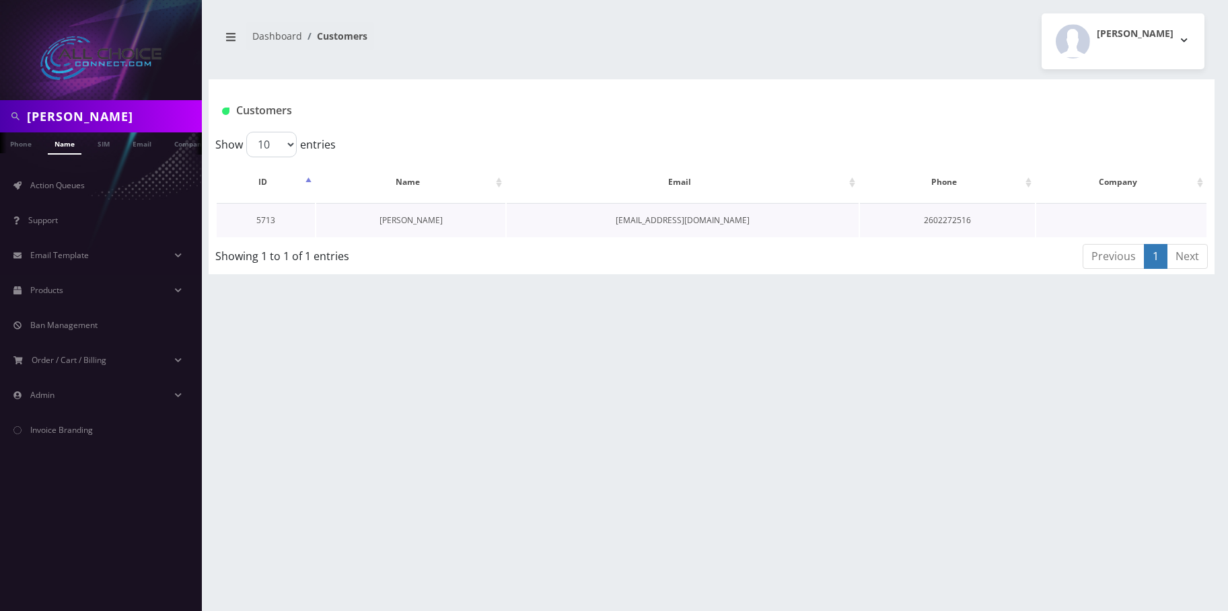
click at [416, 221] on link "[PERSON_NAME]" at bounding box center [410, 220] width 63 height 11
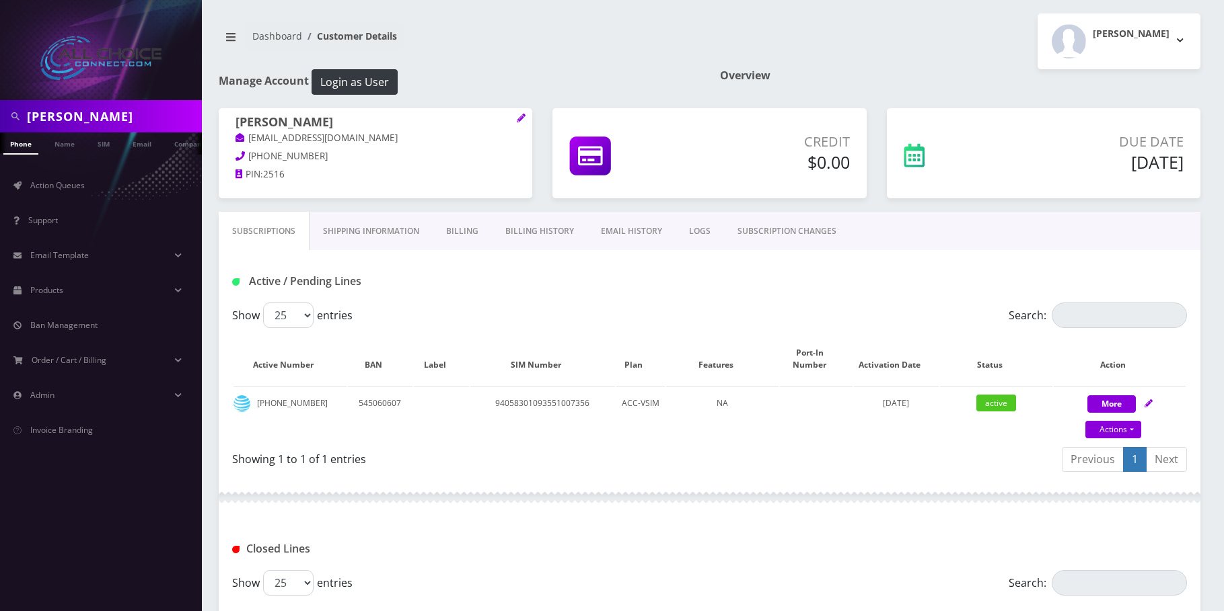
click at [38, 117] on input "[PERSON_NAME]" at bounding box center [113, 117] width 172 height 26
click at [38, 117] on input "Chris McClain" at bounding box center [113, 117] width 172 height 26
paste input "[PERSON_NAME]"
type input "[PERSON_NAME]"
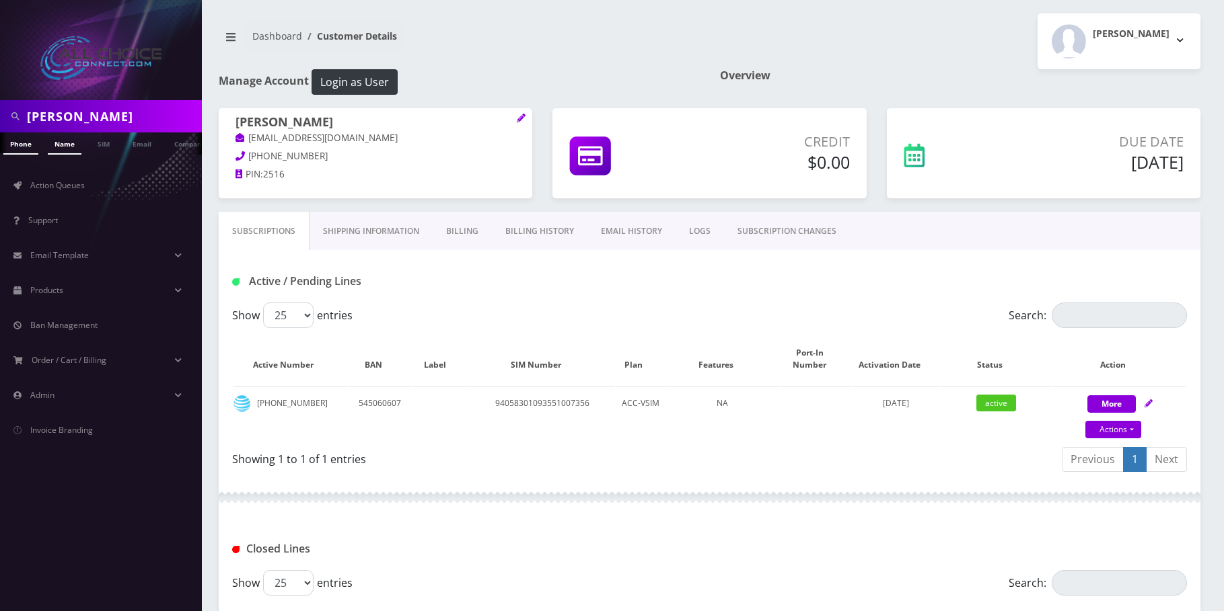
click at [66, 149] on link "Name" at bounding box center [65, 144] width 34 height 22
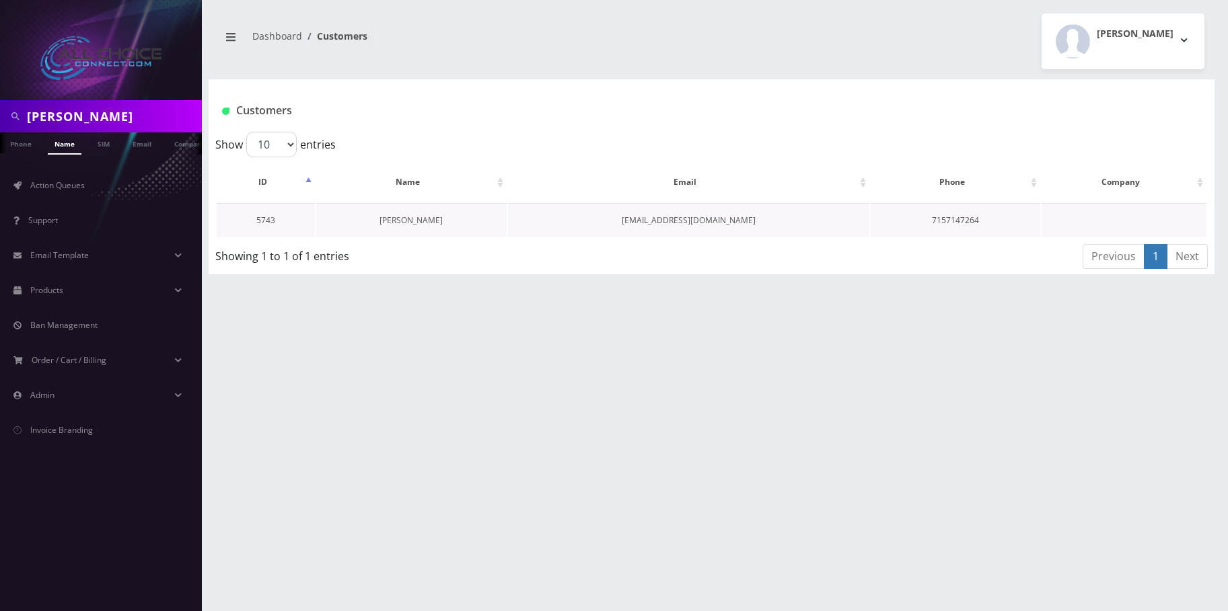
click at [403, 216] on link "[PERSON_NAME]" at bounding box center [410, 220] width 63 height 11
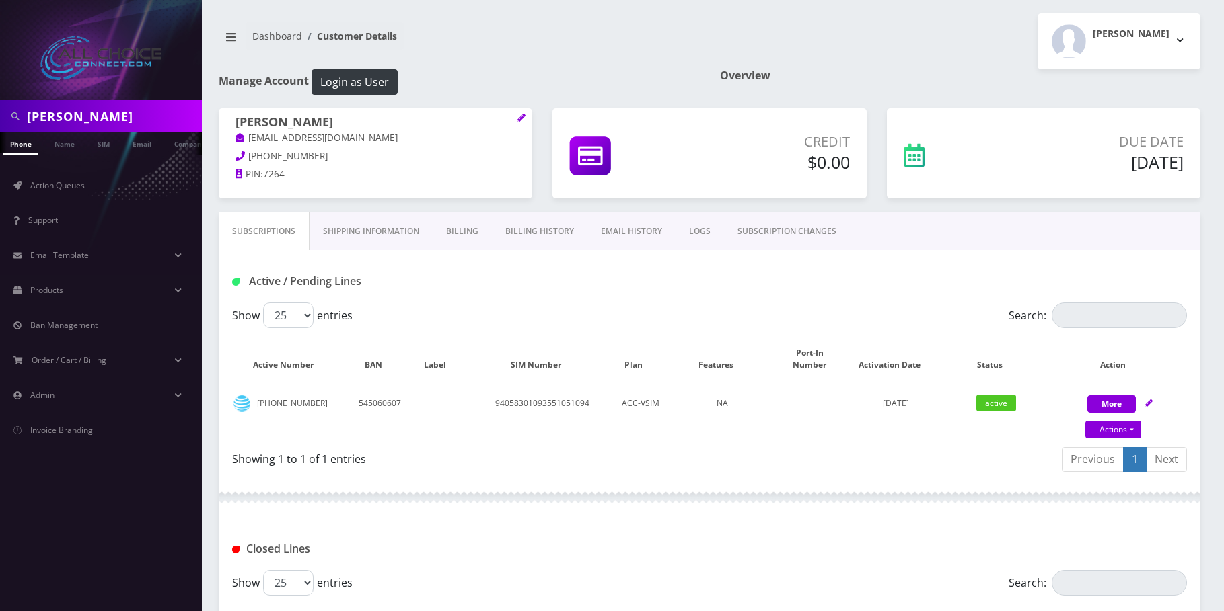
click at [58, 122] on input "[PERSON_NAME]" at bounding box center [113, 117] width 172 height 26
paste input "[PERSON_NAME]"
type input "[PERSON_NAME]"
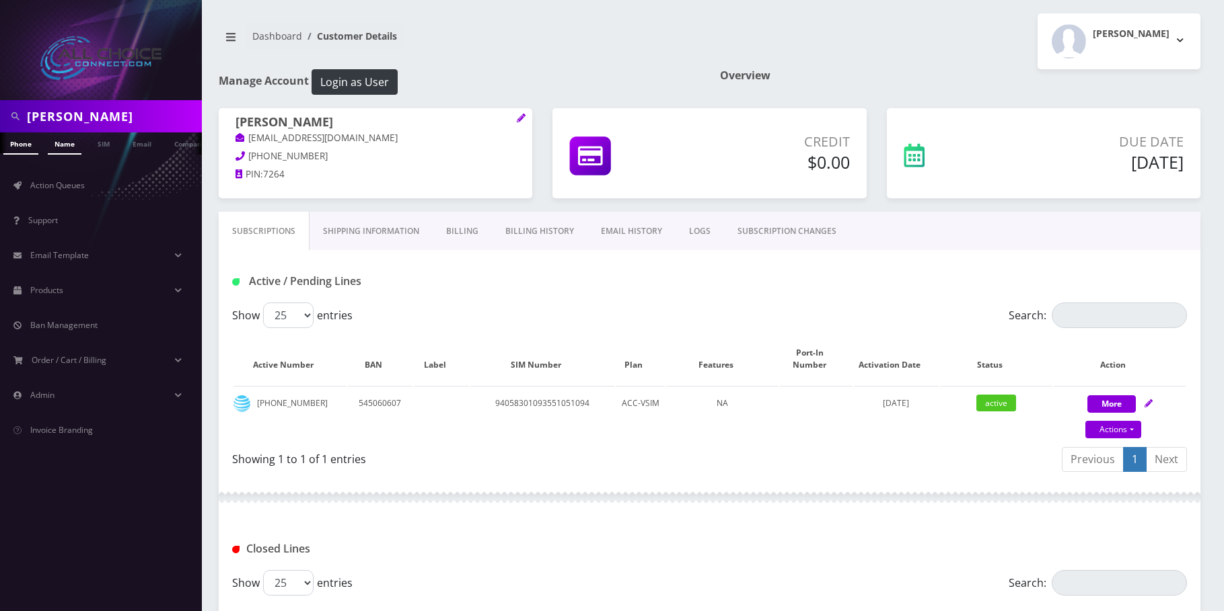
click at [66, 147] on link "Name" at bounding box center [65, 144] width 34 height 22
